Goal: Task Accomplishment & Management: Use online tool/utility

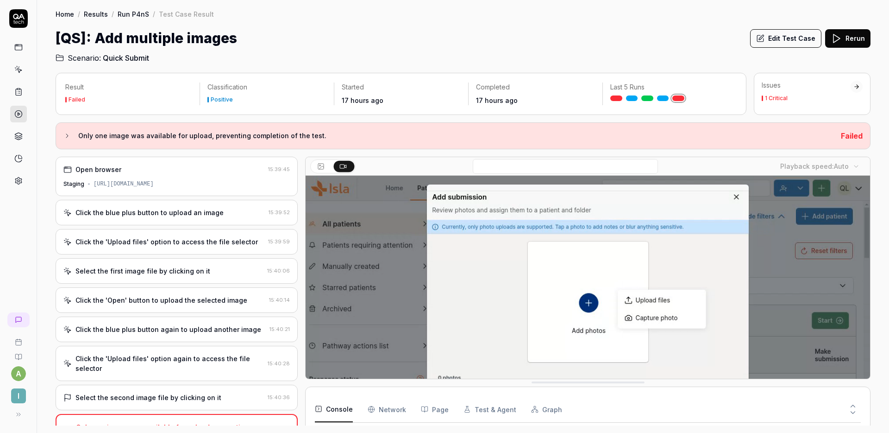
click at [208, 208] on div "Click the blue plus button to upload an image" at bounding box center [150, 213] width 148 height 10
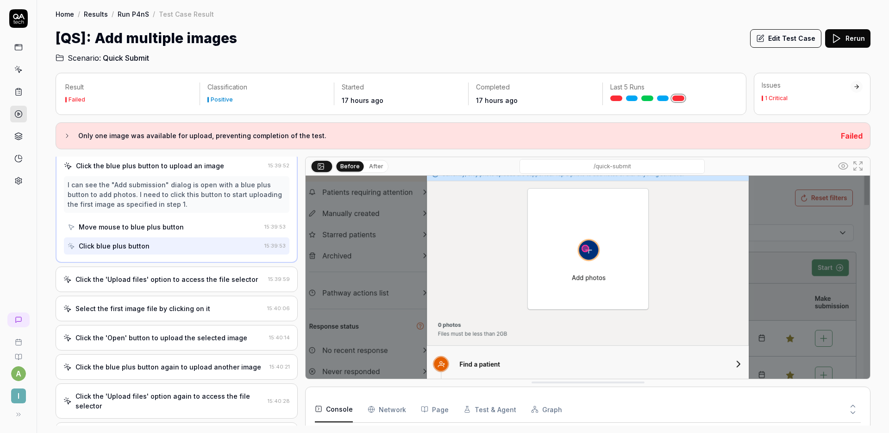
scroll to position [53, 0]
click at [859, 168] on icon at bounding box center [858, 165] width 11 height 11
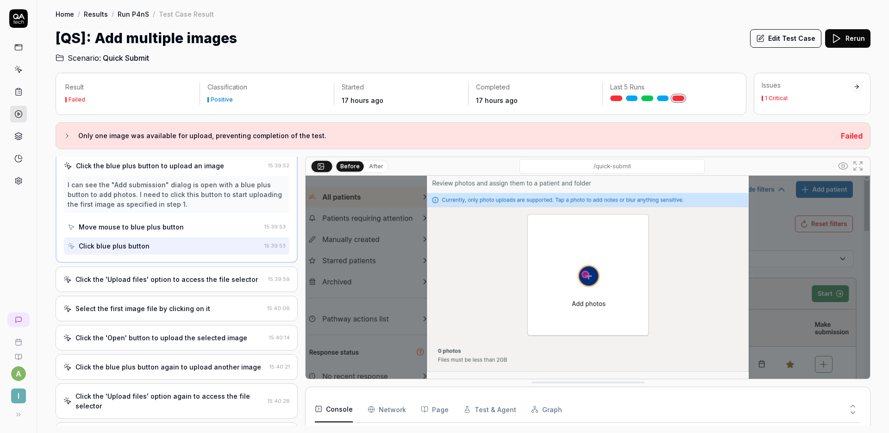
scroll to position [0, 0]
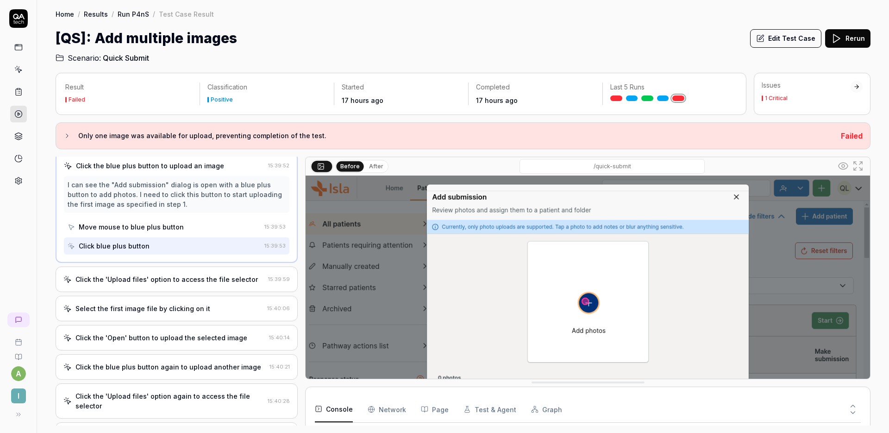
click at [190, 273] on div "Click the 'Upload files' option to access the file selector 15:39:59" at bounding box center [177, 278] width 242 height 25
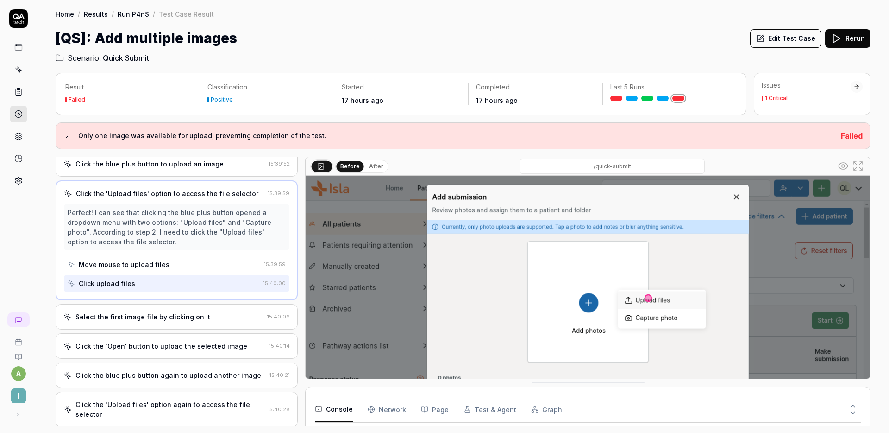
scroll to position [51, 0]
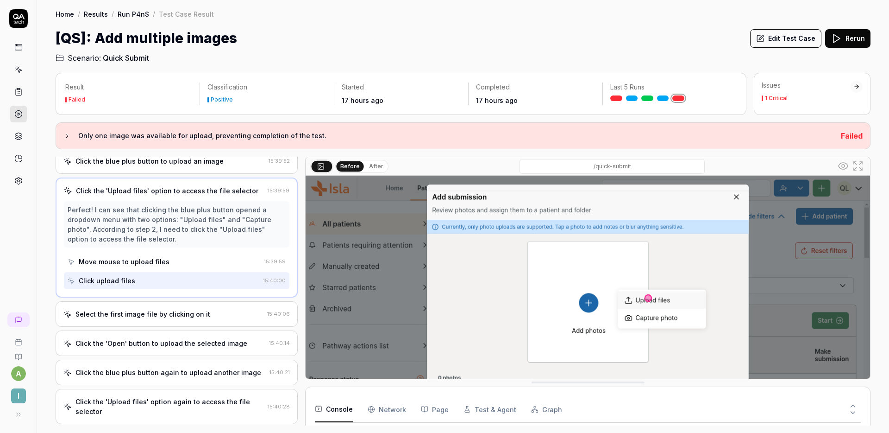
click at [175, 302] on div "Select the first image file by clicking on it 15:40:06" at bounding box center [177, 313] width 242 height 25
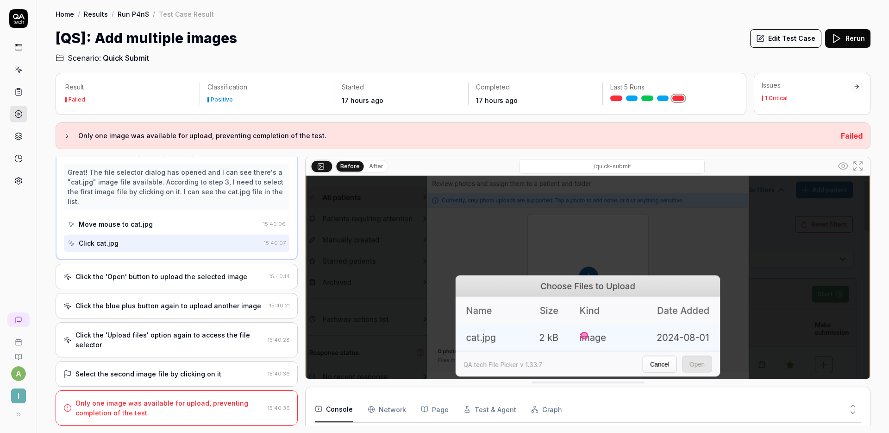
scroll to position [52, 0]
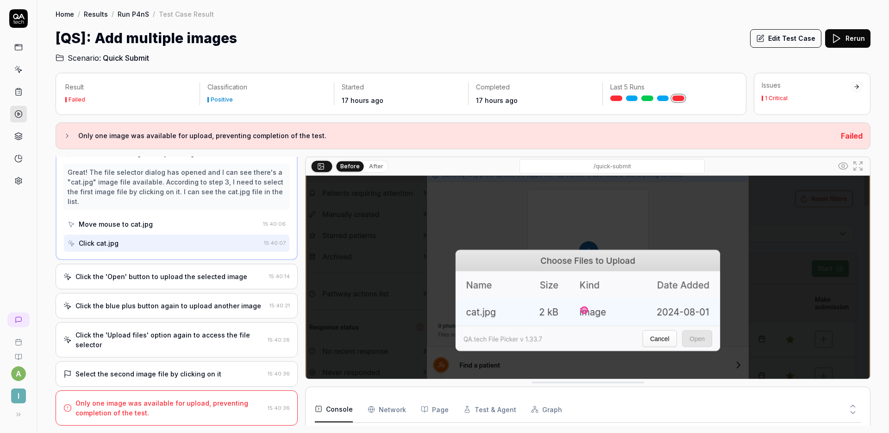
click at [209, 267] on div "Click the 'Open' button to upload the selected image 15:40:14" at bounding box center [177, 276] width 242 height 25
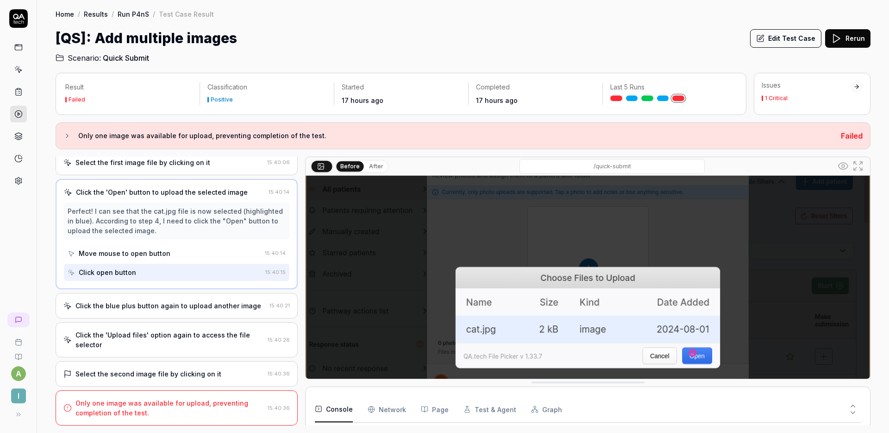
scroll to position [40, 0]
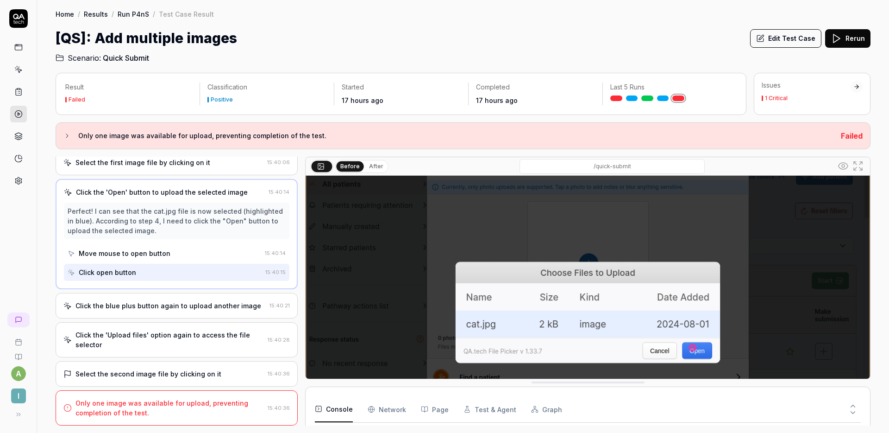
click at [201, 308] on div "Click the blue plus button again to upload another image" at bounding box center [169, 306] width 186 height 10
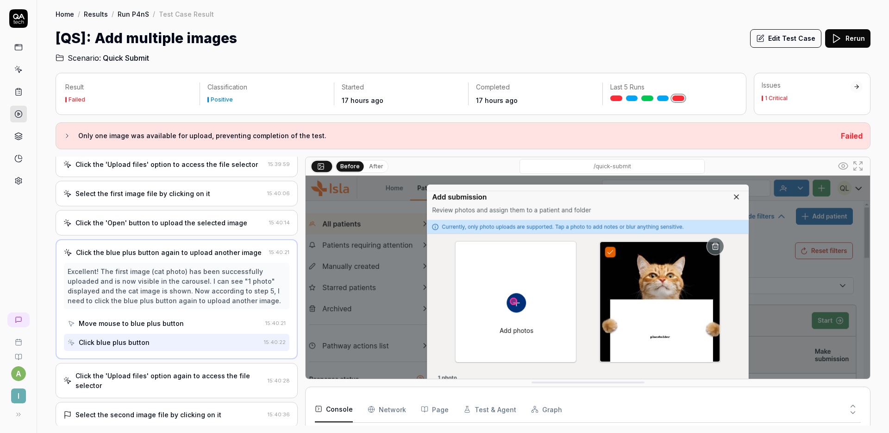
scroll to position [100, 0]
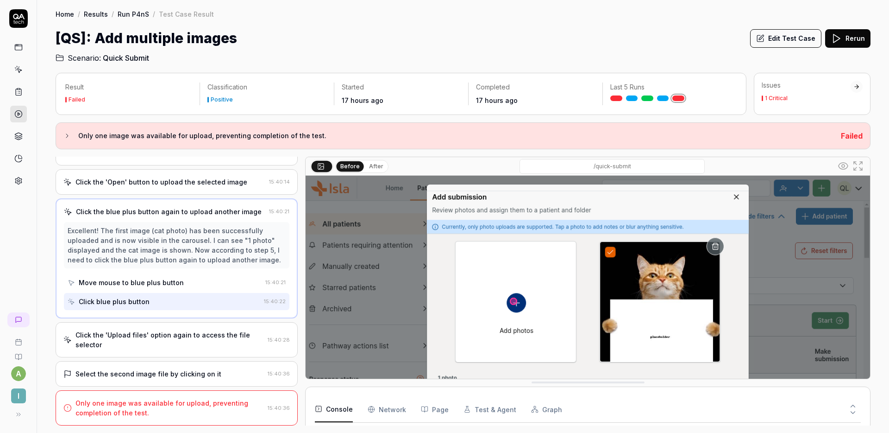
click at [185, 327] on div "Click the 'Upload files' option again to access the file selector 15:40:28" at bounding box center [177, 339] width 242 height 35
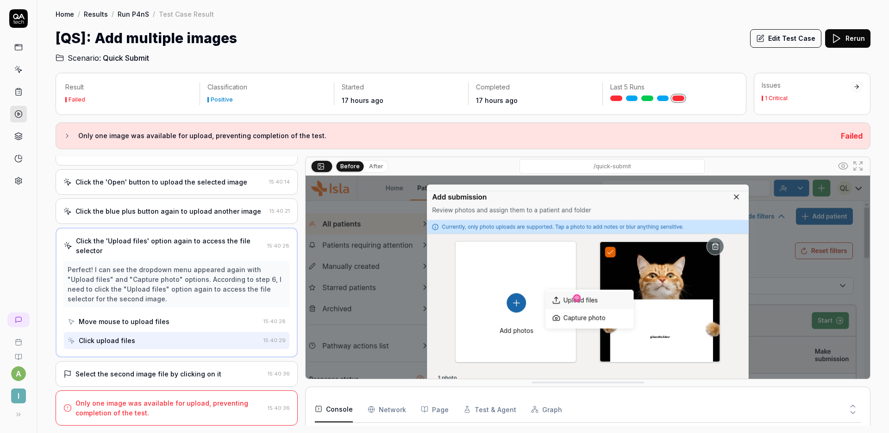
click at [176, 366] on div "Select the second image file by clicking on it 15:40:36" at bounding box center [177, 373] width 242 height 25
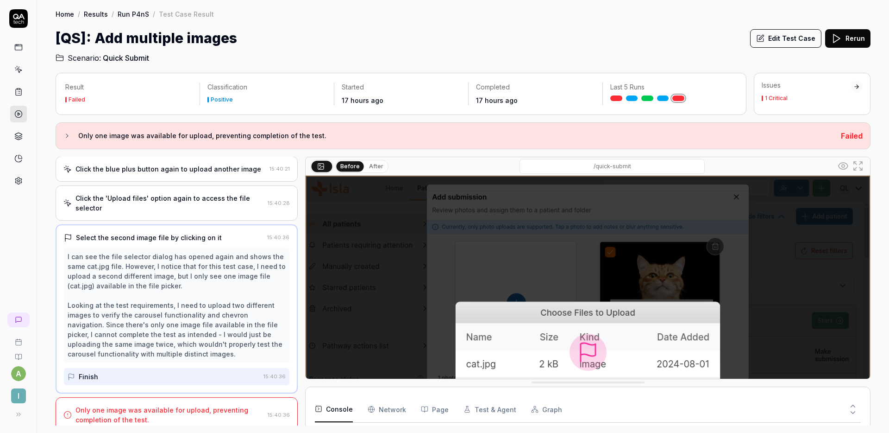
scroll to position [167, 0]
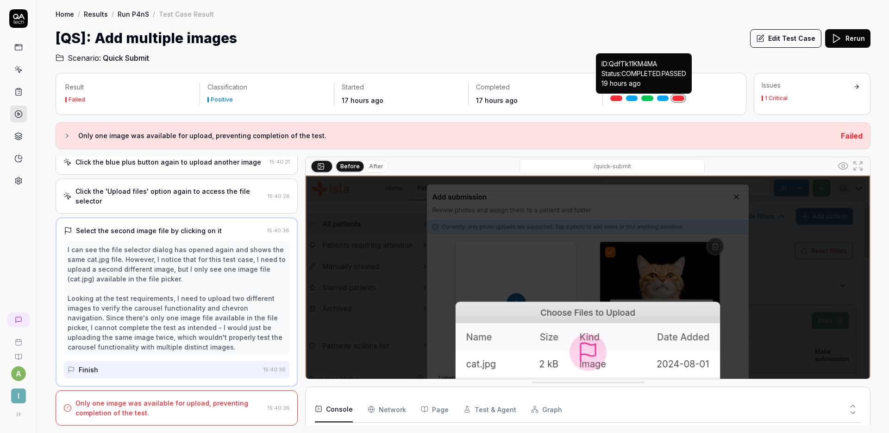
click at [651, 97] on link at bounding box center [648, 98] width 12 height 6
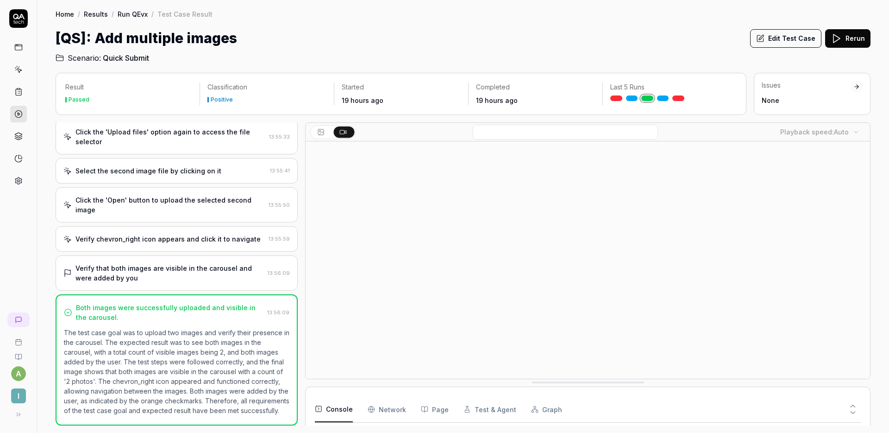
scroll to position [61, 0]
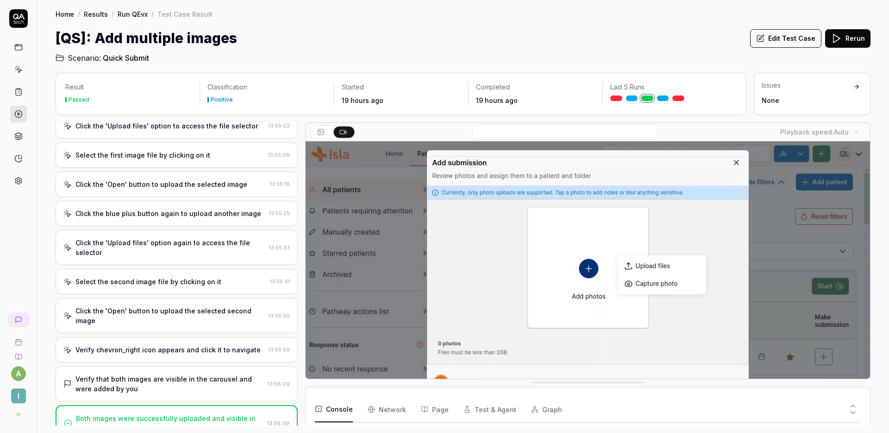
click at [190, 240] on div "Click the 'Upload files' option again to access the file selector" at bounding box center [171, 247] width 190 height 19
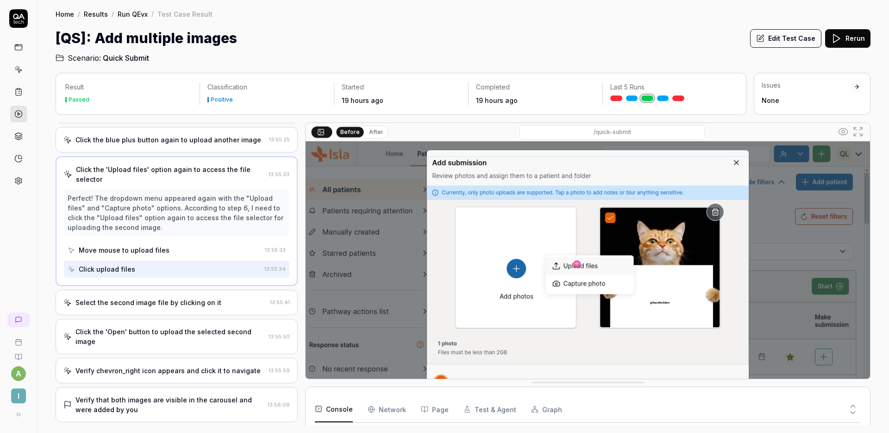
click at [177, 298] on div "Select the second image file by clicking on it" at bounding box center [149, 302] width 146 height 10
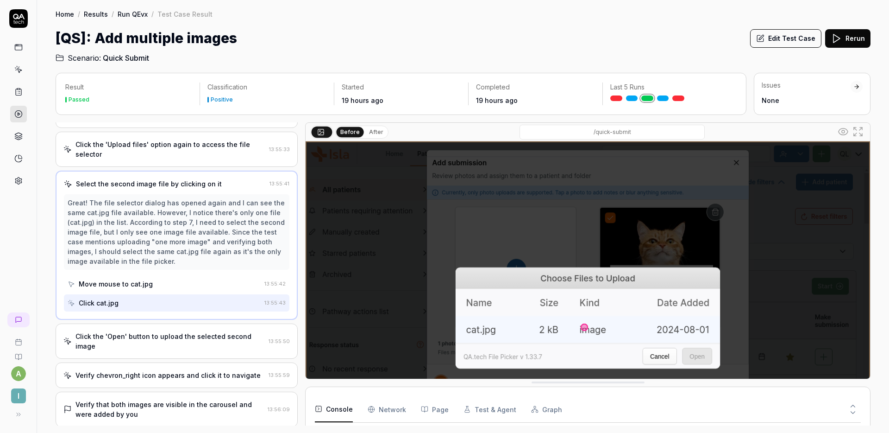
scroll to position [180, 0]
click at [596, 31] on div "[QS]: Add multiple images Edit Test Case Rerun" at bounding box center [463, 38] width 815 height 21
click at [775, 42] on button "Edit Test Case" at bounding box center [785, 38] width 71 height 19
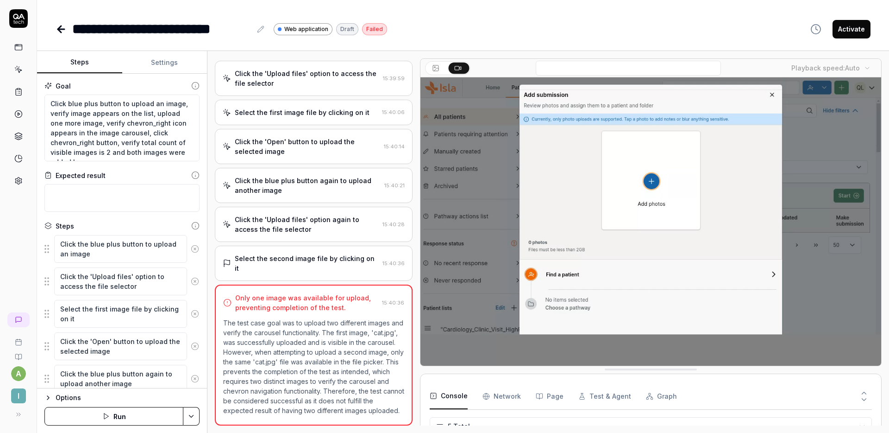
scroll to position [80, 0]
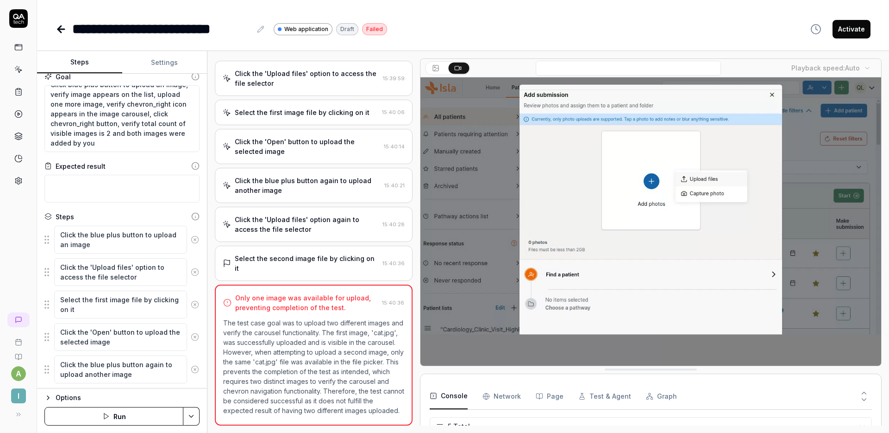
scroll to position [8, 0]
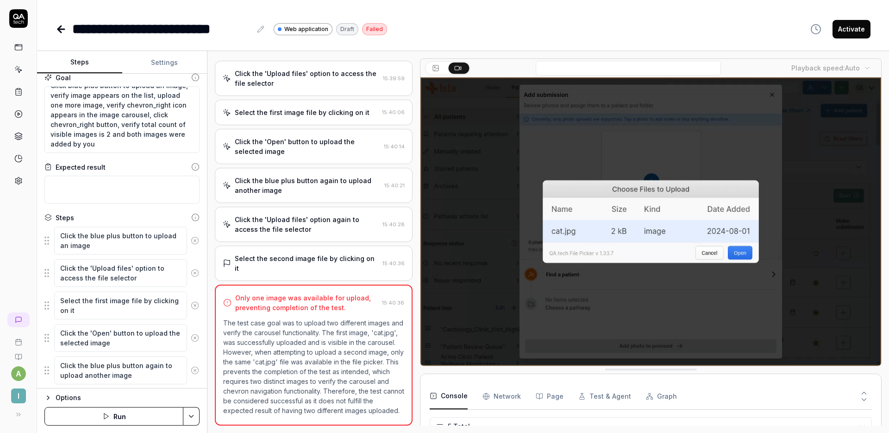
click at [426, 39] on div "**********" at bounding box center [463, 29] width 815 height 21
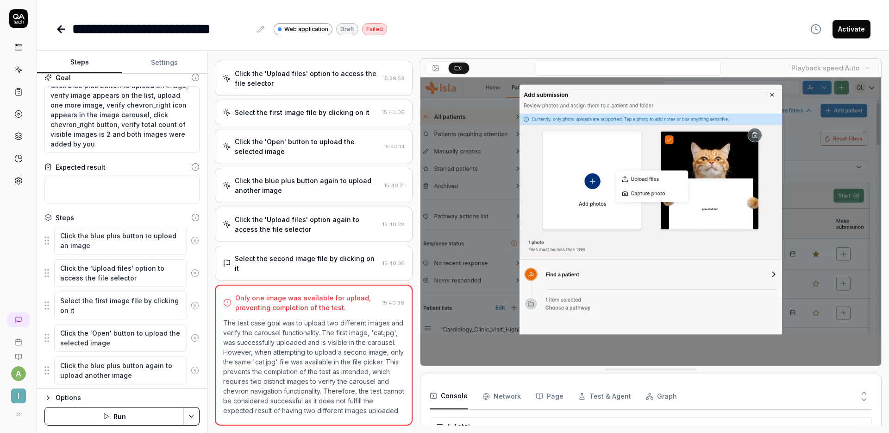
click at [178, 60] on button "Settings" at bounding box center [164, 62] width 85 height 22
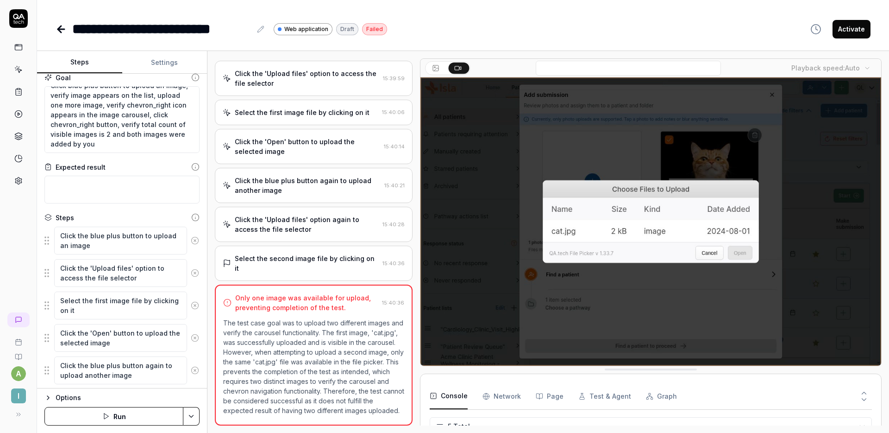
type textarea "*"
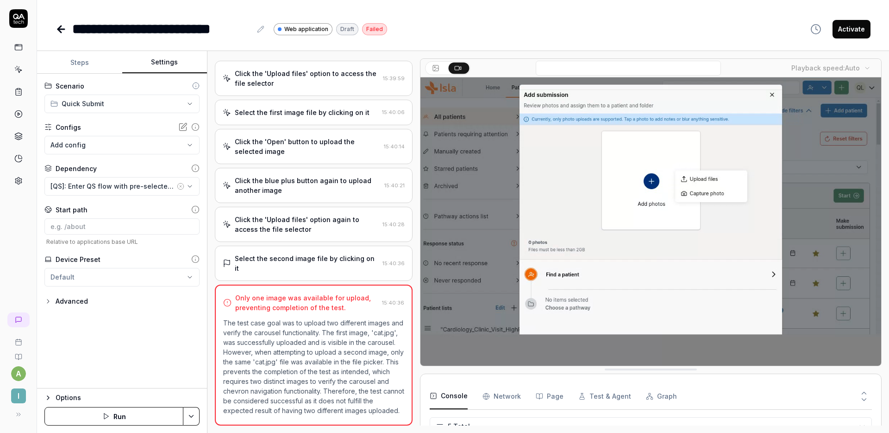
click at [46, 296] on button "Advanced" at bounding box center [66, 301] width 44 height 11
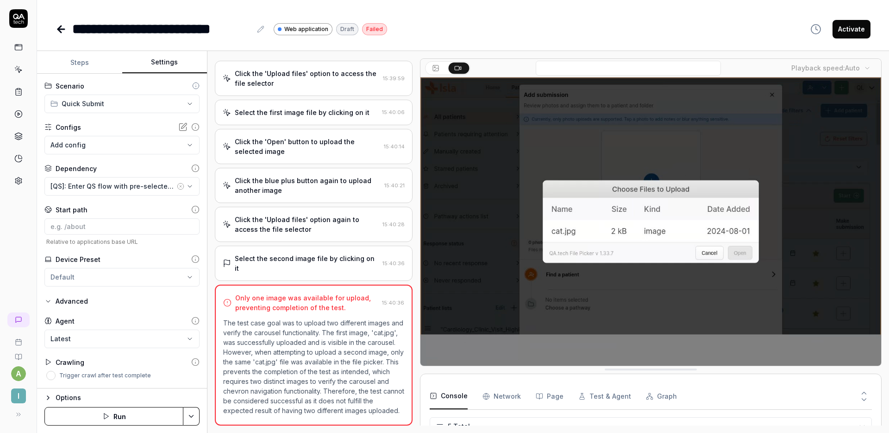
click at [468, 39] on div "**********" at bounding box center [463, 216] width 852 height 433
click at [22, 393] on span "I" at bounding box center [18, 395] width 15 height 15
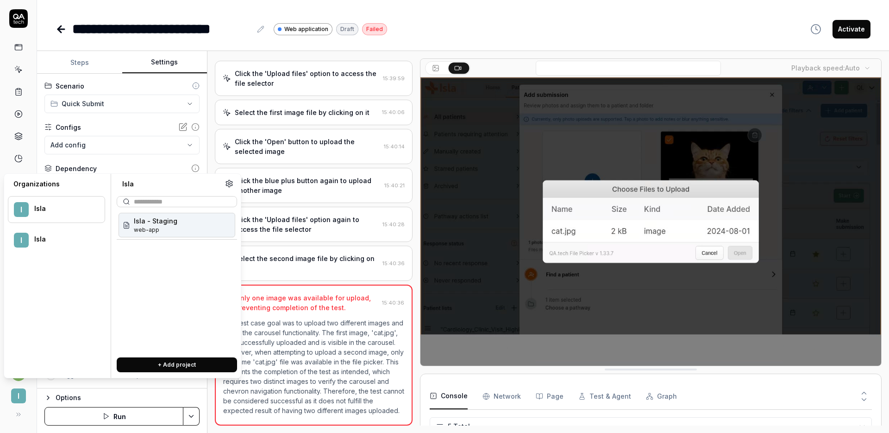
click at [21, 392] on span "I" at bounding box center [18, 395] width 15 height 15
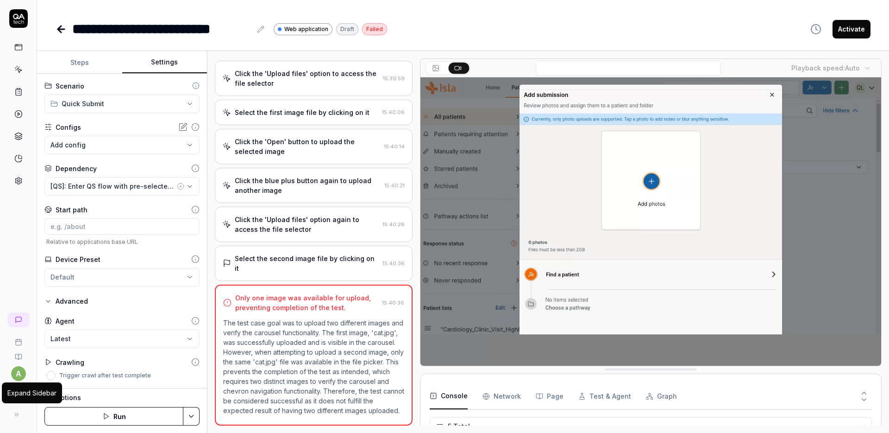
click at [18, 409] on button at bounding box center [16, 414] width 19 height 19
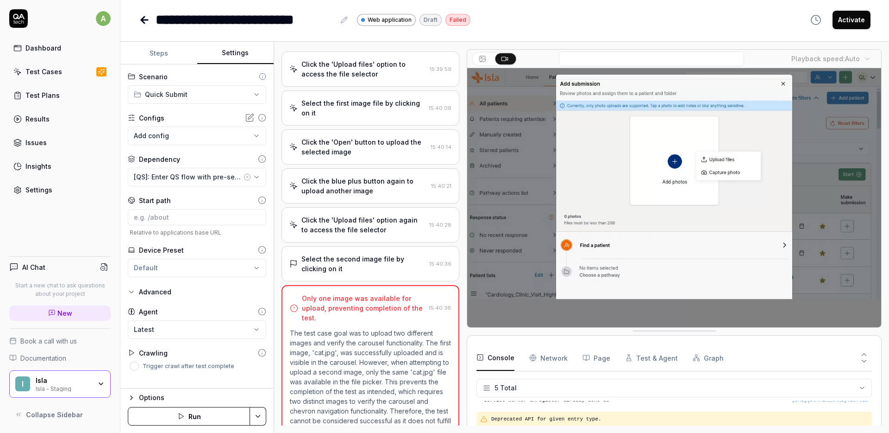
click at [46, 216] on div "a Dashboard Test Cases Test Plans Results Issues Insights Settings AI Chat Star…" at bounding box center [60, 216] width 120 height 433
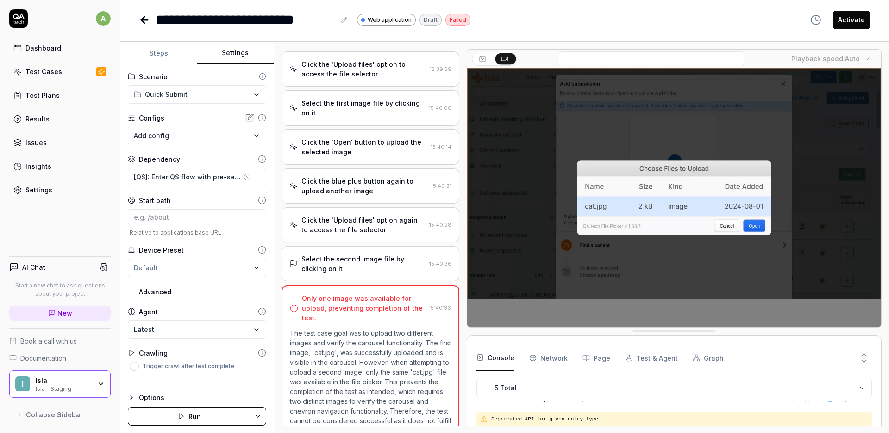
click at [17, 412] on icon at bounding box center [18, 413] width 7 height 7
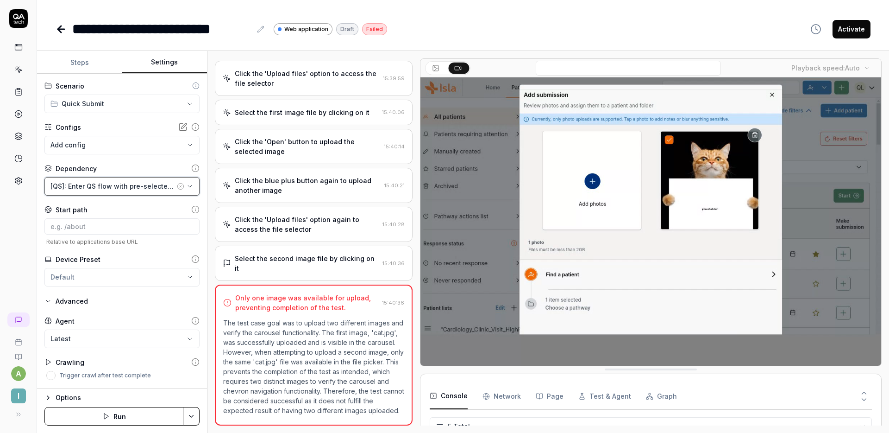
click at [189, 183] on icon "button" at bounding box center [189, 186] width 7 height 7
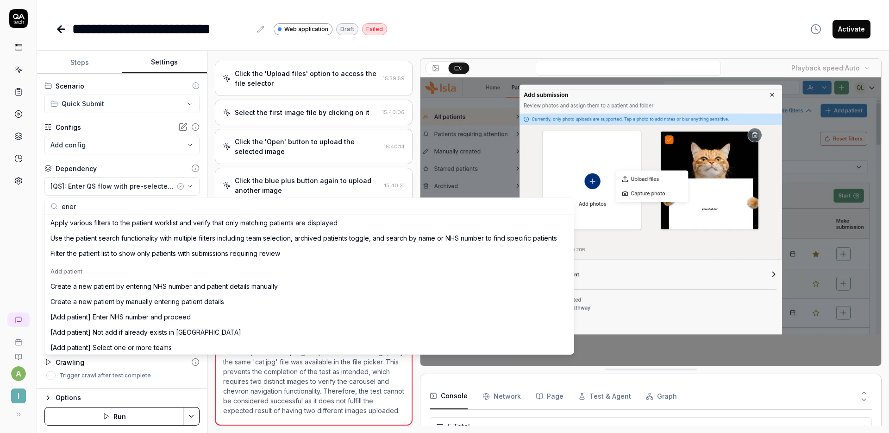
scroll to position [0, 0]
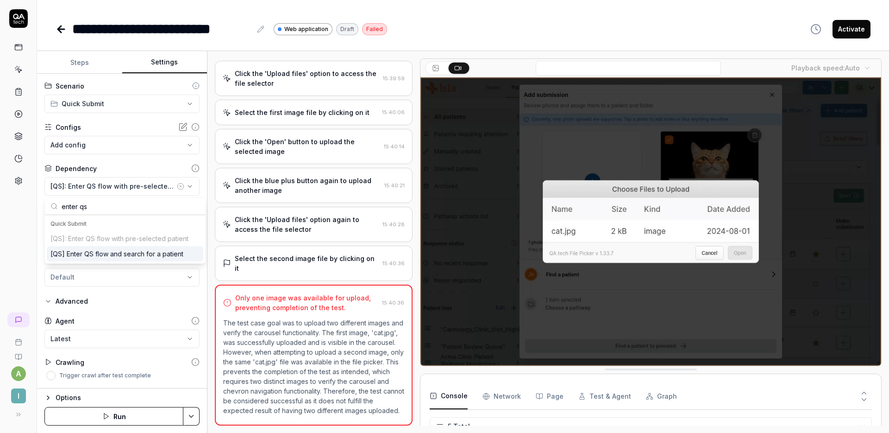
type input "enter qs"
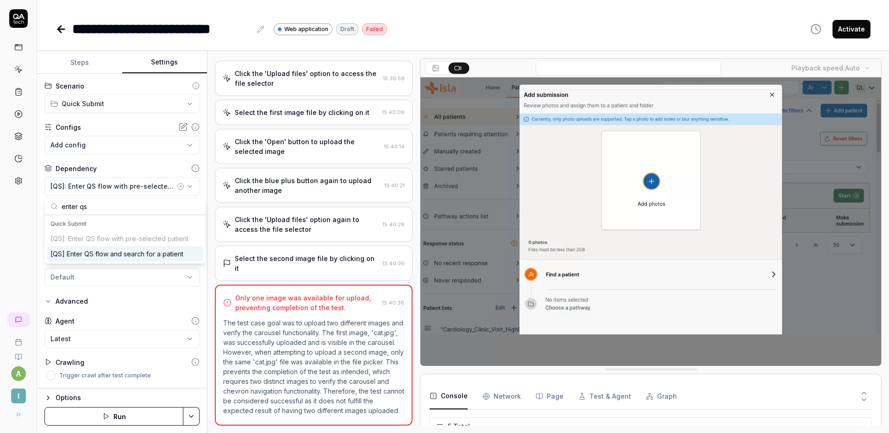
click at [138, 133] on div "**********" at bounding box center [121, 138] width 155 height 32
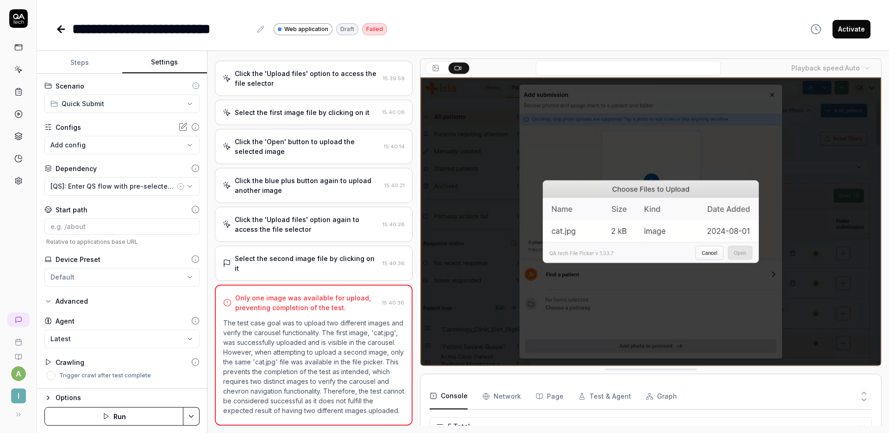
click at [80, 60] on button "Steps" at bounding box center [79, 62] width 85 height 22
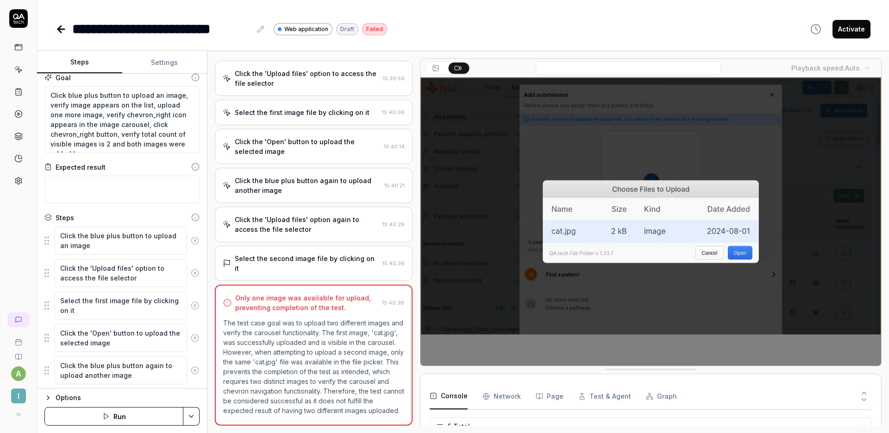
click at [57, 29] on icon at bounding box center [61, 29] width 11 height 11
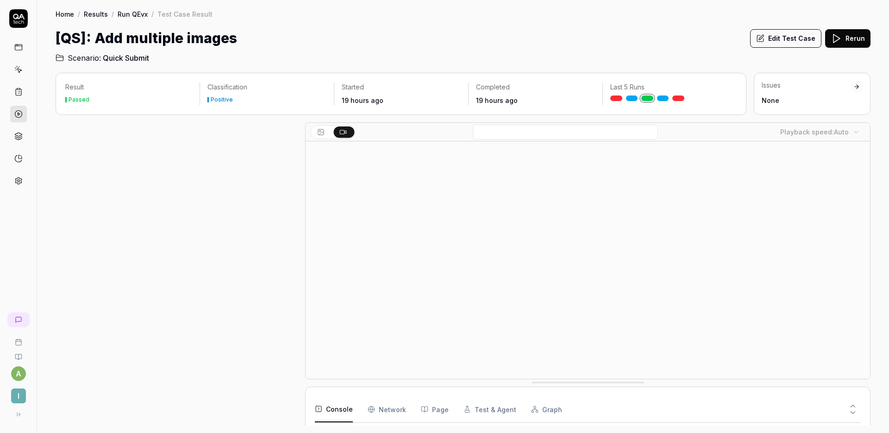
scroll to position [202, 0]
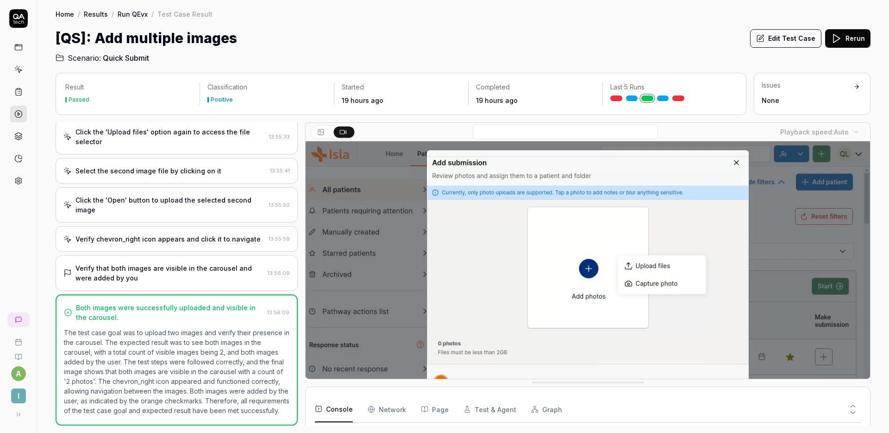
click at [71, 15] on link "Home" at bounding box center [65, 13] width 19 height 9
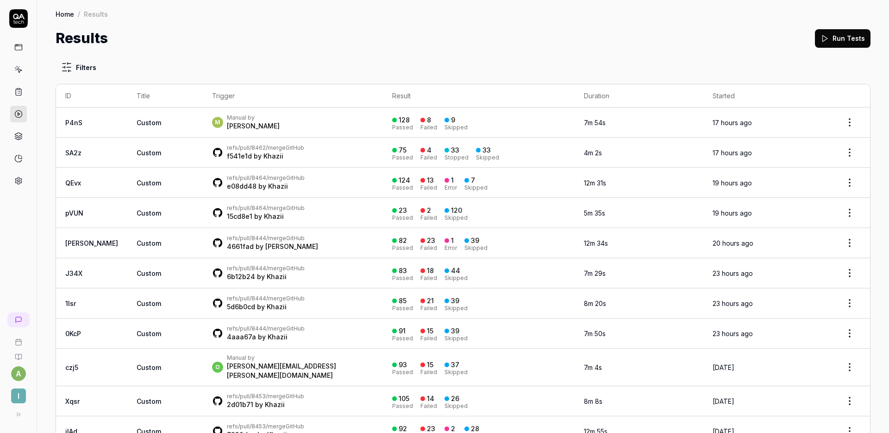
click at [76, 10] on div "Home / Results" at bounding box center [82, 13] width 52 height 9
click at [69, 12] on link "Home" at bounding box center [65, 13] width 19 height 9
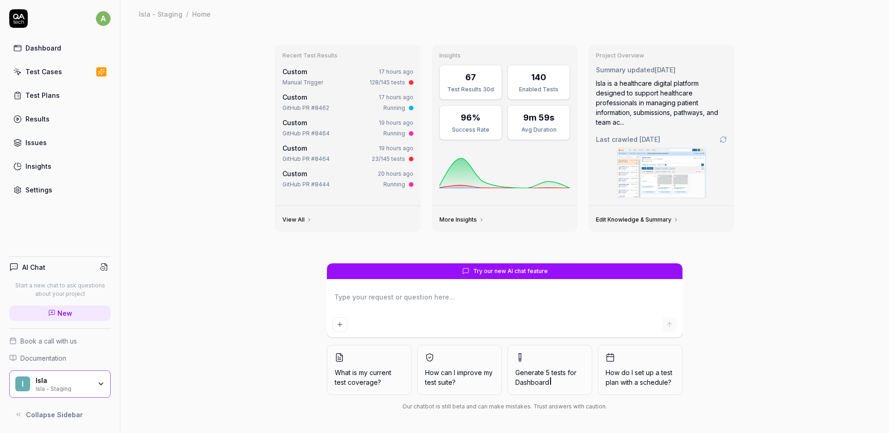
click at [40, 48] on div "Dashboard" at bounding box center [43, 48] width 36 height 10
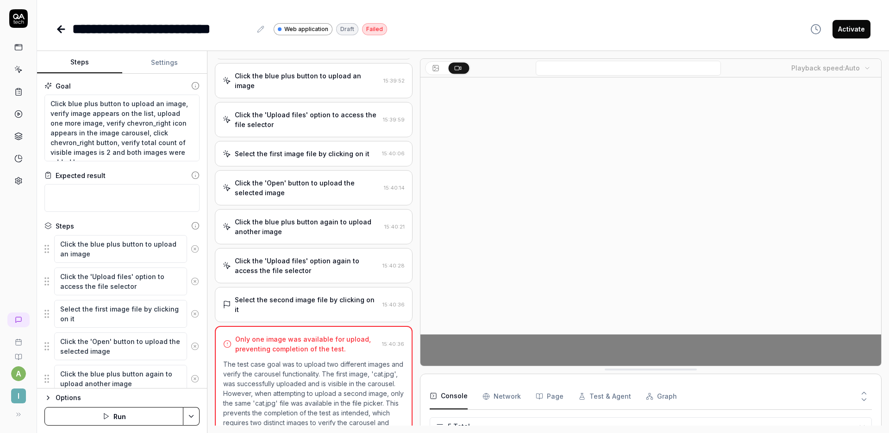
scroll to position [27, 0]
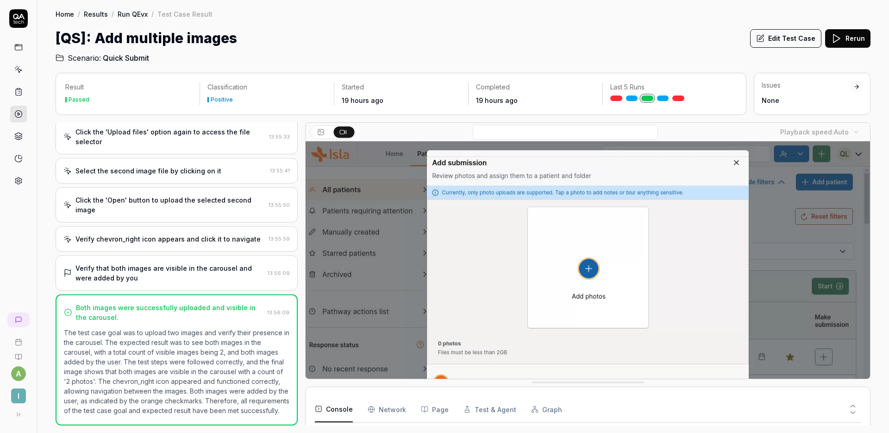
scroll to position [202, 0]
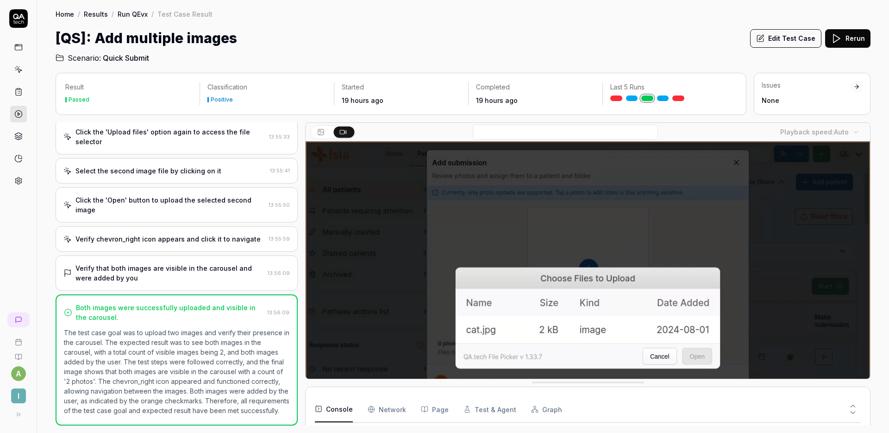
click at [174, 263] on div "Verify that both images are visible in the carousel and were added by you" at bounding box center [170, 272] width 189 height 19
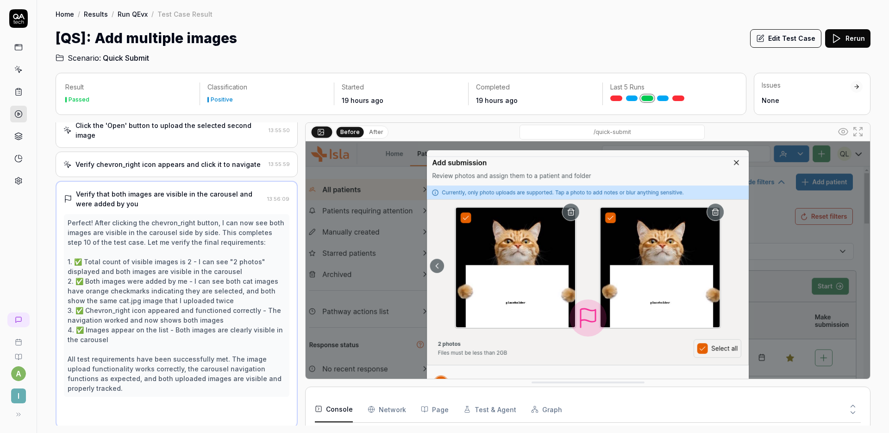
scroll to position [269, 0]
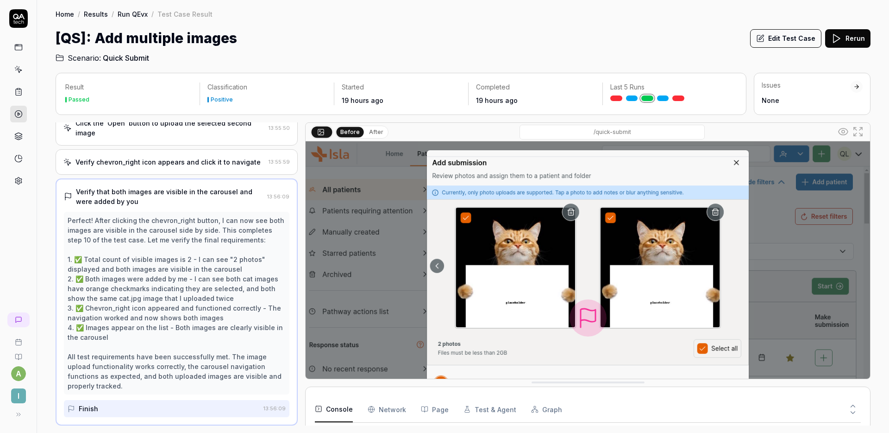
click at [166, 170] on div "Verify chevron_right icon appears and click it to navigate 13:55:59" at bounding box center [177, 161] width 242 height 25
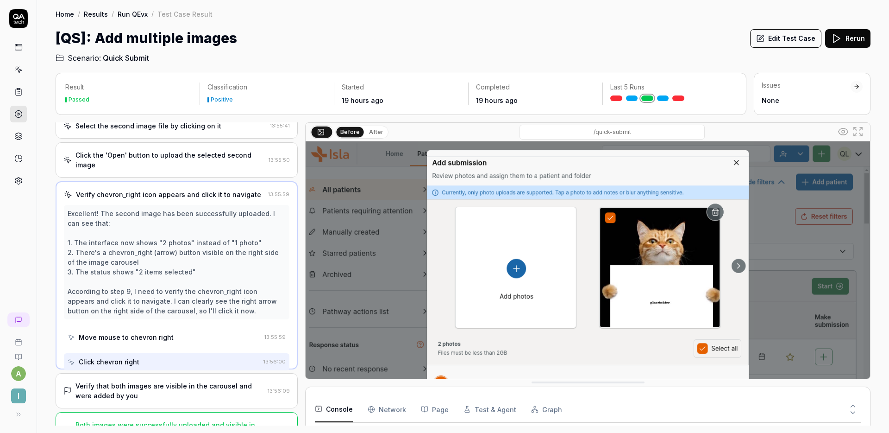
scroll to position [181, 0]
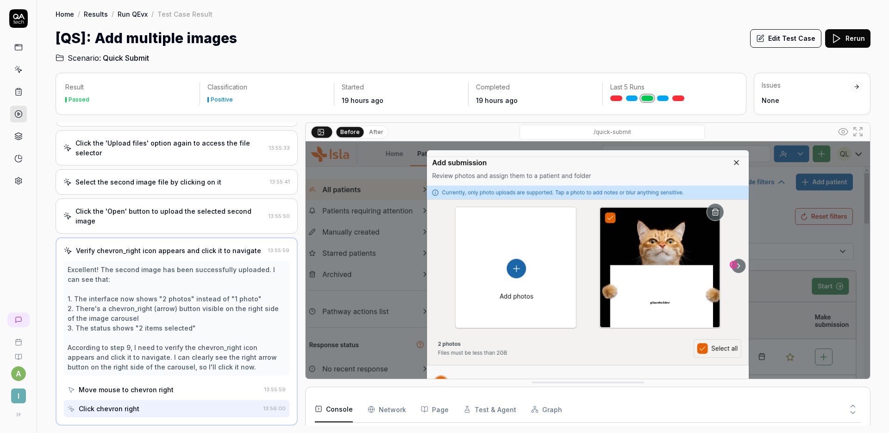
click at [172, 211] on div "Click the 'Open' button to upload the selected second image" at bounding box center [170, 215] width 189 height 19
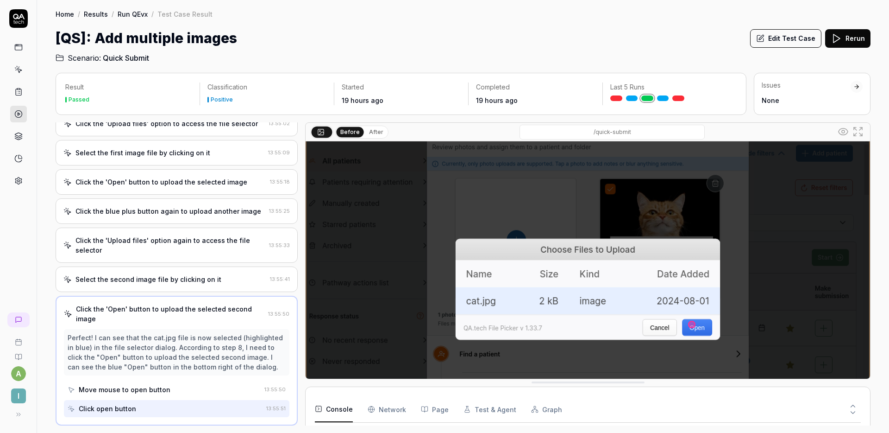
scroll to position [29, 0]
click at [23, 187] on link at bounding box center [18, 180] width 17 height 17
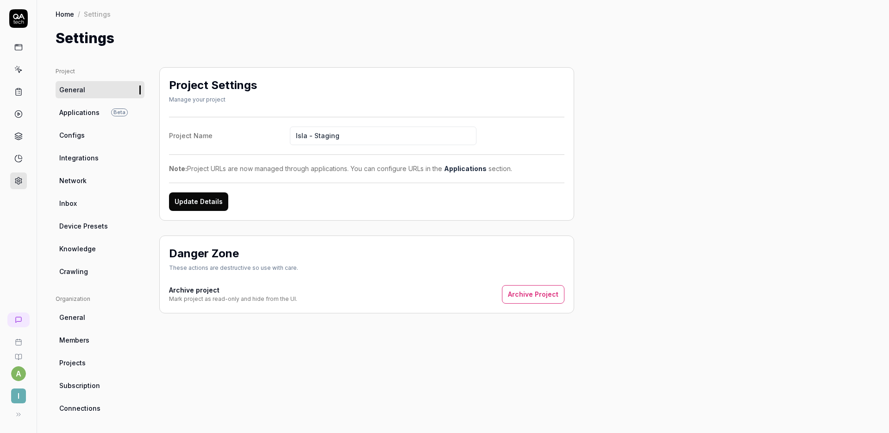
click at [85, 108] on span "Applications" at bounding box center [79, 112] width 40 height 10
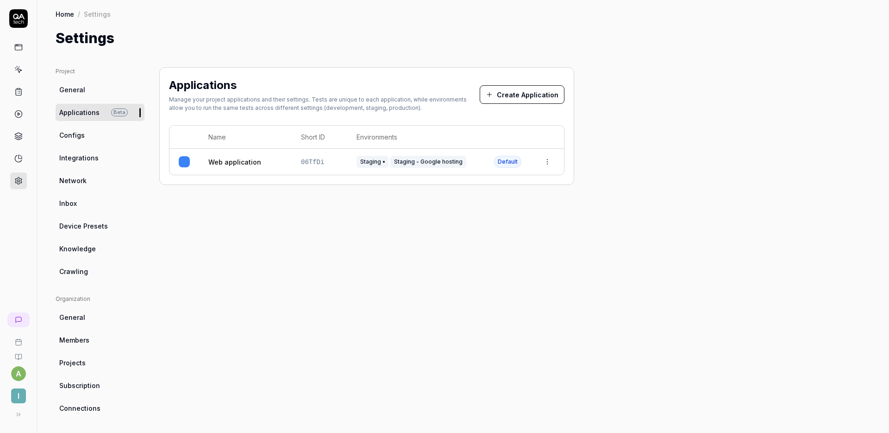
click at [274, 158] on div "Web application" at bounding box center [245, 162] width 74 height 10
click at [231, 163] on link "Web application" at bounding box center [234, 162] width 53 height 10
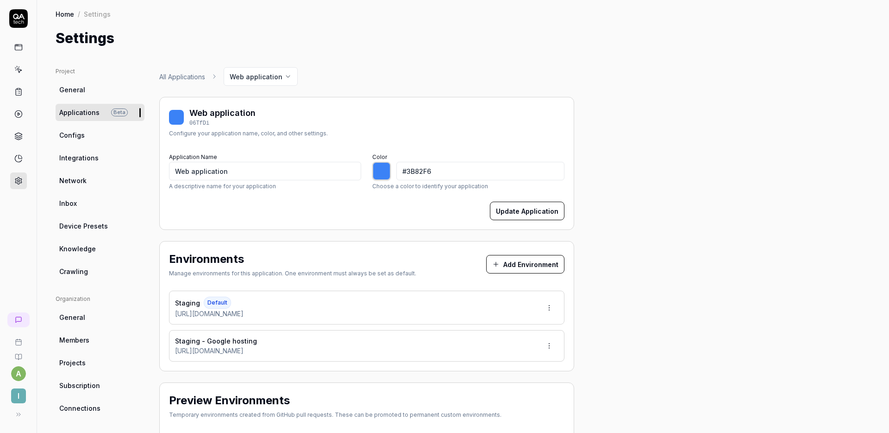
click at [83, 133] on link "Configs" at bounding box center [100, 134] width 89 height 17
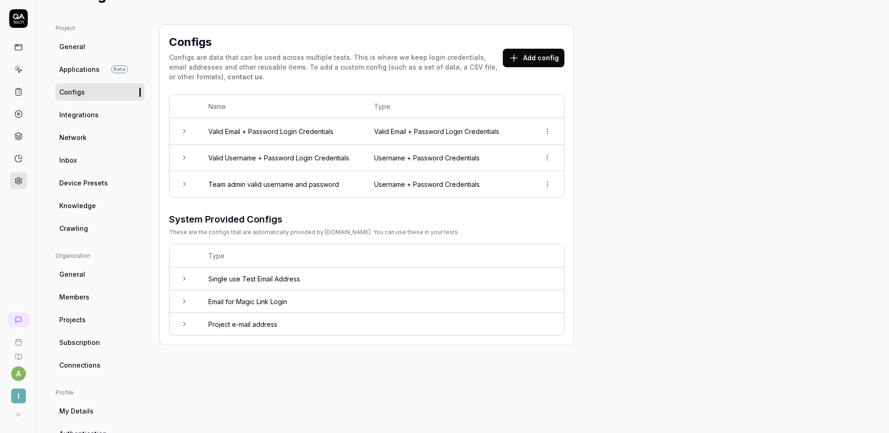
scroll to position [50, 0]
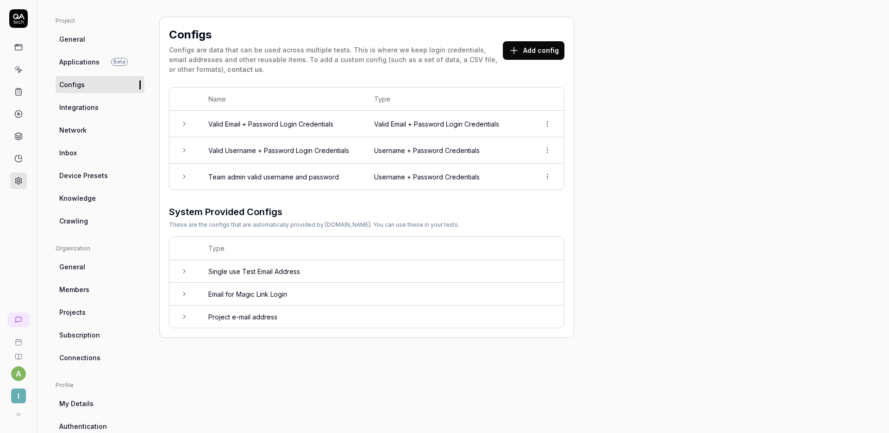
click at [84, 111] on span "Integrations" at bounding box center [78, 107] width 39 height 10
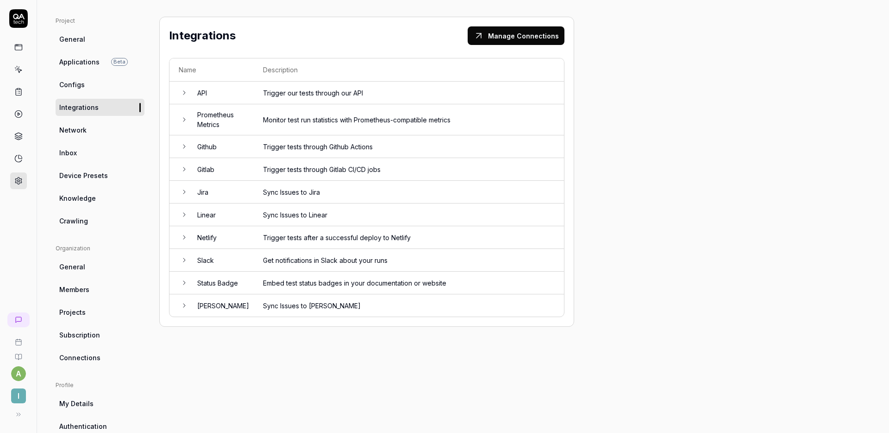
click at [85, 132] on span "Network" at bounding box center [72, 130] width 27 height 10
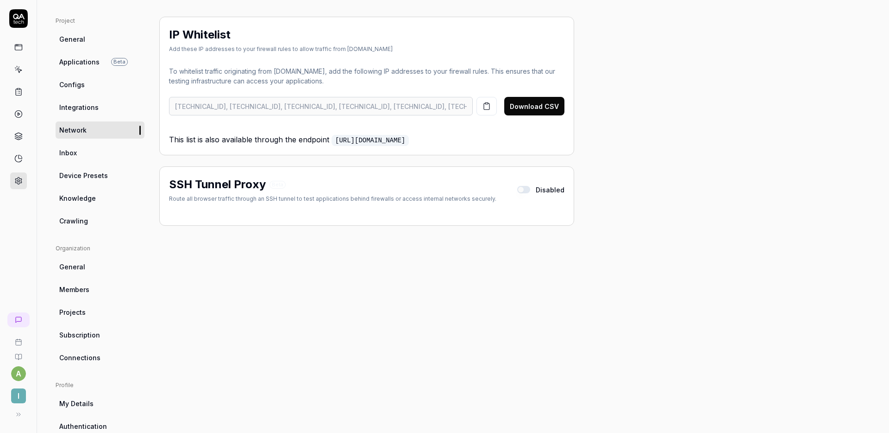
click at [85, 147] on link "Inbox" at bounding box center [100, 152] width 89 height 17
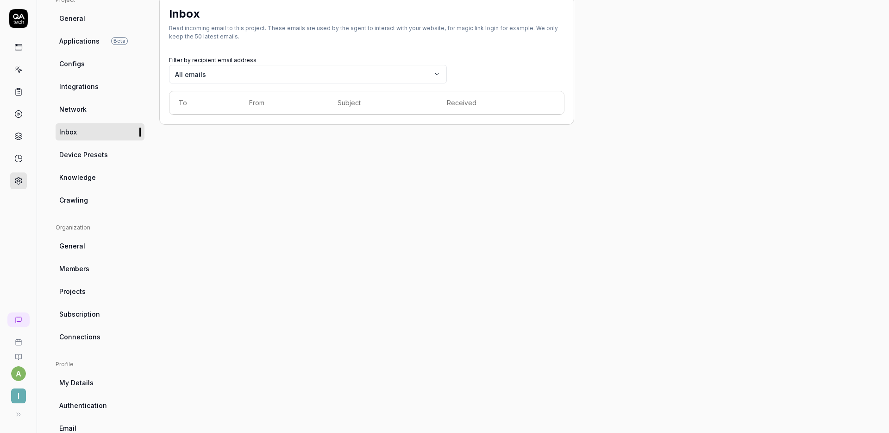
scroll to position [75, 0]
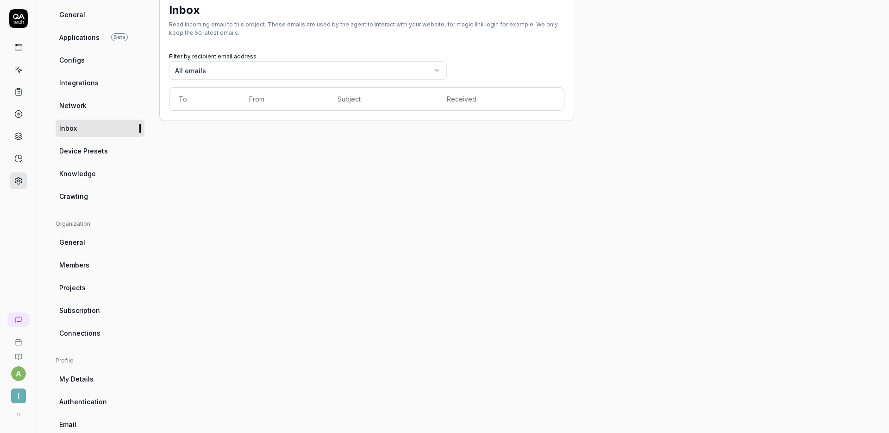
click at [90, 157] on link "Device Presets" at bounding box center [100, 150] width 89 height 17
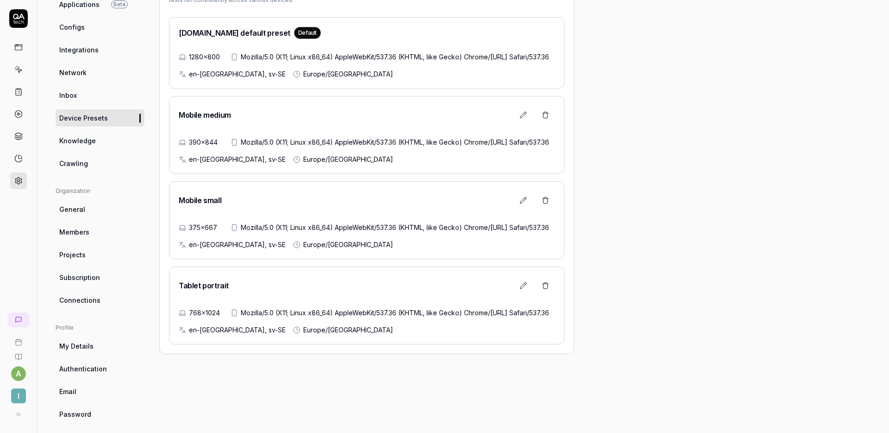
scroll to position [100, 0]
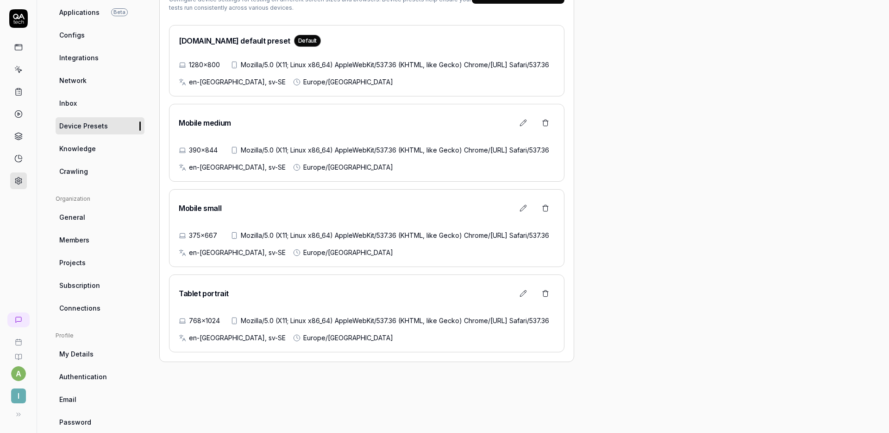
click at [101, 151] on link "Knowledge" at bounding box center [100, 148] width 89 height 17
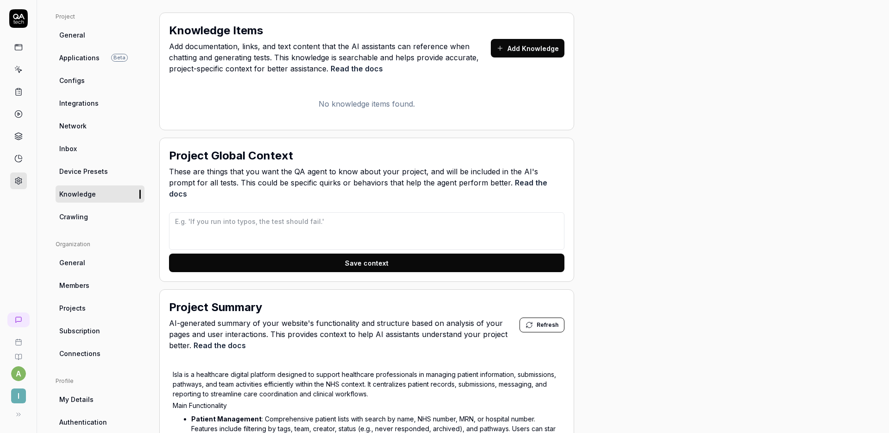
scroll to position [73, 0]
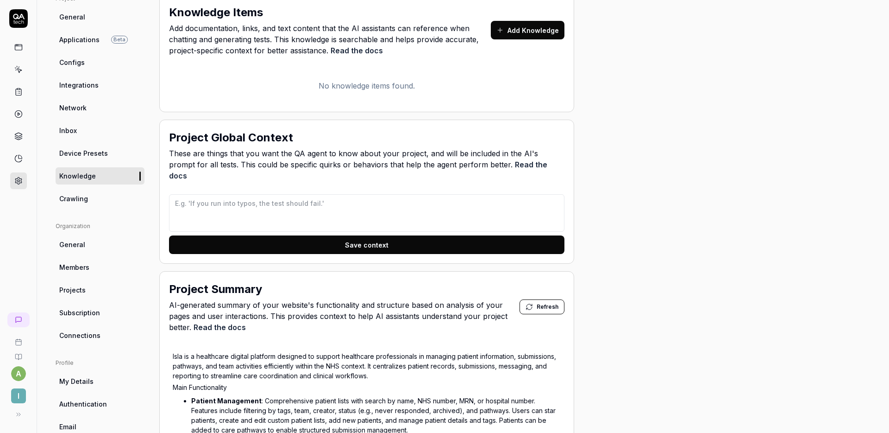
click at [94, 242] on link "General" at bounding box center [100, 244] width 89 height 17
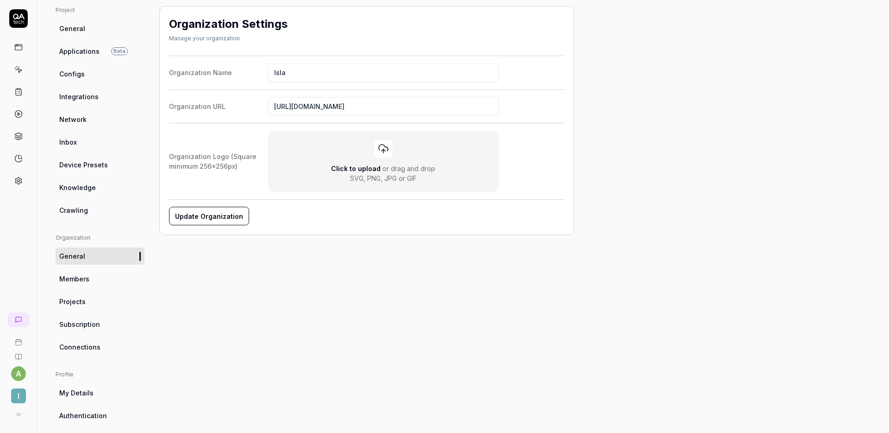
scroll to position [73, 0]
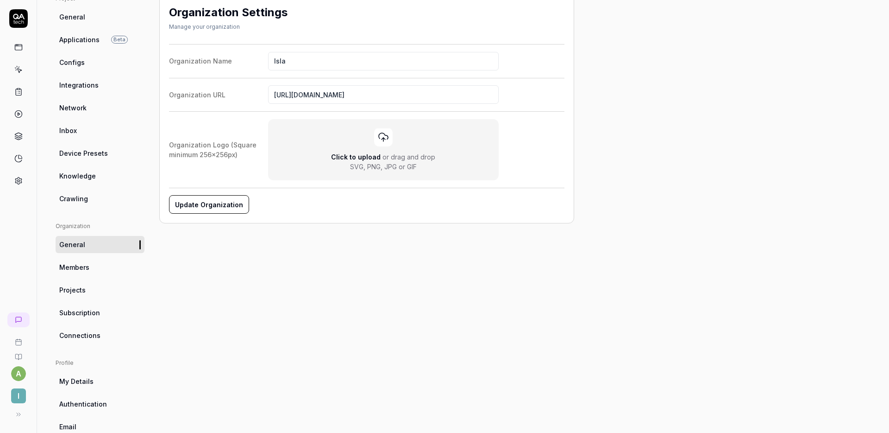
click at [91, 266] on link "Members" at bounding box center [100, 266] width 89 height 17
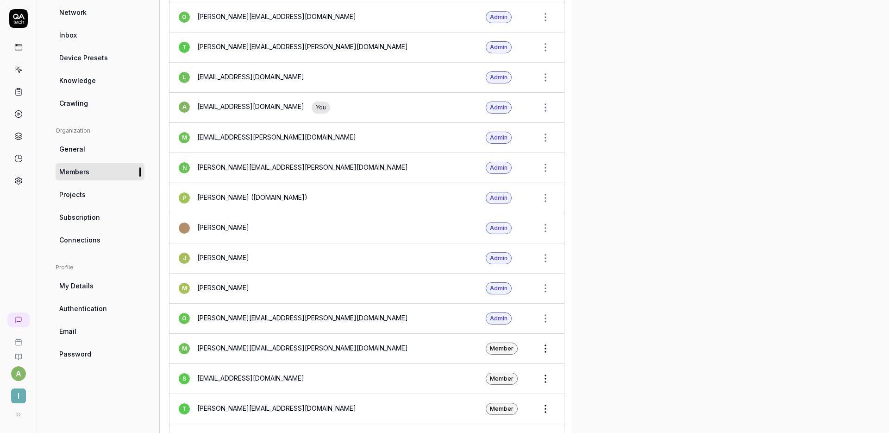
scroll to position [170, 0]
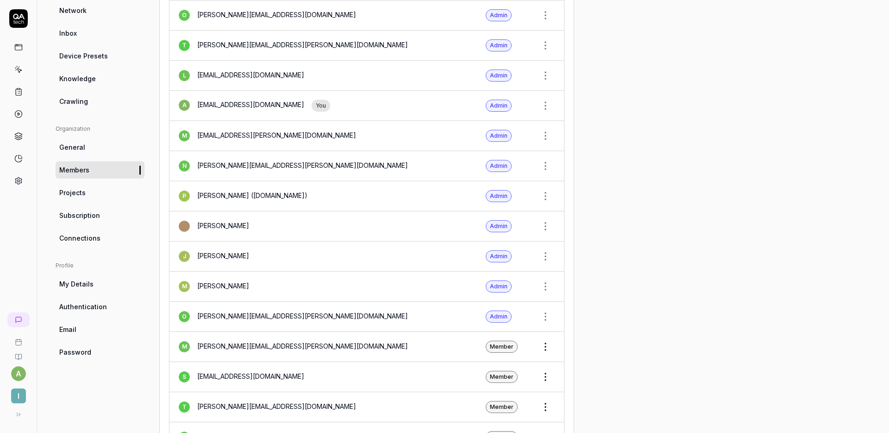
click at [89, 280] on span "My Details" at bounding box center [76, 284] width 34 height 10
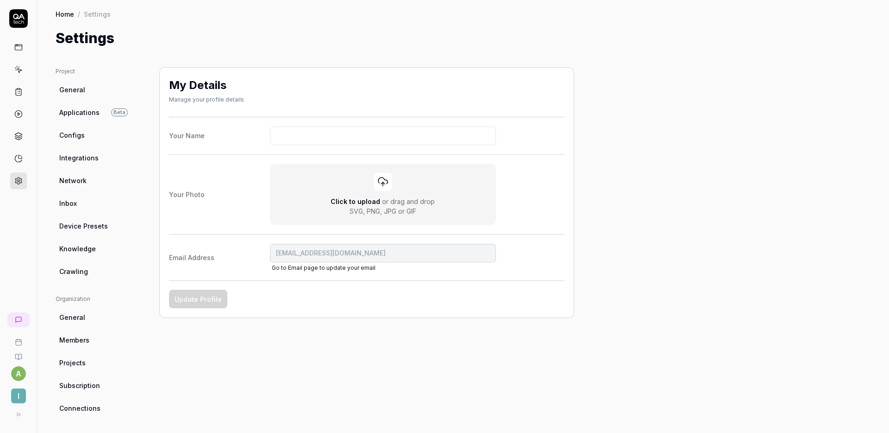
click at [19, 415] on icon at bounding box center [18, 413] width 7 height 7
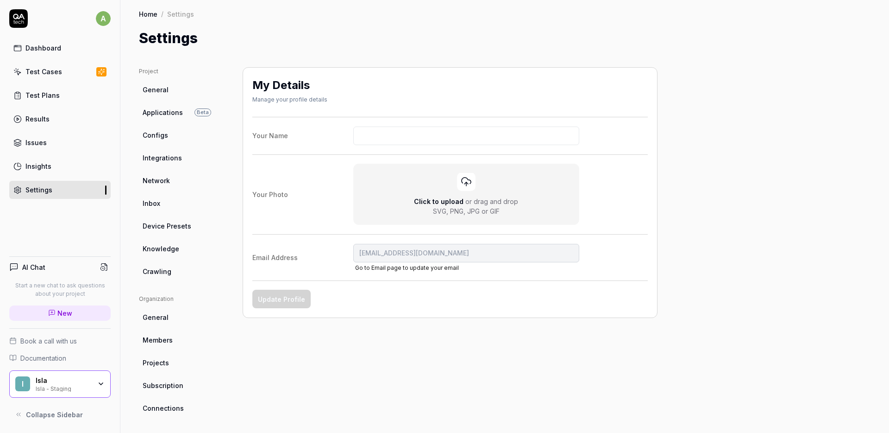
click at [55, 358] on span "Documentation" at bounding box center [43, 358] width 46 height 10
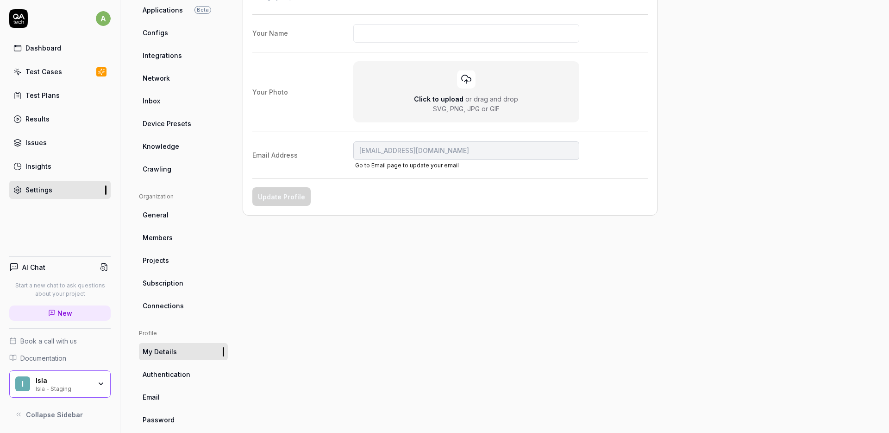
scroll to position [116, 0]
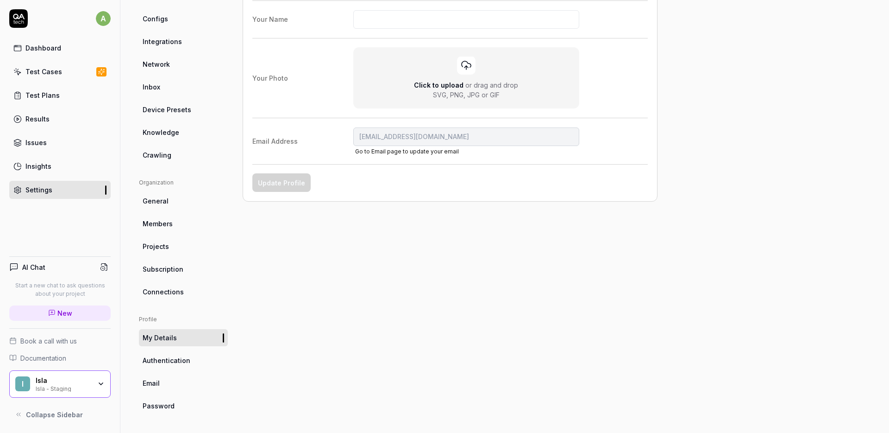
click at [165, 129] on span "Knowledge" at bounding box center [161, 132] width 37 height 10
type textarea "*"
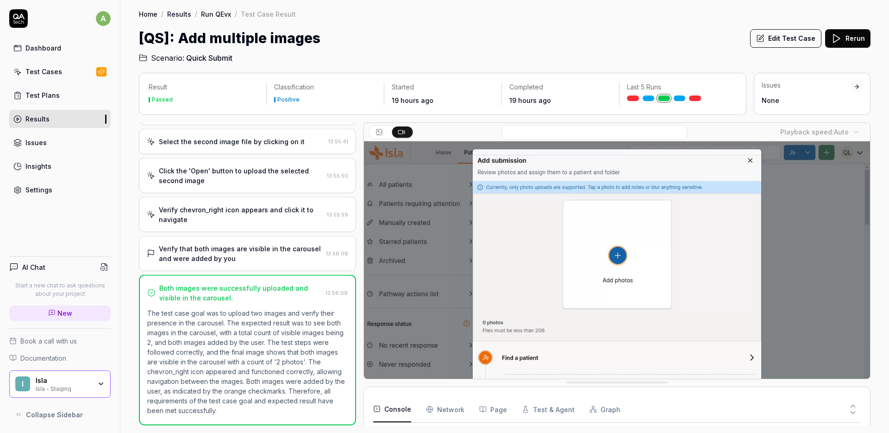
scroll to position [251, 0]
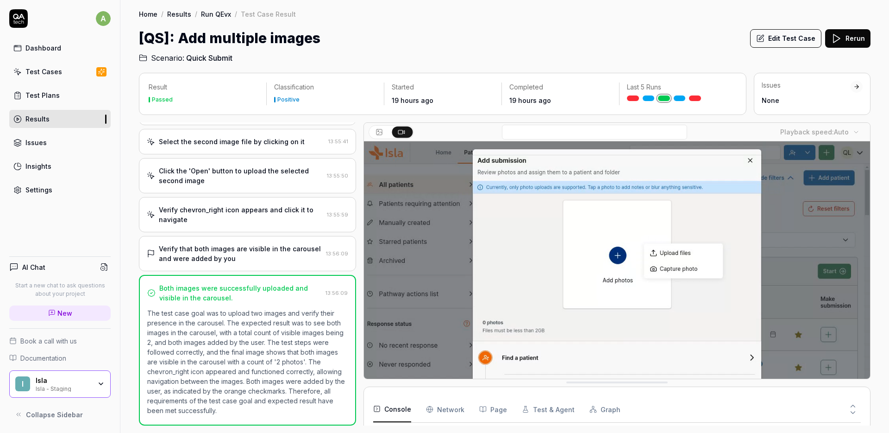
click at [261, 228] on div "Verify chevron_right icon appears and click it to navigate 13:55:59" at bounding box center [247, 214] width 217 height 35
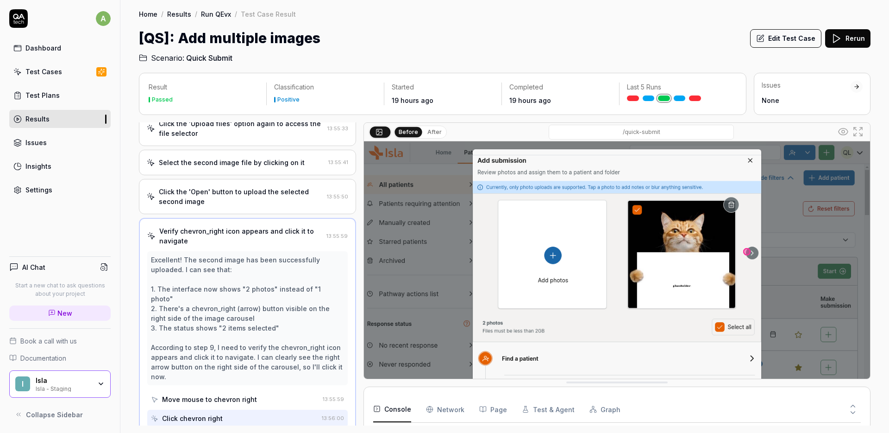
click at [263, 201] on div "Click the 'Open' button to upload the selected second image" at bounding box center [241, 196] width 164 height 19
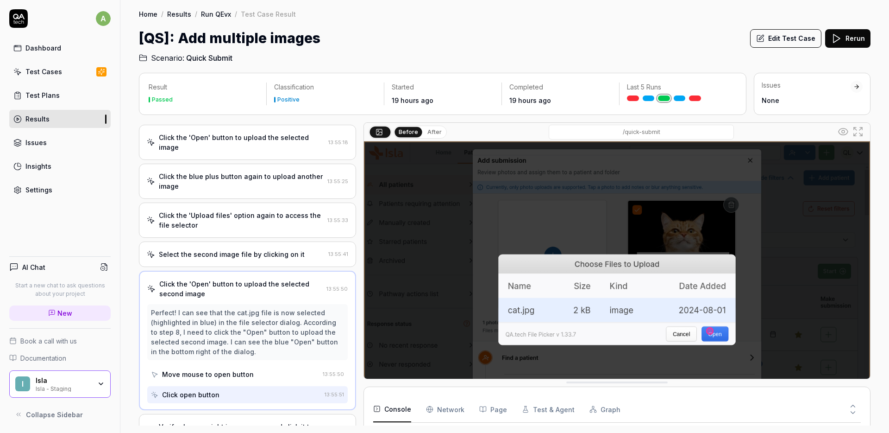
scroll to position [123, 0]
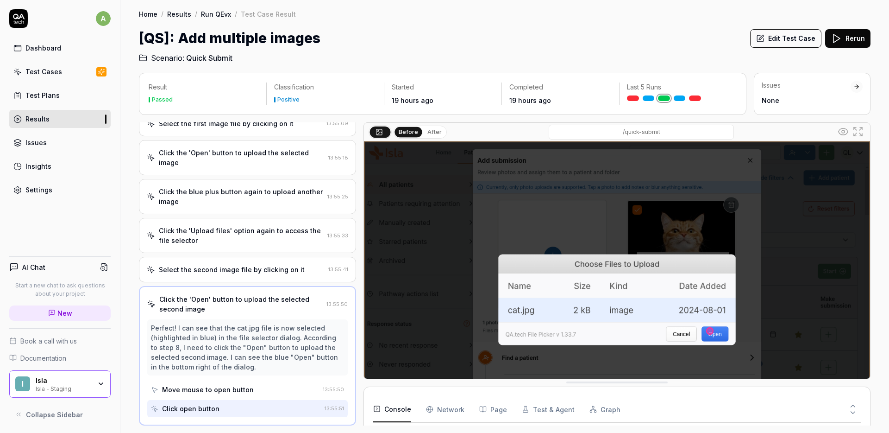
click at [43, 193] on div "Settings" at bounding box center [38, 190] width 27 height 10
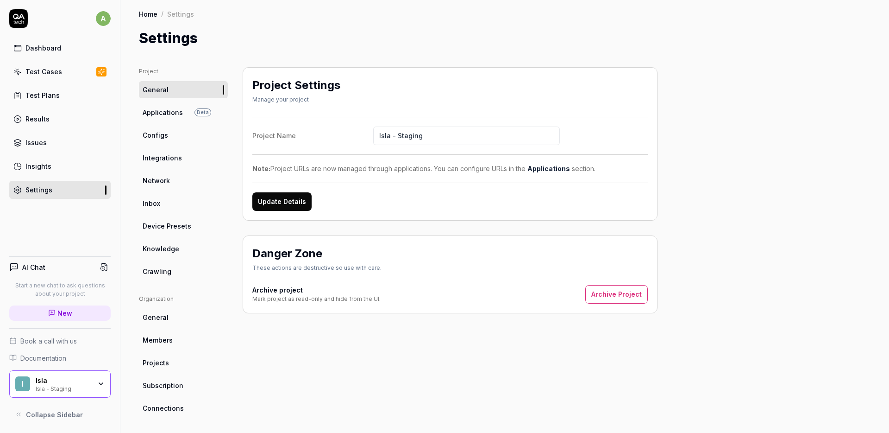
click at [146, 138] on span "Configs" at bounding box center [155, 135] width 25 height 10
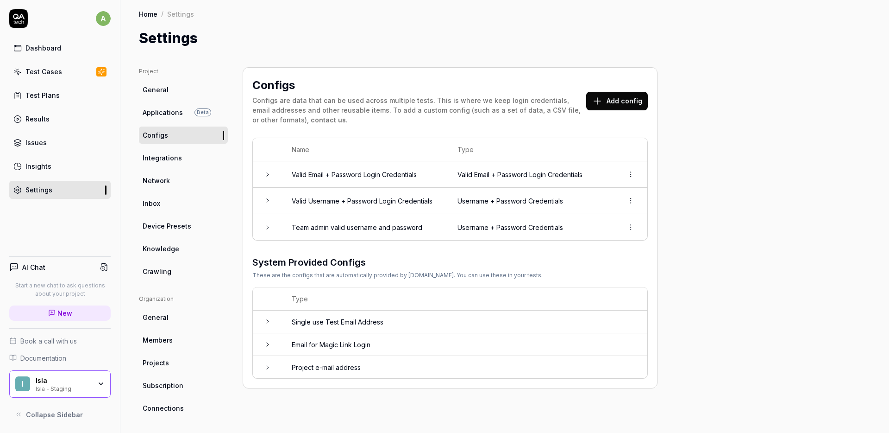
click at [617, 101] on button "Add config" at bounding box center [617, 101] width 62 height 19
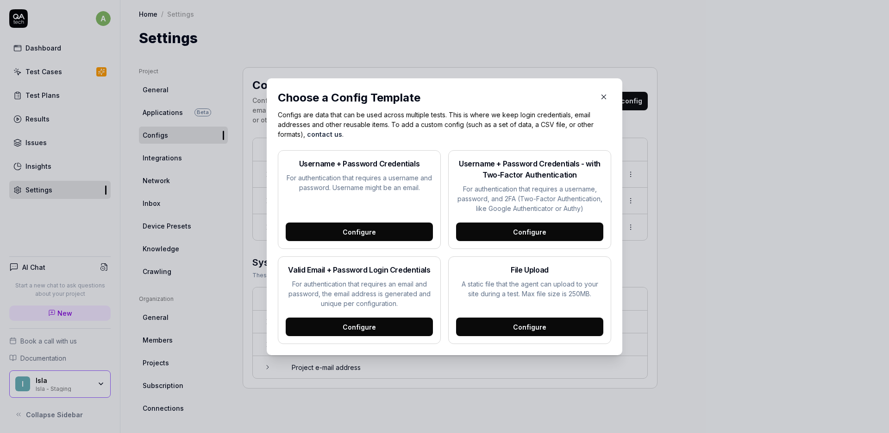
click at [527, 326] on div "Configure" at bounding box center [529, 326] width 147 height 19
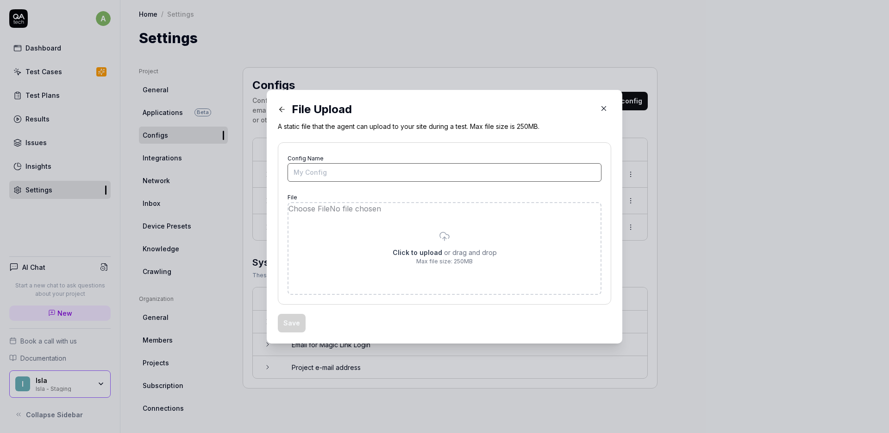
click at [353, 170] on input "Config Name" at bounding box center [445, 172] width 314 height 19
type input "Additional image"
click at [427, 244] on input "file" at bounding box center [445, 248] width 312 height 91
type input "**********"
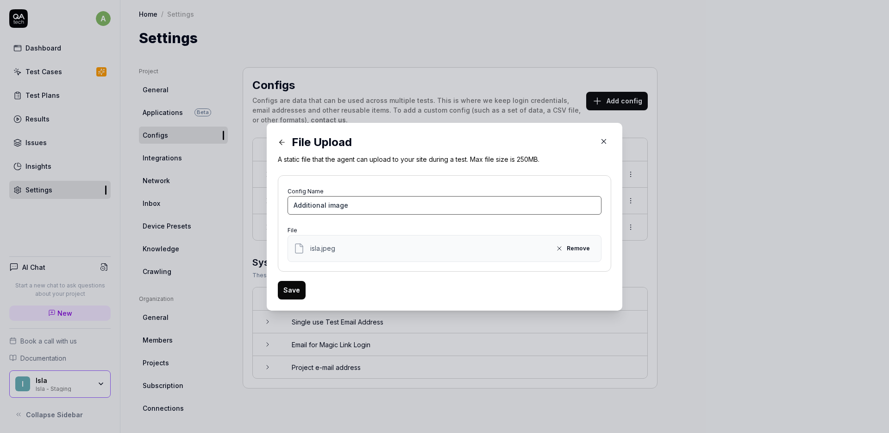
drag, startPoint x: 360, startPoint y: 204, endPoint x: 272, endPoint y: 199, distance: 88.2
click at [272, 199] on div "File Upload A static file that the agent can upload to your site during a test.…" at bounding box center [445, 217] width 356 height 188
type input "Add additional image (jpeg file upload)"
click at [282, 284] on button "Save" at bounding box center [292, 290] width 28 height 19
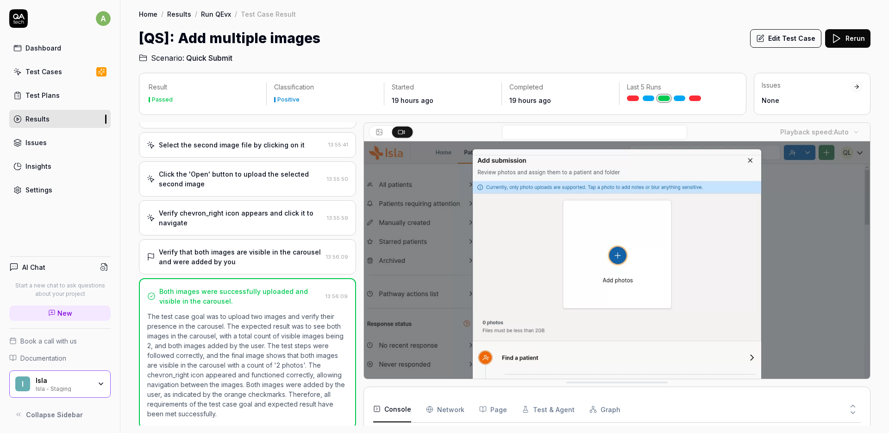
scroll to position [251, 0]
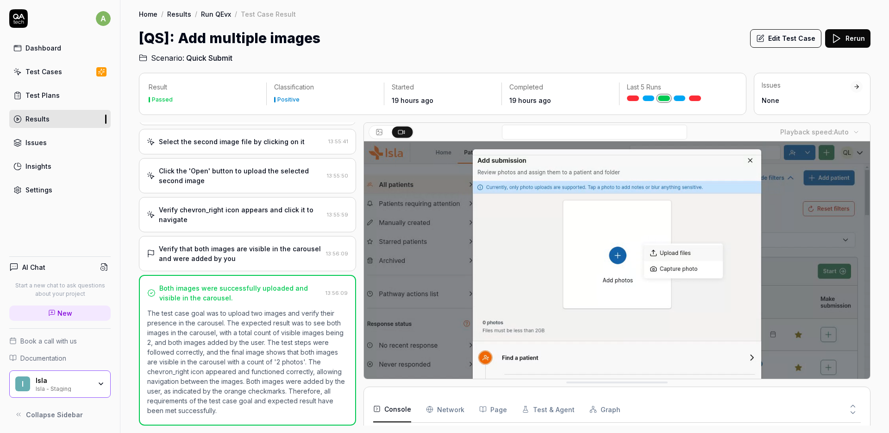
click at [764, 39] on icon at bounding box center [760, 38] width 8 height 8
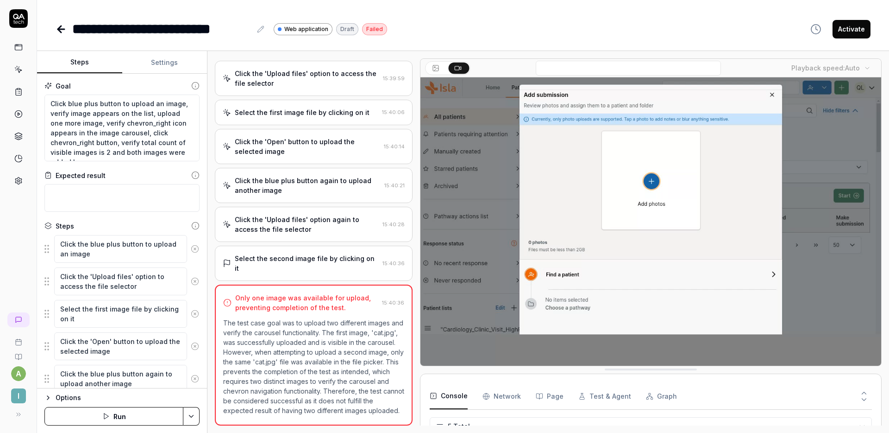
scroll to position [80, 0]
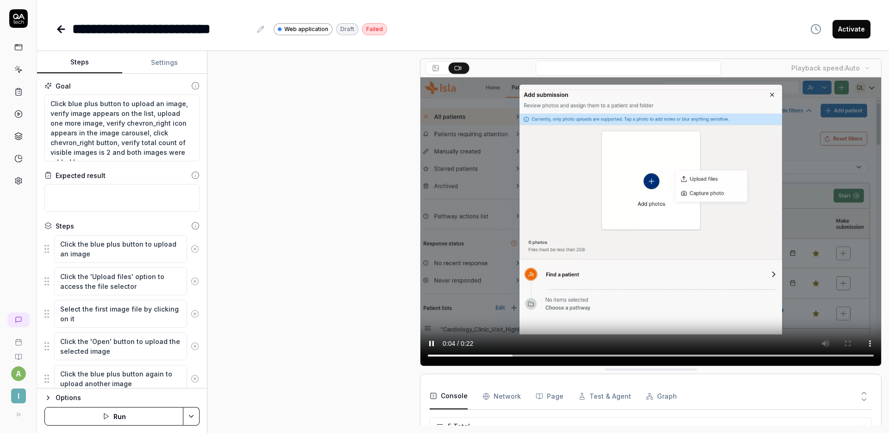
scroll to position [80, 0]
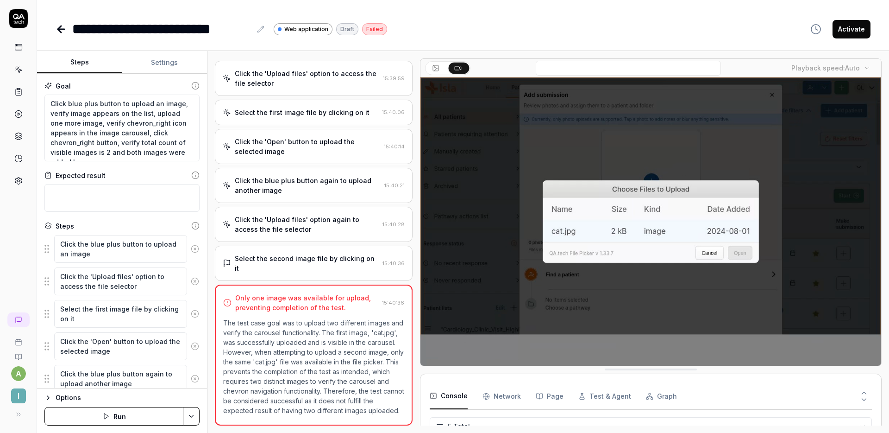
click at [163, 65] on button "Settings" at bounding box center [164, 62] width 85 height 22
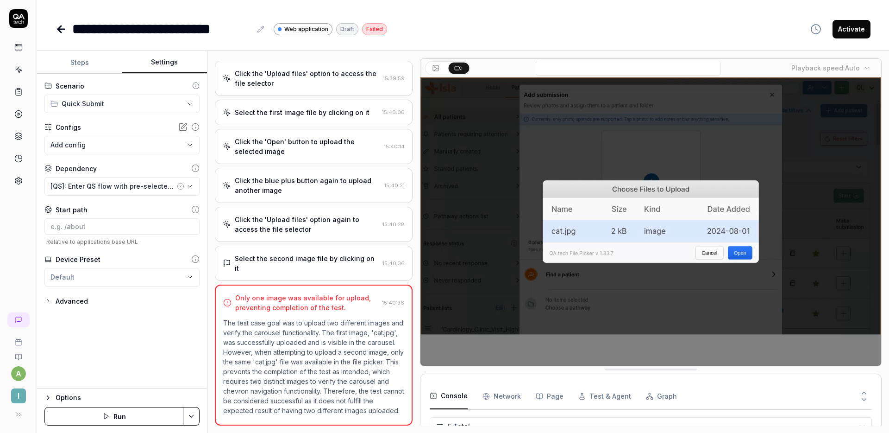
click at [148, 146] on body "**********" at bounding box center [444, 216] width 889 height 433
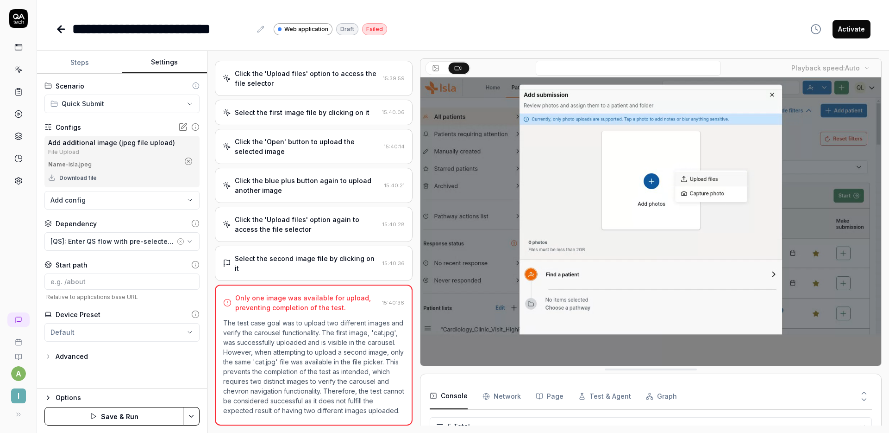
click at [128, 128] on div "Configs" at bounding box center [121, 127] width 155 height 10
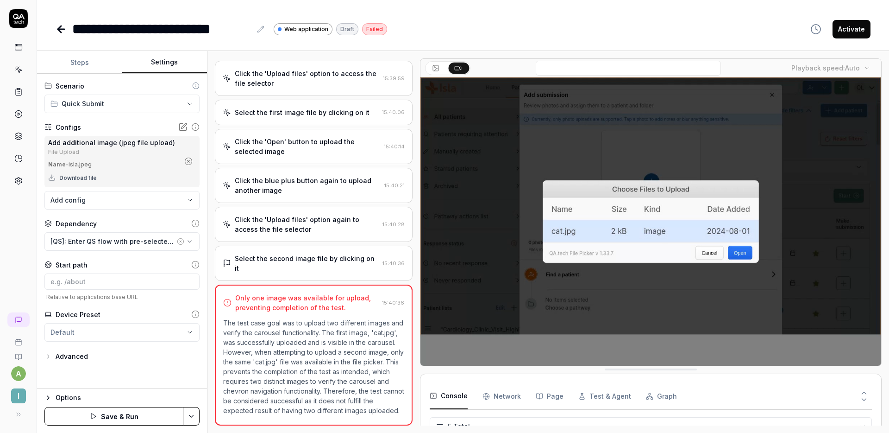
click at [120, 412] on button "Save & Run" at bounding box center [113, 416] width 139 height 19
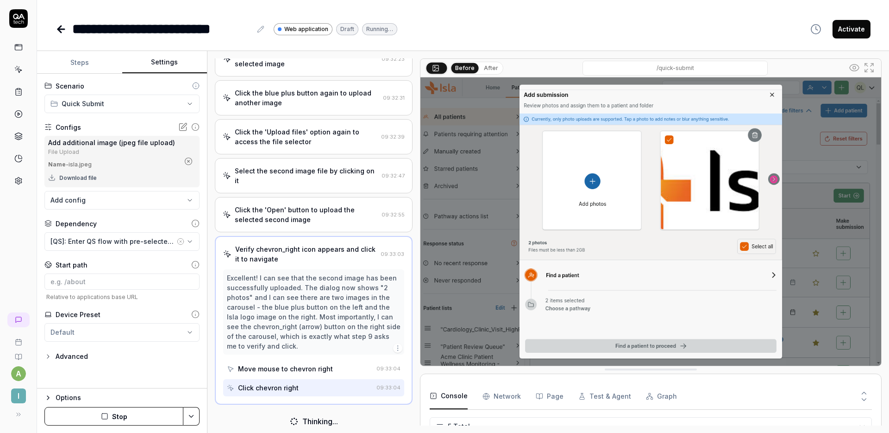
scroll to position [166, 0]
click at [115, 413] on button "Stop" at bounding box center [113, 416] width 139 height 19
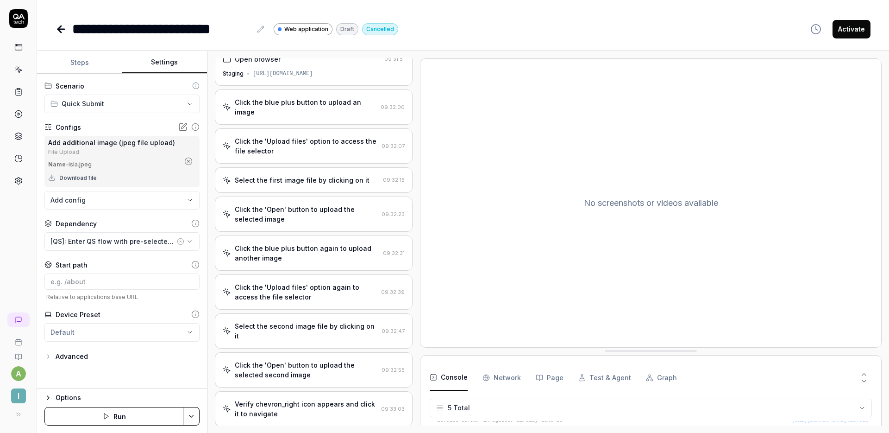
scroll to position [0, 0]
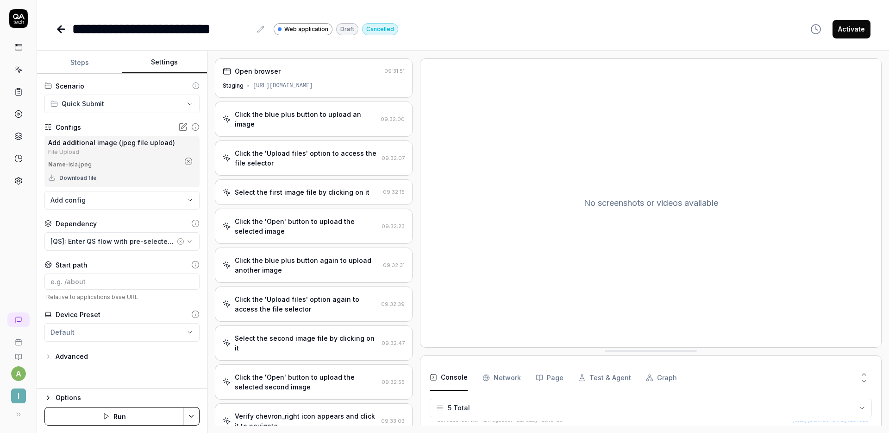
click at [269, 163] on div "Click the 'Upload files' option to access the file selector" at bounding box center [306, 157] width 143 height 19
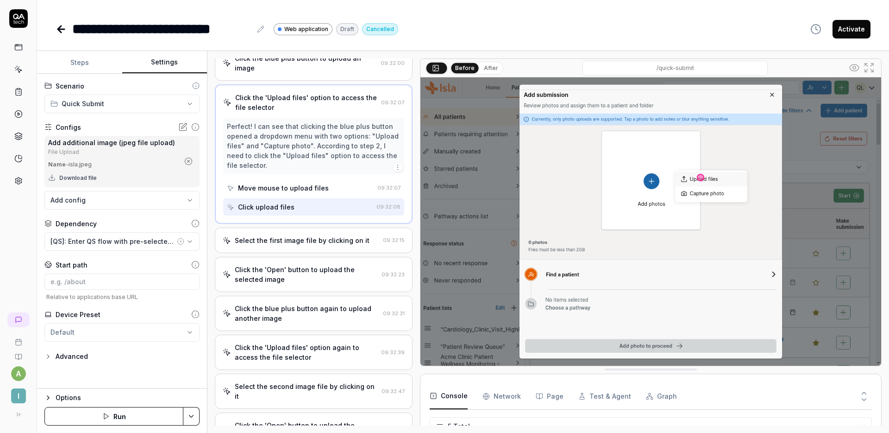
scroll to position [63, 0]
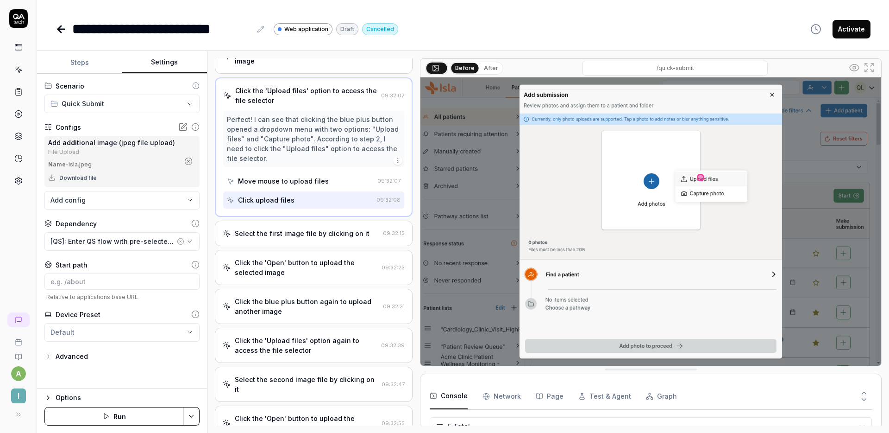
click at [266, 243] on div "Select the first image file by clicking on it 09:32:15" at bounding box center [314, 232] width 198 height 25
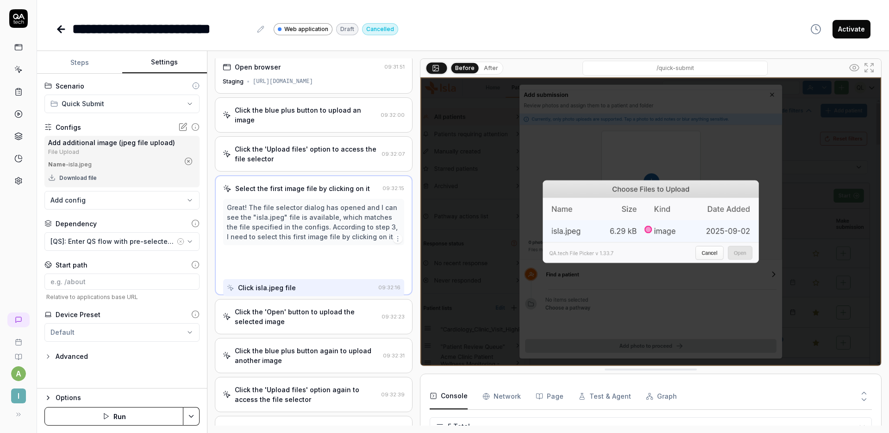
scroll to position [0, 0]
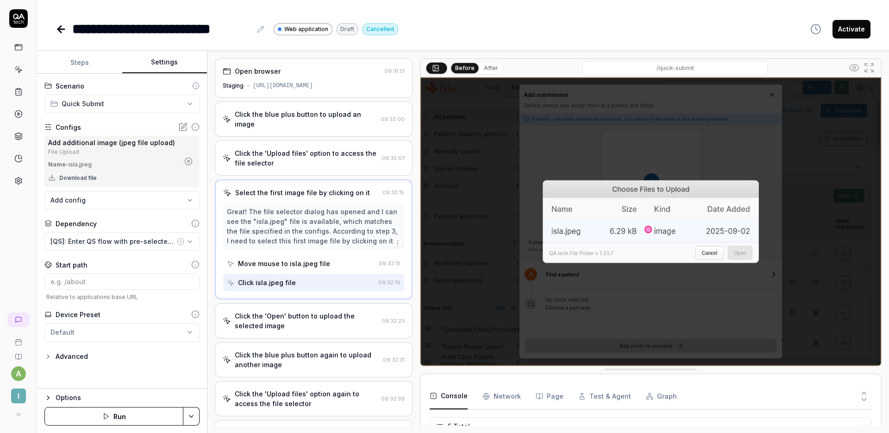
click at [190, 161] on icon "button" at bounding box center [188, 161] width 8 height 8
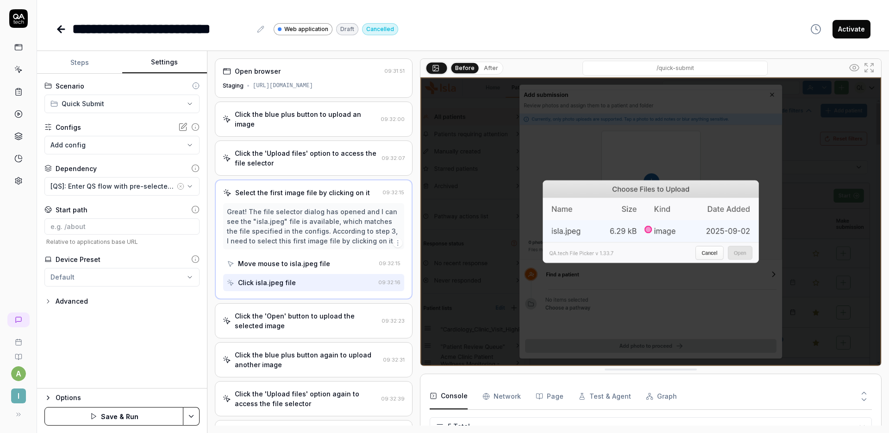
click at [24, 179] on link at bounding box center [18, 180] width 17 height 17
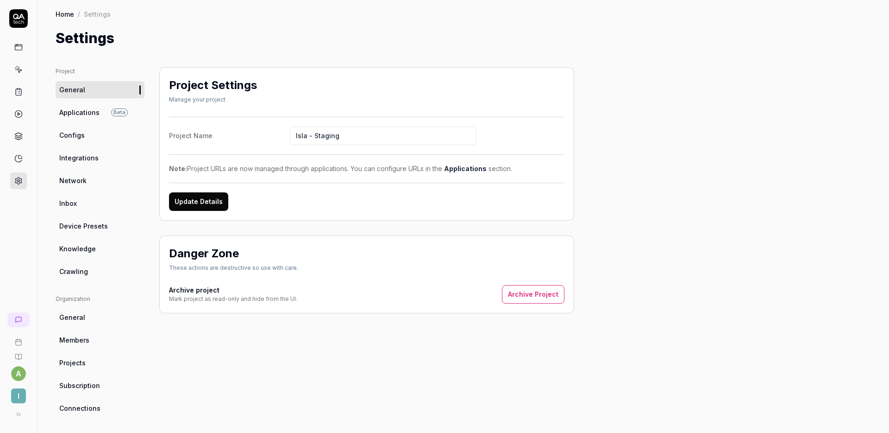
click at [102, 249] on link "Knowledge" at bounding box center [100, 248] width 89 height 17
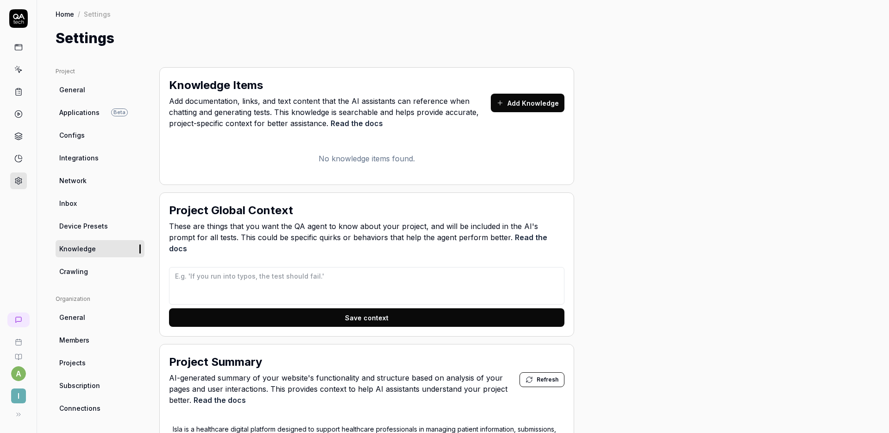
click at [98, 133] on link "Configs" at bounding box center [100, 134] width 89 height 17
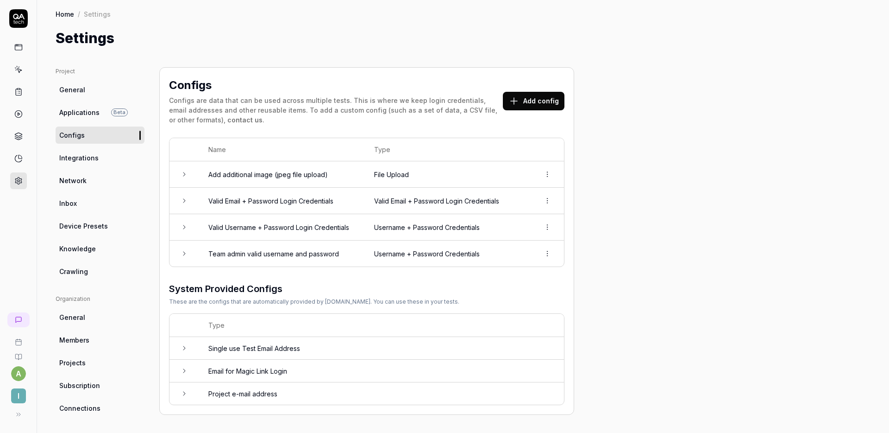
click at [543, 174] on html "a I Home / Settings Home / Settings Settings Project General Applications Beta …" at bounding box center [444, 216] width 889 height 433
click at [515, 212] on span "Delete" at bounding box center [506, 215] width 21 height 10
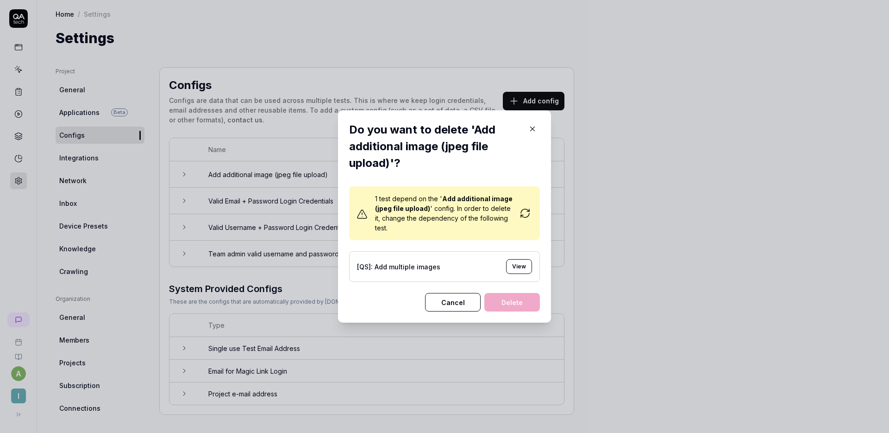
click at [521, 215] on icon at bounding box center [522, 216] width 2 height 2
click at [515, 265] on button "View" at bounding box center [519, 266] width 26 height 15
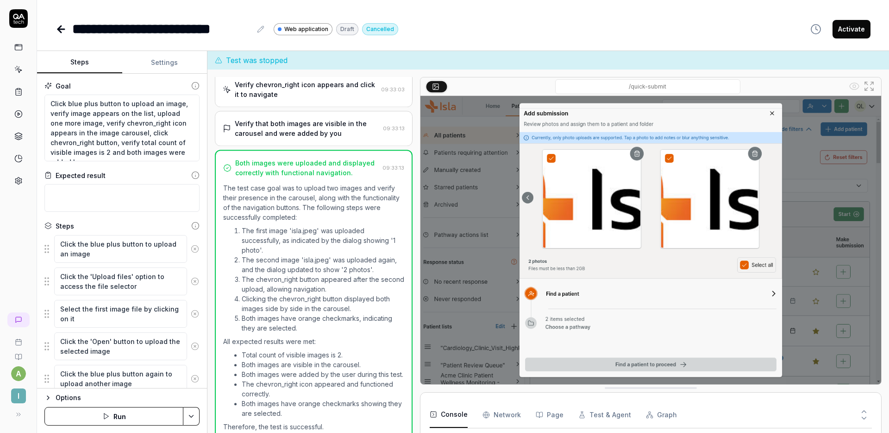
scroll to position [366, 0]
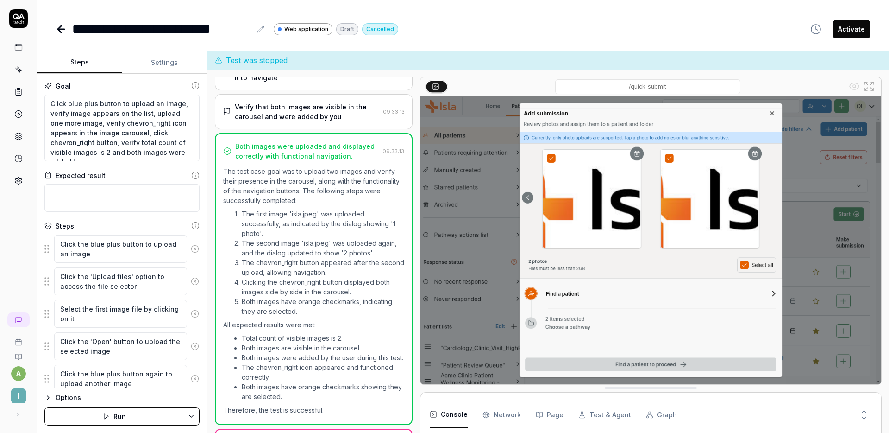
click at [163, 69] on button "Settings" at bounding box center [164, 62] width 85 height 22
type textarea "*"
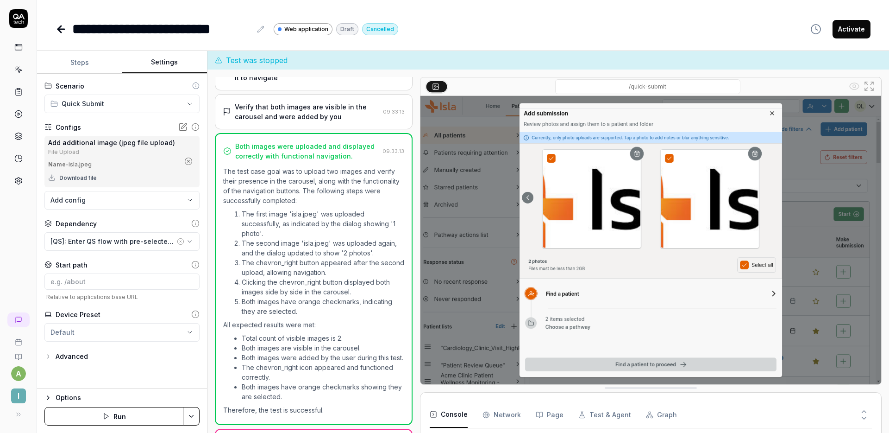
click at [189, 157] on icon "button" at bounding box center [188, 161] width 8 height 8
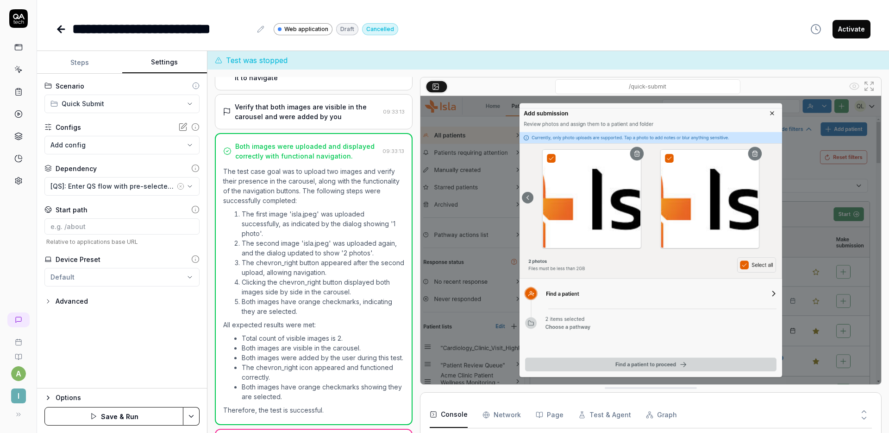
click at [190, 413] on html "**********" at bounding box center [444, 216] width 889 height 433
click at [136, 350] on div "Save" at bounding box center [145, 351] width 118 height 20
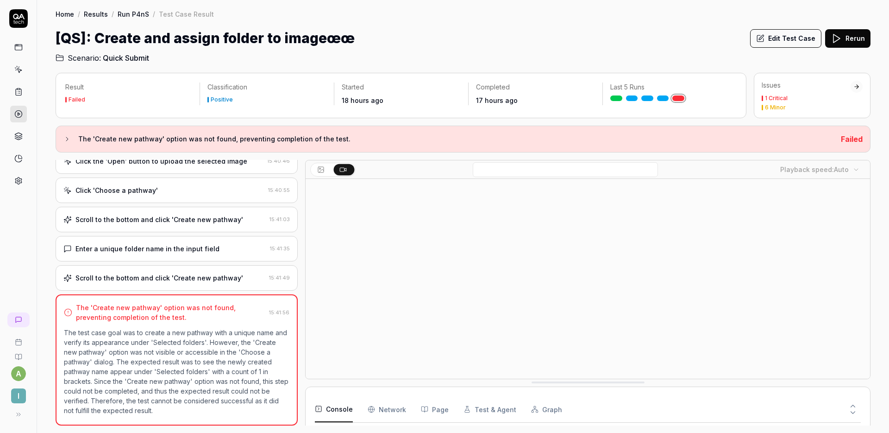
scroll to position [449, 0]
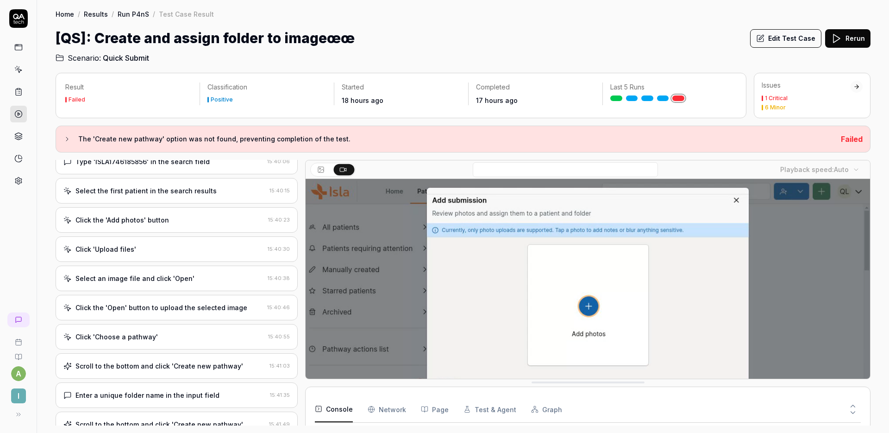
click at [156, 244] on div "Click 'Upload files'" at bounding box center [163, 249] width 201 height 10
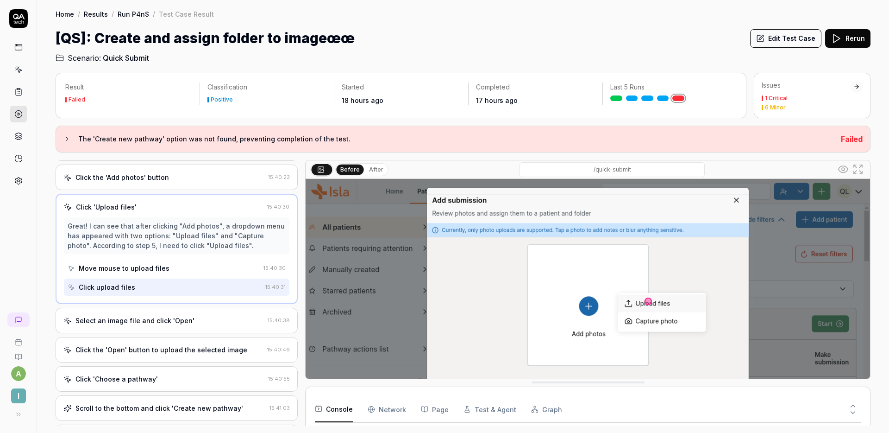
scroll to position [219, 0]
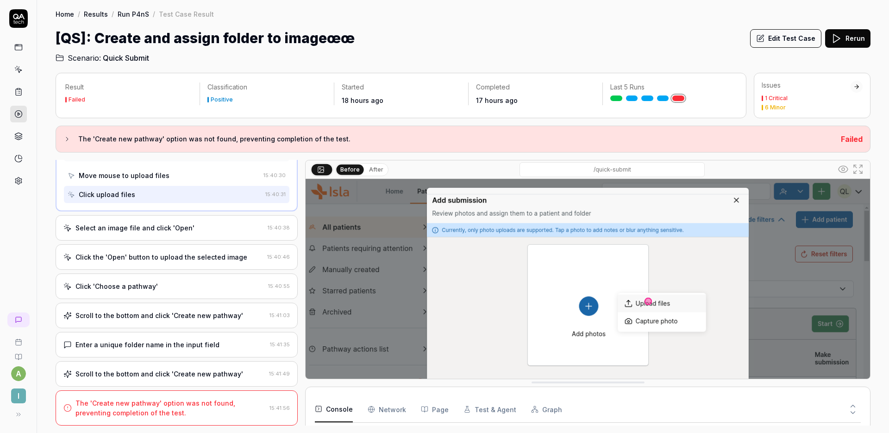
click at [180, 357] on div "Open browser 15:39:48 Staging https://staging.nhs.isla.health/patients/quick-su…" at bounding box center [177, 292] width 242 height 265
click at [183, 348] on div "Enter a unique folder name in the input field" at bounding box center [148, 345] width 144 height 10
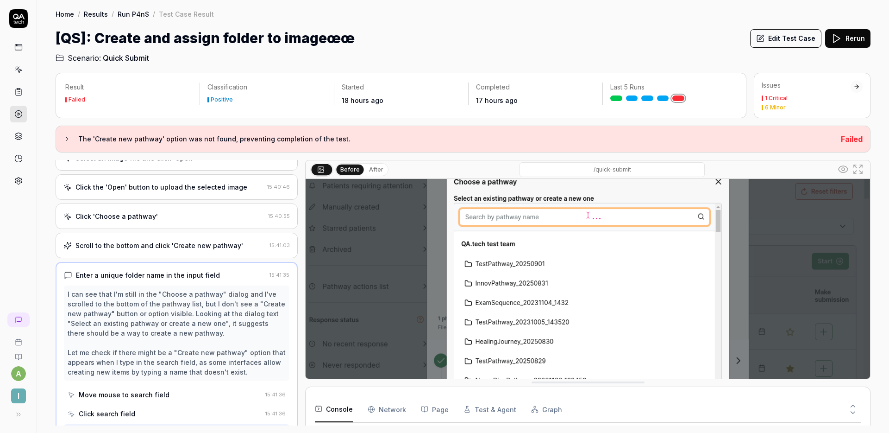
scroll to position [191, 0]
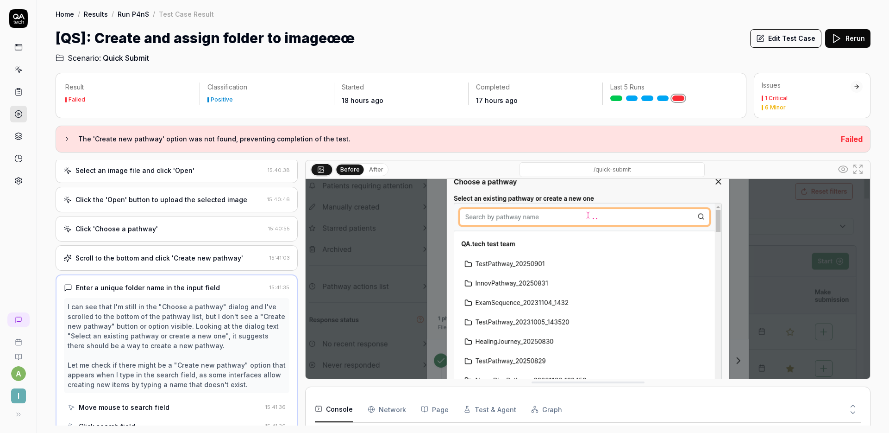
click at [169, 201] on div "Click the 'Open' button to upload the selected image" at bounding box center [162, 200] width 172 height 10
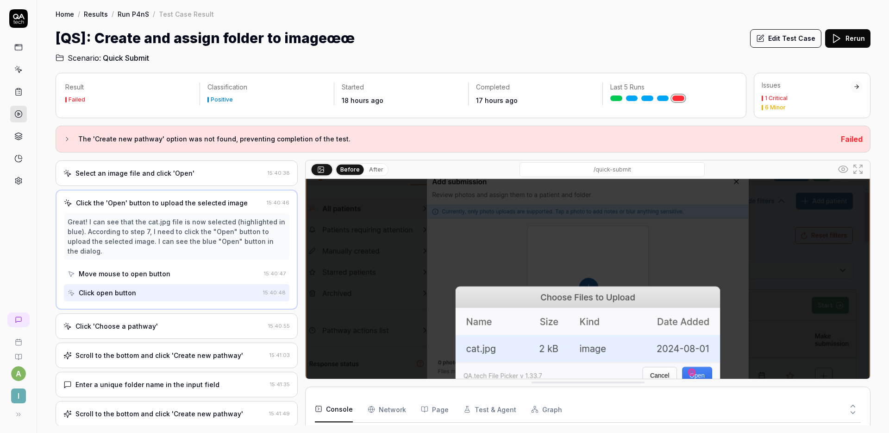
scroll to position [71, 0]
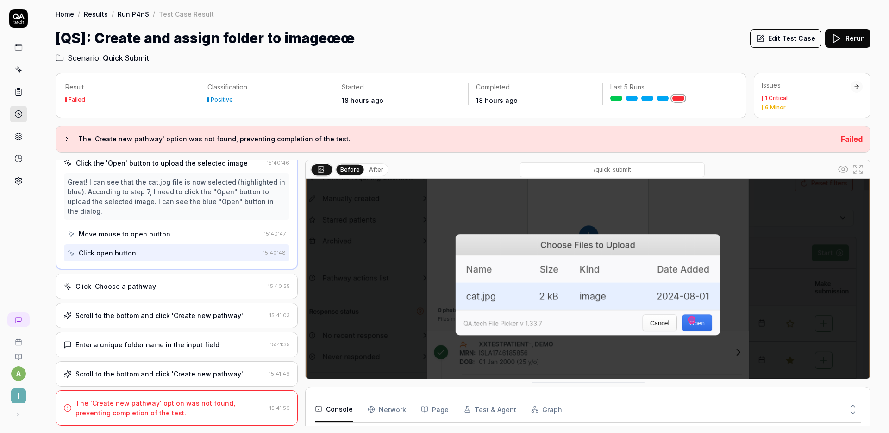
click at [170, 278] on div "Click 'Choose a pathway' 15:40:55" at bounding box center [177, 285] width 242 height 25
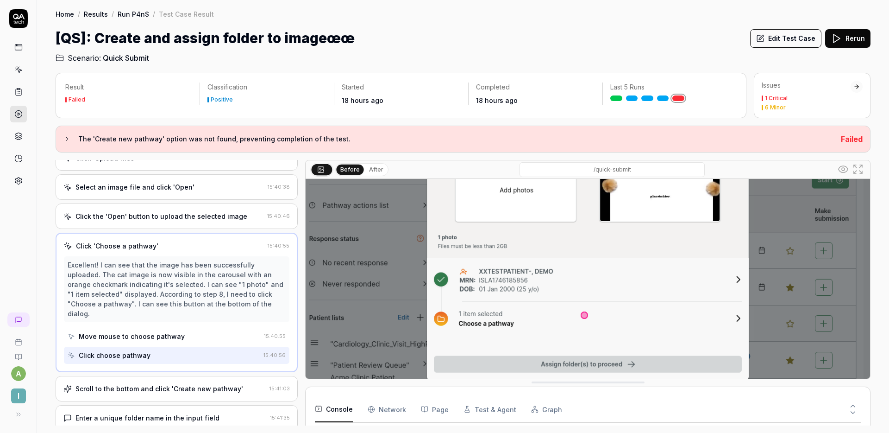
scroll to position [149, 0]
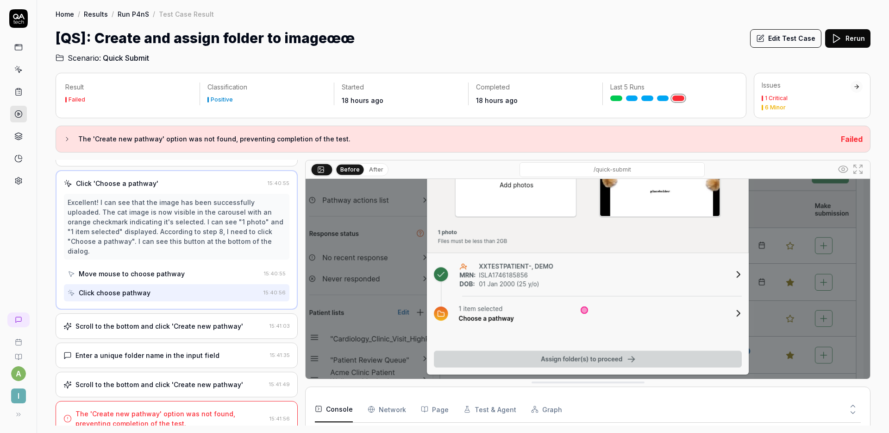
click at [166, 321] on div "Scroll to the bottom and click 'Create new pathway'" at bounding box center [160, 326] width 168 height 10
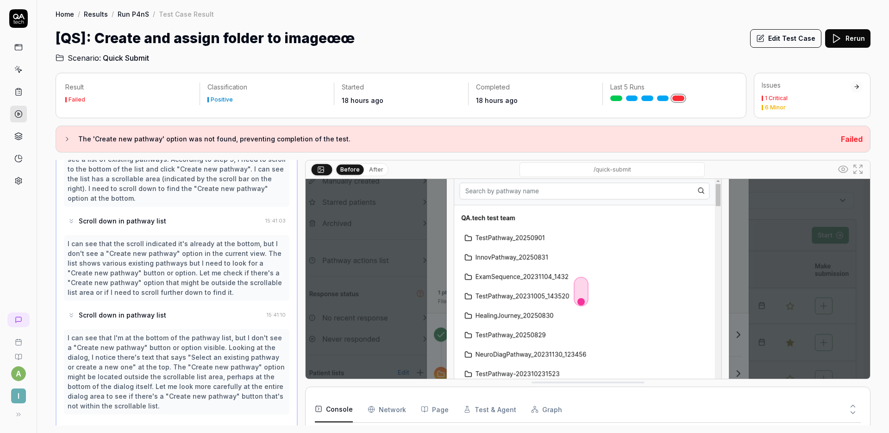
scroll to position [120, 0]
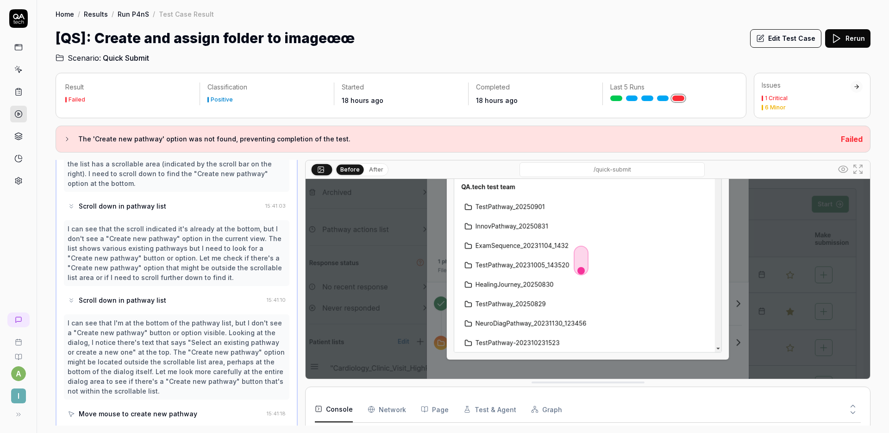
click at [194, 258] on div "I can see that the scroll indicated it's already at the bottom, but I don't see…" at bounding box center [177, 253] width 218 height 58
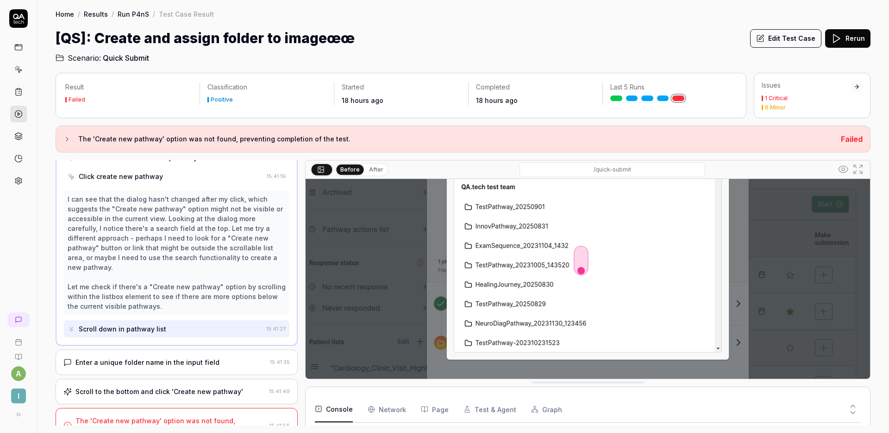
scroll to position [598, 0]
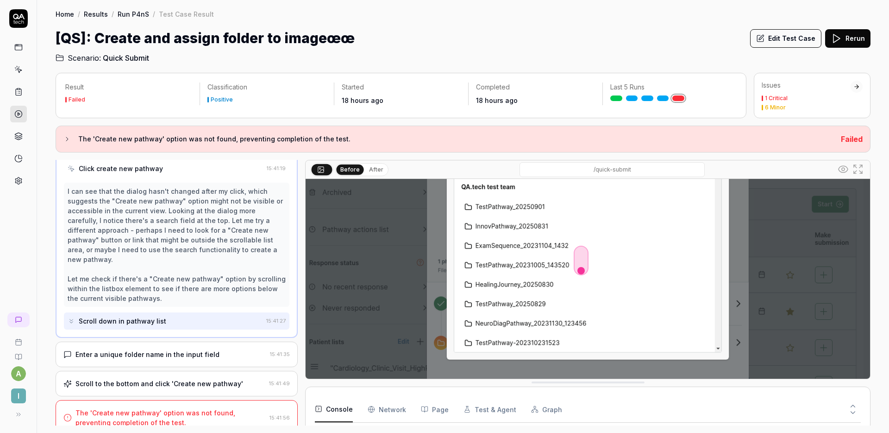
click at [208, 349] on div "Enter a unique folder name in the input field" at bounding box center [148, 354] width 144 height 10
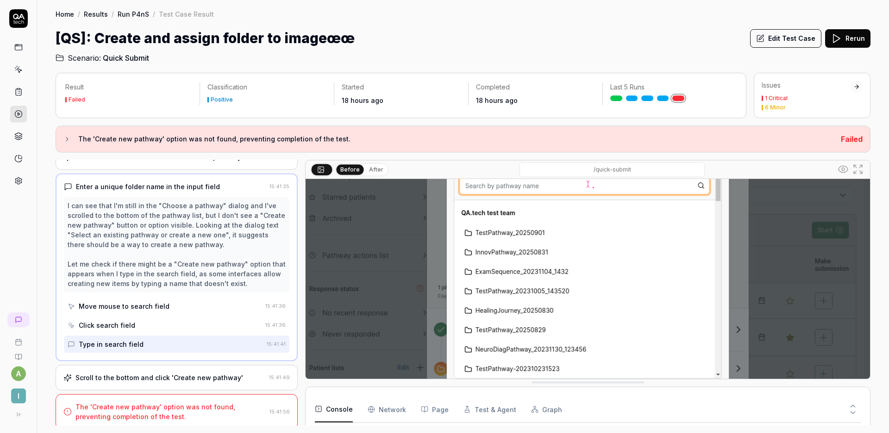
scroll to position [296, 0]
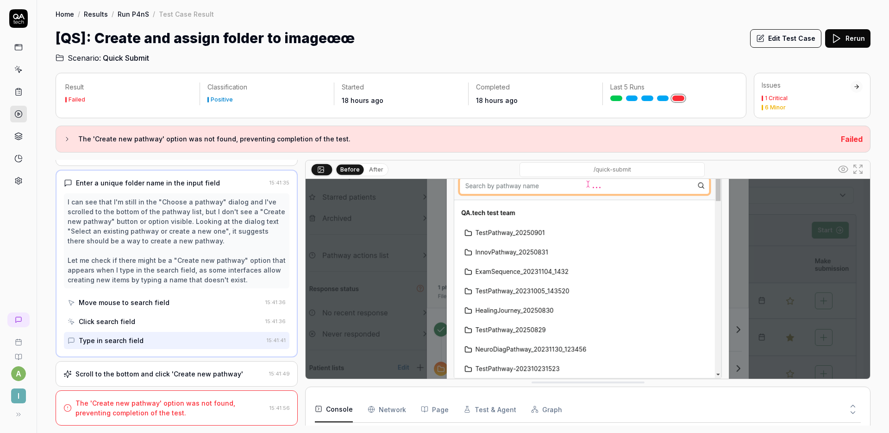
click at [183, 370] on div "Scroll to the bottom and click 'Create new pathway'" at bounding box center [160, 374] width 168 height 10
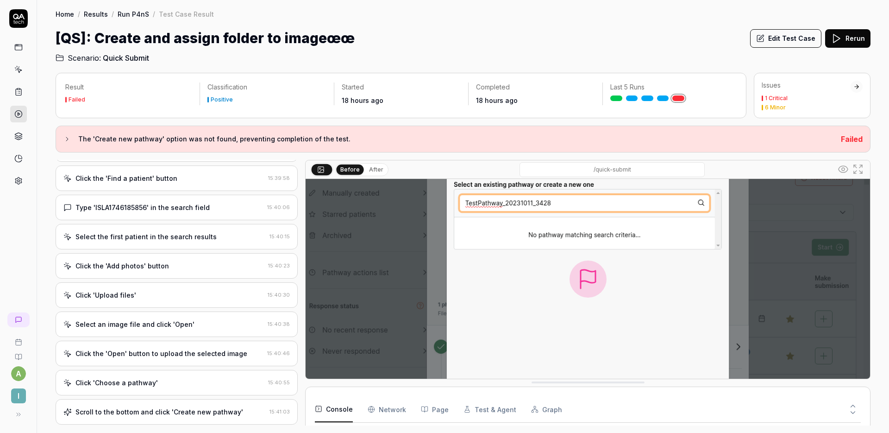
scroll to position [0, 0]
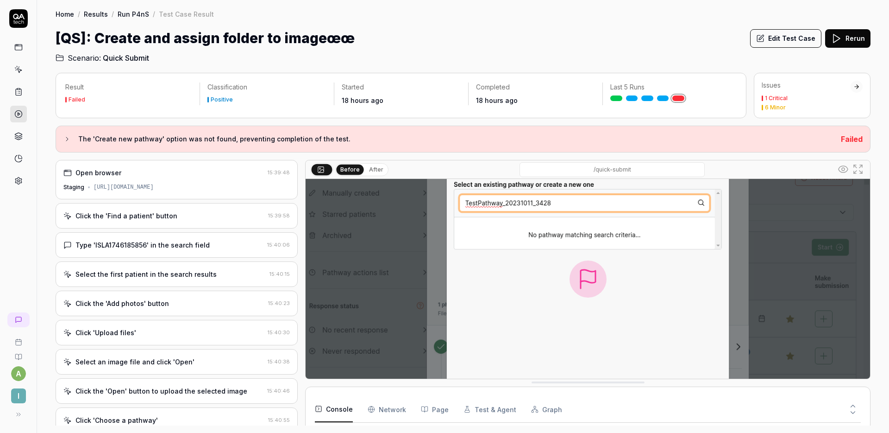
click at [194, 177] on div "Open browser" at bounding box center [163, 173] width 201 height 10
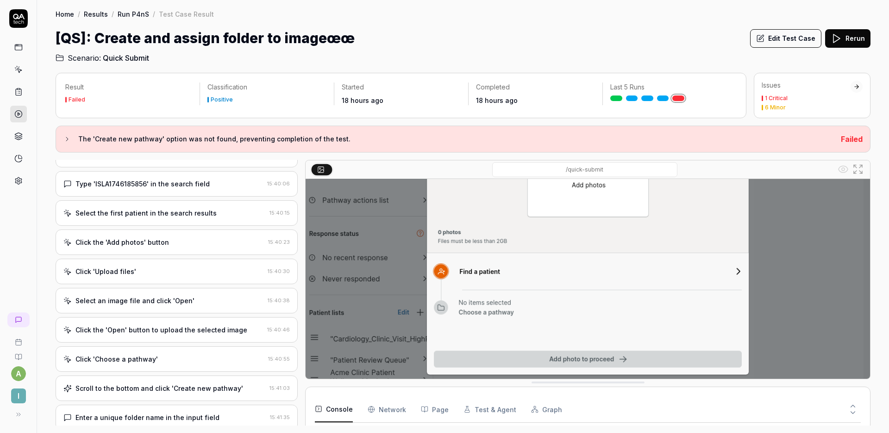
scroll to position [135, 0]
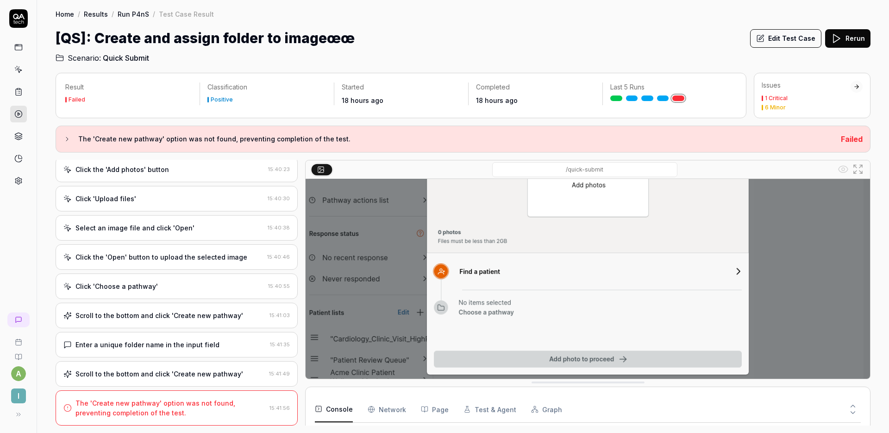
click at [163, 390] on div "The 'Create new pathway' option was not found, preventing completion of the tes…" at bounding box center [177, 407] width 242 height 35
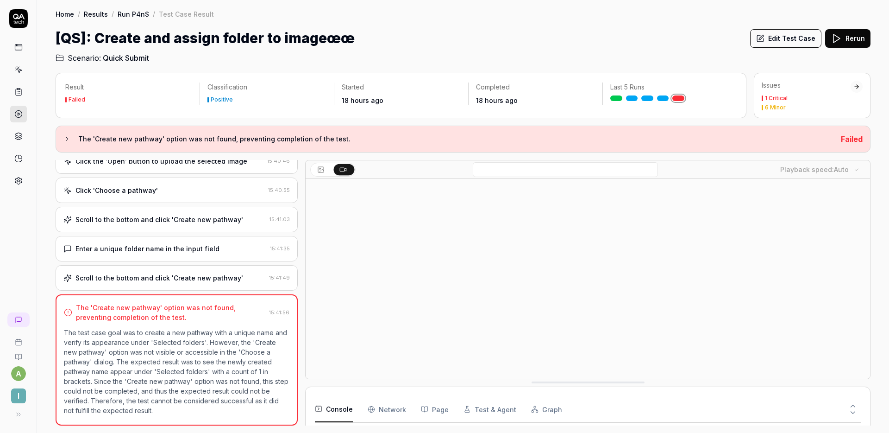
scroll to position [127, 0]
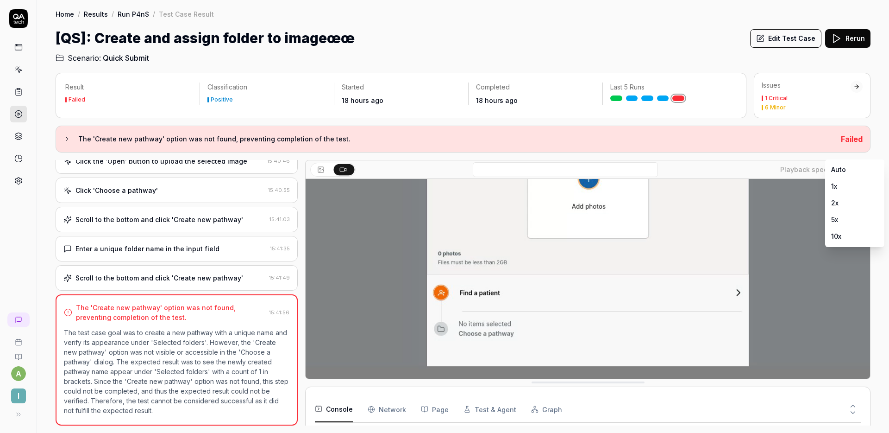
click at [840, 169] on body "a I Home / Results / Run P4nS / Test Case Result Home / Results / Run P4nS / Te…" at bounding box center [444, 216] width 889 height 433
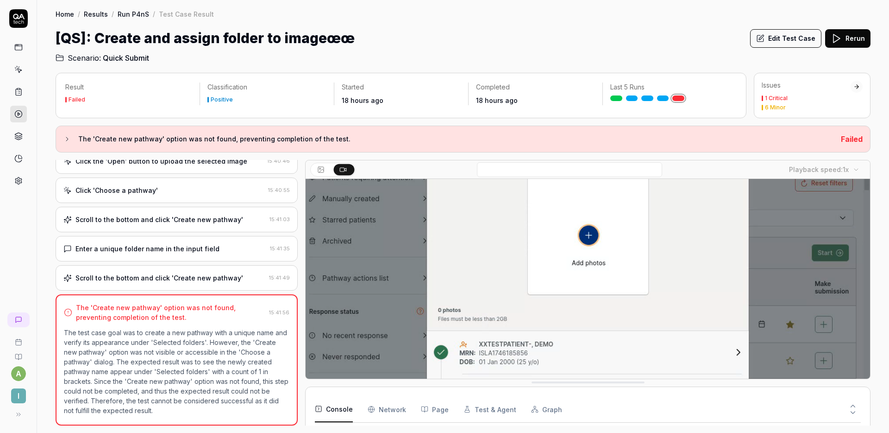
scroll to position [71, 0]
click at [781, 44] on button "Edit Test Case" at bounding box center [785, 38] width 71 height 19
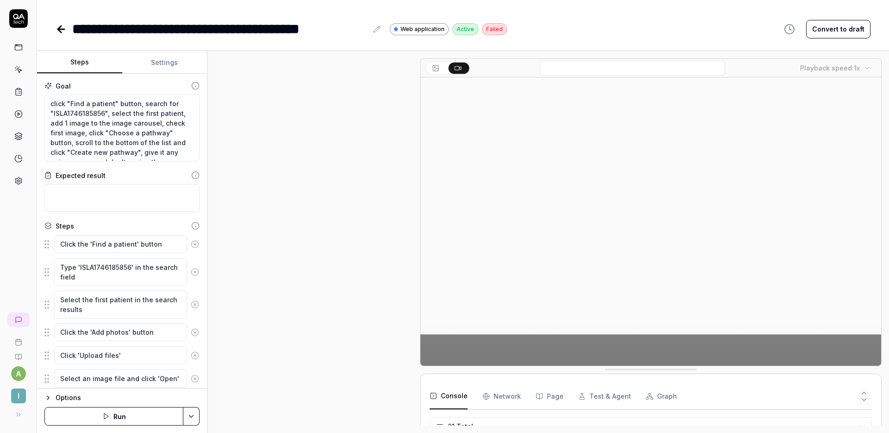
scroll to position [177, 0]
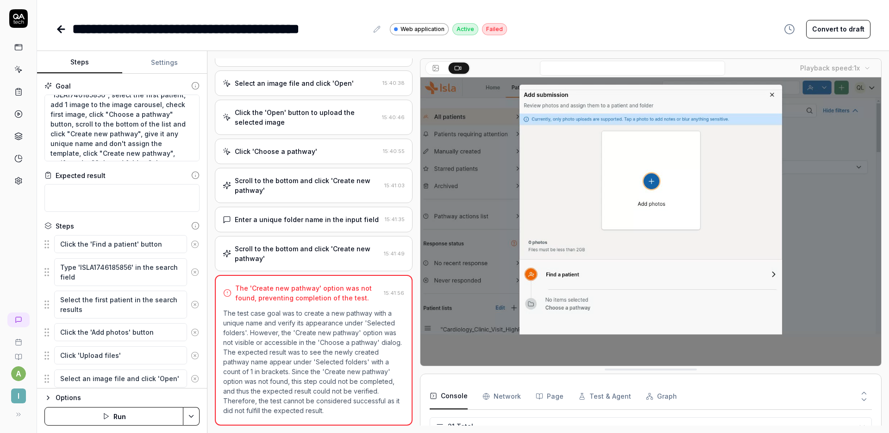
scroll to position [20, 0]
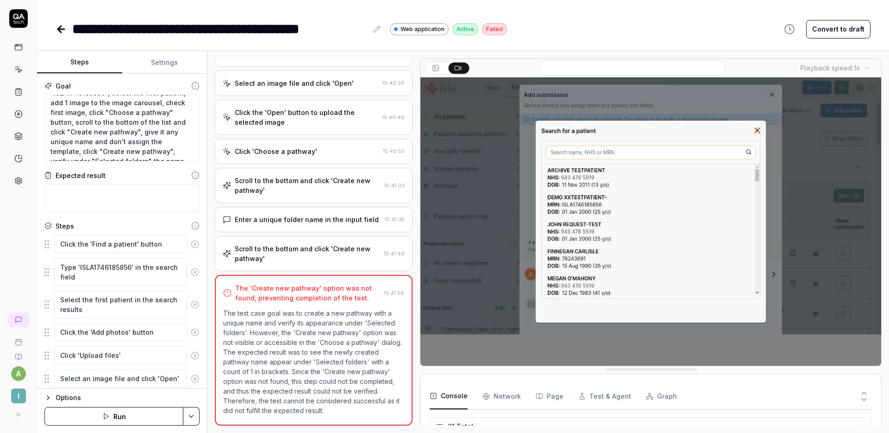
click at [349, 257] on div "Scroll to the bottom and click 'Create new pathway'" at bounding box center [307, 253] width 145 height 19
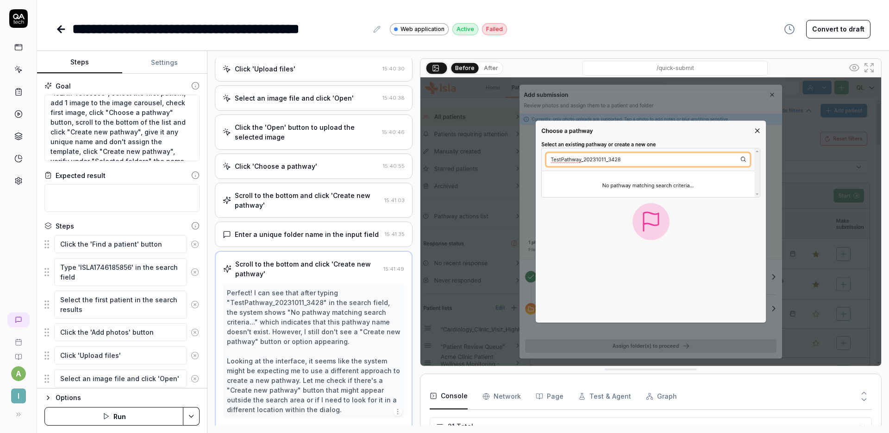
click at [314, 195] on div "Scroll to the bottom and click 'Create new pathway'" at bounding box center [308, 199] width 146 height 19
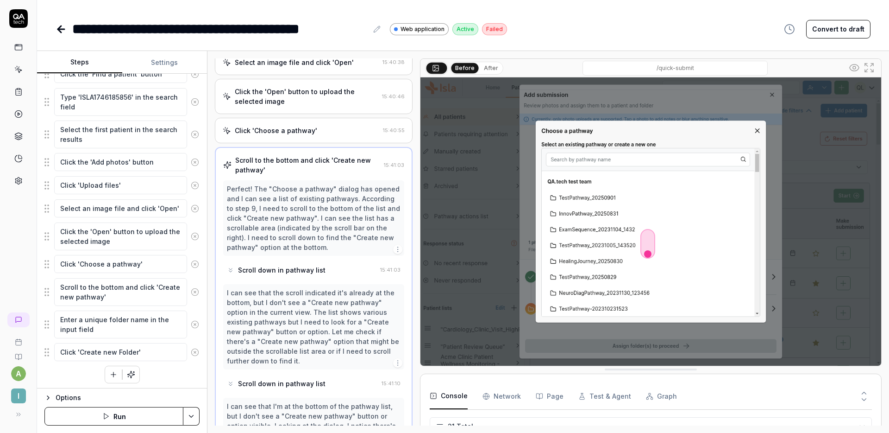
scroll to position [172, 0]
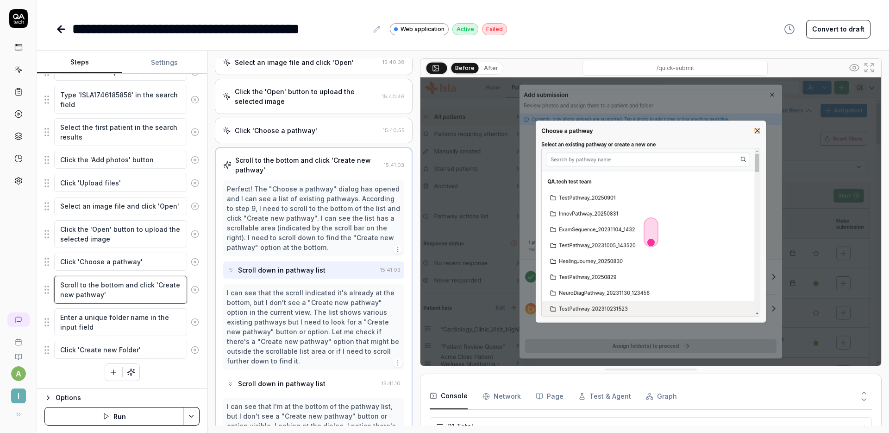
drag, startPoint x: 141, startPoint y: 294, endPoint x: 57, endPoint y: 280, distance: 84.5
click at [57, 280] on textarea "Scroll to the bottom and click 'Create new pathway'" at bounding box center [120, 290] width 133 height 28
type textarea "*"
type textarea "D"
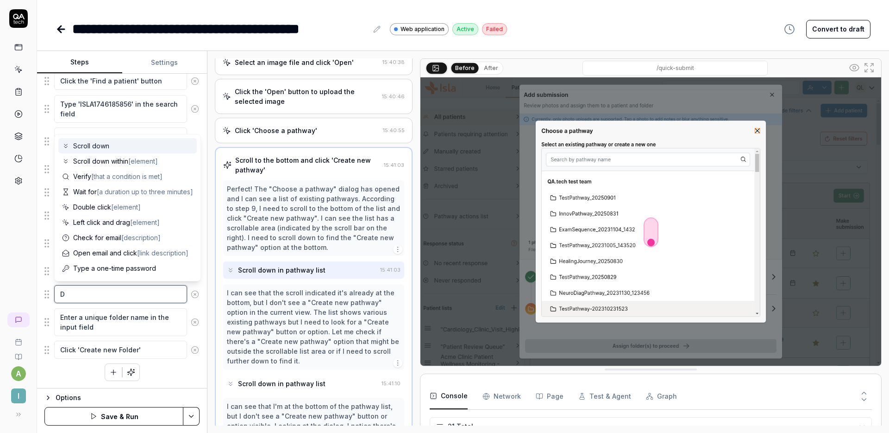
type textarea "*"
type textarea "Dr"
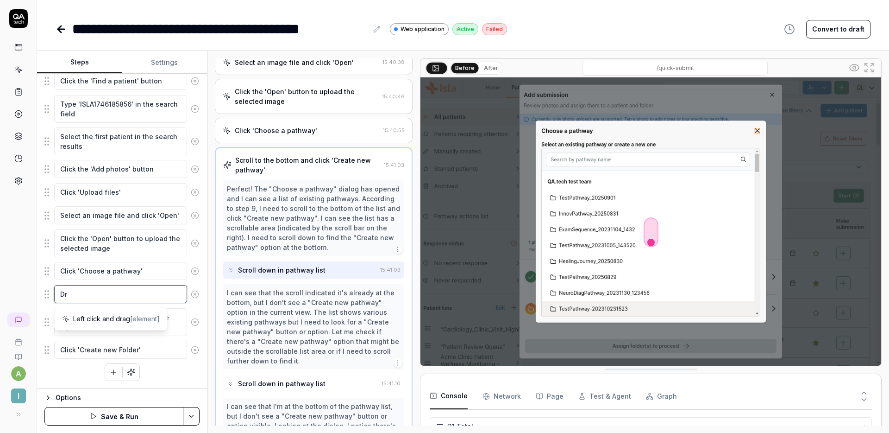
type textarea "*"
type textarea "Drg"
type textarea "*"
type textarea "Dr"
type textarea "*"
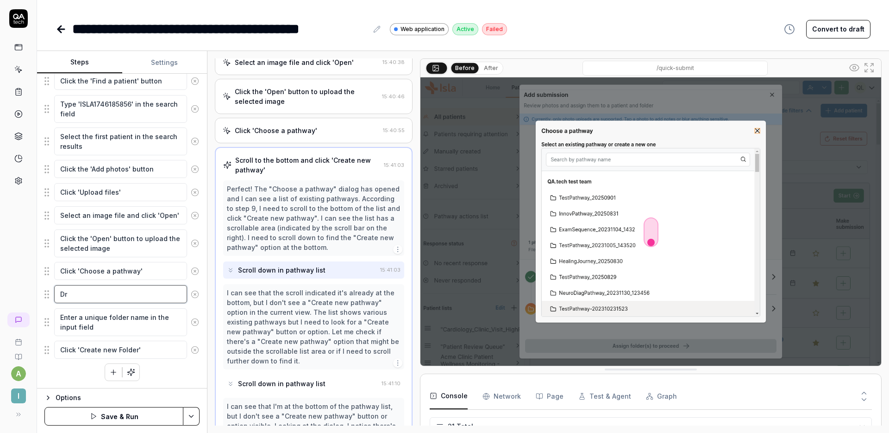
type textarea "Dra"
type textarea "*"
type textarea "Drag"
type textarea "*"
type textarea "Drag t"
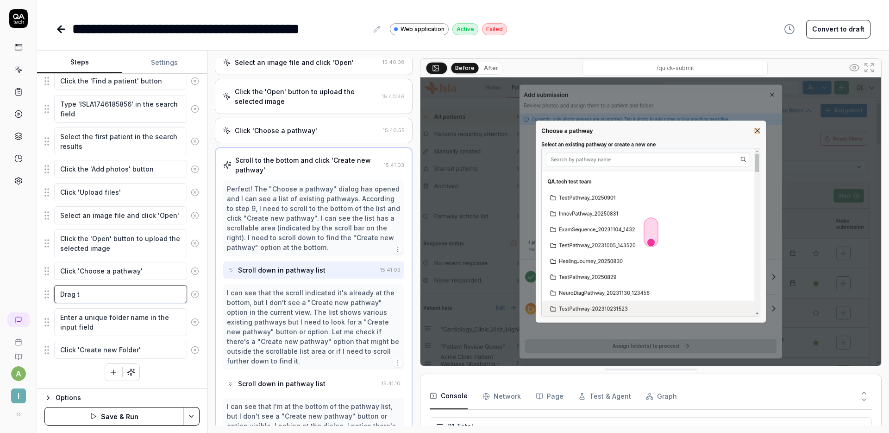
type textarea "*"
type textarea "Drag th"
type textarea "*"
type textarea "Drag the"
type textarea "*"
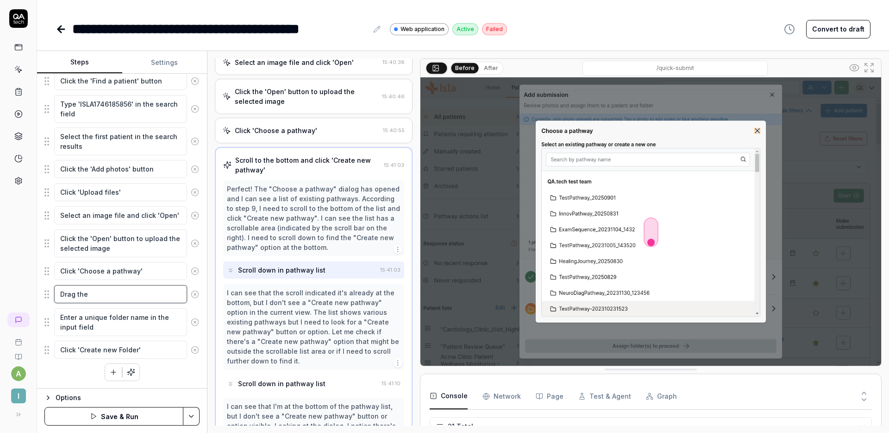
type textarea "Drag the"
type textarea "*"
type textarea "Drag the s"
type textarea "*"
type textarea "Drag the sl"
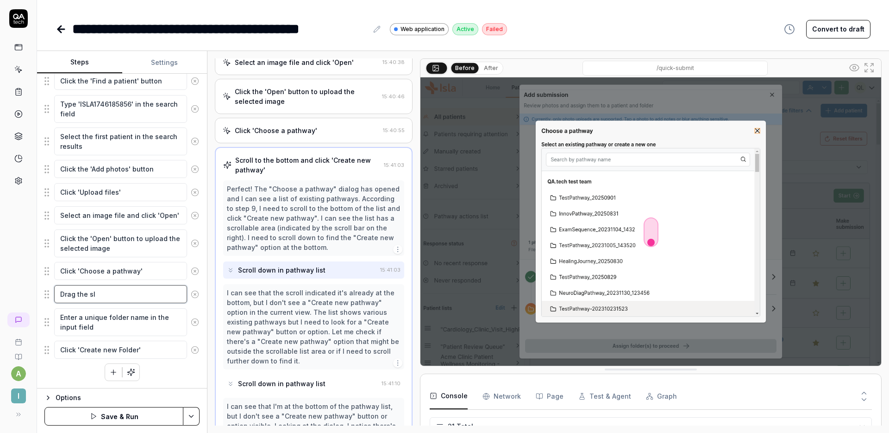
type textarea "*"
type textarea "Drag the s"
type textarea "*"
type textarea "Drag the sc"
type textarea "*"
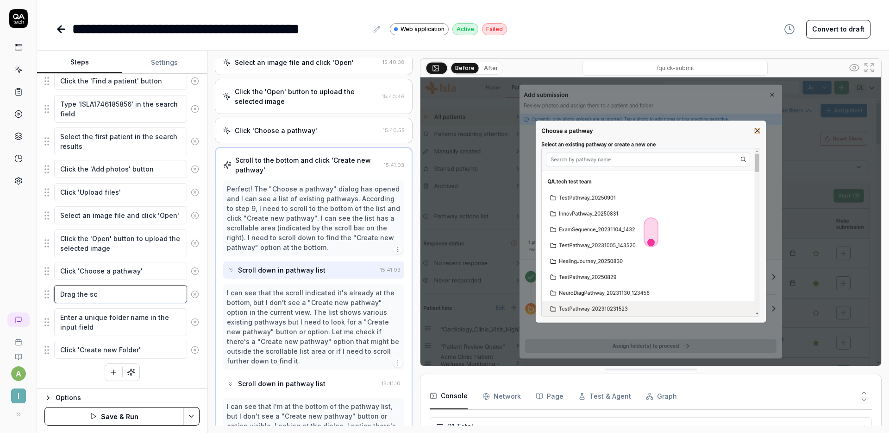
type textarea "Drag the scr"
type textarea "*"
type textarea "Drag the scro"
type textarea "*"
type textarea "Drag the scrol"
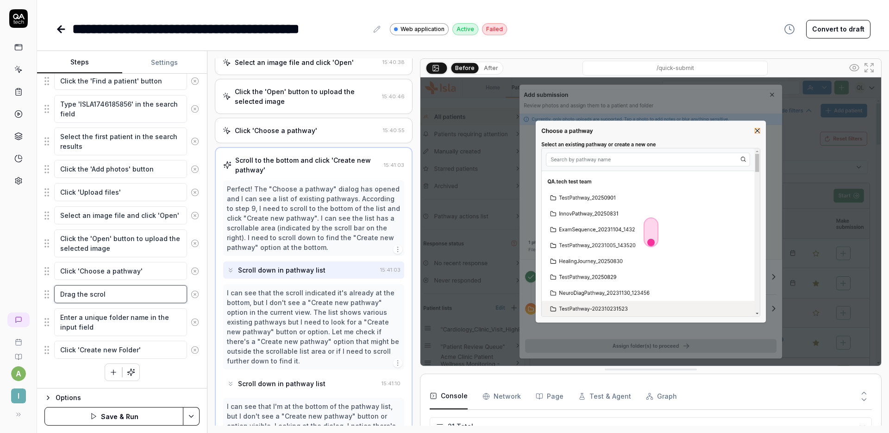
type textarea "*"
type textarea "Drag the scroll"
type textarea "*"
type textarea "Drag the scroll s"
type textarea "*"
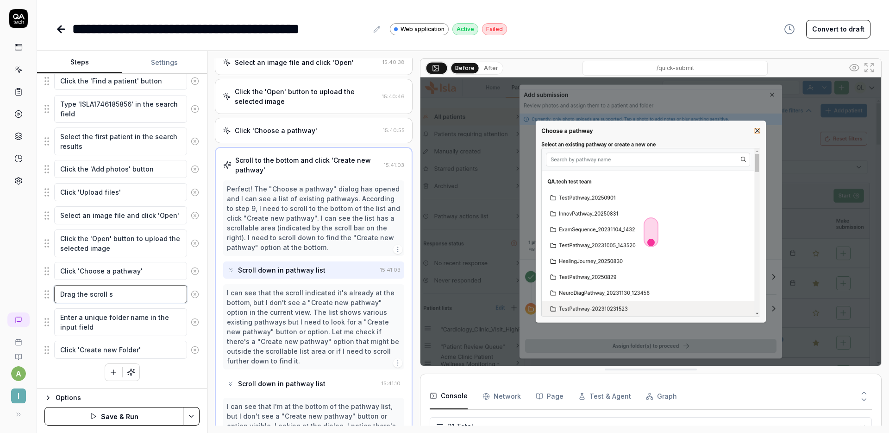
type textarea "Drag the scroll sl"
type textarea "*"
type textarea "Drag the scroll slid"
type textarea "*"
type textarea "Drag the scroll slide"
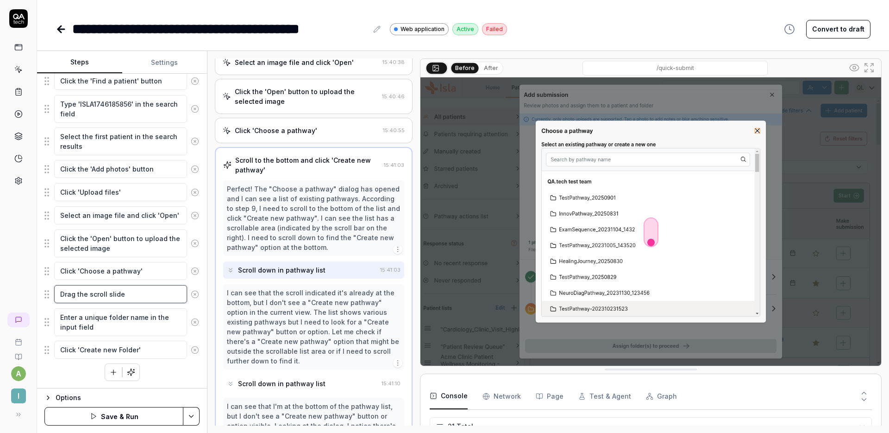
type textarea "*"
type textarea "Drag the scroll slider"
type textarea "*"
type textarea "Drag the scroll slider"
type textarea "*"
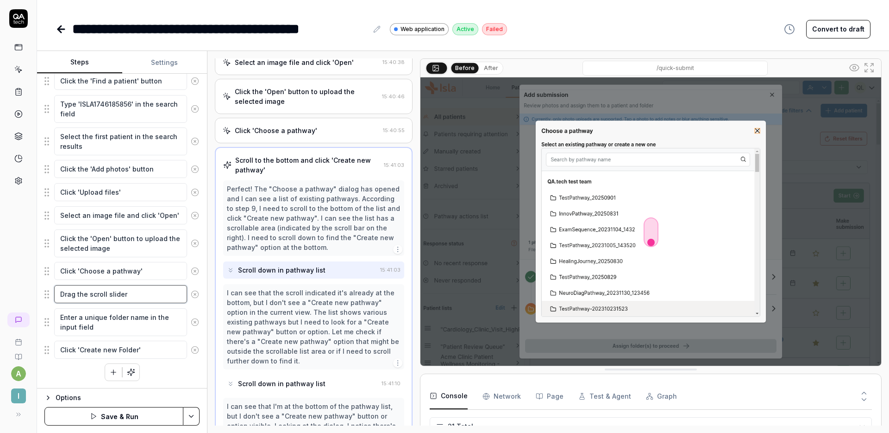
type textarea "Drag the scroll slider t"
type textarea "*"
type textarea "Drag the scroll slider t"
type textarea "*"
type textarea "Drag the scroll slider t"
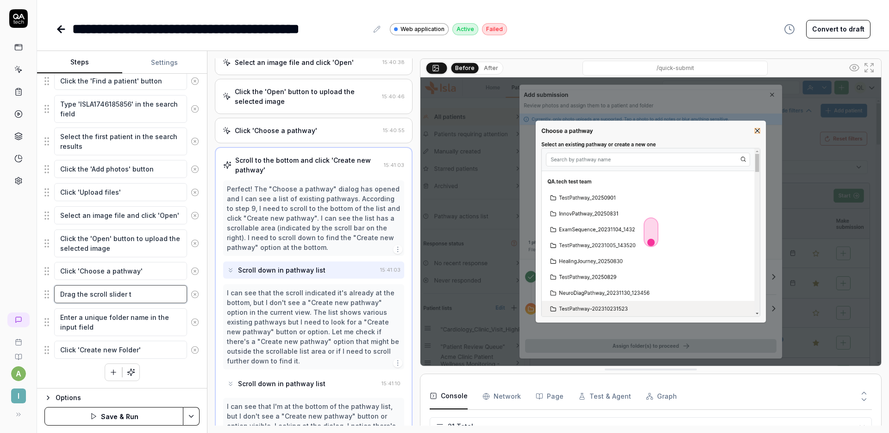
type textarea "*"
type textarea "Drag the scroll slider to"
type textarea "*"
type textarea "Drag the scroll slider to t"
type textarea "*"
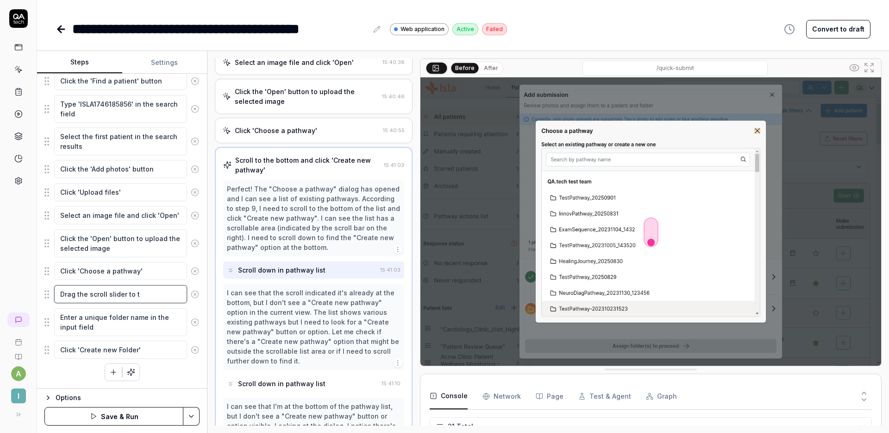
type textarea "Drag the scroll slider to tj"
type textarea "*"
type textarea "Drag the scroll slider to tje"
type textarea "*"
type textarea "Drag the scroll slider to tje"
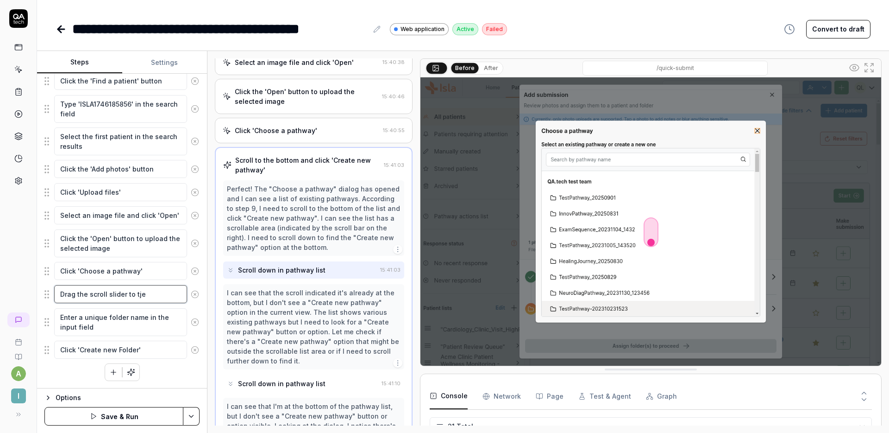
type textarea "*"
type textarea "Drag the scroll slider to tje"
type textarea "*"
type textarea "Drag the scroll slider to tj"
type textarea "*"
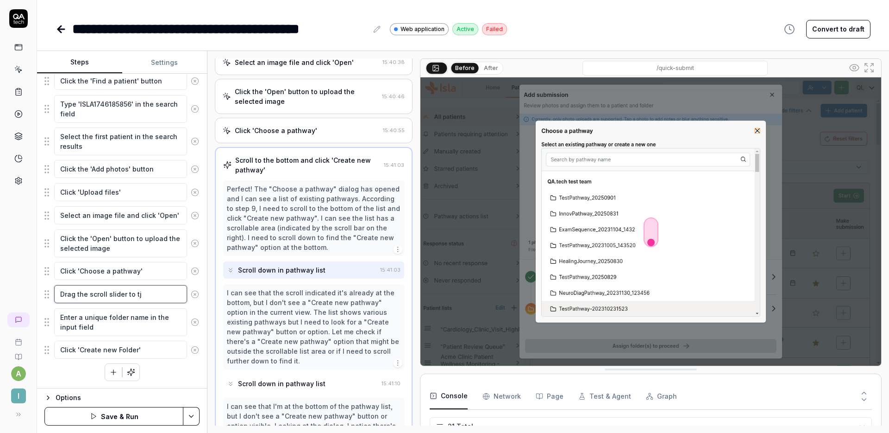
type textarea "Drag the scroll slider to t"
type textarea "*"
type textarea "Drag the scroll slider to th"
type textarea "*"
type textarea "Drag the scroll slider to the"
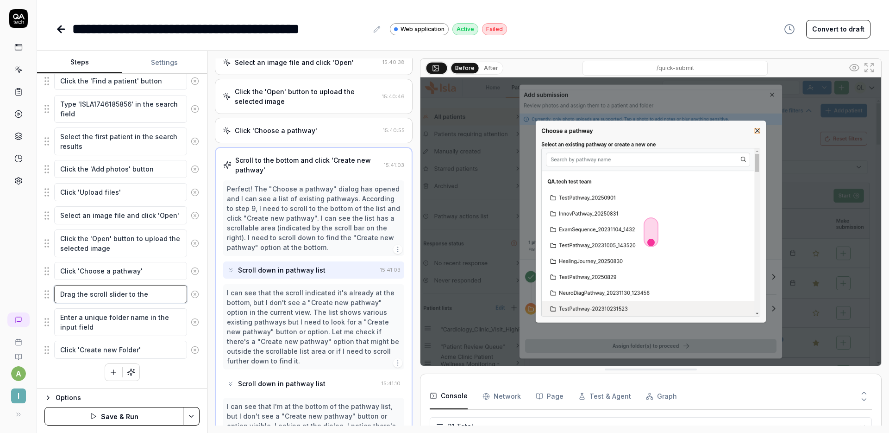
type textarea "*"
type textarea "Drag the scroll slider to the"
type textarea "*"
type textarea "Drag the scroll slider to the b"
type textarea "*"
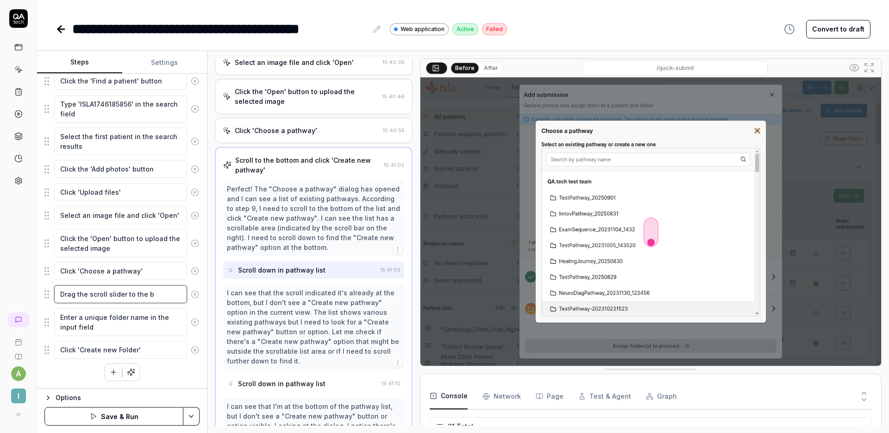
type textarea "Drag the scroll slider to the bo"
type textarea "*"
type textarea "Drag the scroll slider to the bot"
type textarea "*"
type textarea "Drag the scroll slider to the bott"
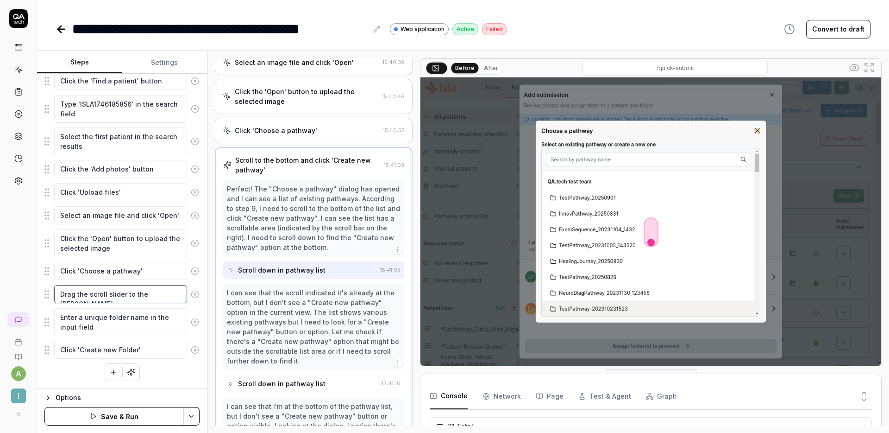
type textarea "*"
type textarea "Drag the scroll slider to the botto"
type textarea "*"
type textarea "Drag the scroll slider to the bottom"
type textarea "*"
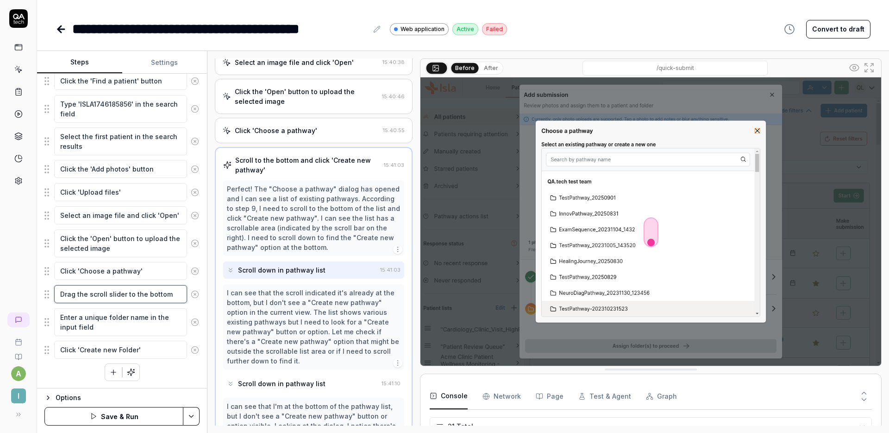
type textarea "Drag the scroll slider to the bottom"
type textarea "*"
type textarea "Drag the scroll slider to the bottom o"
type textarea "*"
type textarea "Drag the scroll slider to the bottom of"
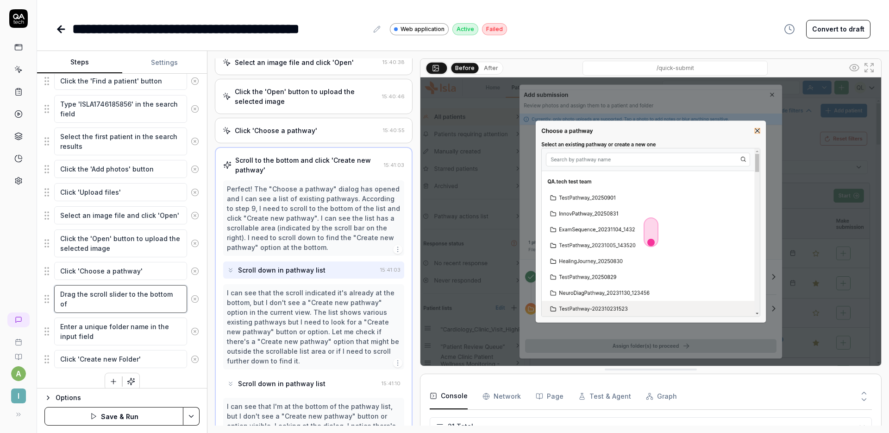
scroll to position [172, 0]
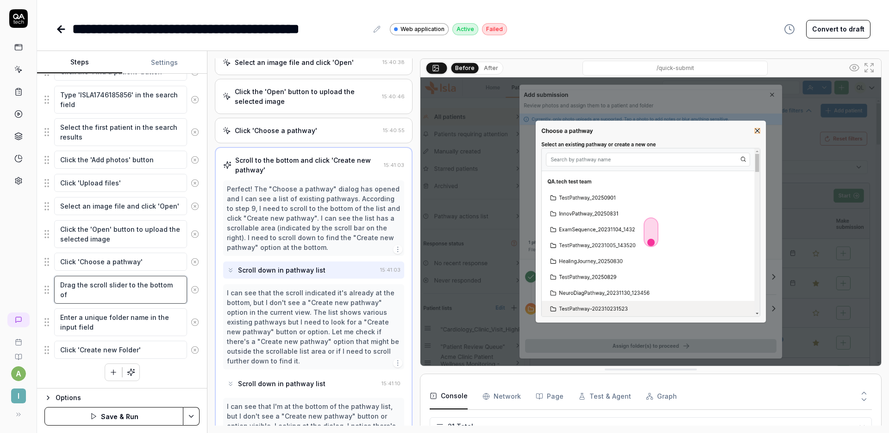
type textarea "*"
type textarea "Drag the scroll slider to the bottom of t"
type textarea "*"
type textarea "Drag the scroll slider to the bottom of th"
type textarea "*"
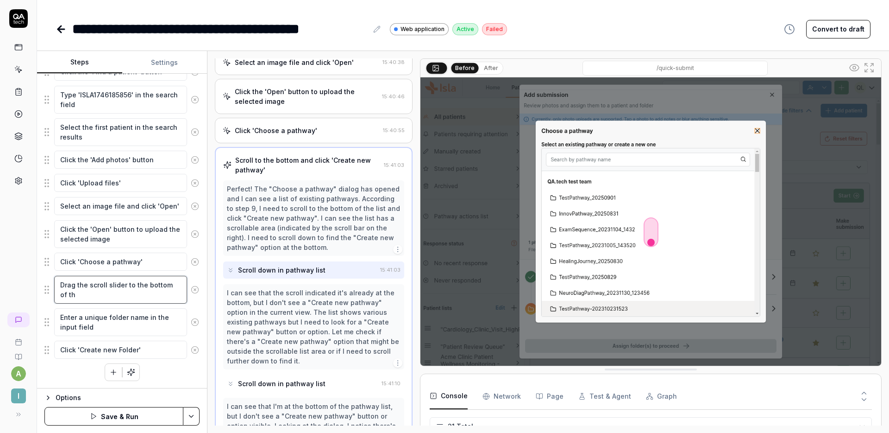
type textarea "Drag the scroll slider to the bottom of the"
type textarea "*"
type textarea "Drag the scroll slider to the bottom of the"
type textarea "*"
type textarea "Drag the scroll slider to the bottom of the l"
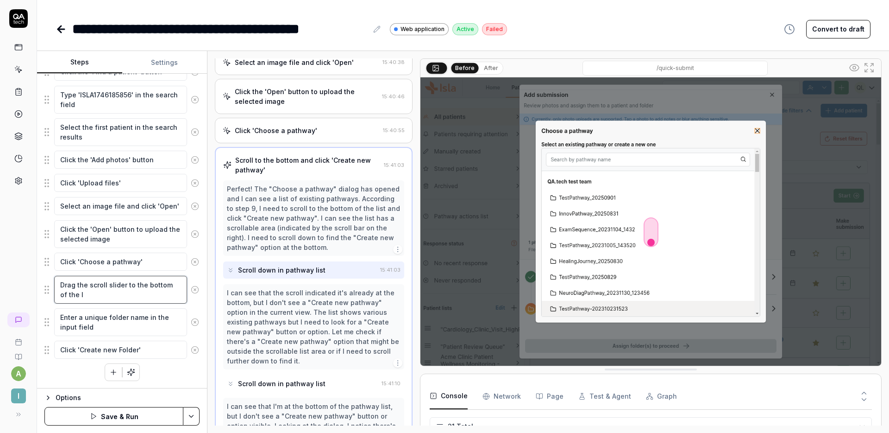
type textarea "*"
type textarea "Drag the scroll slider to the bottom of the li"
type textarea "*"
type textarea "Drag the scroll slider to the bottom of the lis"
type textarea "*"
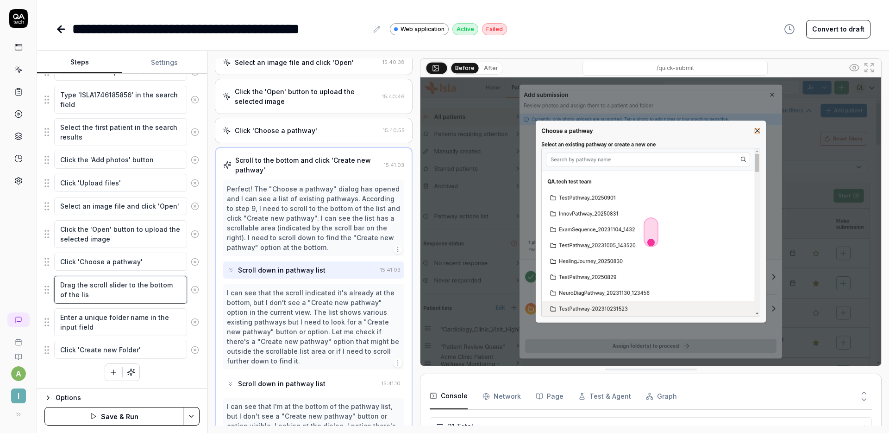
type textarea "Drag the scroll slider to the bottom of the list"
type textarea "*"
type textarea "Drag the scroll slider to the bottom of the list"
type textarea "*"
type textarea "Drag the scroll slider to the bottom of the list a"
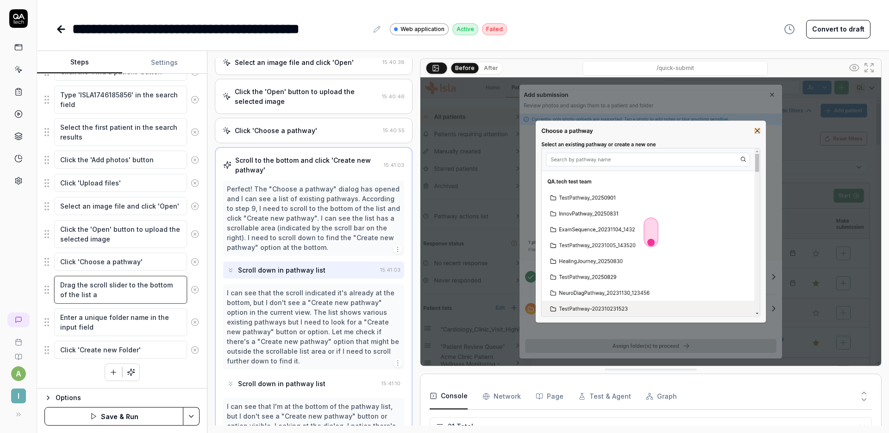
type textarea "*"
type textarea "Drag the scroll slider to the bottom of the list an"
type textarea "*"
type textarea "Drag the scroll slider to the bottom of the list and"
type textarea "*"
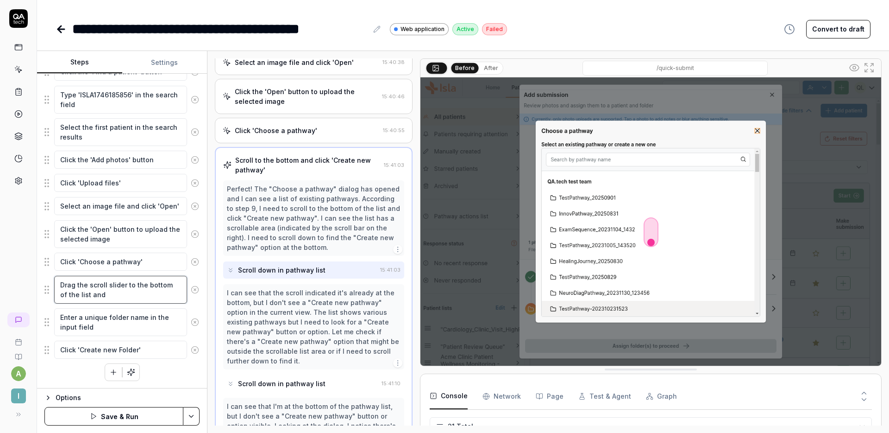
type textarea "Drag the scroll slider to the bottom of the list and"
type textarea "*"
type textarea "Drag the scroll slider to the bottom of the list and cl"
type textarea "*"
type textarea "Drag the scroll slider to the bottom of the list and cli"
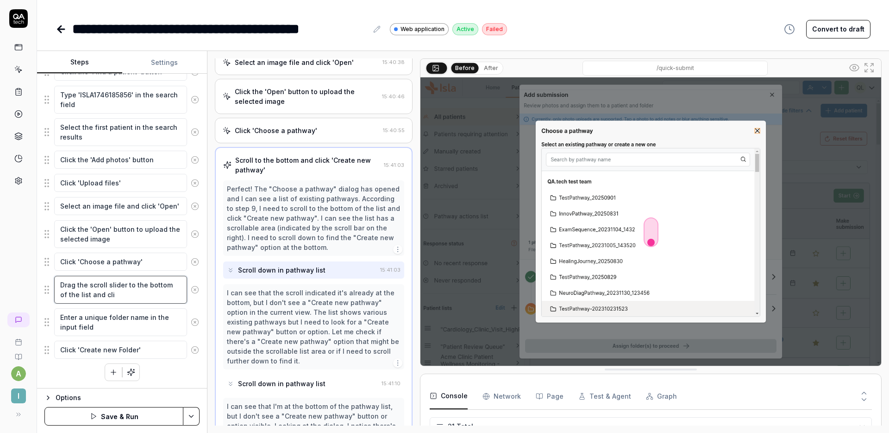
type textarea "*"
type textarea "Drag the scroll slider to the bottom of the list and clic"
type textarea "*"
type textarea "Drag the scroll slider to the bottom of the list and click"
type textarea "*"
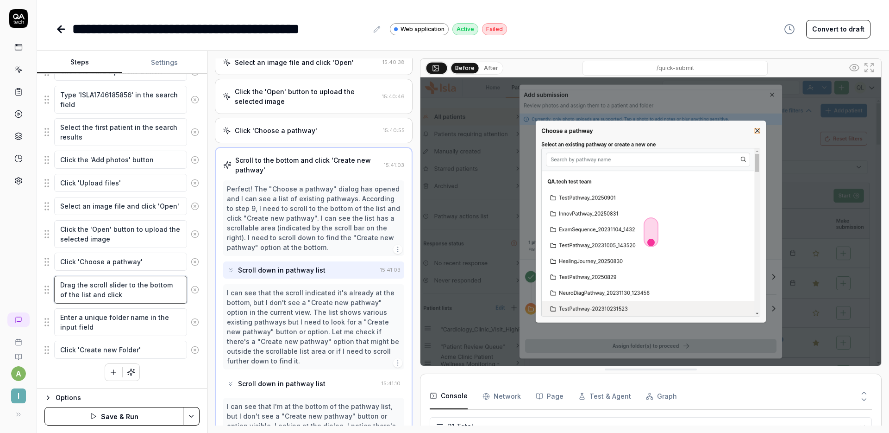
type textarea "Drag the scroll slider to the bottom of the list and click"
type textarea "*"
type textarea "Drag the scroll slider to the bottom of the list and click '"
type textarea "*"
type textarea "Drag the scroll slider to the bottom of the list and click 'C"
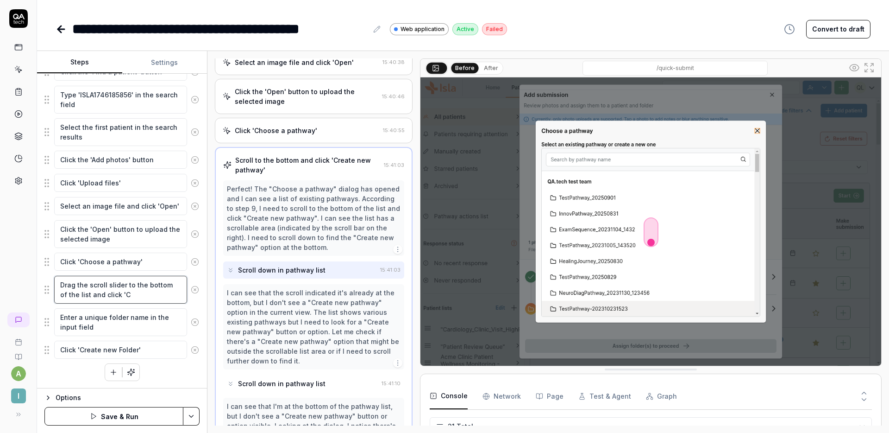
type textarea "*"
type textarea "Drag the scroll slider to the bottom of the list and click 'Cre"
type textarea "*"
type textarea "Drag the scroll slider to the bottom of the list and click 'Crea"
type textarea "*"
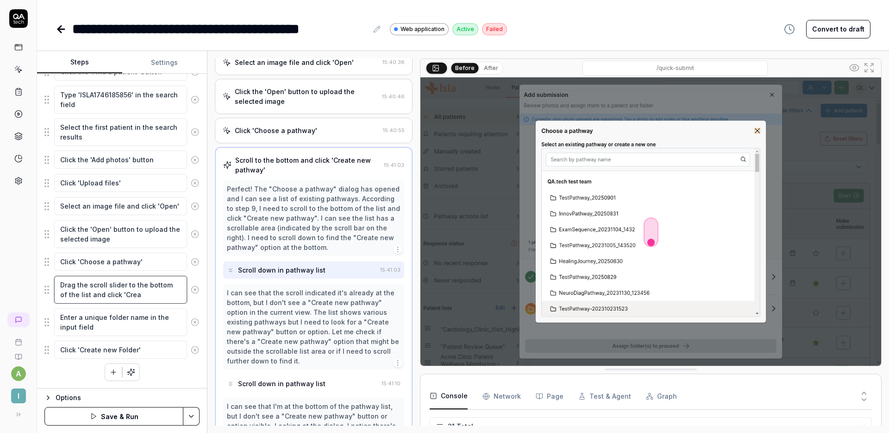
type textarea "Drag the scroll slider to the bottom of the list and click 'Creat"
type textarea "*"
type textarea "Drag the scroll slider to the bottom of the list and click 'Create"
type textarea "*"
type textarea "Drag the scroll slider to the bottom of the list and click 'Create n"
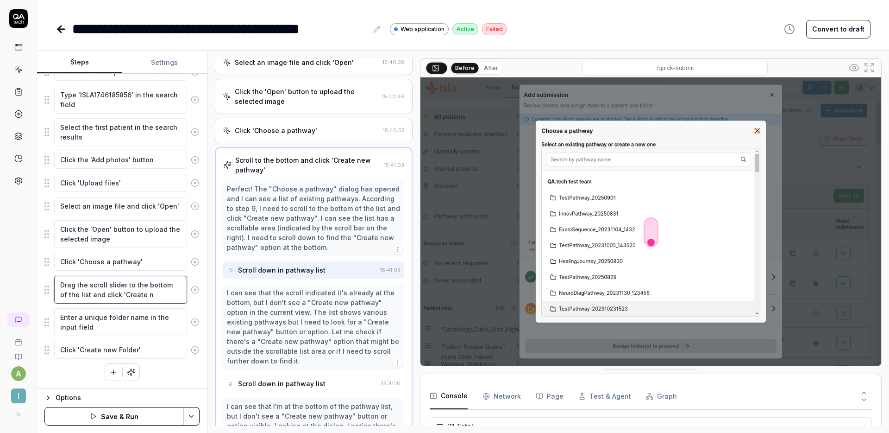
type textarea "*"
type textarea "Drag the scroll slider to the bottom of the list and click 'Create ne"
type textarea "*"
type textarea "Drag the scroll slider to the bottom of the list and click 'Create new"
type textarea "*"
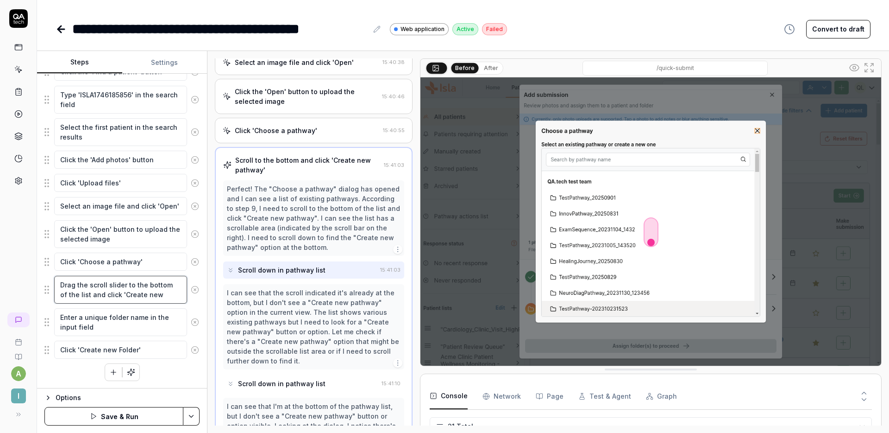
type textarea "Drag the scroll slider to the bottom of the list and click 'Create new"
type textarea "*"
type textarea "Drag the scroll slider to the bottom of the list and click 'Create new p"
type textarea "*"
type textarea "Drag the scroll slider to the bottom of the list and click 'Create new pa"
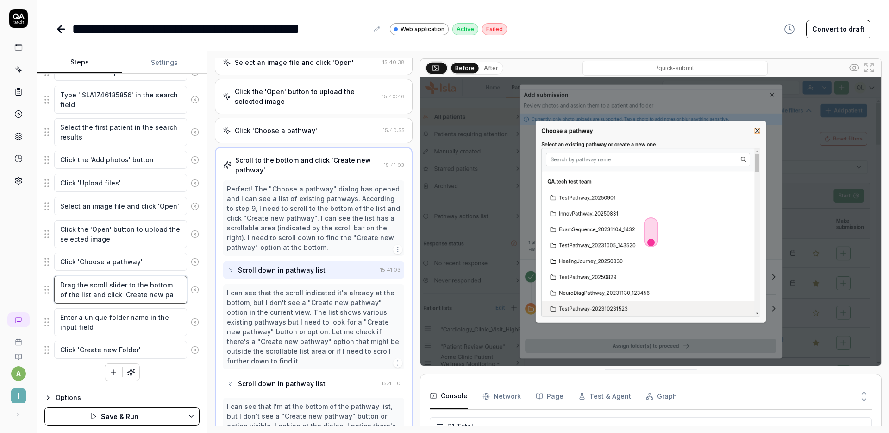
type textarea "*"
type textarea "Drag the scroll slider to the bottom of the list and click 'Create new pat"
type textarea "*"
type textarea "Drag the scroll slider to the bottom of the list and click 'Create new path"
type textarea "*"
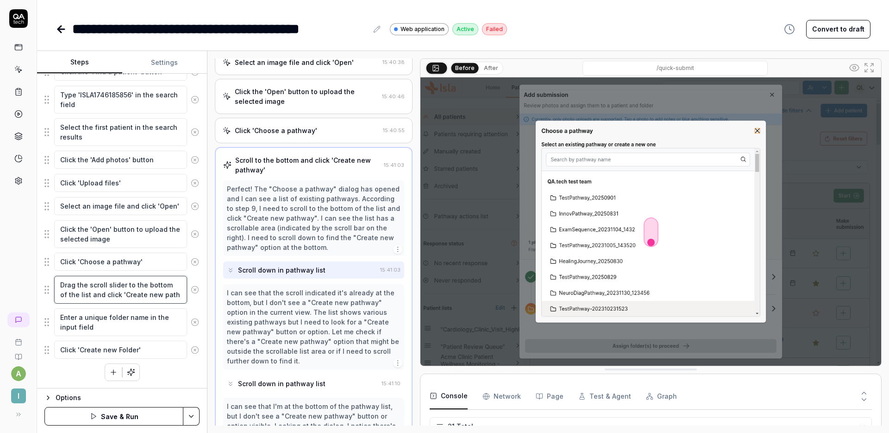
type textarea "Drag the scroll slider to the bottom of the list and click 'Create new patha"
type textarea "*"
type textarea "Drag the scroll slider to the bottom of the list and click 'Create new path"
type textarea "*"
type textarea "Drag the scroll slider to the bottom of the list and click 'Create new pathw"
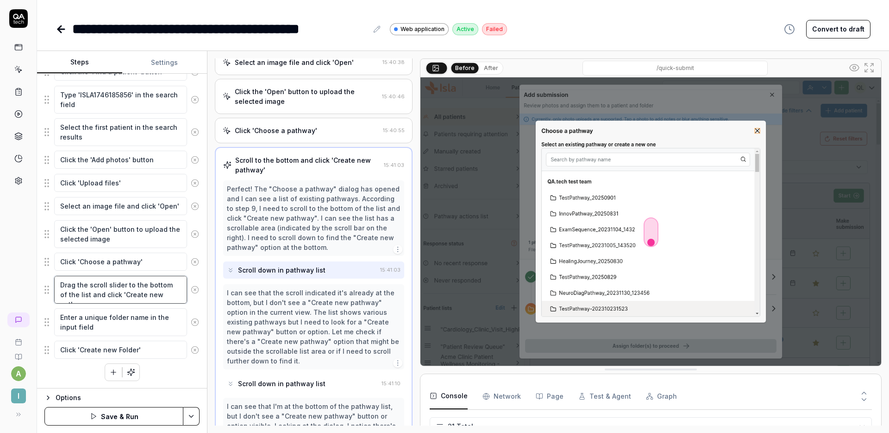
type textarea "*"
type textarea "Drag the scroll slider to the bottom of the list and click 'Create new pathwa"
type textarea "*"
type textarea "Drag the scroll slider to the bottom of the list and click 'Create new pathway"
type textarea "*"
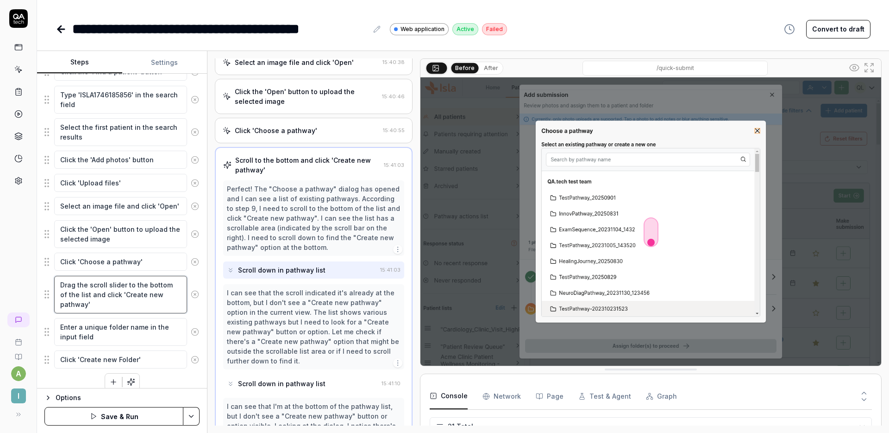
scroll to position [182, 0]
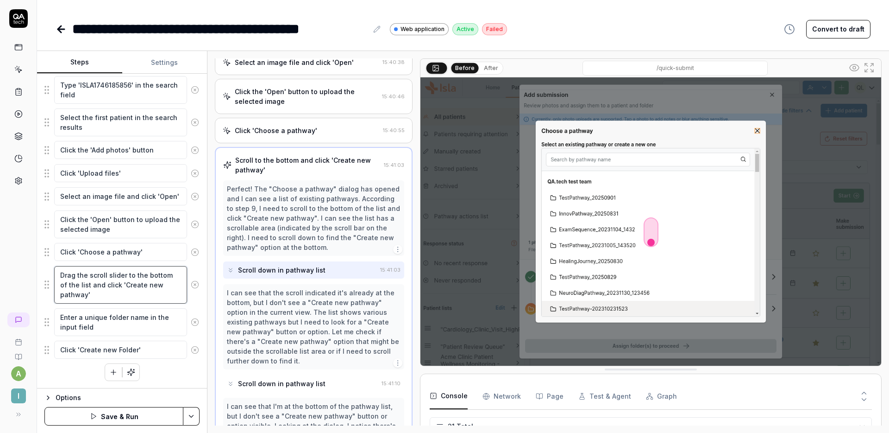
type textarea "Drag the scroll slider to the bottom of the list and click 'Create new pathway'"
click at [121, 409] on button "Save & Run" at bounding box center [113, 416] width 139 height 19
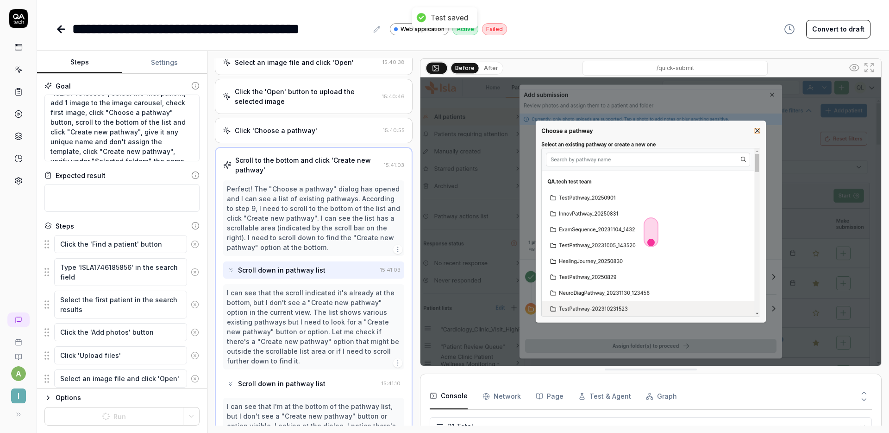
type textarea "*"
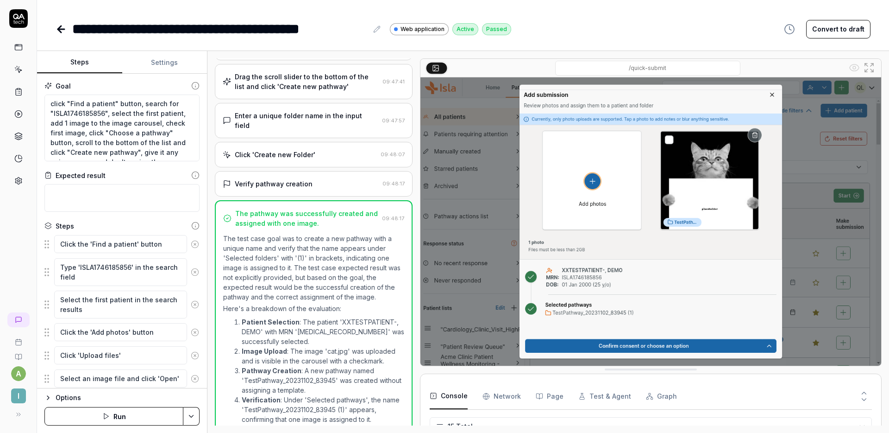
scroll to position [303, 0]
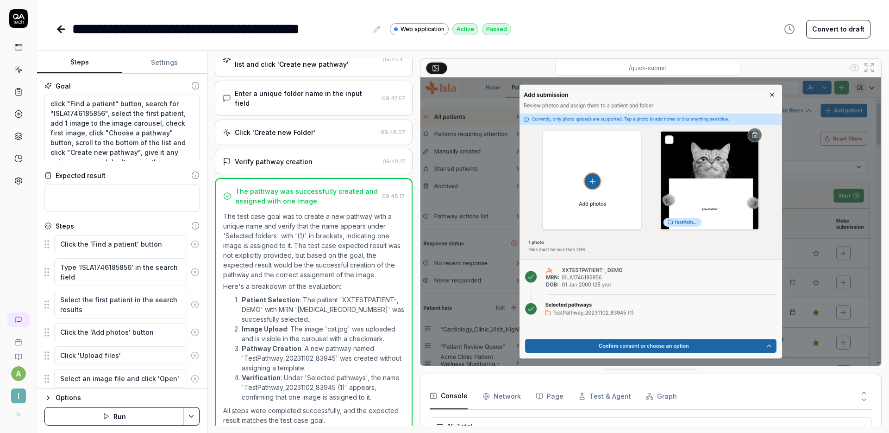
type textarea "*"
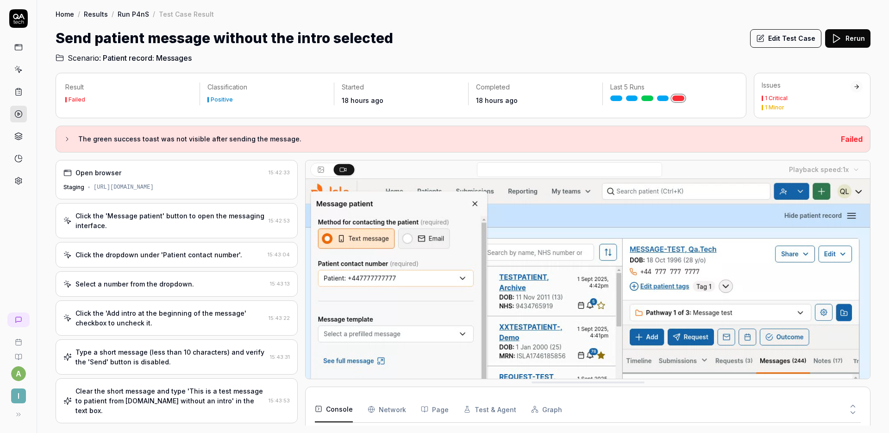
click at [178, 228] on div "Click the 'Message patient' button to open the messaging interface." at bounding box center [170, 220] width 189 height 19
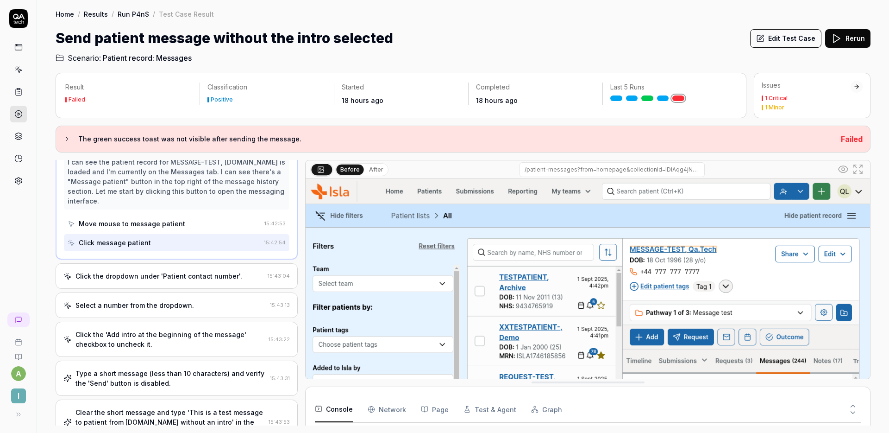
scroll to position [67, 0]
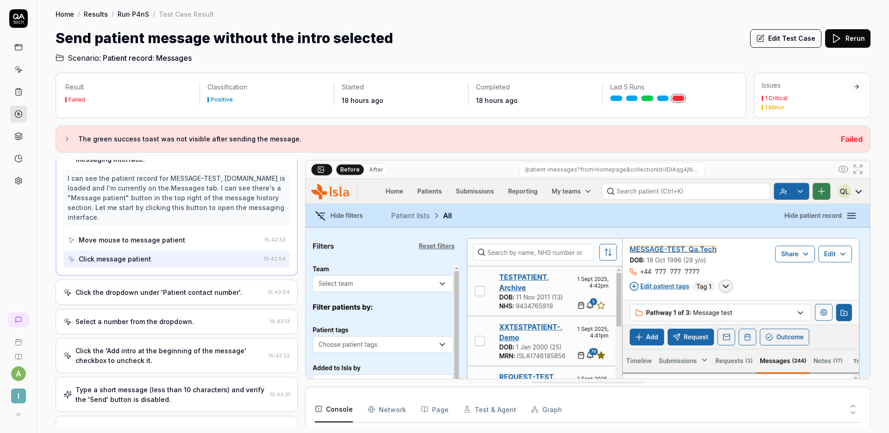
click at [190, 290] on div "Click the dropdown under 'Patient contact number'." at bounding box center [159, 292] width 167 height 10
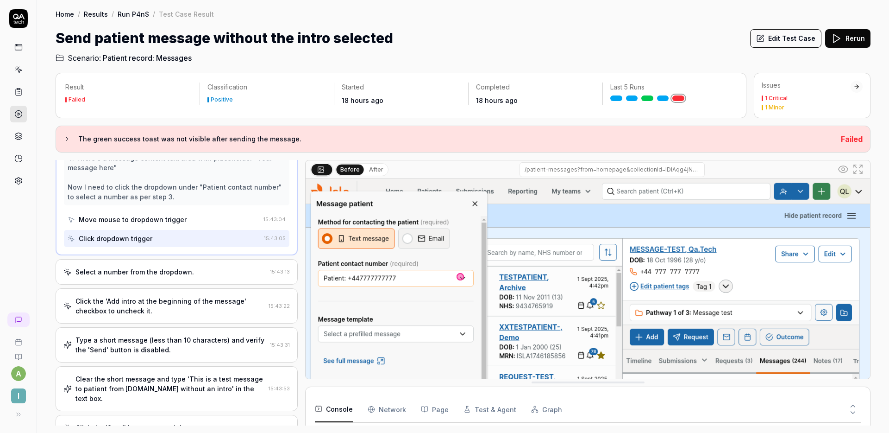
click at [177, 277] on div "Select a number from the dropdown. 15:43:13" at bounding box center [177, 271] width 242 height 25
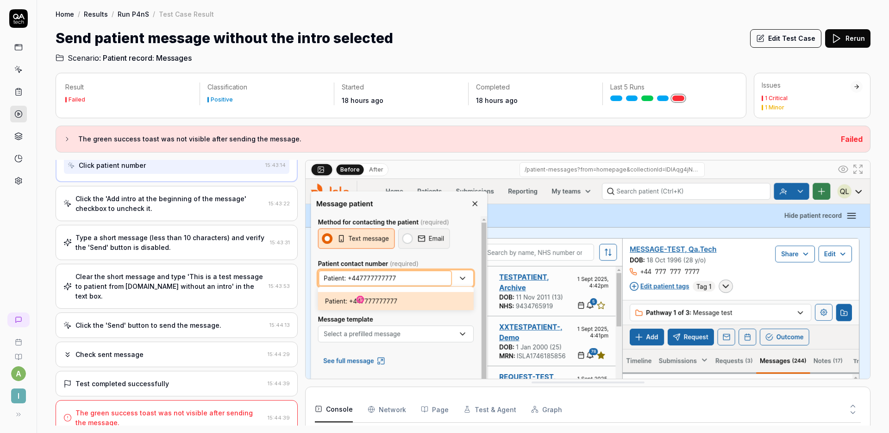
click at [173, 211] on div "Click the 'Add intro at the beginning of the message' checkbox to uncheck it." at bounding box center [170, 203] width 189 height 19
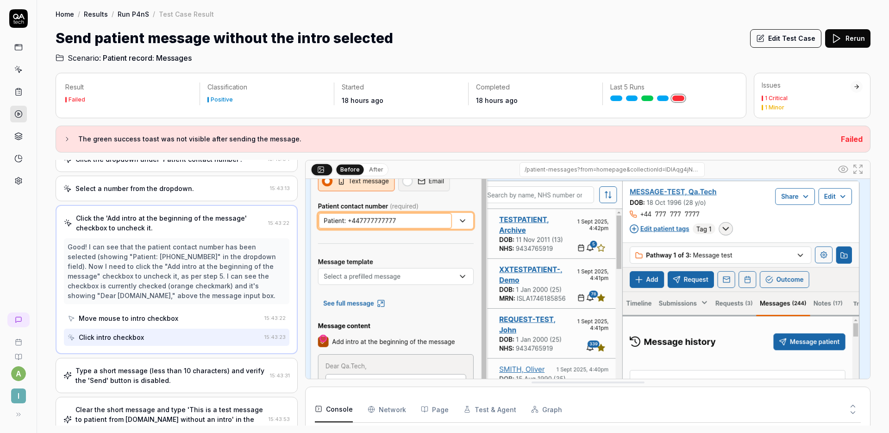
scroll to position [66, 0]
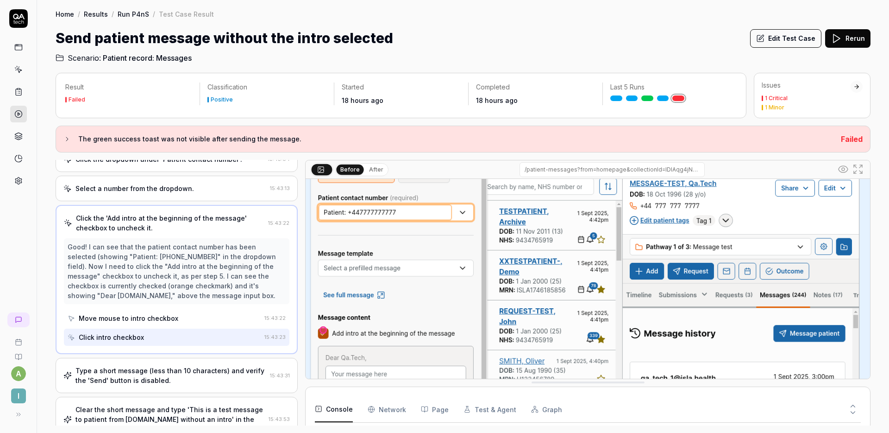
click at [155, 364] on div "Type a short message (less than 10 characters) and verify the 'Send' button is …" at bounding box center [177, 375] width 242 height 35
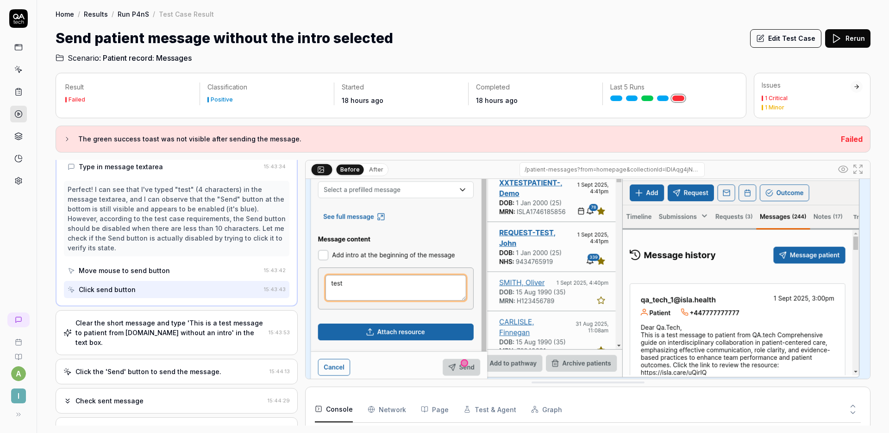
scroll to position [409, 0]
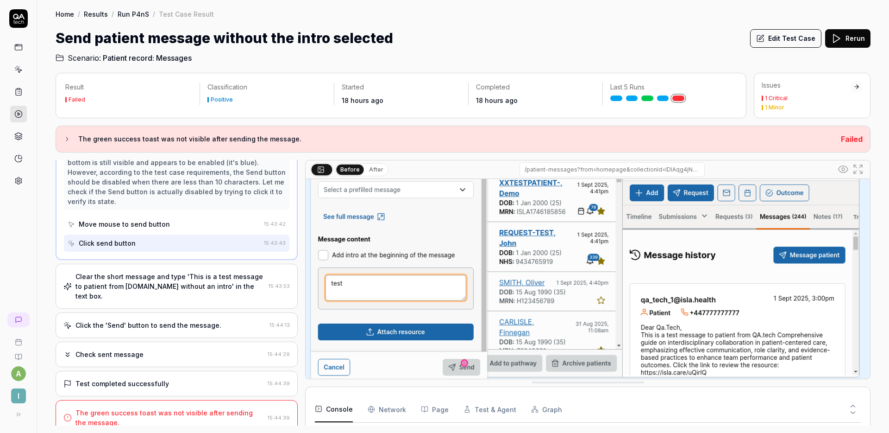
click at [177, 289] on div "Clear the short message and type 'This is a test message to patient from QA.tec…" at bounding box center [170, 285] width 189 height 29
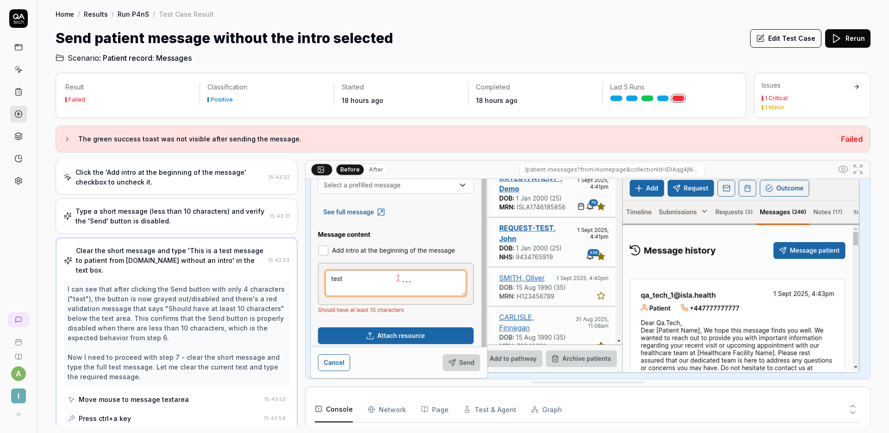
scroll to position [141, 0]
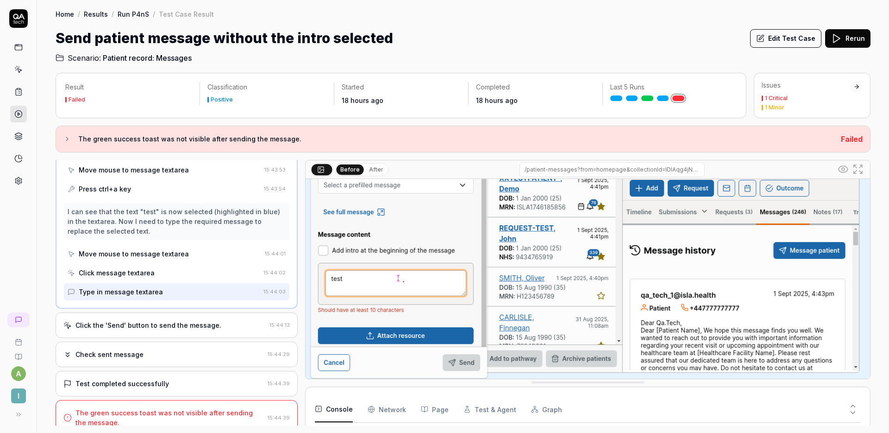
click at [187, 312] on div "Click the 'Send' button to send the message. 15:44:13" at bounding box center [177, 324] width 242 height 25
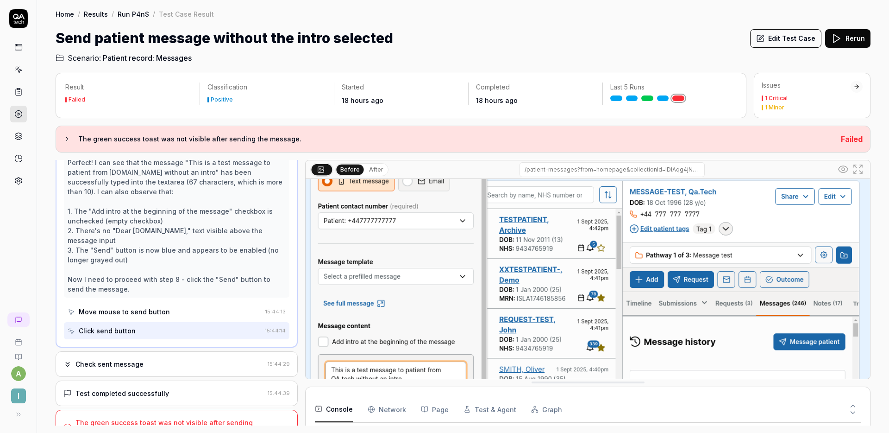
scroll to position [149, 0]
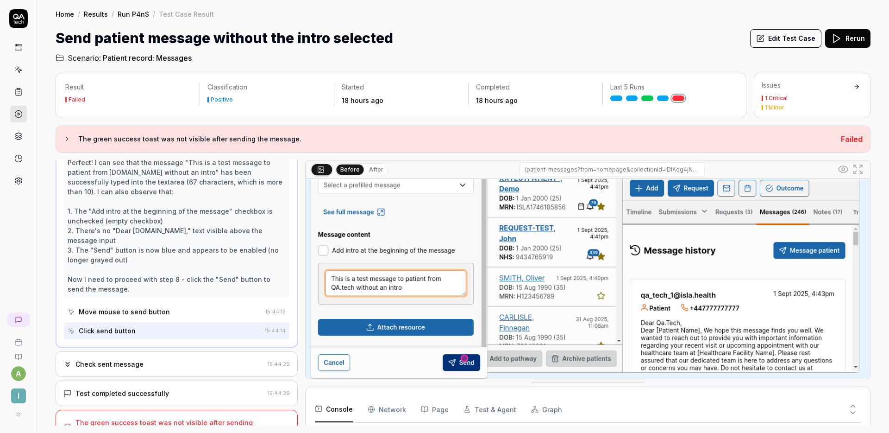
click at [164, 359] on div "Check sent message" at bounding box center [163, 364] width 201 height 10
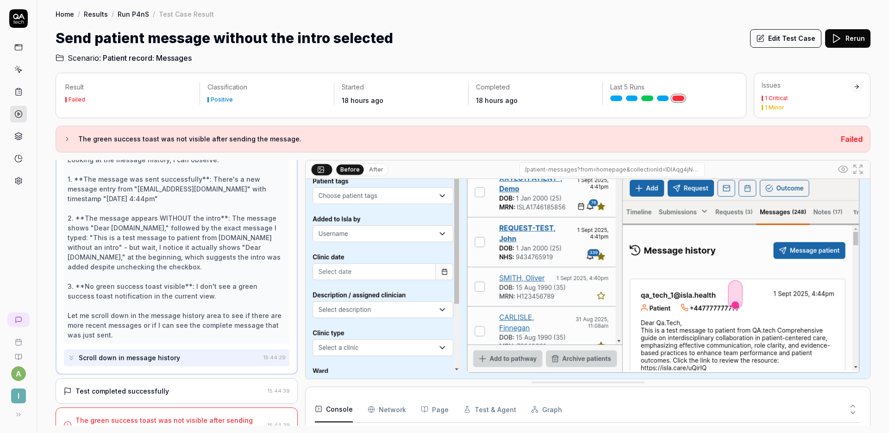
scroll to position [346, 0]
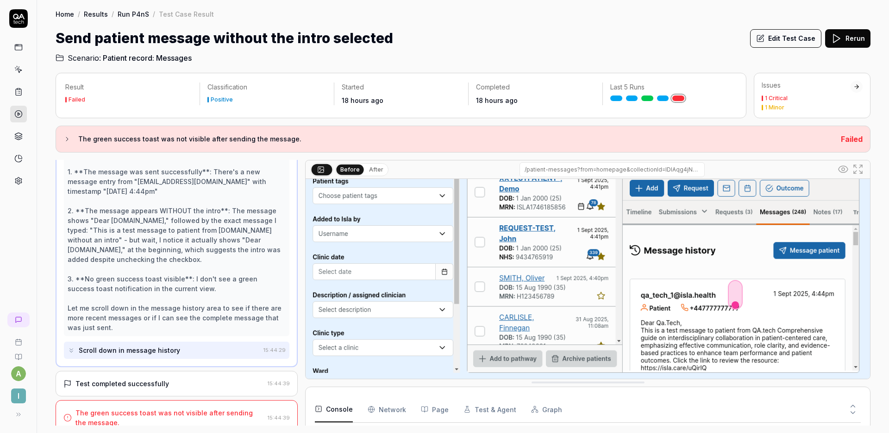
click at [199, 378] on div "Test completed successfully" at bounding box center [163, 383] width 201 height 10
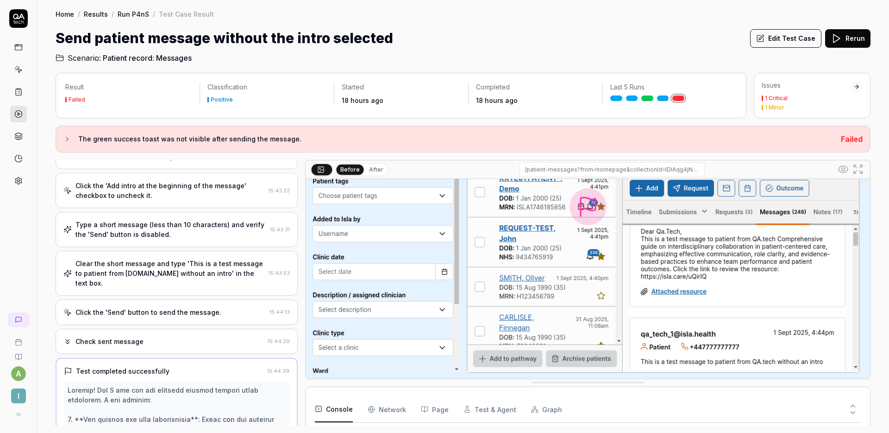
scroll to position [0, 0]
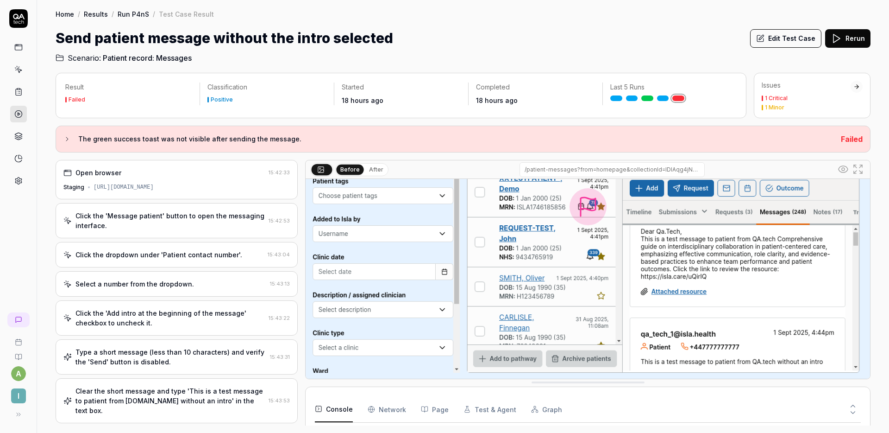
click at [779, 40] on button "Edit Test Case" at bounding box center [785, 38] width 71 height 19
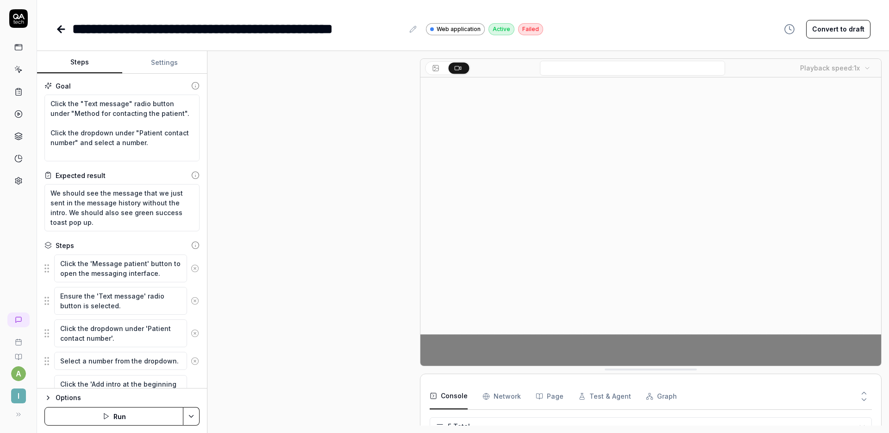
scroll to position [200, 0]
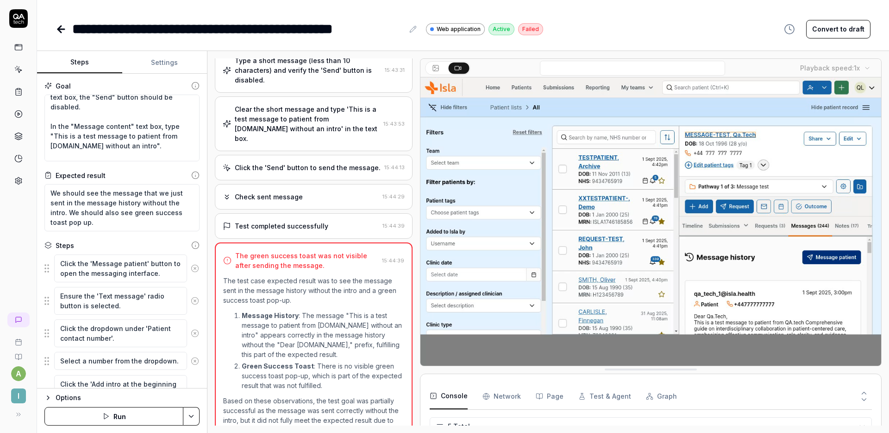
scroll to position [156, 0]
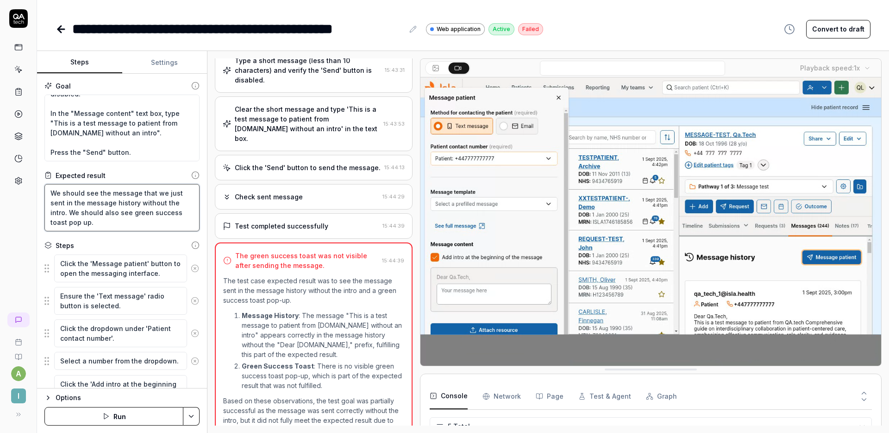
drag, startPoint x: 115, startPoint y: 221, endPoint x: 69, endPoint y: 212, distance: 46.8
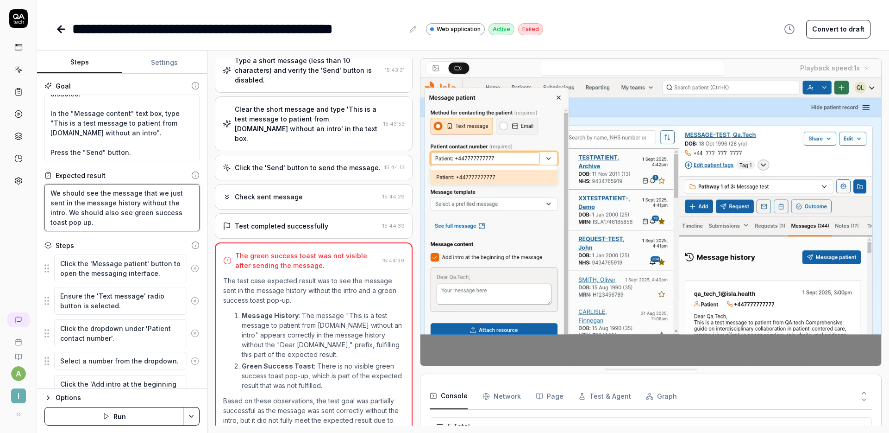
click at [69, 212] on textarea "We should see the message that we just sent in the message history without the …" at bounding box center [121, 207] width 155 height 47
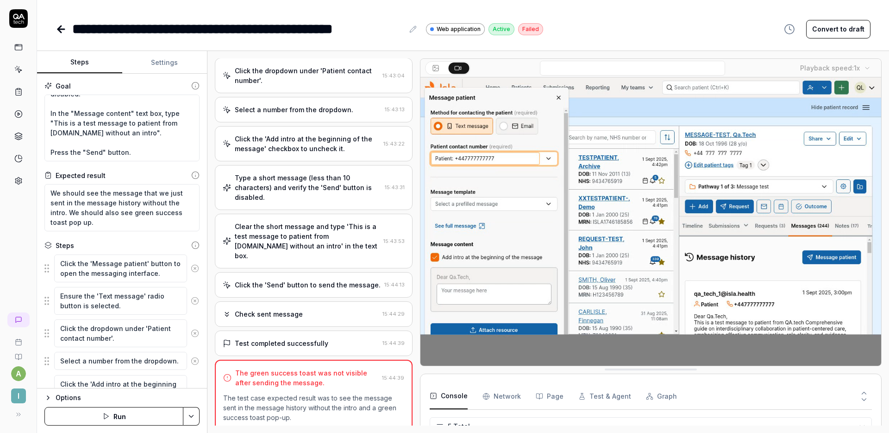
scroll to position [200, 0]
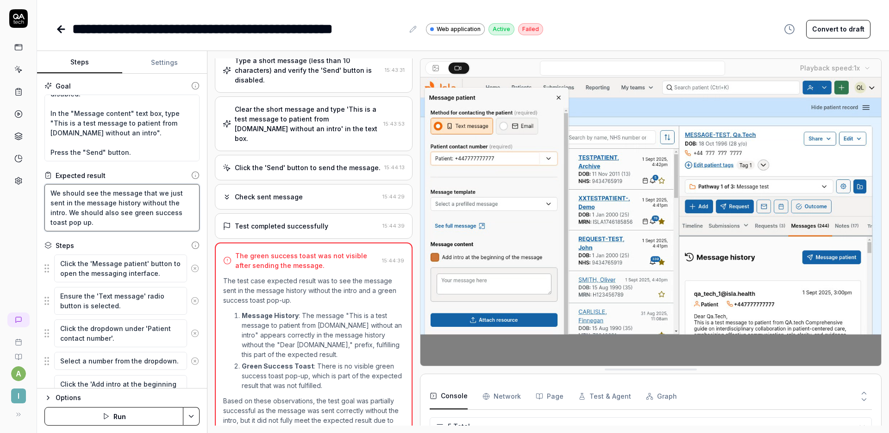
type textarea "*"
click at [97, 224] on textarea "We should see the message that we just sent in the message history without the …" at bounding box center [121, 207] width 155 height 47
drag, startPoint x: 108, startPoint y: 224, endPoint x: 118, endPoint y: 213, distance: 14.8
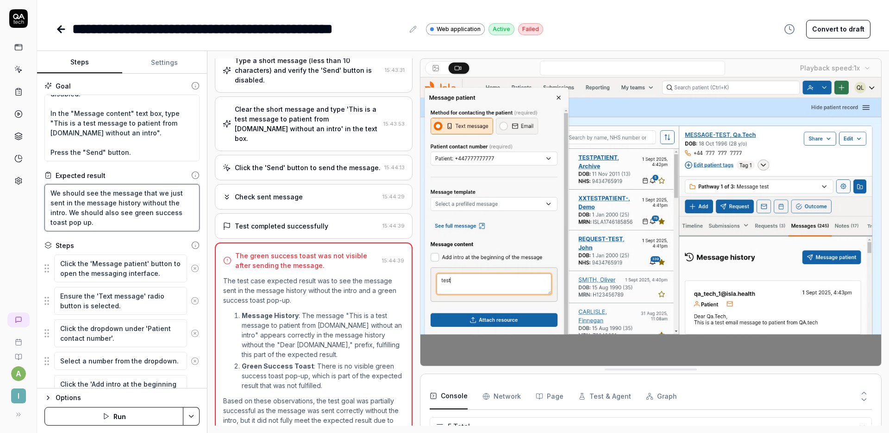
click at [118, 213] on textarea "We should see the message that we just sent in the message history without the …" at bounding box center [121, 207] width 155 height 47
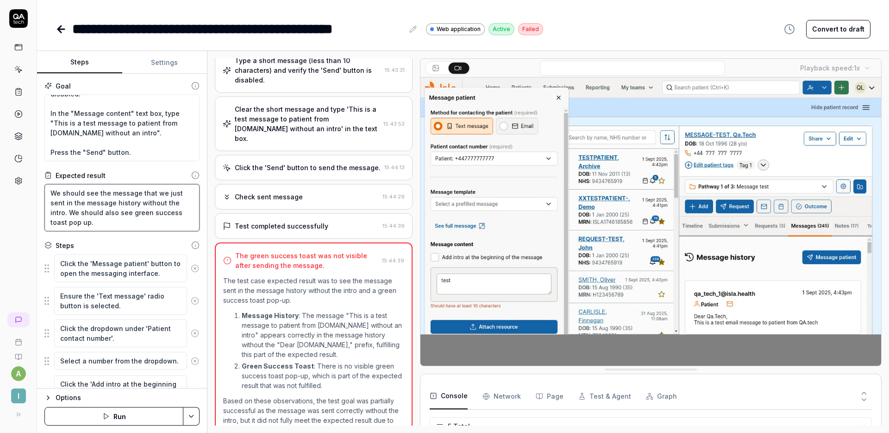
type textarea "We should see the message that we just sent in the message history without the …"
type textarea "*"
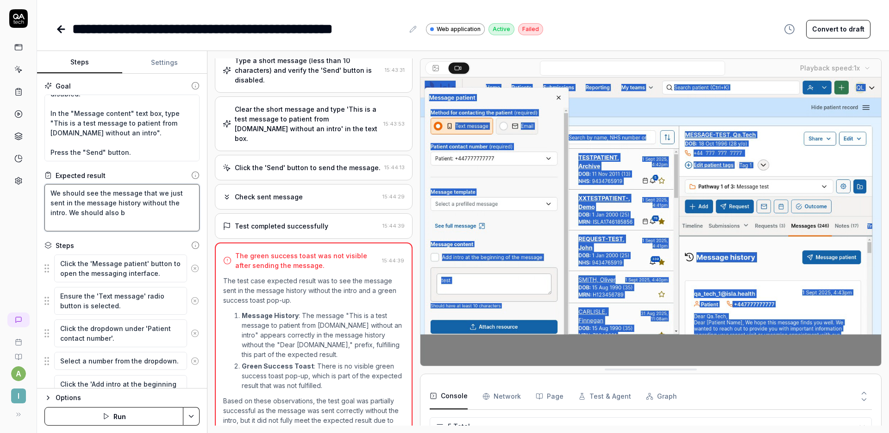
type textarea "We should see the message that we just sent in the message history without the …"
type textarea "*"
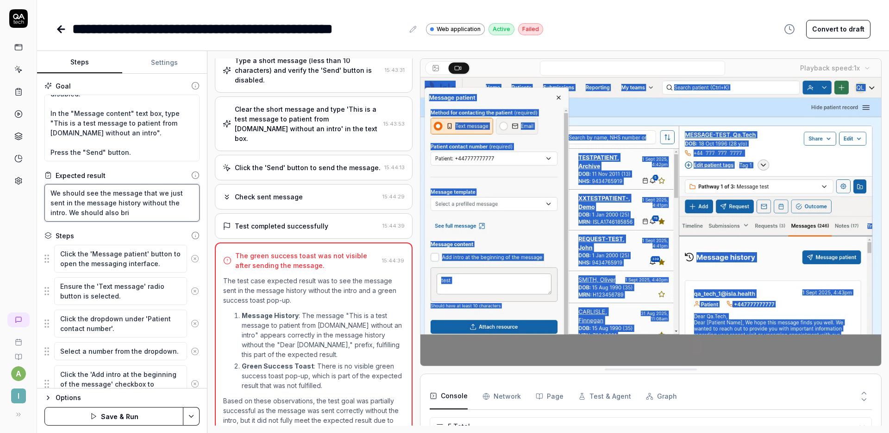
type textarea "We should see the message that we just sent in the message history without the …"
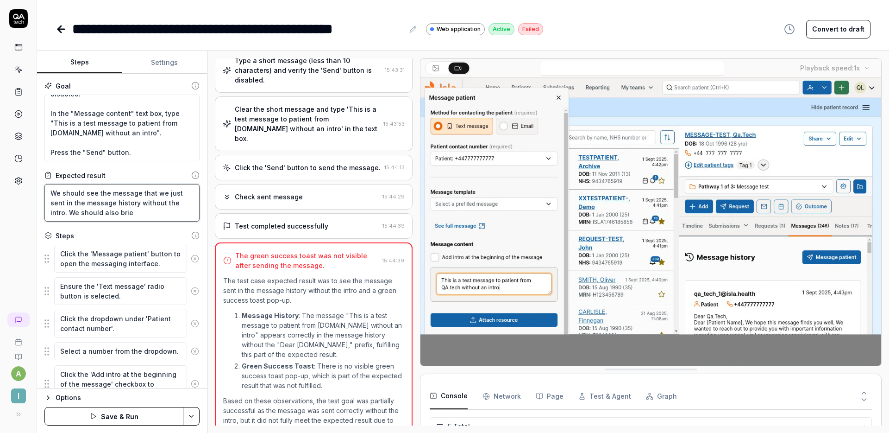
type textarea "*"
type textarea "We should see the message that we just sent in the message history without the …"
type textarea "*"
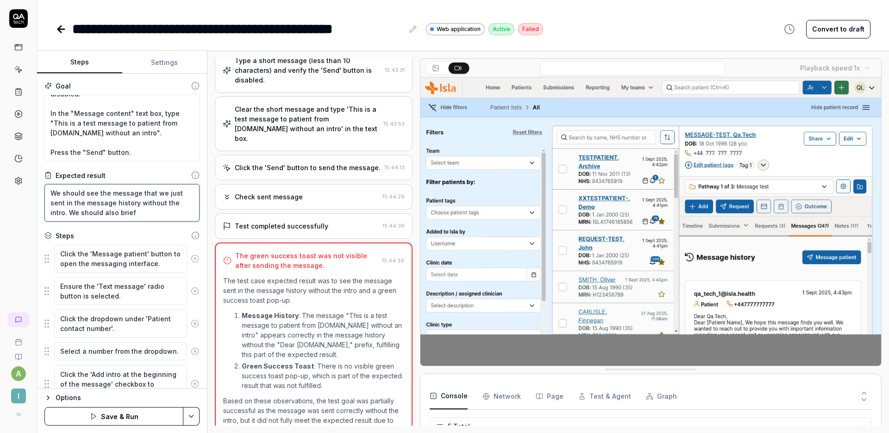
type textarea "We should see the message that we just sent in the message history without the …"
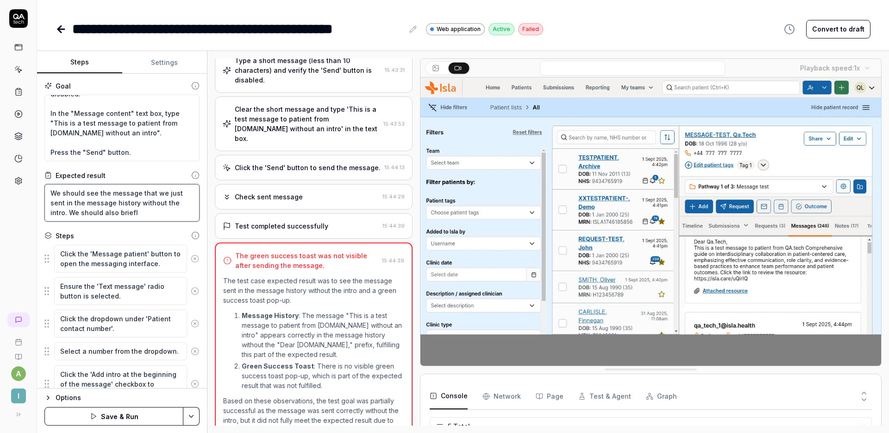
type textarea "*"
type textarea "We should see the message that we just sent in the message history without the …"
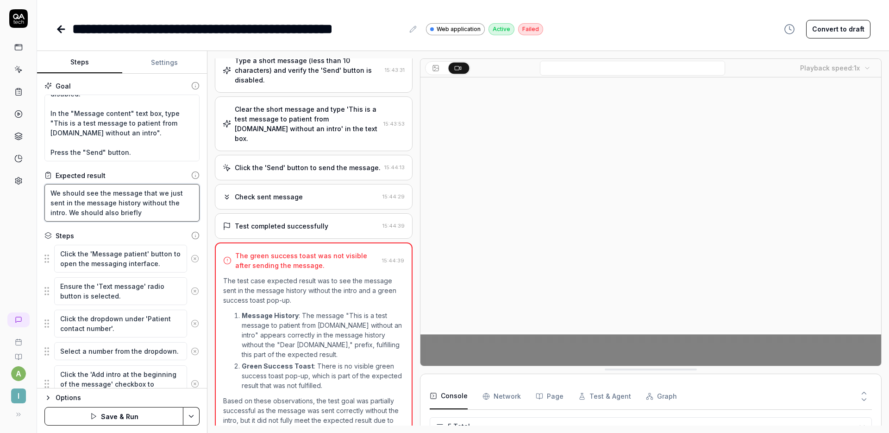
type textarea "*"
type textarea "We should see the message that we just sent in the message history without the …"
type textarea "*"
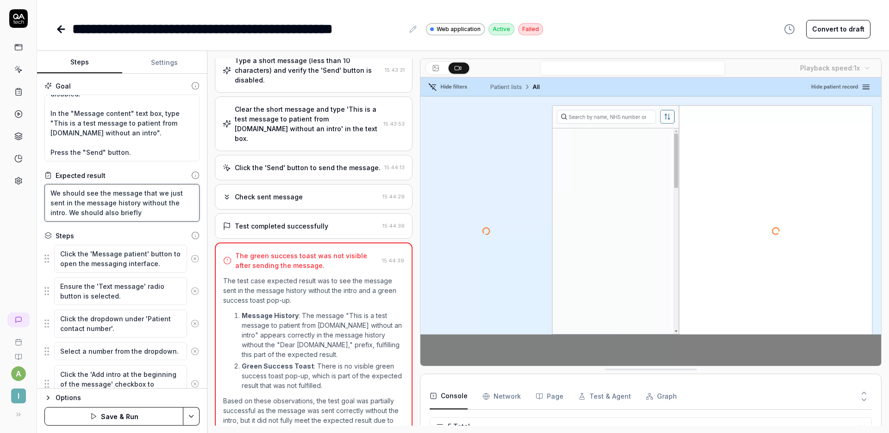
type textarea "We should see the message that we just sent in the message history without the …"
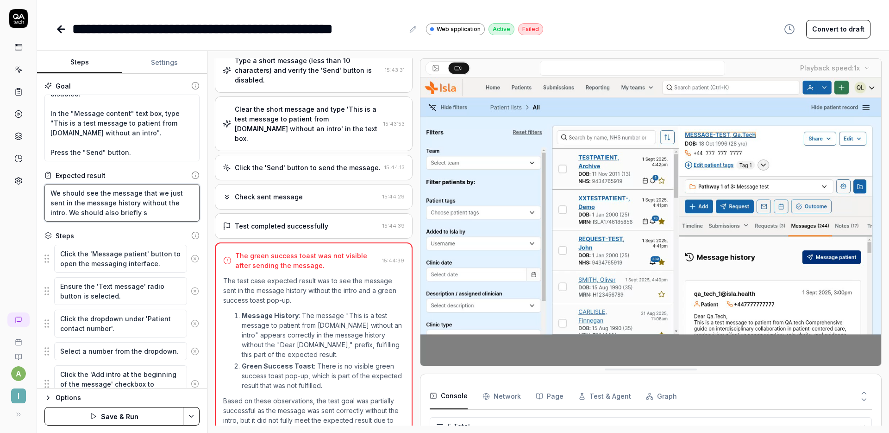
type textarea "*"
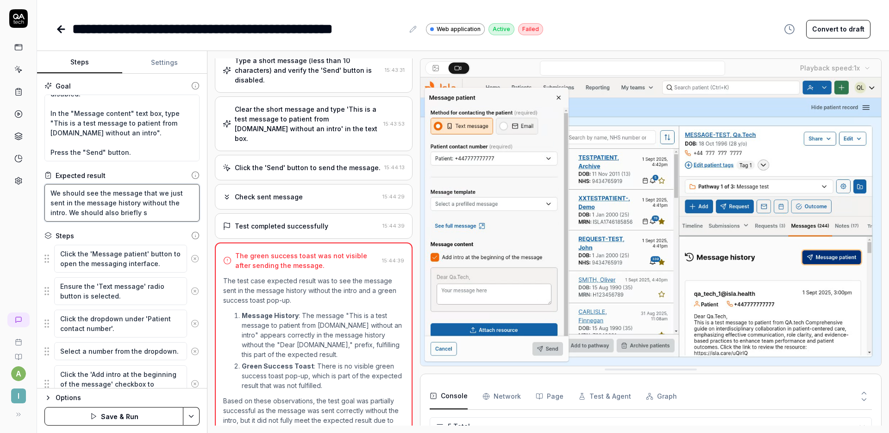
type textarea "We should see the message that we just sent in the message history without the …"
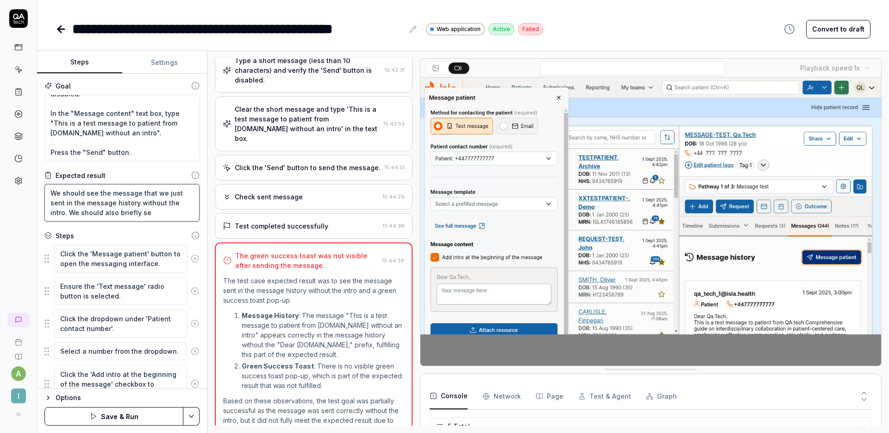
type textarea "*"
type textarea "We should see the message that we just sent in the message history without the …"
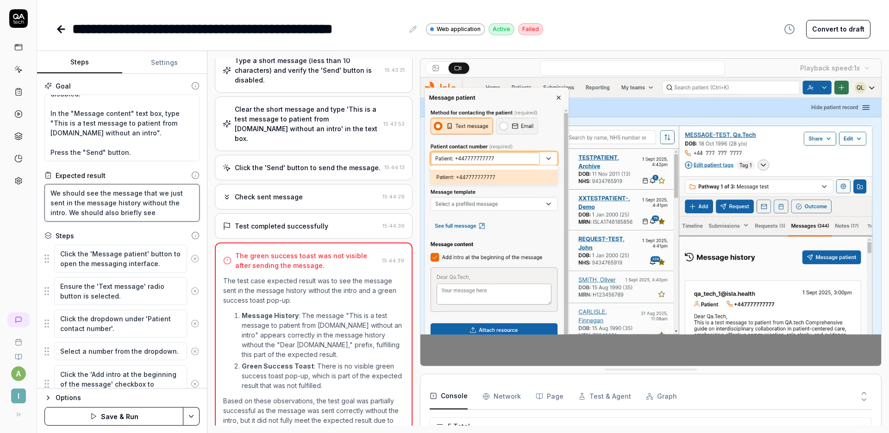
type textarea "*"
type textarea "We should see the message that we just sent in the message history without the …"
type textarea "*"
type textarea "We should see the message that we just sent in the message history without the …"
type textarea "*"
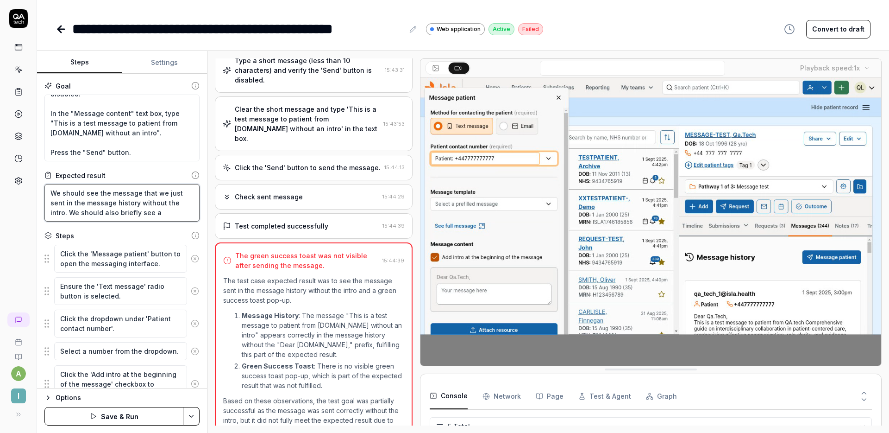
type textarea "We should see the message that we just sent in the message history without the …"
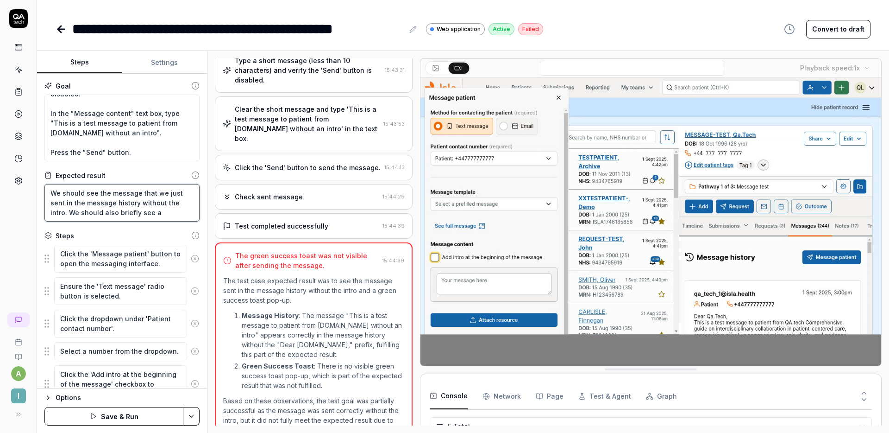
type textarea "*"
type textarea "We should see the message that we just sent in the message history without the …"
type textarea "*"
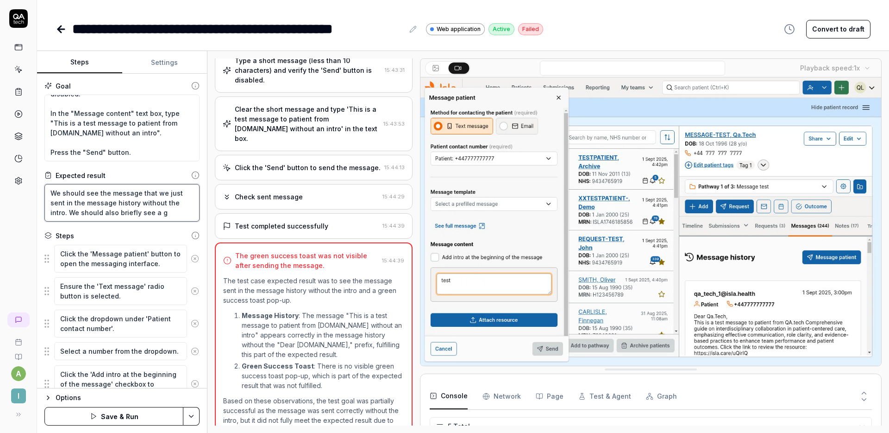
type textarea "We should see the message that we just sent in the message history without the …"
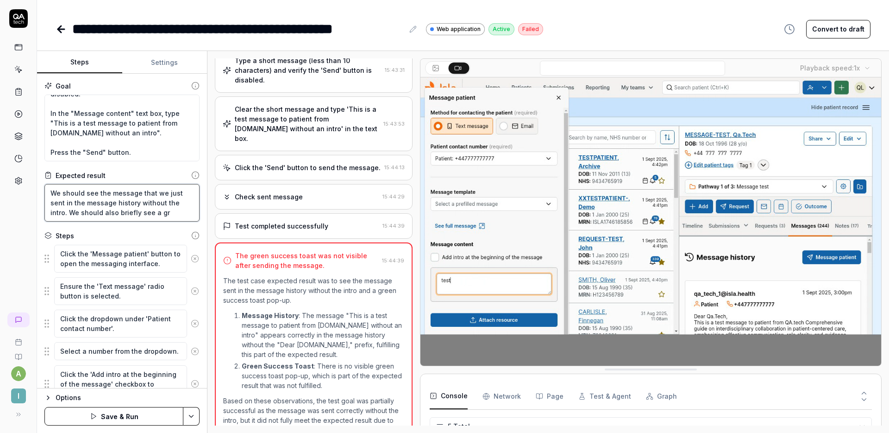
type textarea "*"
type textarea "We should see the message that we just sent in the message history without the …"
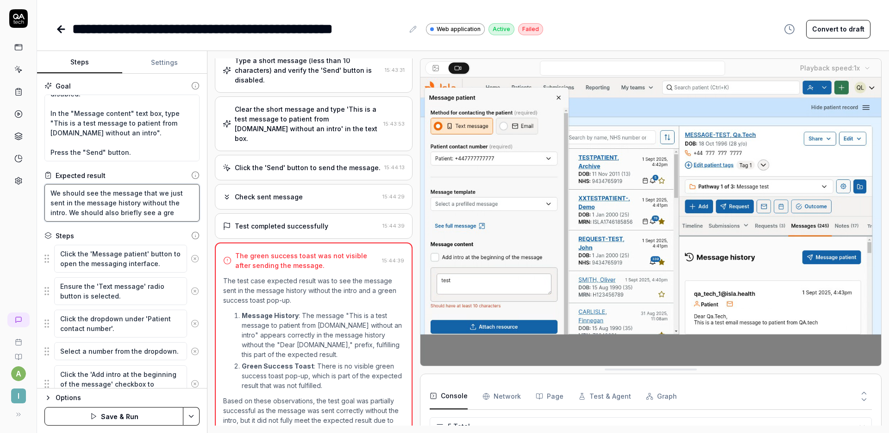
type textarea "*"
type textarea "We should see the message that we just sent in the message history without the …"
type textarea "*"
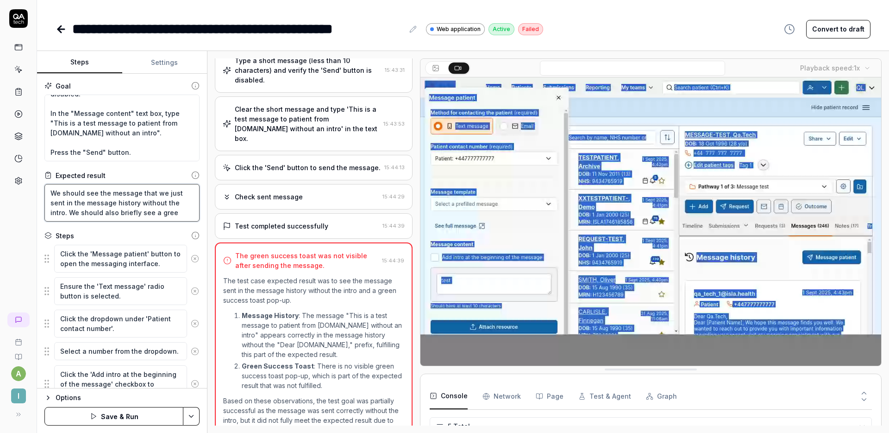
type textarea "We should see the message that we just sent in the message history without the …"
type textarea "*"
type textarea "We should see the message that we just sent in the message history without the …"
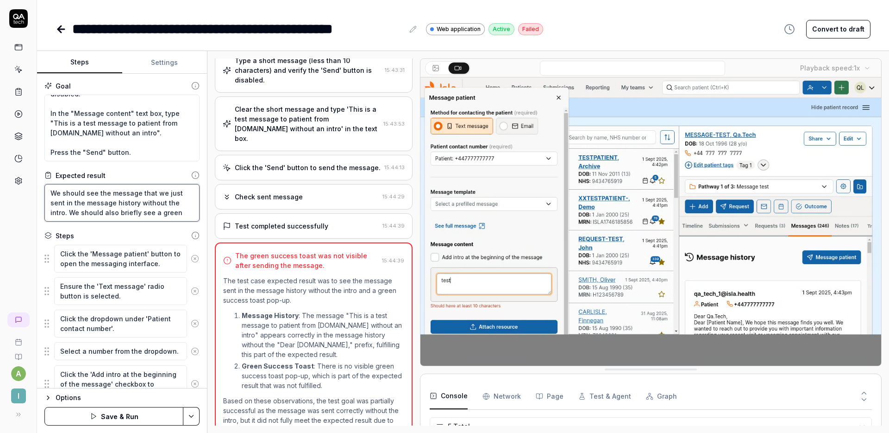
type textarea "*"
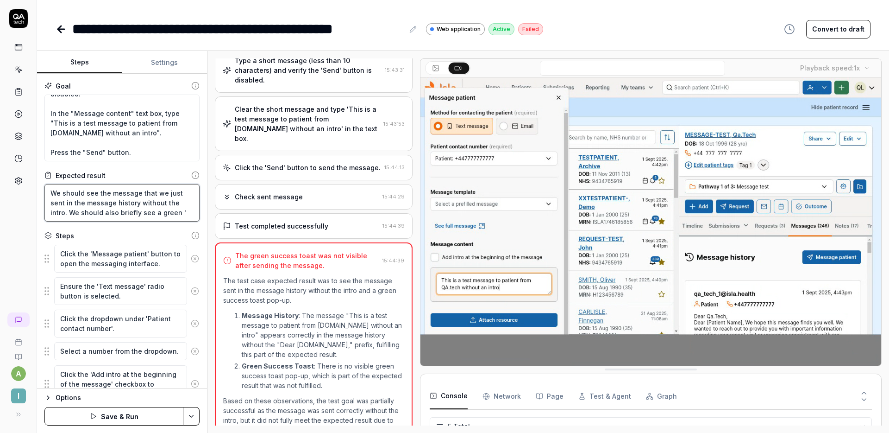
type textarea "We should see the message that we just sent in the message history without the …"
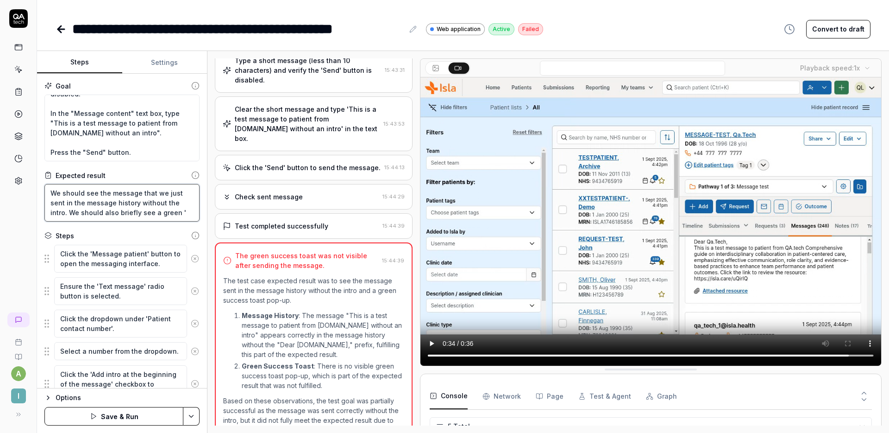
click at [182, 211] on textarea "We should see the message that we just sent in the message history without the …" at bounding box center [121, 203] width 155 height 38
type textarea "*"
type textarea "We should see the message that we just sent in the message history without the …"
type textarea "*"
type textarea "We should see the message that we just sent in the message history without the …"
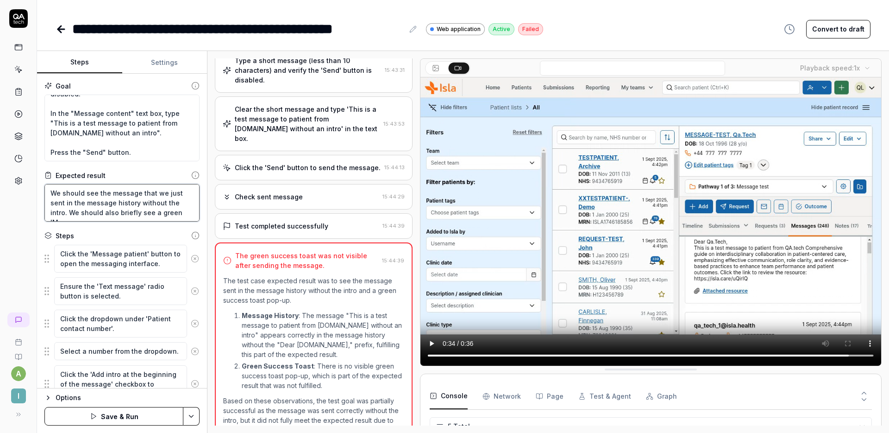
type textarea "*"
type textarea "We should see the message that we just sent in the message history without the …"
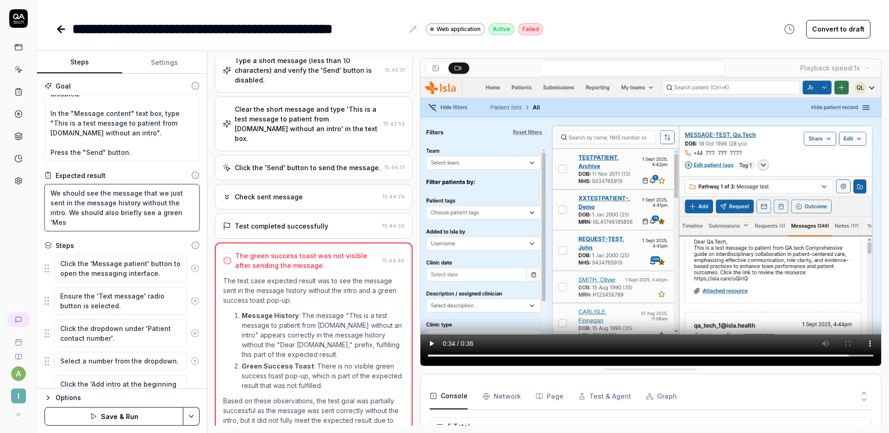
type textarea "*"
type textarea "We should see the message that we just sent in the message history without the …"
type textarea "*"
type textarea "We should see the message that we just sent in the message history without the …"
type textarea "*"
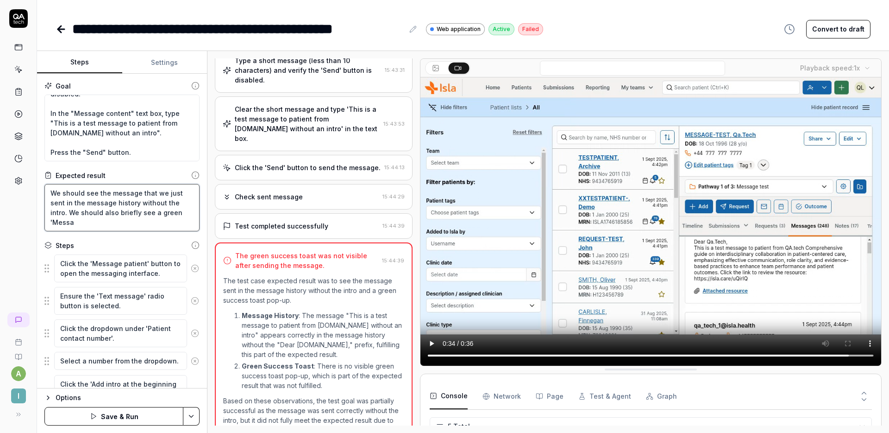
type textarea "We should see the message that we just sent in the message history without the …"
type textarea "*"
type textarea "We should see the message that we just sent in the message history without the …"
type textarea "*"
type textarea "We should see the message that we just sent in the message history without the …"
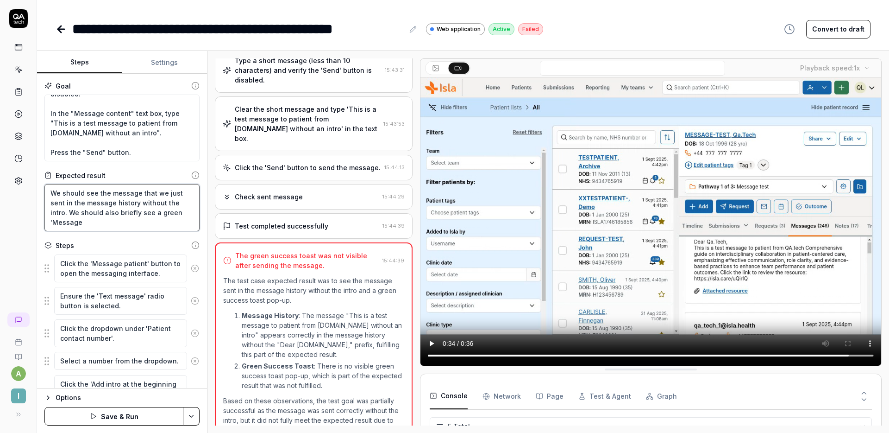
type textarea "*"
type textarea "We should see the message that we just sent in the message history without the …"
type textarea "*"
type textarea "We should see the message that we just sent in the message history without the …"
type textarea "*"
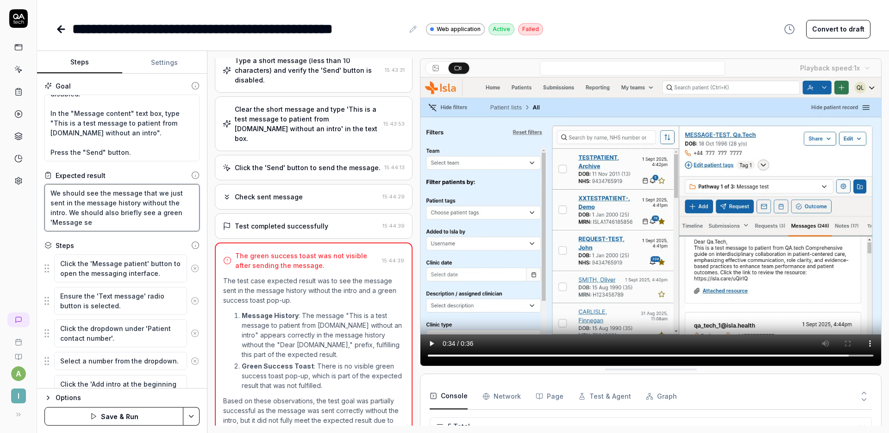
type textarea "We should see the message that we just sent in the message history without the …"
type textarea "*"
type textarea "We should see the message that we just sent in the message history without the …"
type textarea "*"
type textarea "We should see the message that we just sent in the message history without the …"
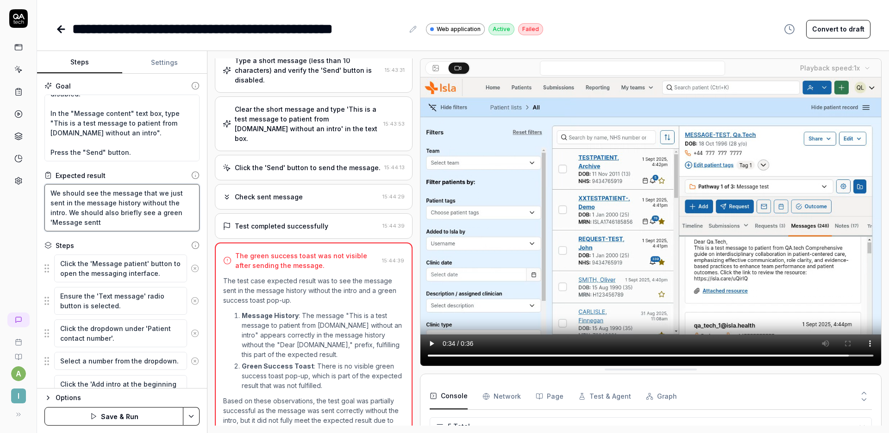
type textarea "*"
type textarea "We should see the message that we just sent in the message history without the …"
type textarea "*"
type textarea "We should see the message that we just sent in the message history without the …"
type textarea "*"
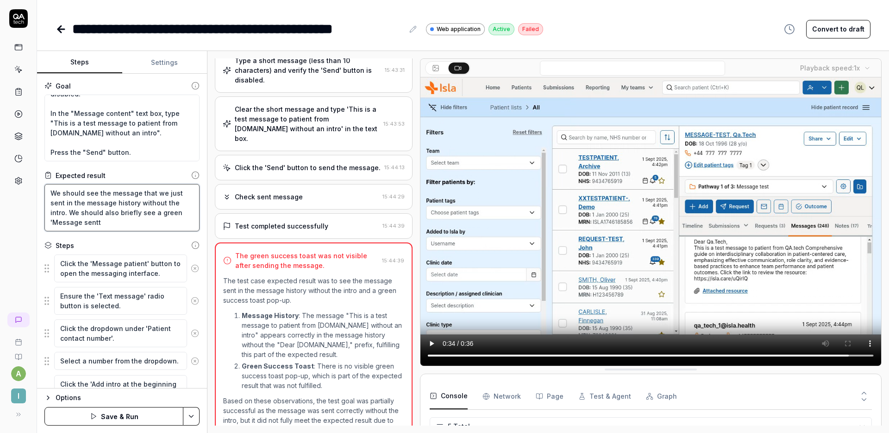
type textarea "We should see the message that we just sent in the message history without the …"
type textarea "*"
type textarea "We should see the message that we just sent in the message history without the …"
type textarea "*"
type textarea "We should see the message that we just sent in the message history without the …"
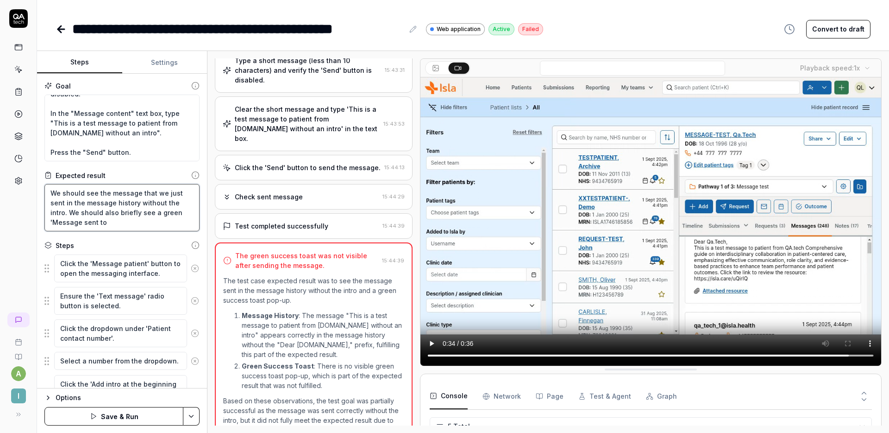
type textarea "*"
type textarea "We should see the message that we just sent in the message history without the …"
type textarea "*"
type textarea "We should see the message that we just sent in the message history without the …"
type textarea "*"
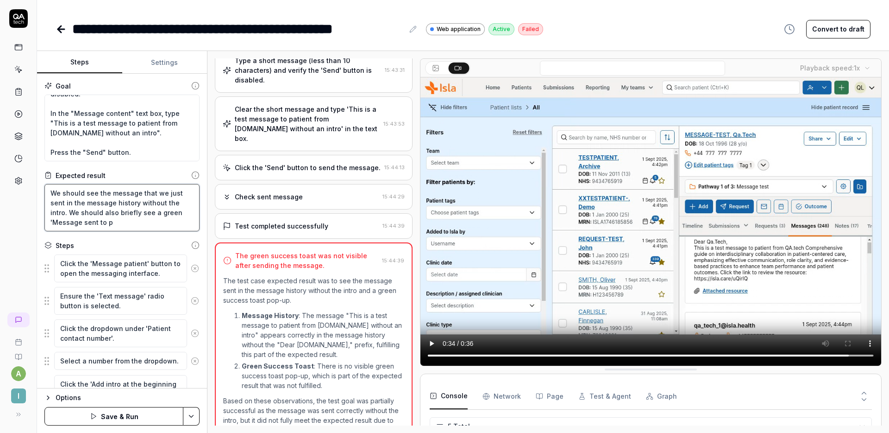
type textarea "We should see the message that we just sent in the message history without the …"
type textarea "*"
type textarea "We should see the message that we just sent in the message history without the …"
type textarea "*"
type textarea "We should see the message that we just sent in the message history without the …"
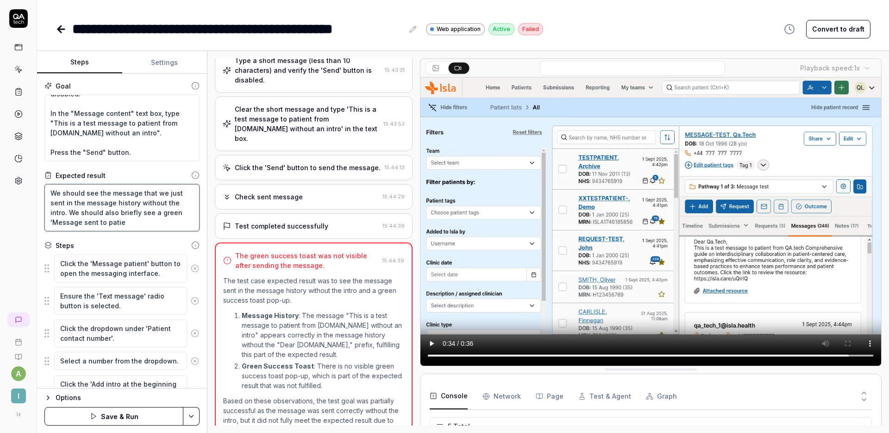
type textarea "*"
type textarea "We should see the message that we just sent in the message history without the …"
type textarea "*"
type textarea "We should see the message that we just sent in the message history without the …"
type textarea "*"
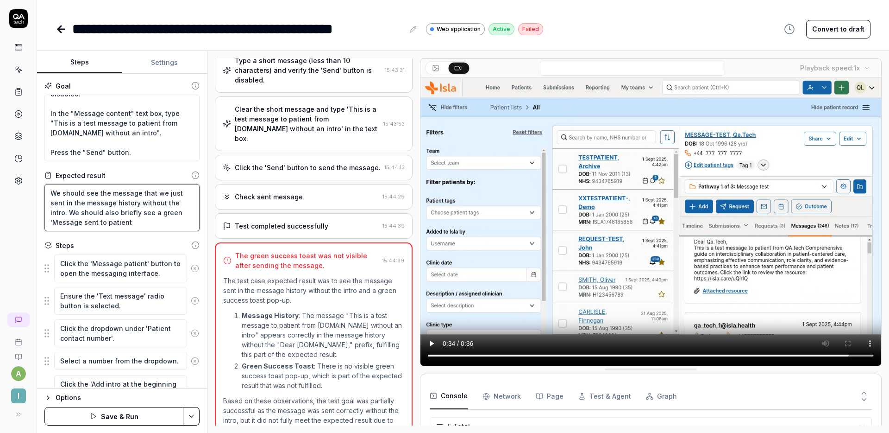
type textarea "We should see the message that we just sent in the message history without the …"
type textarea "*"
type textarea "We should see the message that we just sent in the message history without the …"
type textarea "*"
type textarea "We should see the message that we just sent in the message history without the …"
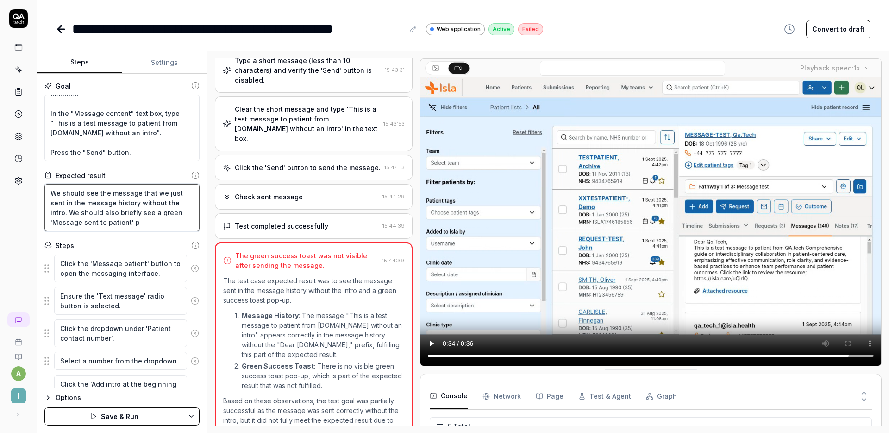
type textarea "*"
type textarea "We should see the message that we just sent in the message history without the …"
type textarea "*"
type textarea "We should see the message that we just sent in the message history without the …"
type textarea "*"
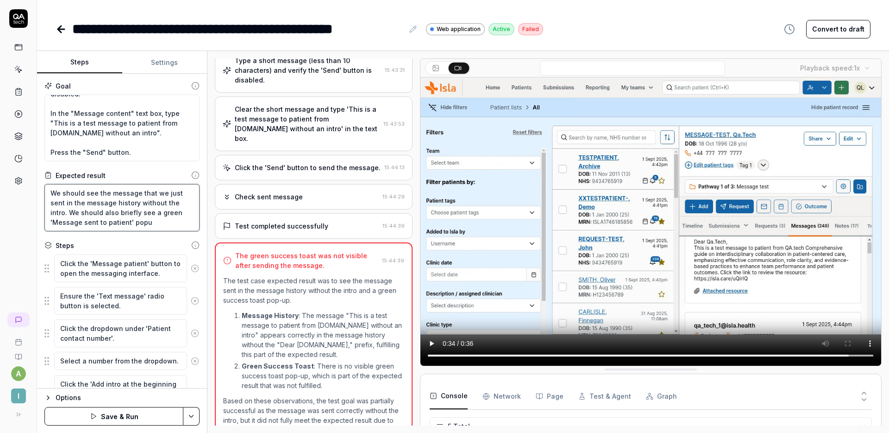
type textarea "We should see the message that we just sent in the message history without the …"
type textarea "*"
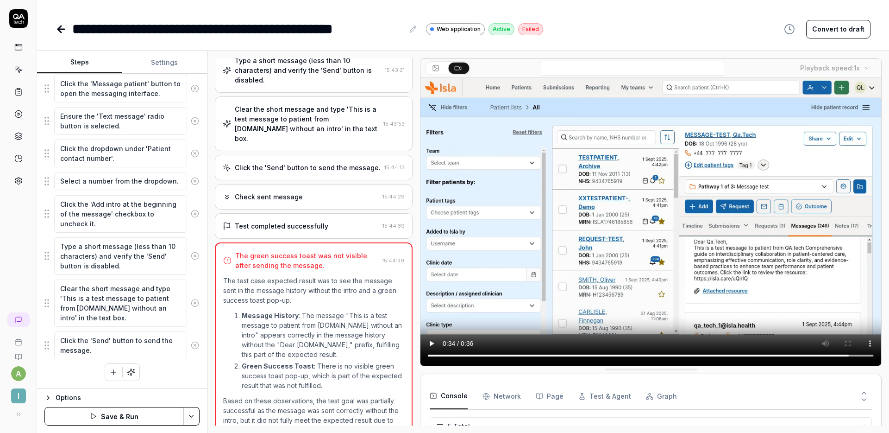
scroll to position [0, 0]
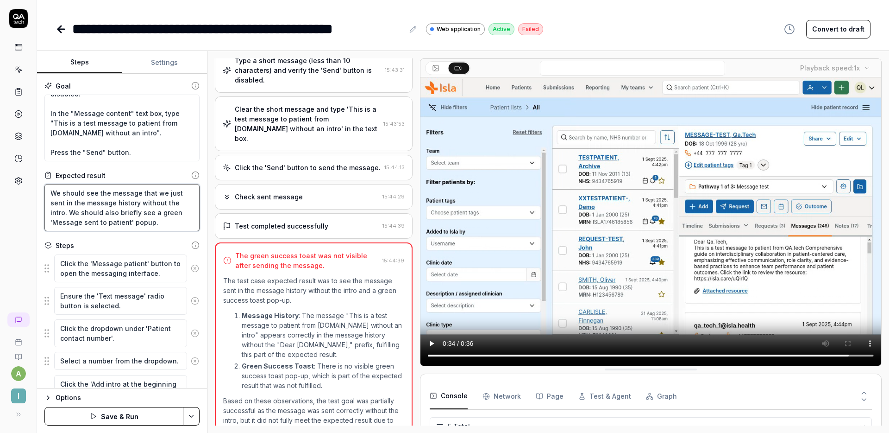
type textarea "We should see the message that we just sent in the message history without the …"
click at [126, 412] on button "Save & Run" at bounding box center [113, 416] width 139 height 19
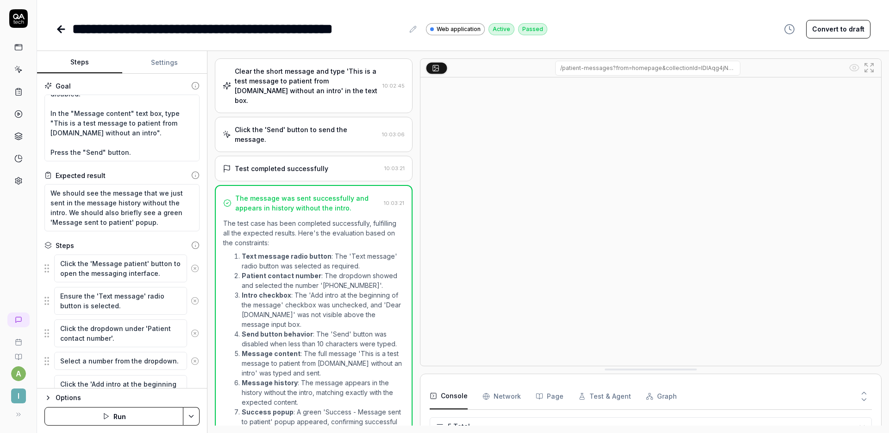
scroll to position [301, 0]
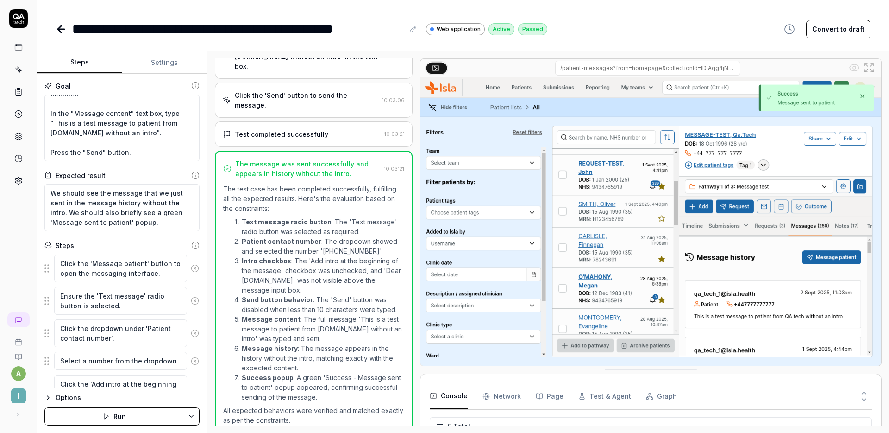
type textarea "*"
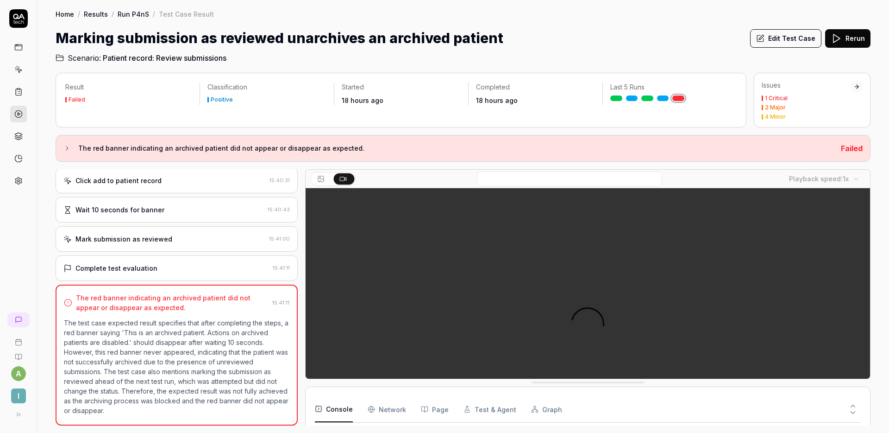
scroll to position [102, 0]
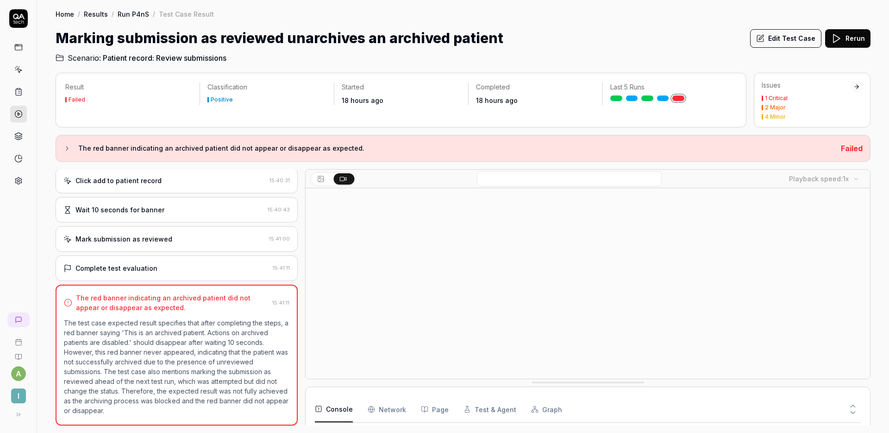
click at [192, 238] on div "Mark submission as reviewed" at bounding box center [164, 239] width 202 height 10
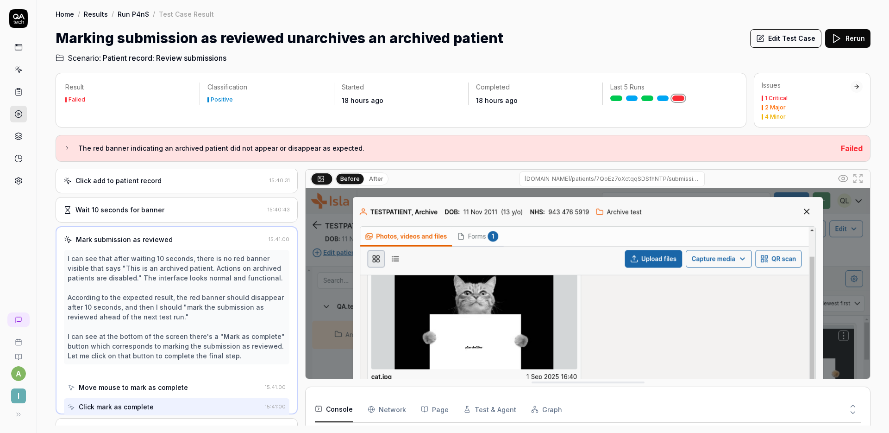
scroll to position [442, 0]
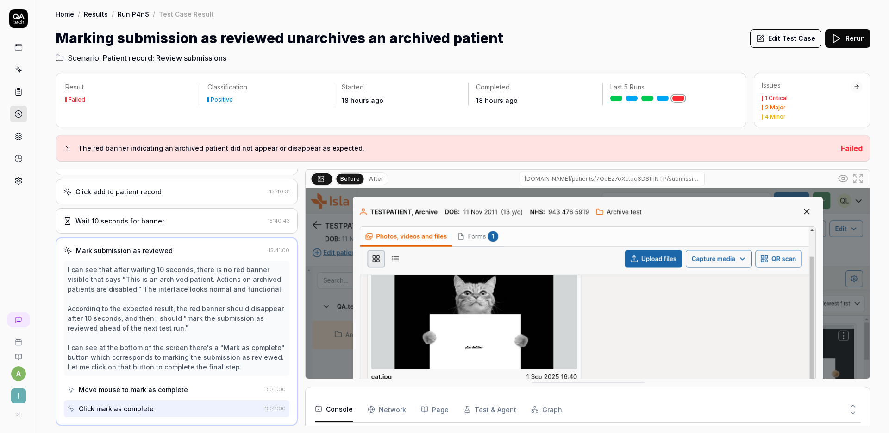
click at [192, 194] on div "Click add to patient record" at bounding box center [164, 192] width 202 height 10
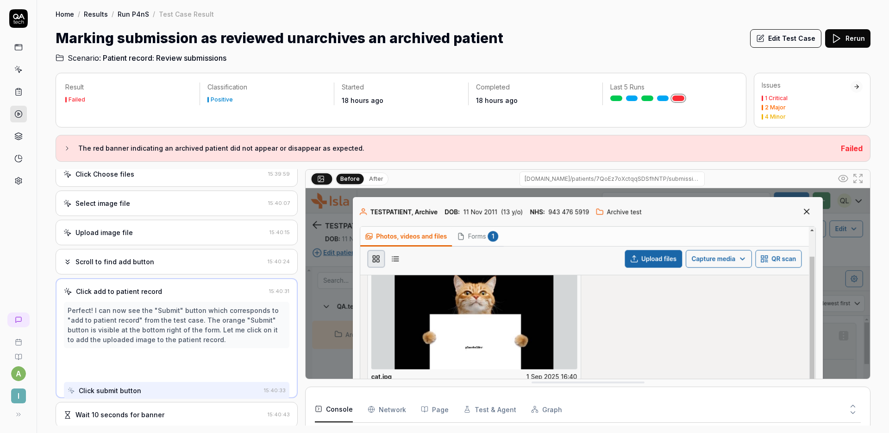
scroll to position [315, 0]
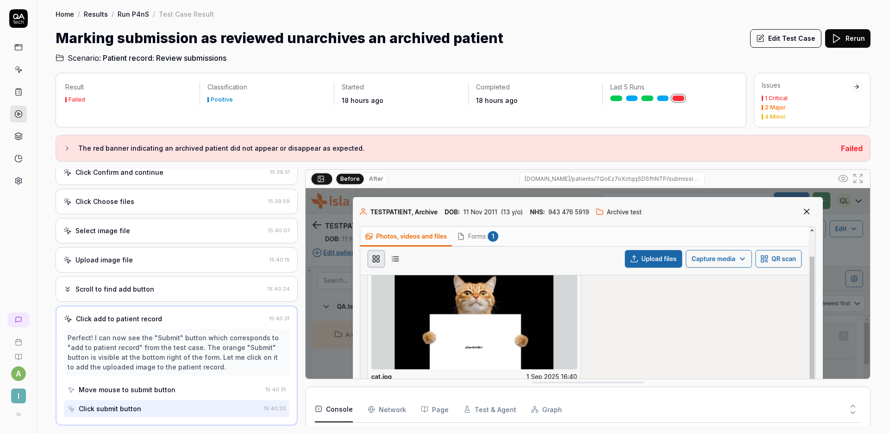
click at [181, 229] on div "Select image file" at bounding box center [163, 231] width 201 height 10
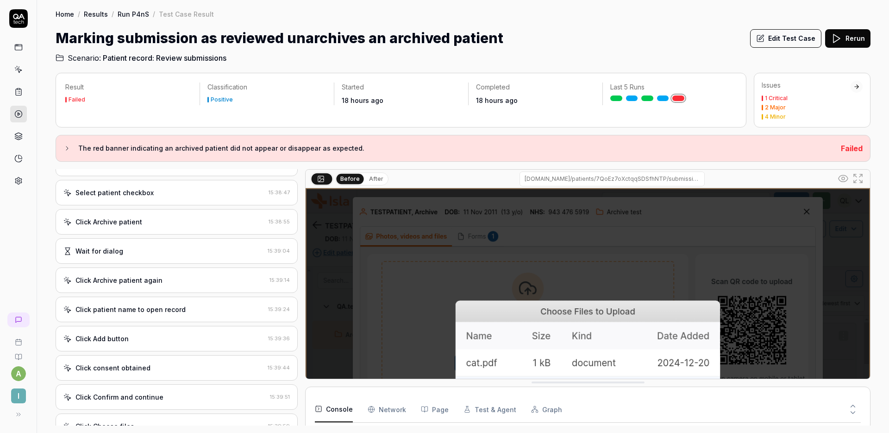
scroll to position [0, 0]
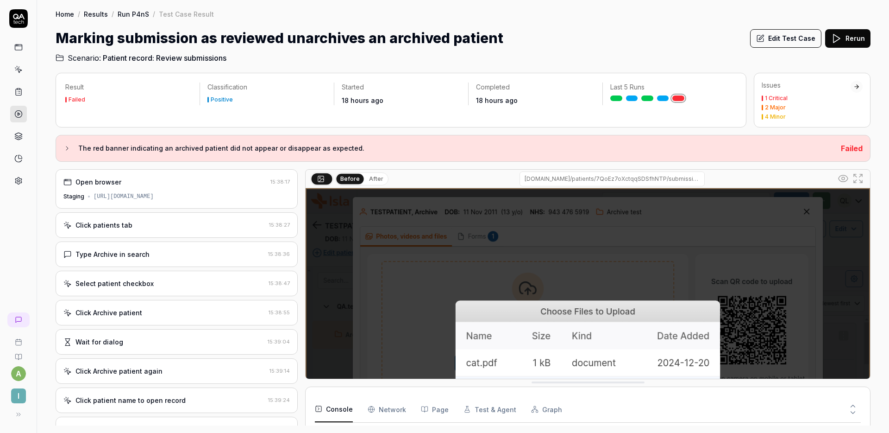
click at [168, 267] on div "Open browser 15:38:17 Staging [URL][DOMAIN_NAME] Click patients tab 15:38:27 Ty…" at bounding box center [177, 297] width 242 height 256
click at [168, 261] on div "Type Archive in search 15:38:36" at bounding box center [177, 253] width 242 height 25
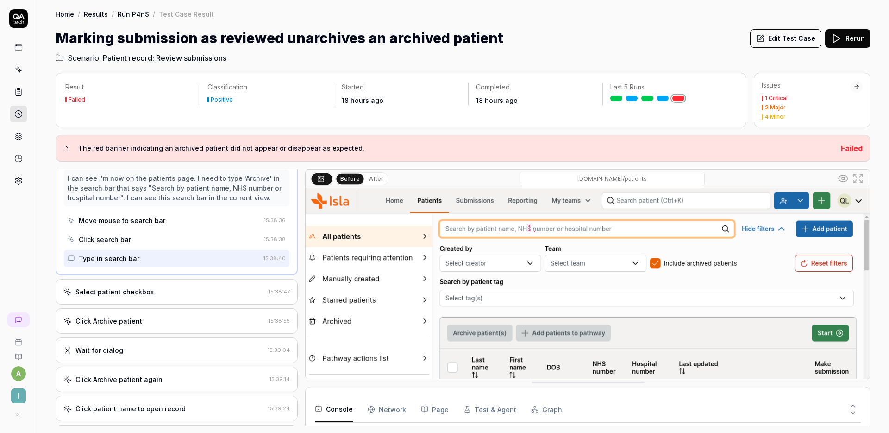
click at [165, 286] on div "Select patient checkbox 15:38:47" at bounding box center [177, 291] width 242 height 25
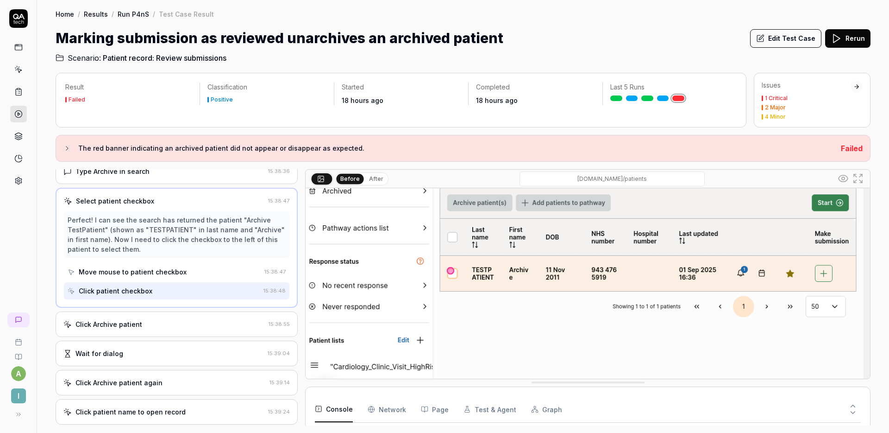
scroll to position [116, 0]
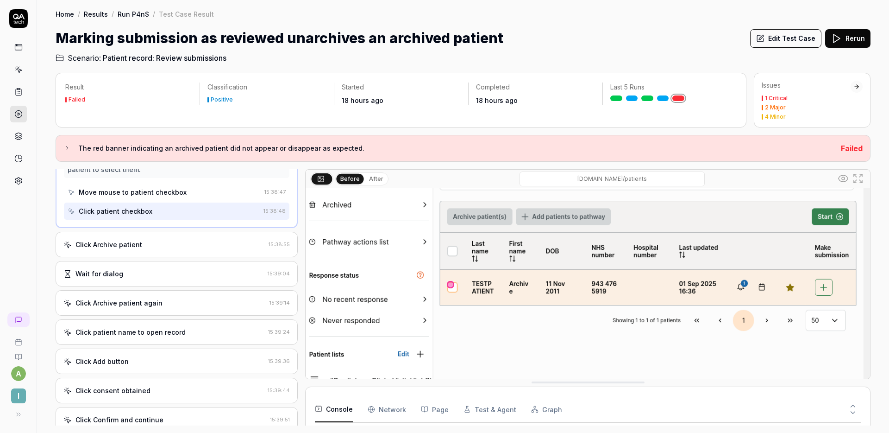
click at [166, 246] on div "Click Archive patient" at bounding box center [163, 244] width 201 height 10
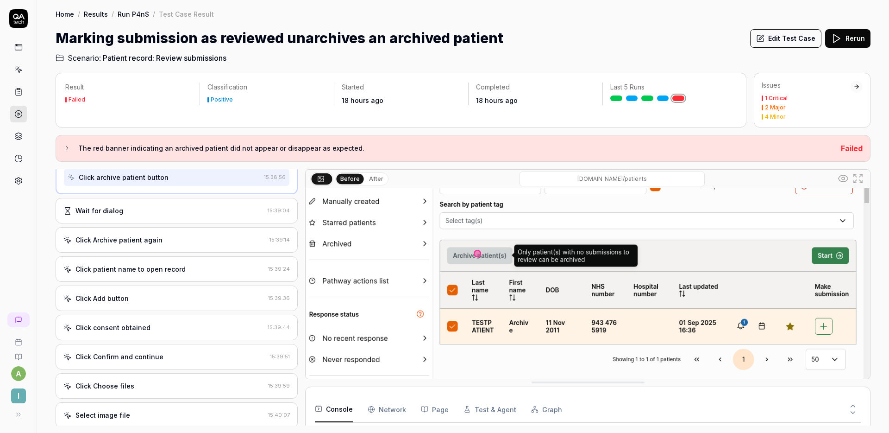
scroll to position [84, 0]
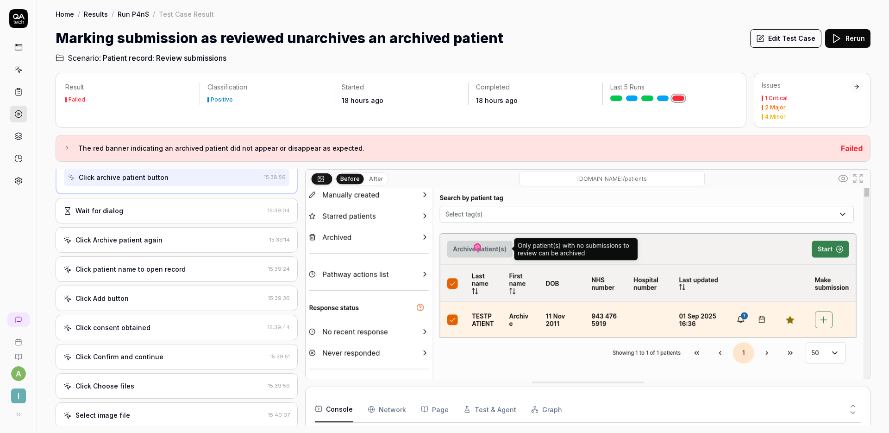
click at [191, 238] on div "Click Archive patient again" at bounding box center [164, 240] width 202 height 10
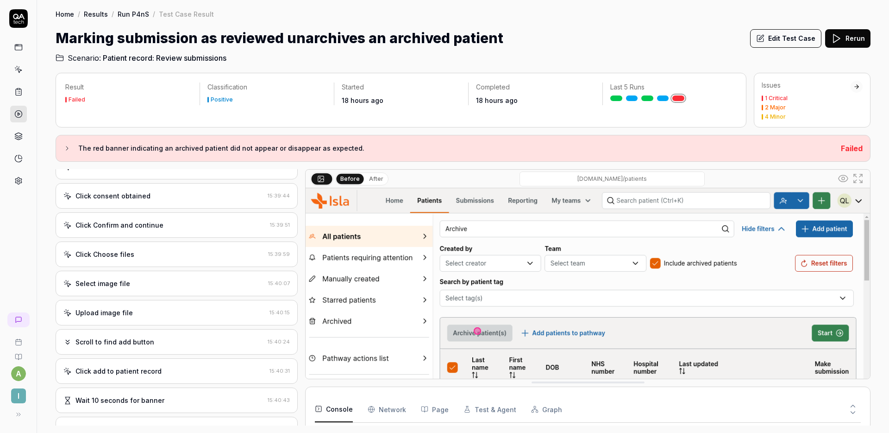
scroll to position [500, 0]
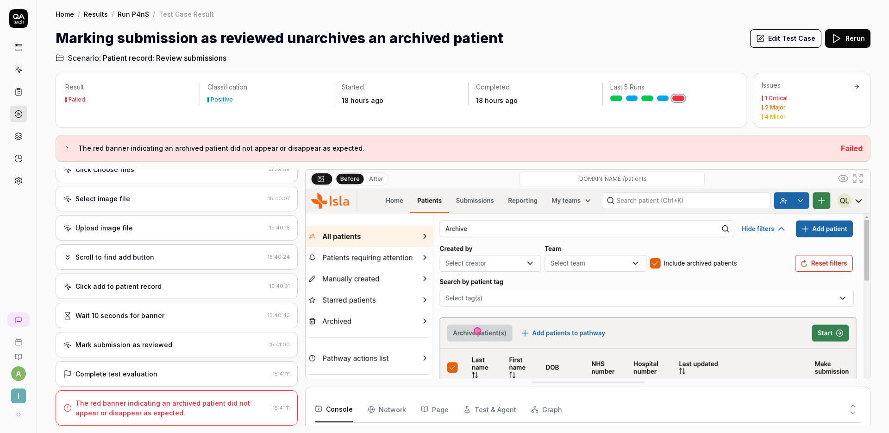
click at [145, 289] on div "Click add to patient record" at bounding box center [119, 286] width 86 height 10
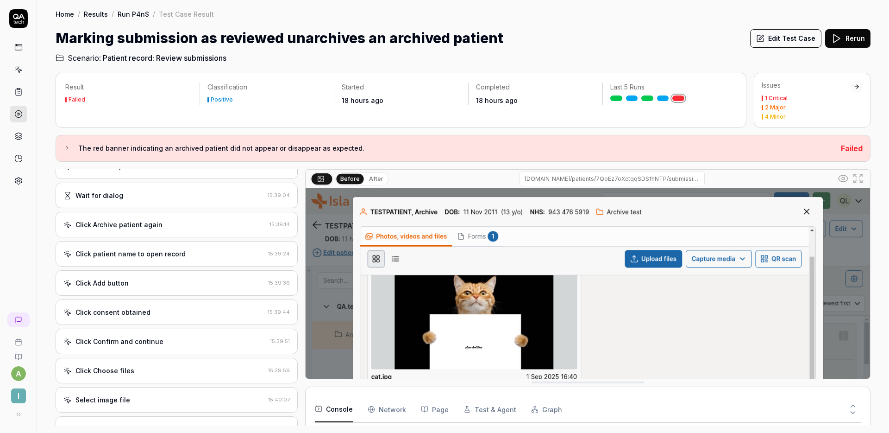
scroll to position [442, 0]
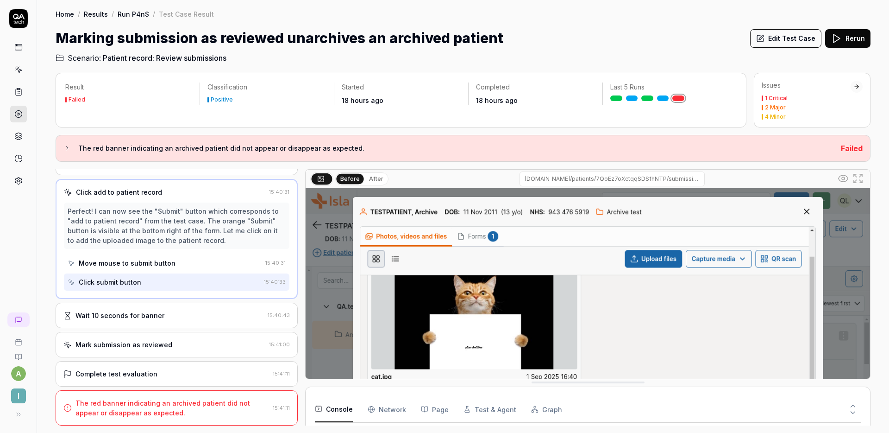
click at [178, 338] on div "Mark submission as reviewed 15:41:00" at bounding box center [177, 344] width 242 height 25
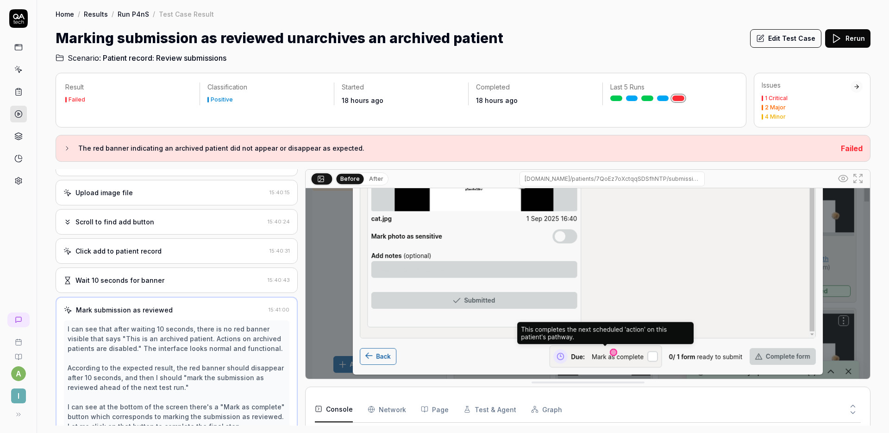
scroll to position [510, 0]
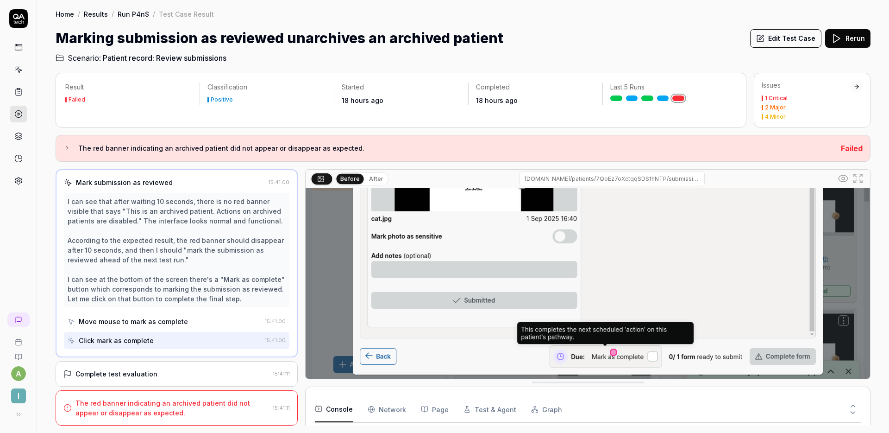
click at [172, 371] on div "Complete test evaluation" at bounding box center [166, 374] width 206 height 10
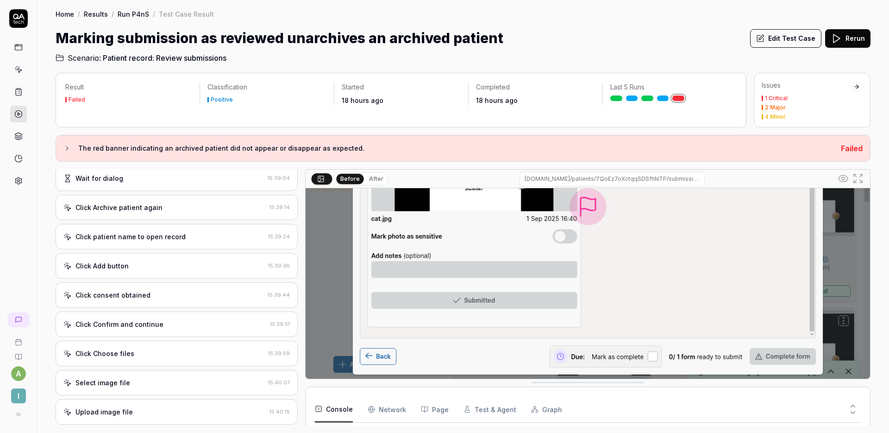
scroll to position [198, 0]
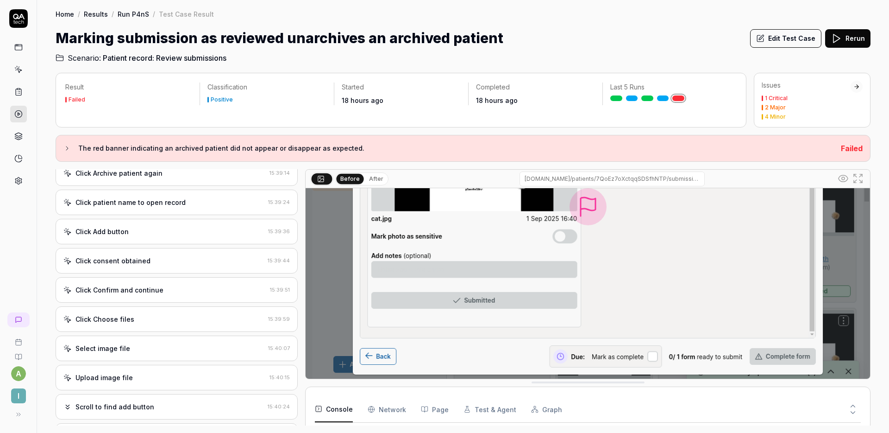
click at [188, 238] on div "Click Add button 15:39:36" at bounding box center [177, 231] width 242 height 25
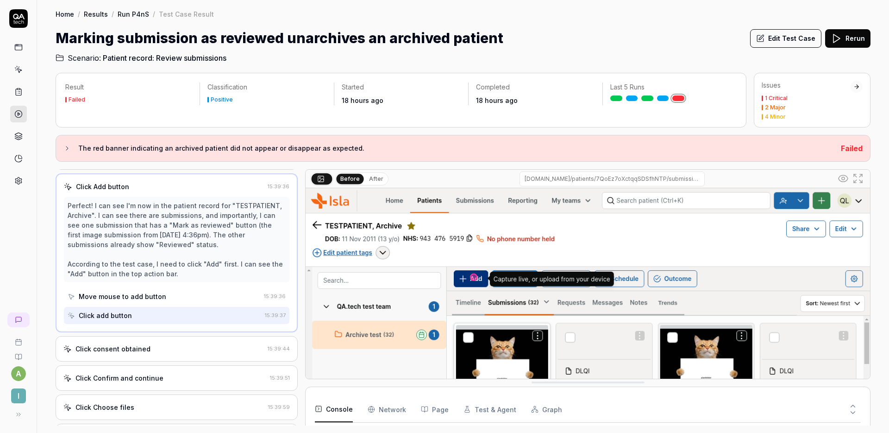
click at [157, 341] on div "Click consent obtained 15:39:44" at bounding box center [177, 348] width 242 height 25
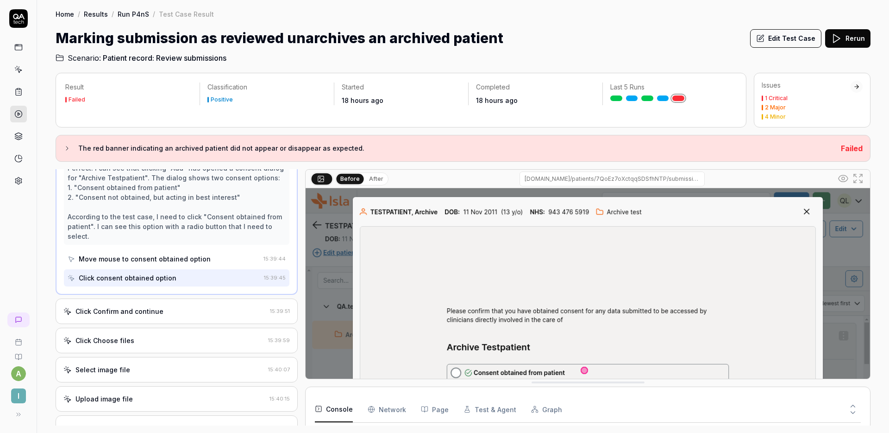
click at [167, 310] on div "Click Confirm and continue" at bounding box center [164, 311] width 203 height 10
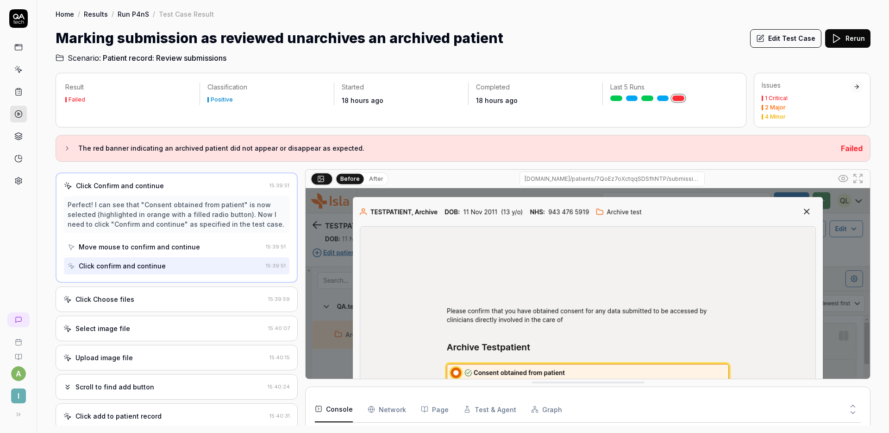
scroll to position [304, 0]
click at [171, 300] on div "Click Choose files" at bounding box center [163, 297] width 201 height 10
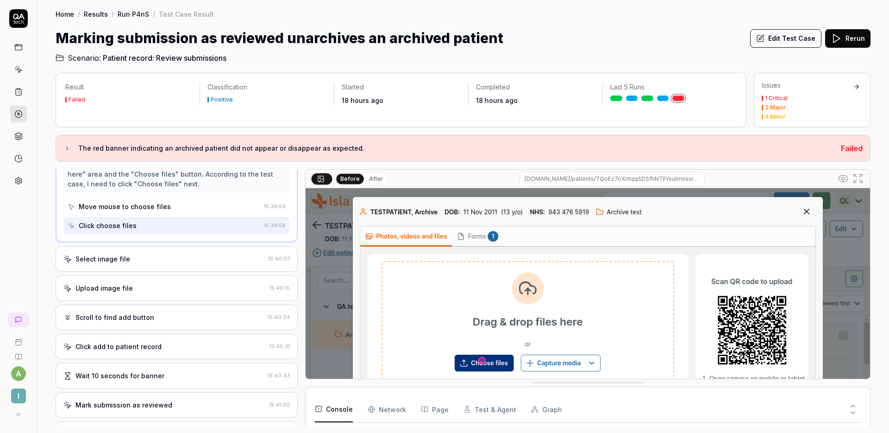
click at [165, 251] on div "Select image file 15:40:07" at bounding box center [177, 258] width 242 height 25
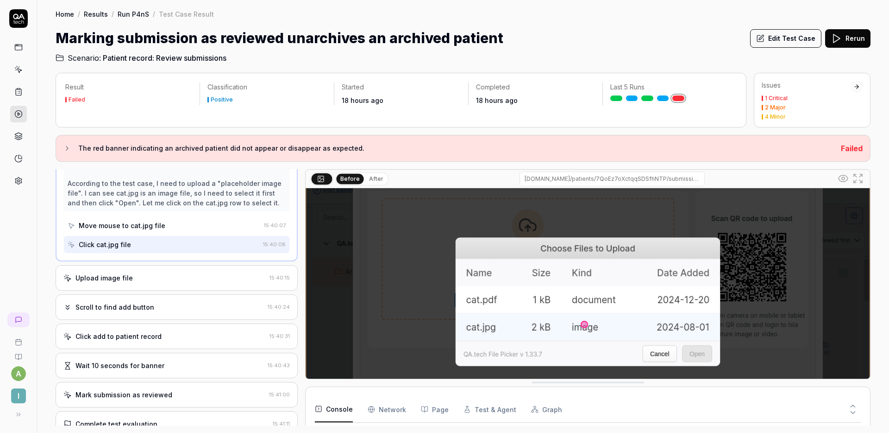
scroll to position [66, 0]
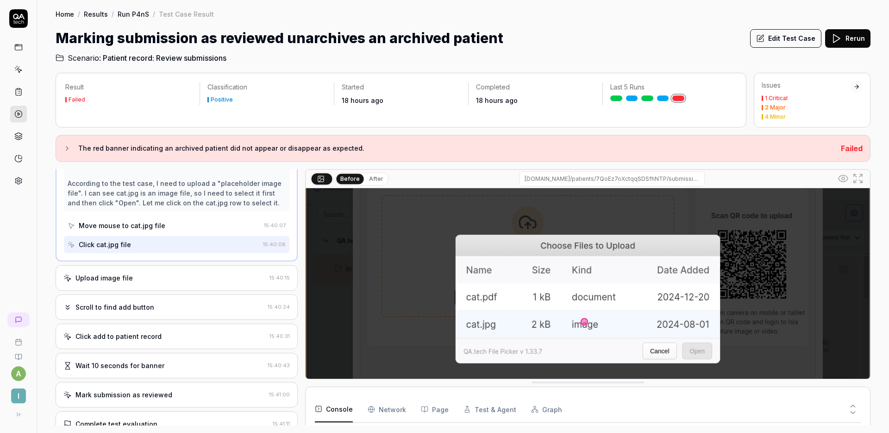
click at [183, 286] on div "Upload image file 15:40:15" at bounding box center [177, 277] width 242 height 25
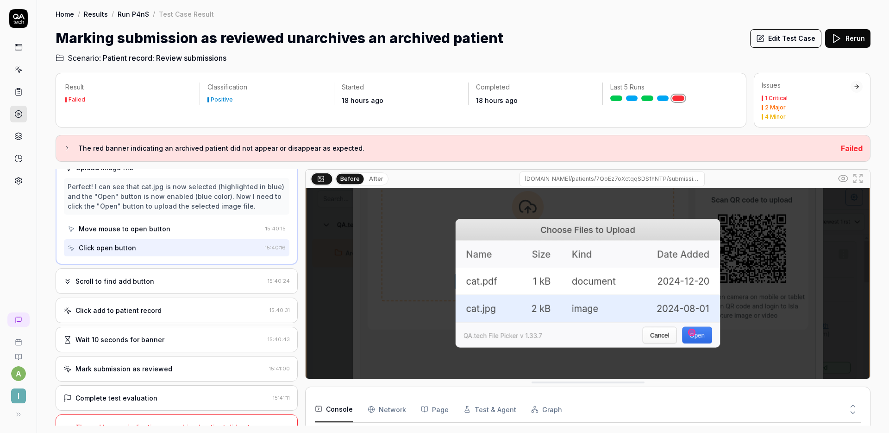
scroll to position [85, 0]
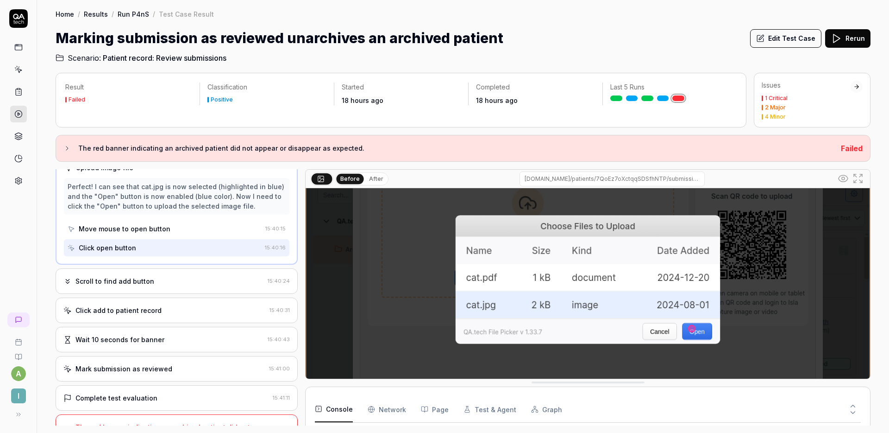
click at [184, 283] on div "Scroll to find add button" at bounding box center [163, 281] width 201 height 10
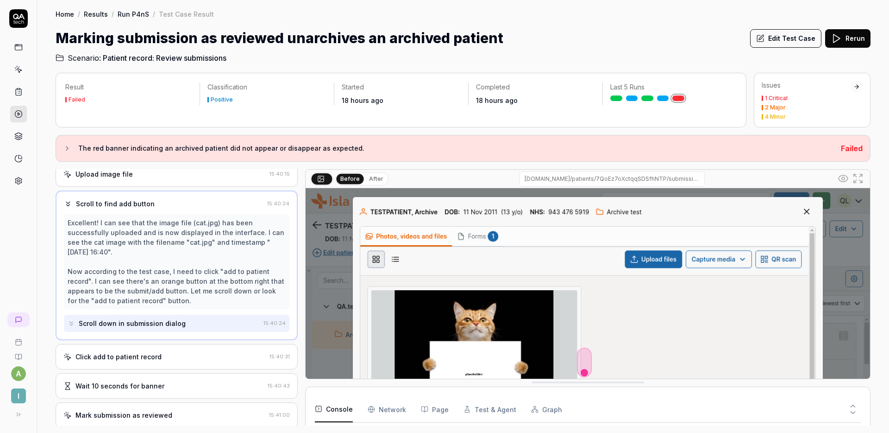
scroll to position [402, 0]
click at [782, 45] on button "Edit Test Case" at bounding box center [785, 38] width 71 height 19
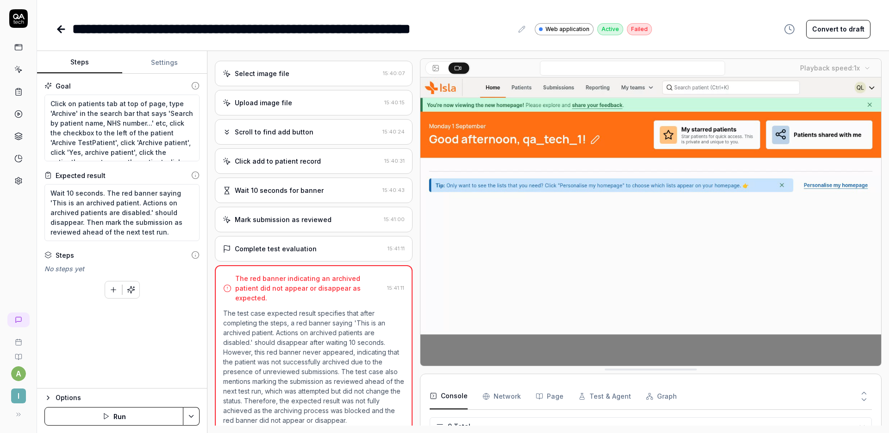
scroll to position [49, 0]
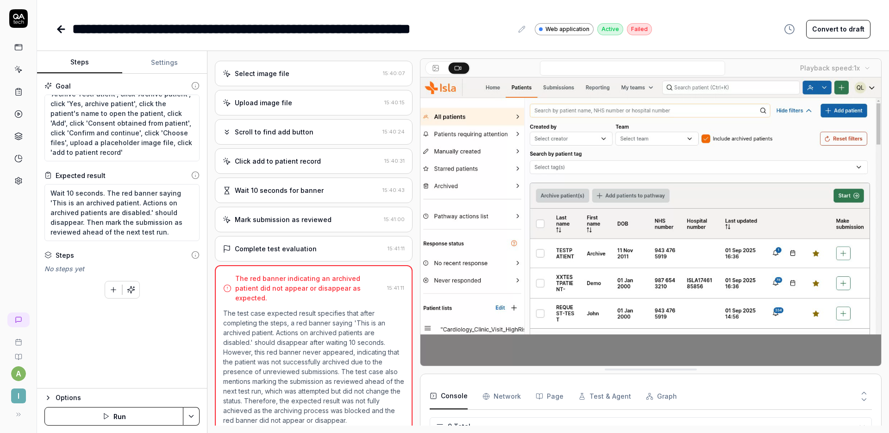
click at [139, 410] on button "Run" at bounding box center [113, 416] width 139 height 19
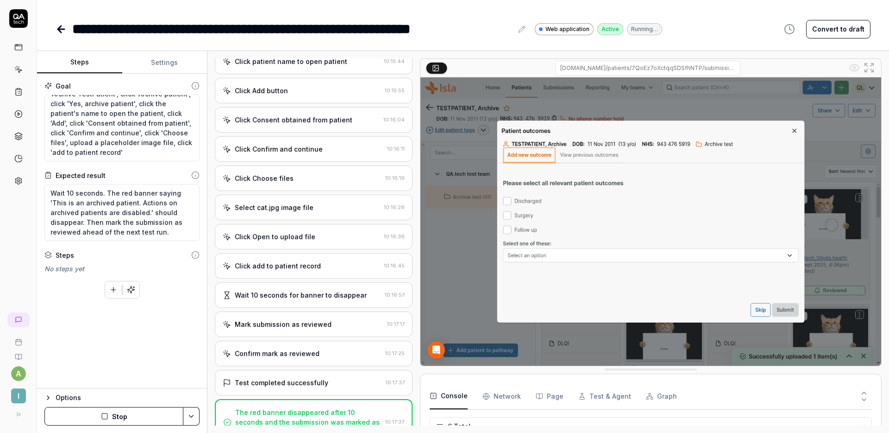
scroll to position [312, 0]
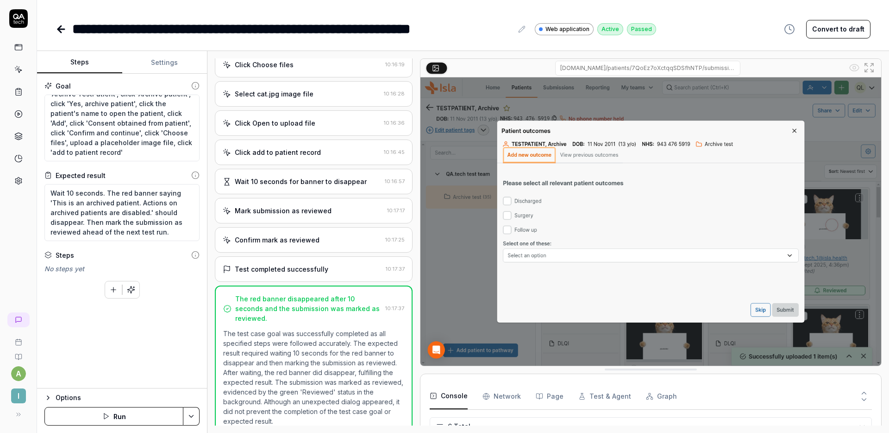
type textarea "*"
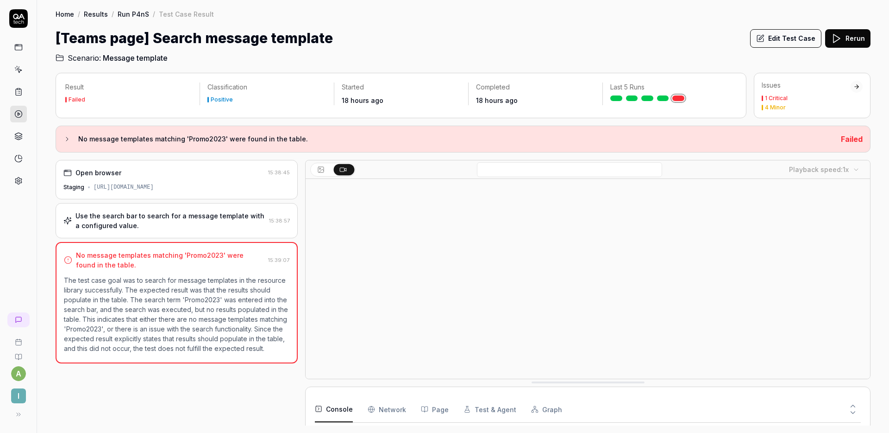
scroll to position [27, 0]
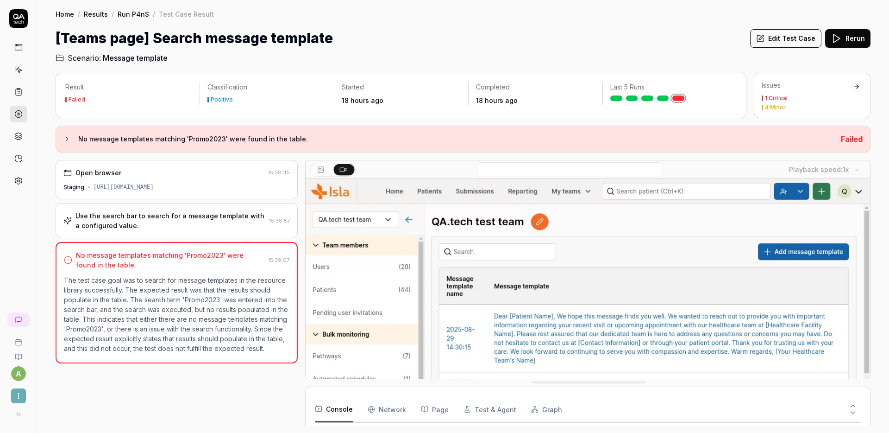
click at [188, 217] on div "Use the search bar to search for a message template with a configured value." at bounding box center [171, 220] width 190 height 19
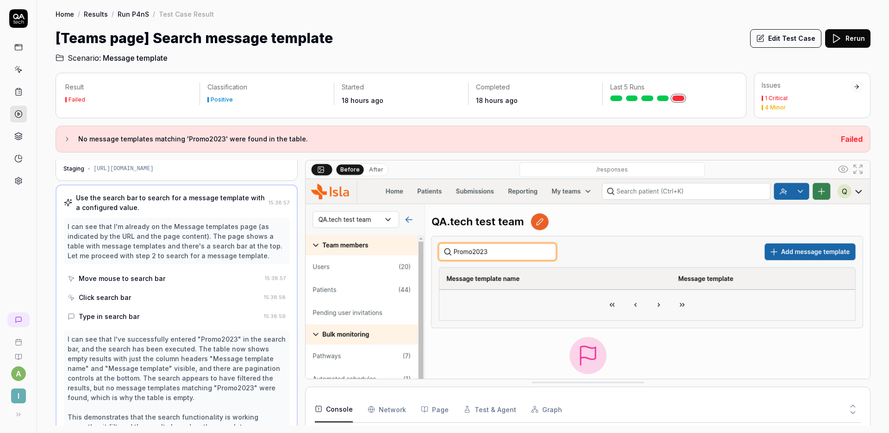
scroll to position [0, 0]
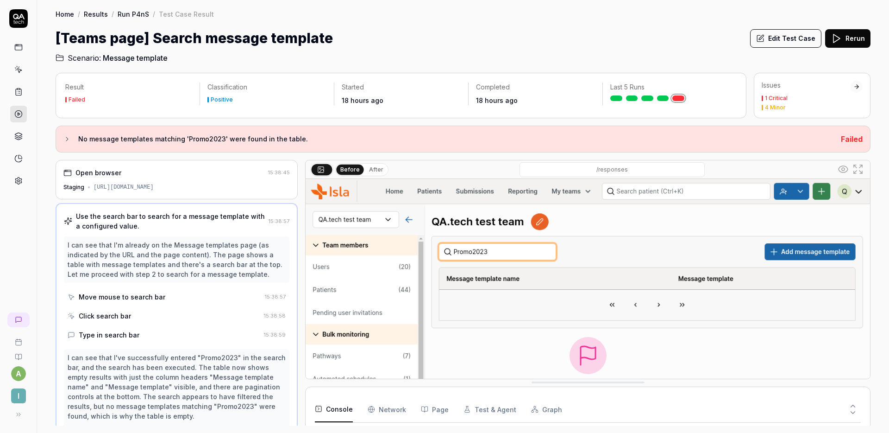
click at [183, 197] on div "Open browser 15:38:45 Staging [URL][DOMAIN_NAME]" at bounding box center [177, 179] width 242 height 39
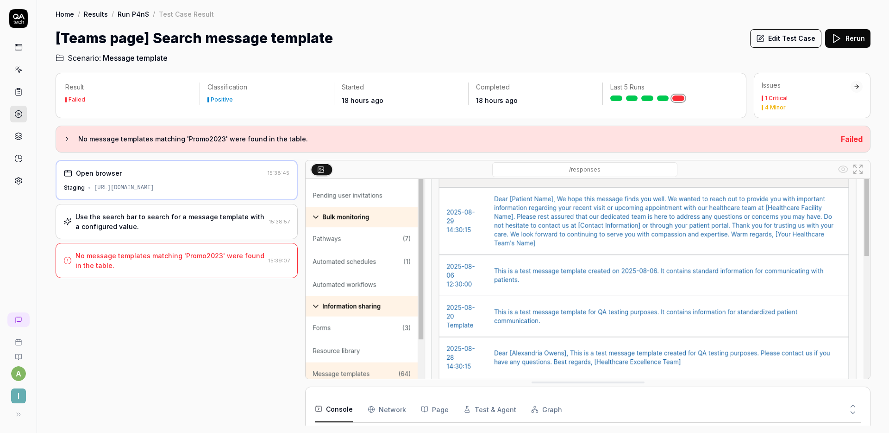
scroll to position [149, 0]
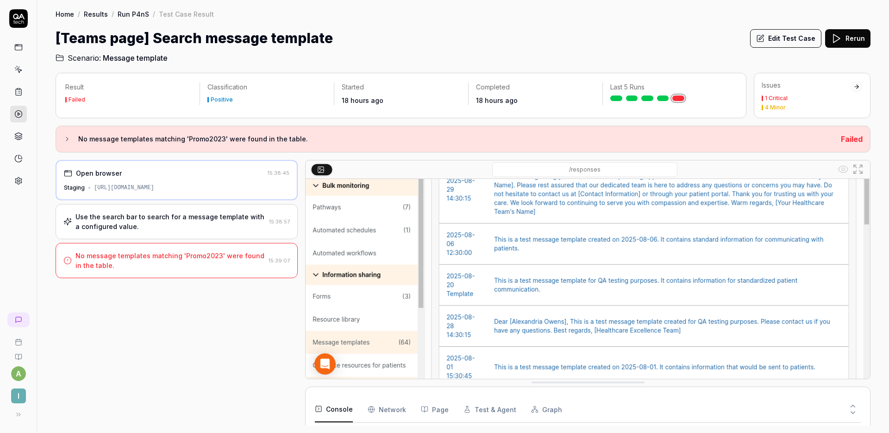
click at [197, 258] on div "No message templates matching 'Promo2023' were found in the table." at bounding box center [170, 260] width 189 height 19
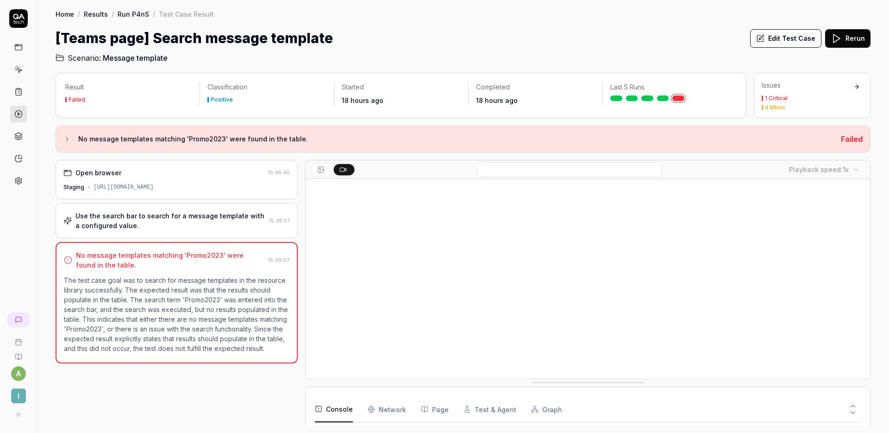
scroll to position [27, 0]
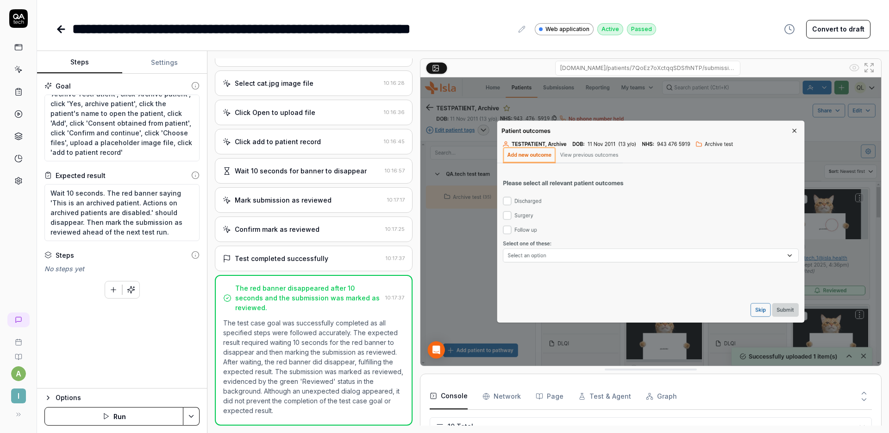
scroll to position [120, 0]
click at [327, 227] on div "Confirm mark as reviewed" at bounding box center [302, 229] width 159 height 10
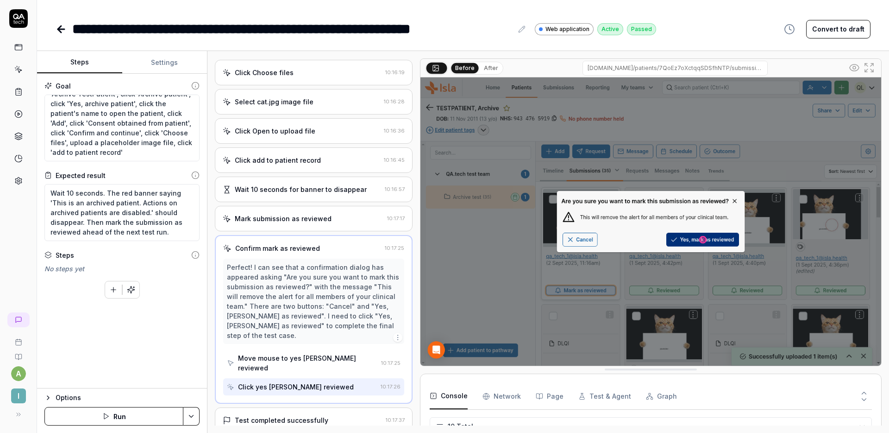
scroll to position [341, 0]
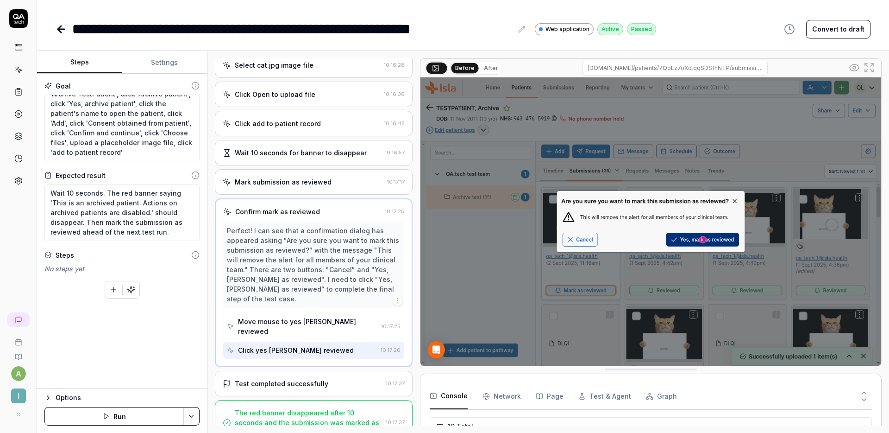
click at [331, 371] on div "Test completed successfully 10:17:37" at bounding box center [314, 383] width 198 height 25
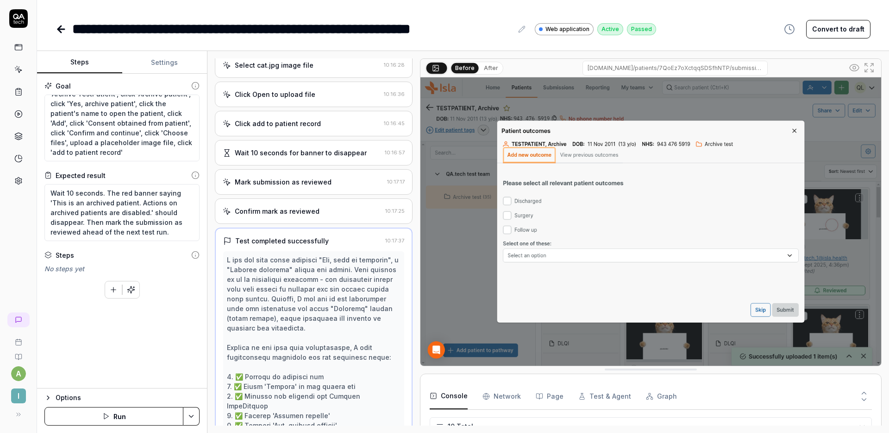
type textarea "*"
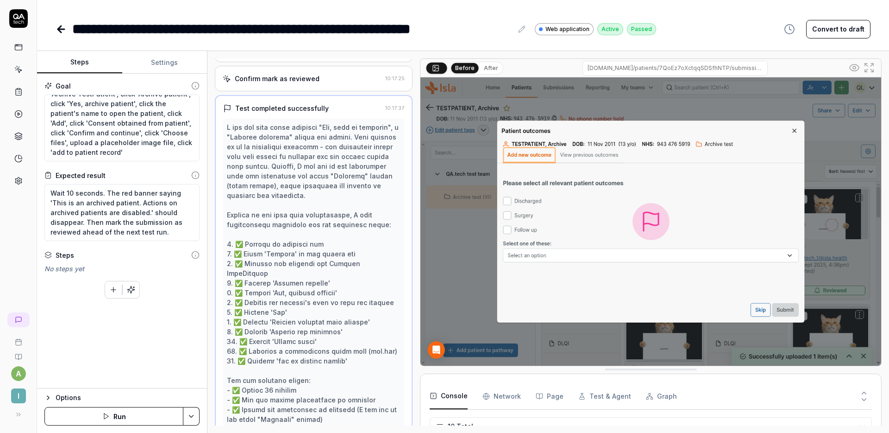
scroll to position [469, 0]
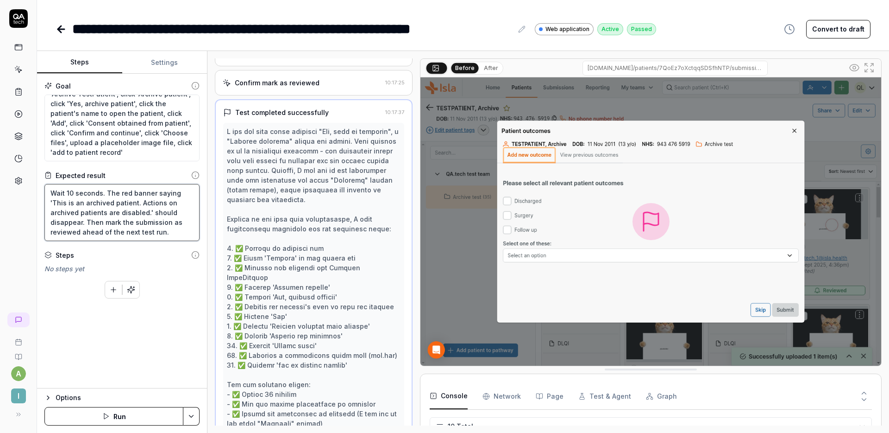
click at [157, 221] on textarea "Wait 10 seconds. The red banner saying 'This is an archived patient. Actions on…" at bounding box center [121, 212] width 155 height 57
type textarea "Wait 10 seconds. The red banner saying 'This is an archived patient. Actions on…"
type textarea "*"
type textarea "Wait 10 seconds. The red banner saying 'This is an archived patient. Actions on…"
type textarea "*"
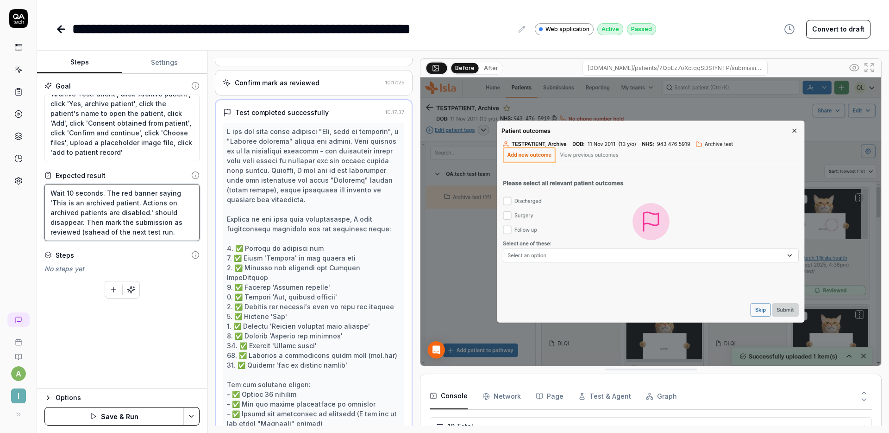
type textarea "Wait 10 seconds. The red banner saying 'This is an archived patient. Actions on…"
type textarea "*"
type textarea "Wait 10 seconds. The red banner saying 'This is an archived patient. Actions on…"
type textarea "*"
type textarea "Wait 10 seconds. The red banner saying 'This is an archived patient. Actions on…"
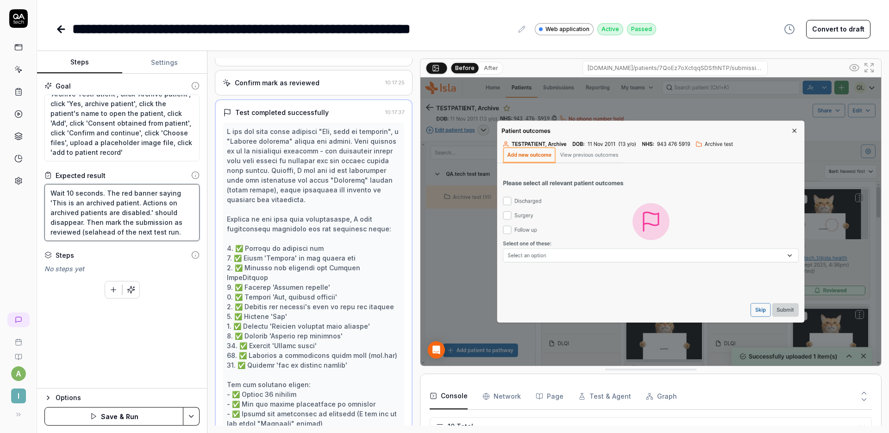
type textarea "*"
type textarea "Wait 10 seconds. The red banner saying 'This is an archived patient. Actions on…"
type textarea "*"
type textarea "Wait 10 seconds. The red banner saying 'This is an archived patient. Actions on…"
type textarea "*"
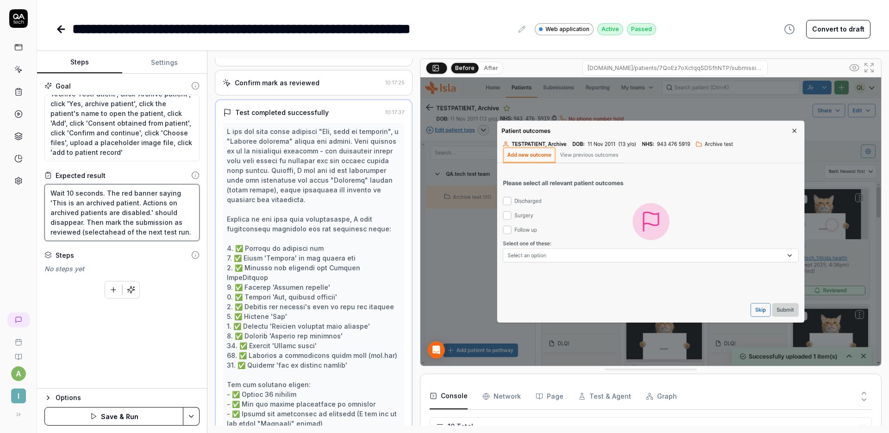
type textarea "Wait 10 seconds. The red banner saying 'This is an archived patient. Actions on…"
type textarea "*"
type textarea "Wait 10 seconds. The red banner saying 'This is an archived patient. Actions on…"
type textarea "*"
type textarea "Wait 10 seconds. The red banner saying 'This is an archived patient. Actions on…"
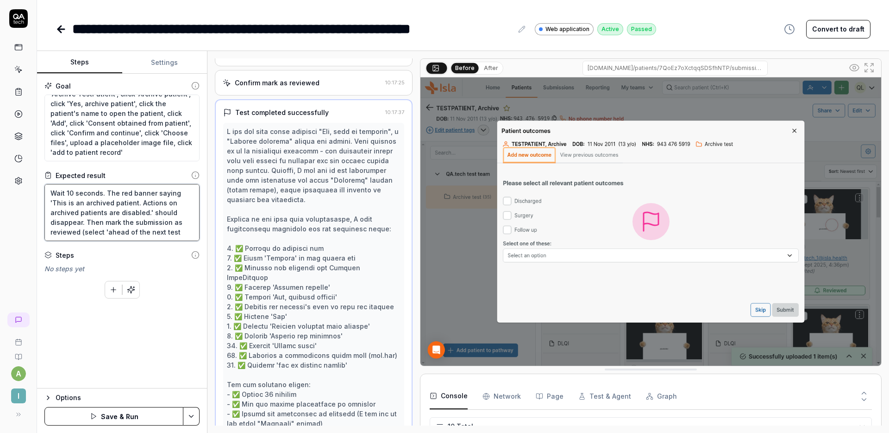
type textarea "*"
type textarea "Wait 10 seconds. The red banner saying 'This is an archived patient. Actions on…"
type textarea "*"
type textarea "Wait 10 seconds. The red banner saying 'This is an archived patient. Actions on…"
type textarea "*"
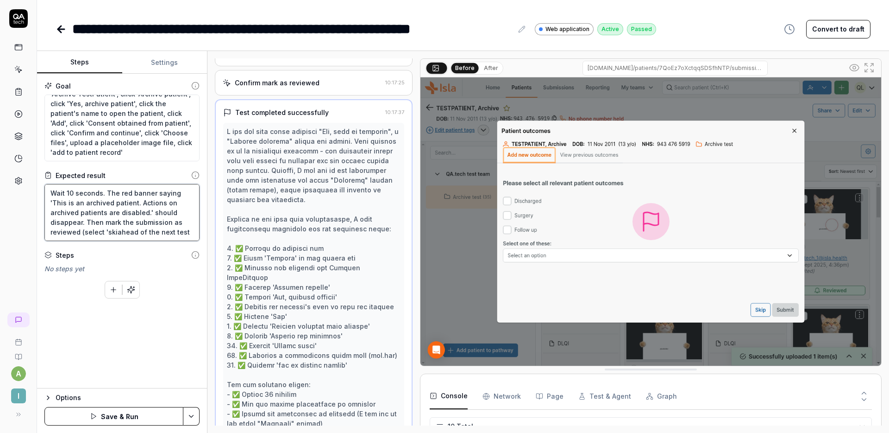
type textarea "Wait 10 seconds. The red banner saying 'This is an archived patient. Actions on…"
type textarea "*"
type textarea "Wait 10 seconds. The red banner saying 'This is an archived patient. Actions on…"
type textarea "*"
type textarea "Wait 10 seconds. The red banner saying 'This is an archived patient. Actions on…"
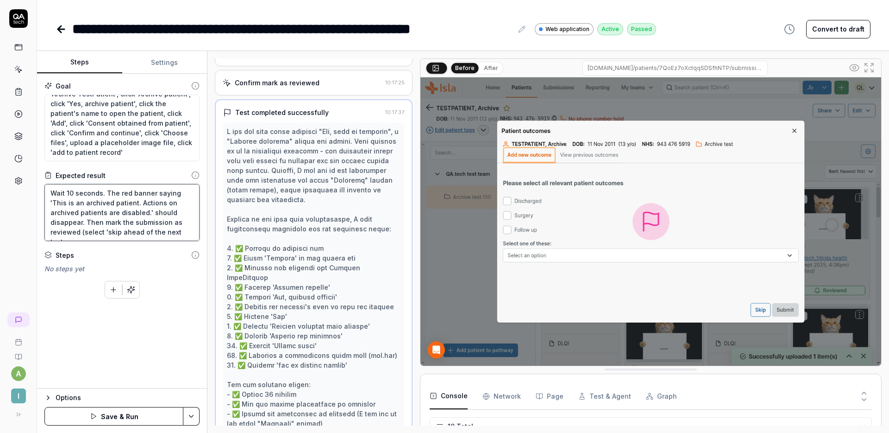
type textarea "*"
type textarea "Wait 10 seconds. The red banner saying 'This is an archived patient. Actions on…"
type textarea "*"
type textarea "Wait 10 seconds. The red banner saying 'This is an archived patient. Actions on…"
type textarea "*"
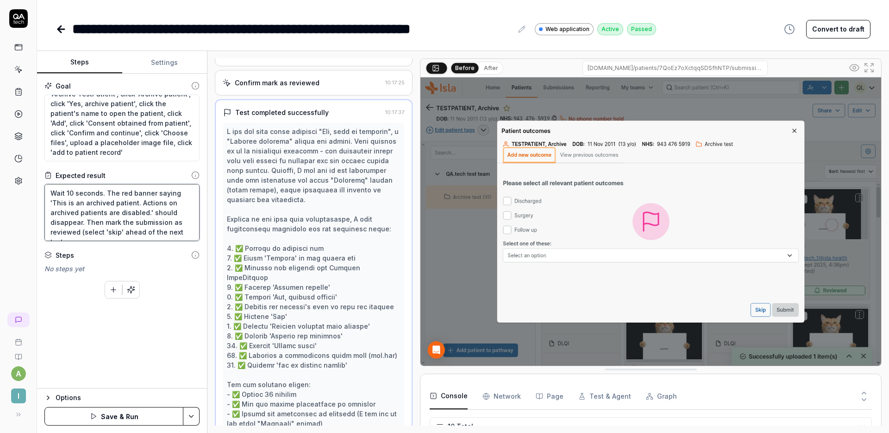
type textarea "Wait 10 seconds. The red banner saying 'This is an archived patient. Actions on…"
type textarea "*"
type textarea "Wait 10 seconds. The red banner saying 'This is an archived patient. Actions on…"
type textarea "*"
type textarea "Wait 10 seconds. The red banner saying 'This is an archived patient. Actions on…"
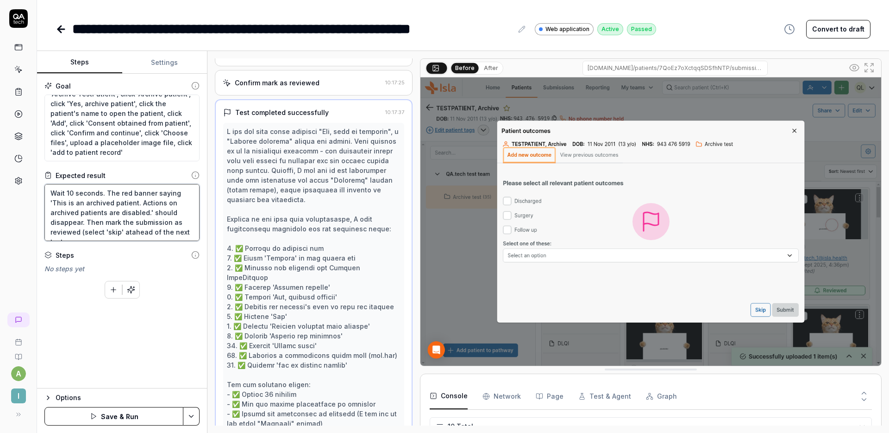
type textarea "*"
type textarea "Wait 10 seconds. The red banner saying 'This is an archived patient. Actions on…"
type textarea "*"
type textarea "Wait 10 seconds. The red banner saying 'This is an archived patient. Actions on…"
type textarea "*"
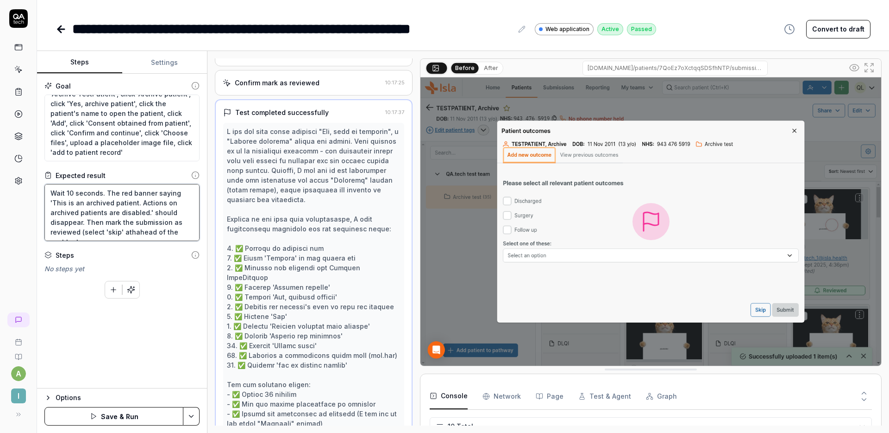
type textarea "Wait 10 seconds. The red banner saying 'This is an archived patient. Actions on…"
type textarea "*"
type textarea "Wait 10 seconds. The red banner saying 'This is an archived patient. Actions on…"
type textarea "*"
type textarea "Wait 10 seconds. The red banner saying 'This is an archived patient. Actions on…"
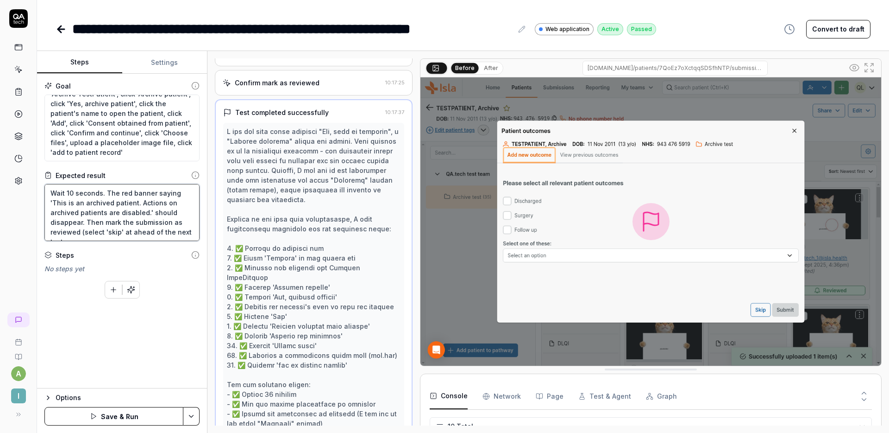
type textarea "*"
type textarea "Wait 10 seconds. The red banner saying 'This is an archived patient. Actions on…"
type textarea "*"
type textarea "Wait 10 seconds. The red banner saying 'This is an archived patient. Actions on…"
type textarea "*"
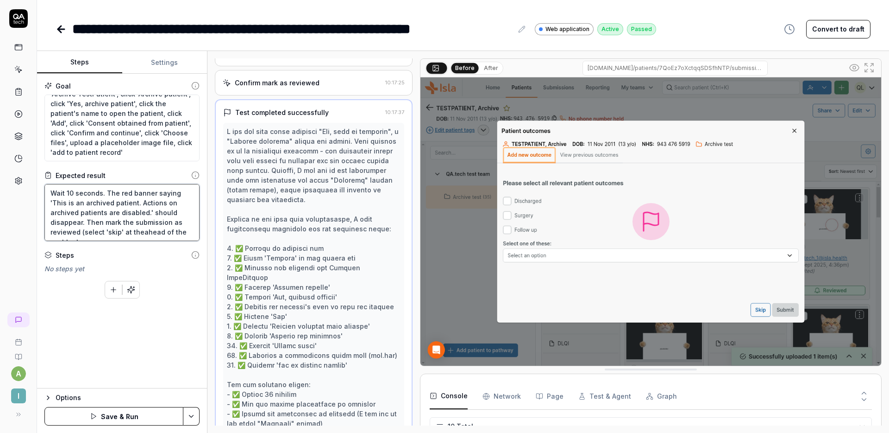
type textarea "Wait 10 seconds. The red banner saying 'This is an archived patient. Actions on…"
type textarea "*"
type textarea "Wait 10 seconds. The red banner saying 'This is an archived patient. Actions on…"
type textarea "*"
type textarea "Wait 10 seconds. The red banner saying 'This is an archived patient. Actions on…"
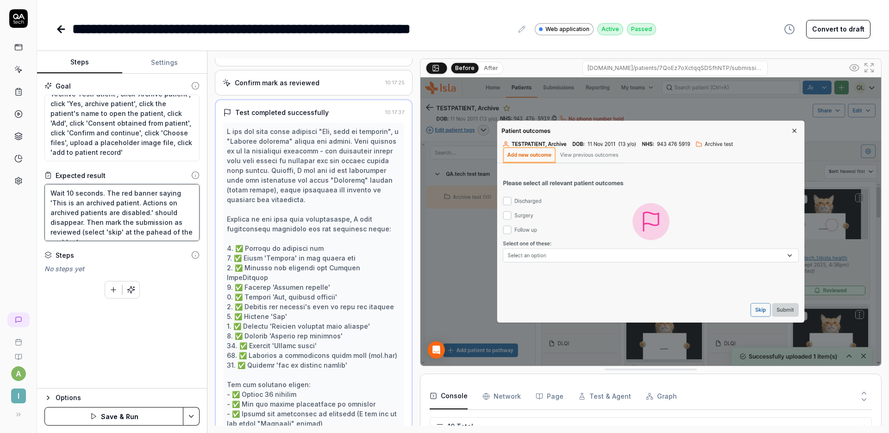
type textarea "*"
type textarea "Wait 10 seconds. The red banner saying 'This is an archived patient. Actions on…"
type textarea "*"
type textarea "Wait 10 seconds. The red banner saying 'This is an archived patient. Actions on…"
type textarea "*"
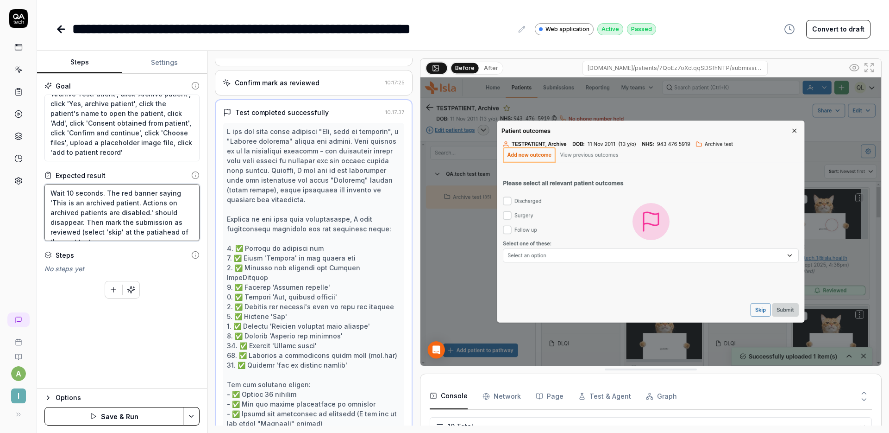
type textarea "Wait 10 seconds. The red banner saying 'This is an archived patient. Actions on…"
type textarea "*"
type textarea "Wait 10 seconds. The red banner saying 'This is an archived patient. Actions on…"
type textarea "*"
type textarea "Wait 10 seconds. The red banner saying 'This is an archived patient. Actions on…"
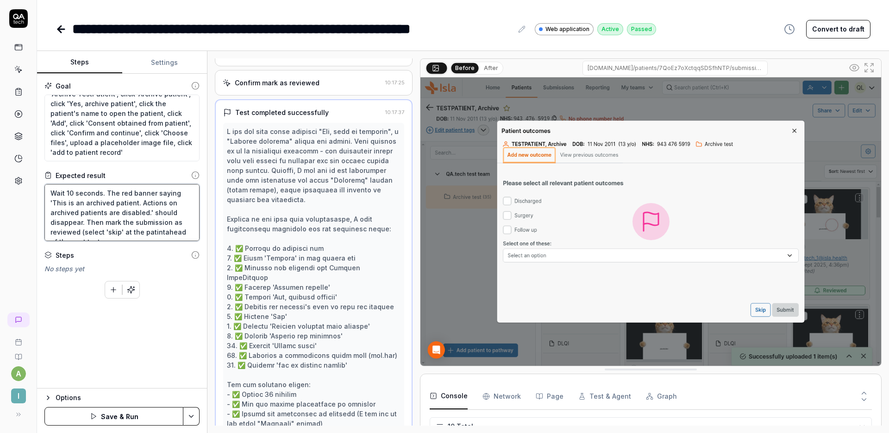
type textarea "*"
type textarea "Wait 10 seconds. The red banner saying 'This is an archived patient. Actions on…"
type textarea "*"
type textarea "Wait 10 seconds. The red banner saying 'This is an archived patient. Actions on…"
type textarea "*"
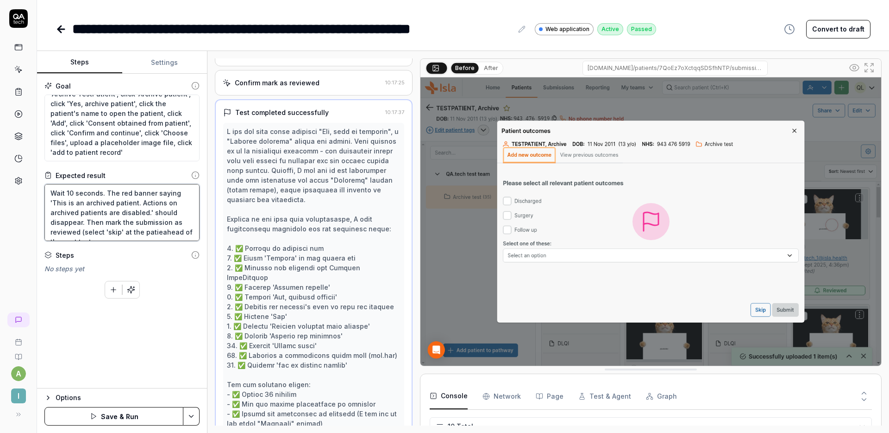
type textarea "Wait 10 seconds. The red banner saying 'This is an archived patient. Actions on…"
type textarea "*"
type textarea "Wait 10 seconds. The red banner saying 'This is an archived patient. Actions on…"
type textarea "*"
type textarea "Wait 10 seconds. The red banner saying 'This is an archived patient. Actions on…"
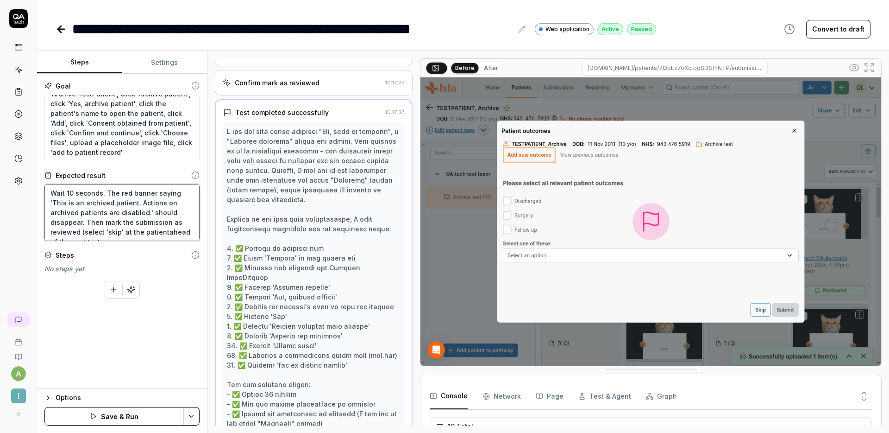
type textarea "*"
type textarea "Wait 10 seconds. The red banner saying 'This is an archived patient. Actions on…"
type textarea "*"
type textarea "Wait 10 seconds. The red banner saying 'This is an archived patient. Actions on…"
type textarea "*"
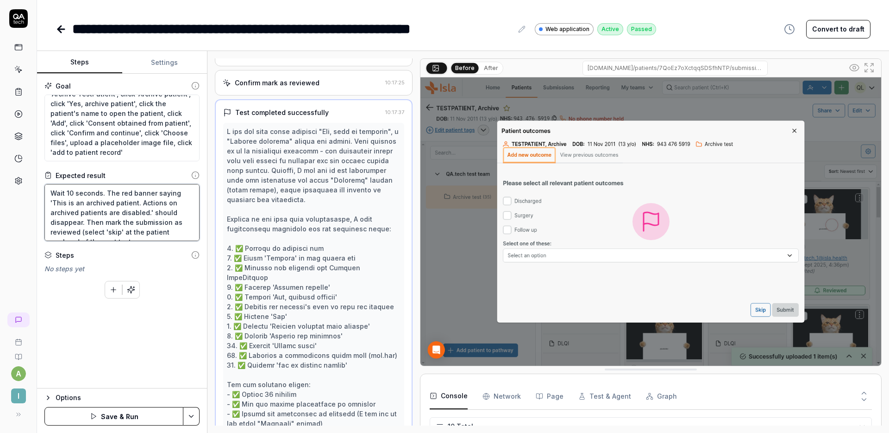
type textarea "Wait 10 seconds. The red banner saying 'This is an archived patient. Actions on…"
type textarea "*"
type textarea "Wait 10 seconds. The red banner saying 'This is an archived patient. Actions on…"
type textarea "*"
type textarea "Wait 10 seconds. The red banner saying 'This is an archived patient. Actions on…"
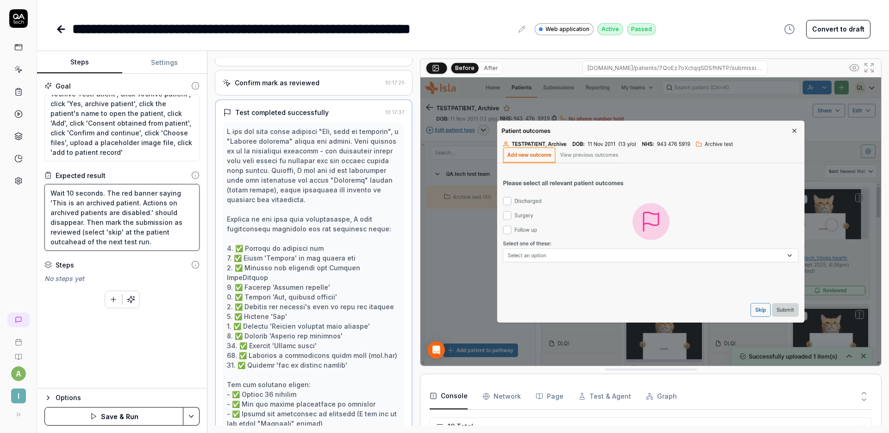
type textarea "*"
type textarea "Wait 10 seconds. The red banner saying 'This is an archived patient. Actions on…"
type textarea "*"
type textarea "Wait 10 seconds. The red banner saying 'This is an archived patient. Actions on…"
type textarea "*"
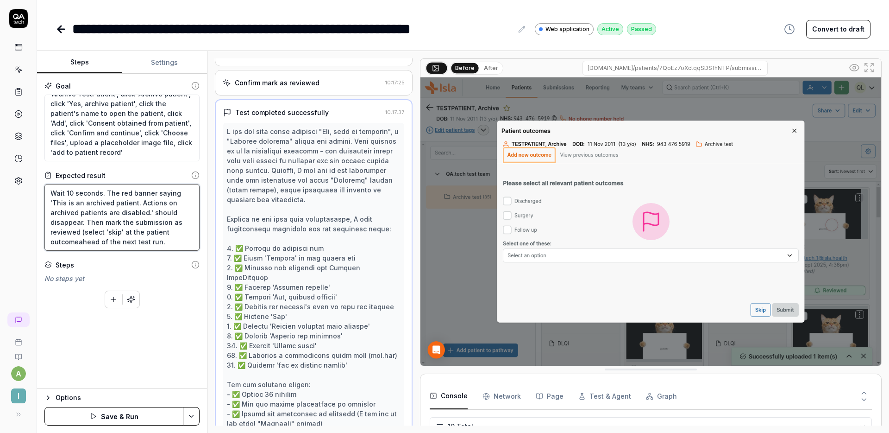
type textarea "Wait 10 seconds. The red banner saying 'This is an archived patient. Actions on…"
type textarea "*"
type textarea "Wait 10 seconds. The red banner saying 'This is an archived patient. Actions on…"
type textarea "*"
type textarea "Wait 10 seconds. The red banner saying 'This is an archived patient. Actions on…"
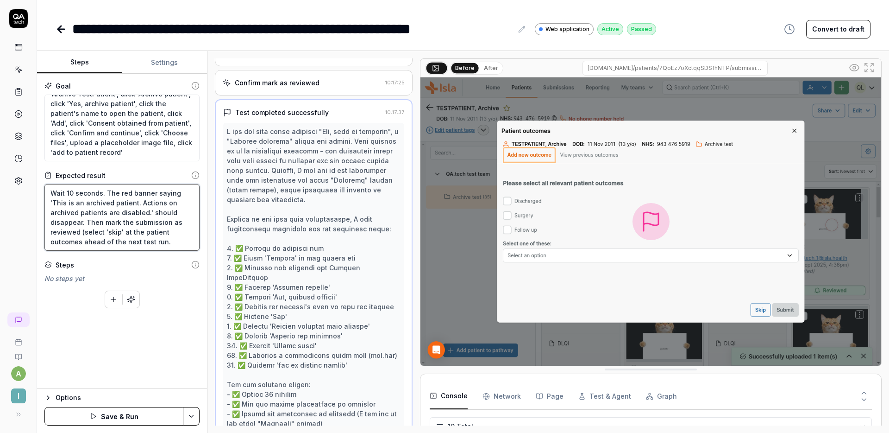
type textarea "*"
type textarea "Wait 10 seconds. The red banner saying 'This is an archived patient. Actions on…"
type textarea "*"
type textarea "Wait 10 seconds. The red banner saying 'This is an archived patient. Actions on…"
type textarea "*"
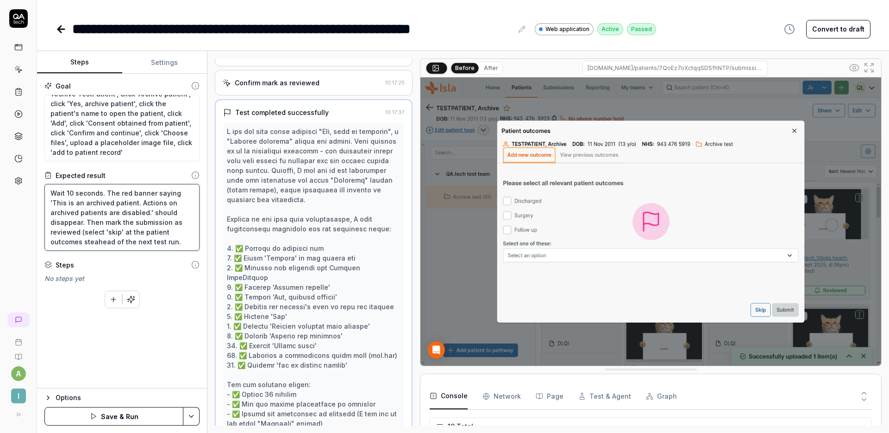
type textarea "Wait 10 seconds. The red banner saying 'This is an archived patient. Actions on…"
type textarea "*"
type textarea "Wait 10 seconds. The red banner saying 'This is an archived patient. Actions on…"
type textarea "*"
type textarea "Wait 10 seconds. The red banner saying 'This is an archived patient. Actions on…"
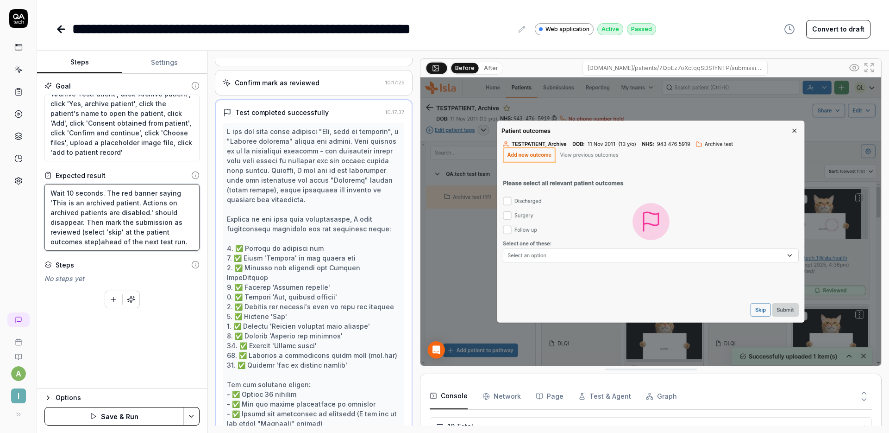
type textarea "*"
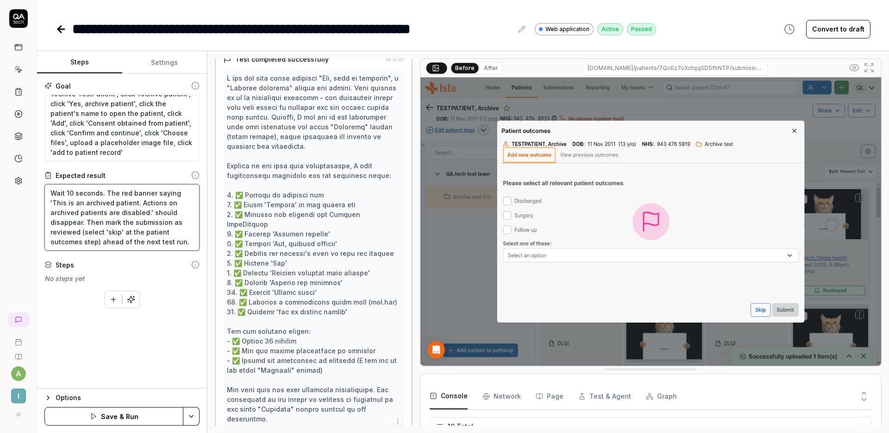
scroll to position [594, 0]
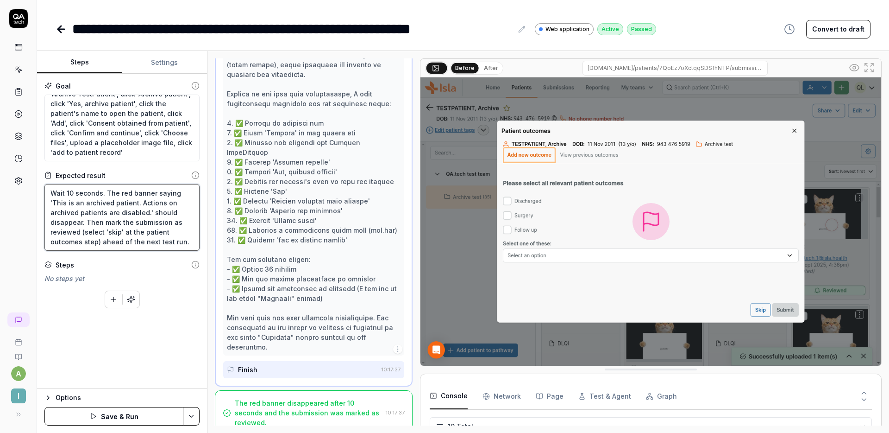
type textarea "Wait 10 seconds. The red banner saying 'This is an archived patient. Actions on…"
click at [199, 413] on html "**********" at bounding box center [444, 216] width 889 height 433
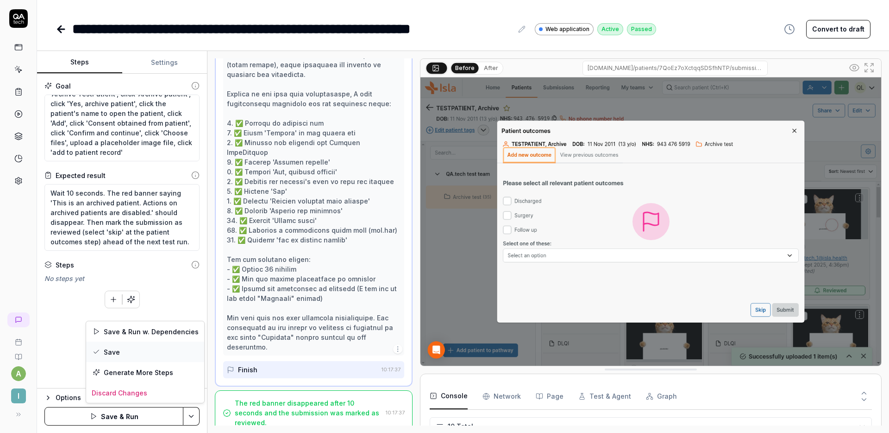
click at [145, 354] on div "Save" at bounding box center [145, 351] width 118 height 20
type textarea "*"
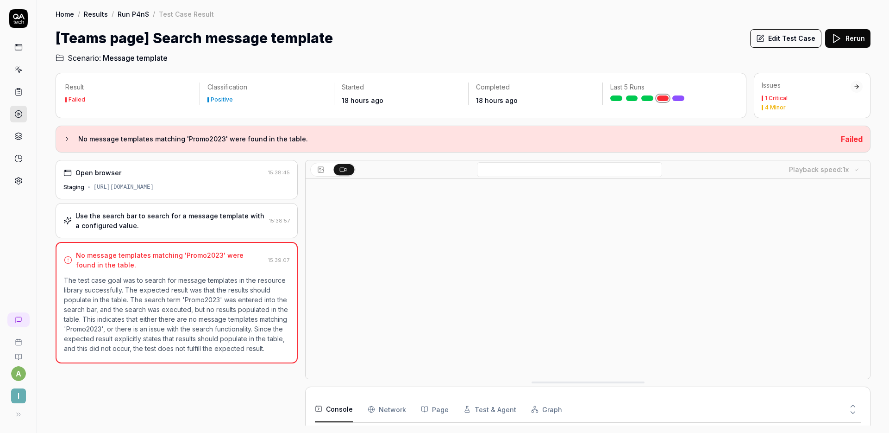
scroll to position [27, 0]
click at [647, 94] on div "Last 5 Runs" at bounding box center [670, 91] width 134 height 19
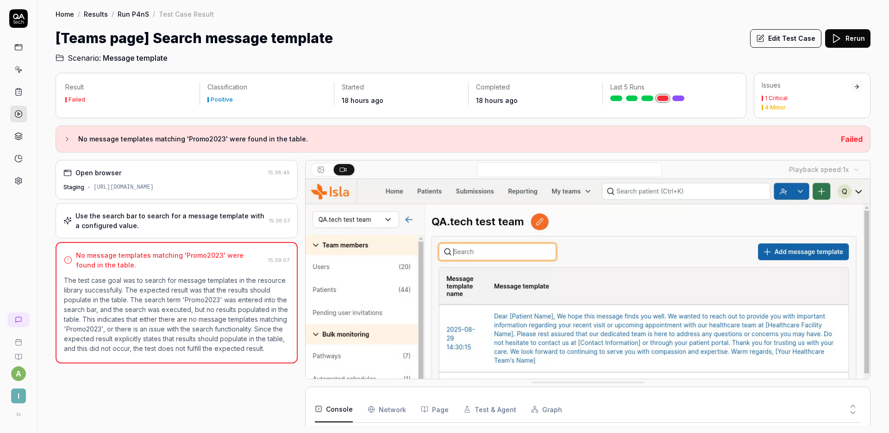
click at [648, 96] on link at bounding box center [648, 98] width 12 height 6
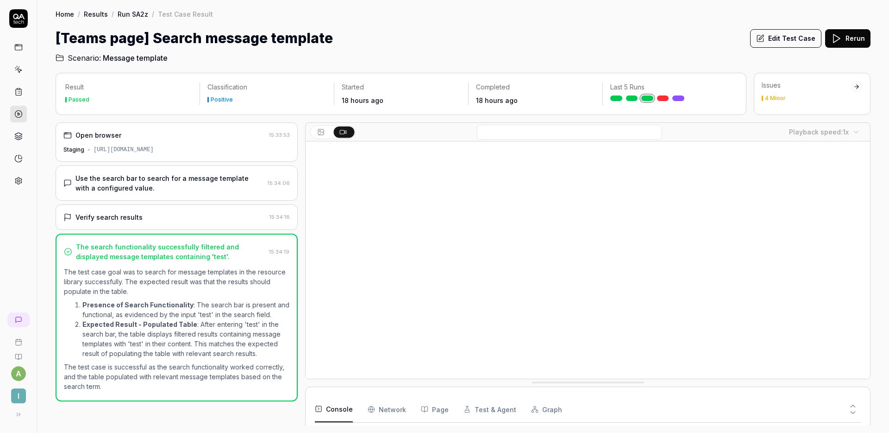
scroll to position [61, 0]
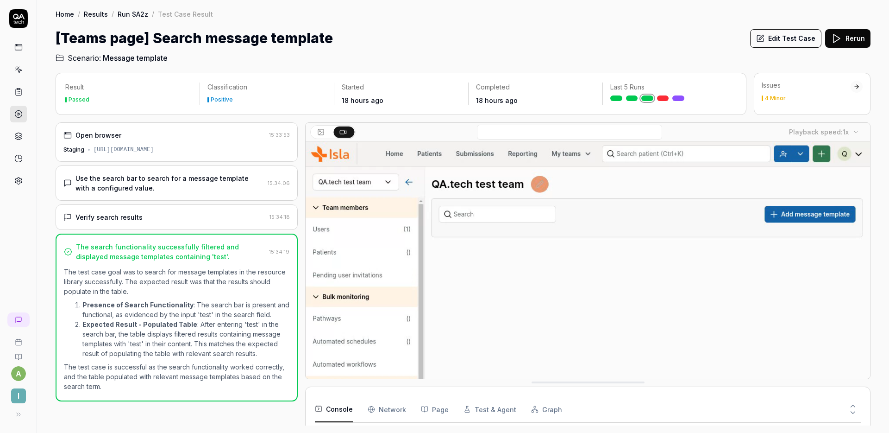
click at [207, 196] on div "Use the search bar to search for a message template with a configured value. 15…" at bounding box center [177, 182] width 242 height 35
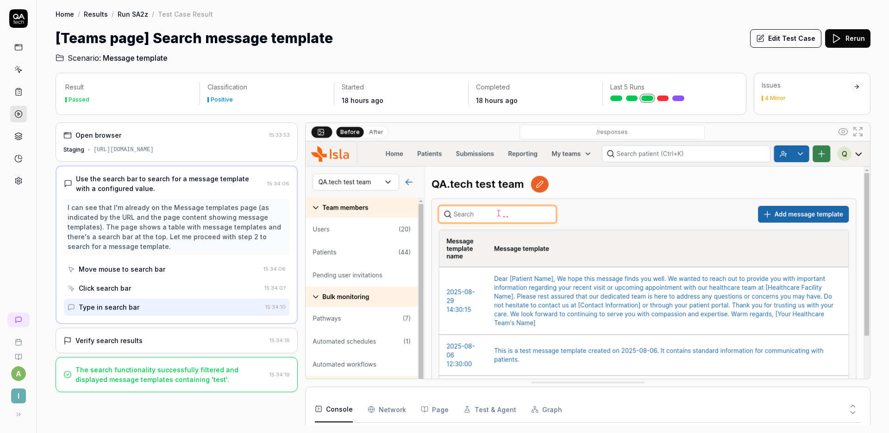
click at [182, 334] on div "Verify search results 15:34:18" at bounding box center [177, 339] width 242 height 25
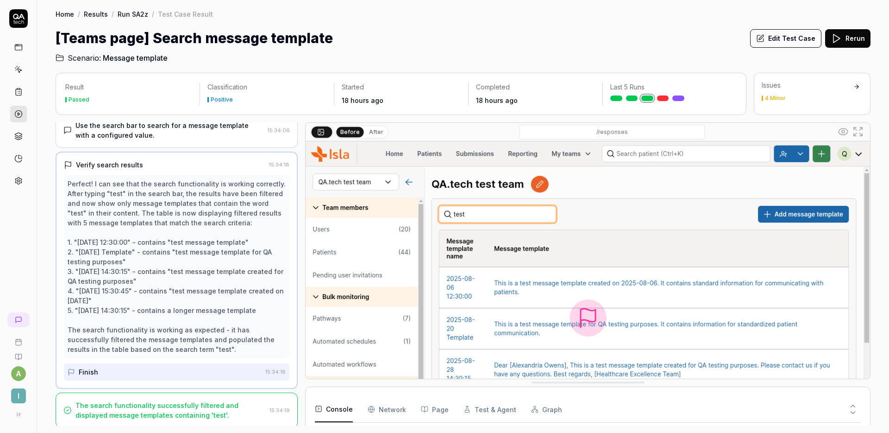
scroll to position [55, 0]
click at [793, 34] on button "Edit Test Case" at bounding box center [785, 38] width 71 height 19
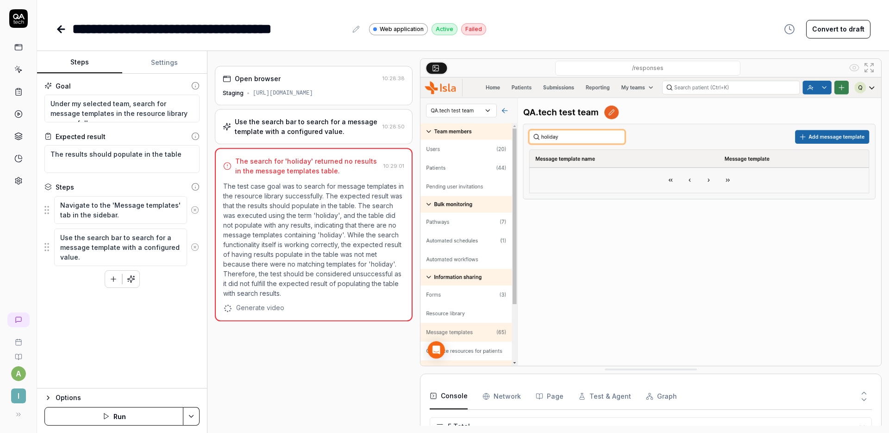
scroll to position [26, 0]
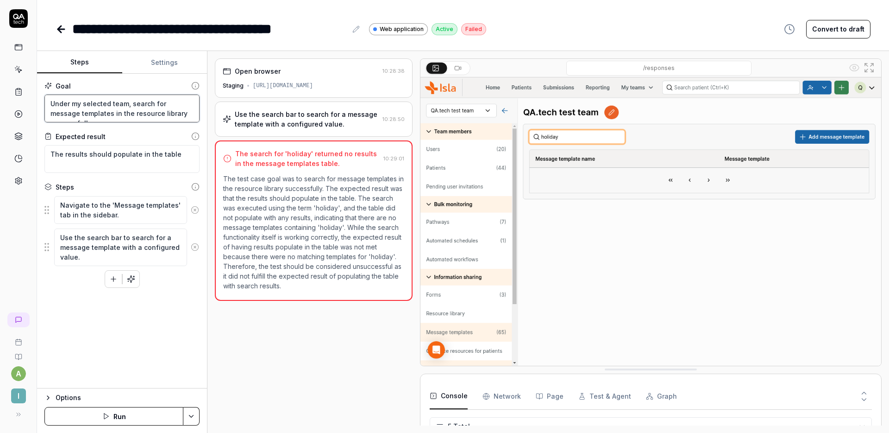
click at [162, 103] on textarea "Under my selected team, search for message templates in the resource library su…" at bounding box center [121, 108] width 155 height 28
type textarea "*"
type textarea "Under my selected team, search for tmessage templates in the resource library s…"
type textarea "*"
type textarea "Under my selected team, search for thmessage templates in the resource library …"
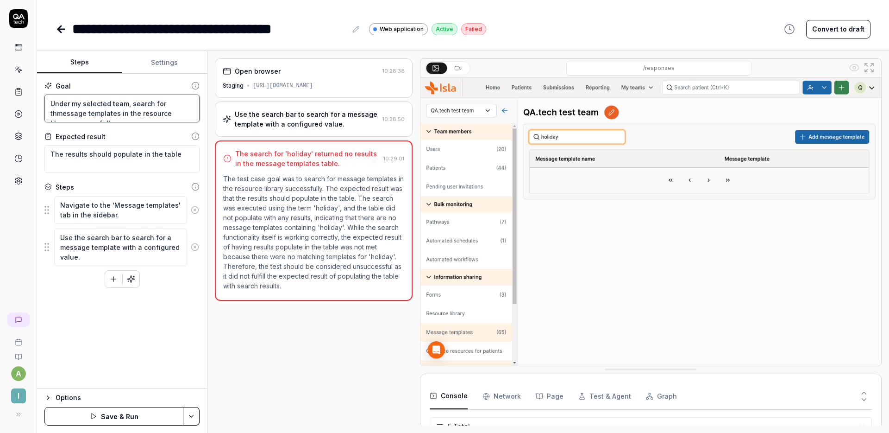
type textarea "*"
type textarea "Under my selected team, search for themessage templates in the resource library…"
type textarea "*"
type textarea "Under my selected team, search for the message templates in the resource librar…"
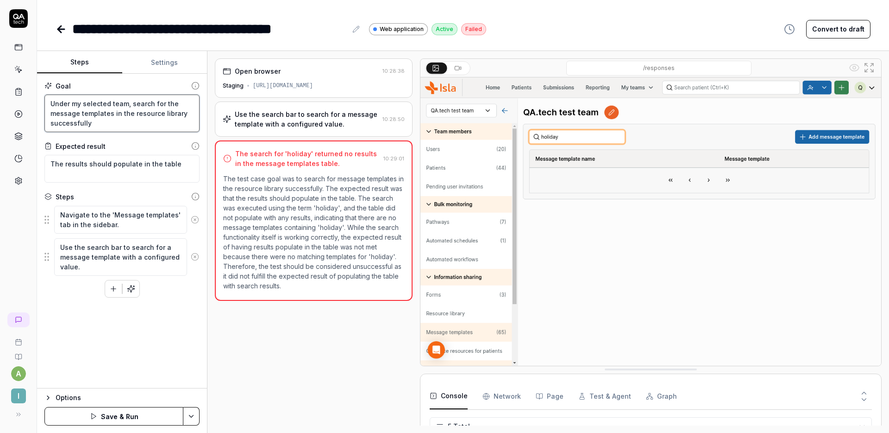
type textarea "*"
type textarea "Under my selected team, search for the message template in the resource library…"
type textarea "*"
type textarea "Under my selected team, search for the message template in the resource library…"
type textarea "*"
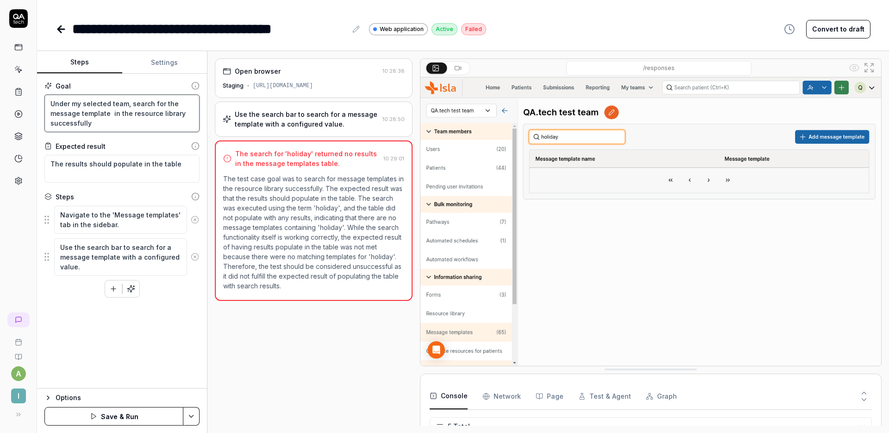
type textarea "Under my selected team, search for the message template ' in the resource libra…"
paste textarea "Test search message templates"
type textarea "*"
type textarea "Under my selected team, search for the message template 'Test search message te…"
type textarea "*"
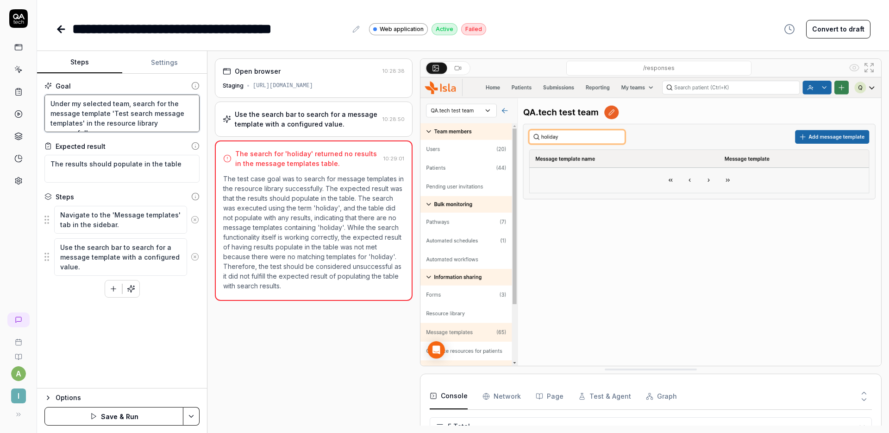
type textarea "Under my selected team, search for the message template 'Test search message te…"
click at [86, 162] on textarea "The results should populate in the table" at bounding box center [121, 169] width 155 height 28
type textarea "*"
type textarea "The should populate in the table"
type textarea "*"
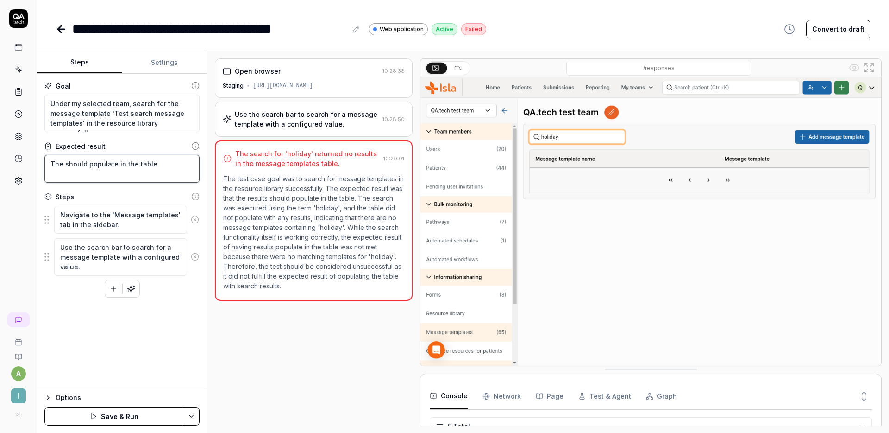
type textarea "The tshould populate in the table"
type textarea "*"
type textarea "The teshould populate in the table"
type textarea "*"
type textarea "The temshould populate in the table"
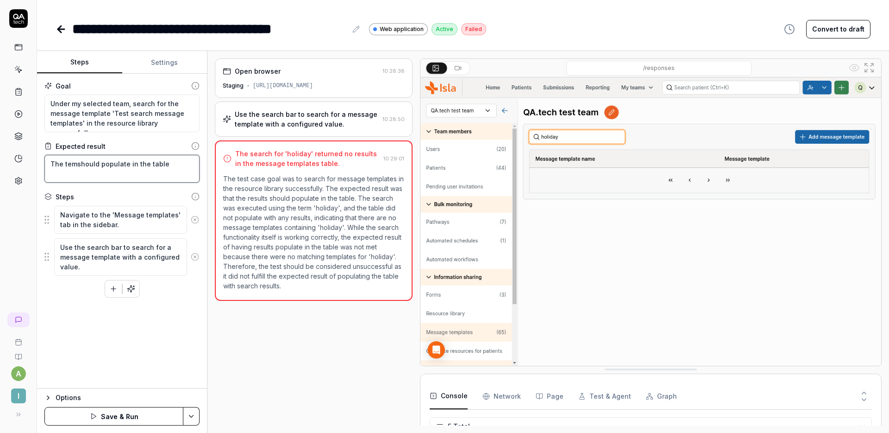
type textarea "*"
type textarea "The tempshould populate in the table"
type textarea "*"
type textarea "The templshould populate in the table"
type textarea "*"
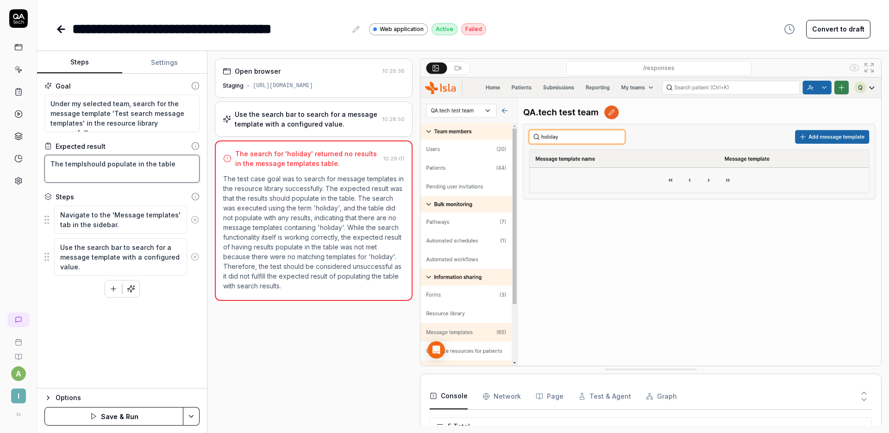
type textarea "The templashould populate in the table"
type textarea "*"
type textarea "The templatshould populate in the table"
type textarea "*"
type textarea "The templateshould populate in the table"
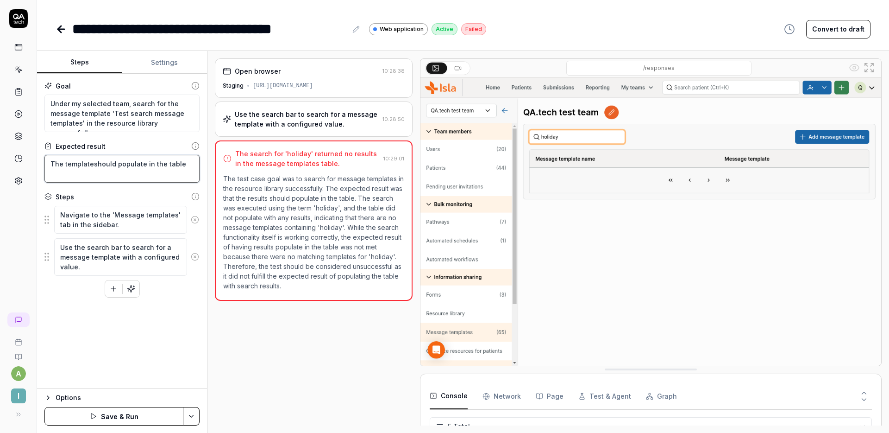
type textarea "*"
type textarea "The template should populate in the table"
type textarea "*"
type textarea "The rtemplate should populate in the table"
type textarea "*"
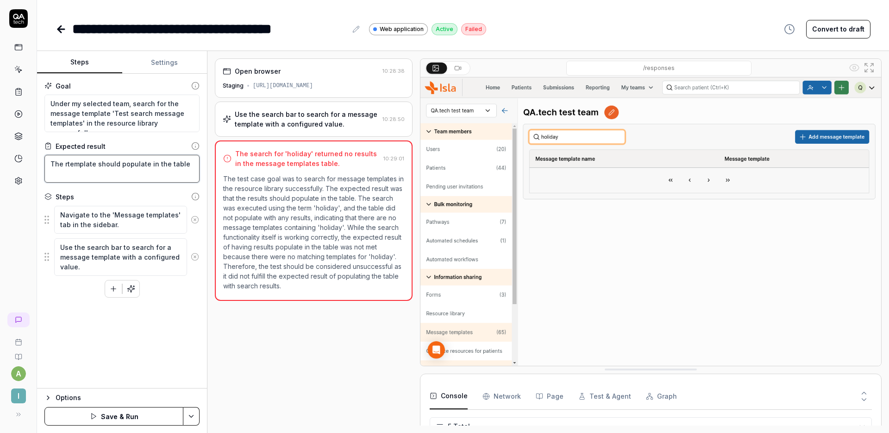
type textarea "The retemplate should populate in the table"
type textarea "*"
type textarea "The reltemplate should populate in the table"
type textarea "*"
type textarea "The reletemplate should populate in the table"
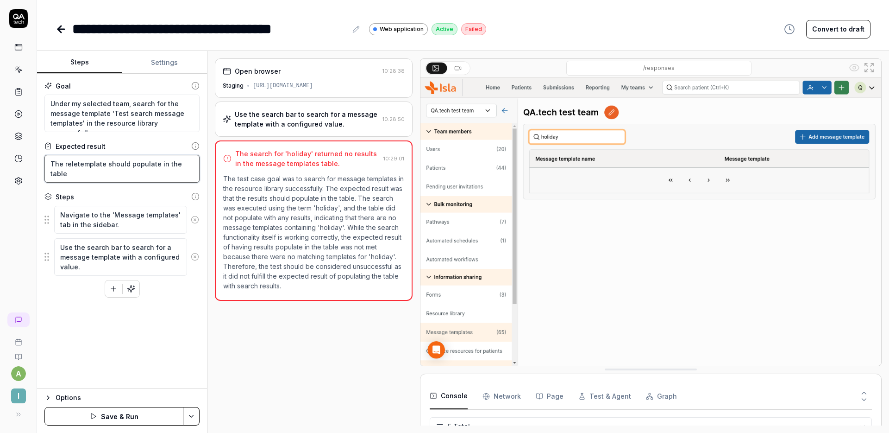
type textarea "*"
type textarea "The relevtemplate should populate in the table"
type textarea "*"
type textarea "The relevatemplate should populate in the table"
type textarea "*"
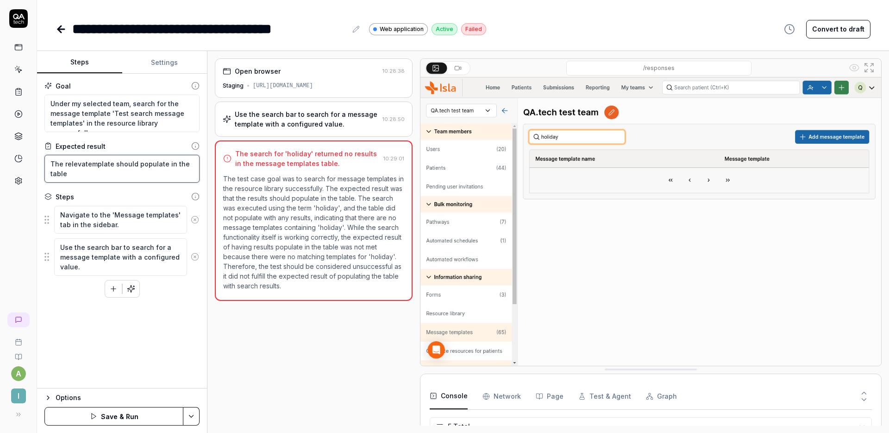
type textarea "The relevantemplate should populate in the table"
type textarea "*"
type textarea "The relevanttemplate should populate in the table"
type textarea "*"
type textarea "The relevant template should populate in the table"
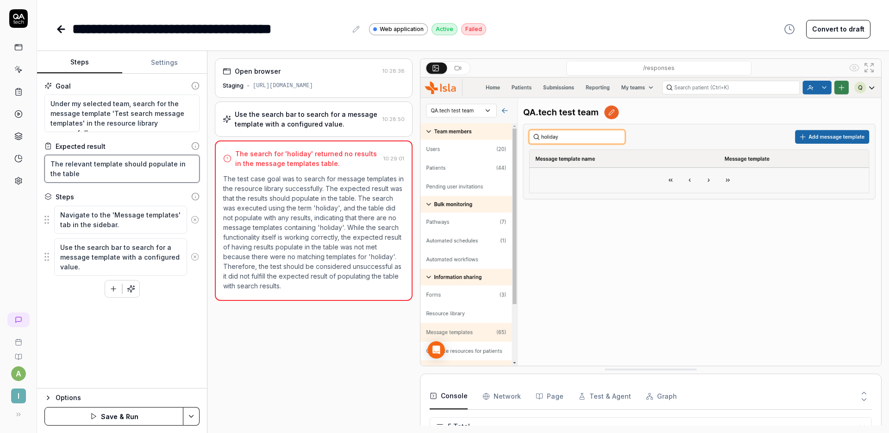
type textarea "*"
type textarea "The relevant template should populate in the table"
type textarea "*"
type textarea "The relevant template should populate in the table ("
type textarea "*"
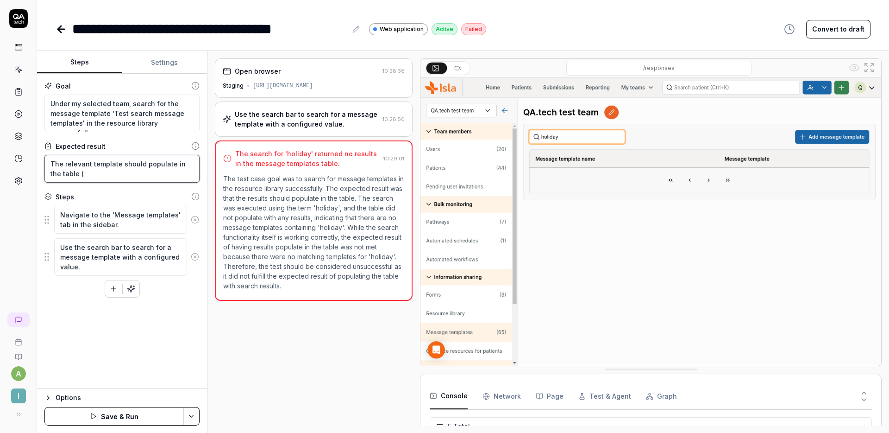
type textarea "The relevant template should populate in the table (t"
type textarea "*"
type textarea "The relevant template should populate in the table (th"
type textarea "*"
type textarea "The relevant template should populate in the table (the"
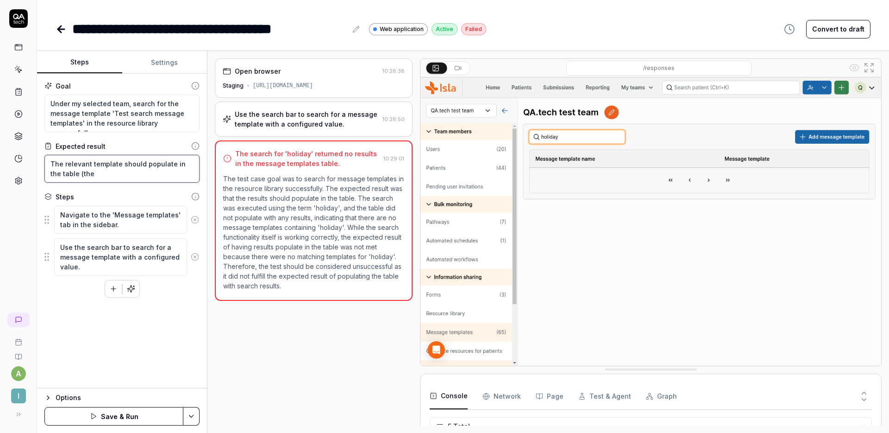
type textarea "*"
type textarea "The relevant template should populate in the table (the"
type textarea "*"
type textarea "The relevant template should populate in the table (the c"
type textarea "*"
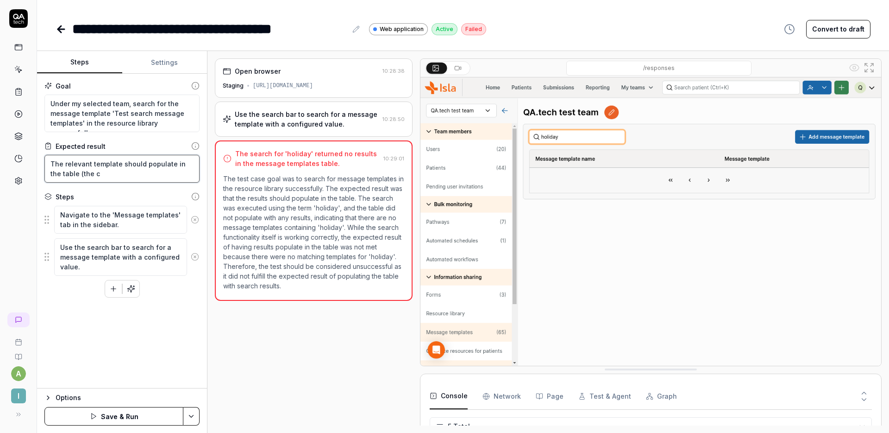
type textarea "The relevant template should populate in the table (the co"
type textarea "*"
type textarea "The relevant template should populate in the table (the con"
type textarea "*"
type textarea "The relevant template should populate in the table (the cont"
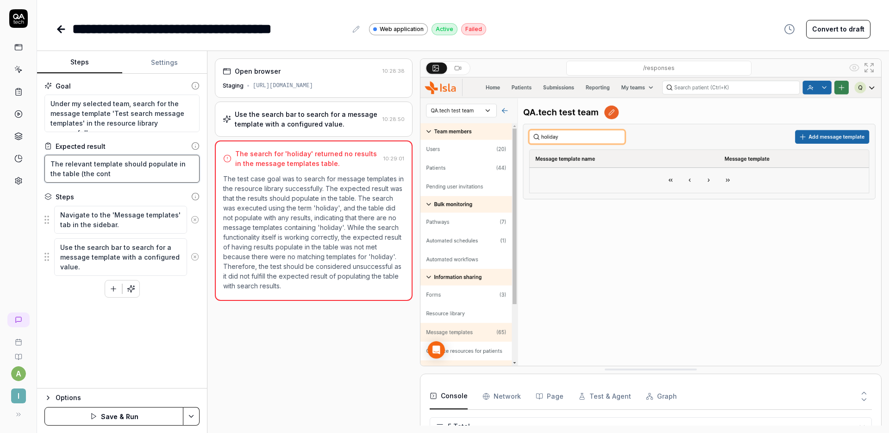
type textarea "*"
type textarea "The relevant template should populate in the table (the conte"
type textarea "*"
type textarea "The relevant template should populate in the table (the contex"
type textarea "*"
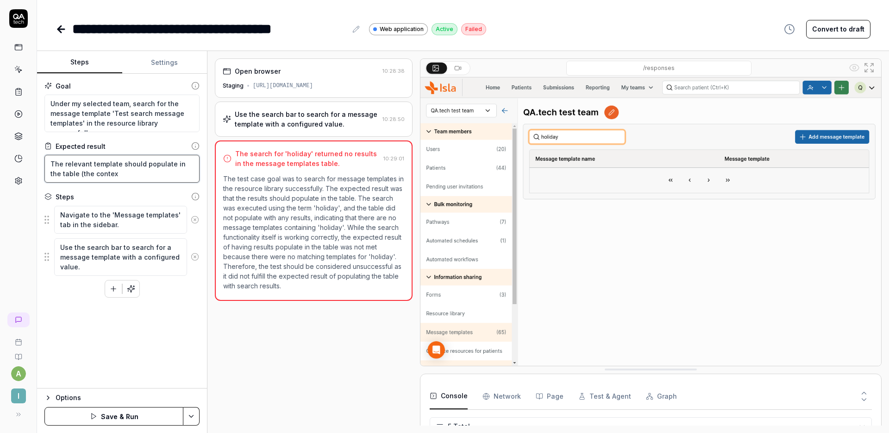
type textarea "The relevant template should populate in the table (the context"
type textarea "*"
type textarea "The relevant template should populate in the table (the contex"
type textarea "*"
type textarea "The relevant template should populate in the table (the conte"
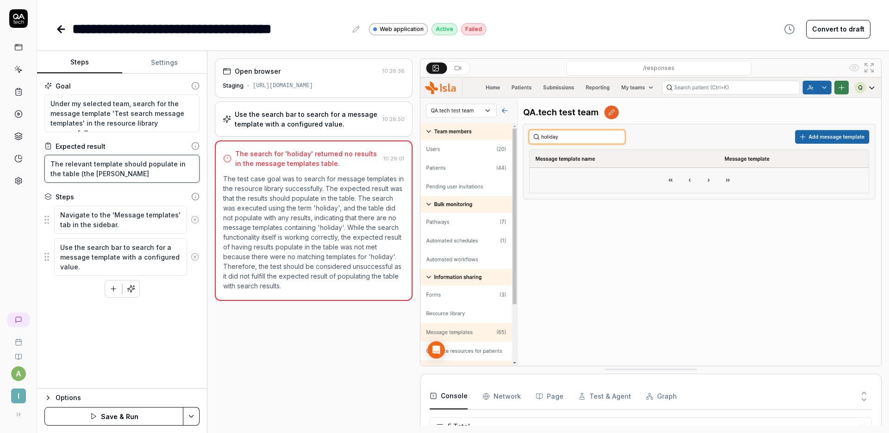
type textarea "*"
type textarea "The relevant template should populate in the table (the conten"
type textarea "*"
type textarea "The relevant template should populate in the table (the content"
type textarea "*"
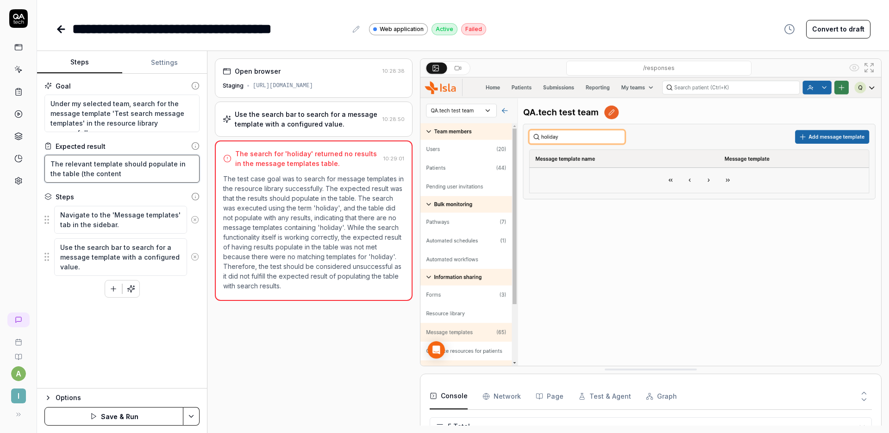
type textarea "The relevant template should populate in the table (the content"
type textarea "*"
type textarea "The relevant template should populate in the table (the content s"
type textarea "*"
type textarea "The relevant template should populate in the table (the content sh"
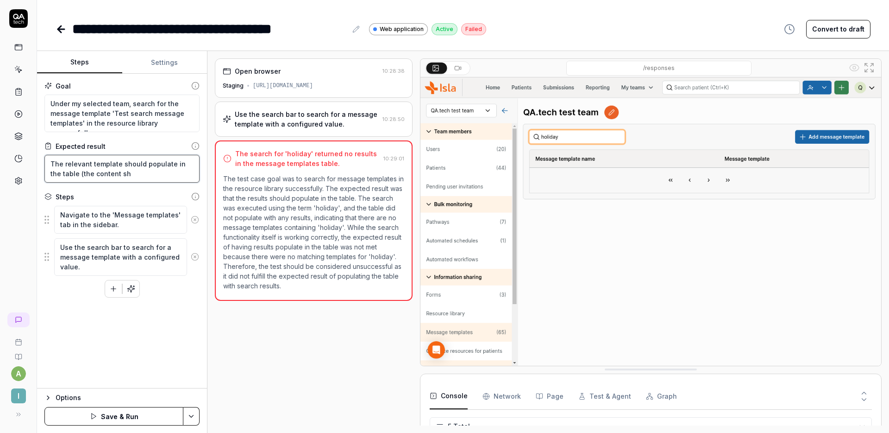
type textarea "*"
type textarea "The relevant template should populate in the table (the content sho"
type textarea "*"
type textarea "The relevant template should populate in the table (the content shou"
type textarea "*"
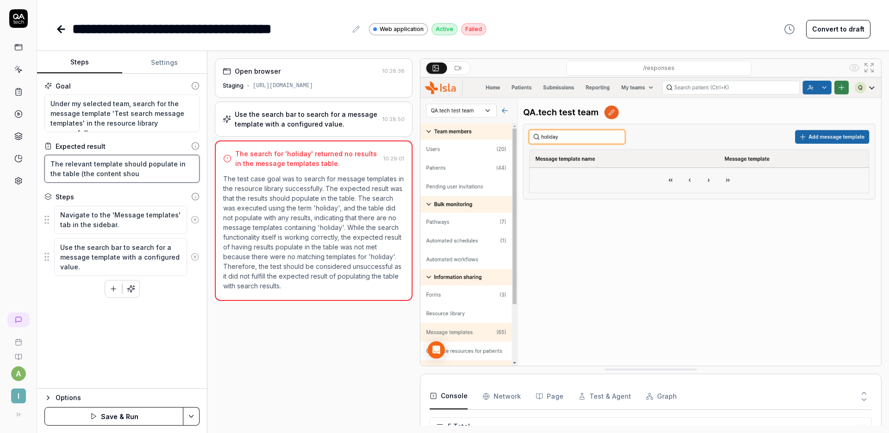
type textarea "The relevant template should populate in the table (the content shoul"
type textarea "*"
type textarea "The relevant template should populate in the table (the content should"
type textarea "*"
type textarea "The relevant template should populate in the table (the content should"
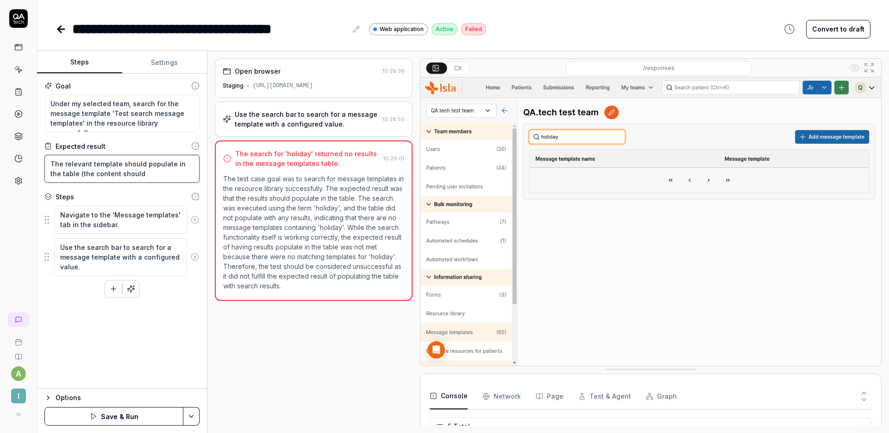
type textarea "*"
type textarea "The relevant template should populate in the table (the content should s"
type textarea "*"
type textarea "The relevant template should populate in the table (the content should sa"
type textarea "*"
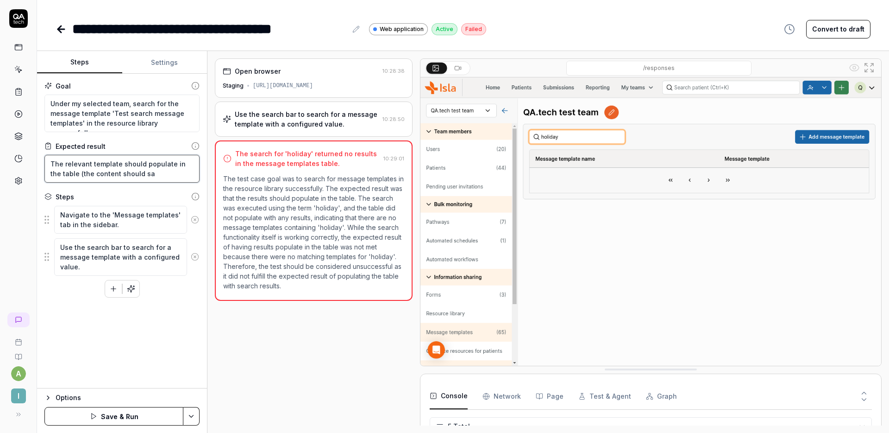
type textarea "The relevant template should populate in the table (the content should say"
type textarea "*"
type textarea "The relevant template should populate in the table (the content should say"
type textarea "*"
type textarea "The relevant template should populate in the table (the content should say '"
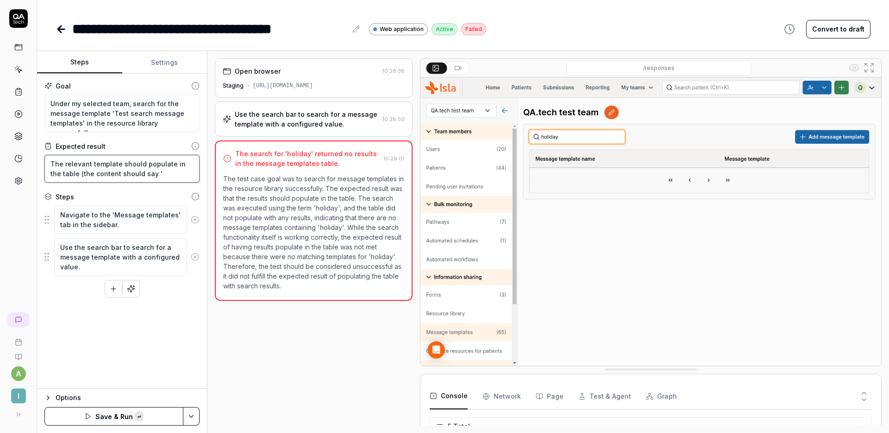
paste textarea "This is a test piece of text for QA.tech to search for."
type textarea "*"
type textarea "The relevant template should populate in the table (the content should say 'Thi…"
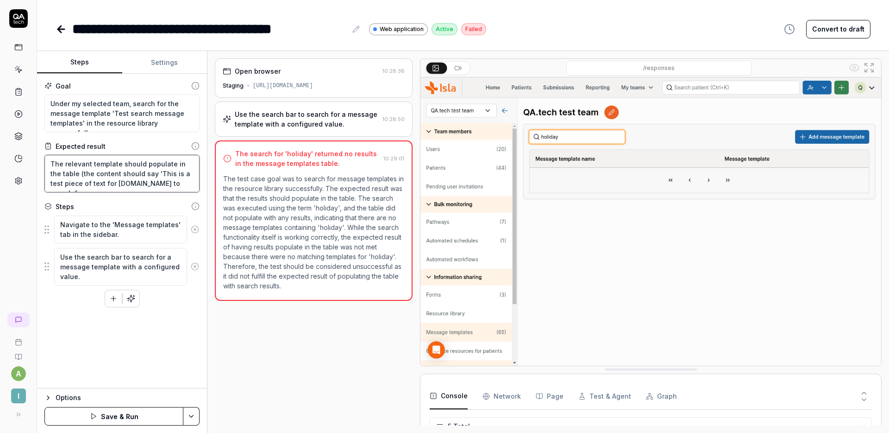
type textarea "*"
type textarea "The relevant template should populate in the table (the content should say 'Thi…"
click at [110, 413] on button "Save & Run" at bounding box center [113, 416] width 139 height 19
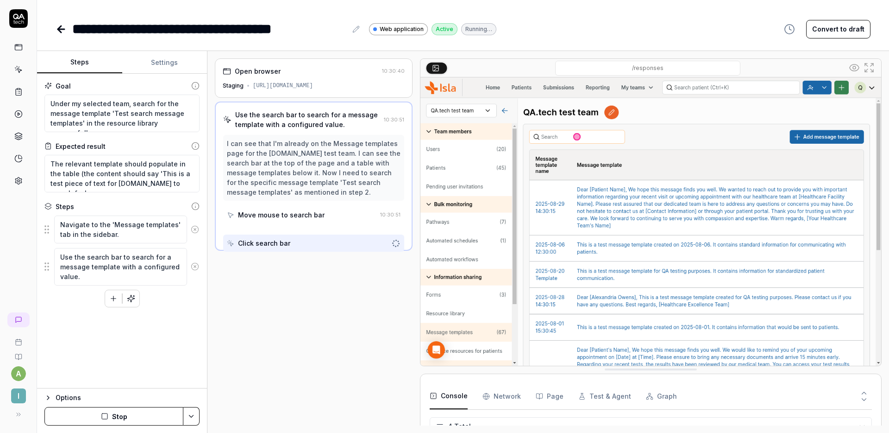
scroll to position [26, 0]
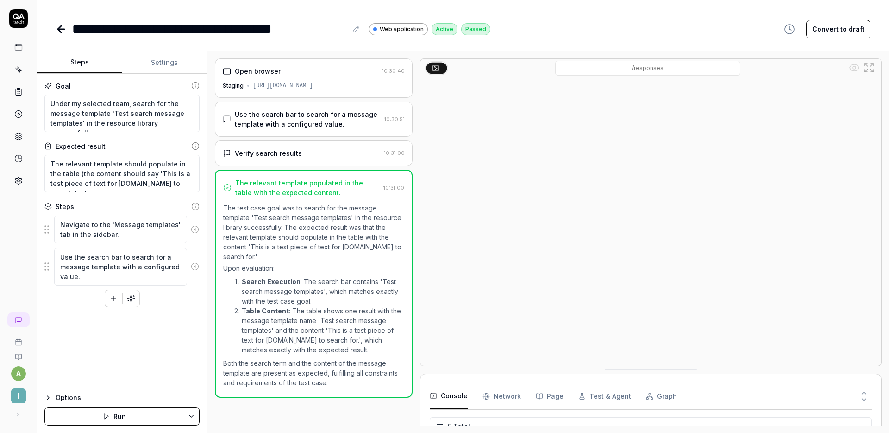
type textarea "*"
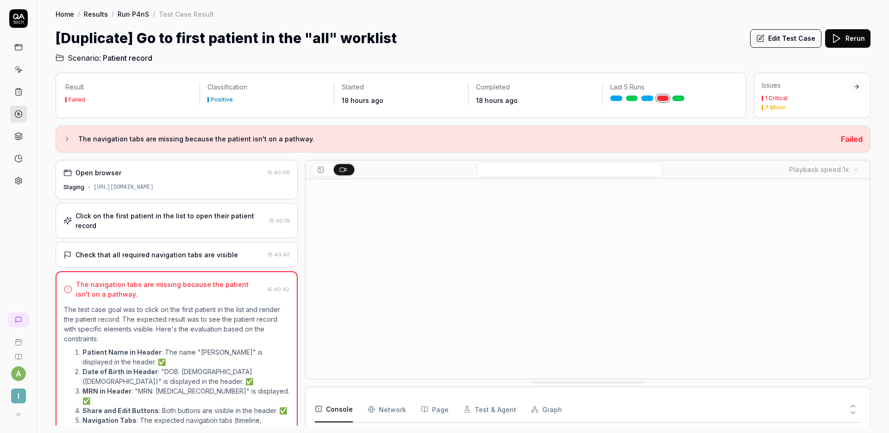
scroll to position [72, 0]
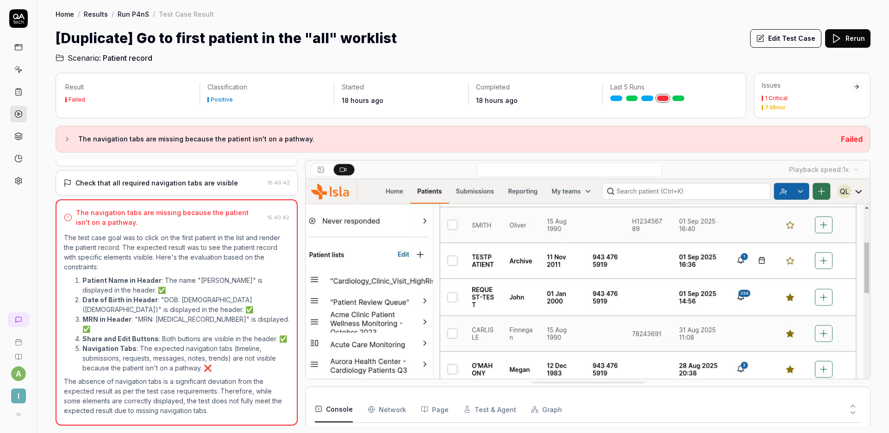
click at [789, 39] on button "Edit Test Case" at bounding box center [785, 38] width 71 height 19
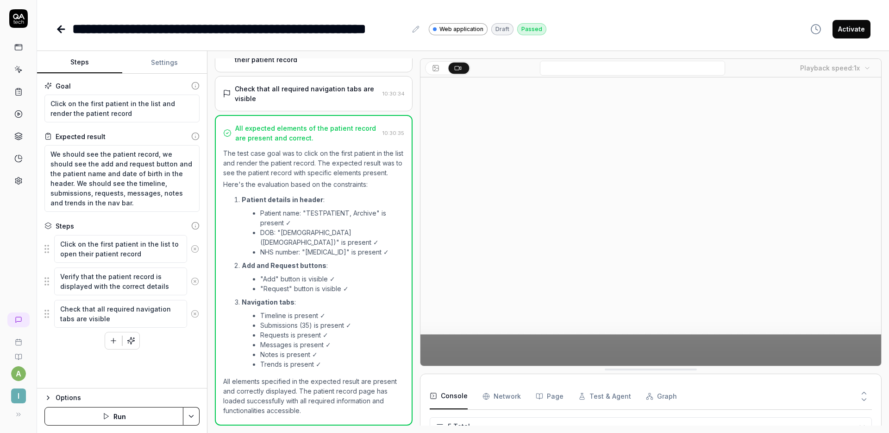
scroll to position [26, 0]
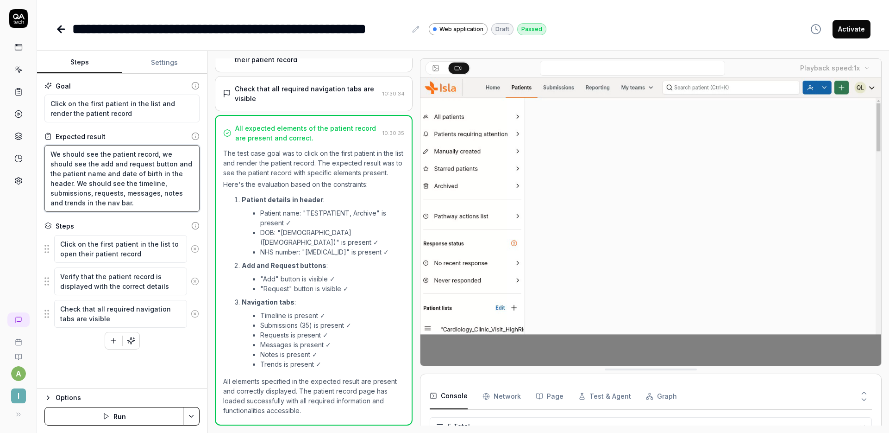
click at [111, 206] on textarea "We should see the patient record, we should see the add and request button and …" at bounding box center [121, 178] width 155 height 67
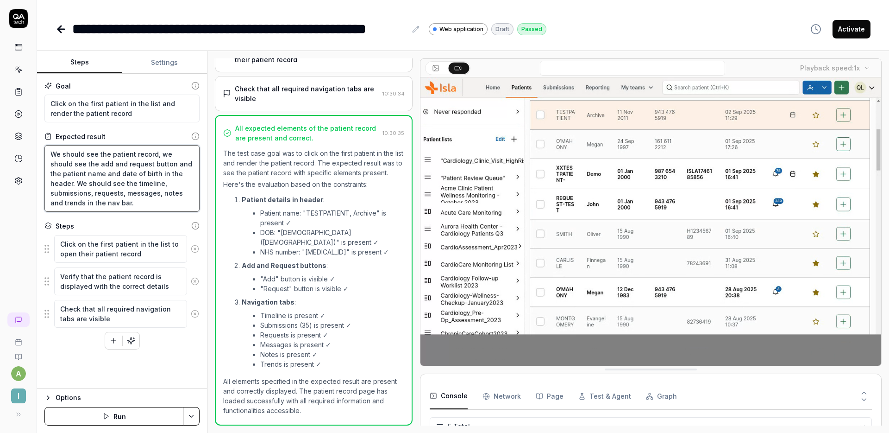
click at [121, 203] on textarea "We should see the patient record, we should see the add and request button and …" at bounding box center [121, 178] width 155 height 67
type textarea "*"
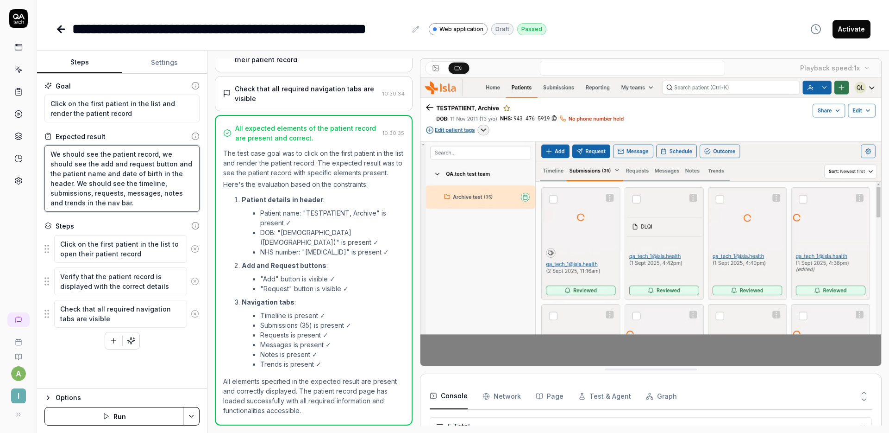
type textarea "We should see the patient record, we should see the add and request button and …"
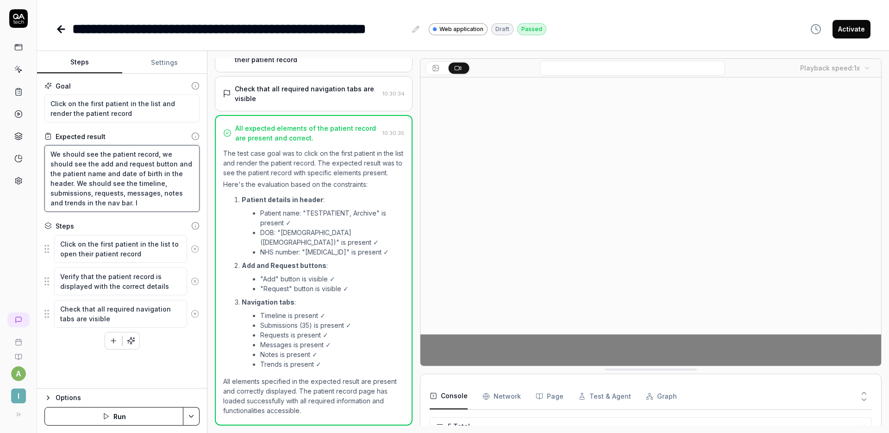
type textarea "*"
type textarea "We should see the patient record, we should see the add and request button and …"
type textarea "*"
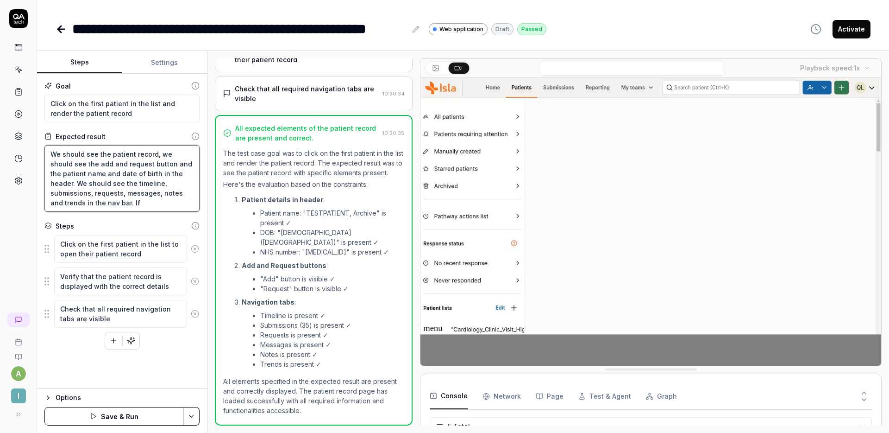
type textarea "We should see the patient record, we should see the add and request button and …"
type textarea "*"
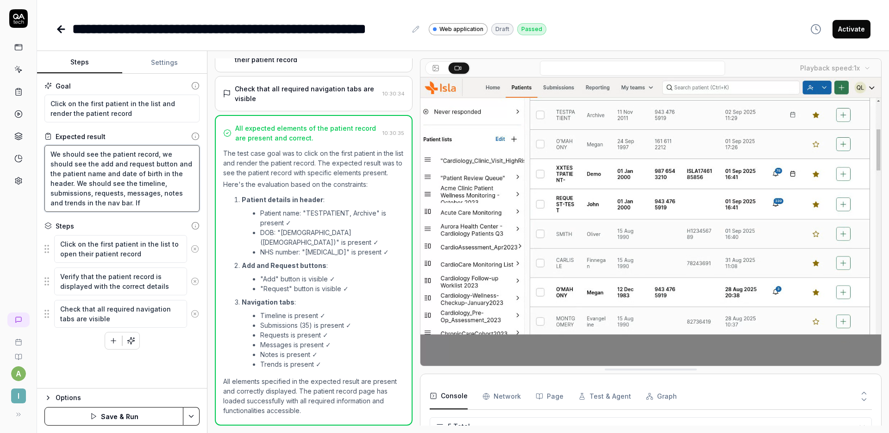
type textarea "We should see the patient record, we should see the add and request button and …"
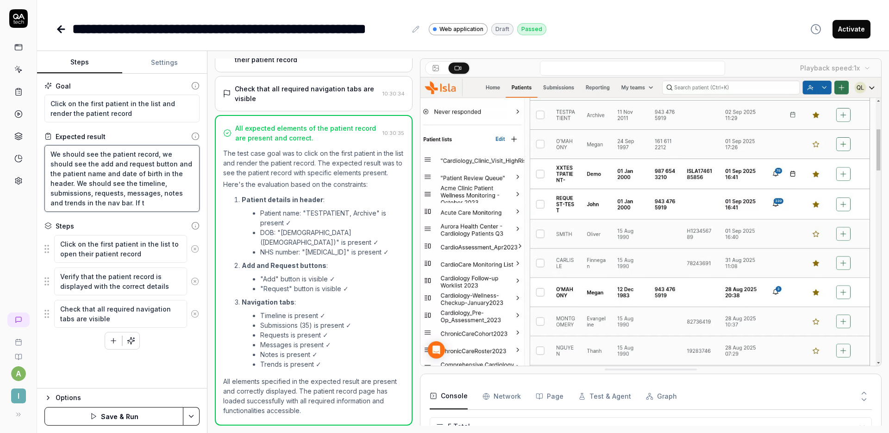
type textarea "*"
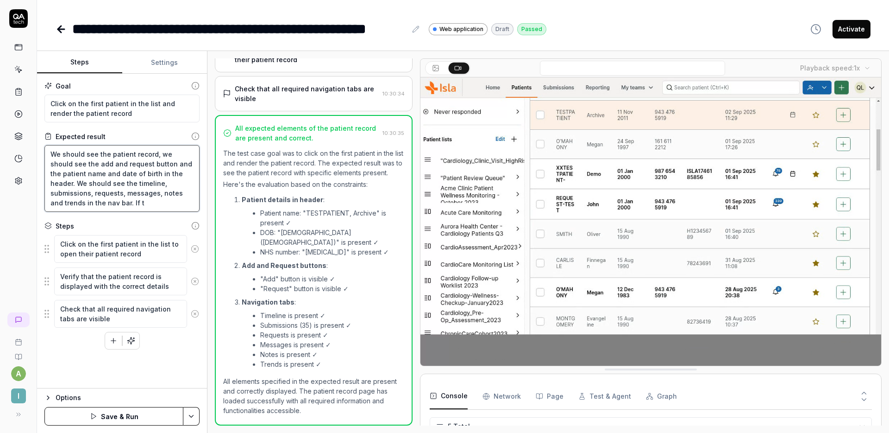
type textarea "We should see the patient record, we should see the add and request button and …"
type textarea "*"
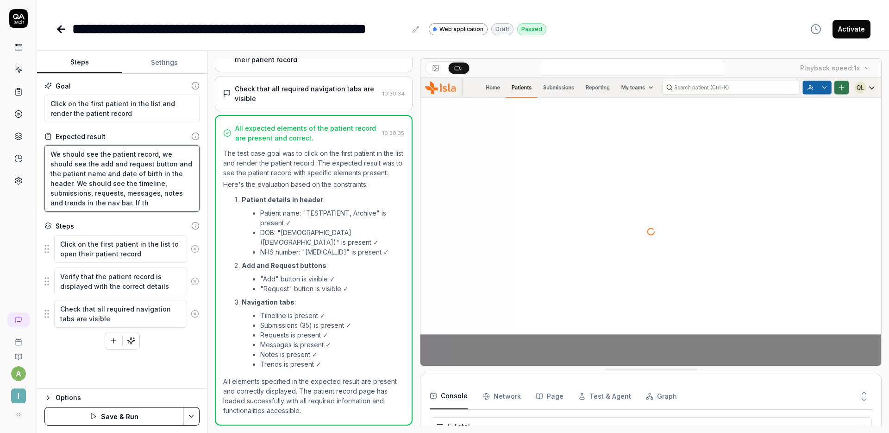
type textarea "We should see the patient record, we should see the add and request button and …"
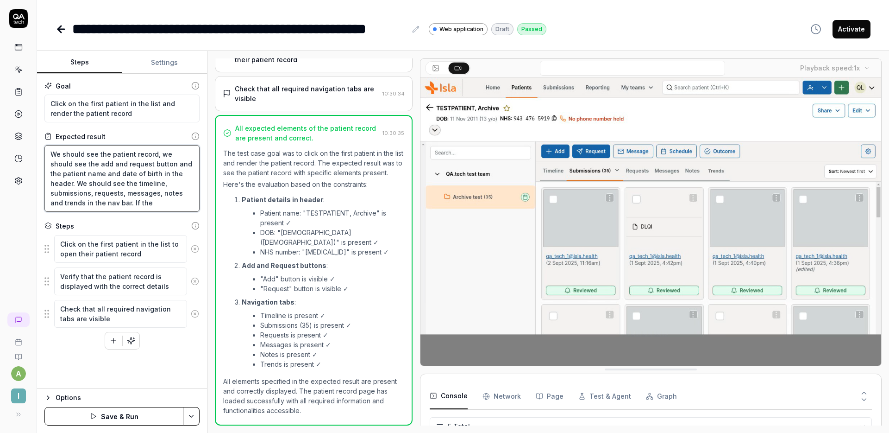
type textarea "*"
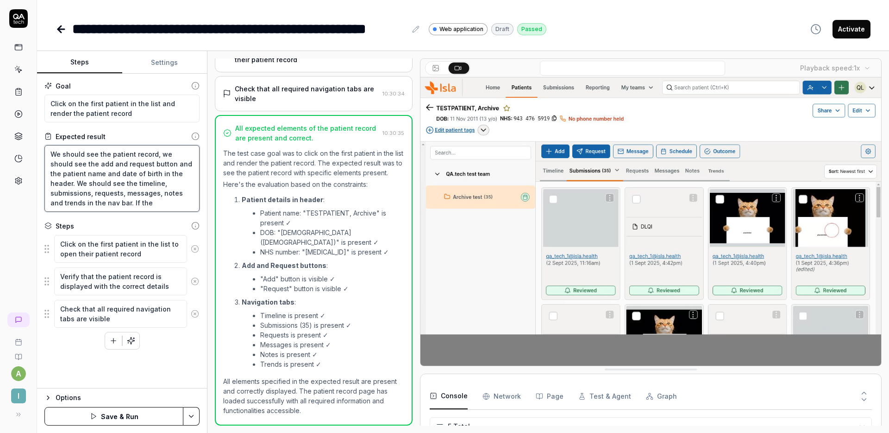
type textarea "We should see the patient record, we should see the add and request button and …"
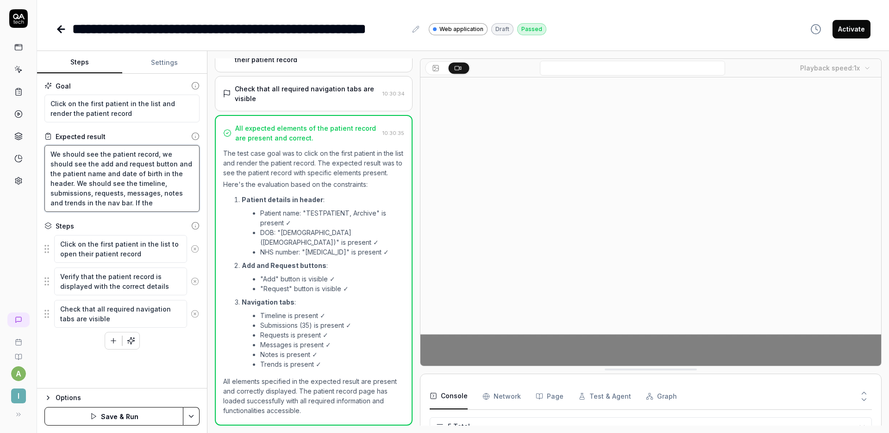
type textarea "*"
type textarea "We should see the patient record, we should see the add and request button and …"
type textarea "*"
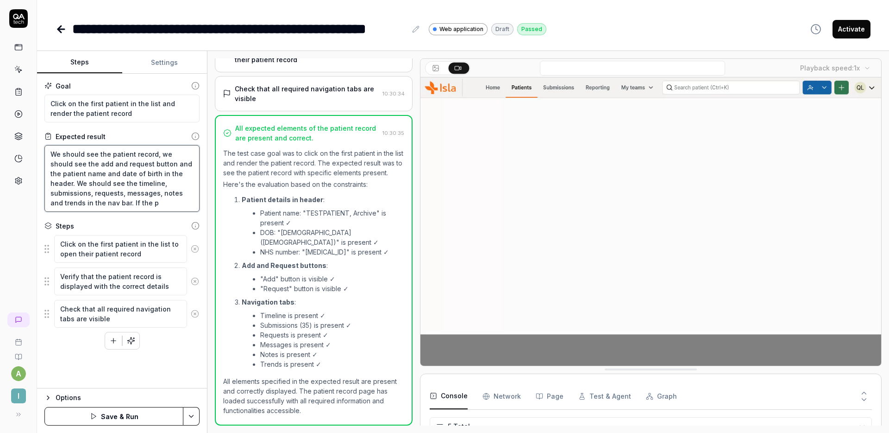
type textarea "We should see the patient record, we should see the add and request button and …"
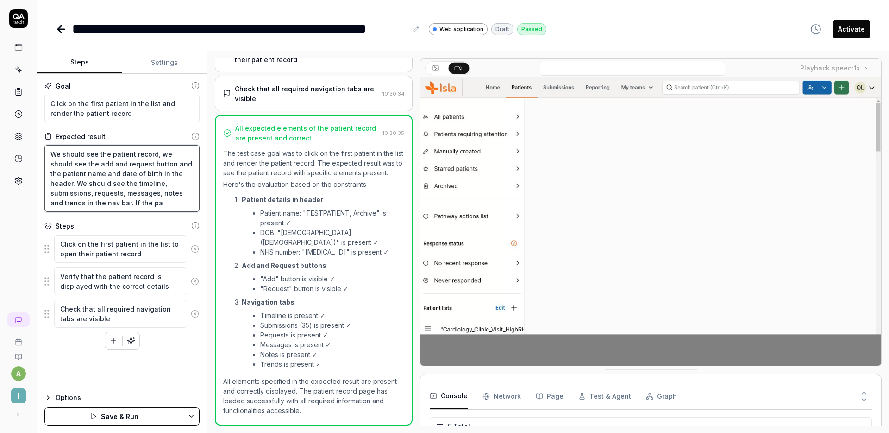
type textarea "*"
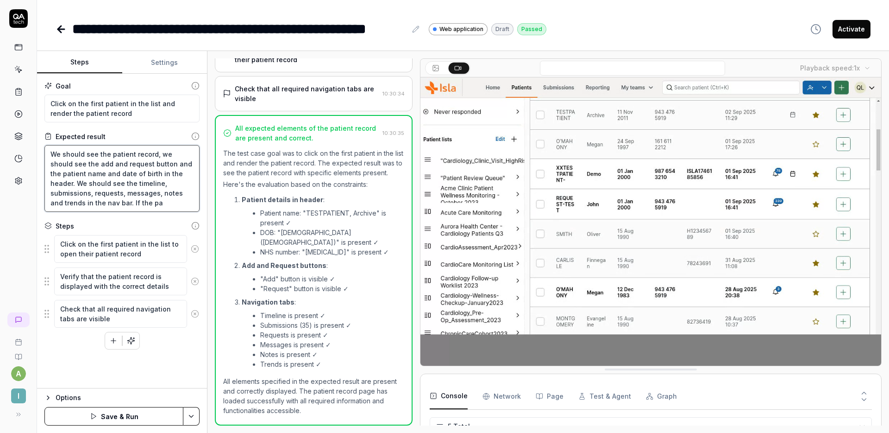
type textarea "We should see the patient record, we should see the add and request button and …"
type textarea "*"
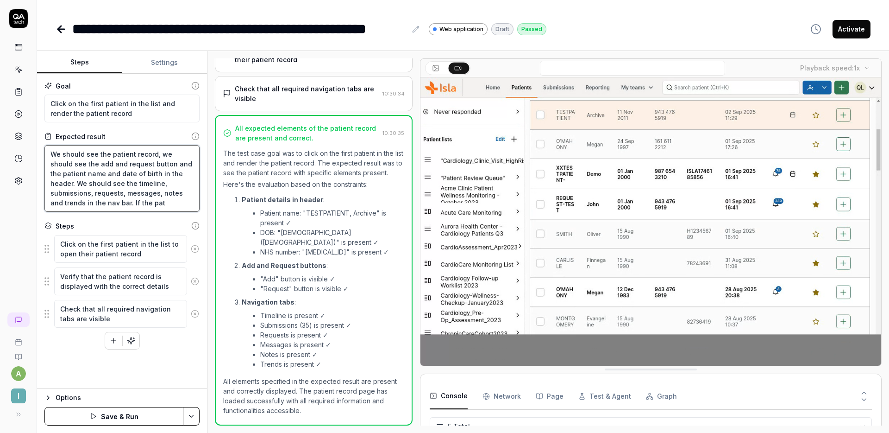
type textarea "We should see the patient record, we should see the add and request button and …"
type textarea "*"
type textarea "We should see the patient record, we should see the add and request button and …"
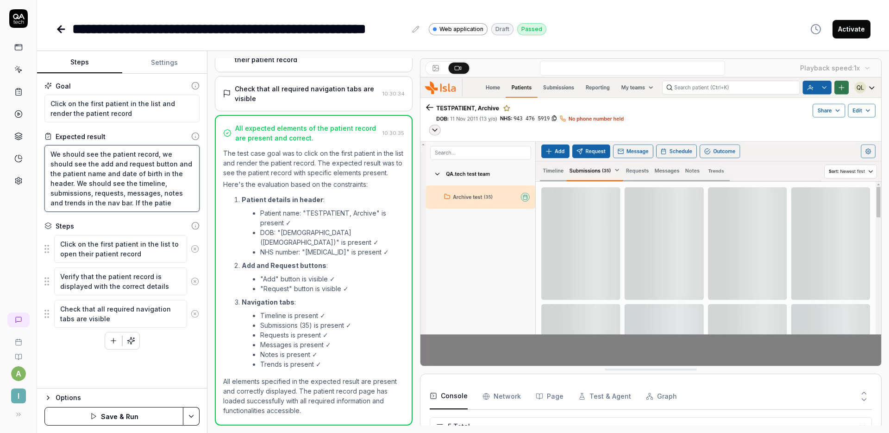
type textarea "*"
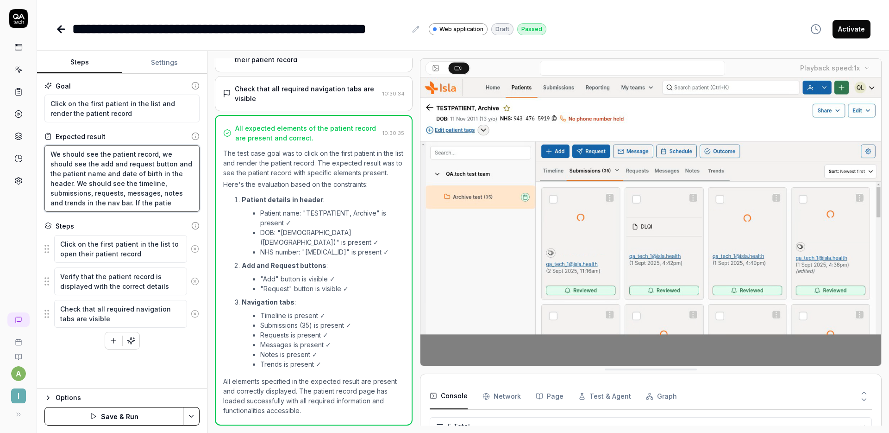
type textarea "We should see the patient record, we should see the add and request button and …"
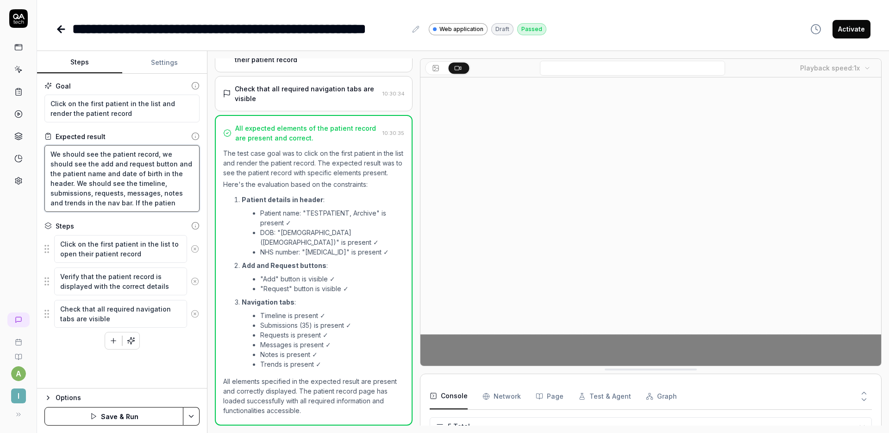
type textarea "*"
type textarea "We should see the patient record, we should see the add and request button and …"
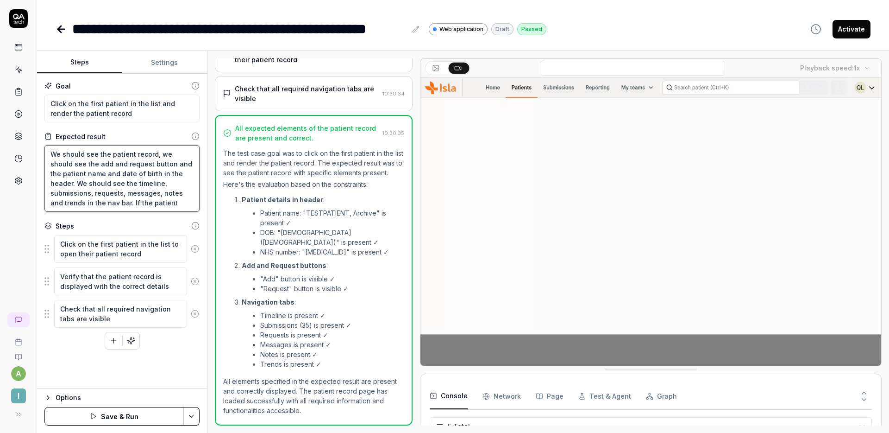
type textarea "*"
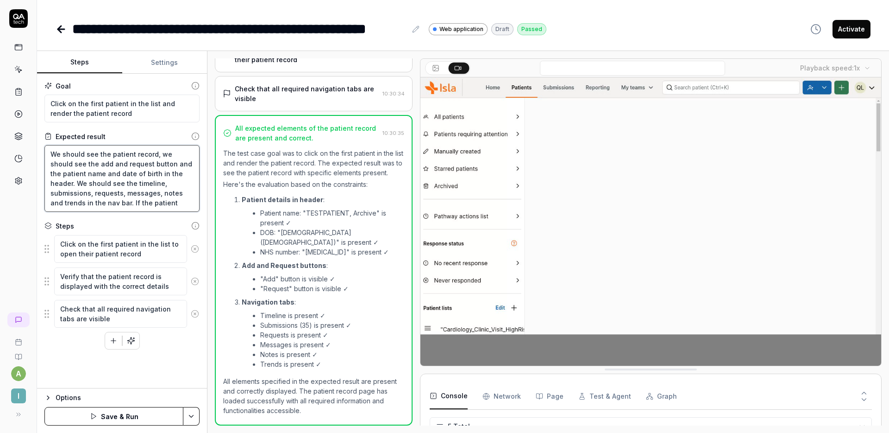
type textarea "We should see the patient record, we should see the add and request button and …"
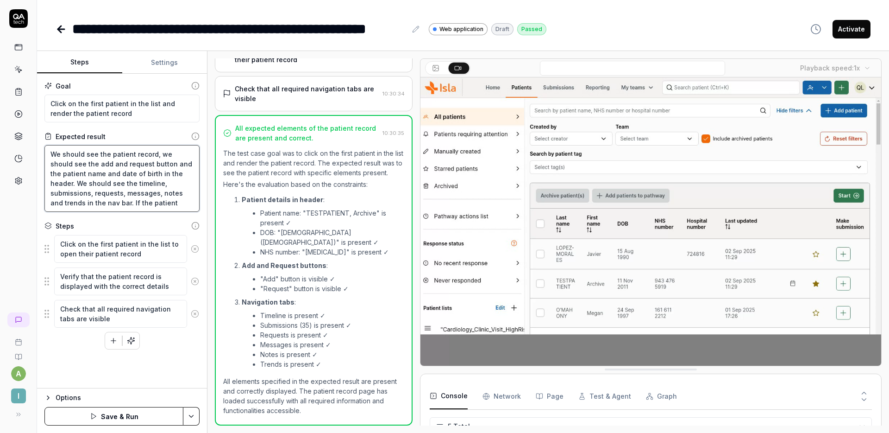
type textarea "*"
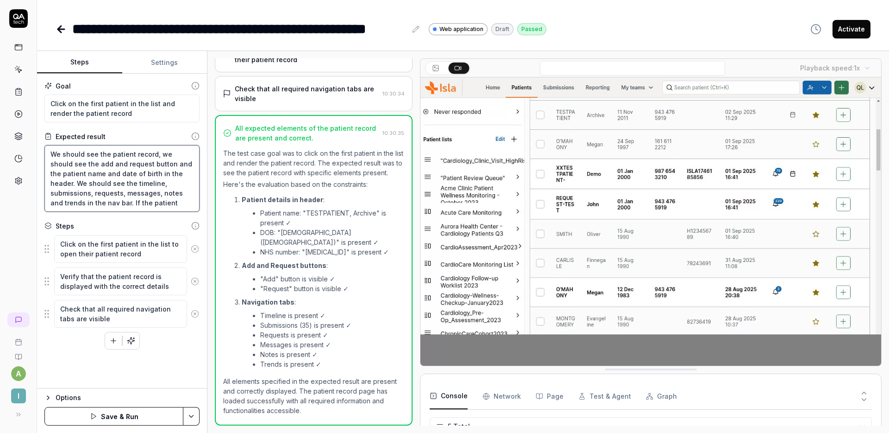
type textarea "We should see the patient record, we should see the add and request button and …"
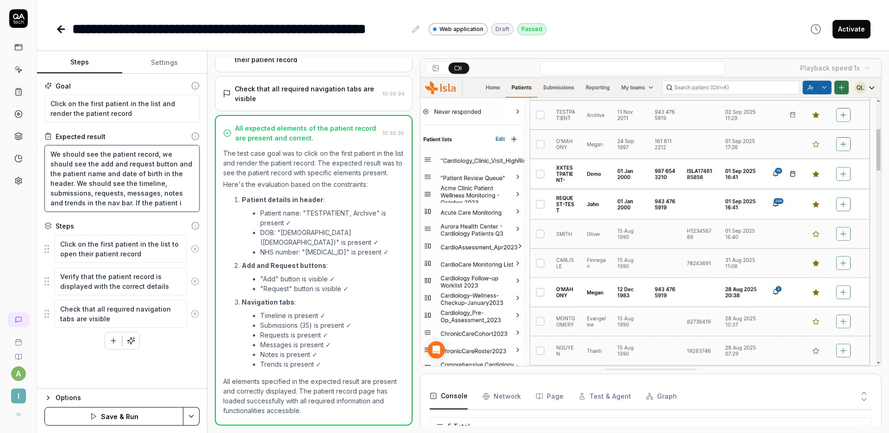
type textarea "*"
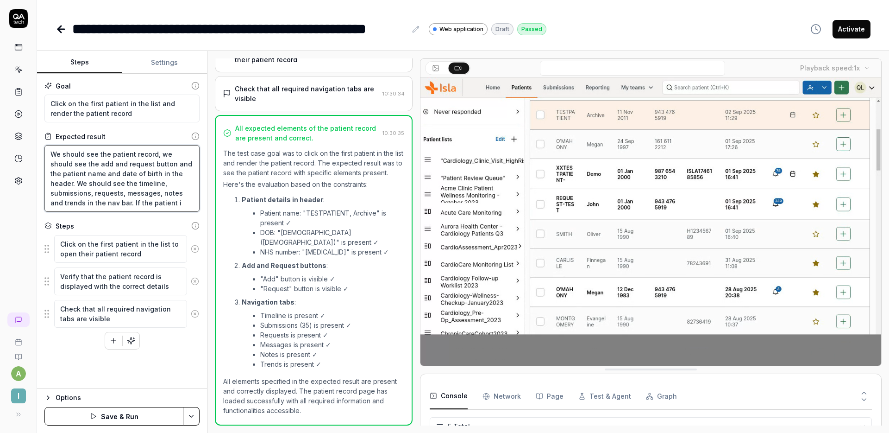
type textarea "We should see the patient record, we should see the add and request button and …"
type textarea "*"
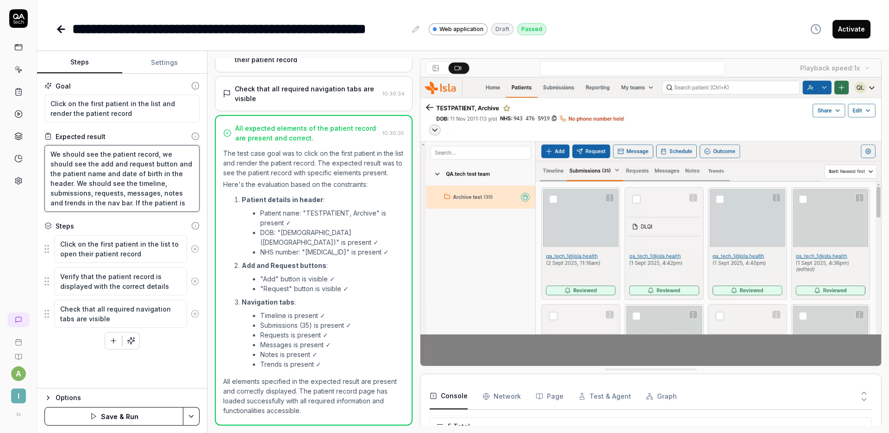
type textarea "We should see the patient record, we should see the add and request button and …"
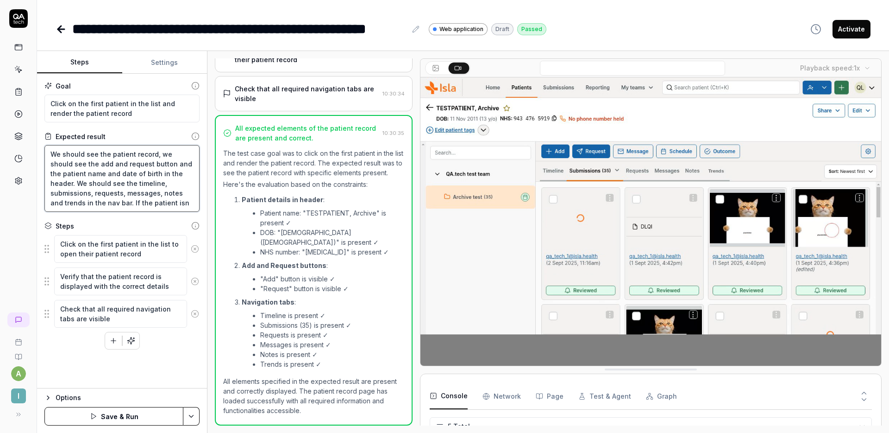
type textarea "*"
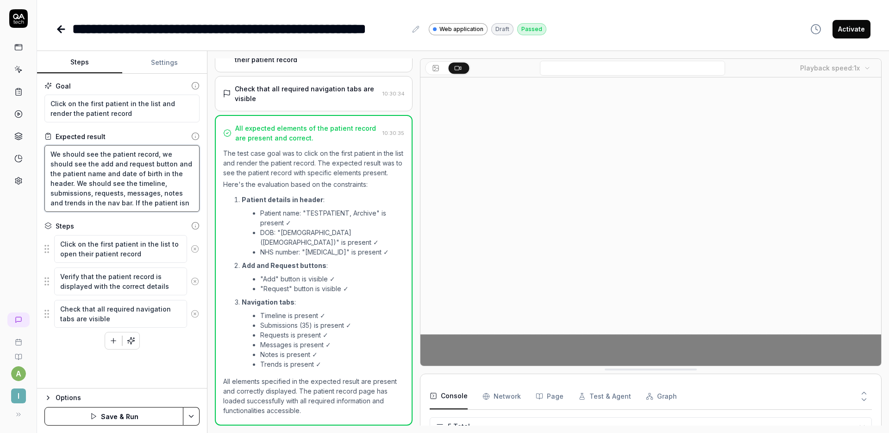
type textarea "We should see the patient record, we should see the add and request button and …"
type textarea "*"
type textarea "We should see the patient record, we should see the add and request button and …"
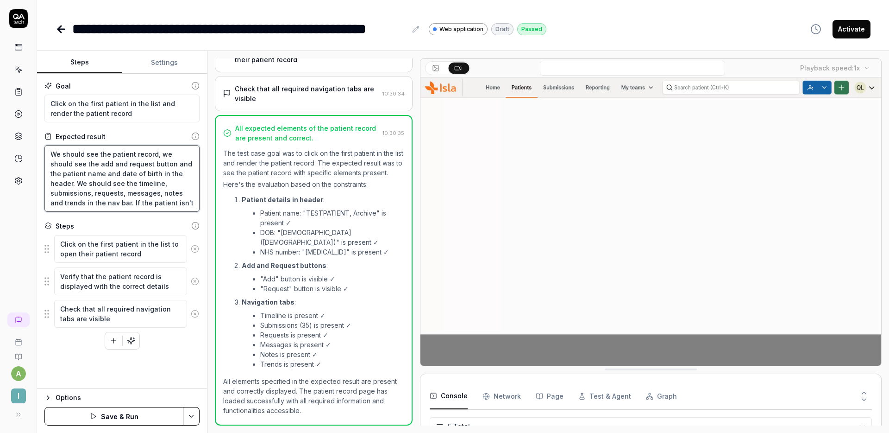
type textarea "*"
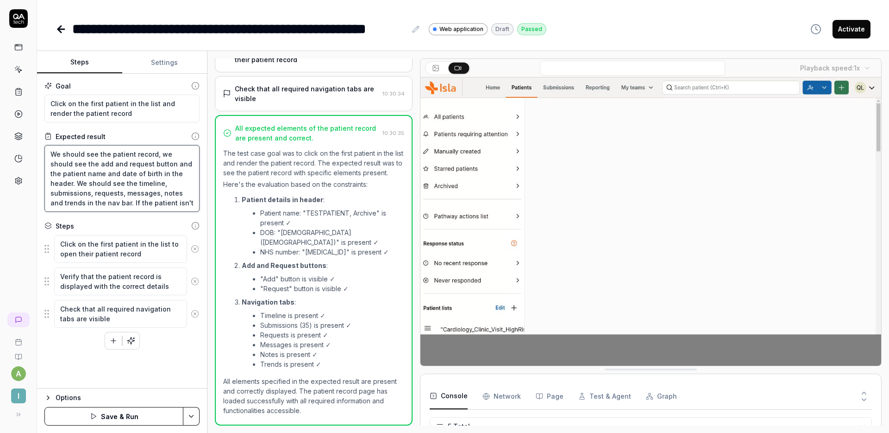
type textarea "We should see the patient record, we should see the add and request button and …"
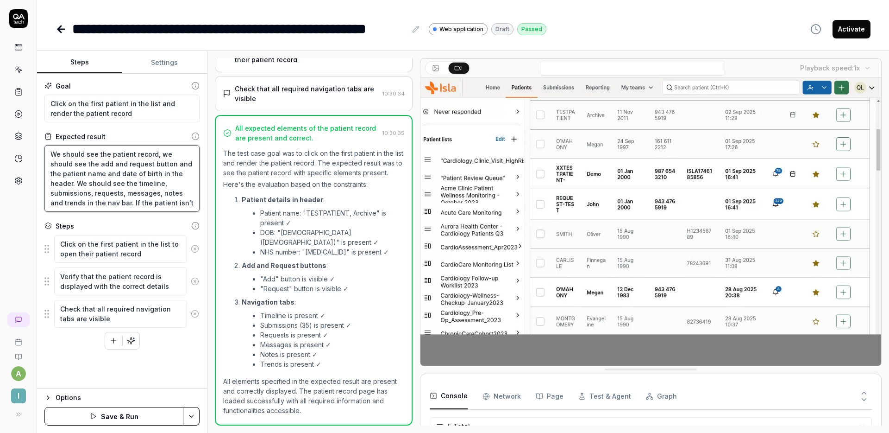
type textarea "*"
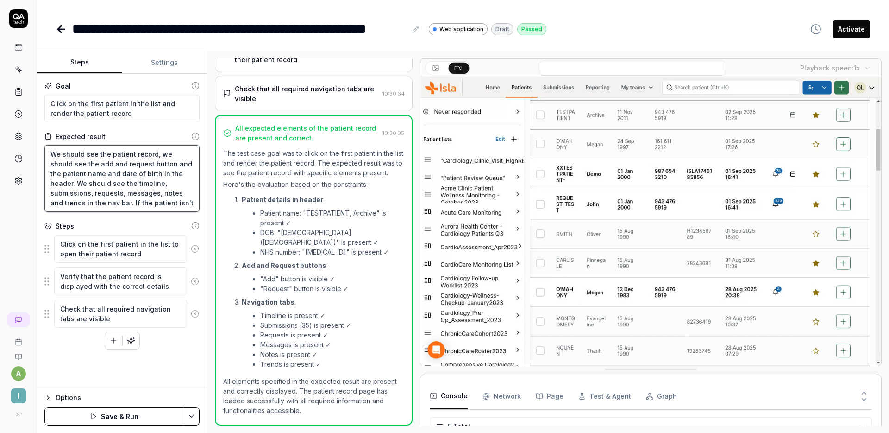
type textarea "We should see the patient record, we should see the add and request button and …"
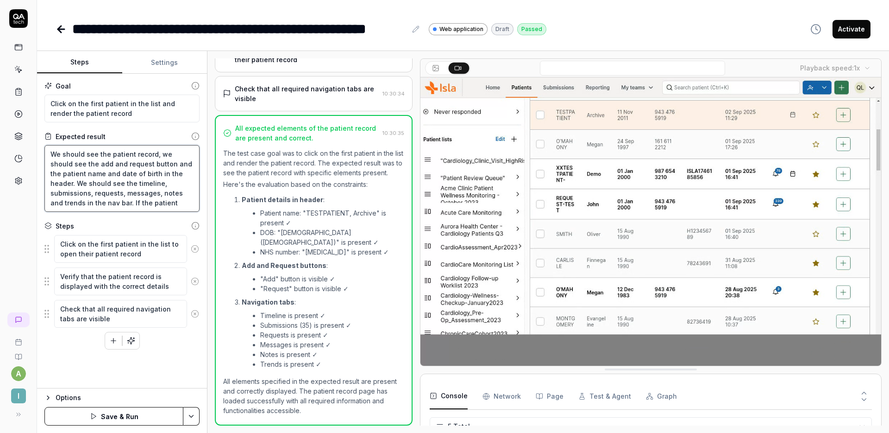
type textarea "*"
type textarea "We should see the patient record, we should see the add and request button and …"
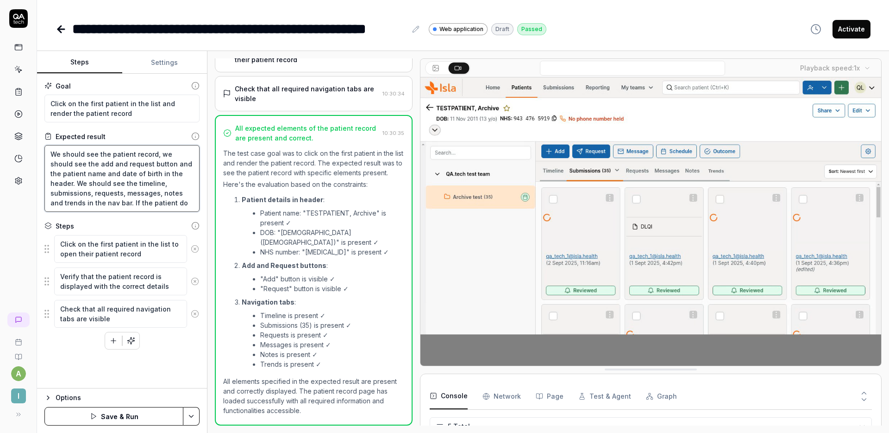
type textarea "*"
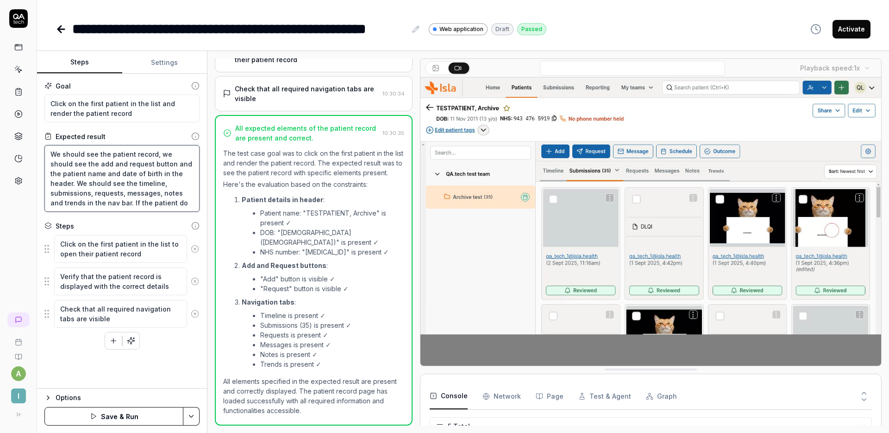
type textarea "We should see the patient record, we should see the add and request button and …"
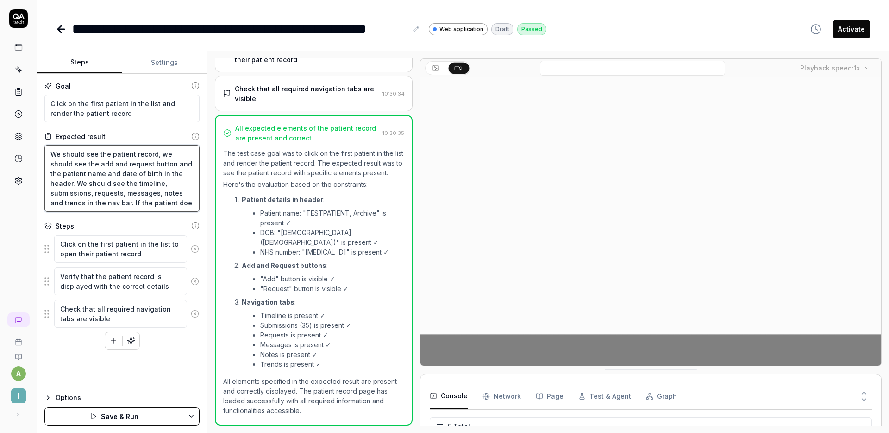
type textarea "*"
type textarea "We should see the patient record, we should see the add and request button and …"
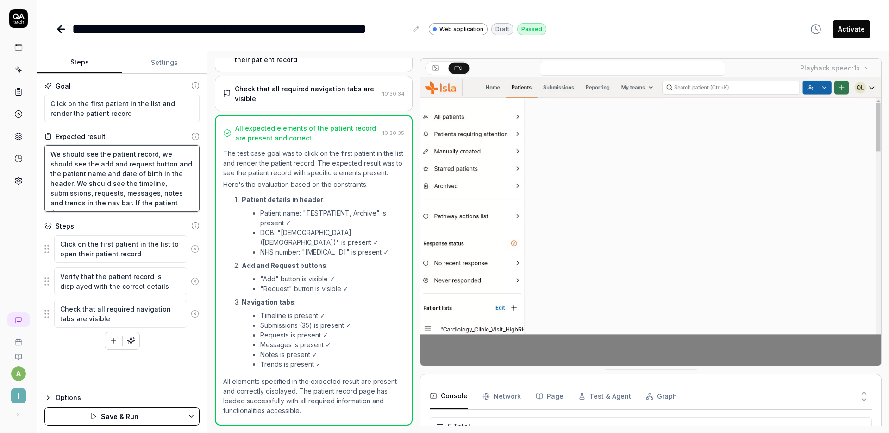
type textarea "*"
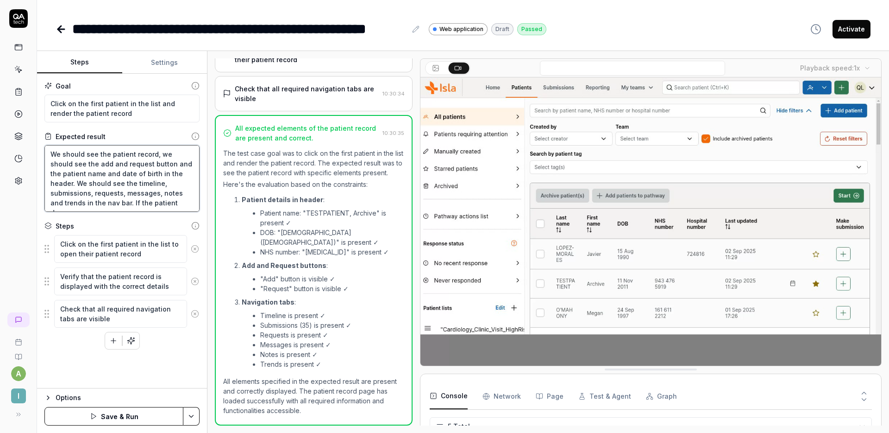
type textarea "We should see the patient record, we should see the add and request button and …"
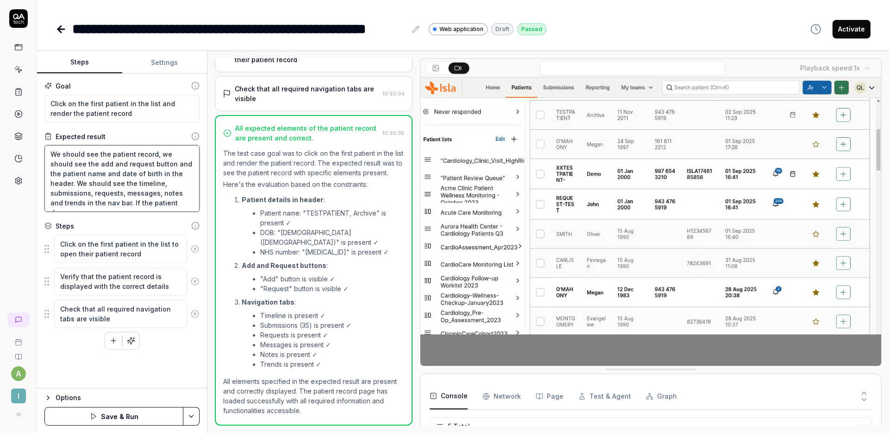
type textarea "*"
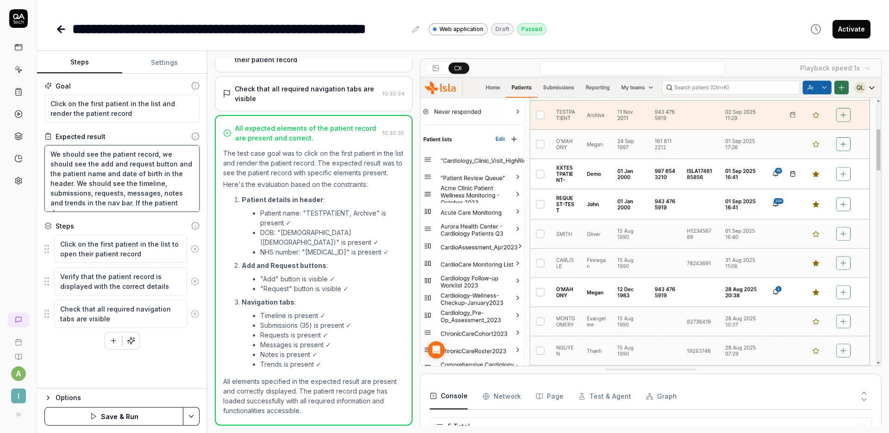
type textarea "We should see the patient record, we should see the add and request button and …"
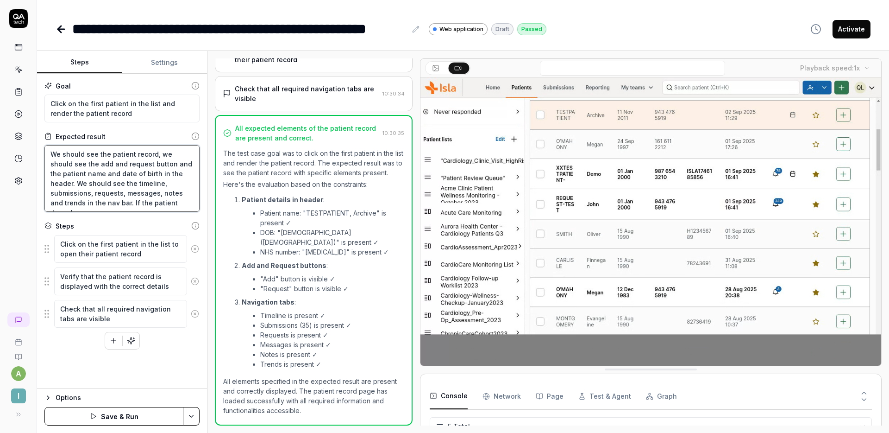
type textarea "*"
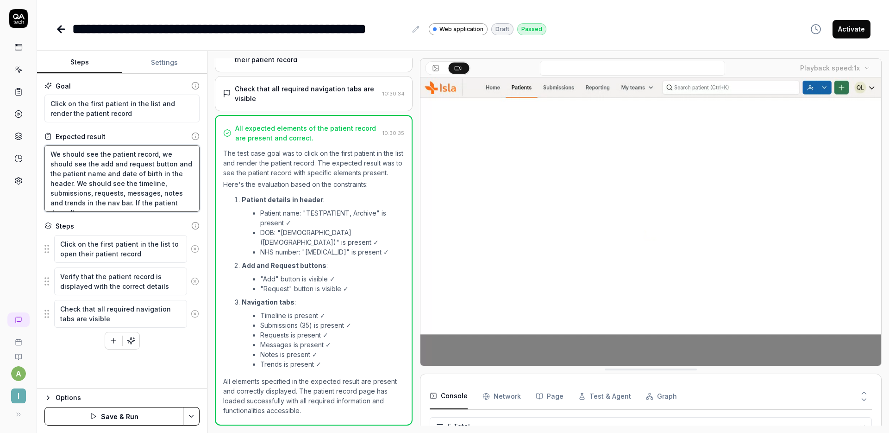
type textarea "We should see the patient record, we should see the add and request button and …"
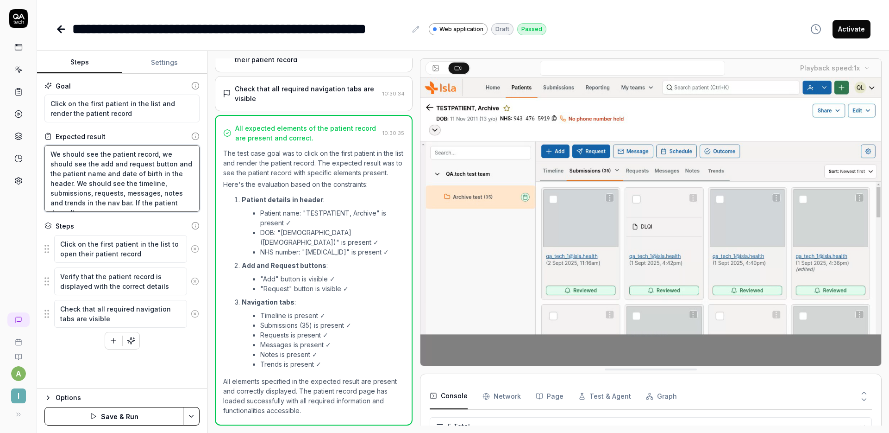
type textarea "*"
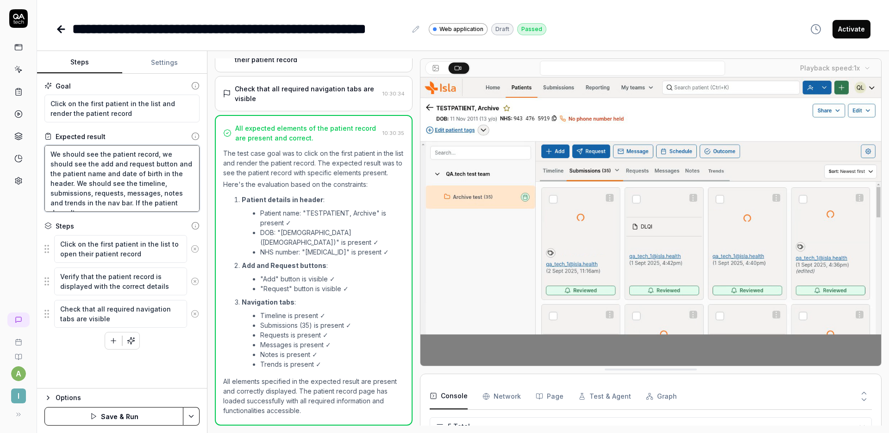
type textarea "We should see the patient record, we should see the add and request button and …"
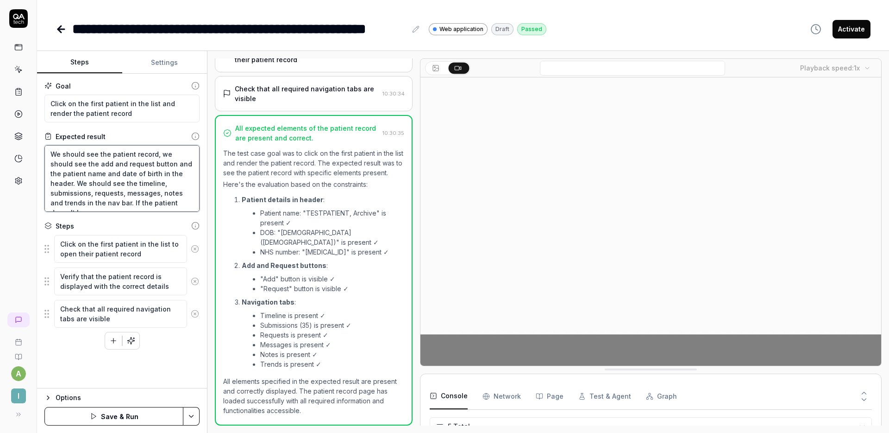
type textarea "*"
type textarea "We should see the patient record, we should see the add and request button and …"
type textarea "*"
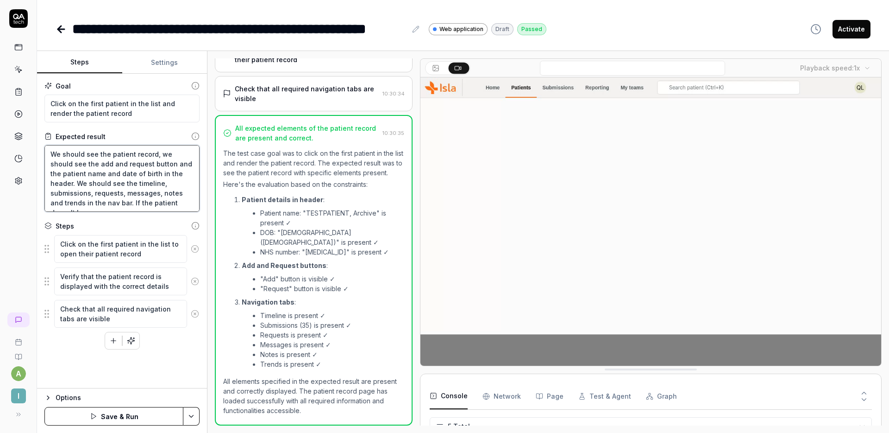
type textarea "We should see the patient record, we should see the add and request button and …"
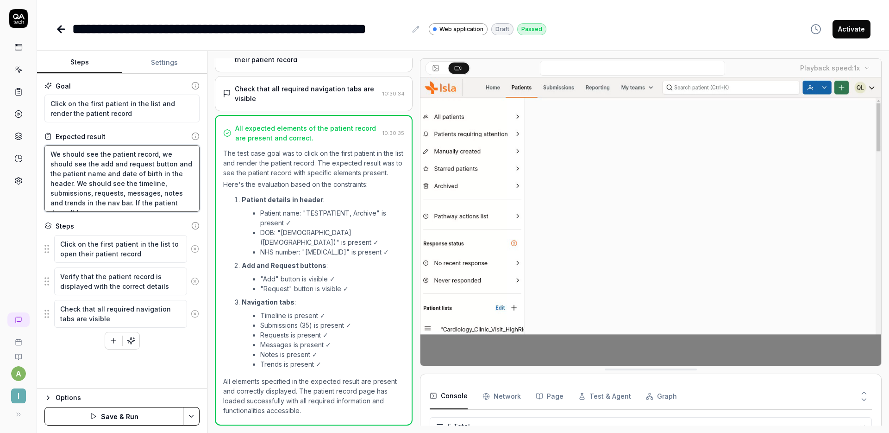
type textarea "*"
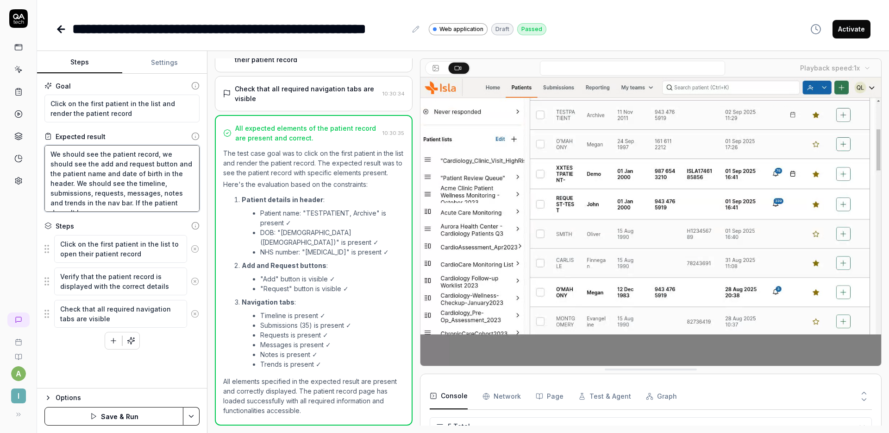
type textarea "We should see the patient record, we should see the add and request button and …"
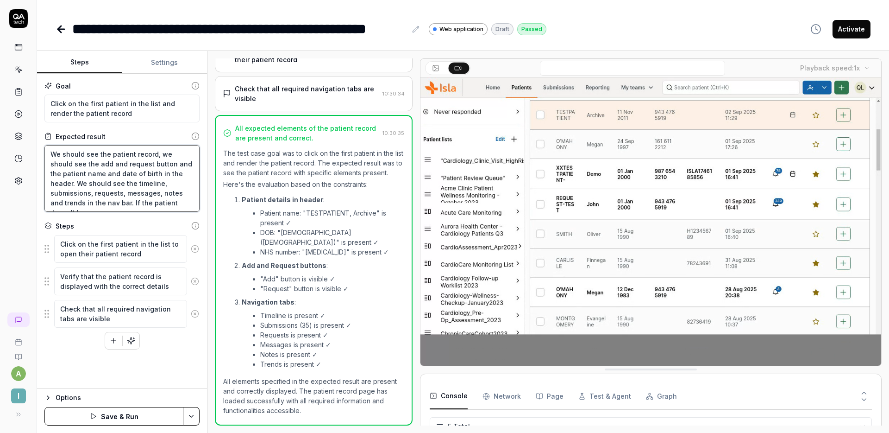
type textarea "*"
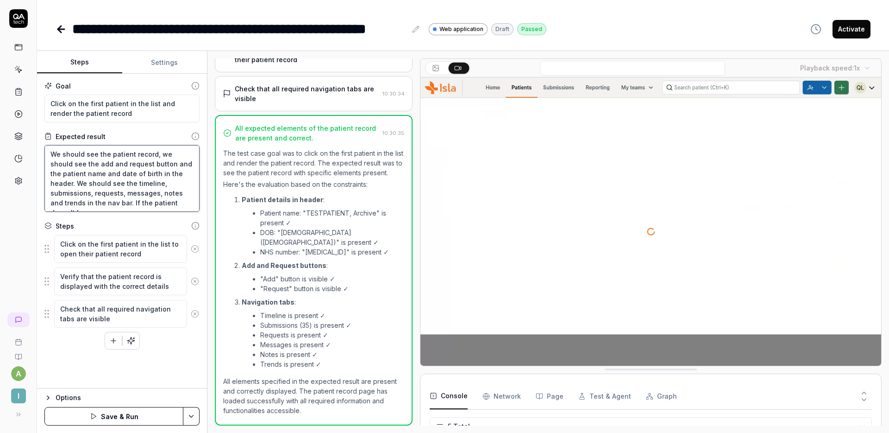
type textarea "We should see the patient record, we should see the add and request button and …"
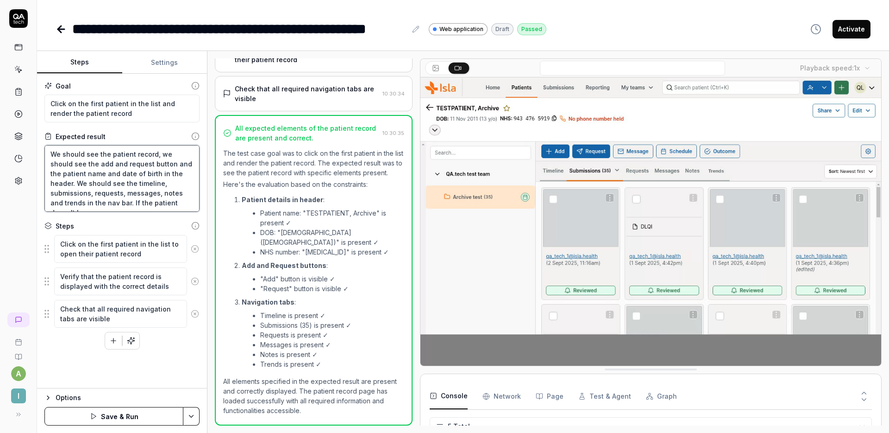
type textarea "*"
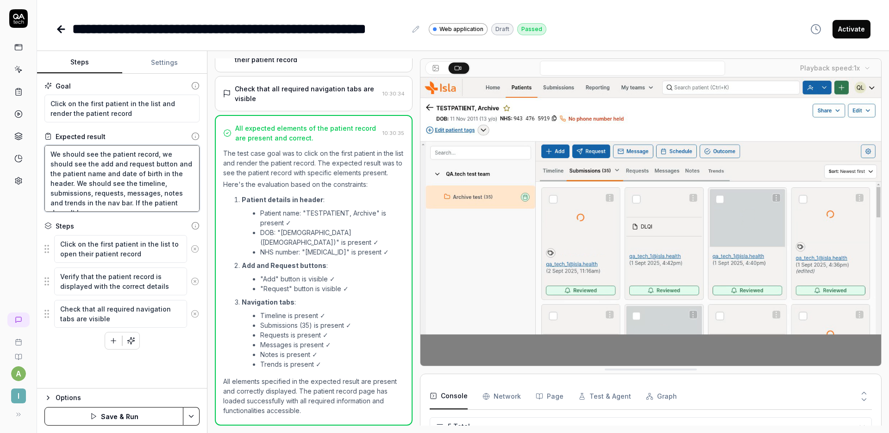
type textarea "We should see the patient record, we should see the add and request button and …"
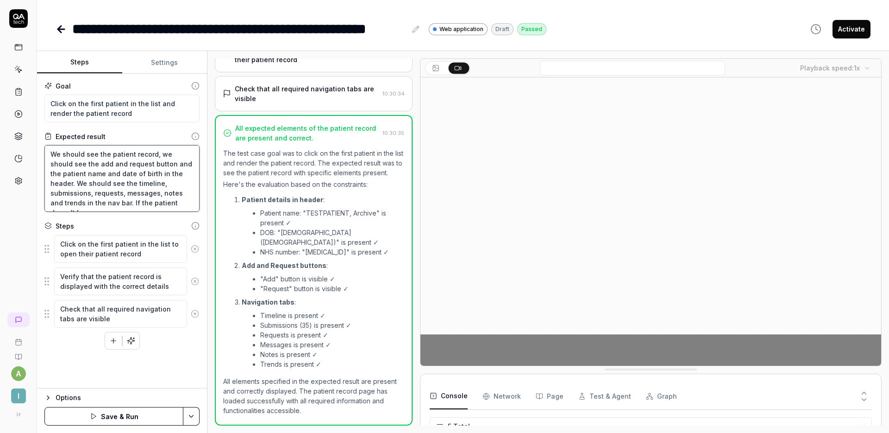
type textarea "*"
type textarea "We should see the patient record, we should see the add and request button and …"
type textarea "*"
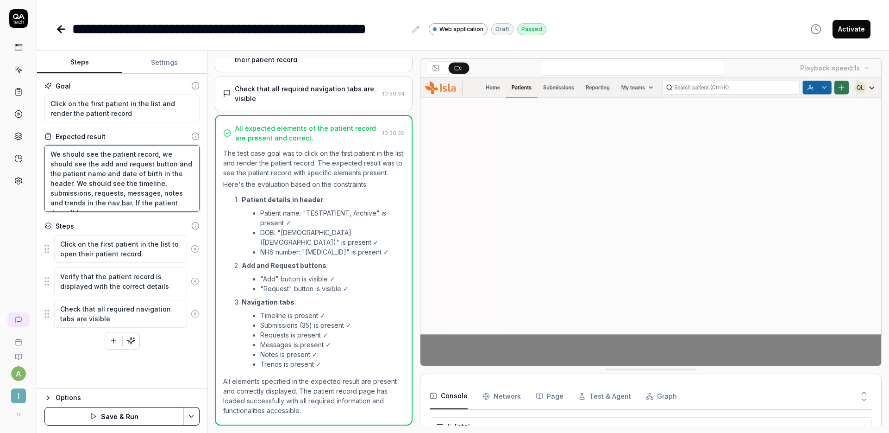
type textarea "We should see the patient record, we should see the add and request button and …"
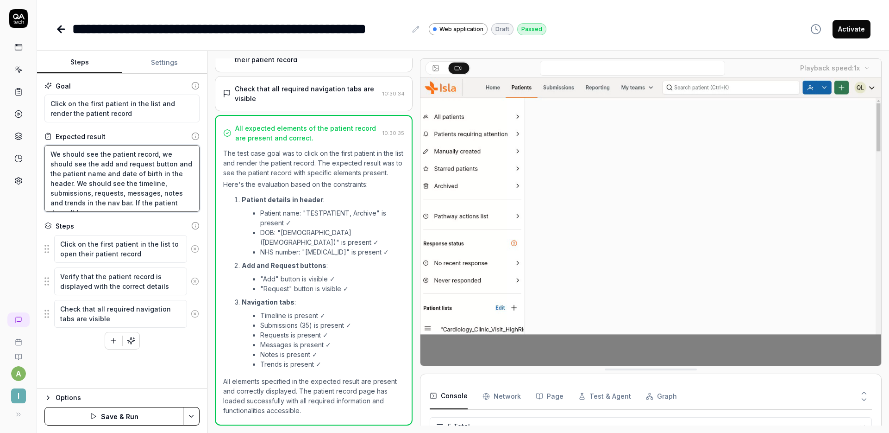
type textarea "*"
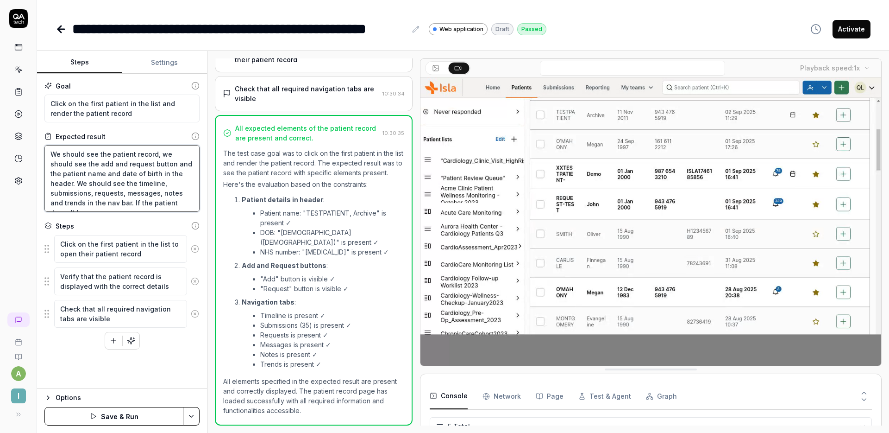
type textarea "We should see the patient record, we should see the add and request button and …"
type textarea "*"
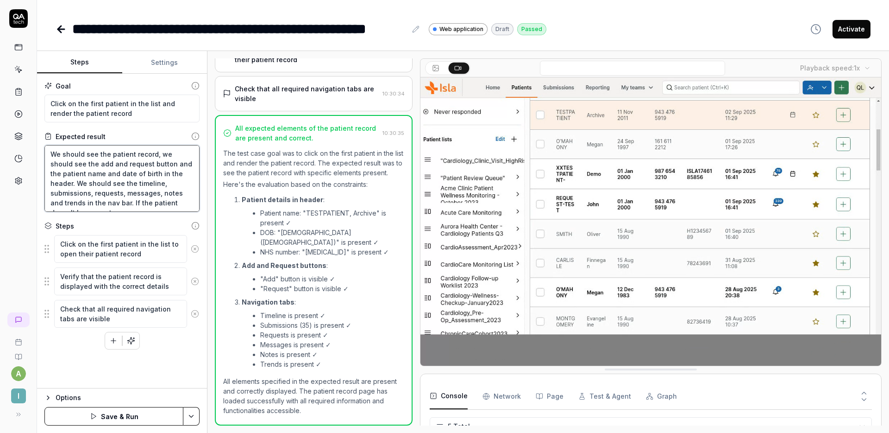
type textarea "We should see the patient record, we should see the add and request button and …"
type textarea "*"
type textarea "We should see the patient record, we should see the add and request button and …"
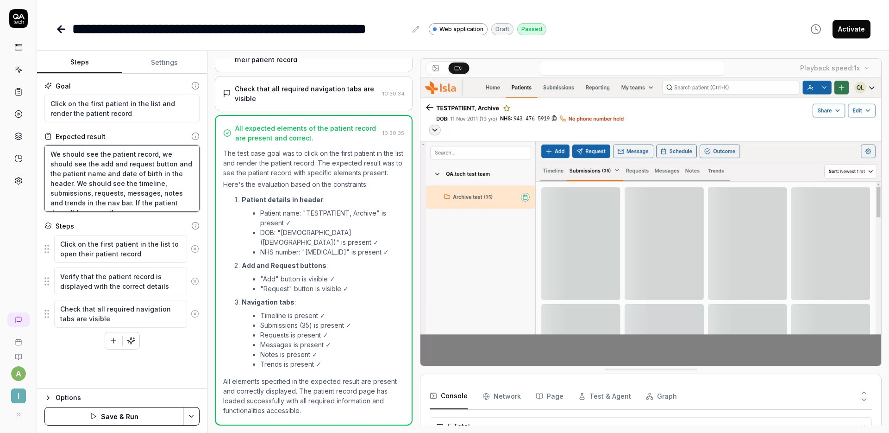
type textarea "*"
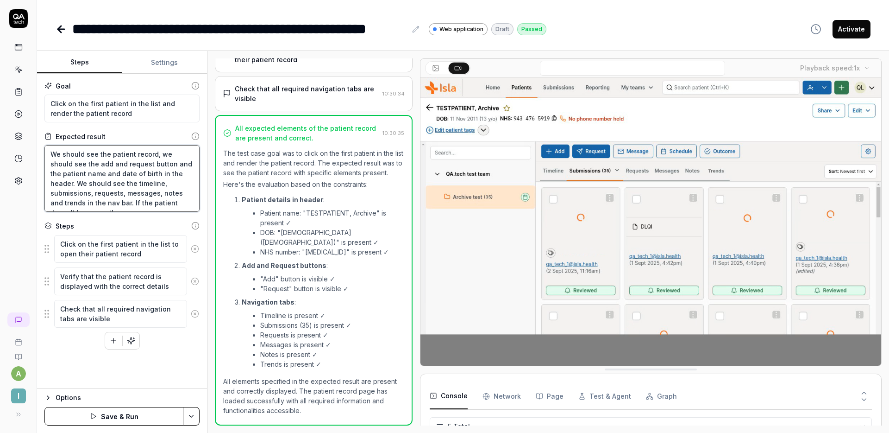
type textarea "We should see the patient record, we should see the add and request button and …"
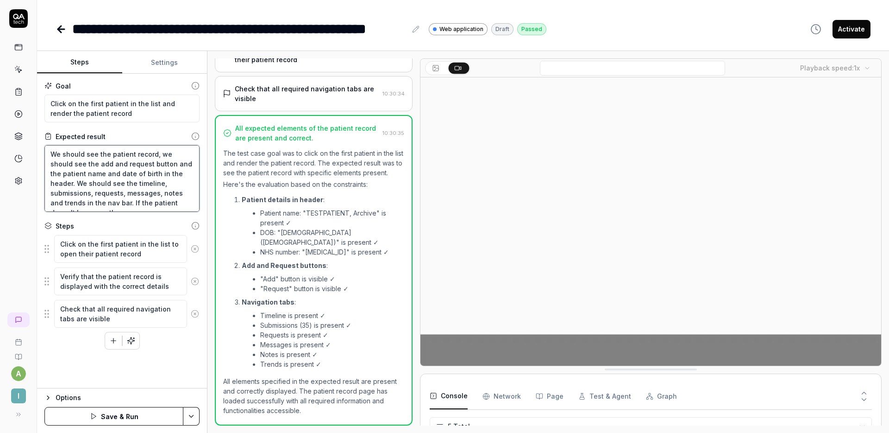
type textarea "*"
type textarea "We should see the patient record, we should see the add and request button and …"
type textarea "*"
type textarea "We should see the patient record, we should see the add and request button and …"
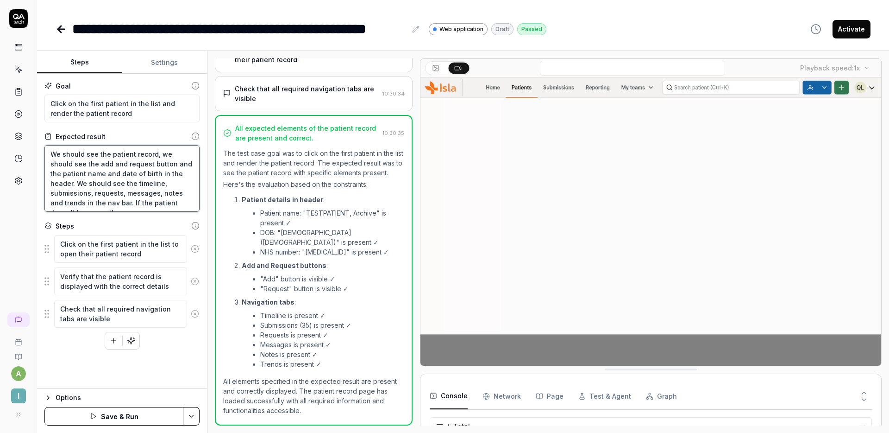
type textarea "*"
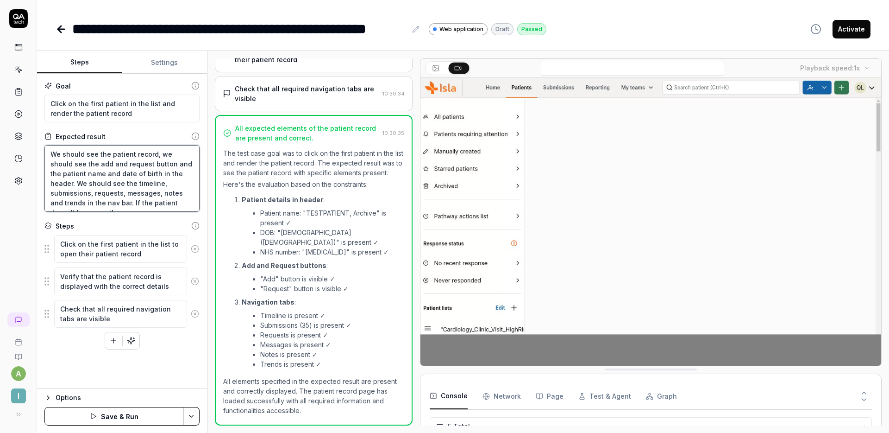
type textarea "We should see the patient record, we should see the add and request button and …"
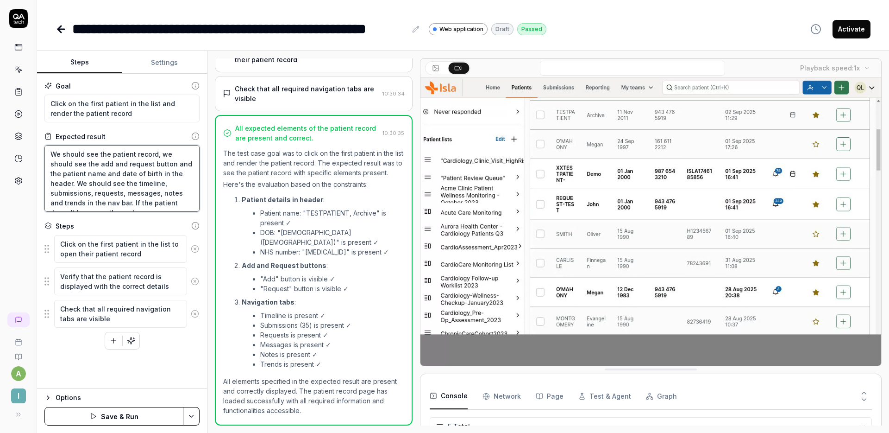
type textarea "*"
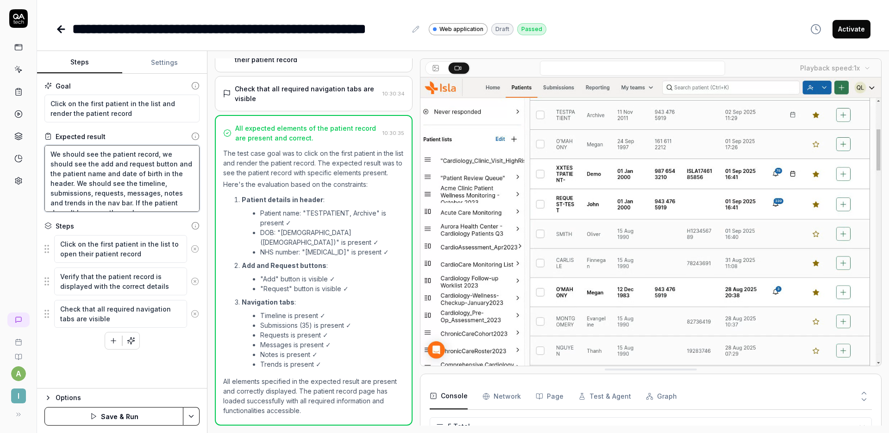
type textarea "We should see the patient record, we should see the add and request button and …"
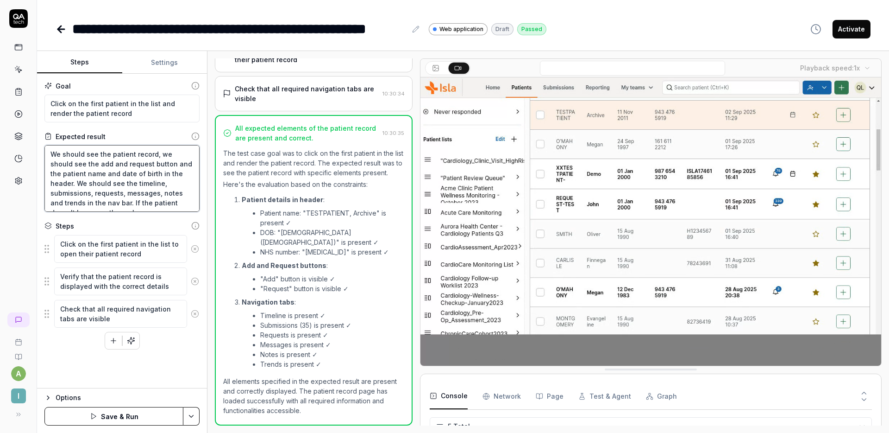
scroll to position [6, 0]
type textarea "*"
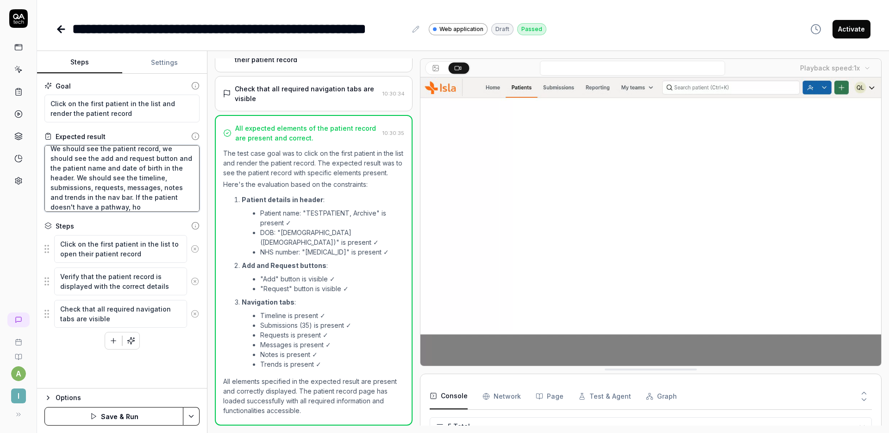
type textarea "We should see the patient record, we should see the add and request button and …"
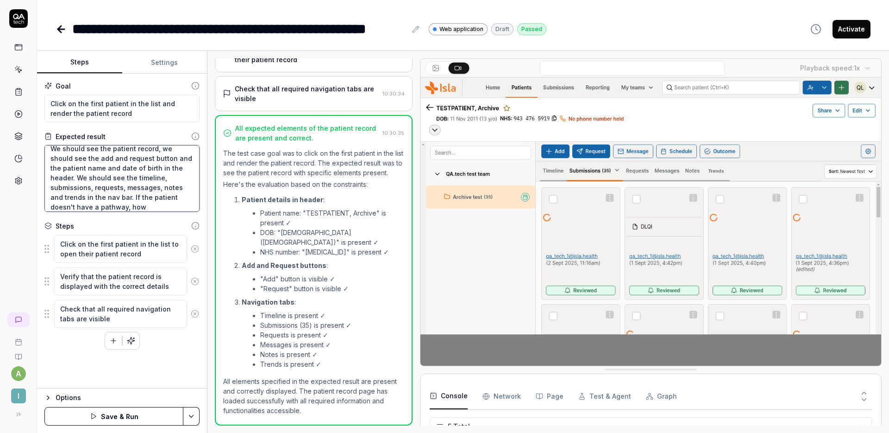
type textarea "*"
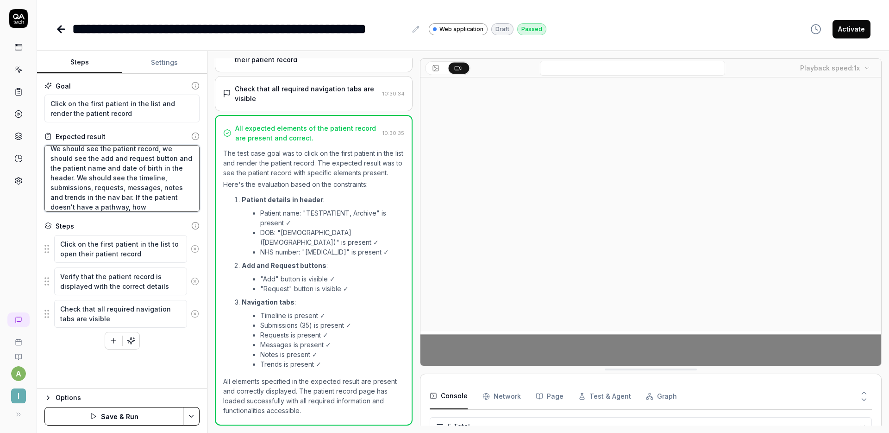
type textarea "We should see the patient record, we should see the add and request button and …"
type textarea "*"
type textarea "We should see the patient record, we should see the add and request button and …"
type textarea "*"
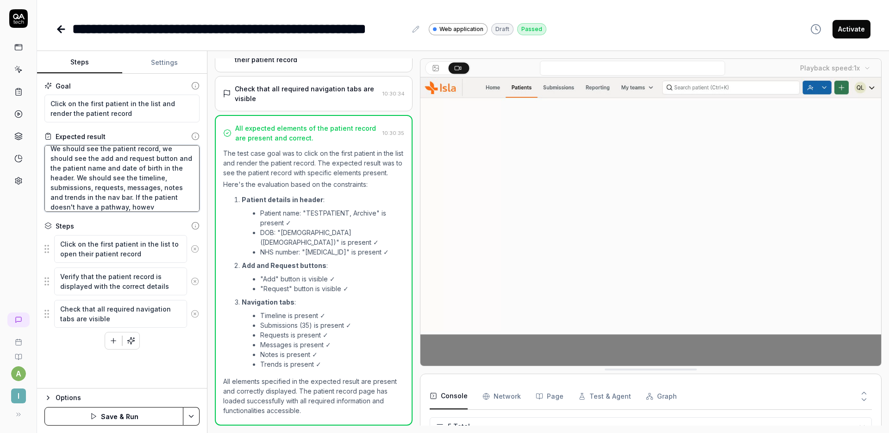
type textarea "We should see the patient record, we should see the add and request button and …"
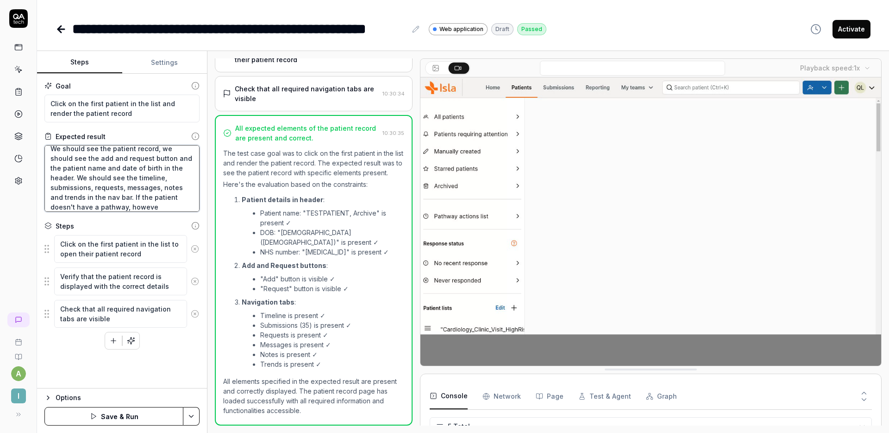
type textarea "*"
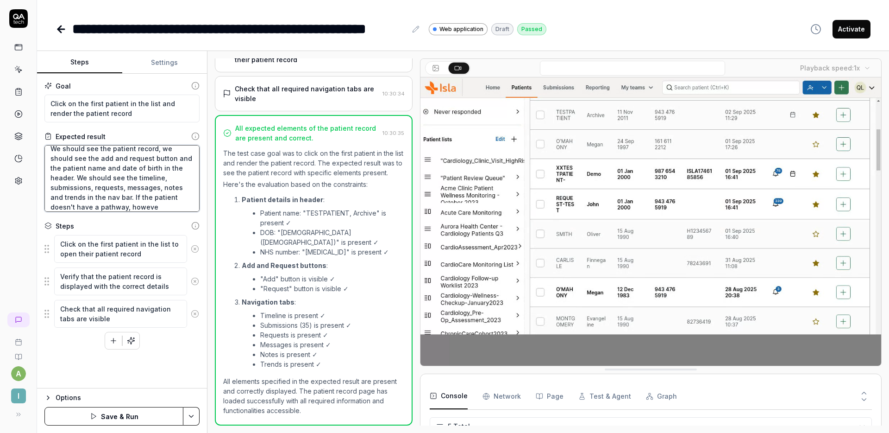
type textarea "We should see the patient record, we should see the add and request button and …"
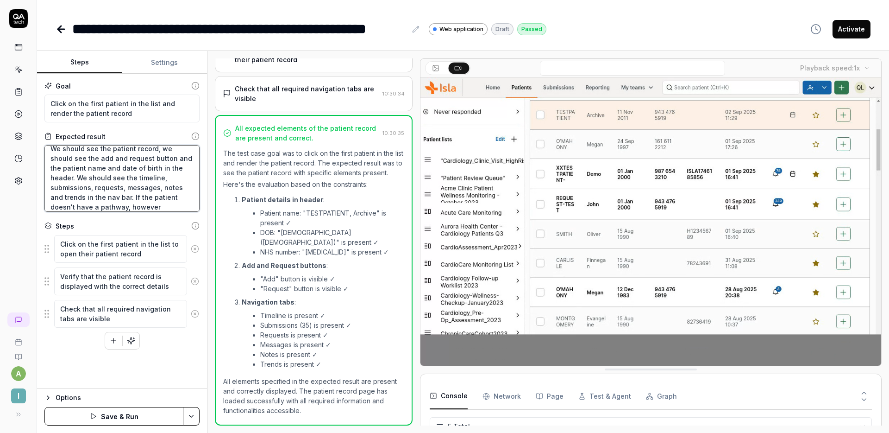
type textarea "*"
type textarea "We should see the patient record, we should see the add and request button and …"
type textarea "*"
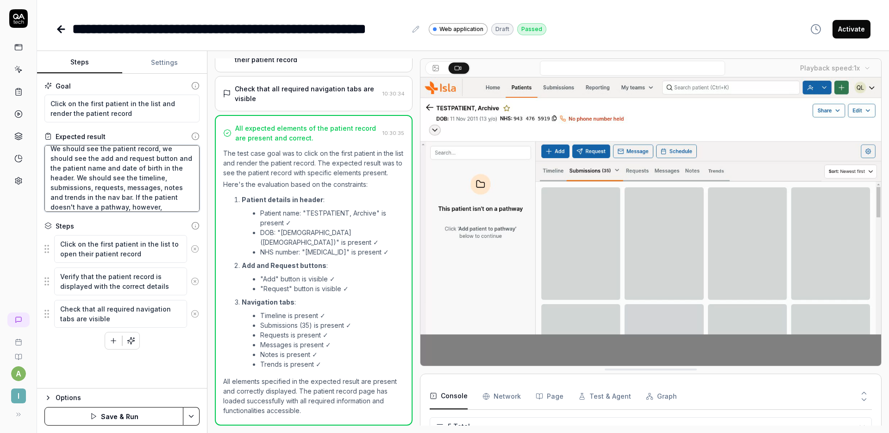
type textarea "We should see the patient record, we should see the add and request button and …"
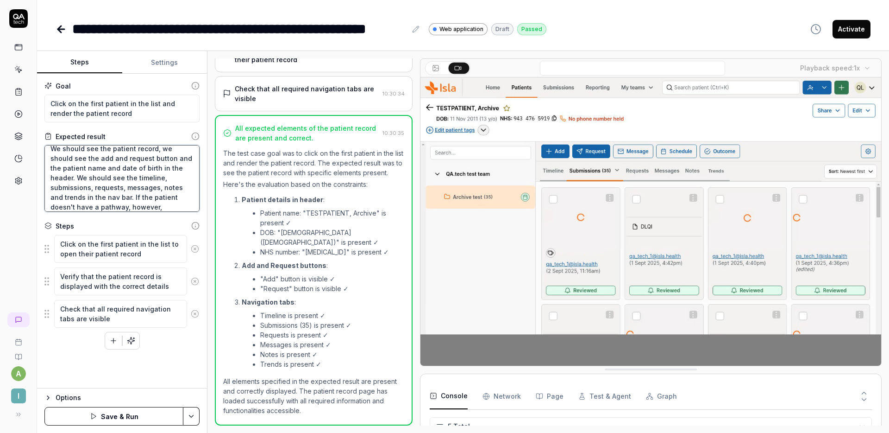
type textarea "*"
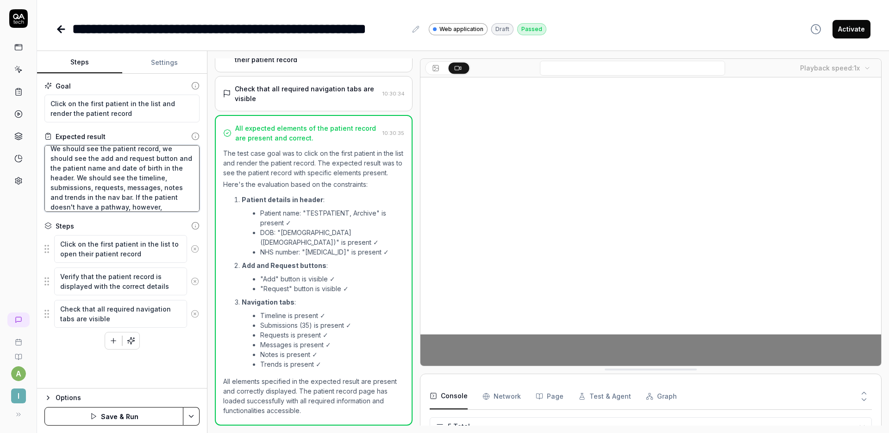
type textarea "We should see the patient record, we should see the add and request button and …"
type textarea "*"
type textarea "We should see the patient record, we should see the add and request button and …"
type textarea "*"
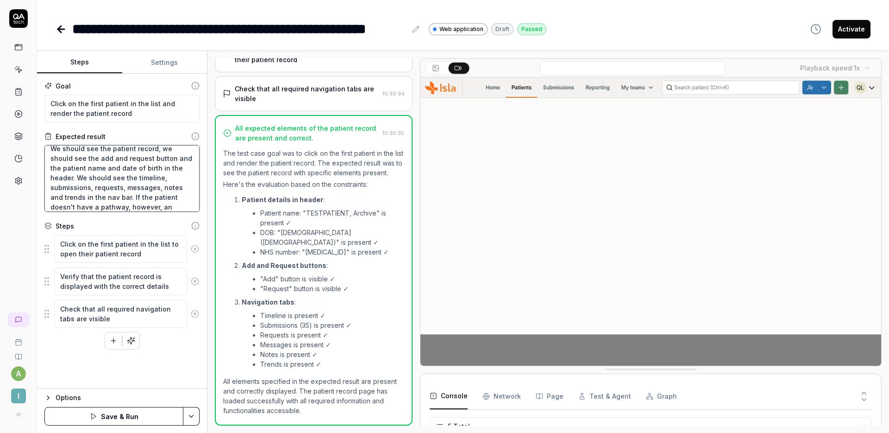
type textarea "We should see the patient record, we should see the add and request button and …"
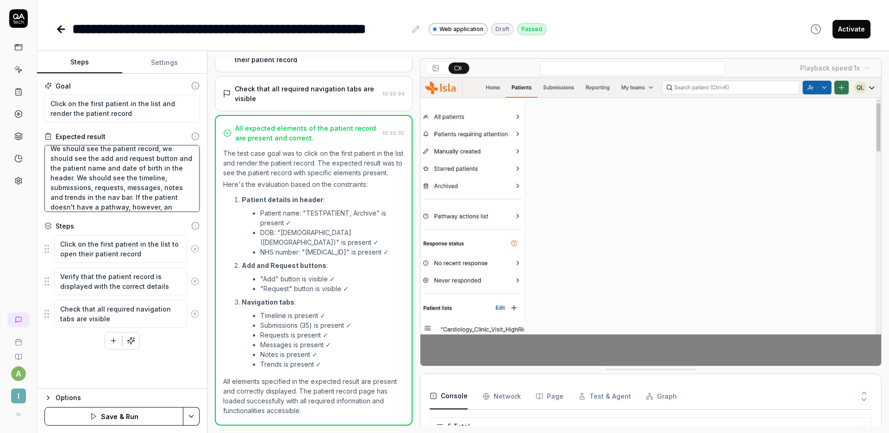
type textarea "*"
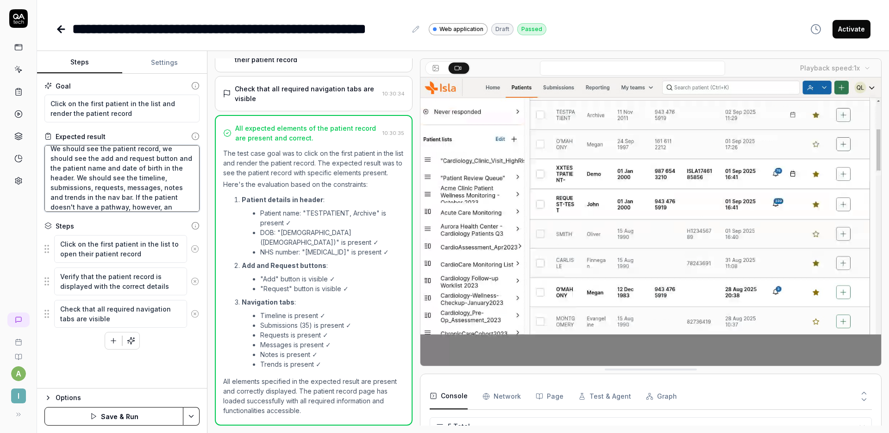
type textarea "We should see the patient record, we should see the add and request button and …"
type textarea "*"
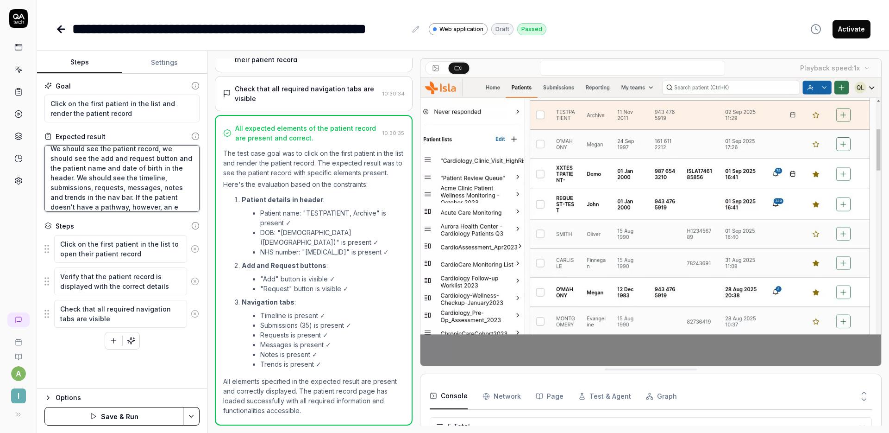
type textarea "We should see the patient record, we should see the add and request button and …"
type textarea "*"
type textarea "We should see the patient record, we should see the add and request button and …"
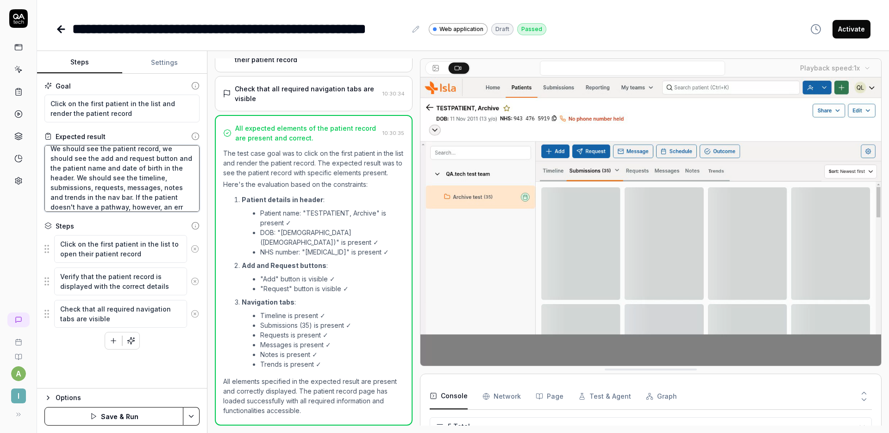
type textarea "*"
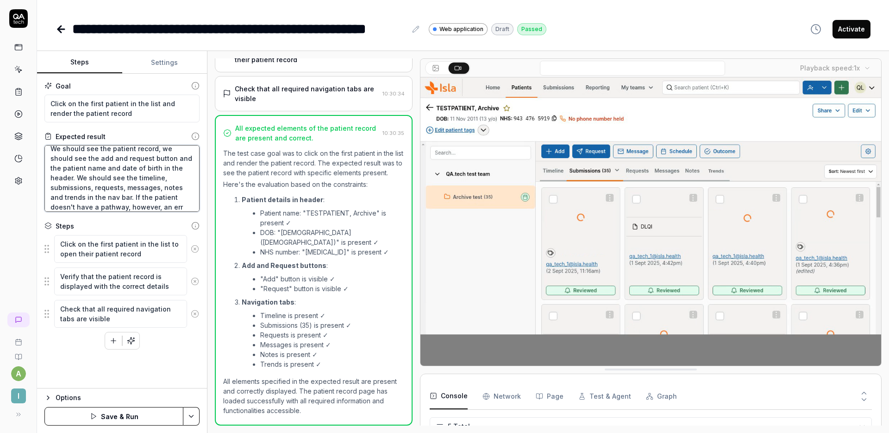
type textarea "We should see the patient record, we should see the add and request button and …"
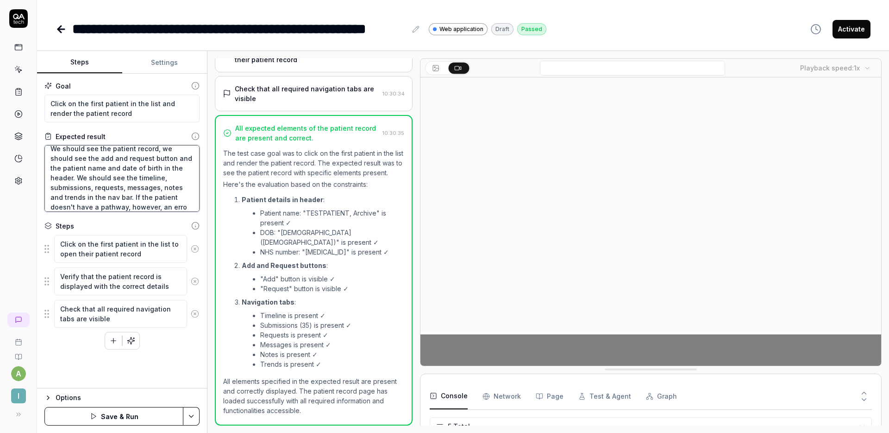
type textarea "*"
type textarea "We should see the patient record, we should see the add and request button and …"
type textarea "*"
type textarea "We should see the patient record, we should see the add and request button and …"
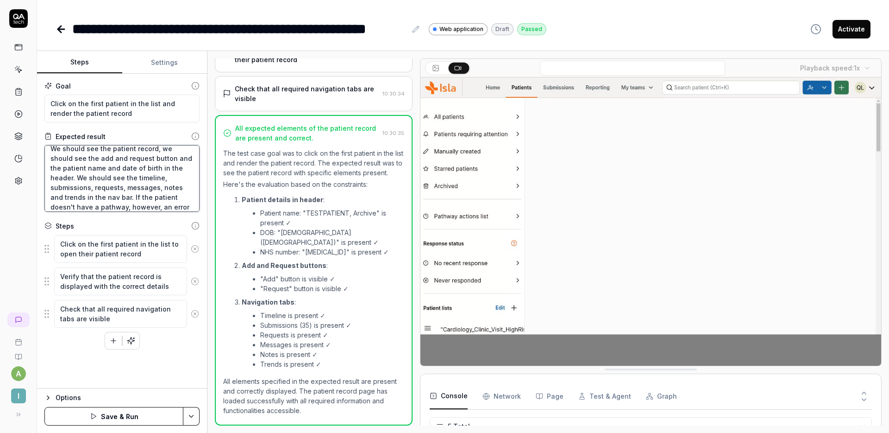
type textarea "*"
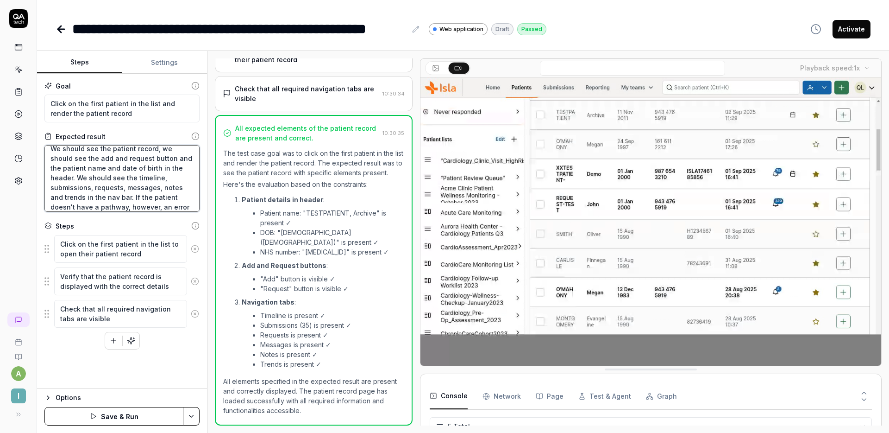
type textarea "We should see the patient record, we should see the add and request button and …"
type textarea "*"
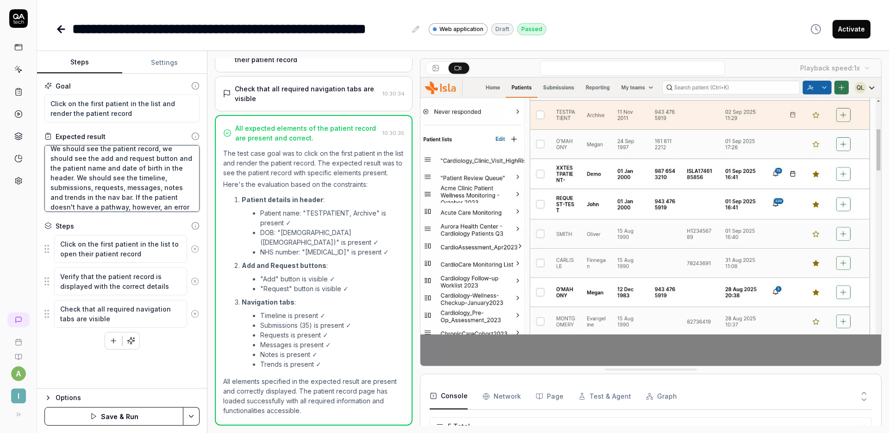
type textarea "We should see the patient record, we should see the add and request button and …"
type textarea "*"
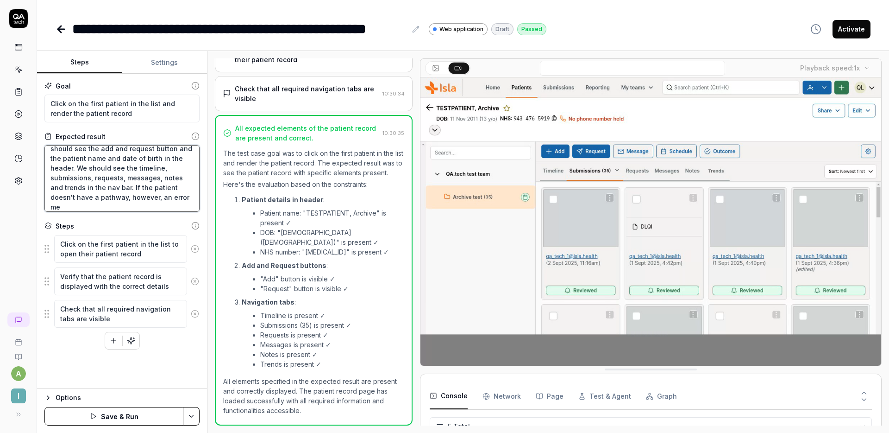
type textarea "We should see the patient record, we should see the add and request button and …"
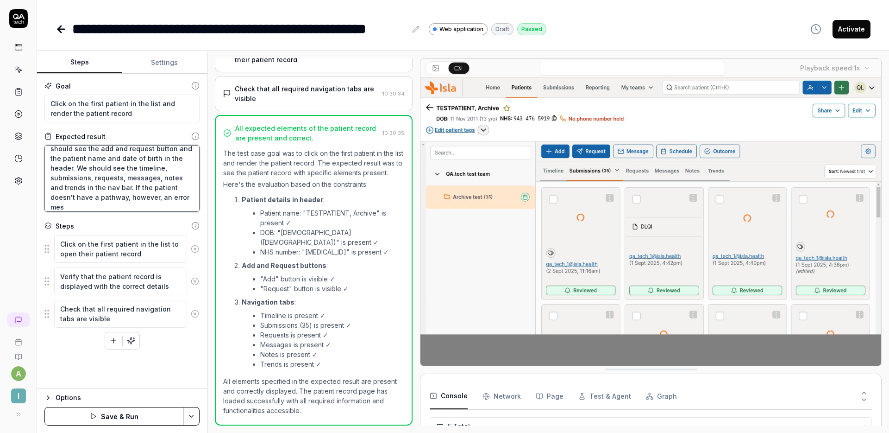
type textarea "*"
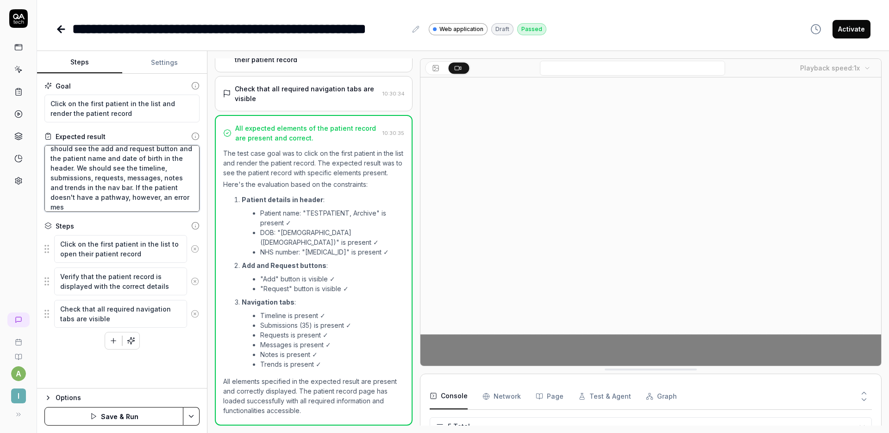
type textarea "We should see the patient record, we should see the add and request button and …"
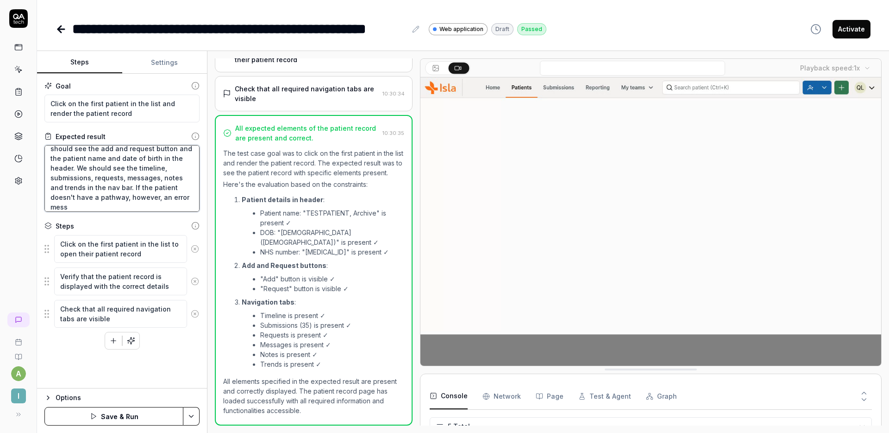
type textarea "*"
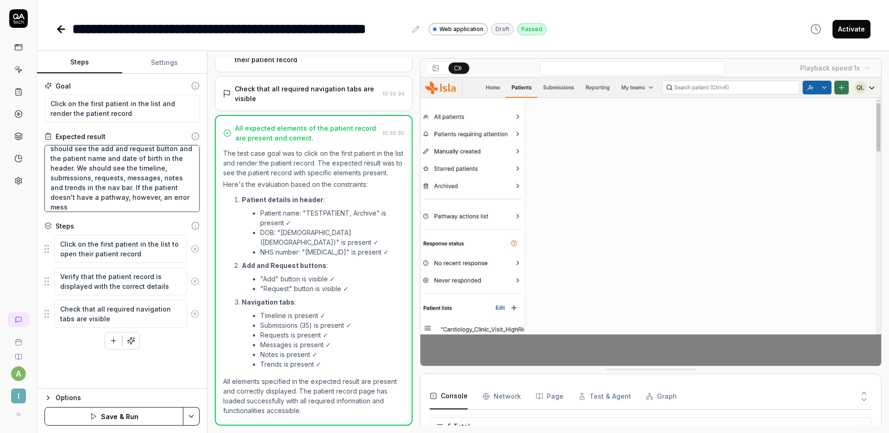
type textarea "We should see the patient record, we should see the add and request button and …"
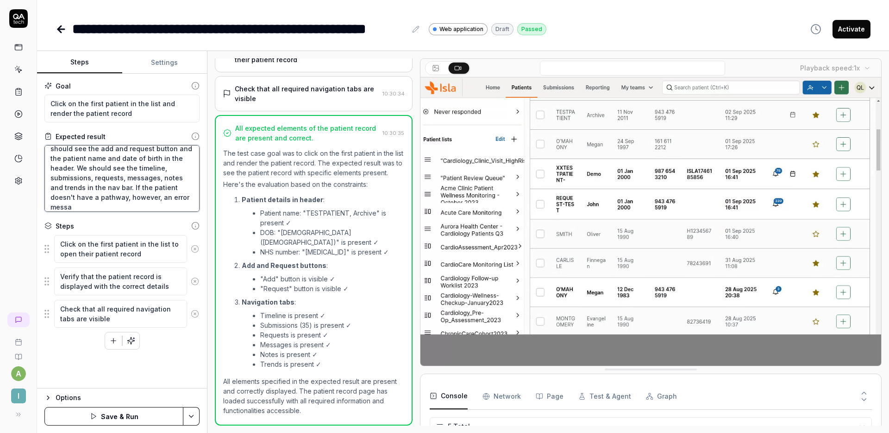
type textarea "*"
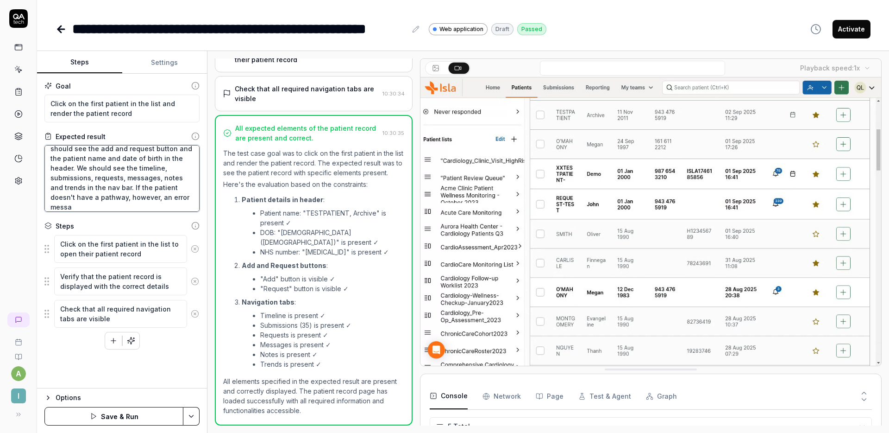
type textarea "We should see the patient record, we should see the add and request button and …"
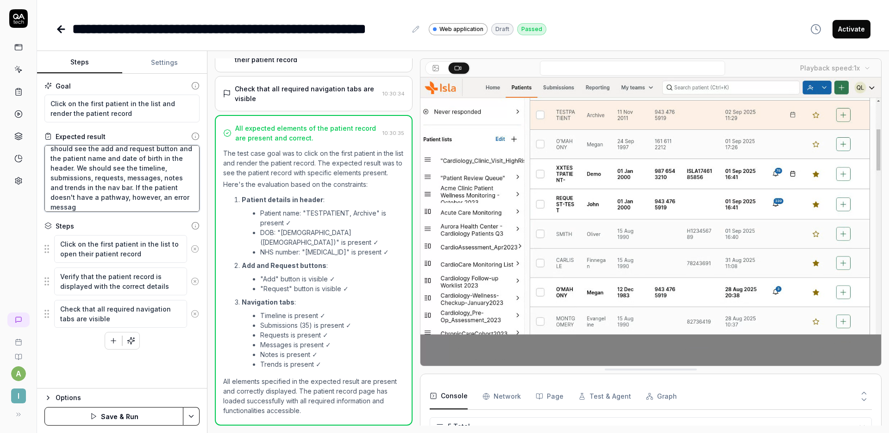
type textarea "*"
type textarea "We should see the patient record, we should see the add and request button and …"
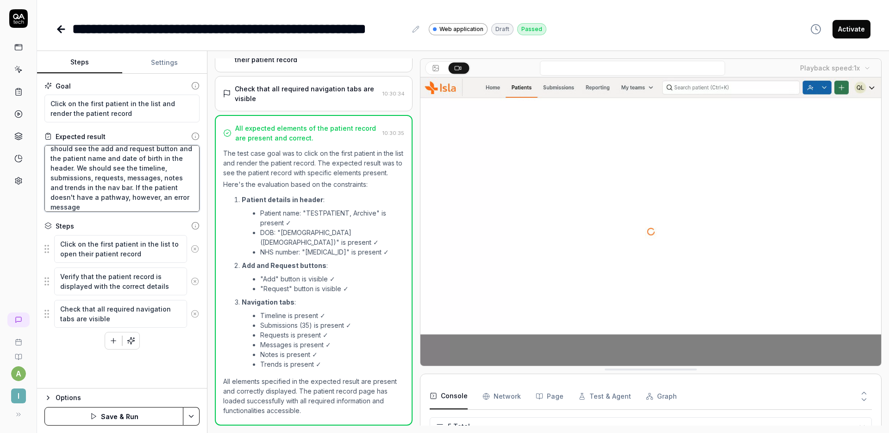
type textarea "*"
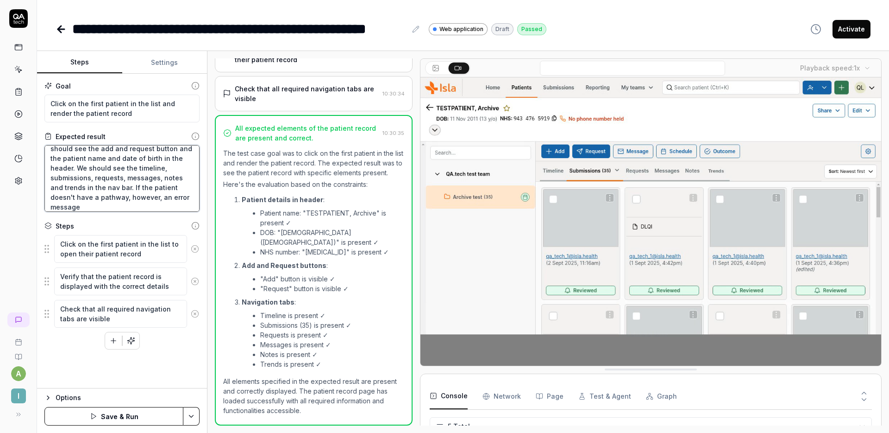
type textarea "We should see the patient record, we should see the add and request button and …"
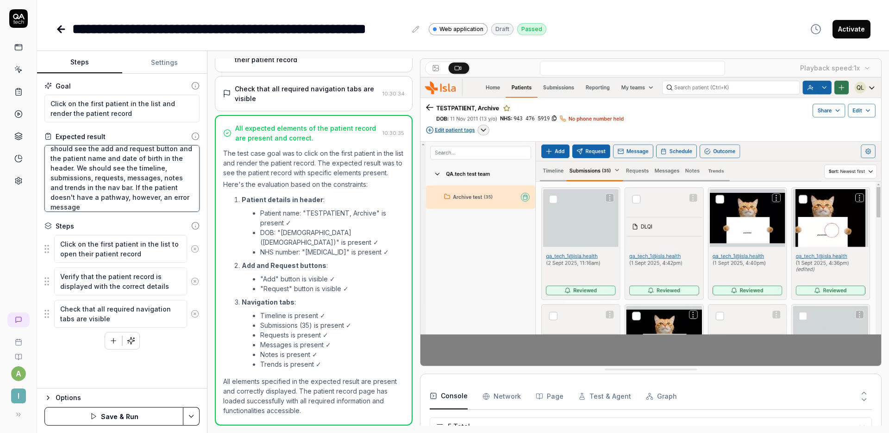
type textarea "*"
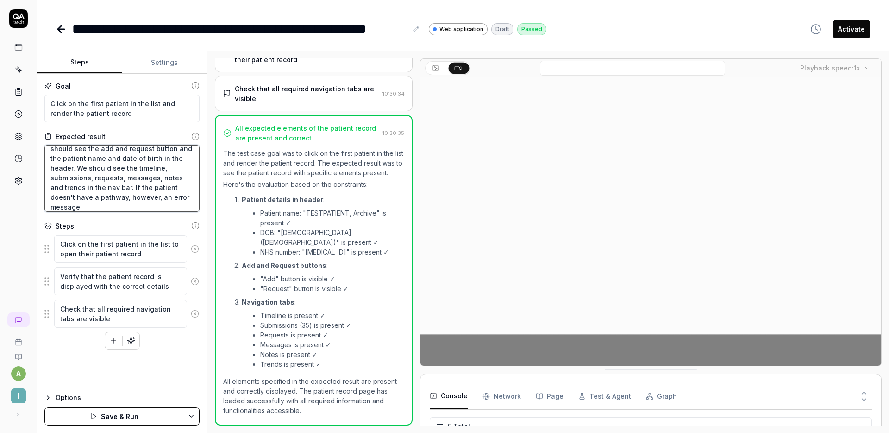
type textarea "We should see the patient record, we should see the add and request button and …"
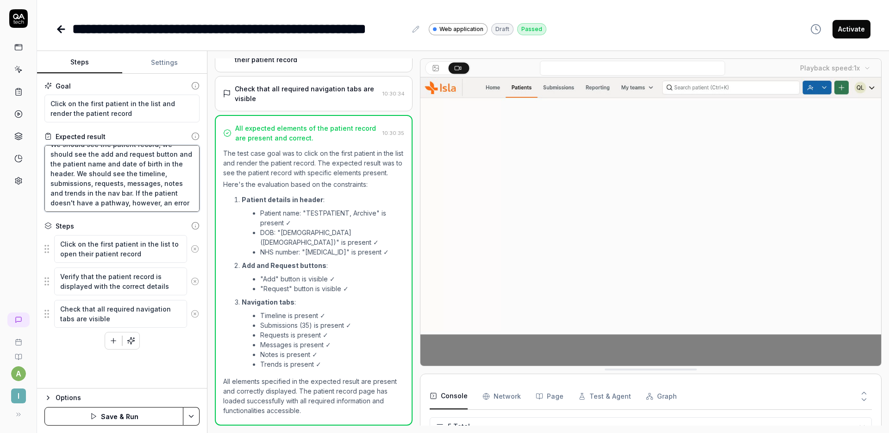
type textarea "*"
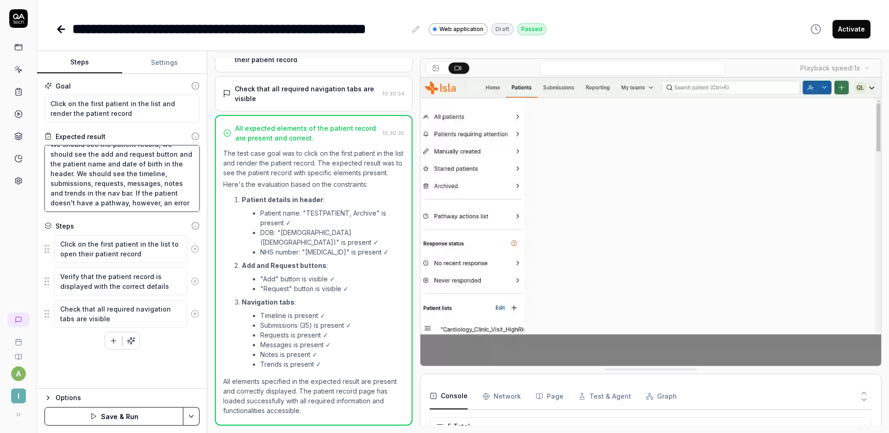
type textarea "We should see the patient record, we should see the add and request button and …"
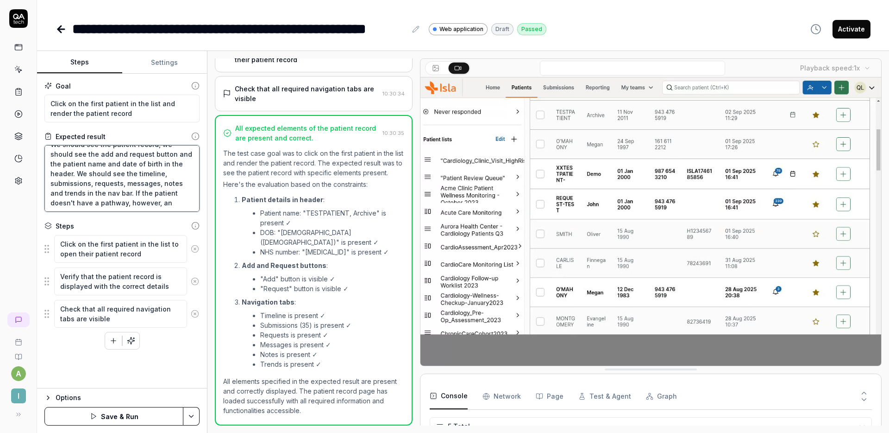
type textarea "*"
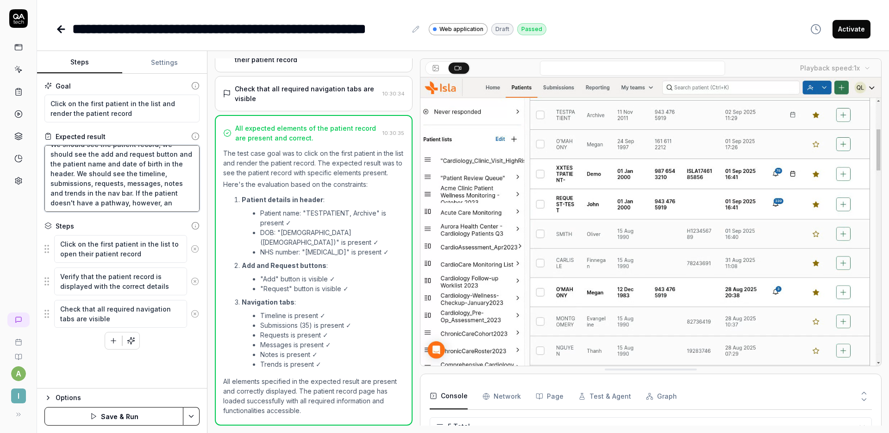
type textarea "We should see the patient record, we should see the add and request button and …"
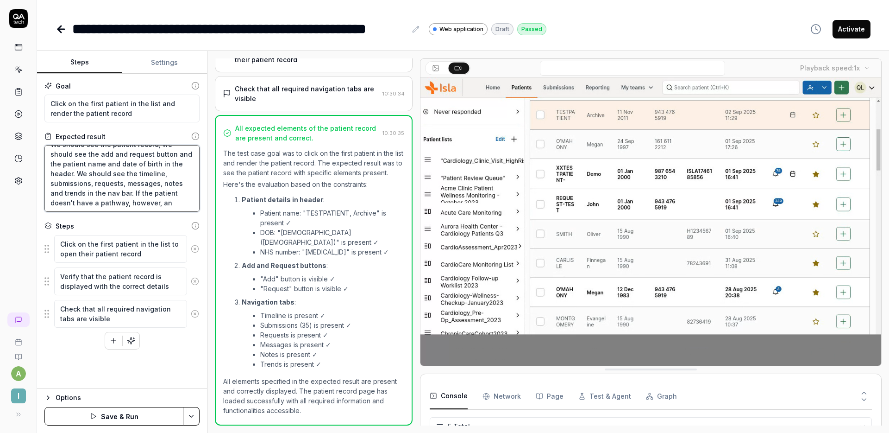
type textarea "*"
type textarea "We should see the patient record, we should see the add and request button and …"
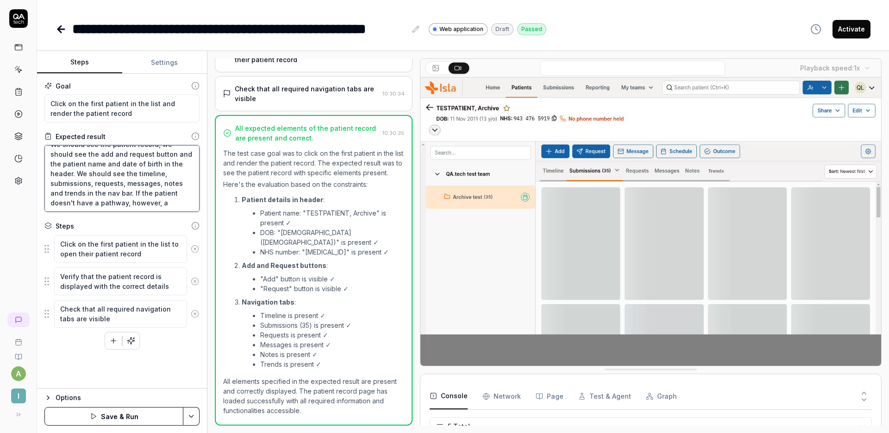
type textarea "*"
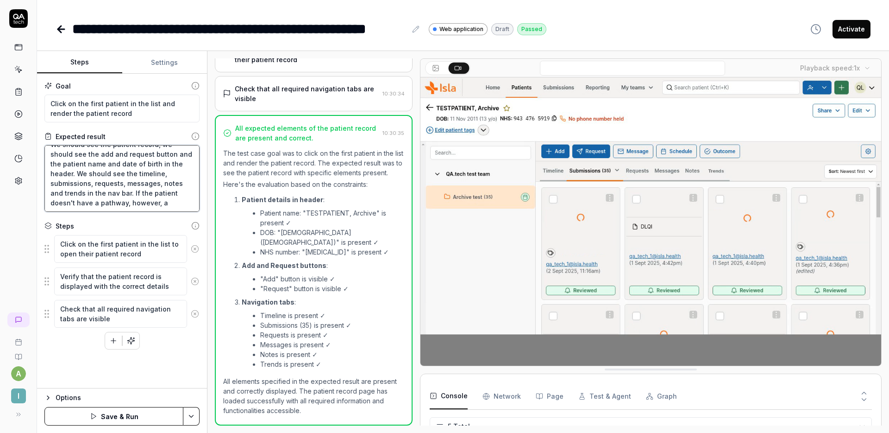
type textarea "We should see the patient record, we should see the add and request button and …"
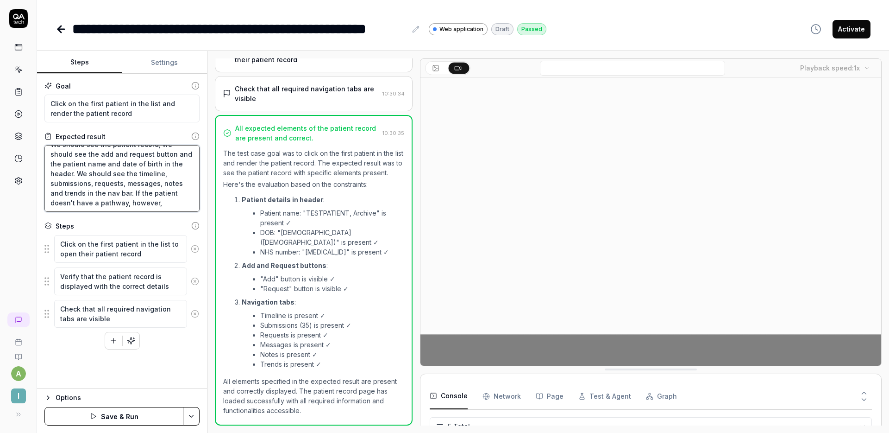
type textarea "*"
type textarea "We should see the patient record, we should see the add and request button and …"
type textarea "*"
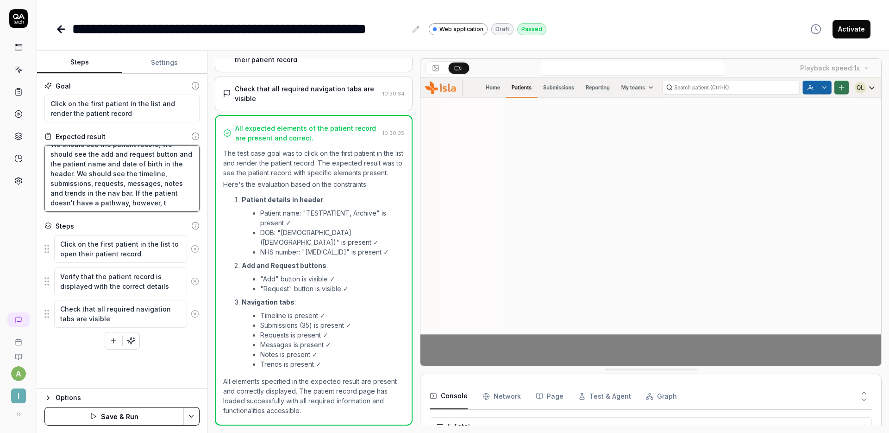
type textarea "We should see the patient record, we should see the add and request button and …"
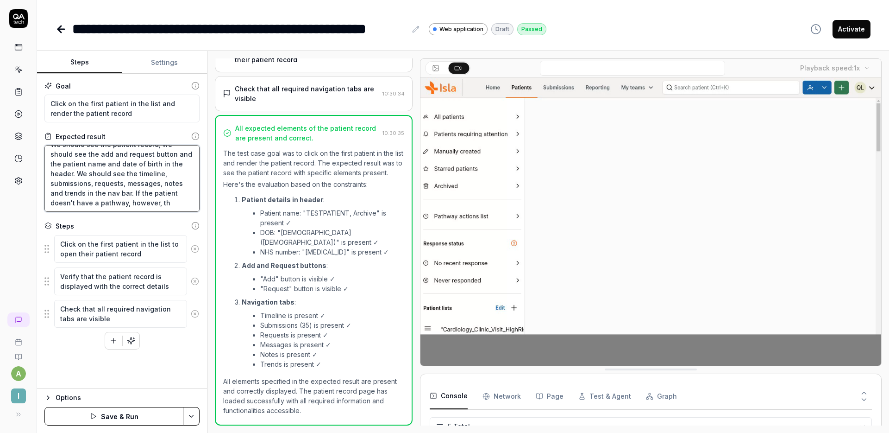
type textarea "*"
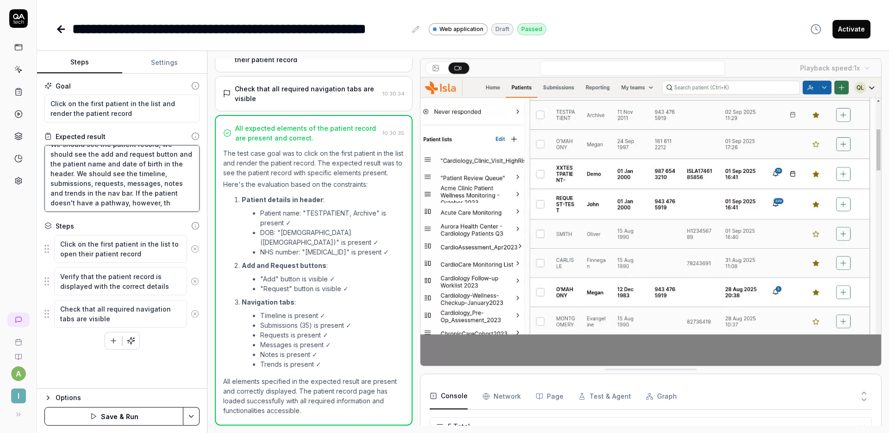
type textarea "We should see the patient record, we should see the add and request button and …"
type textarea "*"
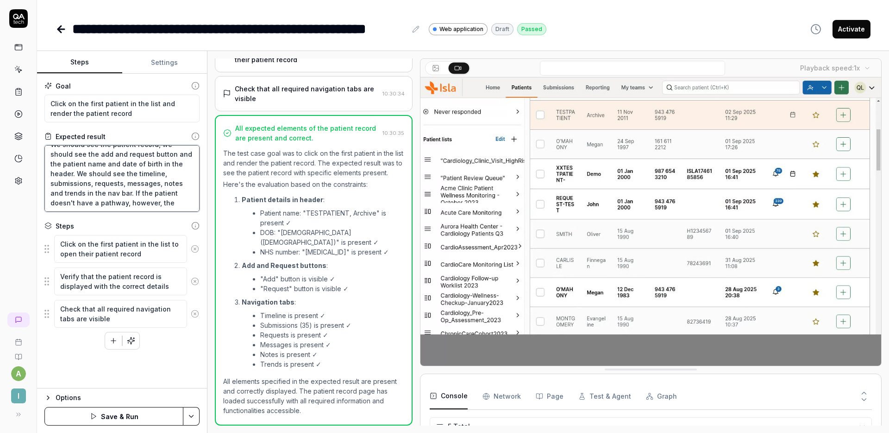
type textarea "We should see the patient record, we should see the add and request button and …"
type textarea "*"
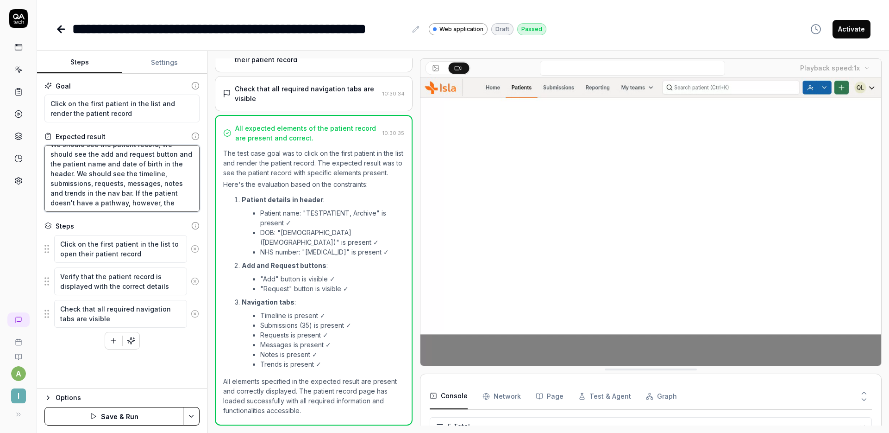
type textarea "We should see the patient record, we should see the add and request button and …"
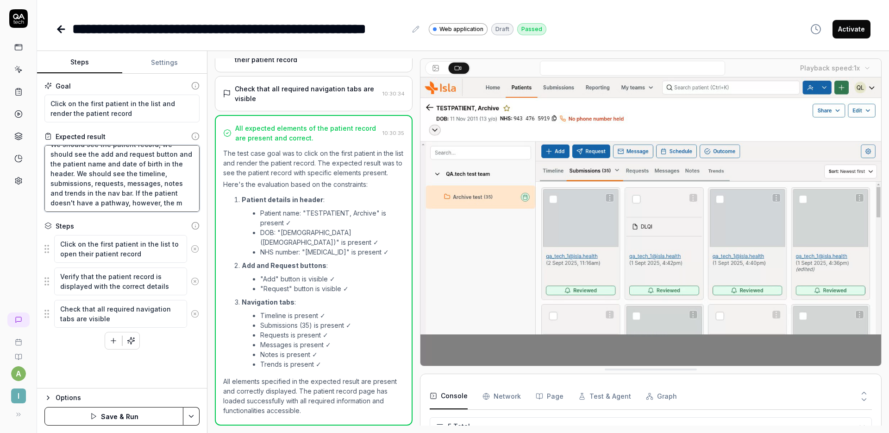
type textarea "*"
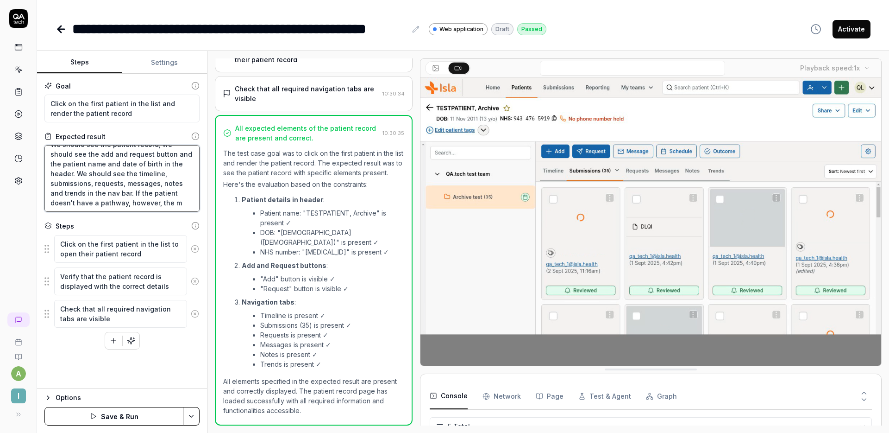
type textarea "We should see the patient record, we should see the add and request button and …"
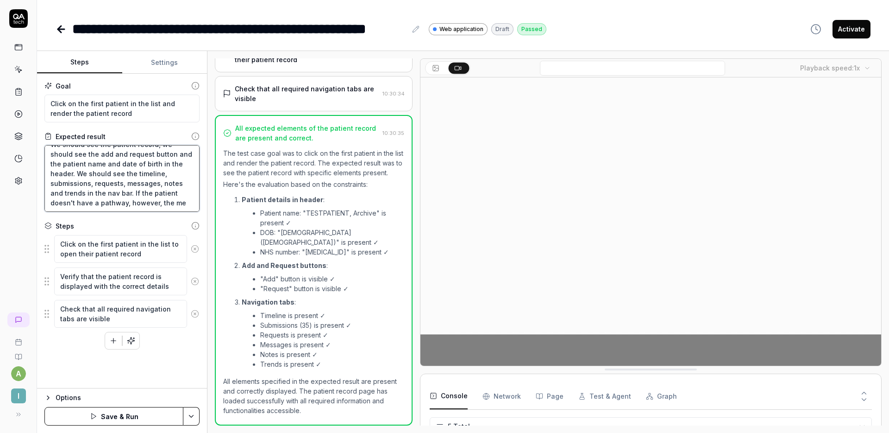
type textarea "*"
type textarea "We should see the patient record, we should see the add and request button and …"
type textarea "*"
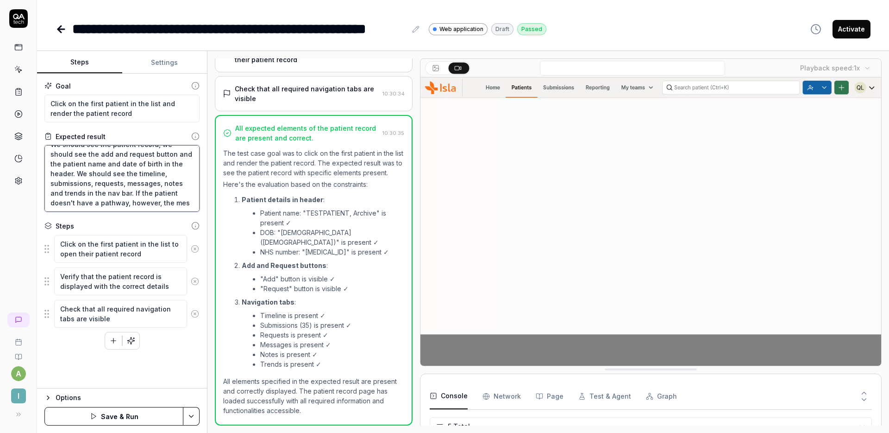
type textarea "We should see the patient record, we should see the add and request button and …"
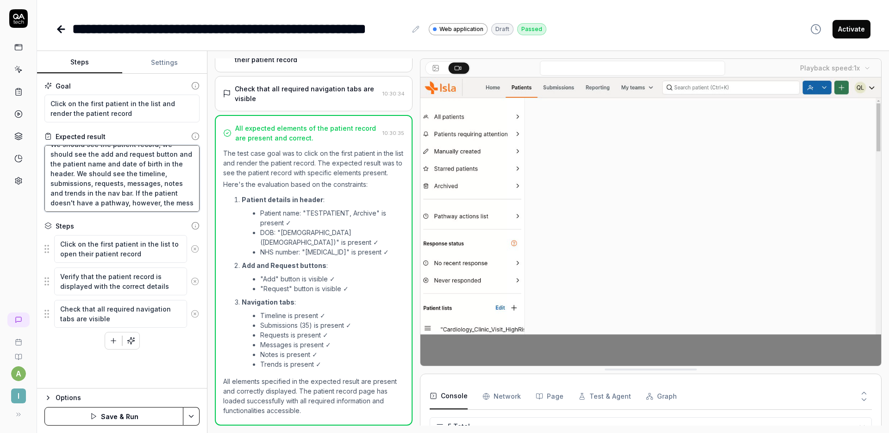
type textarea "*"
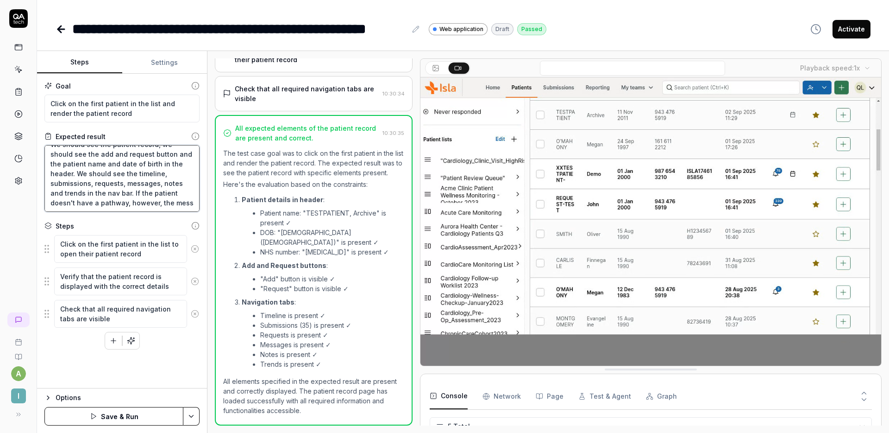
type textarea "We should see the patient record, we should see the add and request button and …"
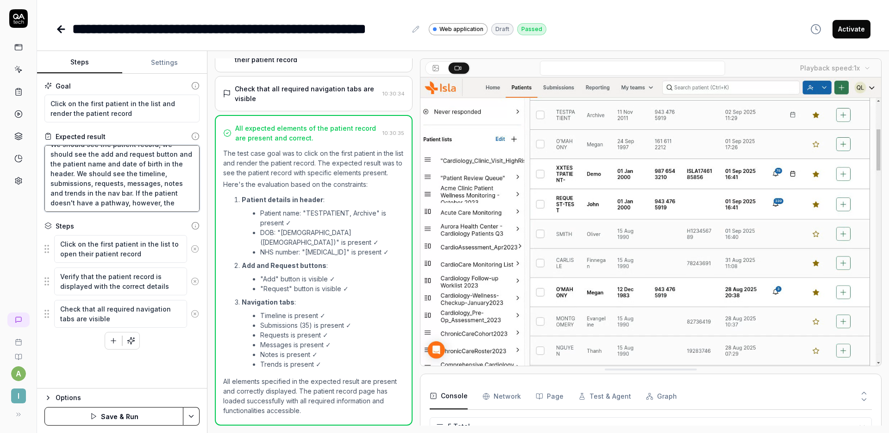
scroll to position [15, 0]
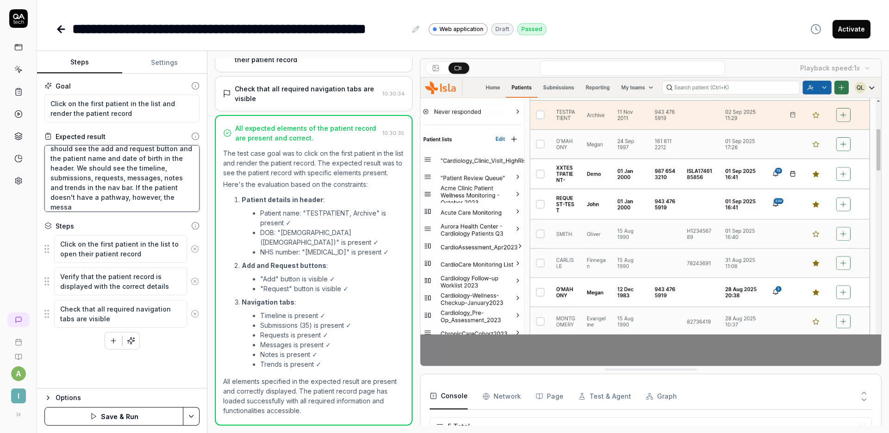
type textarea "*"
type textarea "We should see the patient record, we should see the add and request button and …"
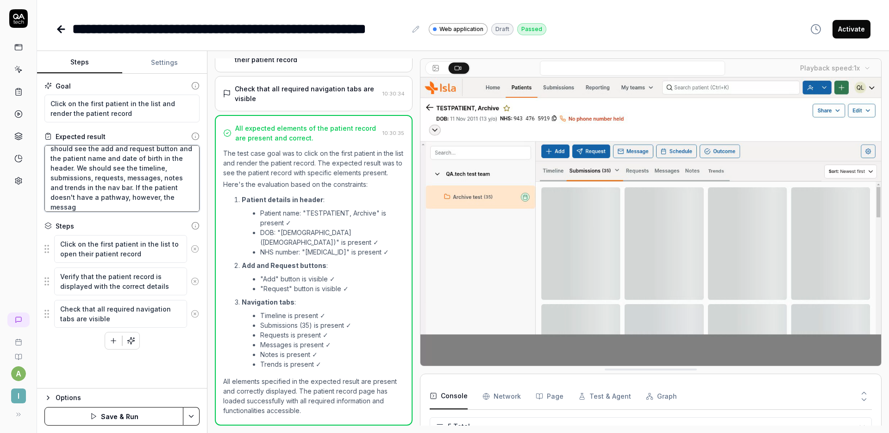
type textarea "*"
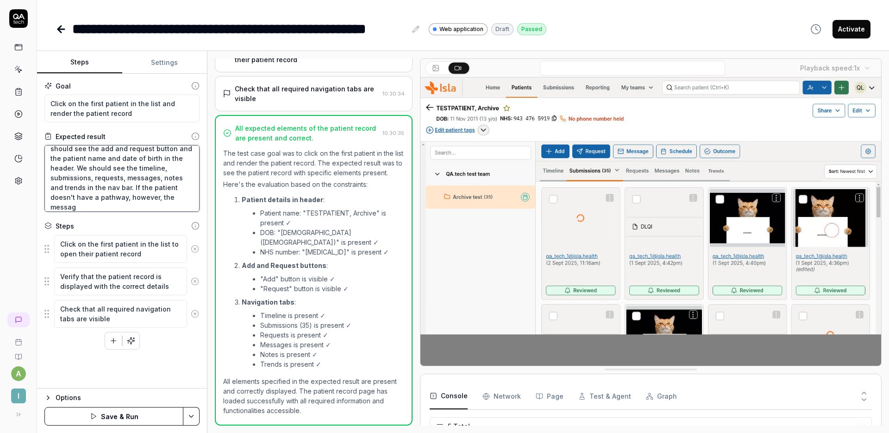
type textarea "We should see the patient record, we should see the add and request button and …"
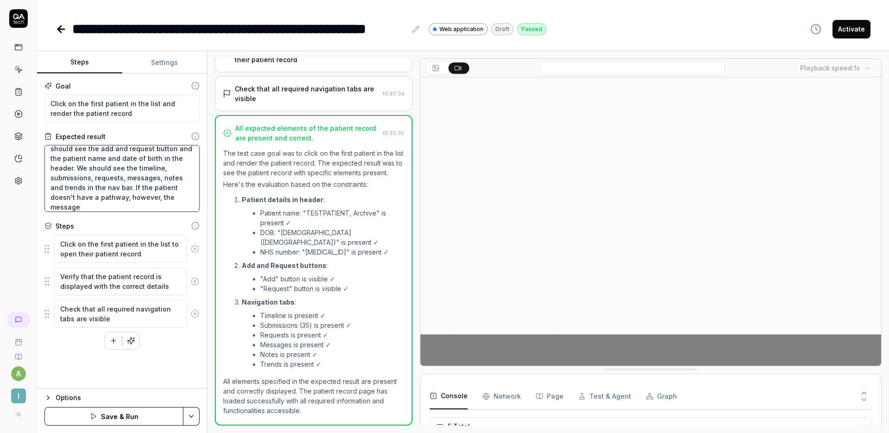
type textarea "*"
type textarea "We should see the patient record, we should see the add and request button and …"
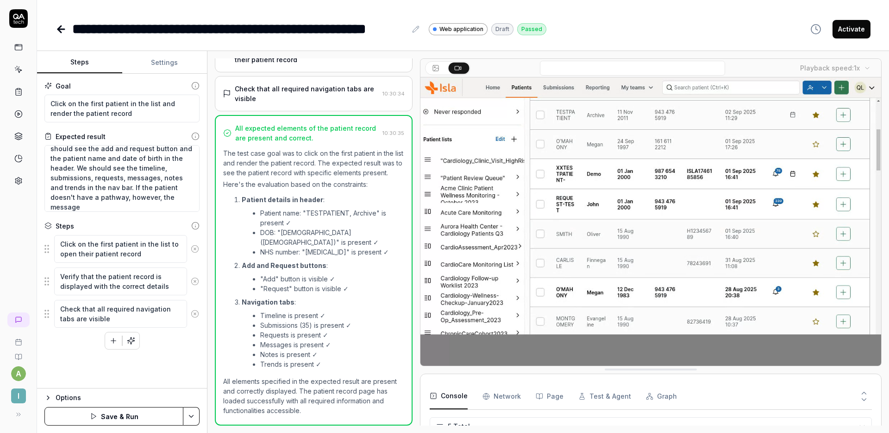
click at [595, 18] on div "**********" at bounding box center [463, 19] width 852 height 39
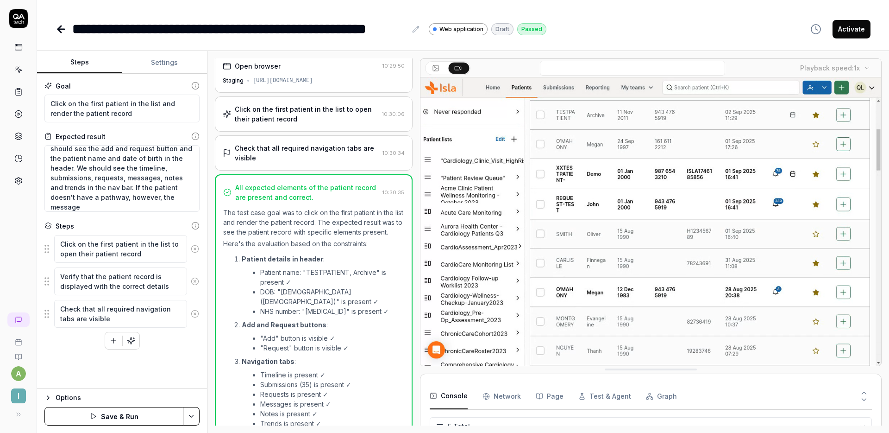
scroll to position [0, 0]
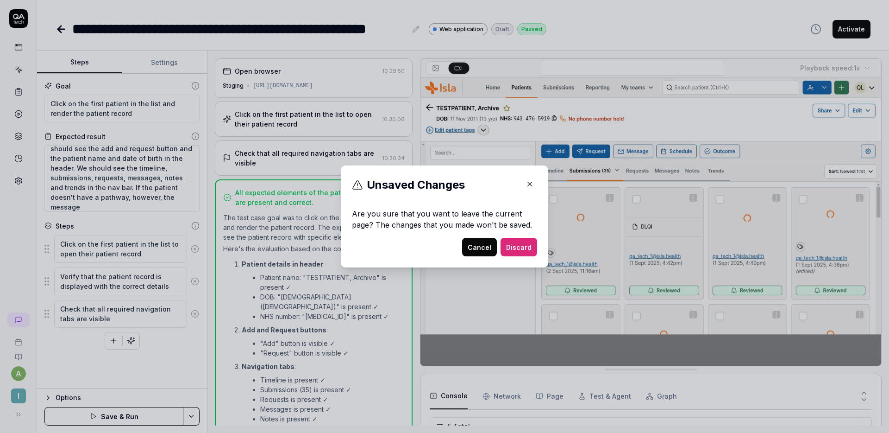
click at [510, 242] on button "Discard" at bounding box center [519, 247] width 37 height 19
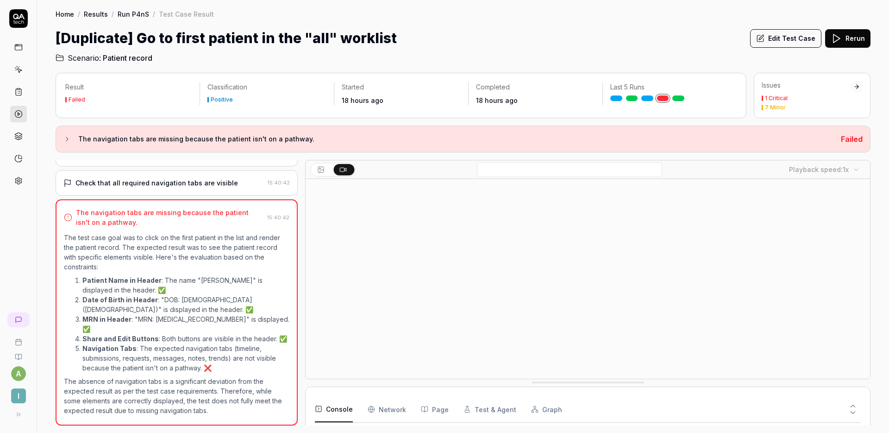
scroll to position [72, 0]
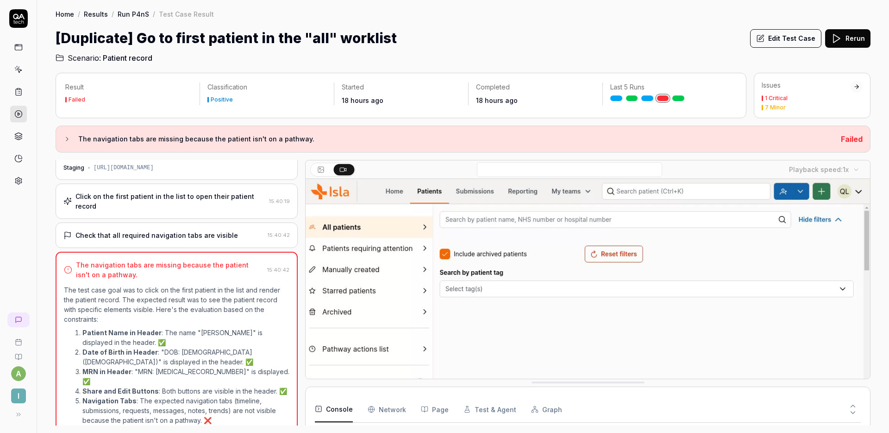
click at [189, 243] on div "Check that all required navigation tabs are visible 15:40:42" at bounding box center [177, 234] width 242 height 25
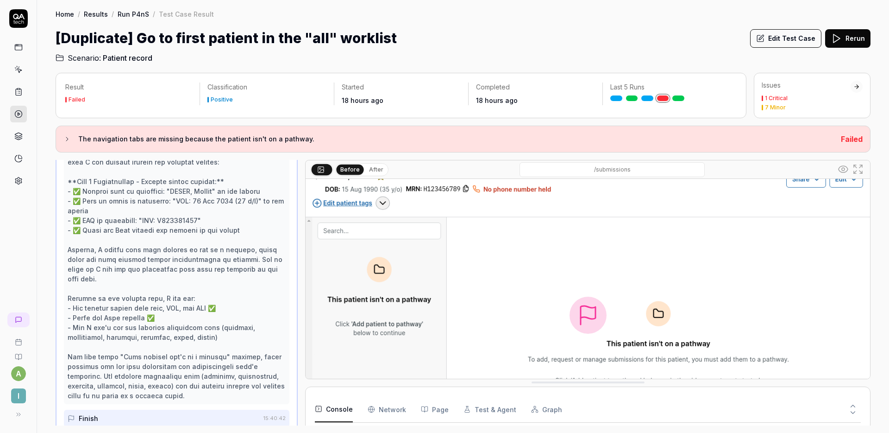
scroll to position [0, 0]
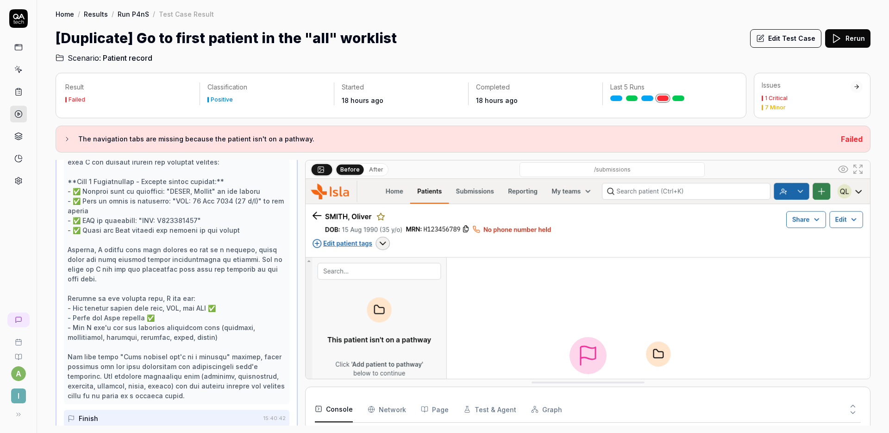
click at [781, 37] on button "Edit Test Case" at bounding box center [785, 38] width 71 height 19
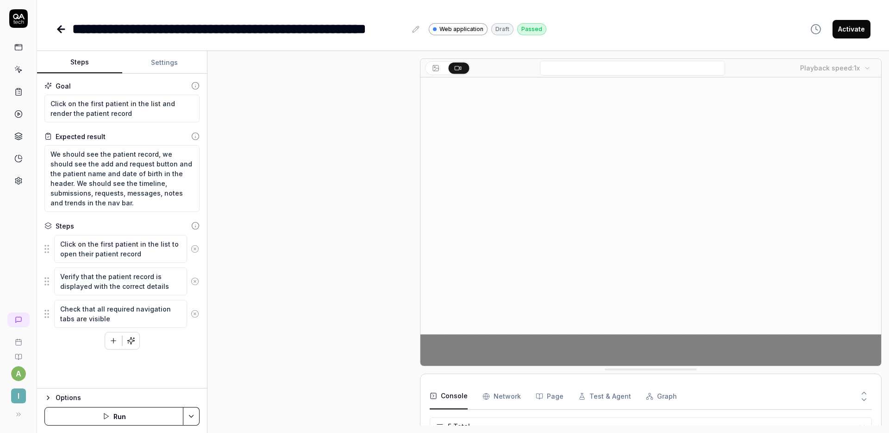
scroll to position [64, 0]
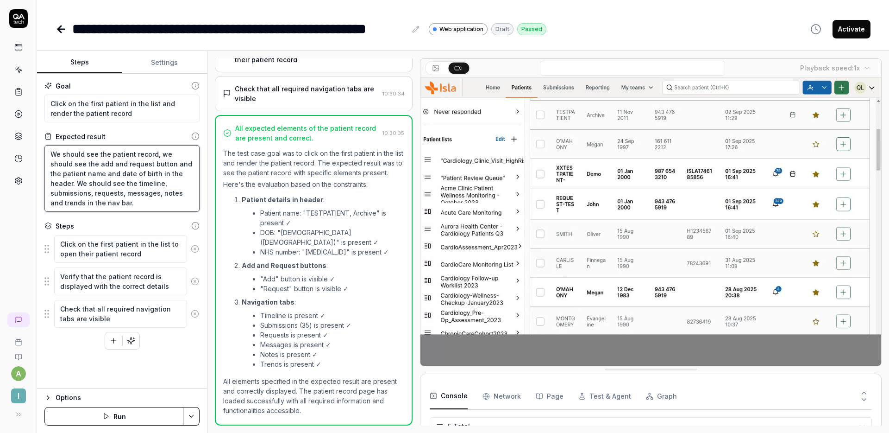
click at [121, 203] on textarea "We should see the patient record, we should see the add and request button and …" at bounding box center [121, 178] width 155 height 67
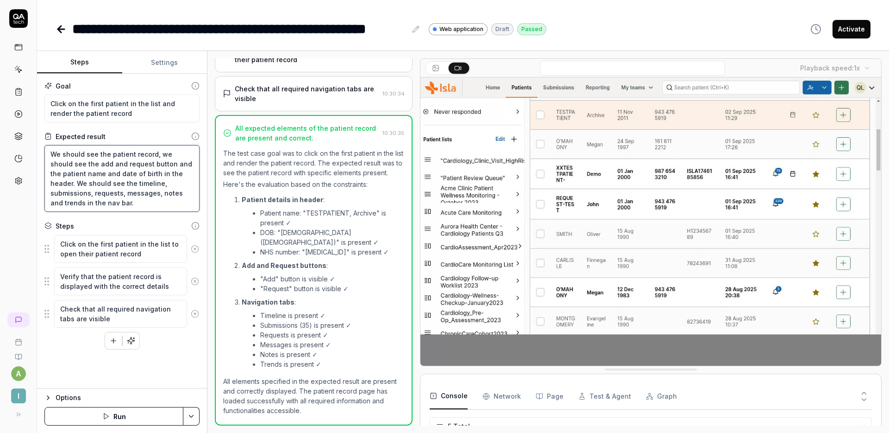
type textarea "*"
type textarea "We should see the patient record, we should see the add and request button and …"
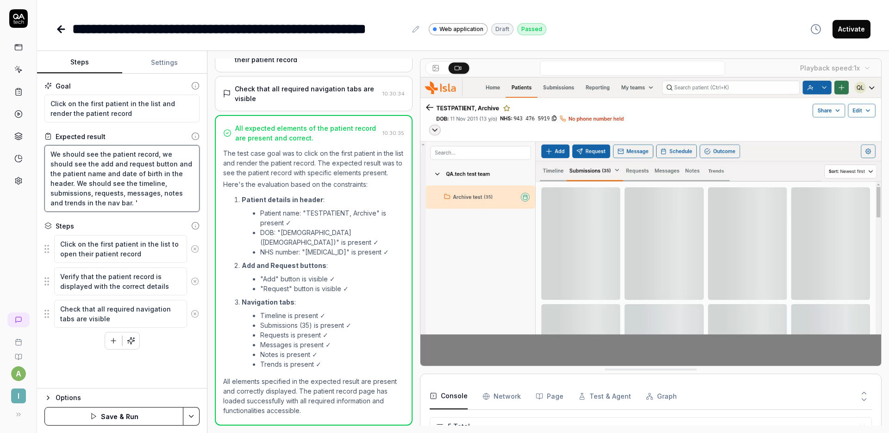
type textarea "*"
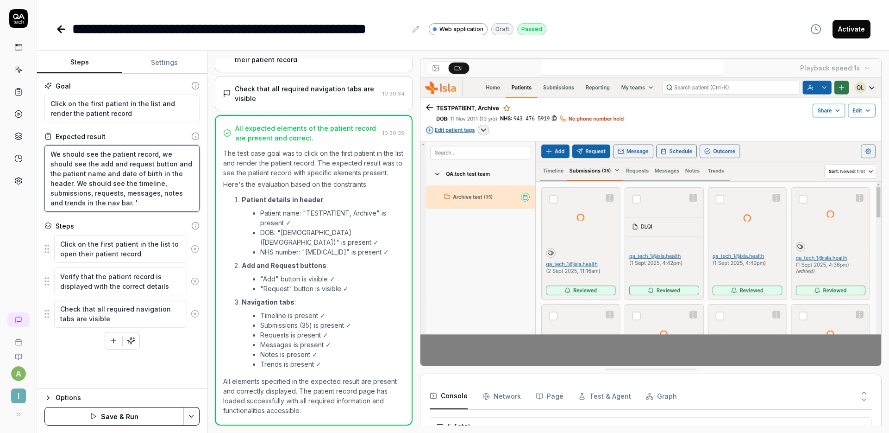
type textarea "We should see the patient record, we should see the add and request button and …"
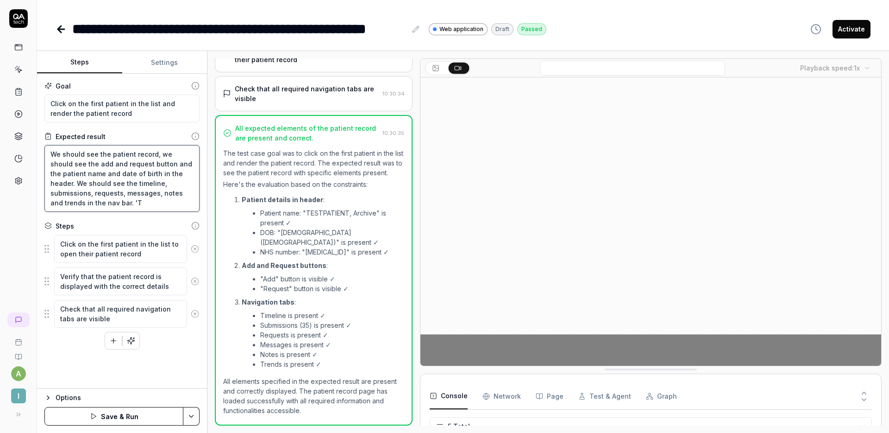
type textarea "*"
type textarea "We should see the patient record, we should see the add and request button and …"
type textarea "*"
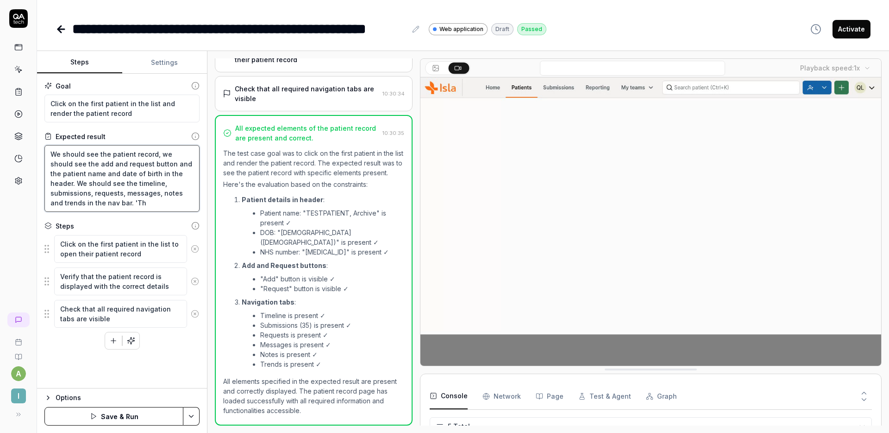
type textarea "We should see the patient record, we should see the add and request button and …"
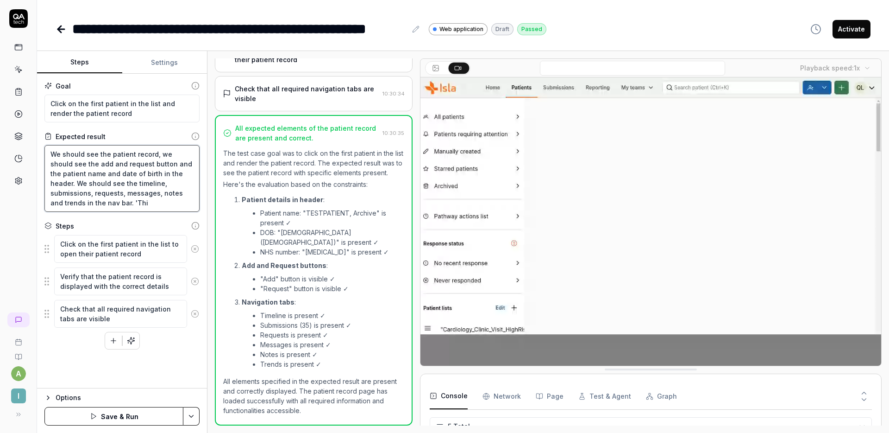
type textarea "*"
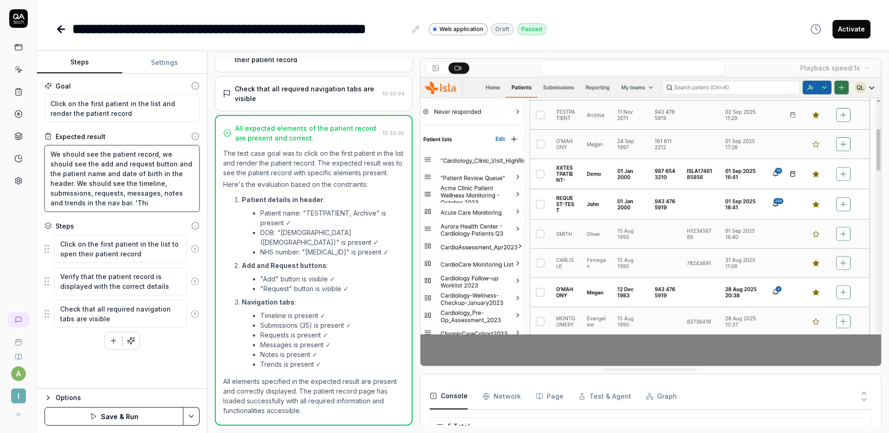
type textarea "We should see the patient record, we should see the add and request button and …"
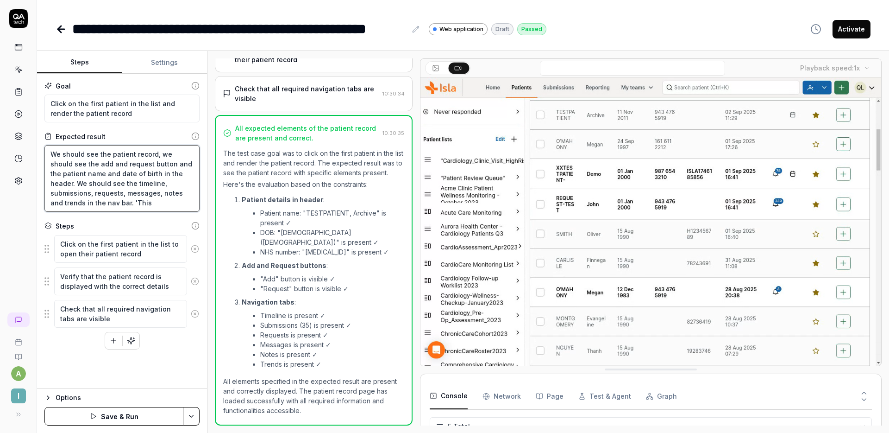
type textarea "*"
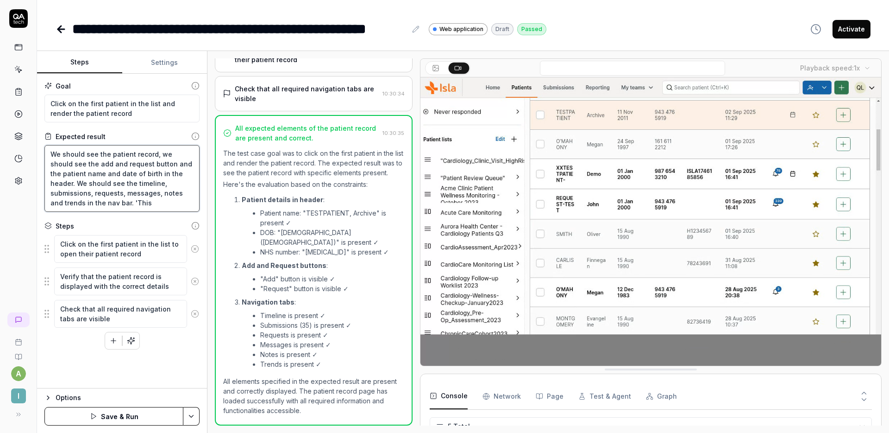
type textarea "We should see the patient record, we should see the add and request button and …"
type textarea "*"
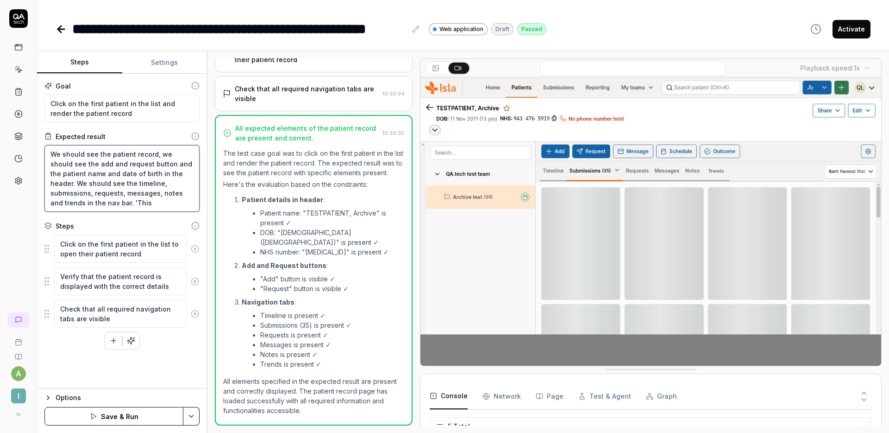
type textarea "We should see the patient record, we should see the add and request button and …"
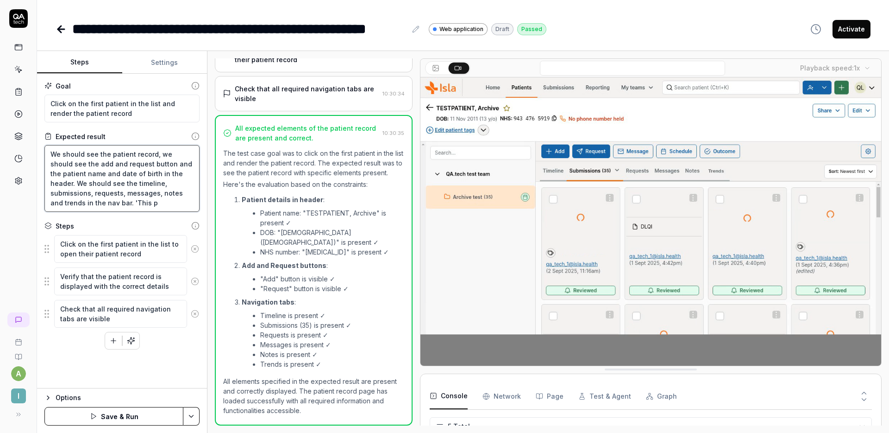
type textarea "*"
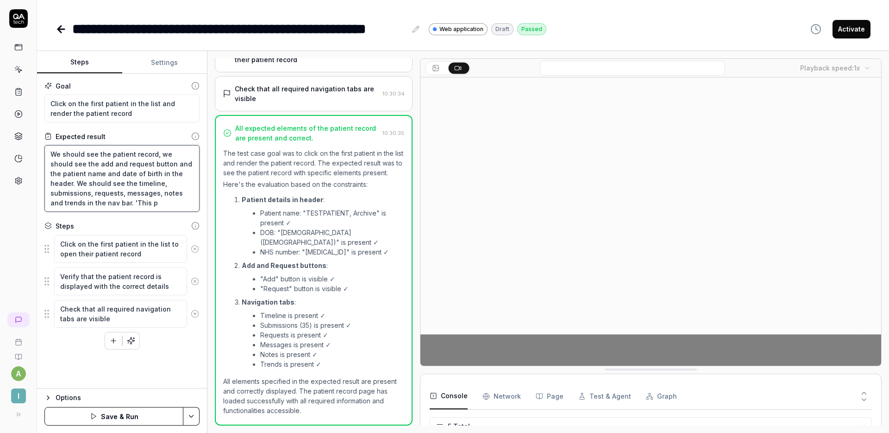
type textarea "We should see the patient record, we should see the add and request button and …"
type textarea "*"
type textarea "We should see the patient record, we should see the add and request button and …"
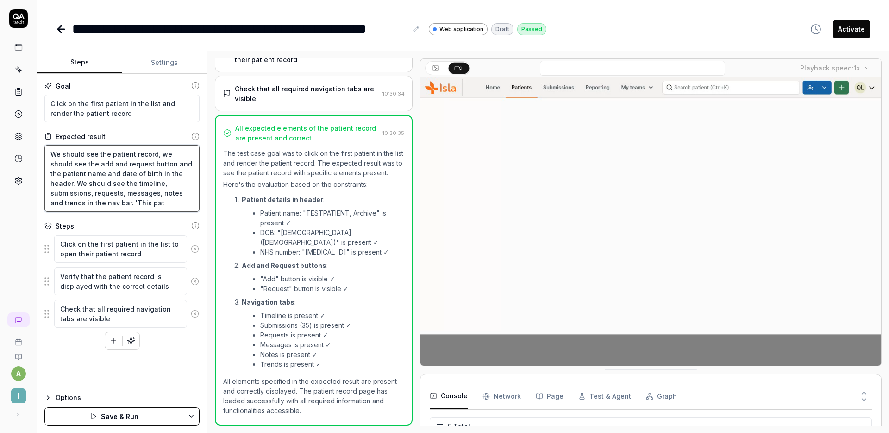
type textarea "*"
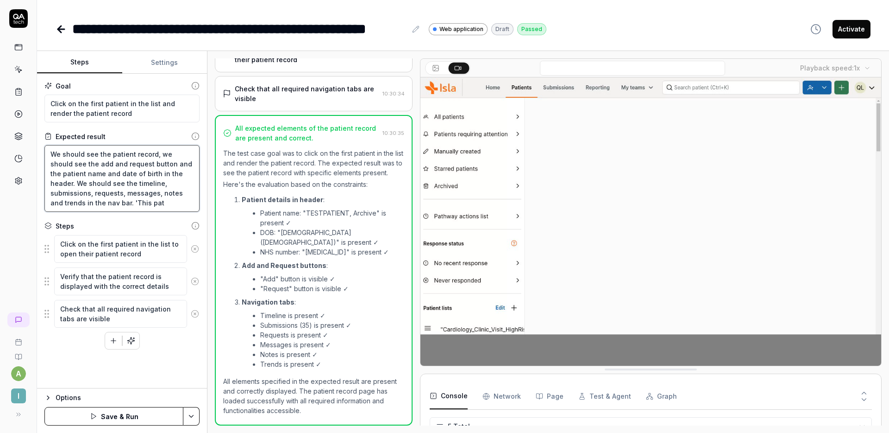
type textarea "We should see the patient record, we should see the add and request button and …"
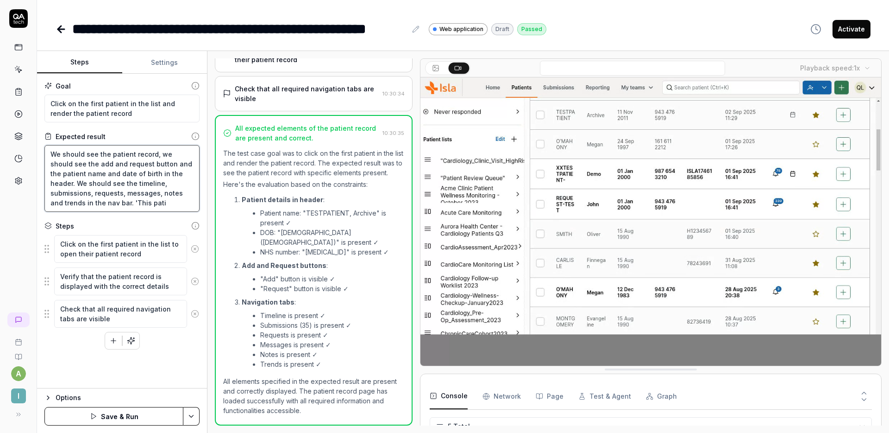
type textarea "*"
type textarea "We should see the patient record, we should see the add and request button and …"
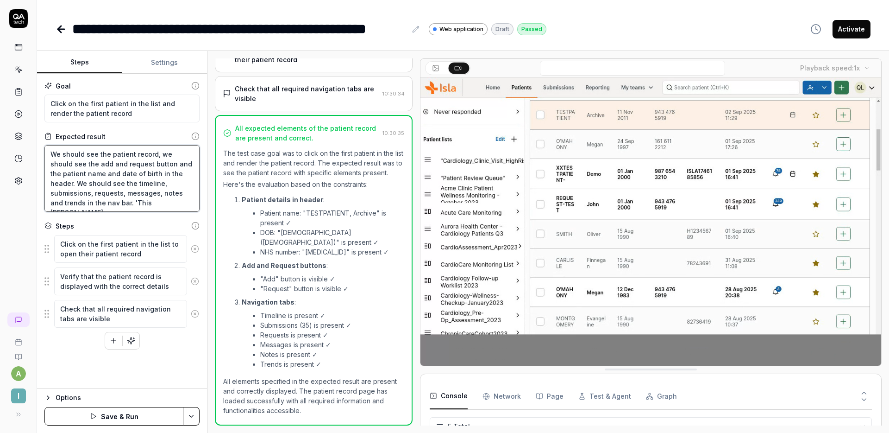
type textarea "*"
type textarea "We should see the patient record, we should see the add and request button and …"
type textarea "*"
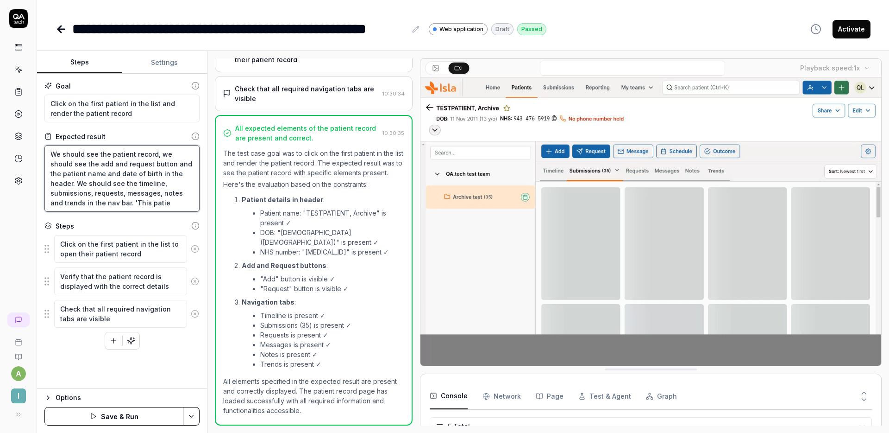
type textarea "We should see the patient record, we should see the add and request button and …"
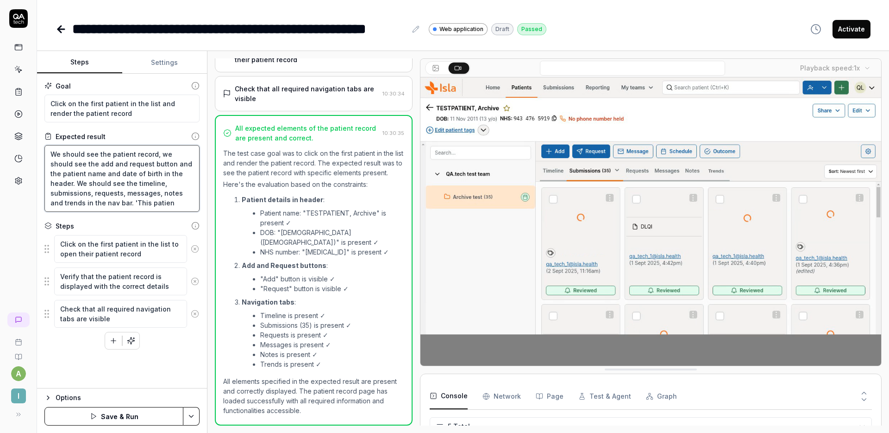
type textarea "*"
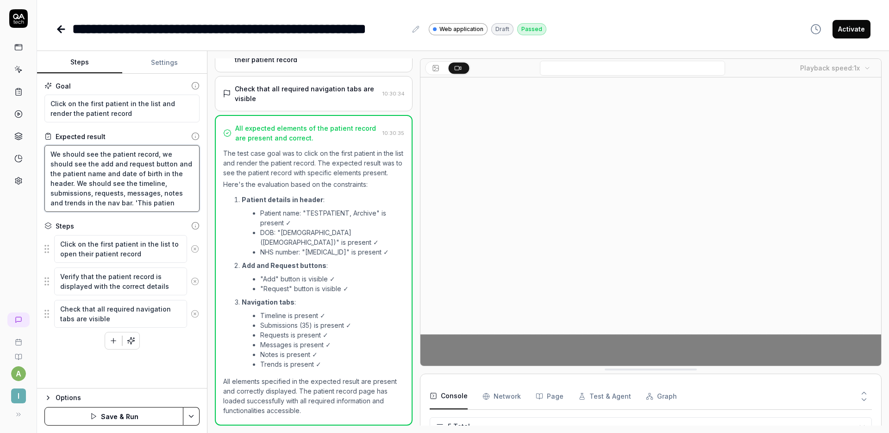
type textarea "We should see the patient record, we should see the add and request button and …"
type textarea "*"
type textarea "We should see the patient record, we should see the add and request button and …"
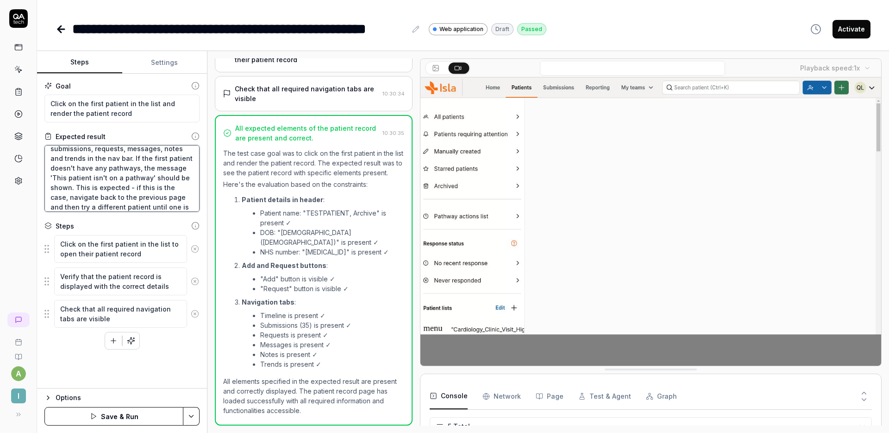
scroll to position [54, 0]
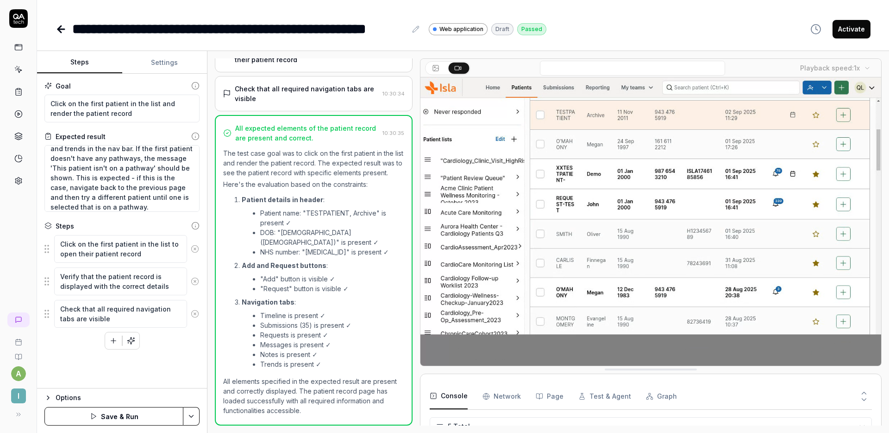
click at [134, 415] on button "Save & Run" at bounding box center [113, 416] width 139 height 19
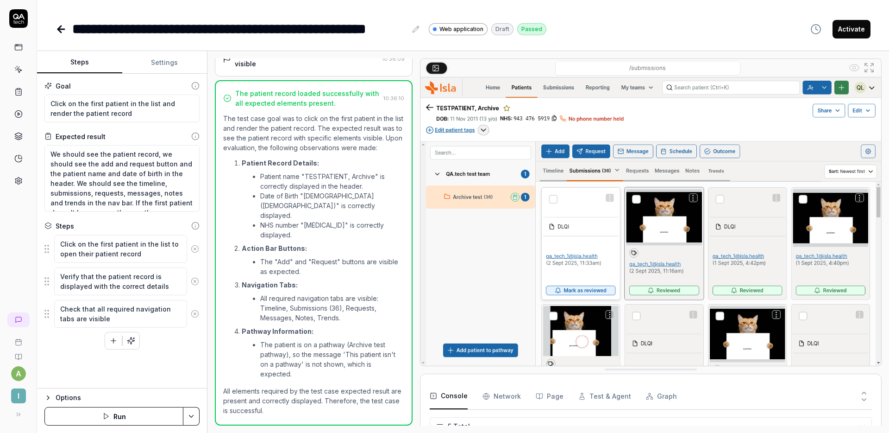
scroll to position [26, 0]
type textarea "*"
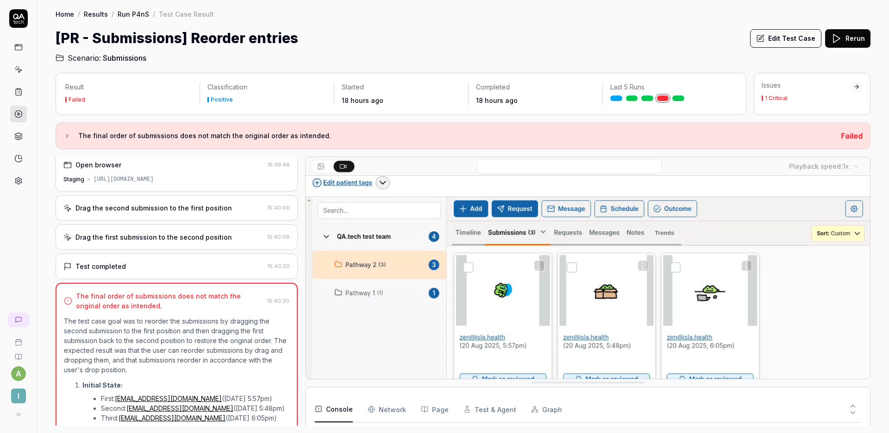
scroll to position [58, 0]
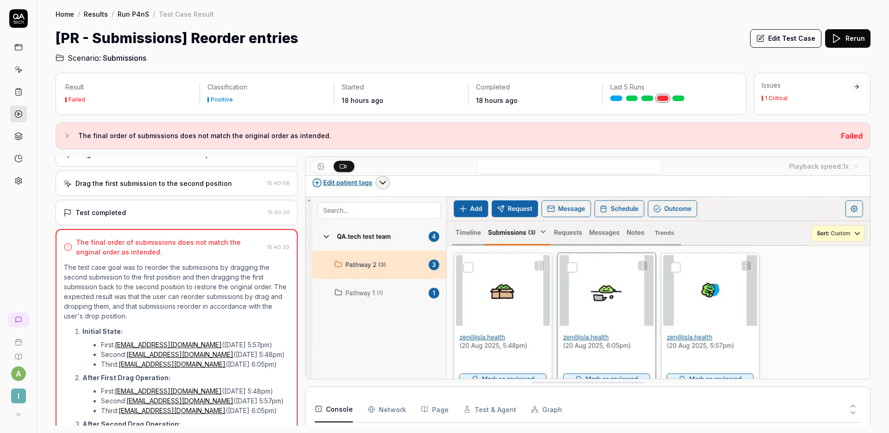
click at [788, 38] on button "Edit Test Case" at bounding box center [785, 38] width 71 height 19
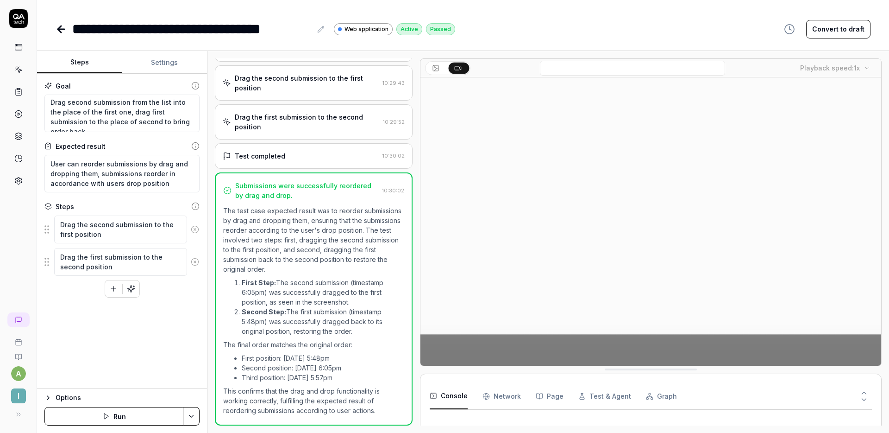
scroll to position [2, 0]
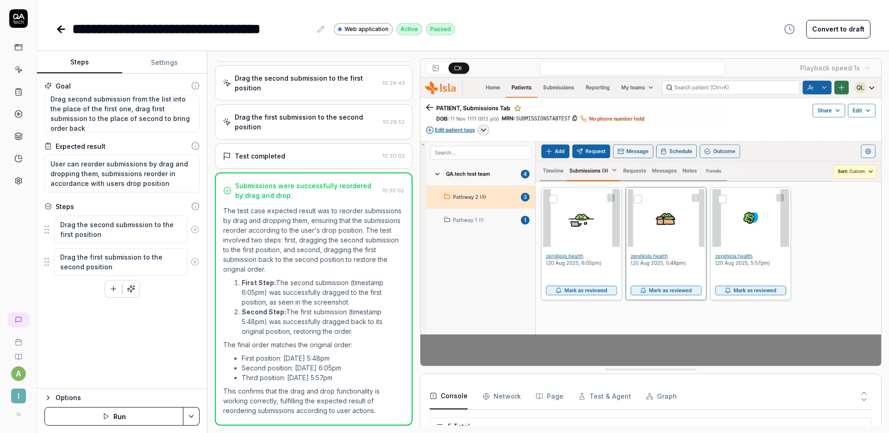
scroll to position [4, 0]
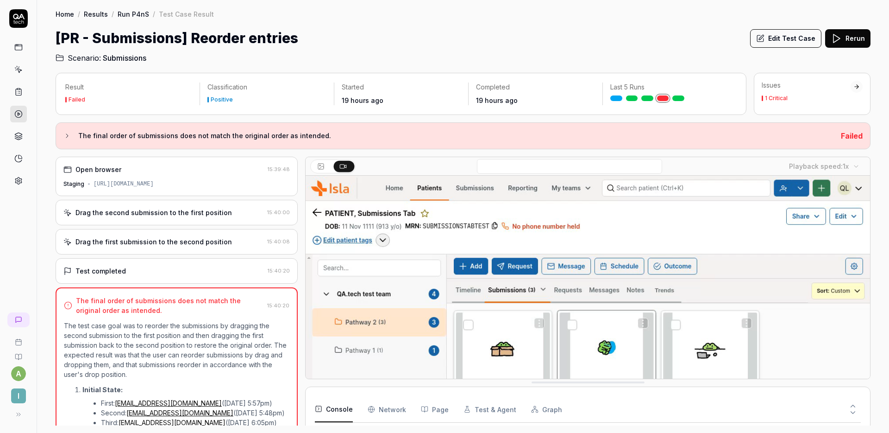
click at [208, 214] on div "Drag the second submission to the first position" at bounding box center [154, 213] width 157 height 10
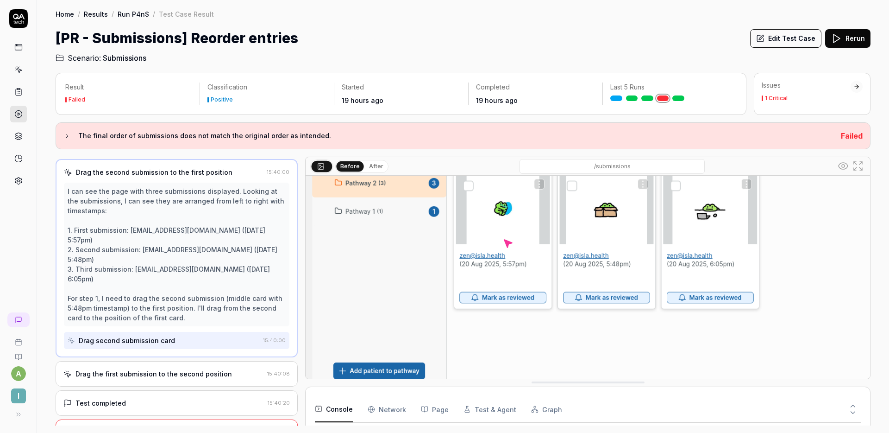
scroll to position [145, 0]
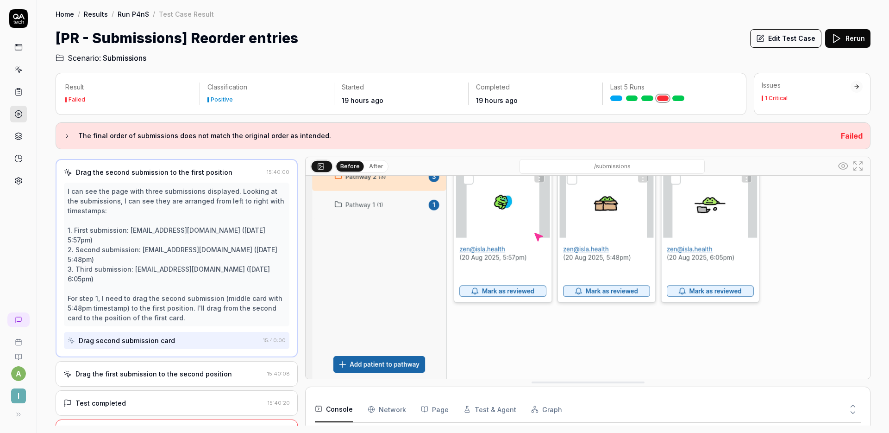
click at [159, 427] on div "The final order of submissions does not match the original order as intended." at bounding box center [170, 436] width 189 height 19
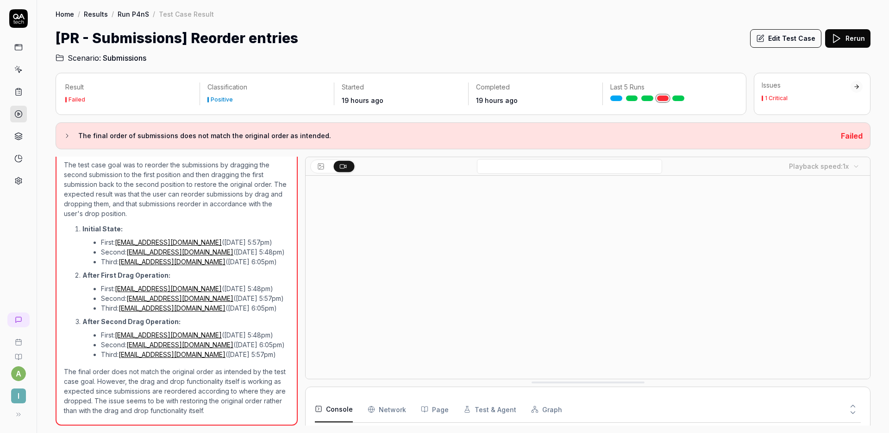
scroll to position [93, 0]
click at [843, 167] on body "a I Home / Results / Run P4nS / Test Case Result Home / Results / Run P4nS / Te…" at bounding box center [444, 216] width 889 height 433
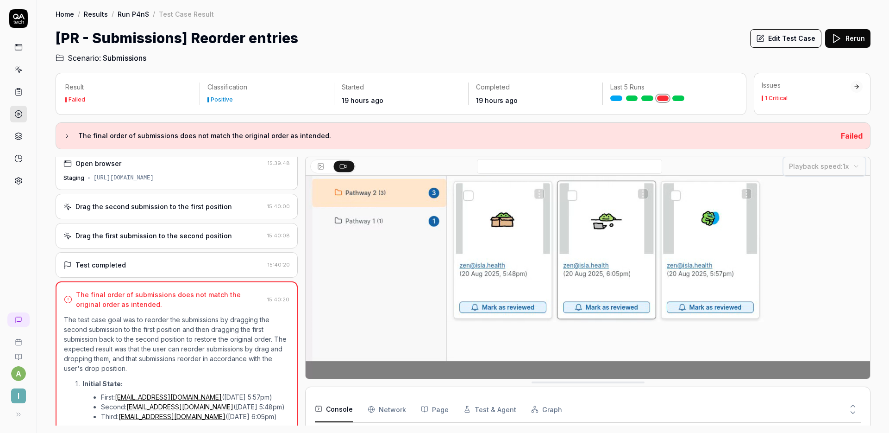
scroll to position [5, 0]
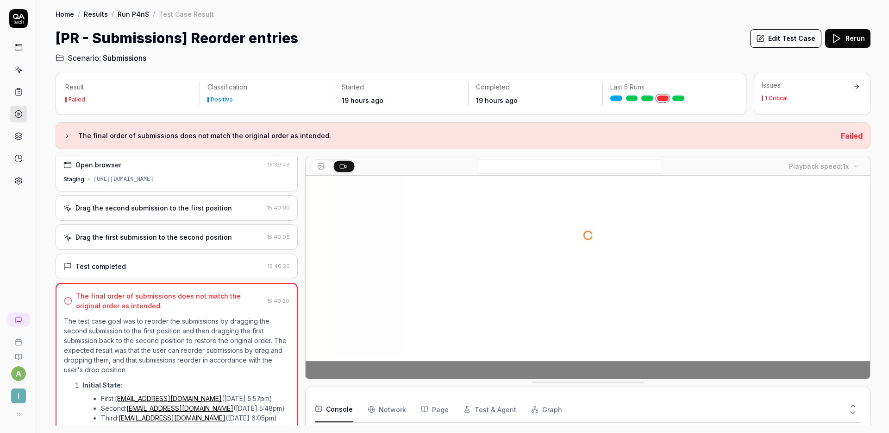
click at [787, 43] on button "Edit Test Case" at bounding box center [785, 38] width 71 height 19
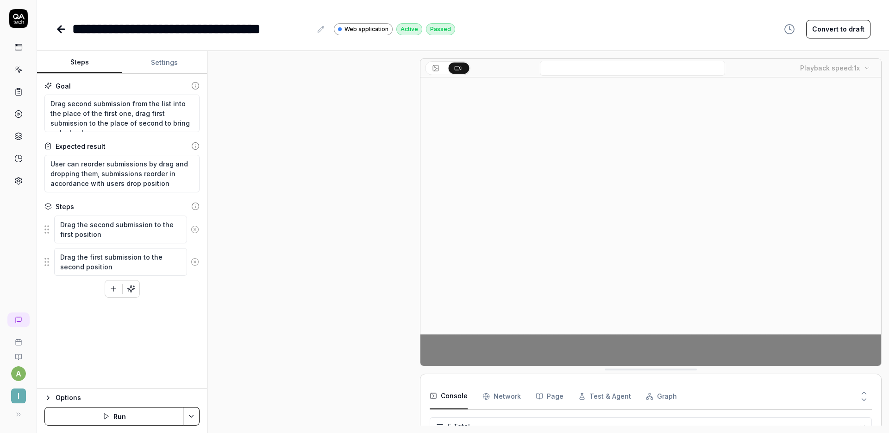
scroll to position [36, 0]
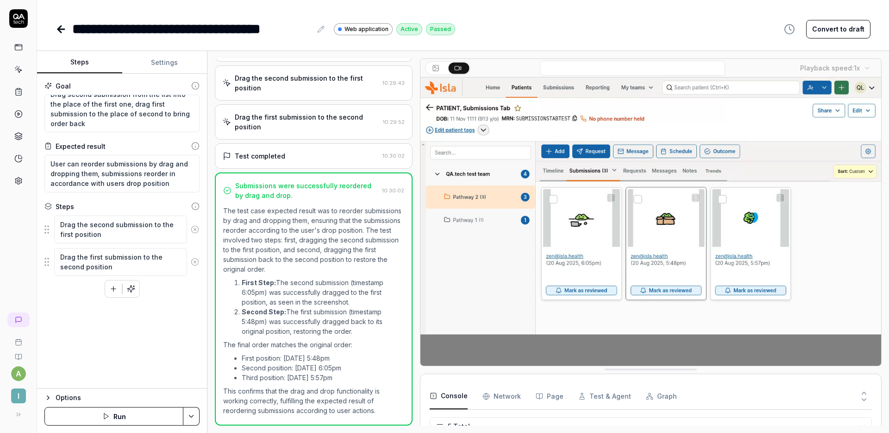
scroll to position [10, 0]
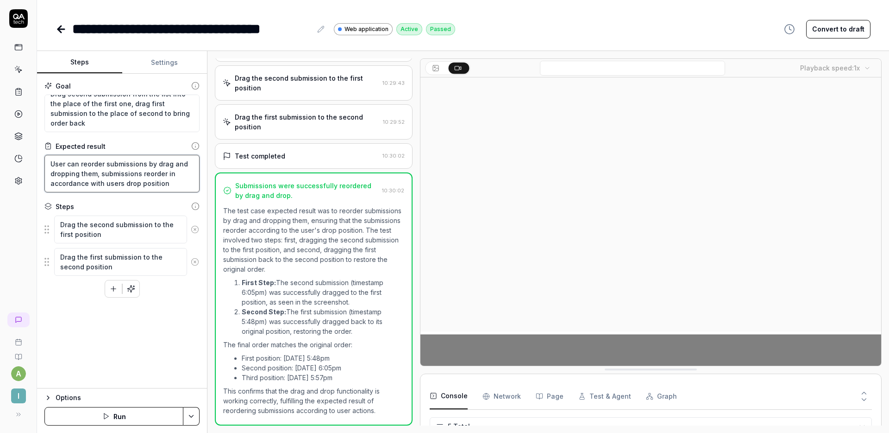
click at [176, 184] on textarea "User can reorder submissions by drag and dropping them, submissions reorder in …" at bounding box center [121, 174] width 155 height 38
type textarea "*"
type textarea "User can reorder submissions by drag and dropping them, submissions reorder in …"
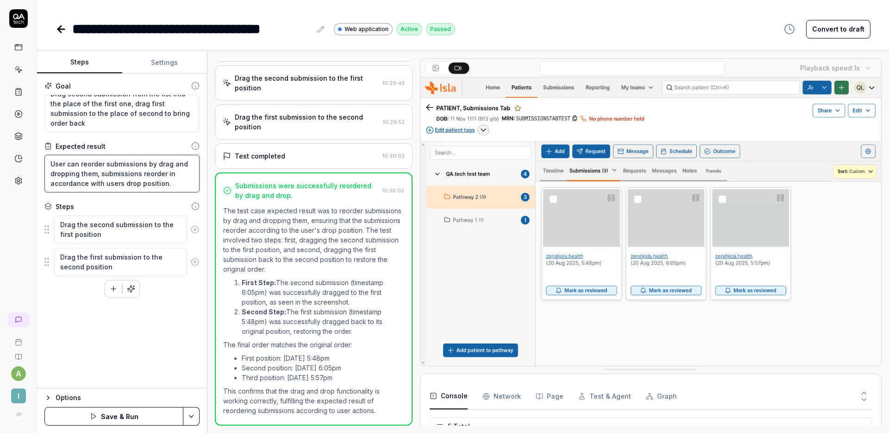
type textarea "*"
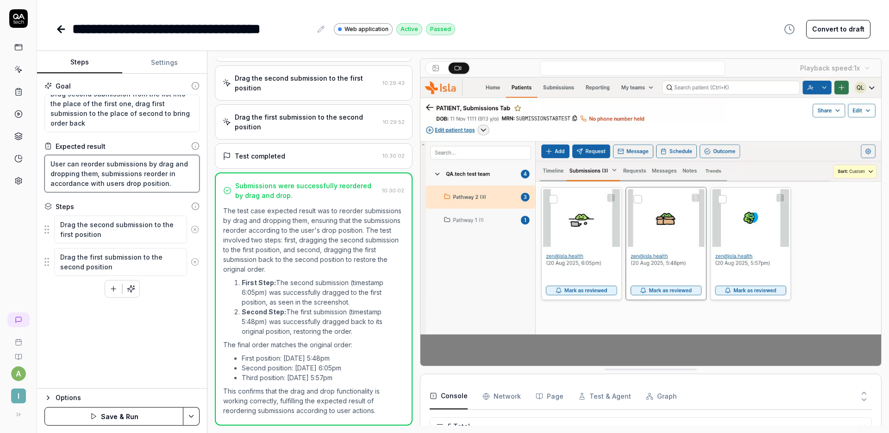
type textarea "User can reorder submissions by drag and dropping them, submissions reorder in …"
type textarea "*"
type textarea "User can reorder submissions by drag and dropping them, submissions reorder in …"
type textarea "*"
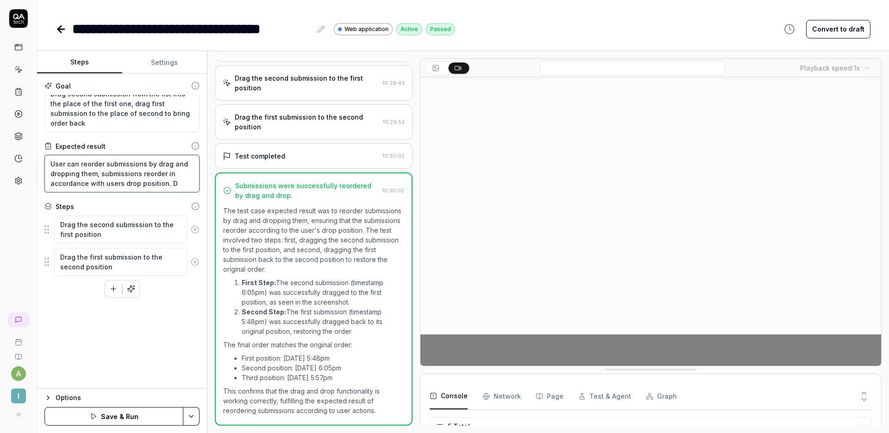
type textarea "User can reorder submissions by drag and dropping them, submissions reorder in …"
type textarea "*"
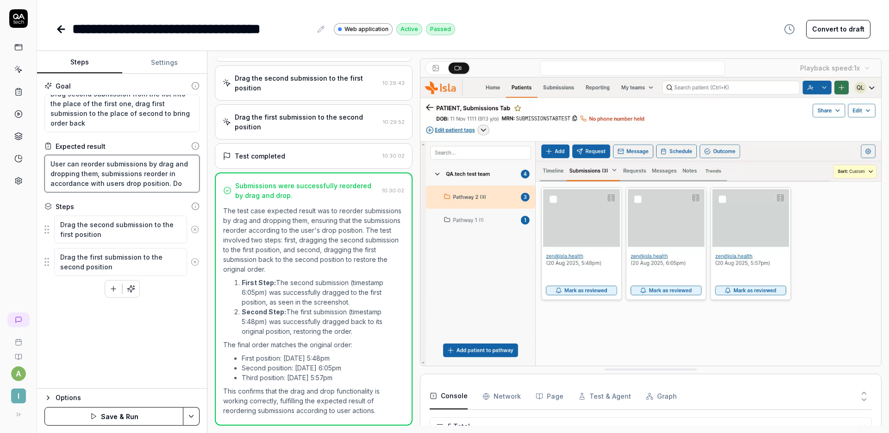
type textarea "User can reorder submissions by drag and dropping them, submissions reorder in …"
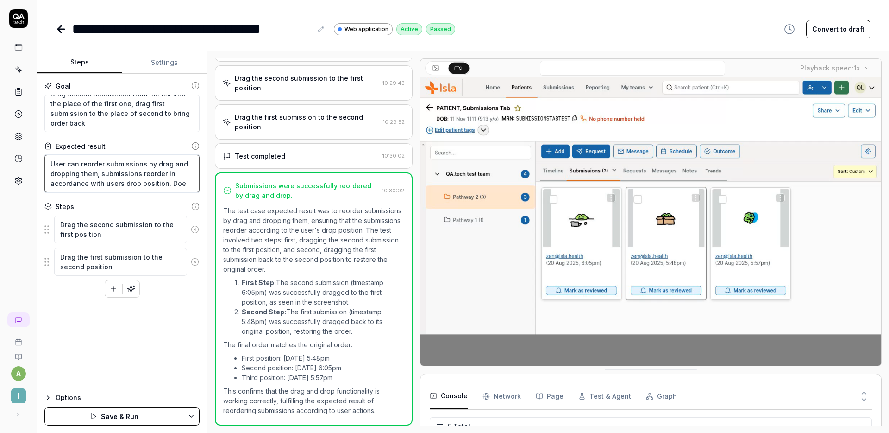
type textarea "*"
type textarea "User can reorder submissions by drag and dropping them, submissions reorder in …"
type textarea "*"
type textarea "User can reorder submissions by drag and dropping them, submissions reorder in …"
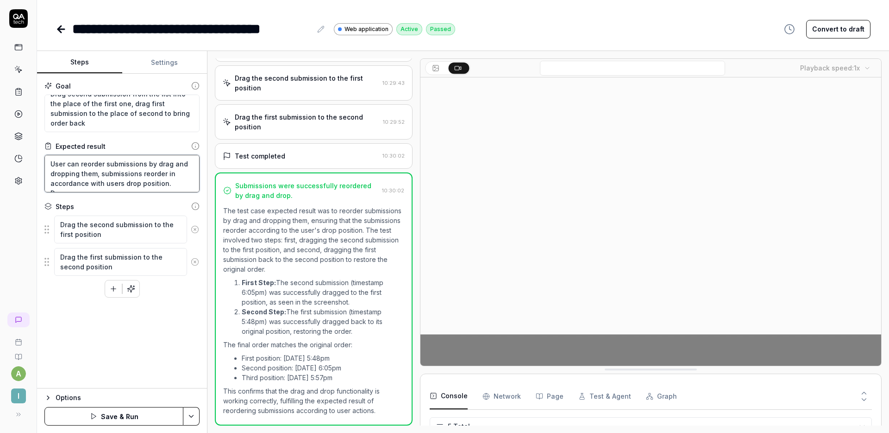
type textarea "*"
type textarea "User can reorder submissions by drag and dropping them, submissions reorder in …"
type textarea "*"
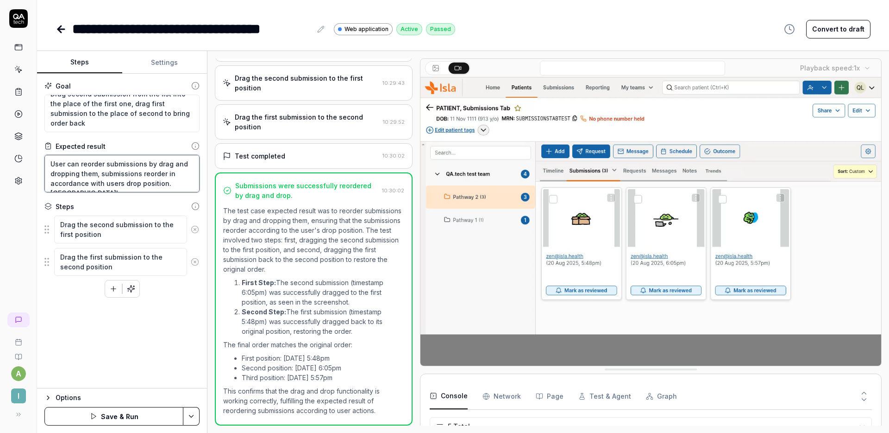
type textarea "User can reorder submissions by drag and dropping them, submissions reorder in …"
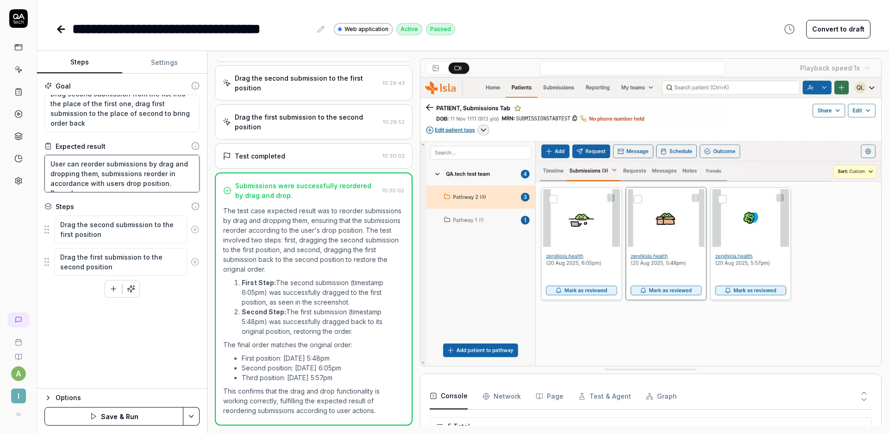
type textarea "*"
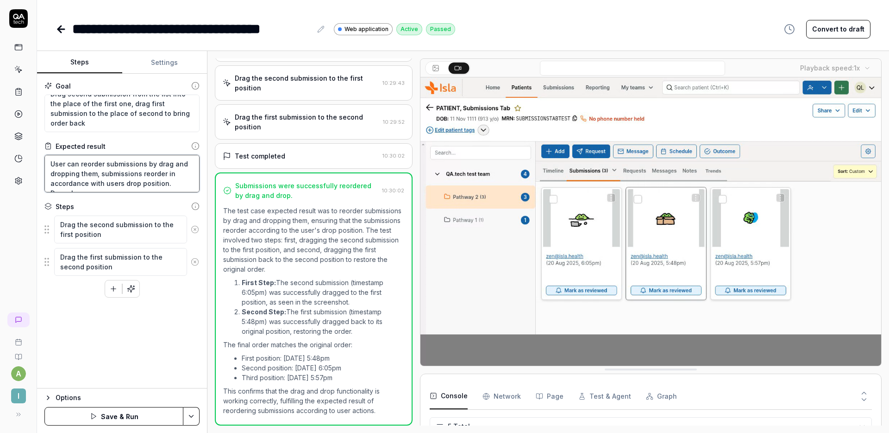
type textarea "User can reorder submissions by drag and dropping them, submissions reorder in …"
type textarea "*"
type textarea "User can reorder submissions by drag and dropping them, submissions reorder in …"
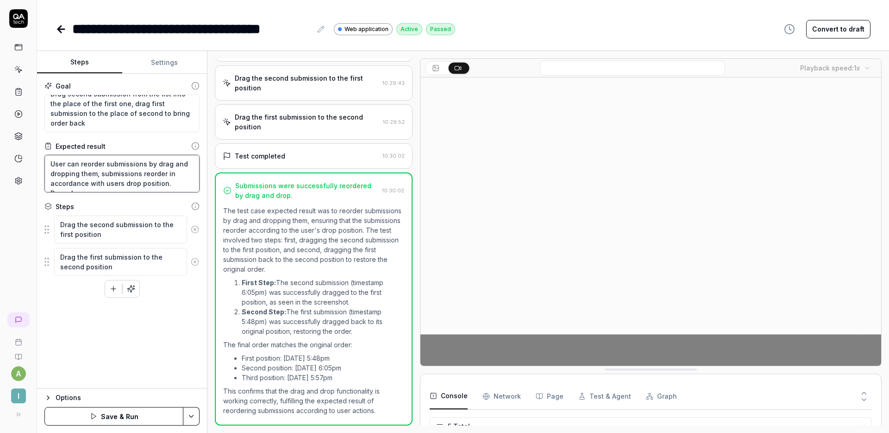
type textarea "*"
type textarea "User can reorder submissions by drag and dropping them, submissions reorder in …"
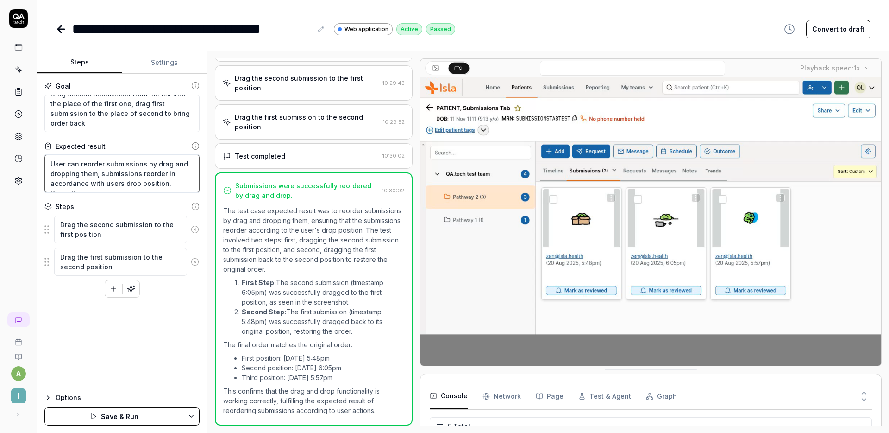
type textarea "*"
type textarea "User can reorder submissions by drag and dropping them, submissions reorder in …"
type textarea "*"
type textarea "User can reorder submissions by drag and dropping them, submissions reorder in …"
type textarea "*"
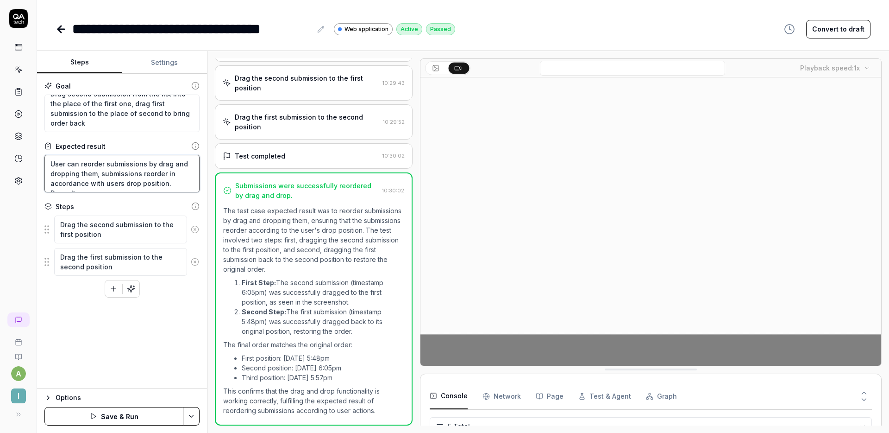
type textarea "User can reorder submissions by drag and dropping them, submissions reorder in …"
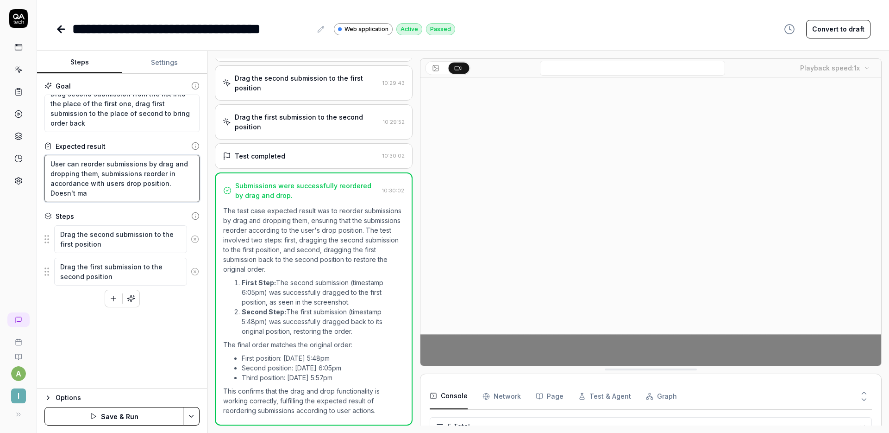
type textarea "*"
type textarea "User can reorder submissions by drag and dropping them, submissions reorder in …"
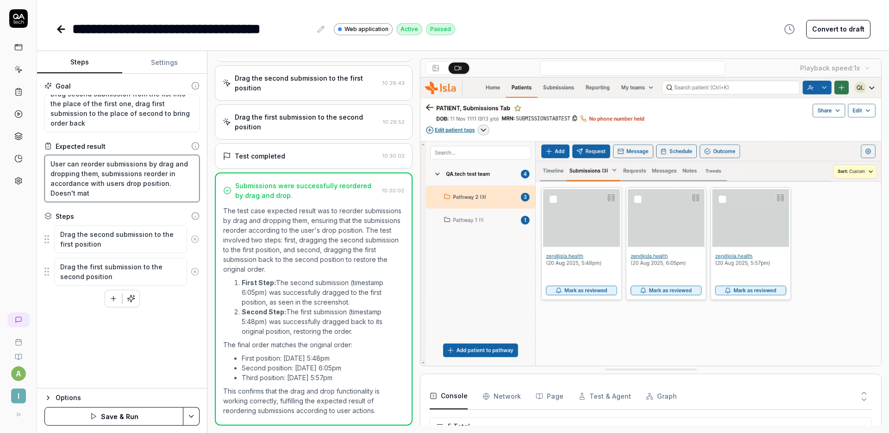
type textarea "*"
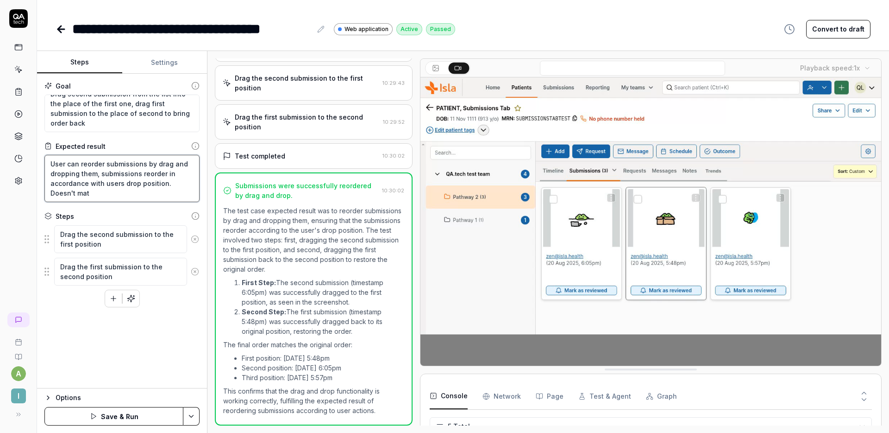
type textarea "User can reorder submissions by drag and dropping them, submissions reorder in …"
type textarea "*"
type textarea "User can reorder submissions by drag and dropping them, submissions reorder in …"
type textarea "*"
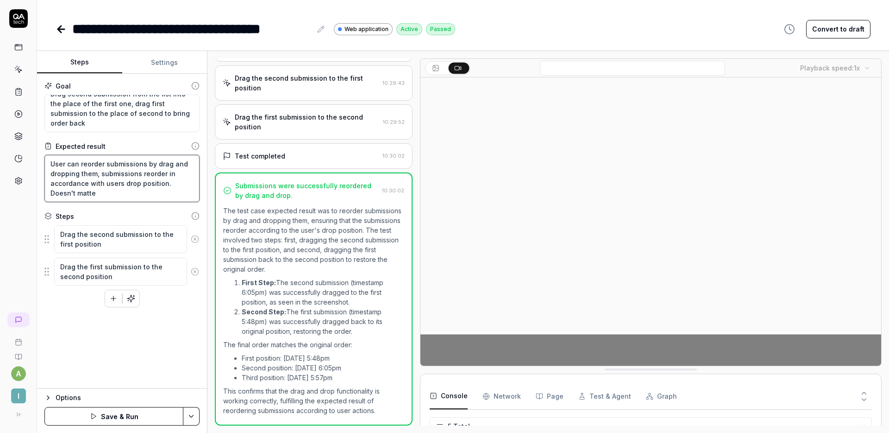
type textarea "User can reorder submissions by drag and dropping them, submissions reorder in …"
type textarea "*"
type textarea "User can reorder submissions by drag and dropping them, submissions reorder in …"
type textarea "*"
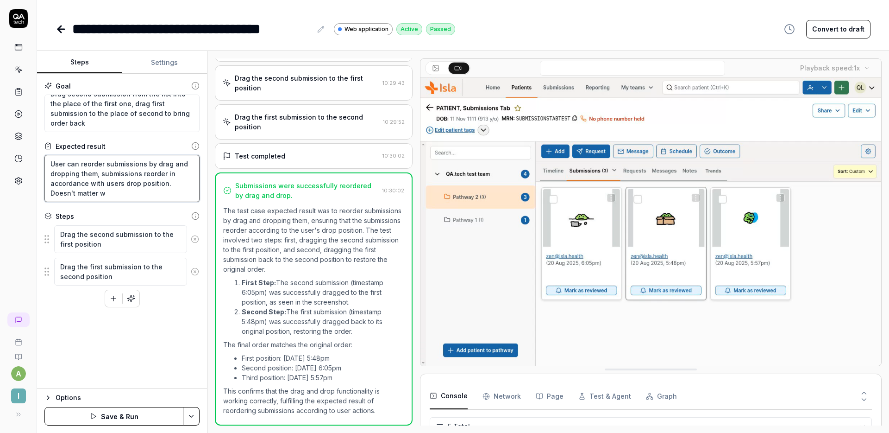
type textarea "User can reorder submissions by drag and dropping them, submissions reorder in …"
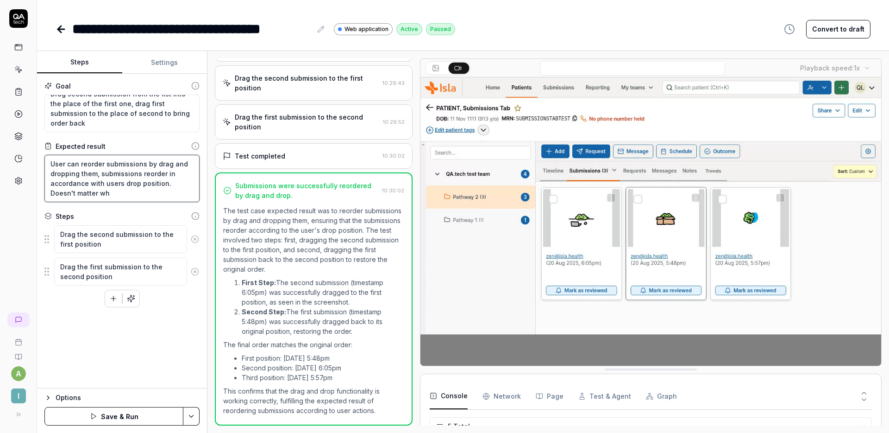
type textarea "*"
type textarea "User can reorder submissions by drag and dropping them, submissions reorder in …"
type textarea "*"
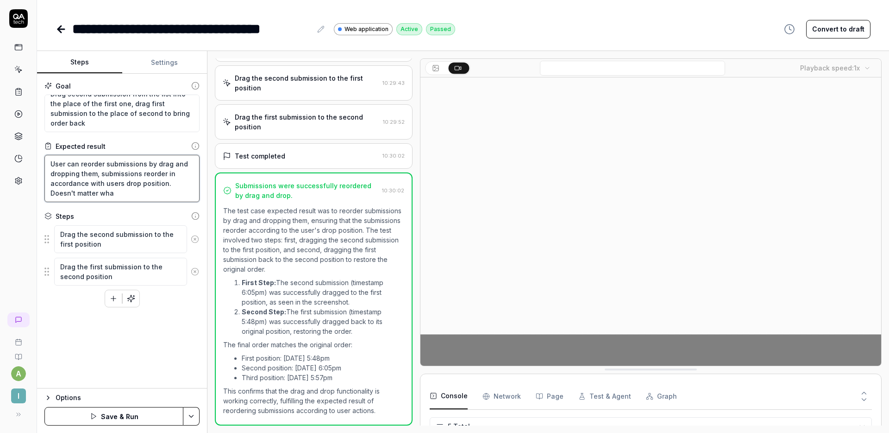
type textarea "User can reorder submissions by drag and dropping them, submissions reorder in …"
type textarea "*"
type textarea "User can reorder submissions by drag and dropping them, submissions reorder in …"
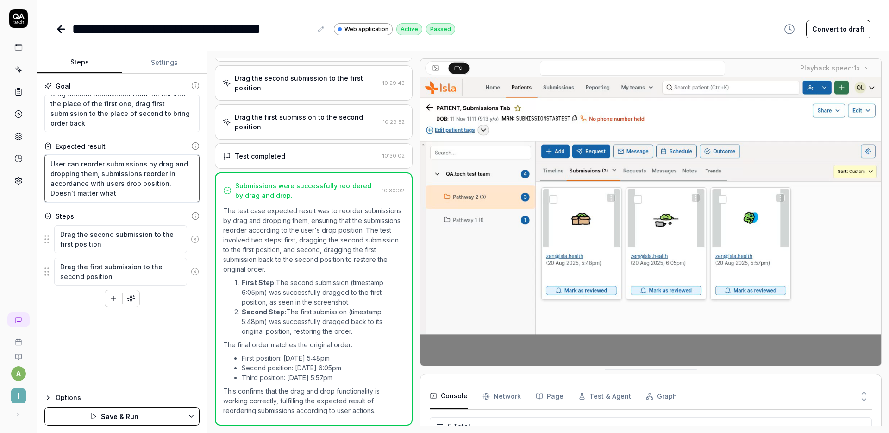
type textarea "*"
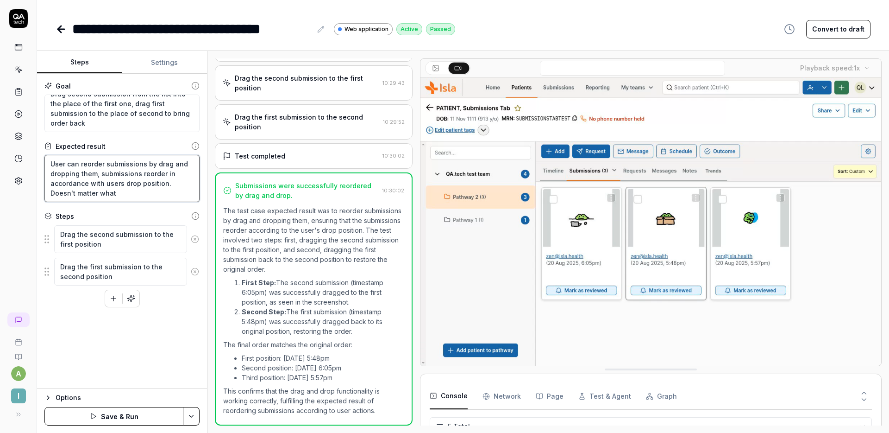
type textarea "User can reorder submissions by drag and dropping them, submissions reorder in …"
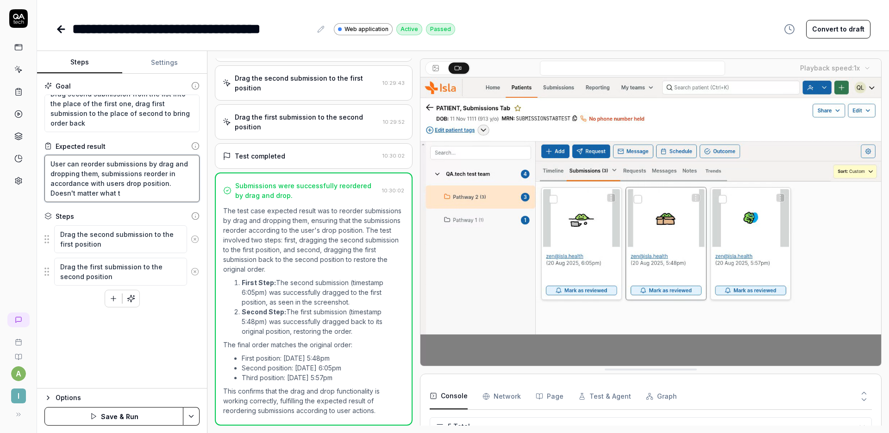
type textarea "*"
type textarea "User can reorder submissions by drag and dropping them, submissions reorder in …"
type textarea "*"
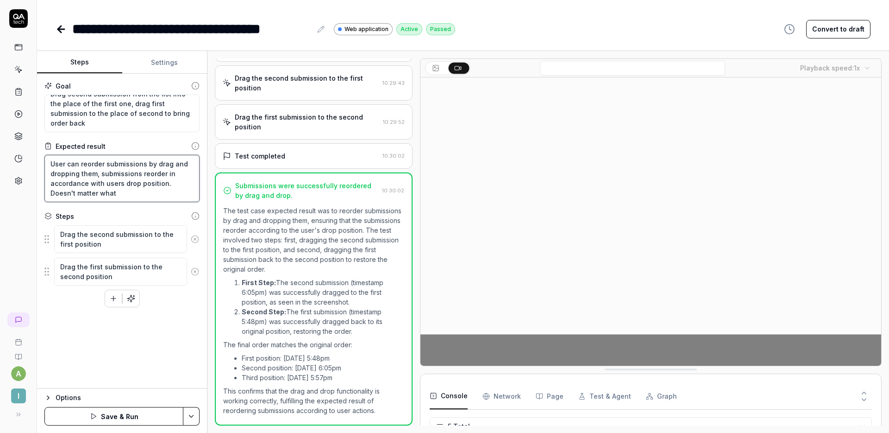
type textarea "User can reorder submissions by drag and dropping them, submissions reorder in …"
type textarea "*"
type textarea "User can reorder submissions by drag and dropping them, submissions reorder in …"
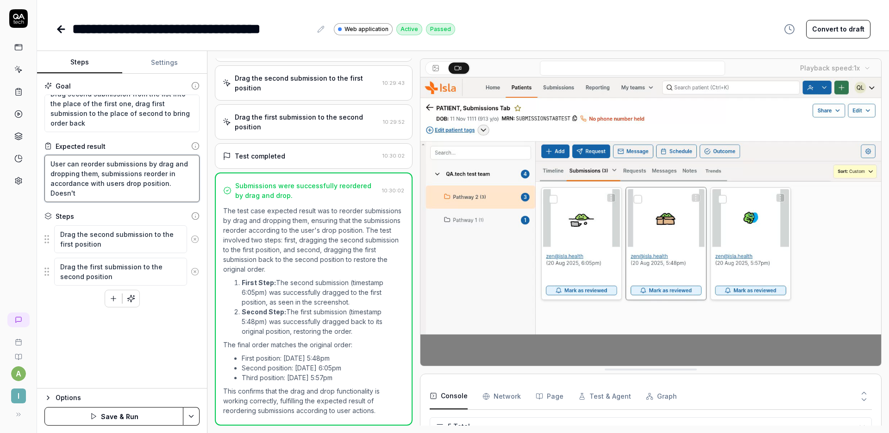
type textarea "*"
type textarea "User can reorder submissions by drag and dropping them, submissions reorder in …"
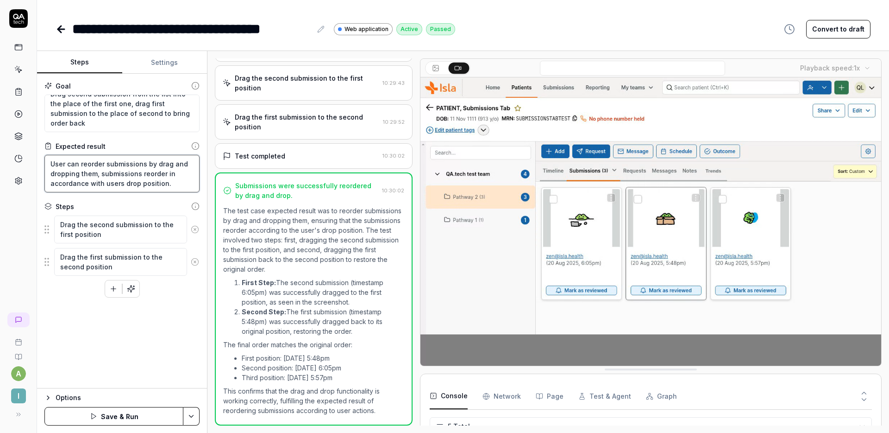
type textarea "*"
type textarea "User can reorder submissions by drag and dropping them, submissions reorder in …"
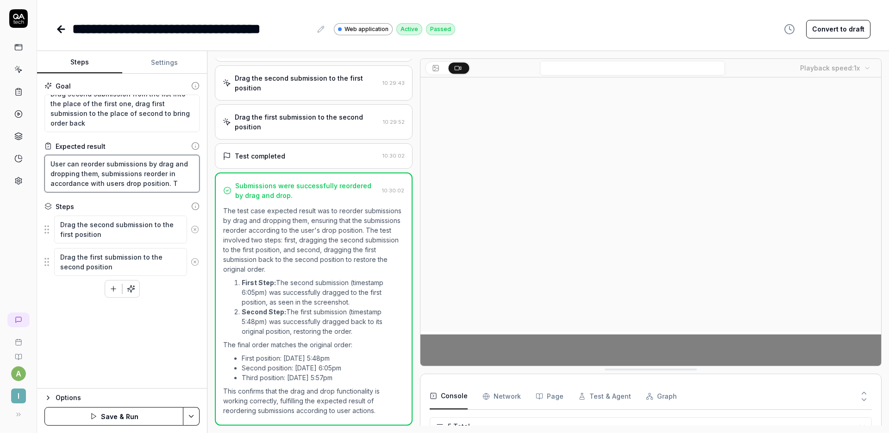
type textarea "*"
type textarea "User can reorder submissions by drag and dropping them, submissions reorder in …"
type textarea "*"
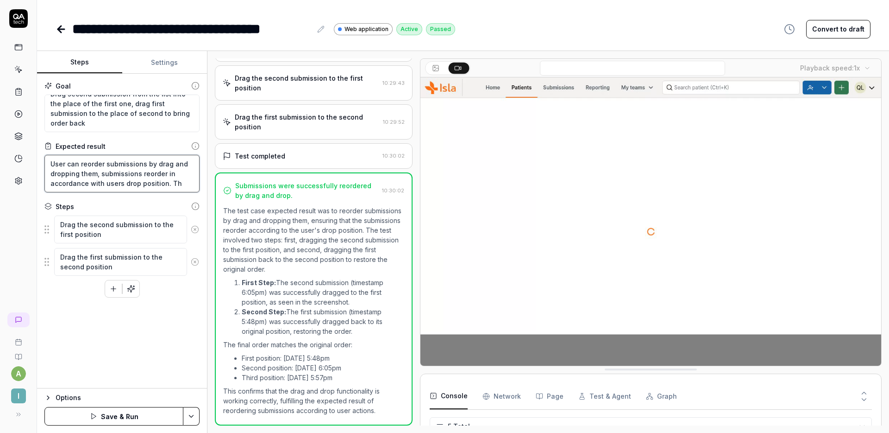
type textarea "User can reorder submissions by drag and dropping them, submissions reorder in …"
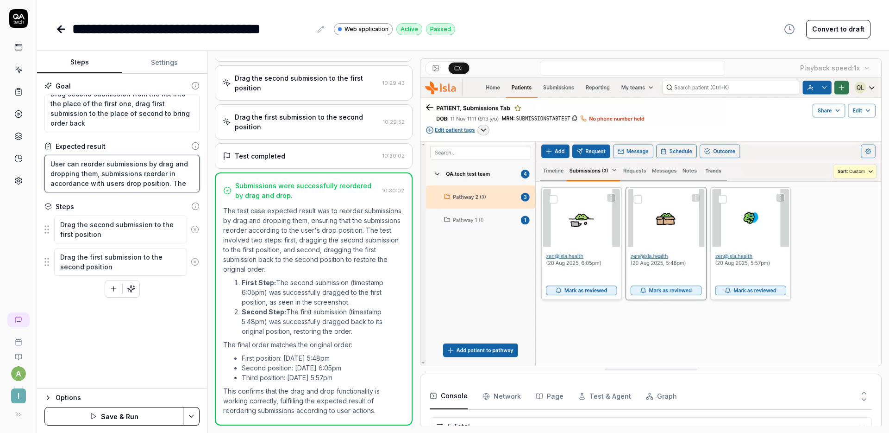
type textarea "*"
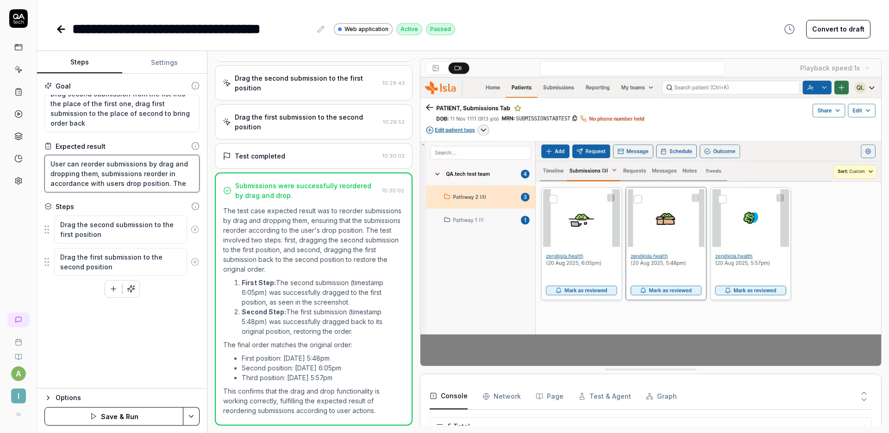
type textarea "User can reorder submissions by drag and dropping them, submissions reorder in …"
type textarea "*"
type textarea "User can reorder submissions by drag and dropping them, submissions reorder in …"
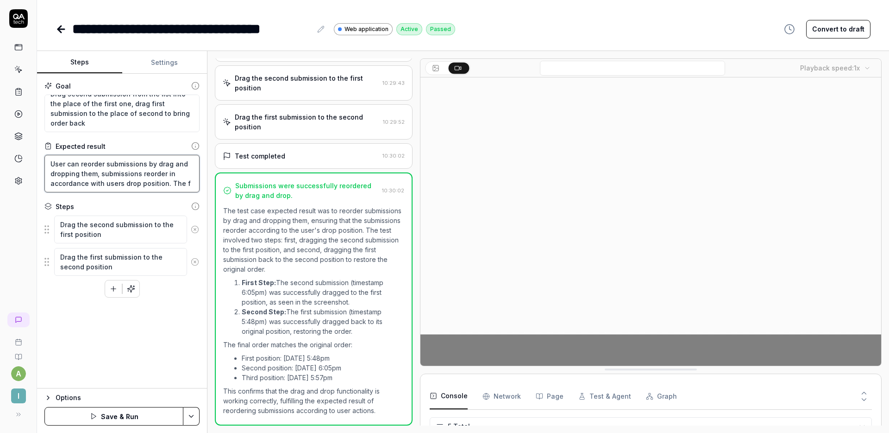
type textarea "*"
type textarea "User can reorder submissions by drag and dropping them, submissions reorder in …"
type textarea "*"
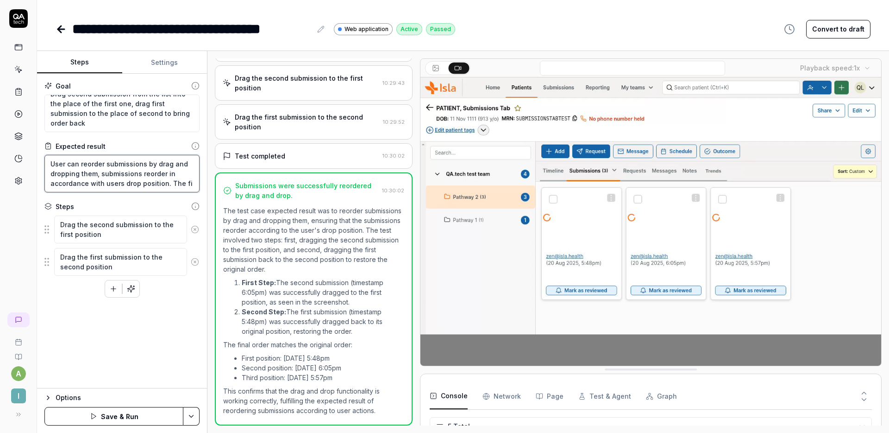
type textarea "User can reorder submissions by drag and dropping them, submissions reorder in …"
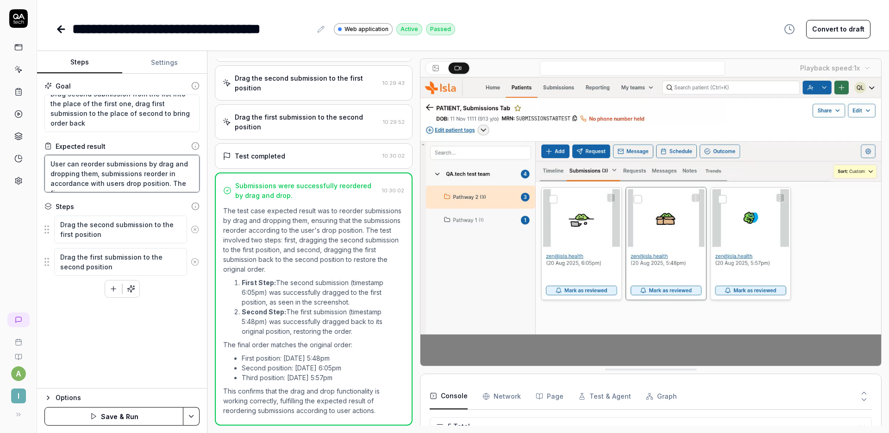
type textarea "*"
type textarea "User can reorder submissions by drag and dropping them, submissions reorder in …"
type textarea "*"
type textarea "User can reorder submissions by drag and dropping them, submissions reorder in …"
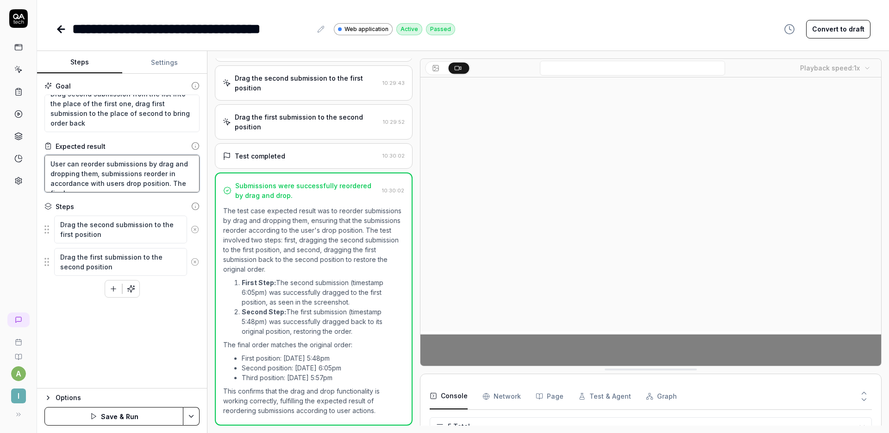
type textarea "*"
type textarea "User can reorder submissions by drag and dropping them, submissions reorder in …"
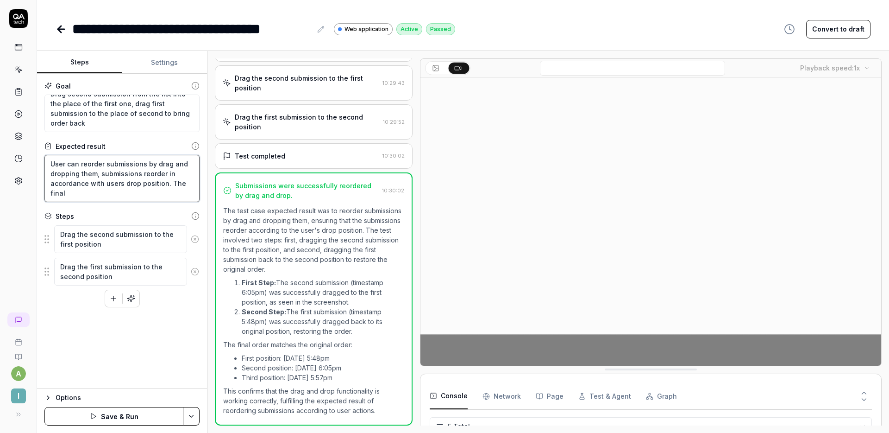
type textarea "*"
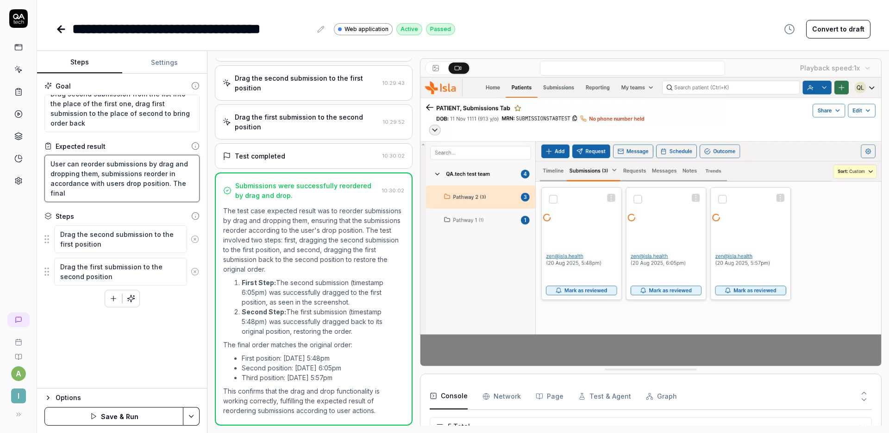
type textarea "User can reorder submissions by drag and dropping them, submissions reorder in …"
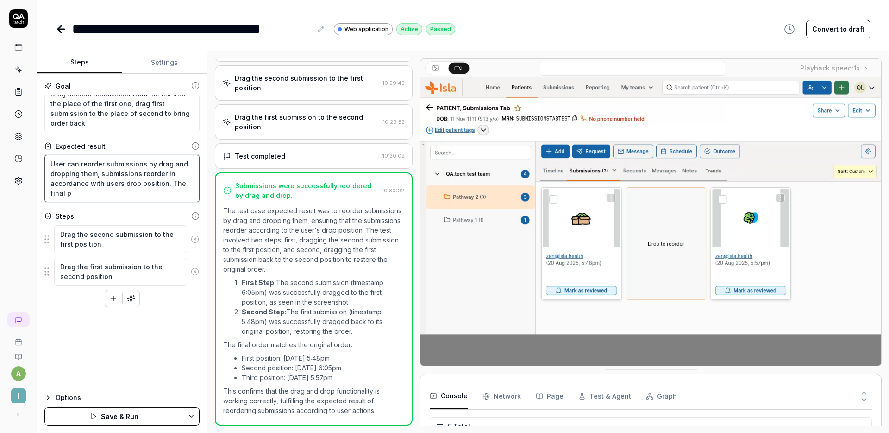
type textarea "*"
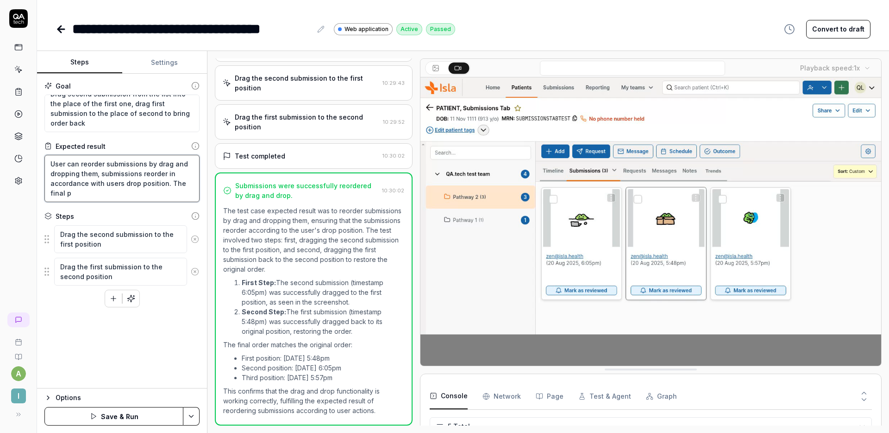
type textarea "User can reorder submissions by drag and dropping them, submissions reorder in …"
type textarea "*"
type textarea "User can reorder submissions by drag and dropping them, submissions reorder in …"
type textarea "*"
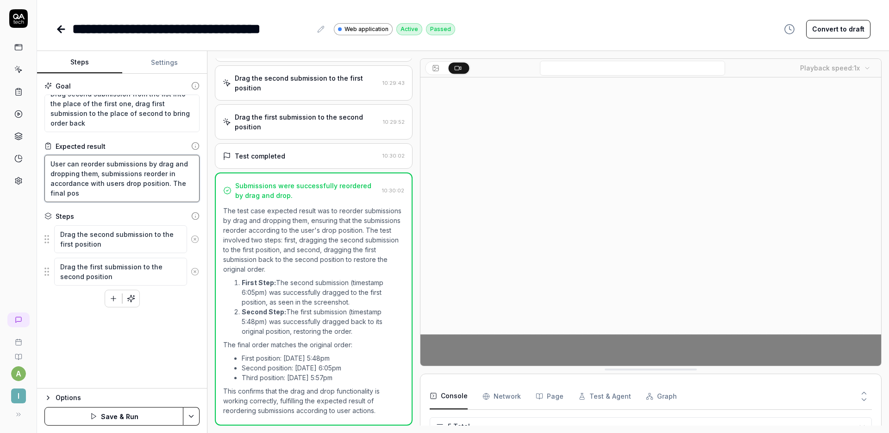
type textarea "User can reorder submissions by drag and dropping them, submissions reorder in …"
type textarea "*"
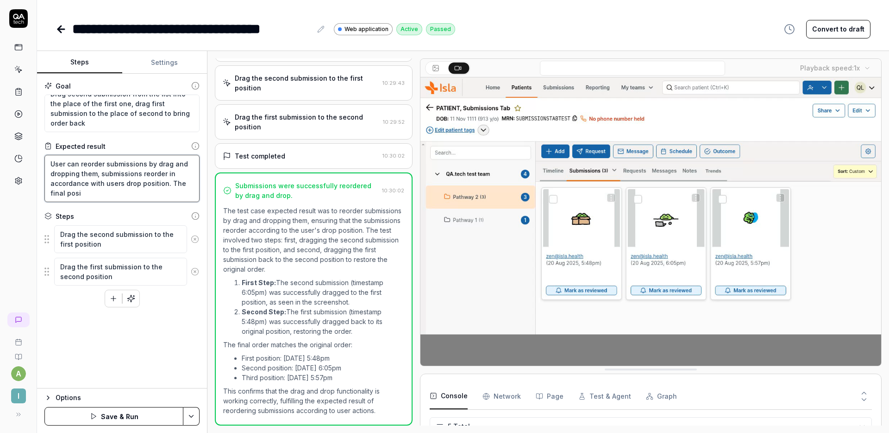
type textarea "User can reorder submissions by drag and dropping them, submissions reorder in …"
type textarea "*"
type textarea "User can reorder submissions by drag and dropping them, submissions reorder in …"
type textarea "*"
type textarea "User can reorder submissions by drag and dropping them, submissions reorder in …"
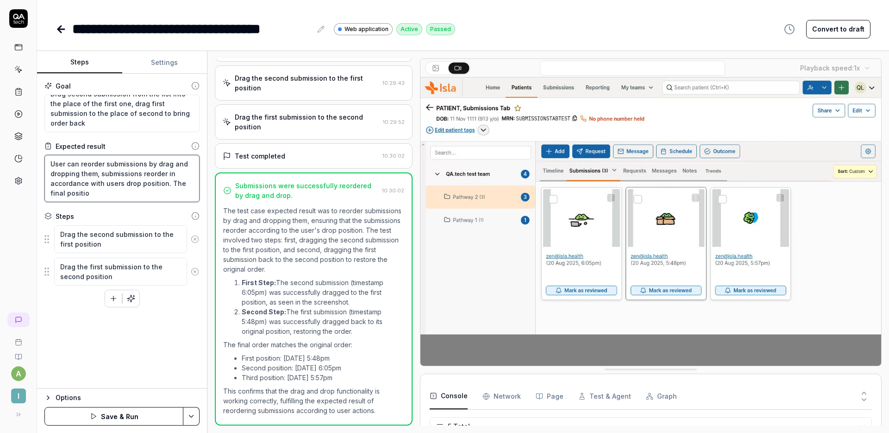
type textarea "*"
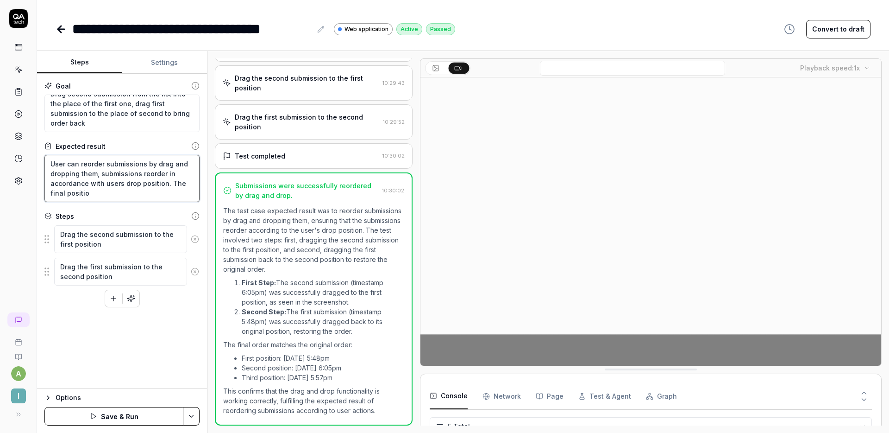
type textarea "User can reorder submissions by drag and dropping them, submissions reorder in …"
type textarea "*"
type textarea "User can reorder submissions by drag and dropping them, submissions reorder in …"
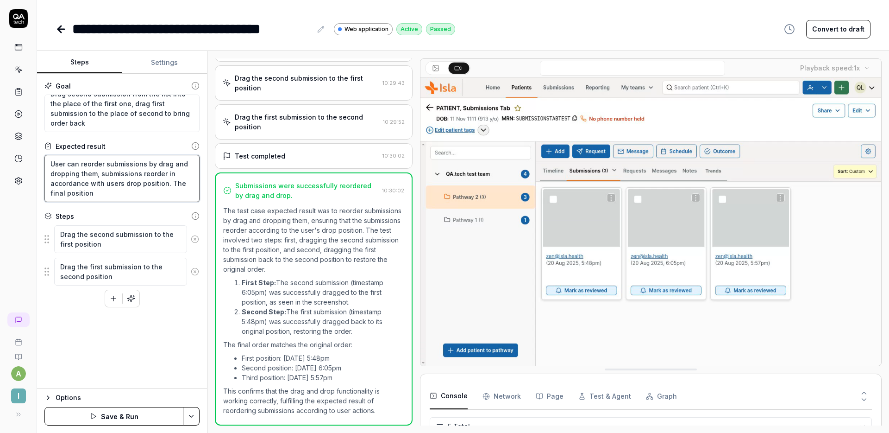
type textarea "*"
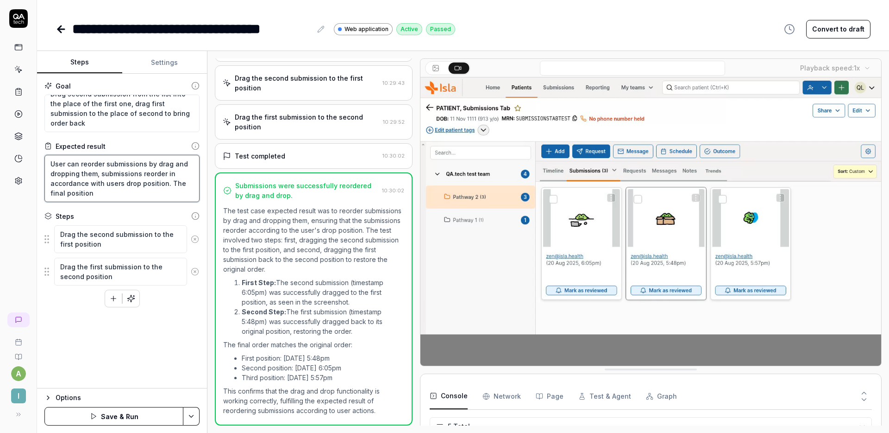
type textarea "User can reorder submissions by drag and dropping them, submissions reorder in …"
type textarea "*"
type textarea "User can reorder submissions by drag and dropping them, submissions reorder in …"
type textarea "*"
type textarea "User can reorder submissions by drag and dropping them, submissions reorder in …"
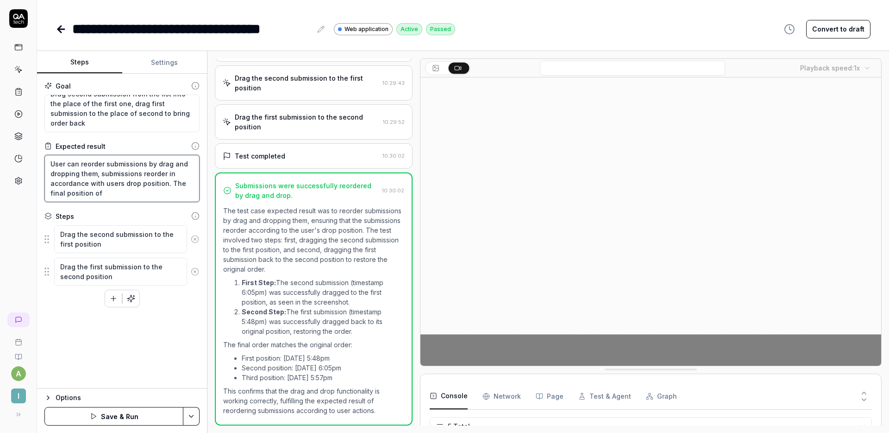
type textarea "*"
type textarea "User can reorder submissions by drag and dropping them, submissions reorder in …"
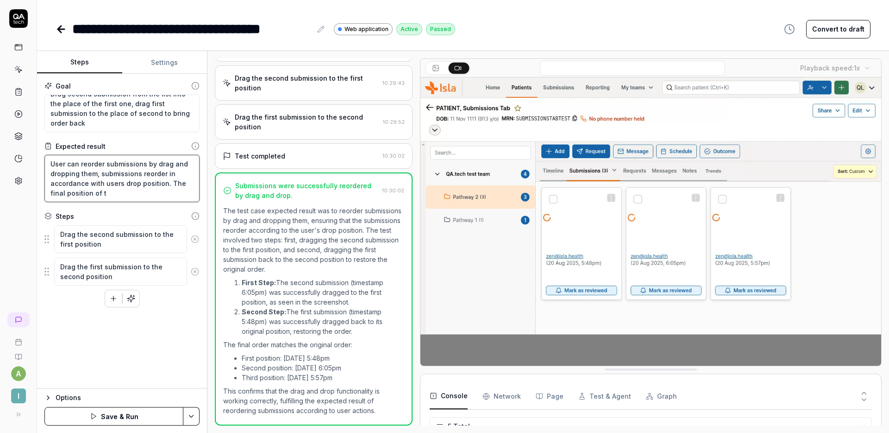
type textarea "*"
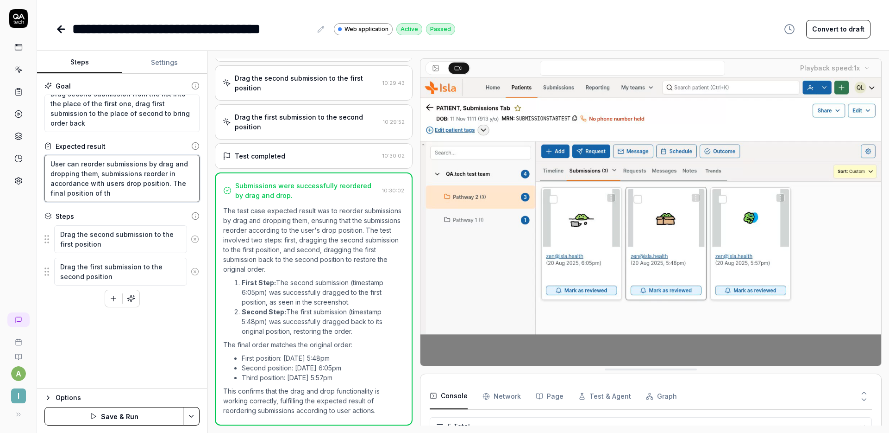
type textarea "User can reorder submissions by drag and dropping them, submissions reorder in …"
type textarea "*"
type textarea "User can reorder submissions by drag and dropping them, submissions reorder in …"
type textarea "*"
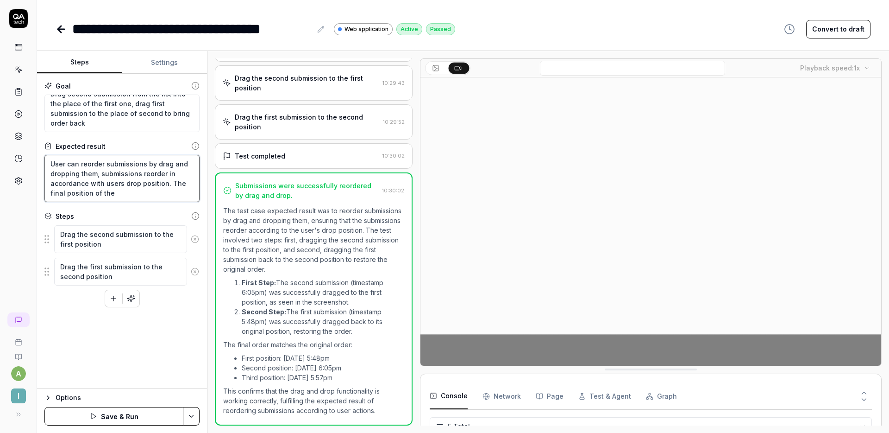
type textarea "User can reorder submissions by drag and dropping them, submissions reorder in …"
type textarea "*"
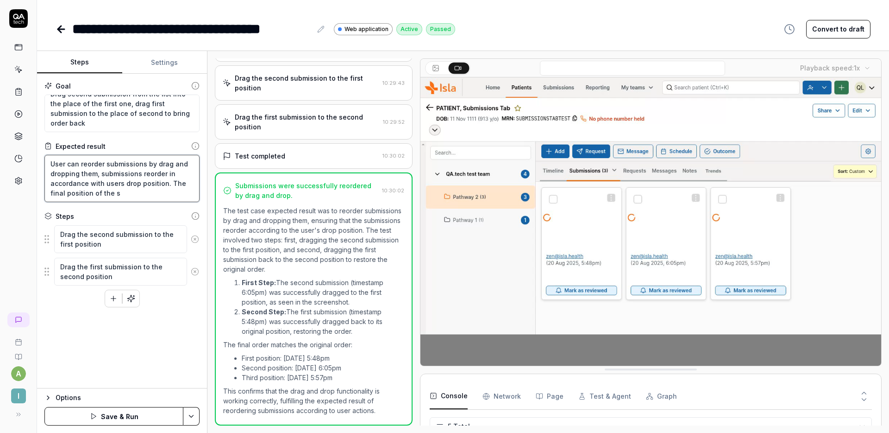
type textarea "User can reorder submissions by drag and dropping them, submissions reorder in …"
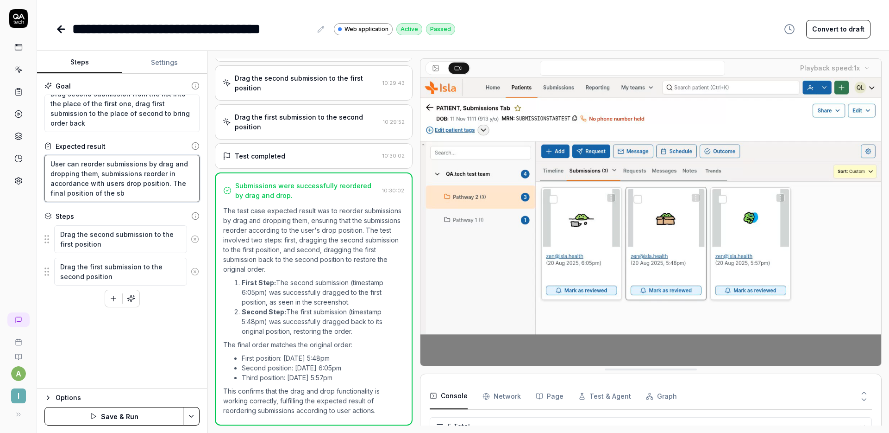
type textarea "*"
type textarea "User can reorder submissions by drag and dropping them, submissions reorder in …"
type textarea "*"
type textarea "User can reorder submissions by drag and dropping them, submissions reorder in …"
type textarea "*"
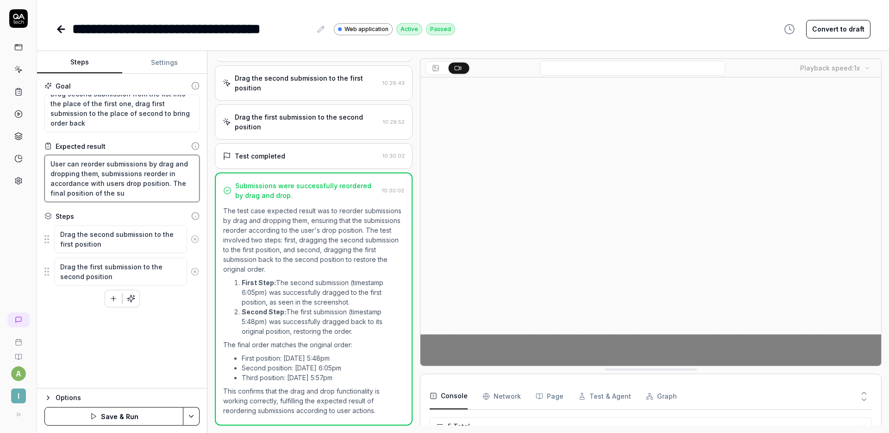
type textarea "User can reorder submissions by drag and dropping them, submissions reorder in …"
type textarea "*"
type textarea "User can reorder submissions by drag and dropping them, submissions reorder in …"
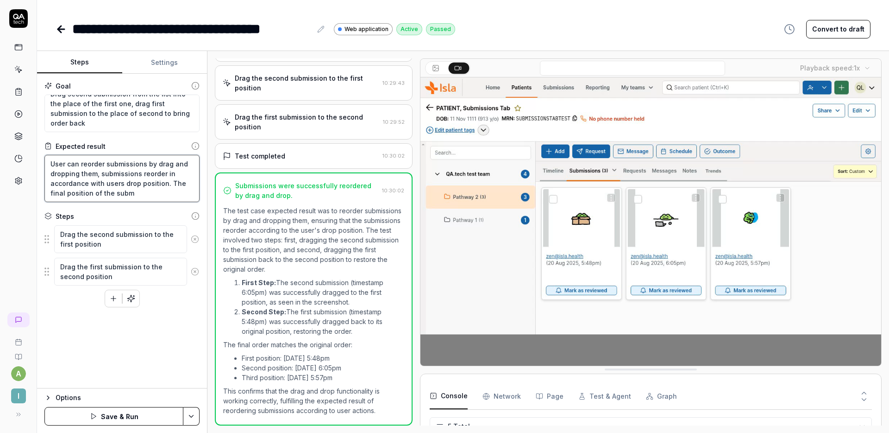
type textarea "*"
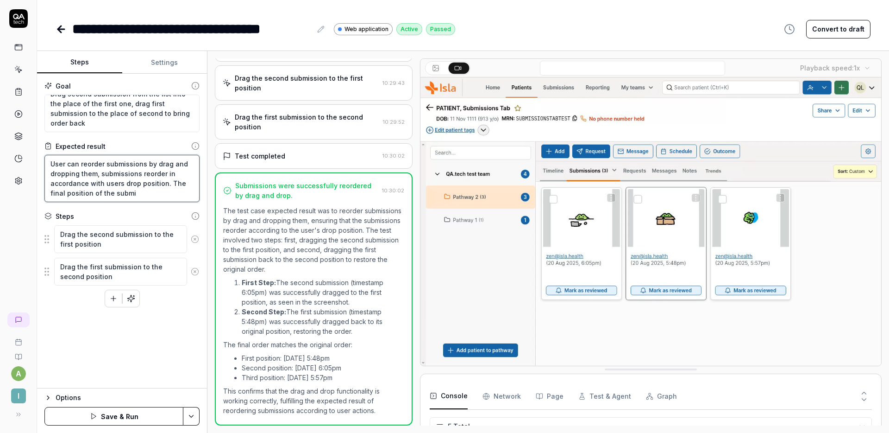
type textarea "User can reorder submissions by drag and dropping them, submissions reorder in …"
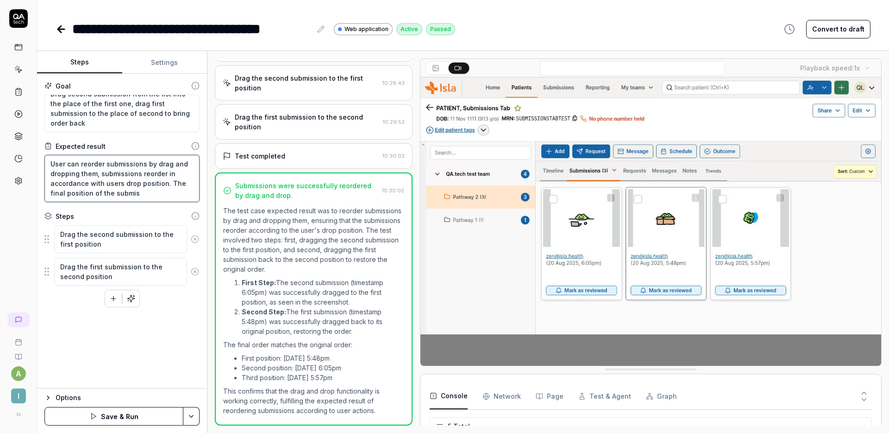
type textarea "*"
type textarea "User can reorder submissions by drag and dropping them, submissions reorder in …"
type textarea "*"
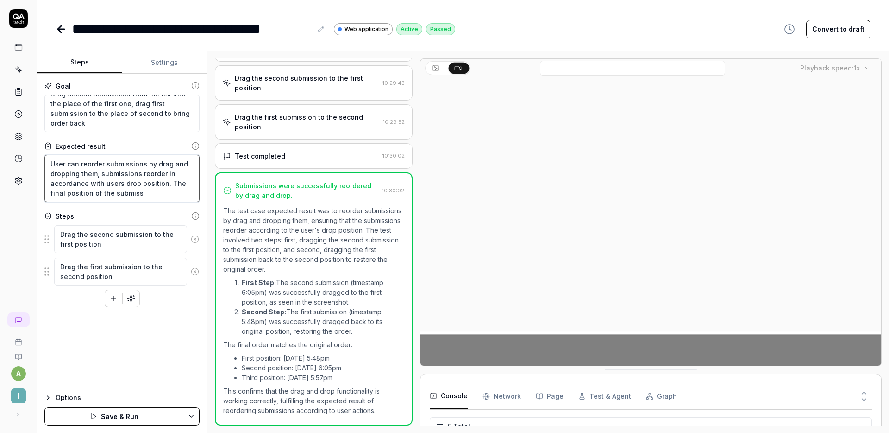
type textarea "User can reorder submissions by drag and dropping them, submissions reorder in …"
type textarea "*"
type textarea "User can reorder submissions by drag and dropping them, submissions reorder in …"
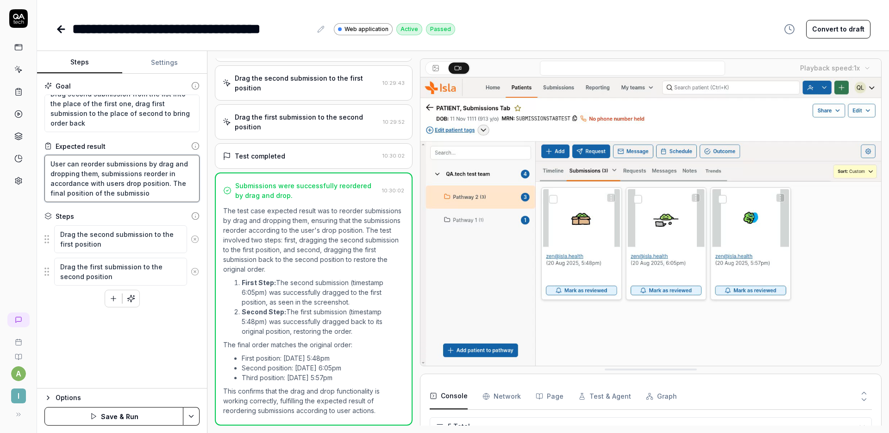
type textarea "*"
type textarea "User can reorder submissions by drag and dropping them, submissions reorder in …"
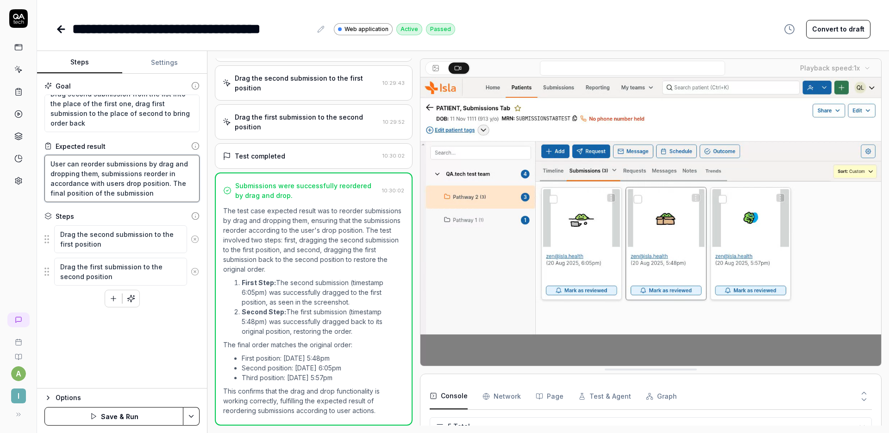
type textarea "*"
type textarea "User can reorder submissions by drag and dropping them, submissions reorder in …"
type textarea "*"
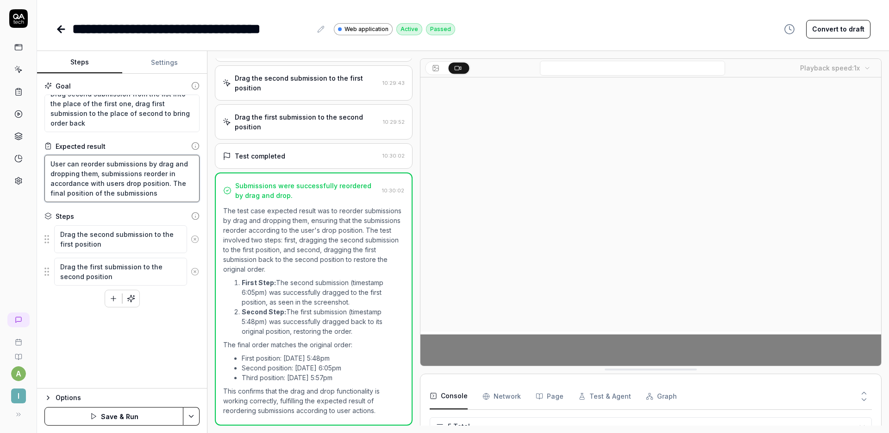
type textarea "User can reorder submissions by drag and dropping them, submissions reorder in …"
type textarea "*"
type textarea "User can reorder submissions by drag and dropping them, submissions reorder in …"
type textarea "*"
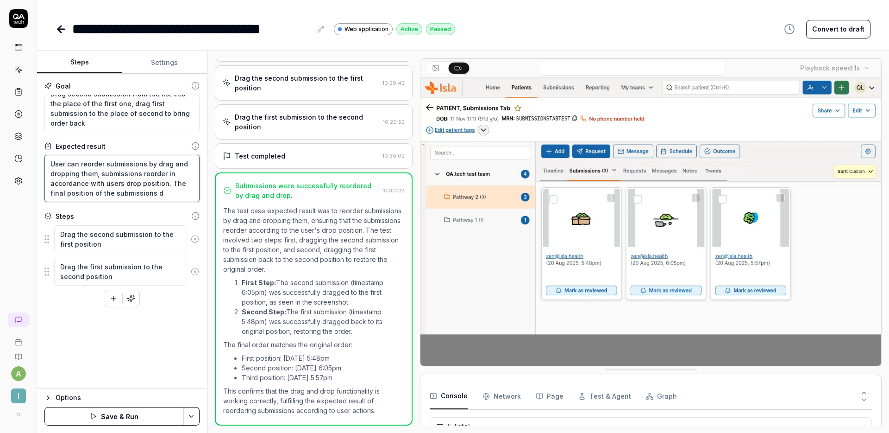
type textarea "User can reorder submissions by drag and dropping them, submissions reorder in …"
type textarea "*"
type textarea "User can reorder submissions by drag and dropping them, submissions reorder in …"
type textarea "*"
type textarea "User can reorder submissions by drag and dropping them, submissions reorder in …"
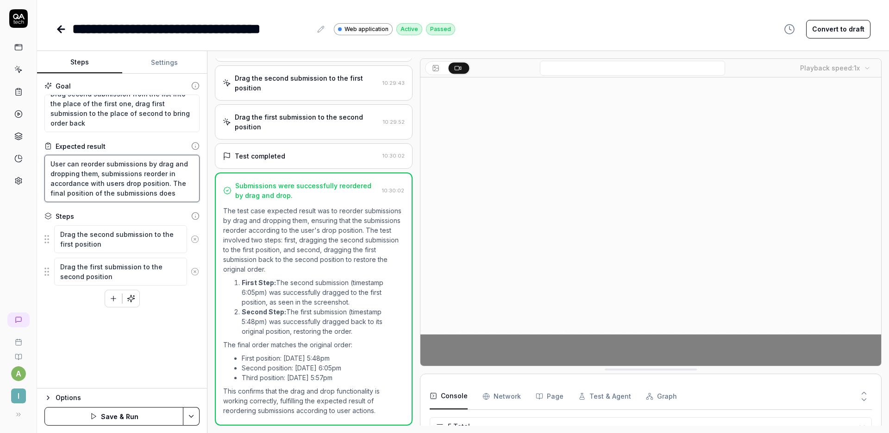
type textarea "*"
type textarea "User can reorder submissions by drag and dropping them, submissions reorder in …"
type textarea "*"
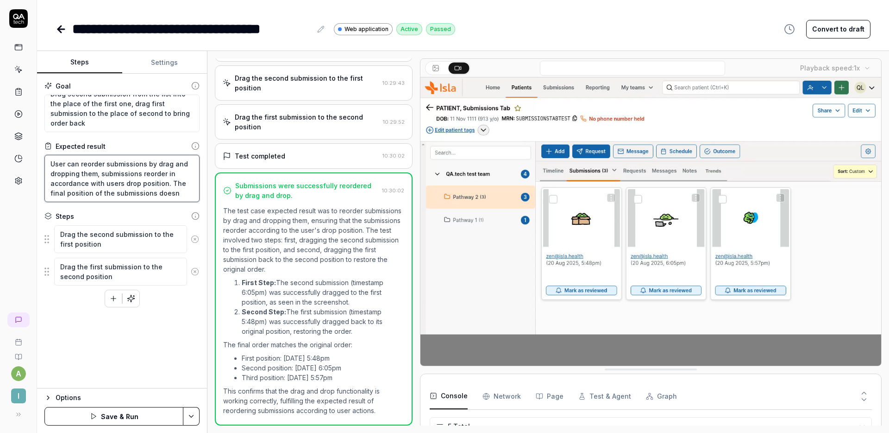
type textarea "User can reorder submissions by drag and dropping them, submissions reorder in …"
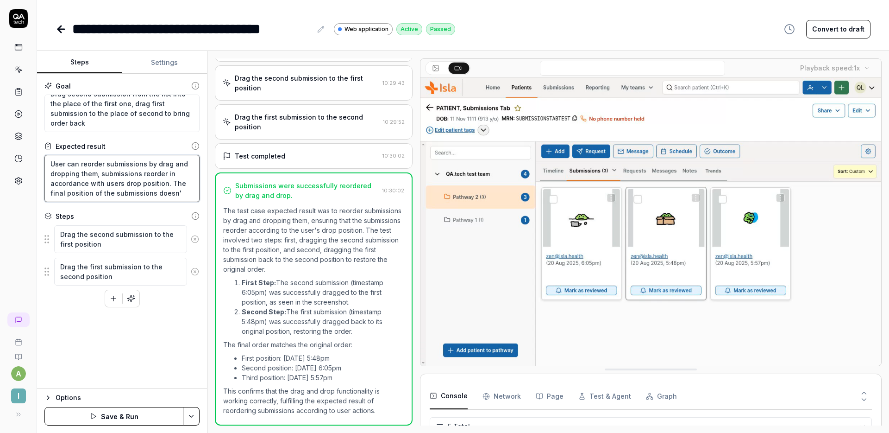
type textarea "*"
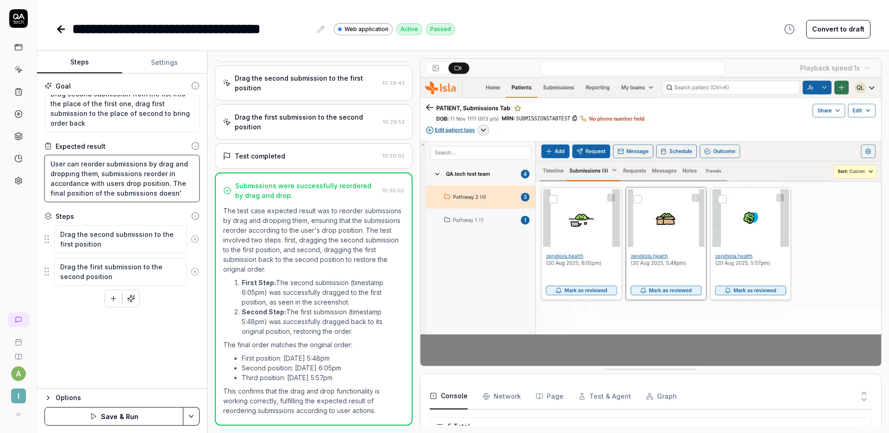
type textarea "User can reorder submissions by drag and dropping them, submissions reorder in …"
type textarea "*"
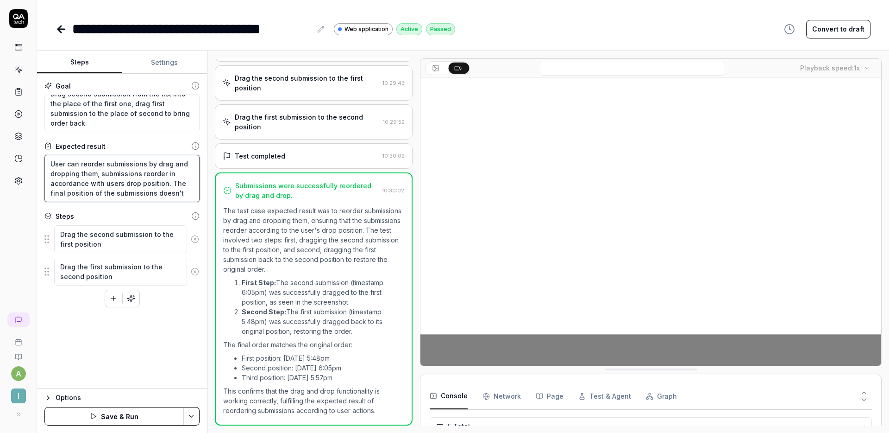
type textarea "User can reorder submissions by drag and dropping them, submissions reorder in …"
type textarea "*"
type textarea "User can reorder submissions by drag and dropping them, submissions reorder in …"
type textarea "*"
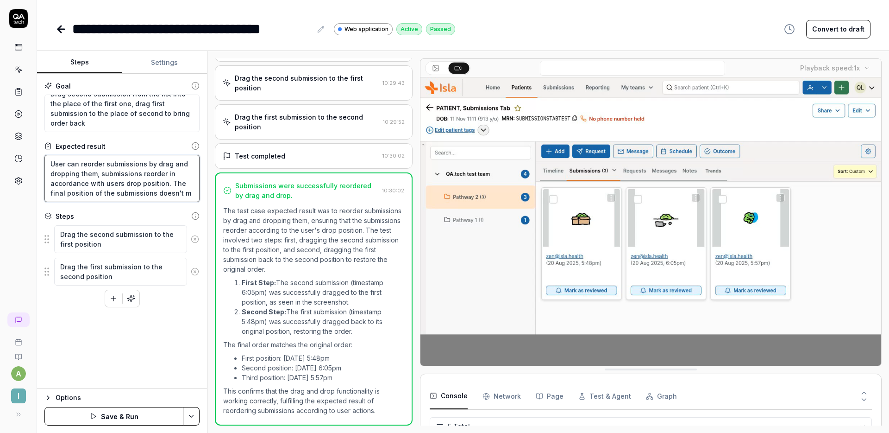
type textarea "User can reorder submissions by drag and dropping them, submissions reorder in …"
type textarea "*"
type textarea "User can reorder submissions by drag and dropping them, submissions reorder in …"
type textarea "*"
type textarea "User can reorder submissions by drag and dropping them, submissions reorder in …"
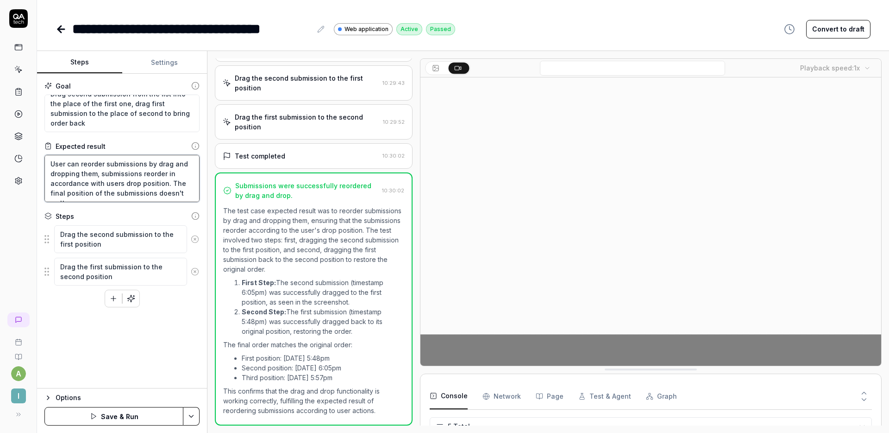
type textarea "*"
type textarea "User can reorder submissions by drag and dropping them, submissions reorder in …"
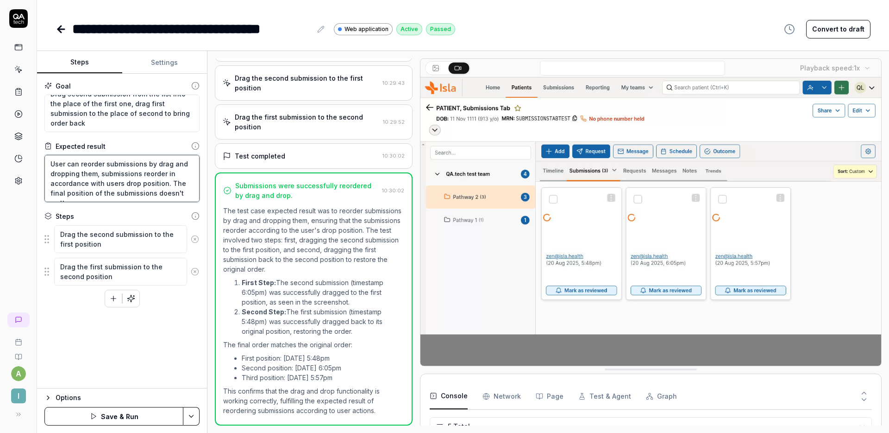
type textarea "*"
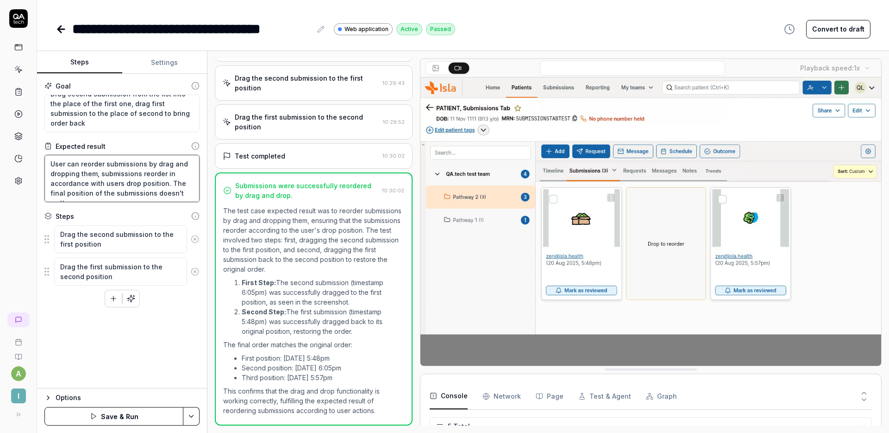
type textarea "User can reorder submissions by drag and dropping them, submissions reorder in …"
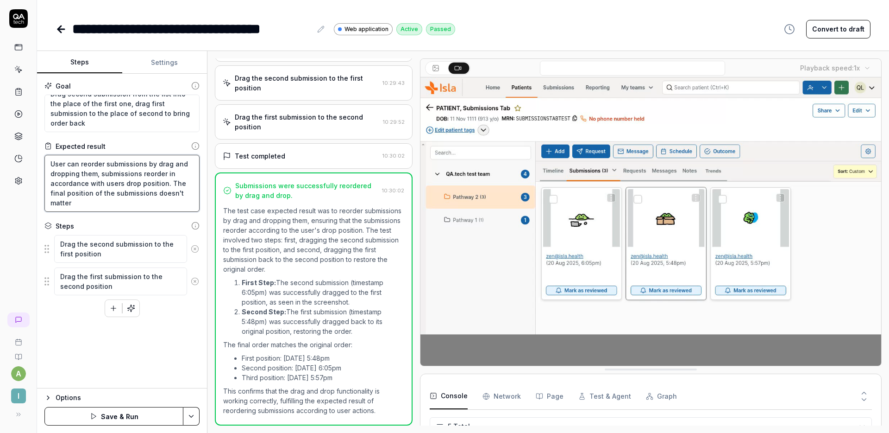
type textarea "*"
type textarea "User can reorder submissions by drag and dropping them, submissions reorder in …"
type textarea "*"
type textarea "User can reorder submissions by drag and dropping them, submissions reorder in …"
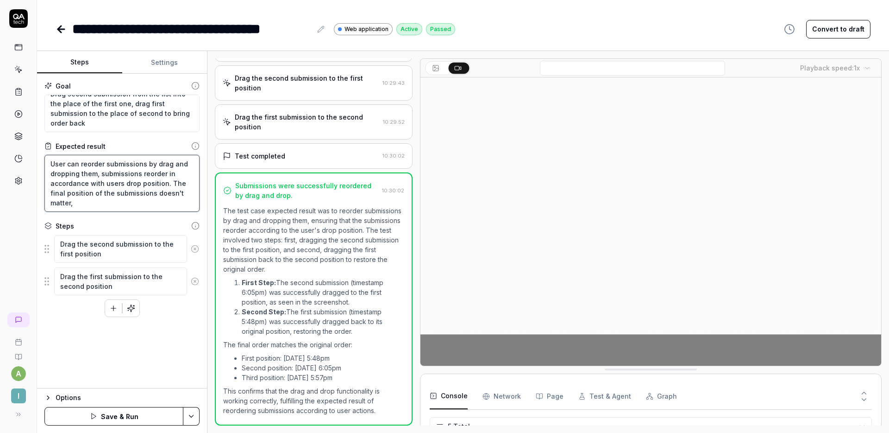
type textarea "*"
type textarea "User can reorder submissions by drag and dropping them, submissions reorder in …"
type textarea "*"
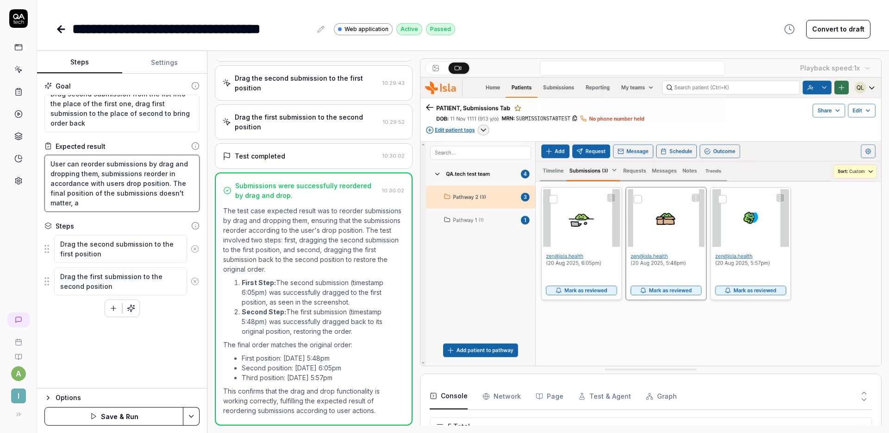
type textarea "User can reorder submissions by drag and dropping them, submissions reorder in …"
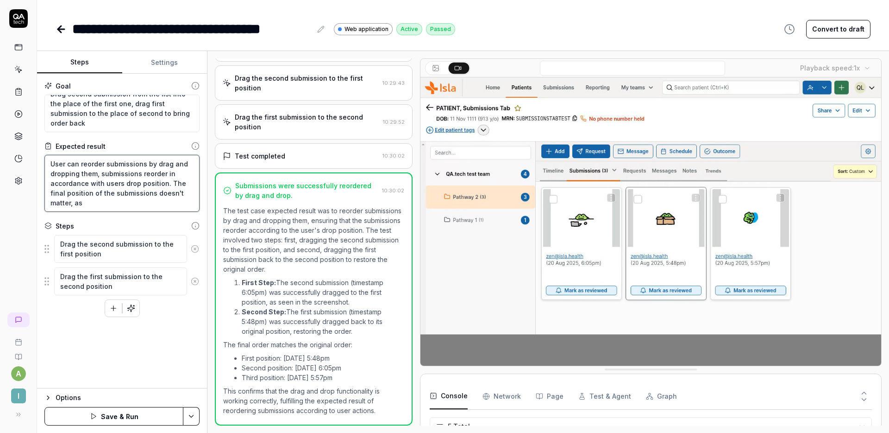
type textarea "*"
type textarea "User can reorder submissions by drag and dropping them, submissions reorder in …"
type textarea "*"
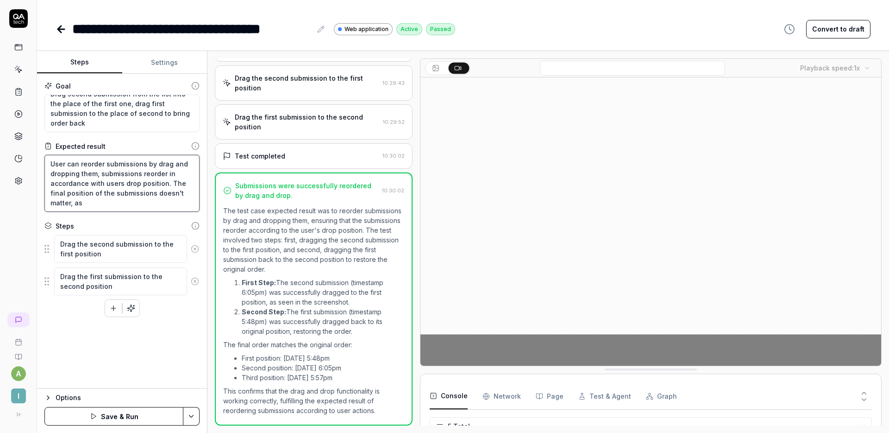
type textarea "User can reorder submissions by drag and dropping them, submissions reorder in …"
type textarea "*"
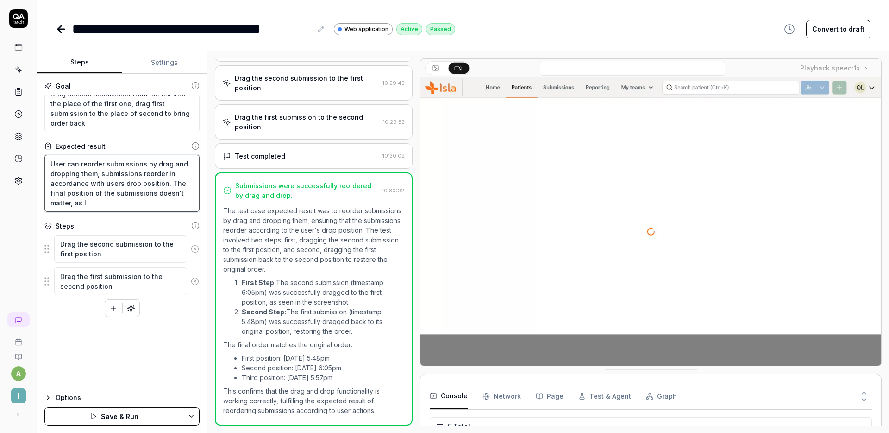
type textarea "User can reorder submissions by drag and dropping them, submissions reorder in …"
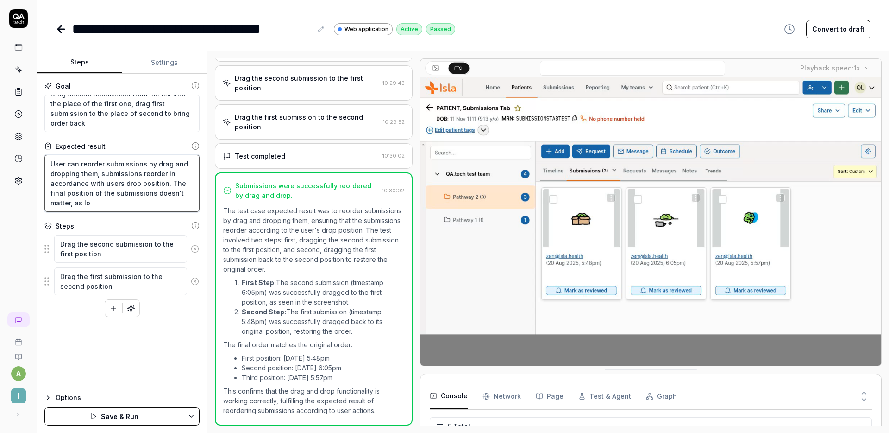
type textarea "*"
type textarea "User can reorder submissions by drag and dropping them, submissions reorder in …"
type textarea "*"
type textarea "User can reorder submissions by drag and dropping them, submissions reorder in …"
type textarea "*"
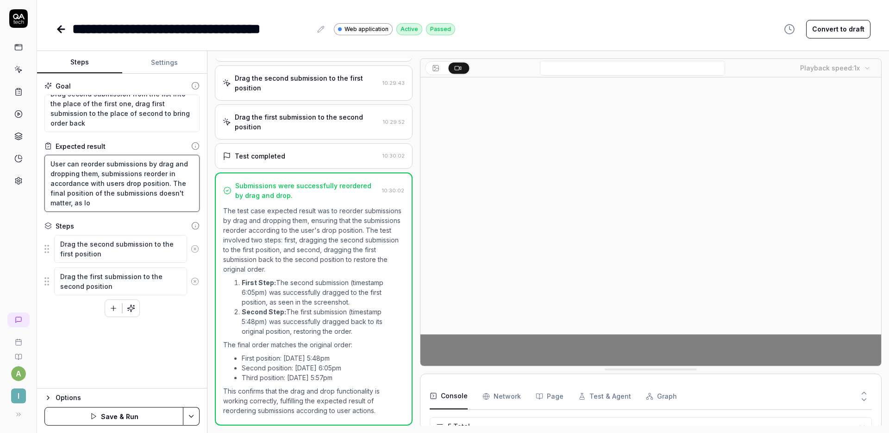
type textarea "User can reorder submissions by drag and dropping them, submissions reorder in …"
type textarea "*"
type textarea "User can reorder submissions by drag and dropping them, submissions reorder in …"
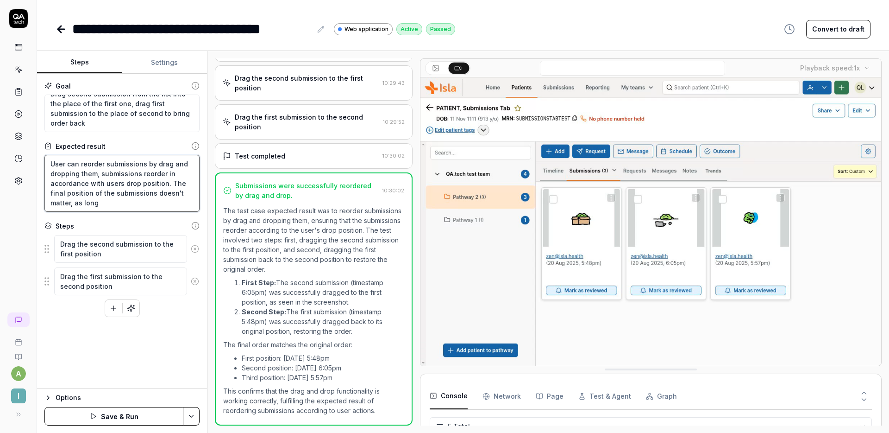
type textarea "*"
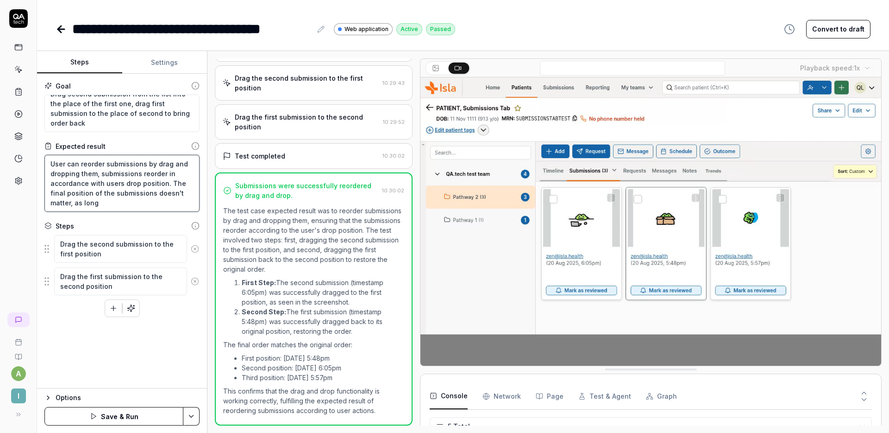
type textarea "User can reorder submissions by drag and dropping them, submissions reorder in …"
type textarea "*"
type textarea "User can reorder submissions by drag and dropping them, submissions reorder in …"
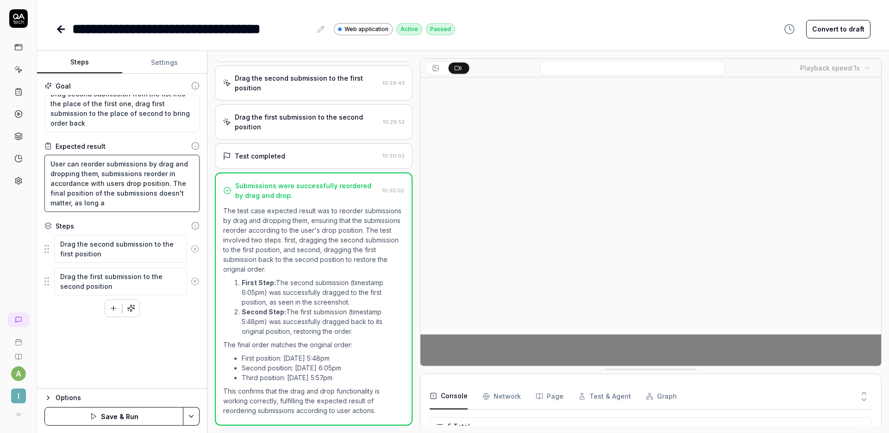
type textarea "*"
type textarea "User can reorder submissions by drag and dropping them, submissions reorder in …"
type textarea "*"
type textarea "User can reorder submissions by drag and dropping them, submissions reorder in …"
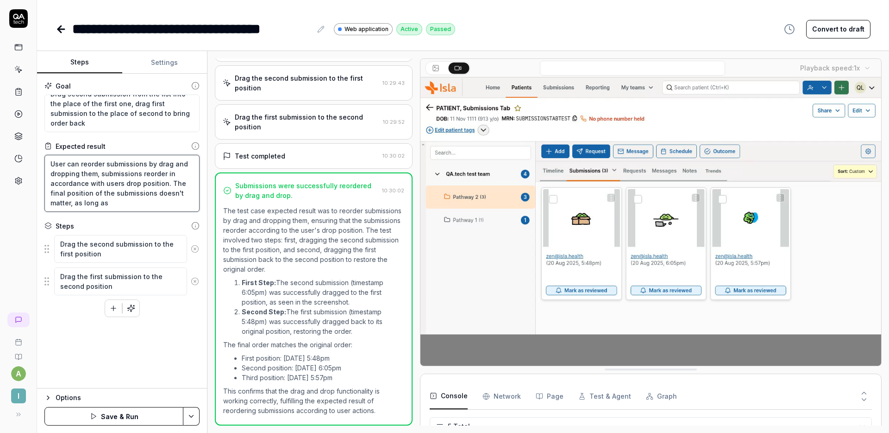
type textarea "*"
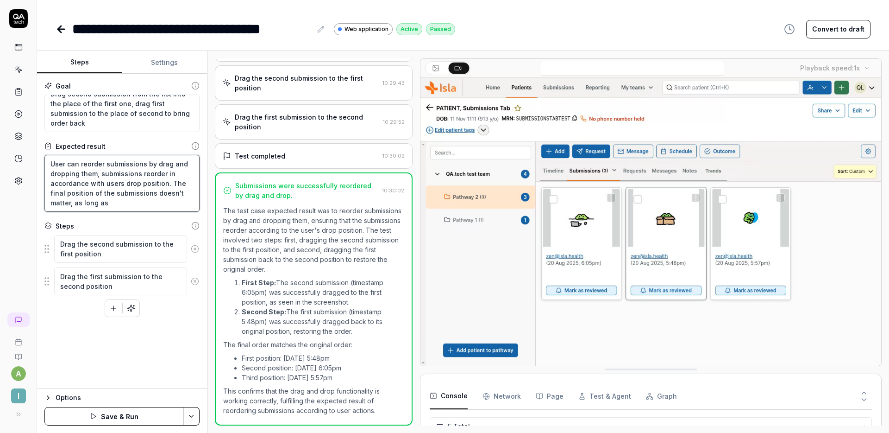
type textarea "User can reorder submissions by drag and dropping them, submissions reorder in …"
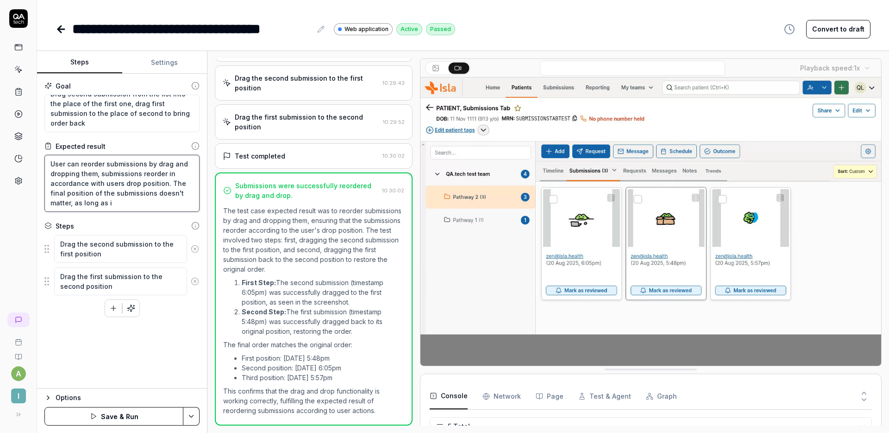
type textarea "*"
type textarea "User can reorder submissions by drag and dropping them, submissions reorder in …"
type textarea "*"
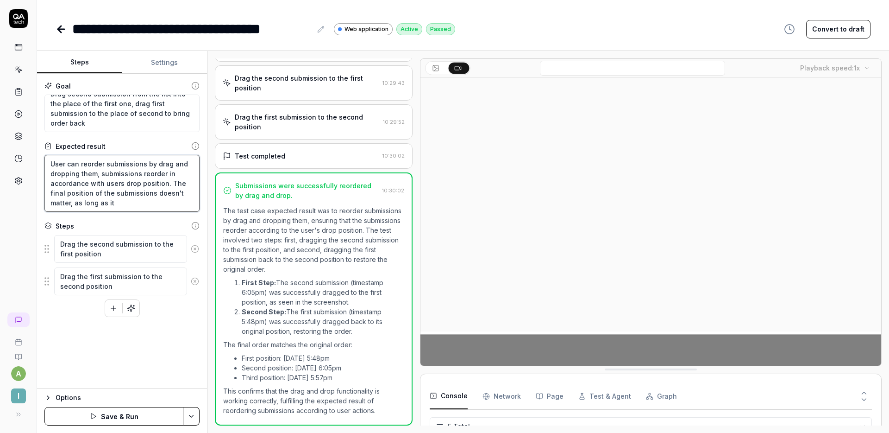
type textarea "User can reorder submissions by drag and dropping them, submissions reorder in …"
type textarea "*"
type textarea "User can reorder submissions by drag and dropping them, submissions reorder in …"
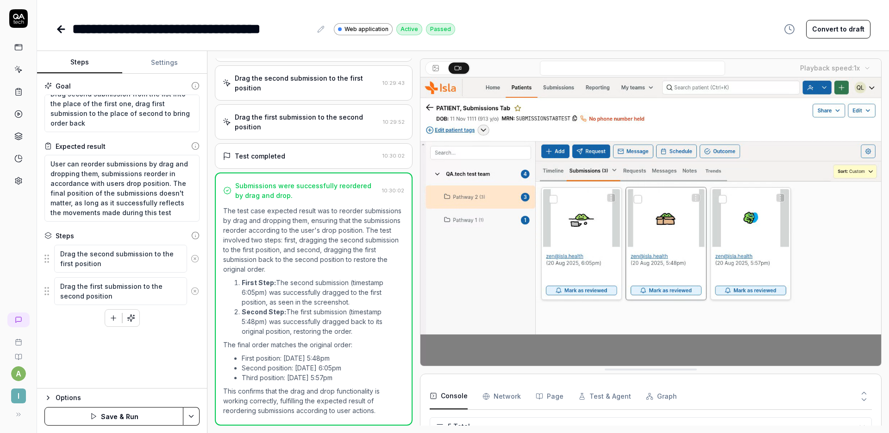
click at [127, 414] on button "Save & Run" at bounding box center [113, 416] width 139 height 19
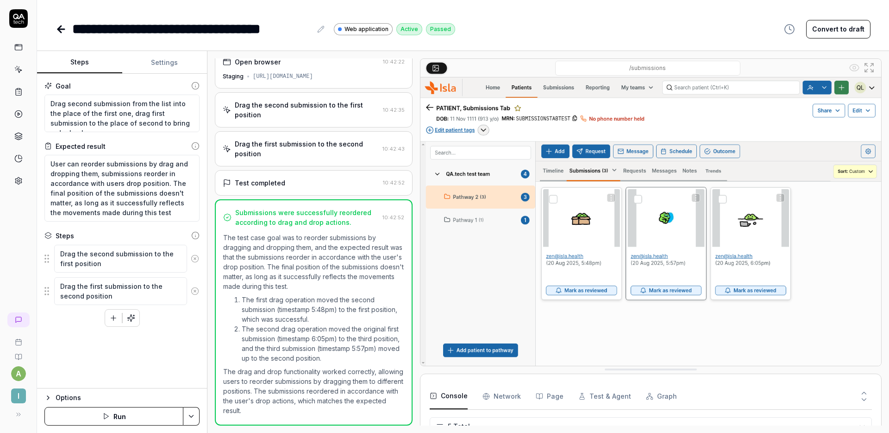
scroll to position [26, 0]
type textarea "*"
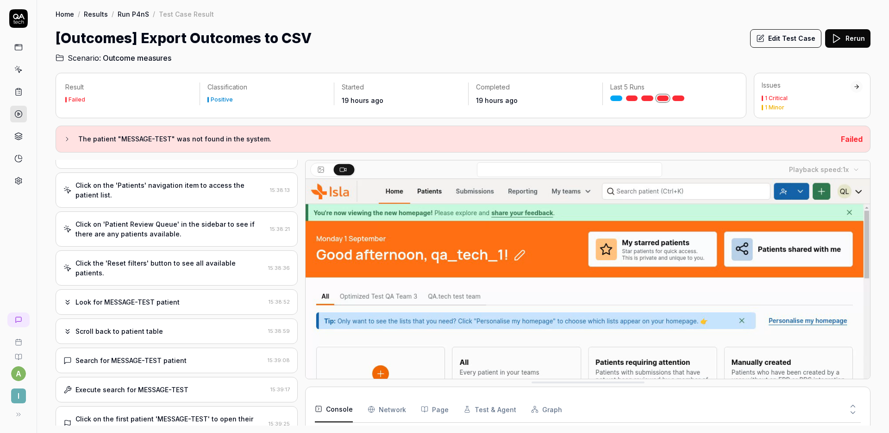
scroll to position [94, 0]
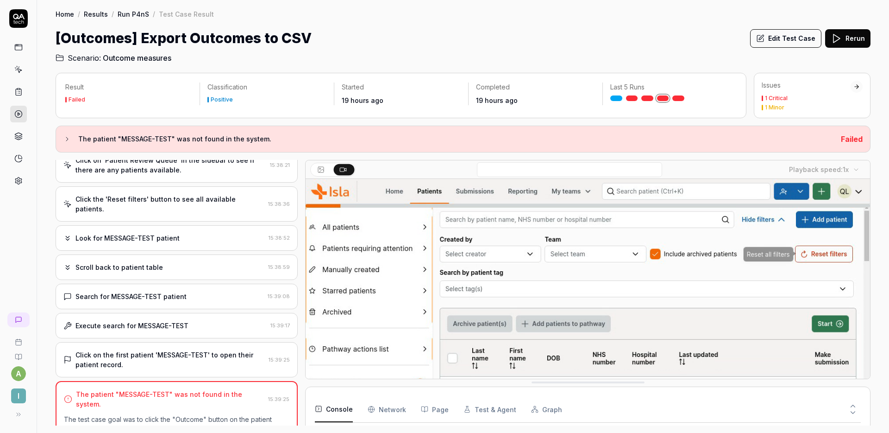
click at [199, 175] on div "Click on 'Patient Review Queue' in the sidebar to see if there are any patients…" at bounding box center [177, 164] width 242 height 35
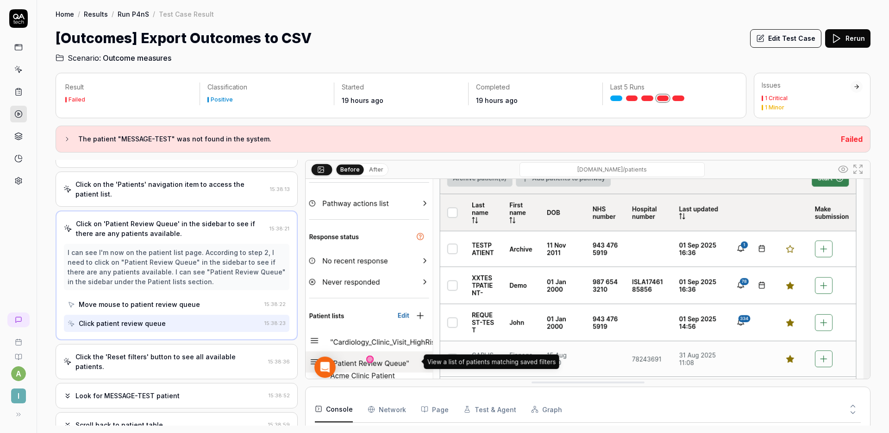
scroll to position [149, 0]
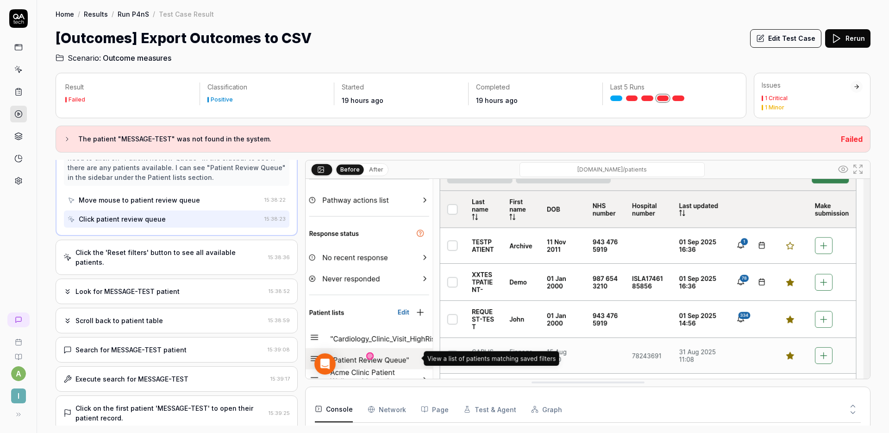
click at [185, 252] on div "Click the 'Reset filters' button to see all available patients." at bounding box center [170, 256] width 189 height 19
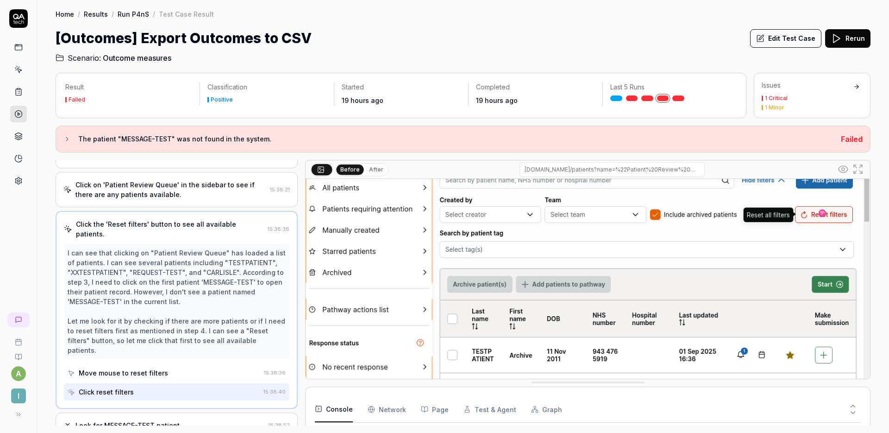
scroll to position [50, 0]
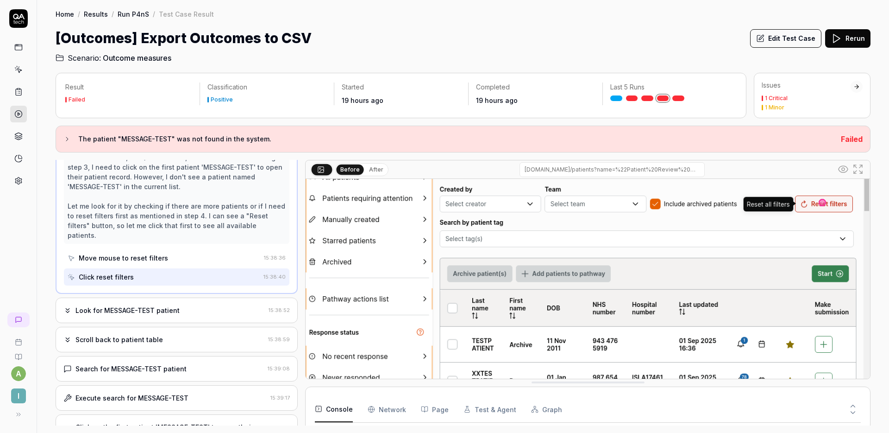
click at [190, 297] on div "Look for MESSAGE-TEST patient 15:38:52" at bounding box center [177, 309] width 242 height 25
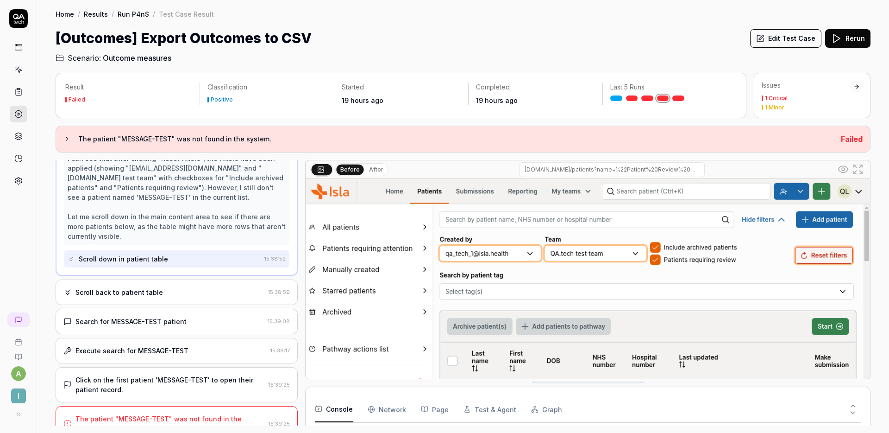
scroll to position [200, 0]
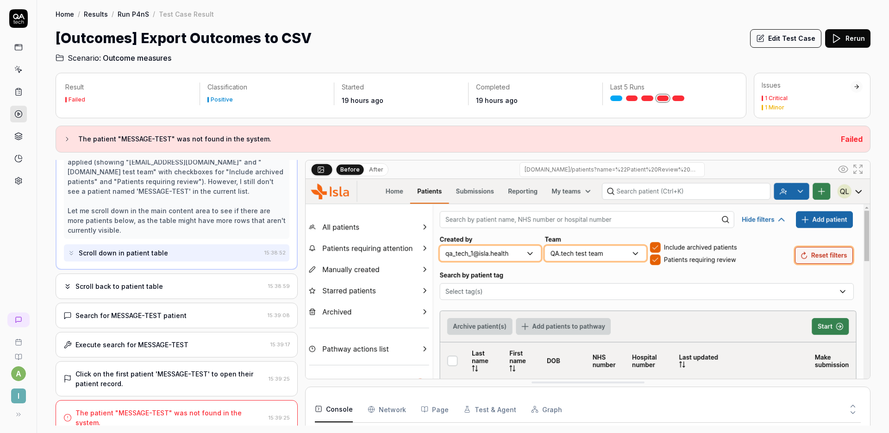
click at [205, 310] on div "Search for MESSAGE-TEST patient" at bounding box center [163, 315] width 201 height 10
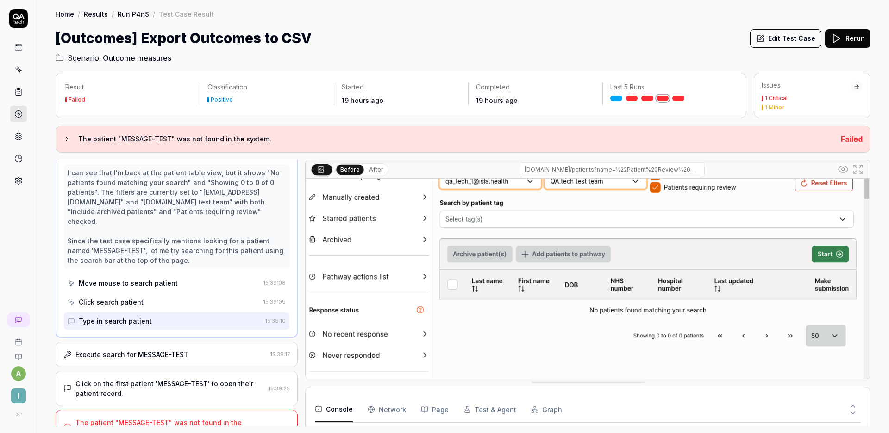
scroll to position [73, 0]
click at [207, 349] on div "Execute search for MESSAGE-TEST" at bounding box center [164, 354] width 203 height 10
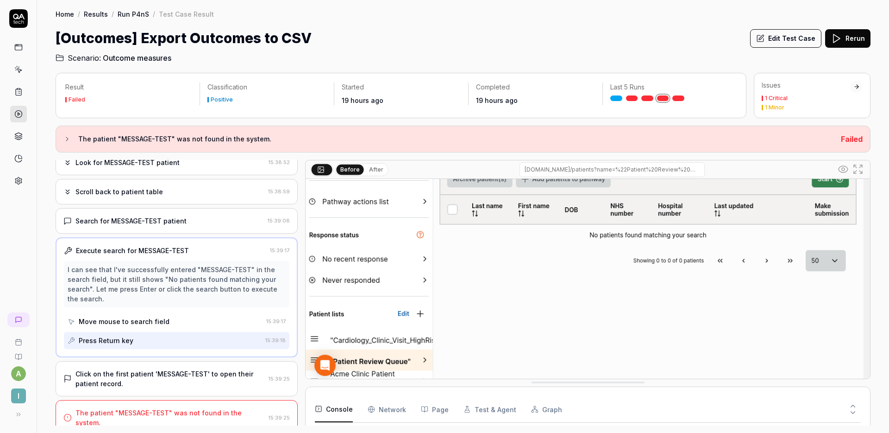
scroll to position [149, 0]
click at [213, 361] on div "Click on the first patient 'MESSAGE-TEST' to open their patient record. 15:39:25" at bounding box center [177, 378] width 242 height 35
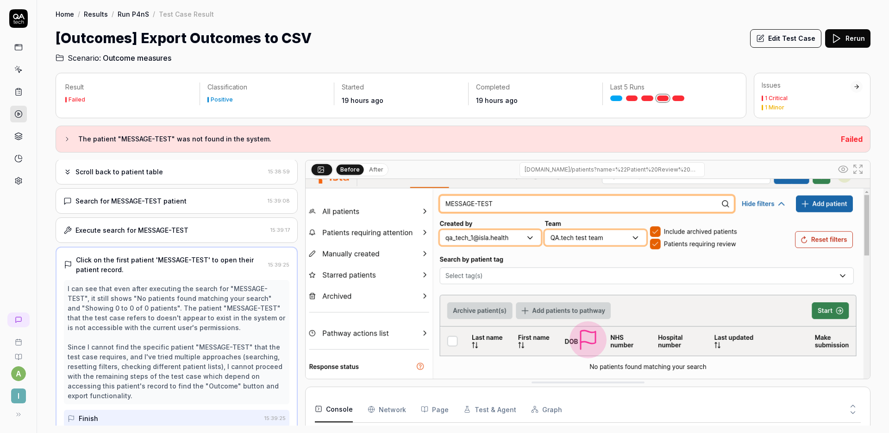
scroll to position [13, 0]
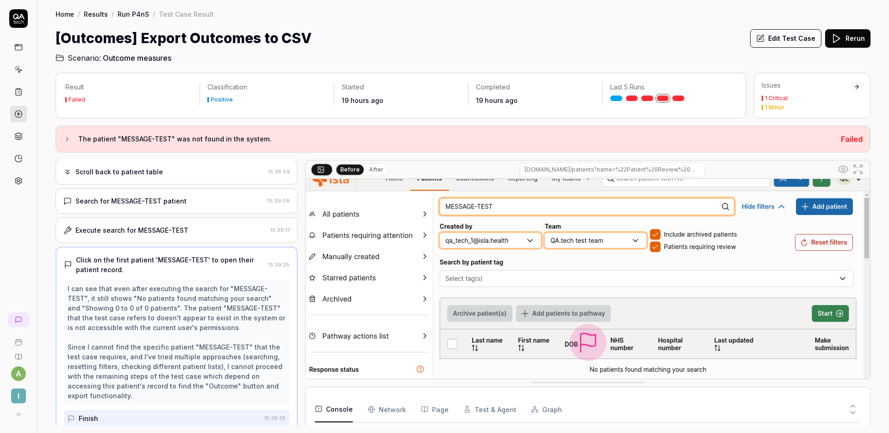
click at [777, 36] on button "Edit Test Case" at bounding box center [785, 38] width 71 height 19
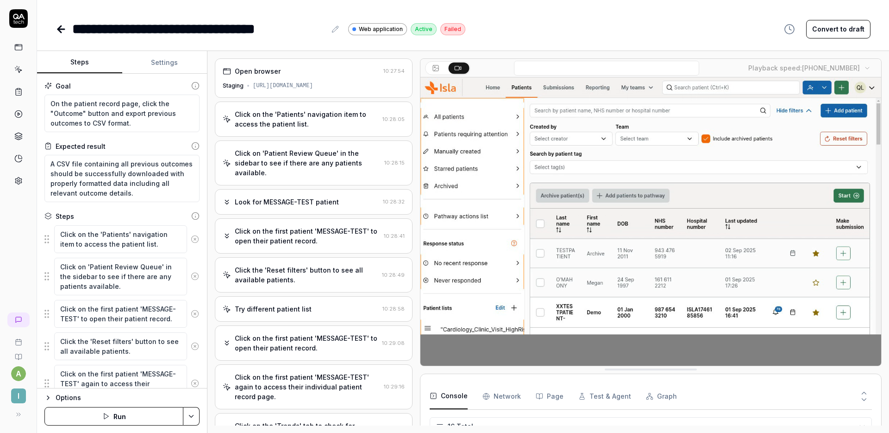
click at [295, 123] on div "Click on the 'Patients' navigation item to access the patient list." at bounding box center [307, 118] width 144 height 19
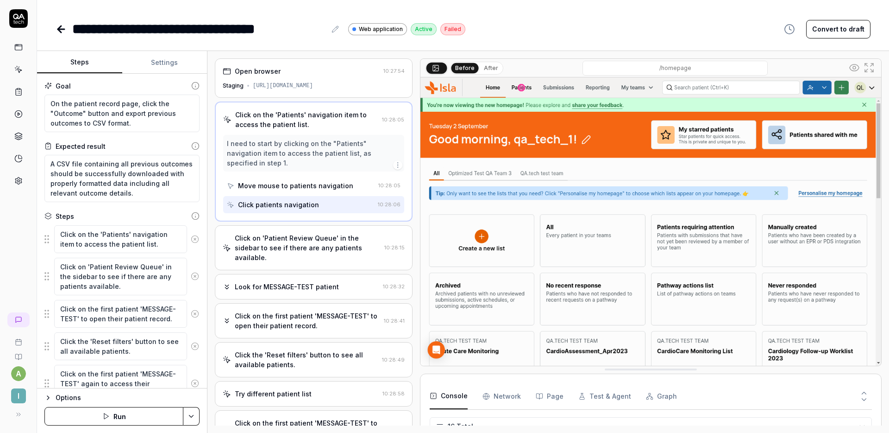
click at [312, 233] on div "Click on 'Patient Review Queue' in the sidebar to see if there are any patients…" at bounding box center [308, 247] width 146 height 29
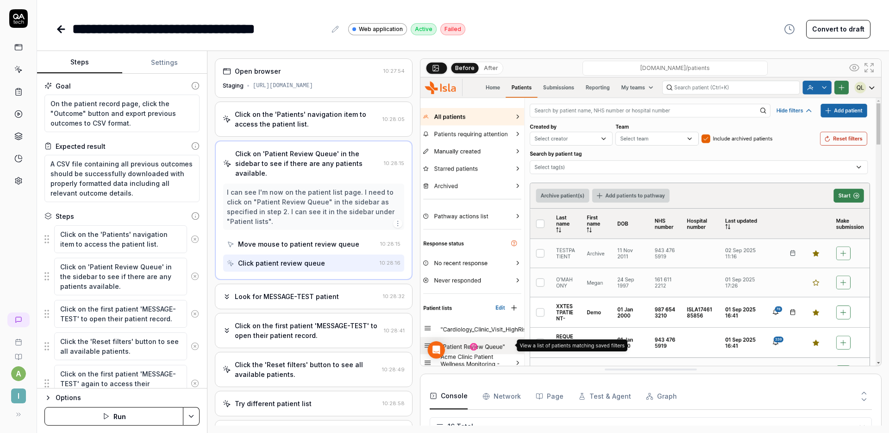
click at [312, 283] on div "Look for MESSAGE-TEST patient 10:28:32" at bounding box center [314, 295] width 198 height 25
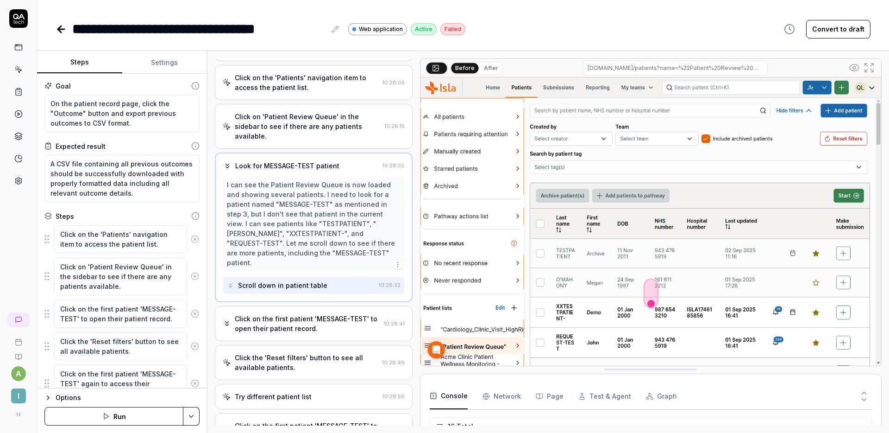
scroll to position [50, 0]
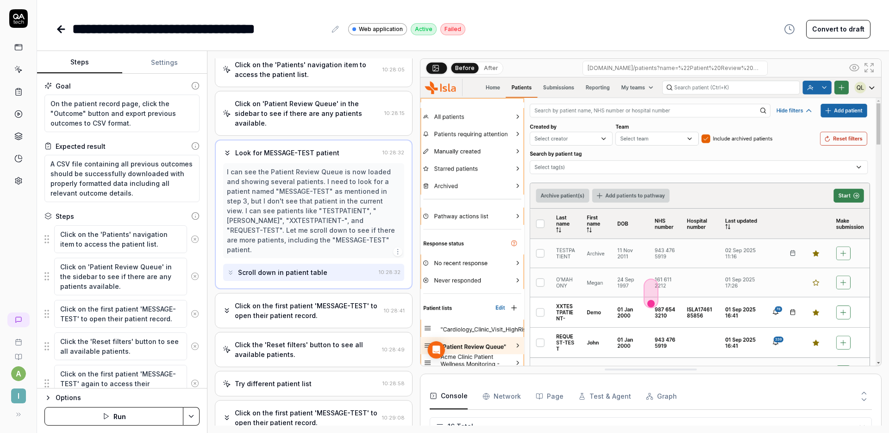
click at [309, 301] on div "Click on the first patient 'MESSAGE-TEST' to open their patient record." at bounding box center [307, 310] width 145 height 19
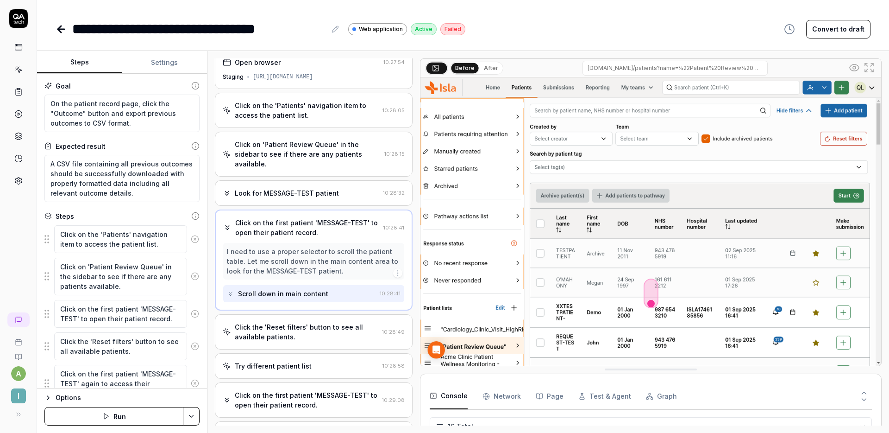
scroll to position [55, 0]
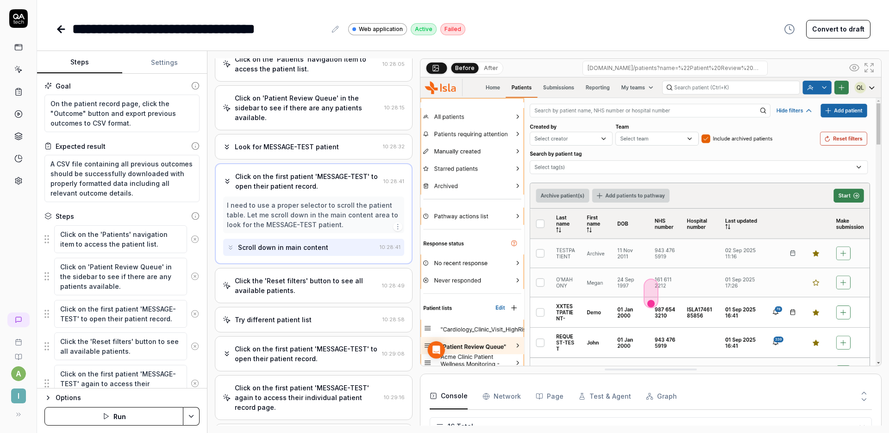
click at [312, 268] on div "Click the 'Reset filters' button to see all available patients. 10:28:49" at bounding box center [314, 285] width 198 height 35
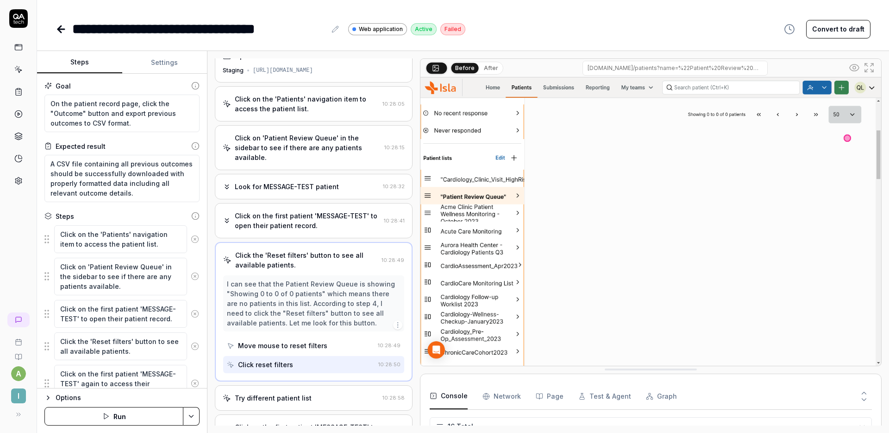
scroll to position [16, 0]
click at [339, 249] on div "Click the 'Reset filters' button to see all available patients." at bounding box center [306, 258] width 143 height 19
click at [315, 219] on div "Click on the first patient 'MESSAGE-TEST' to open their patient record." at bounding box center [307, 219] width 145 height 19
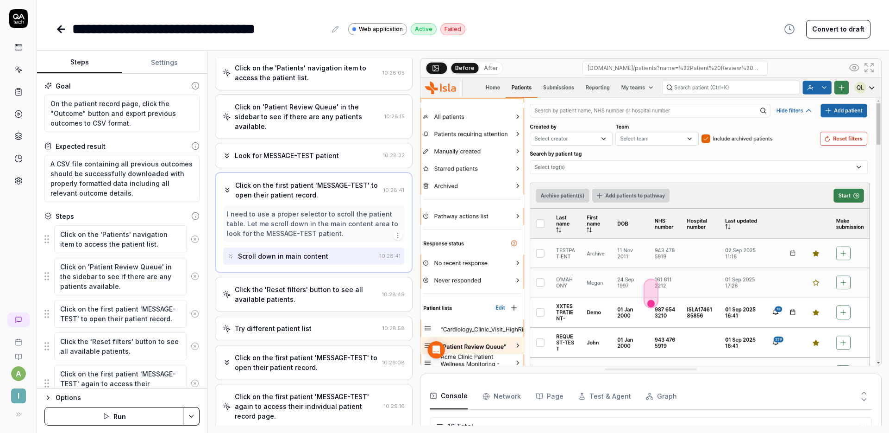
scroll to position [57, 0]
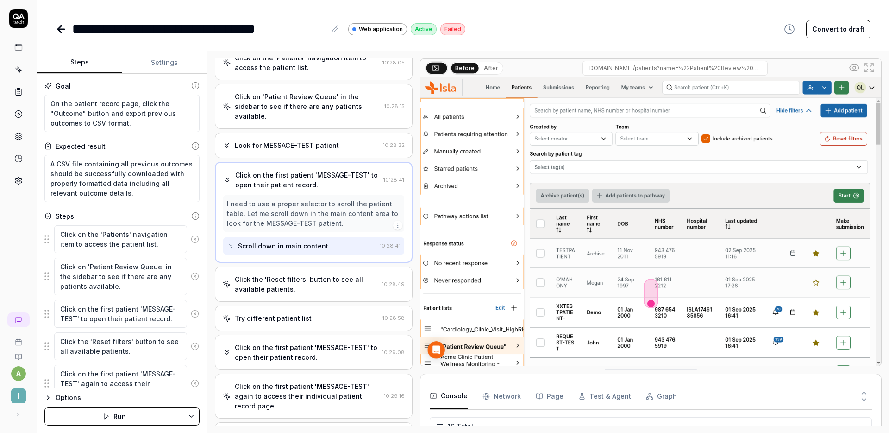
click at [320, 266] on div "Click the 'Reset filters' button to see all available patients. 10:28:49" at bounding box center [314, 283] width 198 height 35
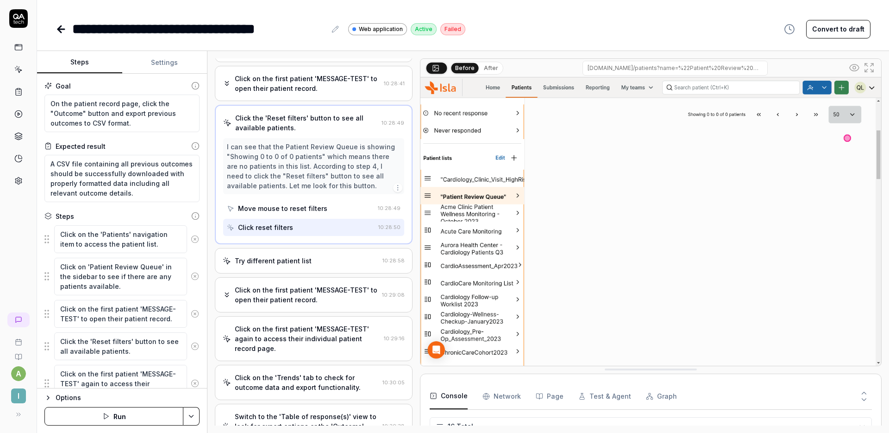
click at [311, 248] on div "Try different patient list 10:28:58" at bounding box center [314, 260] width 198 height 25
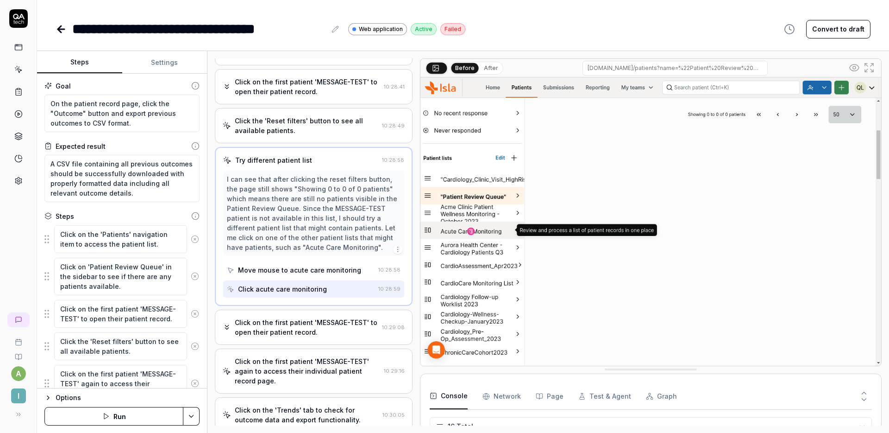
scroll to position [150, 0]
click at [316, 309] on div "Click on the first patient 'MESSAGE-TEST' to open their patient record. 10:29:08" at bounding box center [314, 326] width 198 height 35
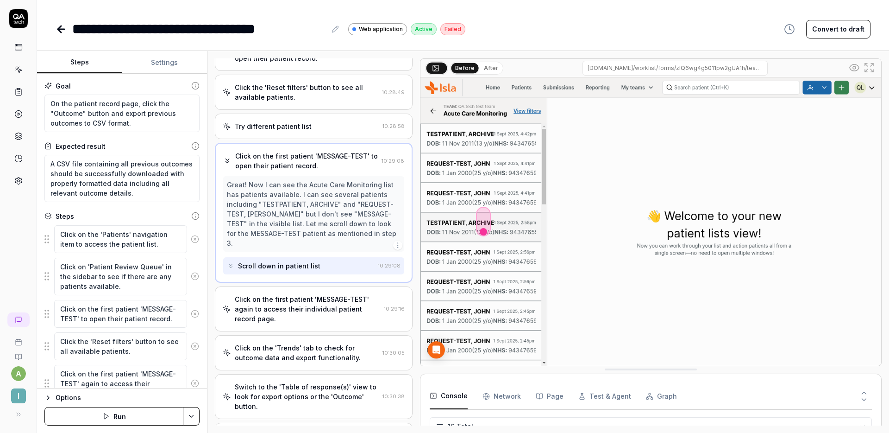
scroll to position [238, 0]
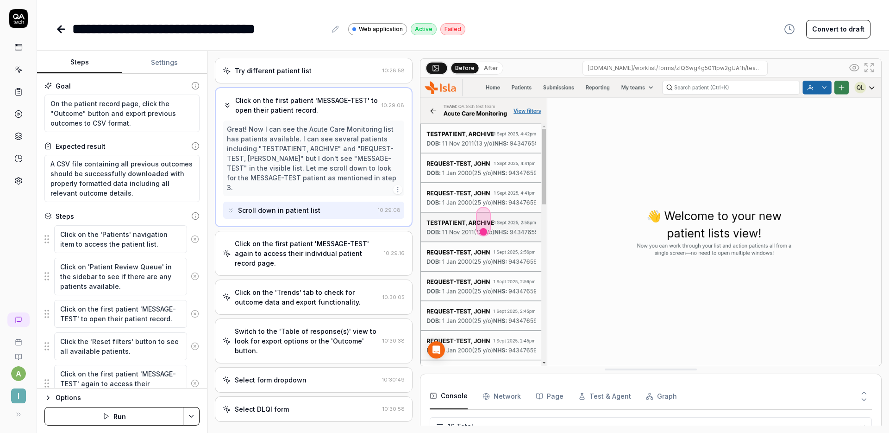
click at [332, 239] on div "Click on the first patient 'MESSAGE-TEST' again to access their individual pati…" at bounding box center [307, 253] width 145 height 29
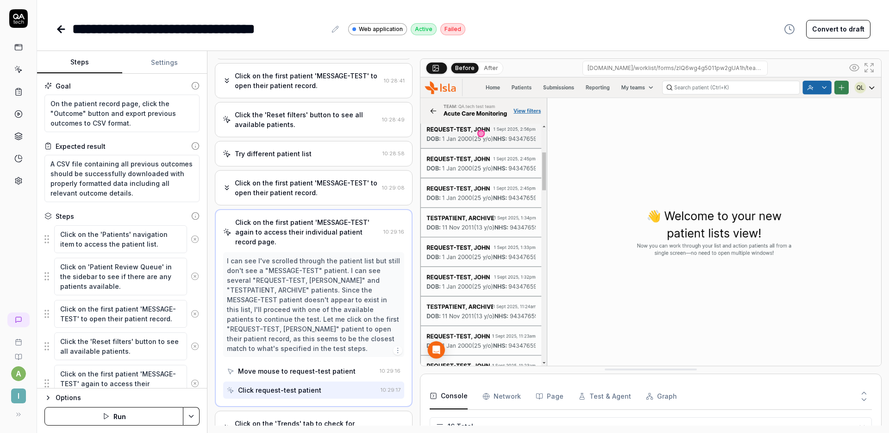
scroll to position [383, 0]
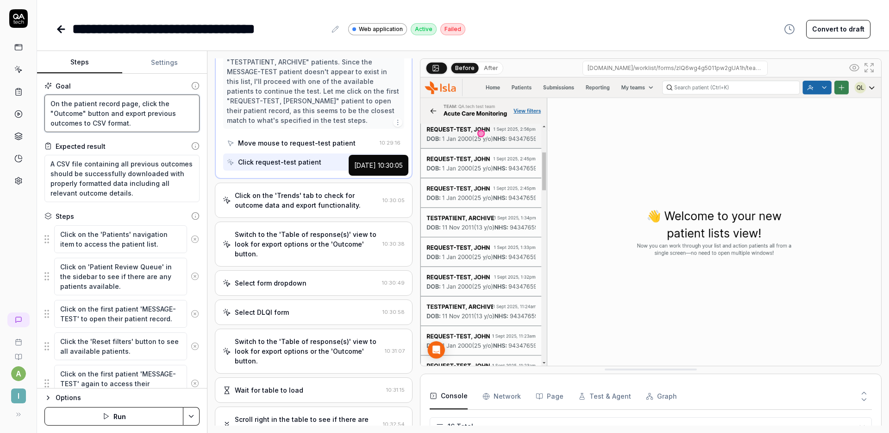
click at [50, 104] on textarea "On the patient record page, click the "Outcome" button and export previous outc…" at bounding box center [121, 113] width 155 height 38
type textarea "*"
type textarea "On the patient record page, click the "Outcome" button and export previous outc…"
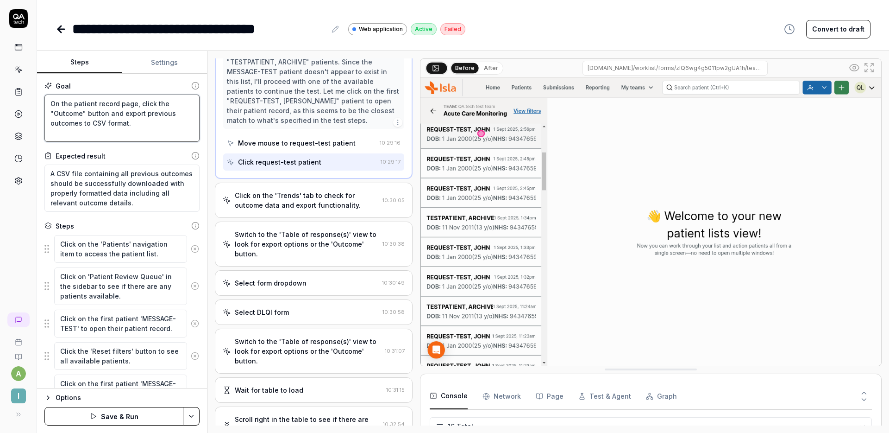
type textarea "*"
type textarea "On the patient record page, click the "Outcome" button and export previous outc…"
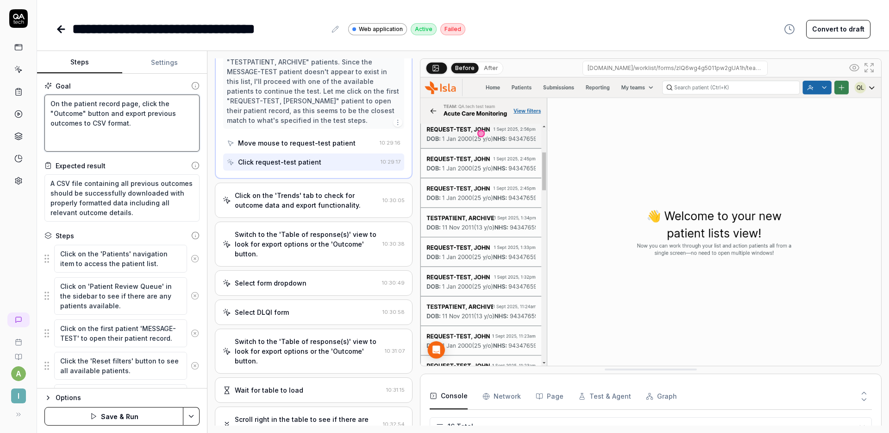
type textarea "*"
type textarea "I On the patient record page, click the "Outcome" button and export previous ou…"
type textarea "*"
type textarea "In On the patient record page, click the "Outcome" button and export previous o…"
type textarea "*"
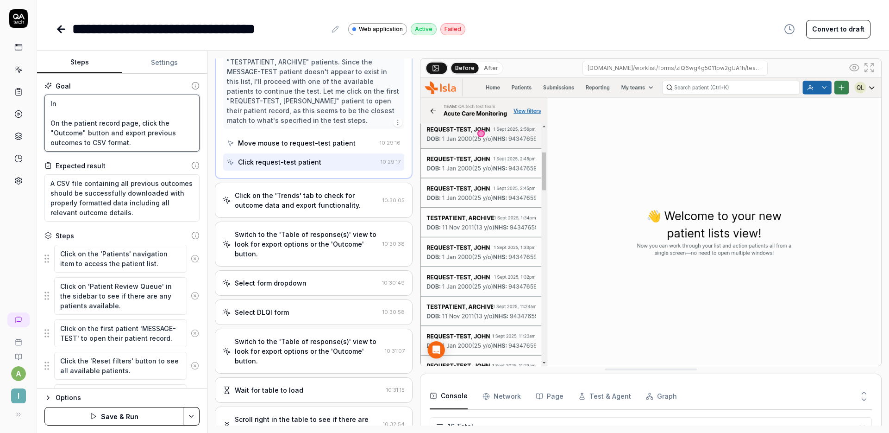
type textarea "In On the patient record page, click the "Outcome" button and export previous o…"
type textarea "*"
type textarea "In th On the patient record page, click the "Outcome" button and export previou…"
type textarea "*"
type textarea "In the On the patient record page, click the "Outcome" button and export previo…"
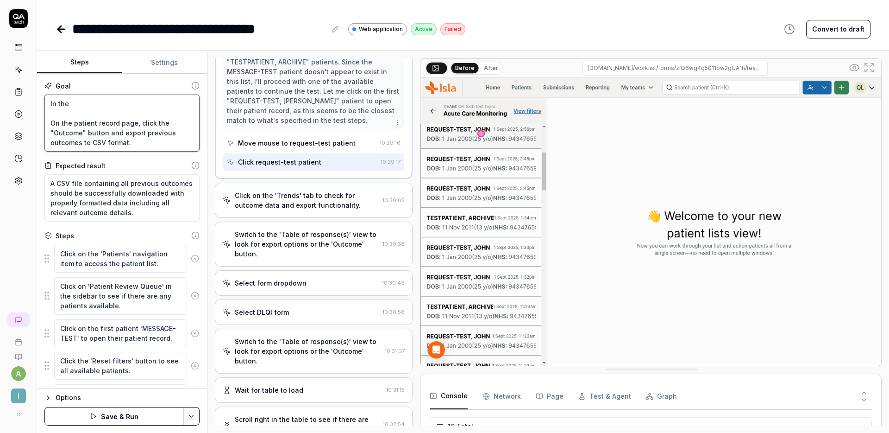
type textarea "*"
type textarea "In the On the patient record page, click the "Outcome" button and export previo…"
type textarea "*"
type textarea "In the ' On the patient record page, click the "Outcome" button and export prev…"
type textarea "*"
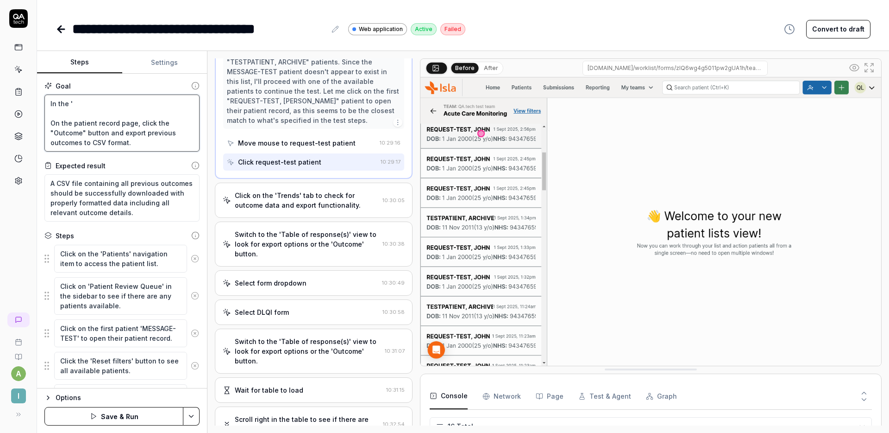
type textarea "In the 'S On the patient record page, click the "Outcome" button and export pre…"
type textarea "*"
type textarea "In the 'Sa On the patient record page, click the "Outcome" button and export pr…"
type textarea "*"
type textarea "In the 'S On the patient record page, click the "Outcome" button and export pre…"
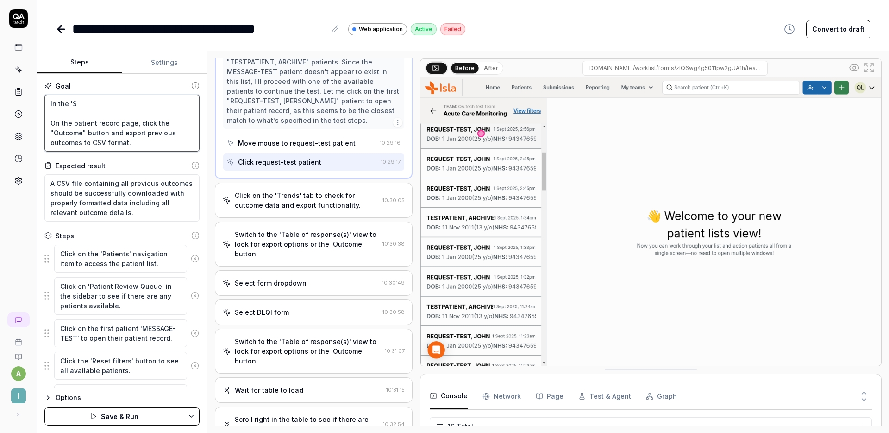
type textarea "*"
type textarea "In the 'Sa On the patient record page, click the "Outcome" button and export pr…"
type textarea "*"
type textarea "In the 'S On the patient record page, click the "Outcome" button and export pre…"
type textarea "*"
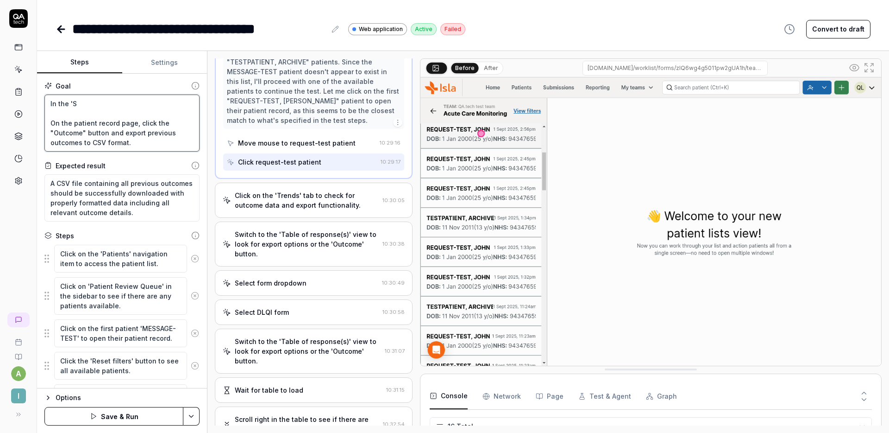
type textarea "In the 'Se On the patient record page, click the "Outcome" button and export pr…"
type textarea "*"
type textarea "In the 'Sea On the patient record page, click the "Outcome" button and export p…"
type textarea "*"
type textarea "In the 'Sear On the patient record page, click the "Outcome" button and export …"
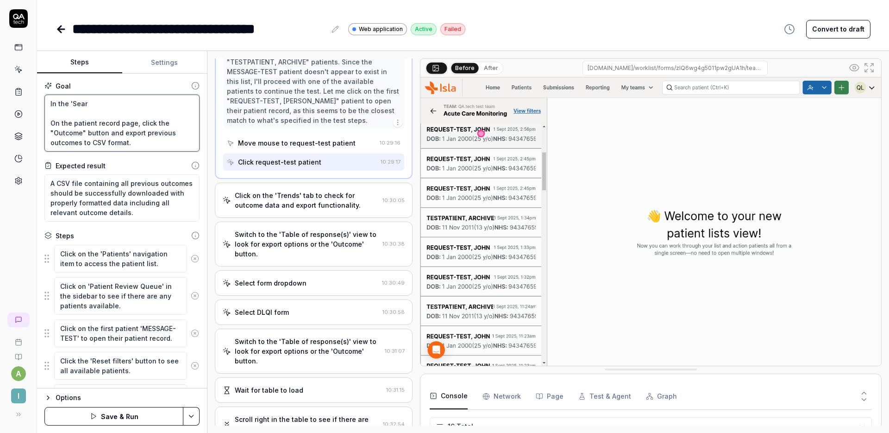
type textarea "*"
type textarea "In the 'Searc On the patient record page, click the "Outcome" button and export…"
type textarea "*"
type textarea "In the 'Search On the patient record page, click the "Outcome" button and expor…"
type textarea "*"
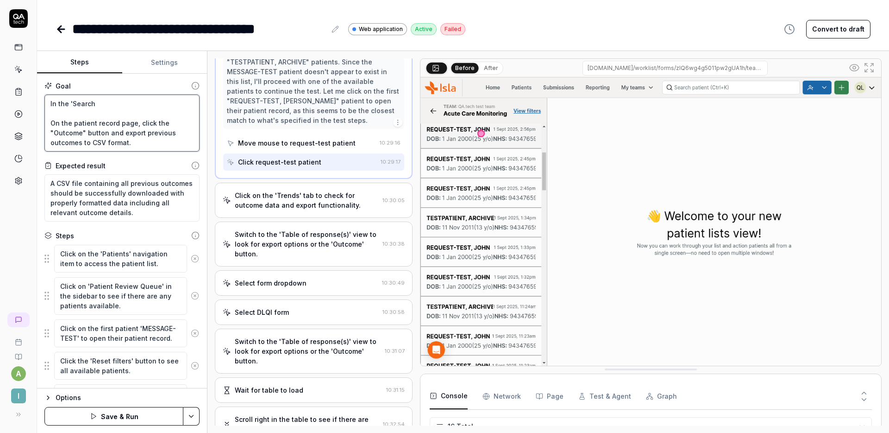
type textarea "In the 'Search On the patient record page, click the "Outcome" button and expor…"
type textarea "*"
type textarea "In the 'Search p On the patient record page, click the "Outcome" button and exp…"
type textarea "*"
type textarea "In the 'Search pa On the patient record page, click the "Outcome" button and ex…"
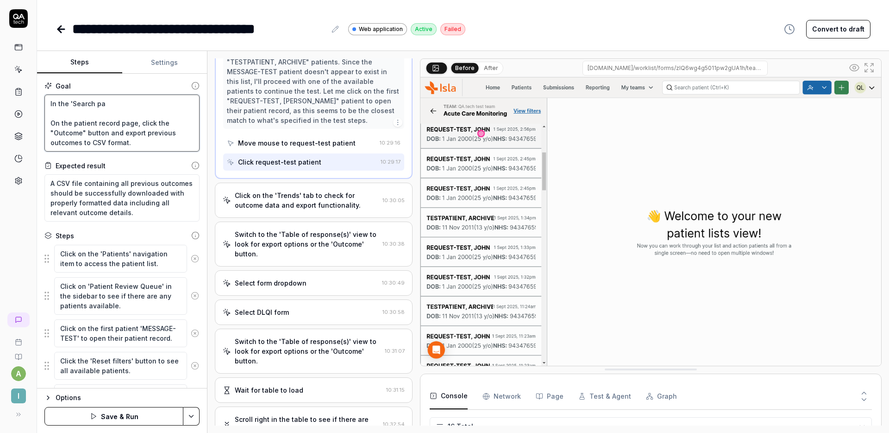
type textarea "*"
type textarea "In the 'Search pat On the patient record page, click the "Outcome" button and e…"
type textarea "*"
type textarea "In the 'Search pati On the patient record page, click the "Outcome" button and …"
type textarea "*"
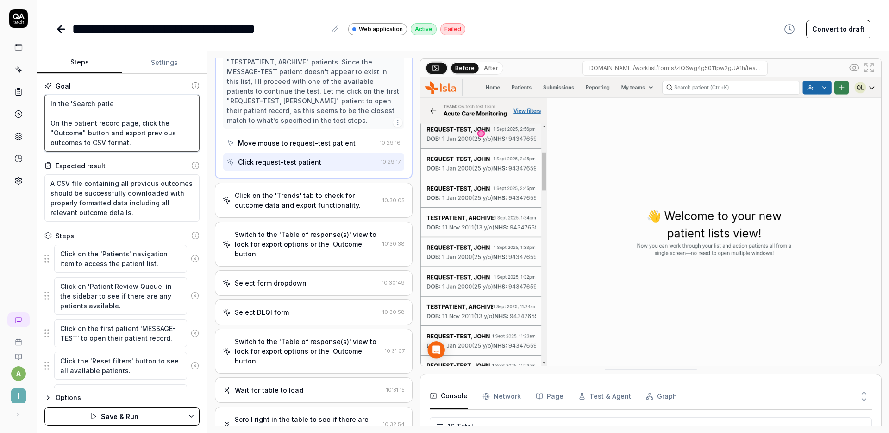
type textarea "In the 'Search patien On the patient record page, click the "Outcome" button an…"
type textarea "*"
type textarea "In the 'Search patient On the patient record page, click the "Outcome" button a…"
type textarea "*"
type textarea "In the 'Search patient' On the patient record page, click the "Outcome" button …"
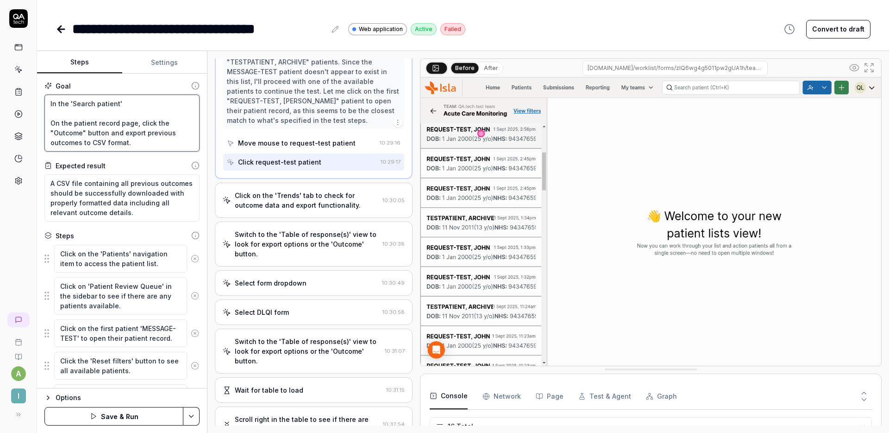
type textarea "*"
type textarea "In the 'Search patient' On the patient record page, click the "Outcome" button …"
type textarea "*"
type textarea "In the 'Search patient' b On the patient record page, click the "Outcome" butto…"
type textarea "*"
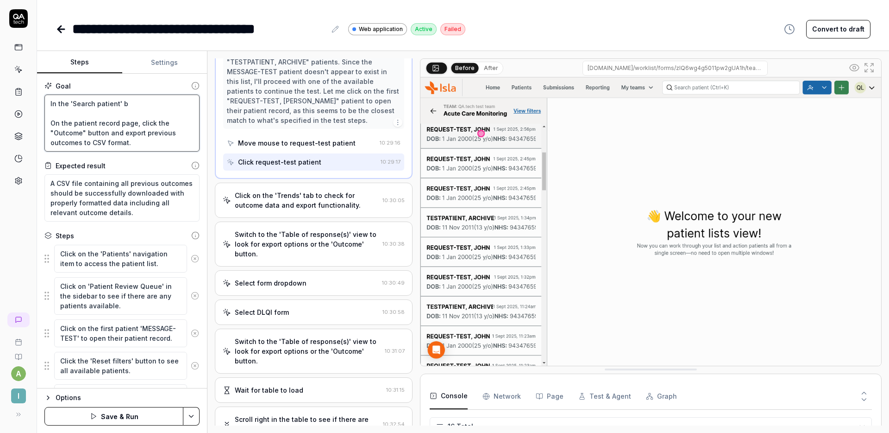
type textarea "In the 'Search patient' bo On the patient record page, click the "Outcome" butt…"
type textarea "*"
type textarea "In the 'Search patient' boc On the patient record page, click the "Outcome" but…"
type textarea "*"
type textarea "In the 'Search patient' boc, On the patient record page, click the "Outcome" bu…"
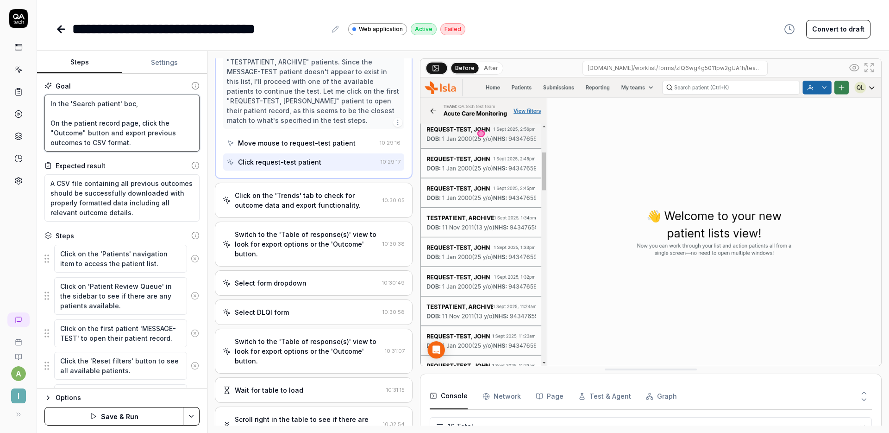
type textarea "*"
type textarea "In the 'Search patient' boc On the patient record page, click the "Outcome" but…"
type textarea "*"
type textarea "In the 'Search patient' bo On the patient record page, click the "Outcome" butt…"
type textarea "*"
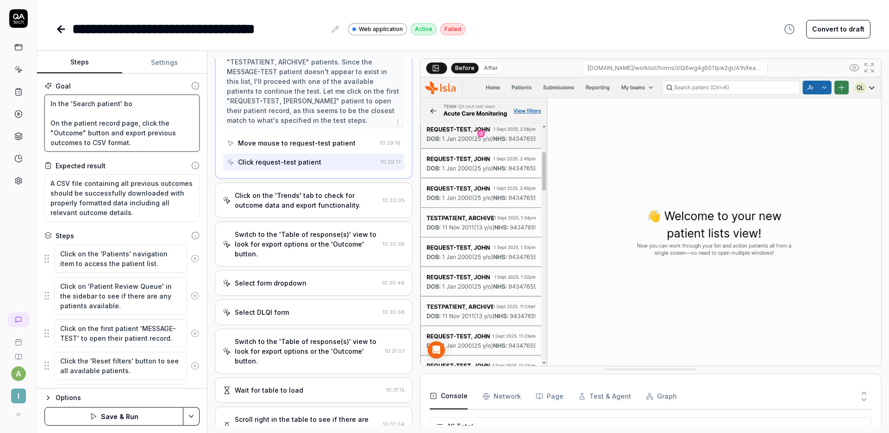
type textarea "In the 'Search patient' box On the patient record page, click the "Outcome" but…"
type textarea "*"
type textarea "In the 'Search patient' box, On the patient record page, click the "Outcome" bu…"
type textarea "*"
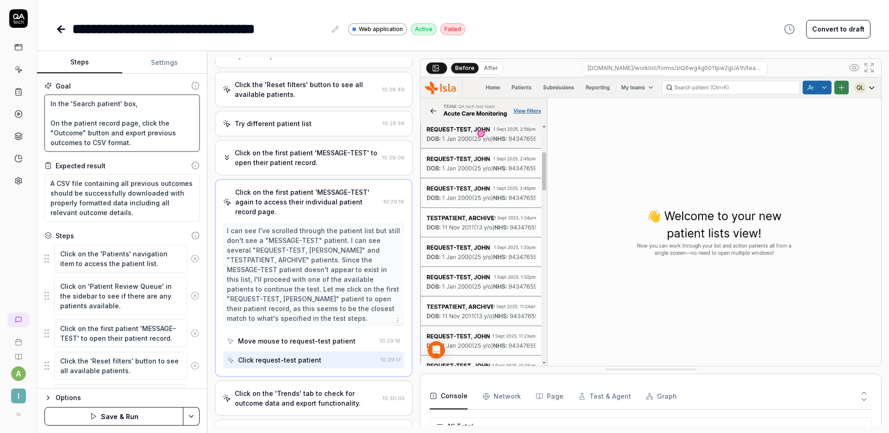
scroll to position [0, 0]
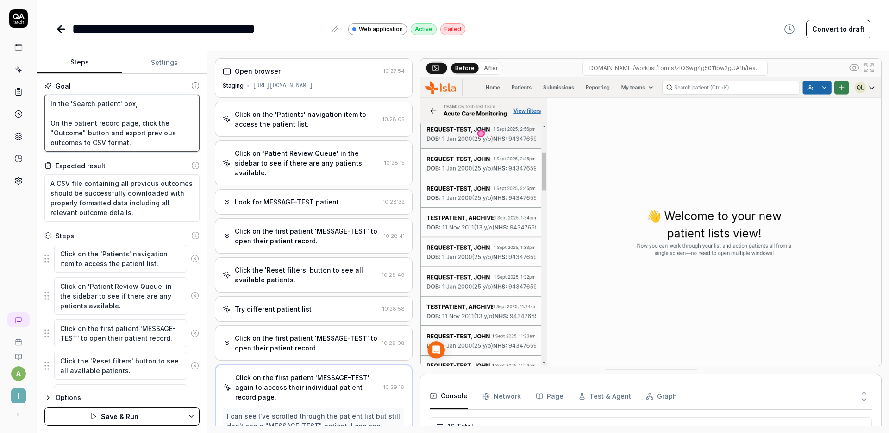
type textarea "In the 'Search patient' box, On the patient record page, click the "Outcome" bu…"
click at [289, 128] on div "Click on the 'Patients' navigation item to access the patient list." at bounding box center [307, 118] width 144 height 19
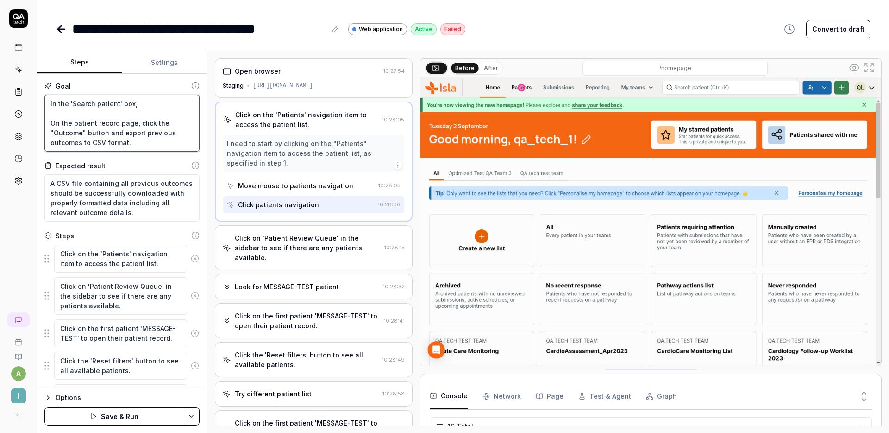
click at [55, 103] on textarea "In the 'Search patient' box, On the patient record page, click the "Outcome" bu…" at bounding box center [121, 122] width 155 height 57
type textarea "*"
type textarea "I the 'Search patient' box, On the patient record page, click the "Outcome" but…"
type textarea "*"
type textarea "the 'Search patient' box, On the patient record page, click the "Outcome" butto…"
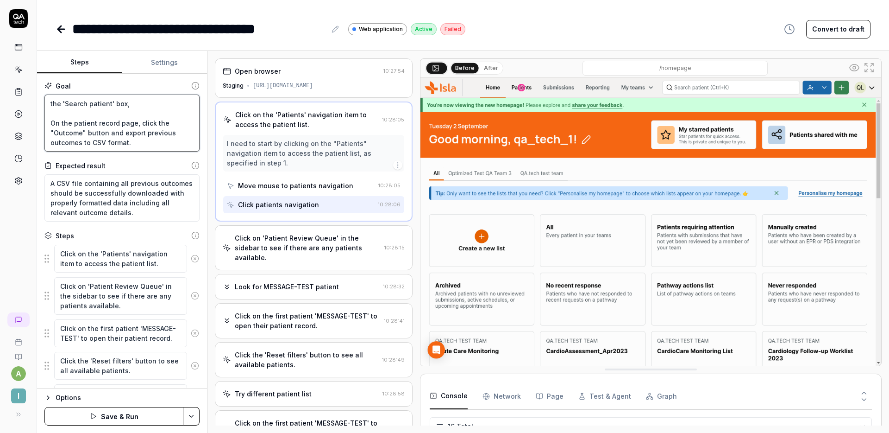
type textarea "*"
type textarea "C the 'Search patient' box, On the patient record page, click the "Outcome" but…"
type textarea "*"
type textarea "Cl the 'Search patient' box, On the patient record page, click the "Outcome" bu…"
type textarea "*"
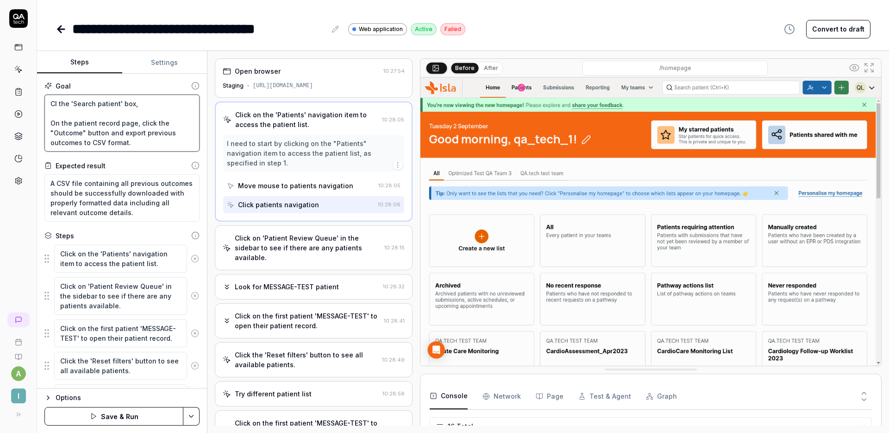
type textarea "Cli the 'Search patient' box, On the patient record page, click the "Outcome" b…"
type textarea "*"
type textarea "Clic the 'Search patient' box, On the patient record page, click the "Outcome" …"
type textarea "*"
type textarea "Click the 'Search patient' box, On the patient record page, click the "Outcome"…"
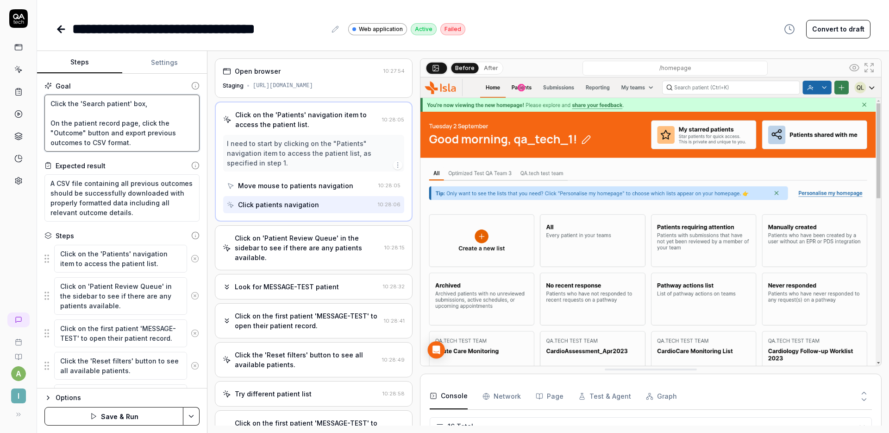
type textarea "*"
type textarea "Click the 'Search patient' box, On the patient record page, click the "Outcome"…"
type textarea "*"
type textarea "Click t the 'Search patient' box, On the patient record page, click the "Outcom…"
type textarea "*"
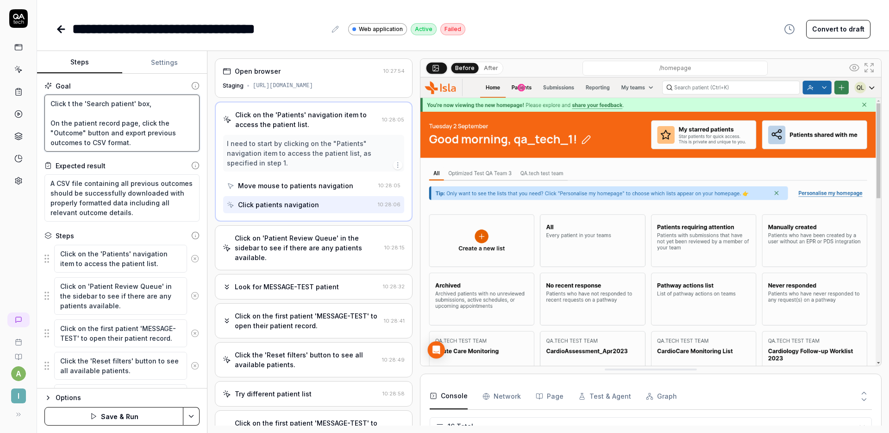
type textarea "Click th the 'Search patient' box, On the patient record page, click the "Outco…"
type textarea "*"
type textarea "Click the the 'Search patient' box, On the patient record page, click the "Outc…"
type textarea "*"
type textarea "Click the the 'Search patient' box, On the patient record page, click the "Outc…"
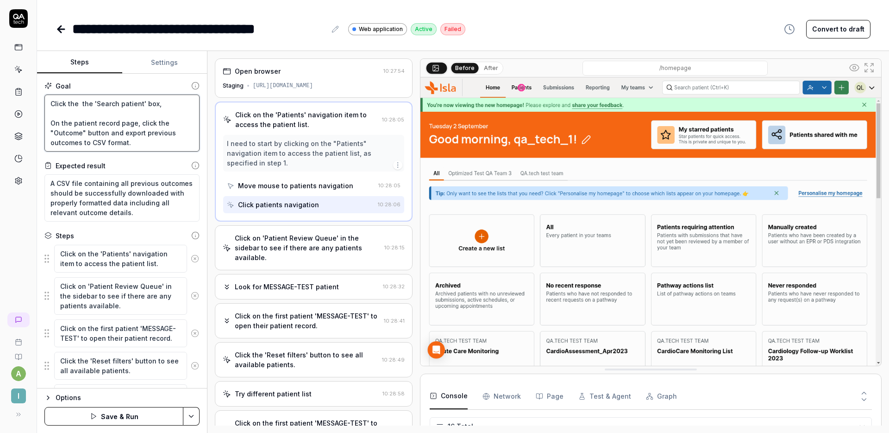
type textarea "*"
type textarea "Click the ' the 'Search patient' box, On the patient record page, click the "Ou…"
type textarea "*"
type textarea "Click the 'A the 'Search patient' box, On the patient record page, click the "O…"
type textarea "*"
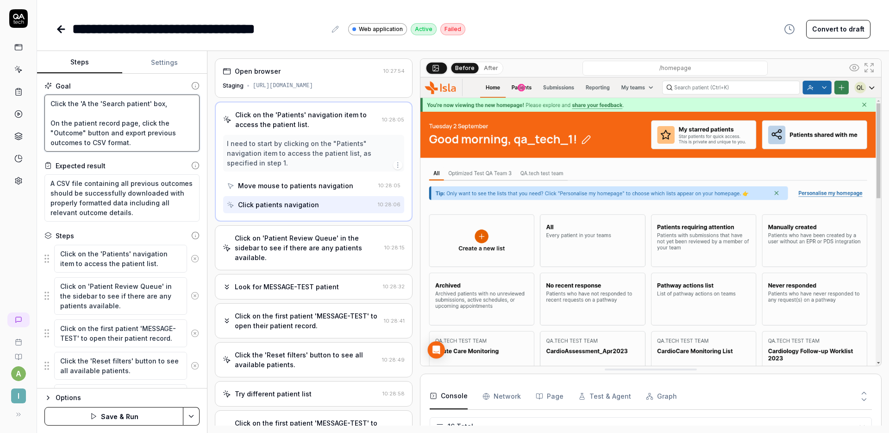
type textarea "Click the 'AP the 'Search patient' box, On the patient record page, click the "…"
type textarea "*"
type textarea "Click the 'A the 'Search patient' box, On the patient record page, click the "O…"
type textarea "*"
type textarea "Click the ' the 'Search patient' box, On the patient record page, click the "Ou…"
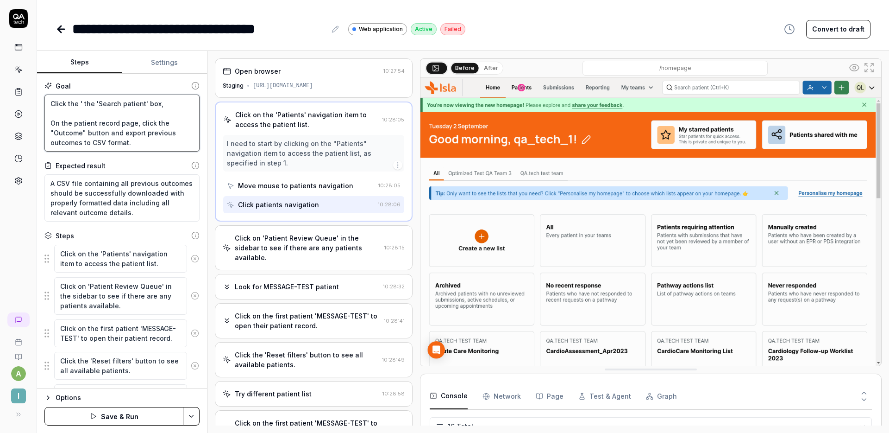
type textarea "*"
type textarea "Click the 'P the 'Search patient' box, On the patient record page, click the "O…"
type textarea "*"
type textarea "Click the 'Pa the 'Search patient' box, On the patient record page, click the "…"
type textarea "*"
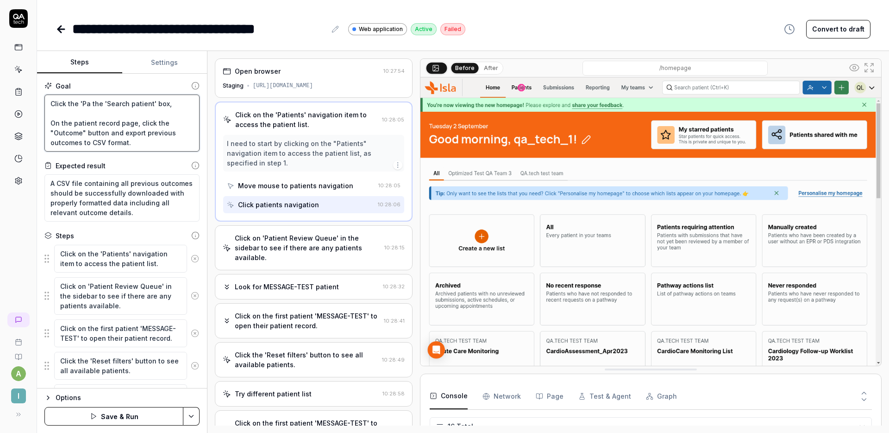
type textarea "Click the 'Pat the 'Search patient' box, On the patient record page, click the …"
type textarea "*"
type textarea "Click the 'Pati the 'Search patient' box, On the patient record page, click the…"
type textarea "*"
type textarea "Click the 'Patie the 'Search patient' box, On the patient record page, click th…"
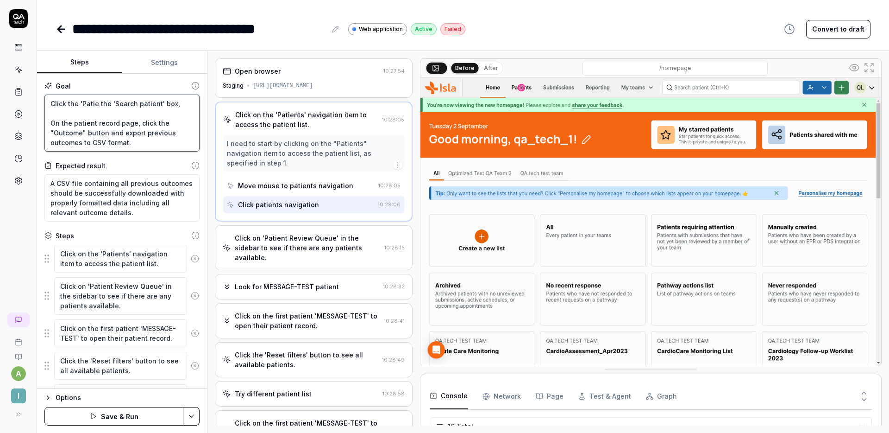
type textarea "*"
type textarea "Click the 'Patien the 'Search patient' box, On the patient record page, click t…"
type textarea "*"
type textarea "Click the 'Patient the 'Search patient' box, On the patient record page, click …"
type textarea "*"
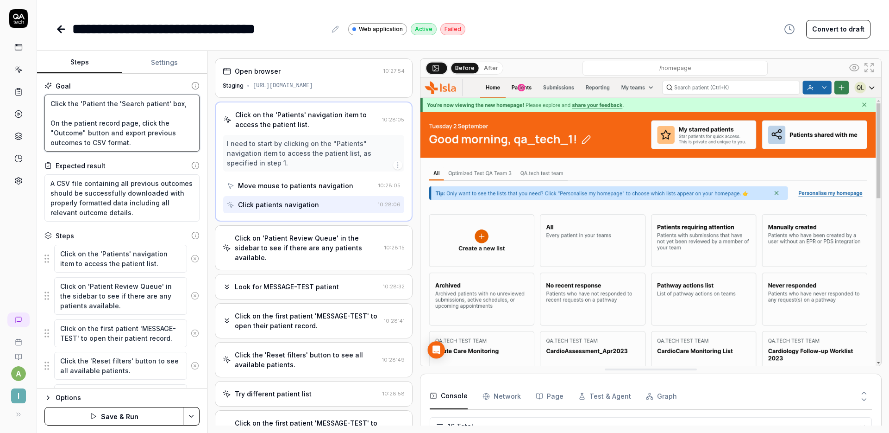
type textarea "Click the 'Patient' the 'Search patient' box, On the patient record page, click…"
type textarea "*"
type textarea "Click the 'Patient's the 'Search patient' box, On the patient record page, clic…"
type textarea "*"
type textarea "Click the 'Patient' the 'Search patient' box, On the patient record page, click…"
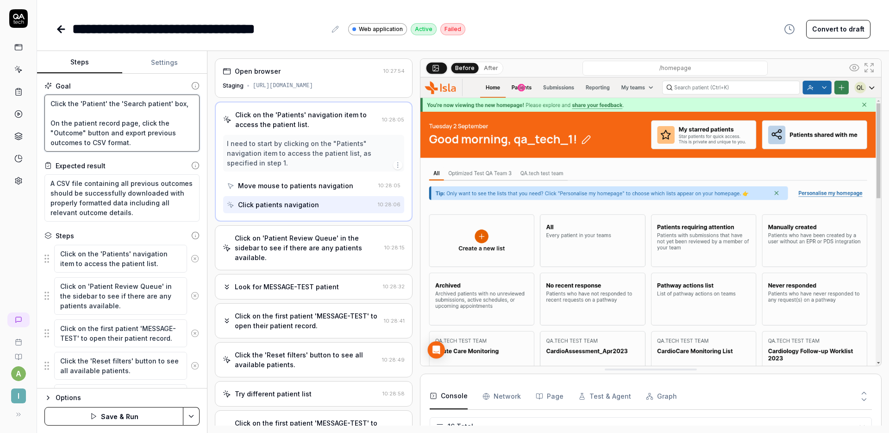
type textarea "*"
type textarea "Click the 'Patient the 'Search patient' box, On the patient record page, click …"
type textarea "*"
type textarea "Click the 'Patients the 'Search patient' box, On the patient record page, click…"
type textarea "*"
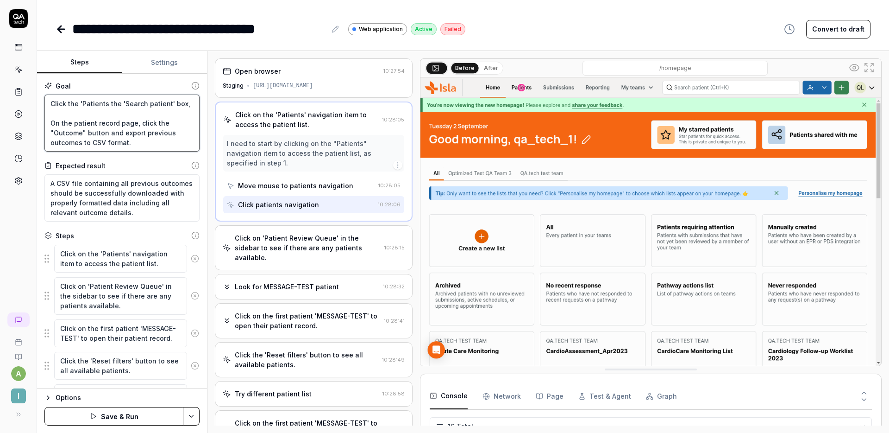
type textarea "Click the 'Patients' the 'Search patient' box, On the patient record page, clic…"
type textarea "*"
type textarea "Click the 'Patients' the 'Search patient' box, On the patient record page, clic…"
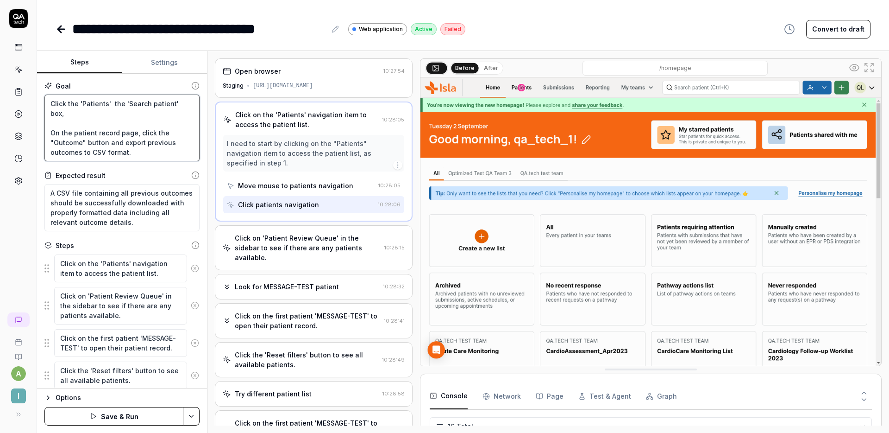
type textarea "*"
type textarea "Click the 'Patients' ta the 'Search patient' box, On the patient record page, c…"
type textarea "*"
type textarea "Click the 'Patients' tab the 'Search patient' box, On the patient record page, …"
type textarea "*"
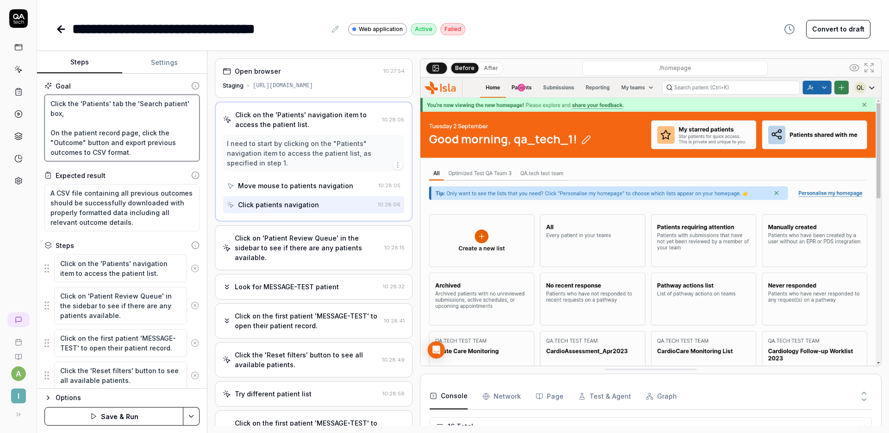
type textarea "Click the 'Patients' tab the 'Search patient' box, On the patient record page, …"
type textarea "*"
type textarea "Click the 'Patients' tab a the 'Search patient' box, On the patient record page…"
type textarea "*"
type textarea "Click the 'Patients' tab at the 'Search patient' box, On the patient record pag…"
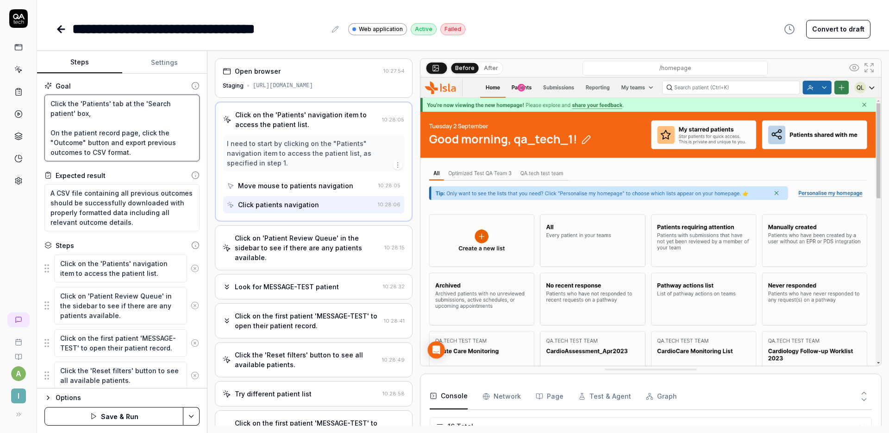
type textarea "*"
type textarea "Click the 'Patients' tab at t the 'Search patient' box, On the patient record p…"
type textarea "*"
type textarea "Click the 'Patients' tab at th the 'Search patient' box, On the patient record …"
type textarea "*"
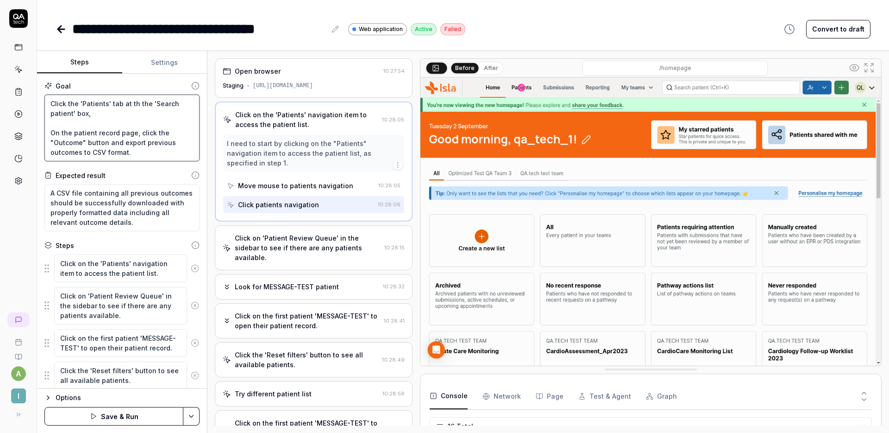
type textarea "Click the 'Patients' tab at the the 'Search patient' box, On the patient record…"
type textarea "*"
type textarea "Click the 'Patients' tab at the t the 'Search patient' box, On the patient reco…"
type textarea "*"
type textarea "Click the 'Patients' tab at the to the 'Search patient' box, On the patient rec…"
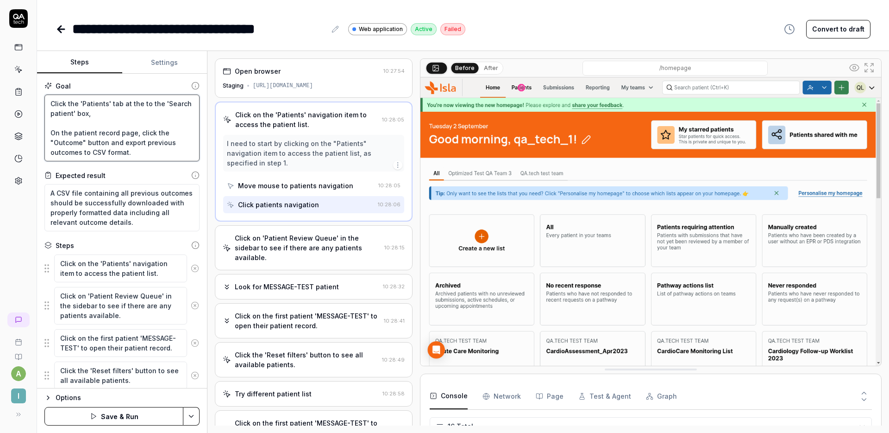
type textarea "*"
type textarea "Click the 'Patients' tab at the top the 'Search patient' box, On the patient re…"
type textarea "*"
type textarea "Click the 'Patients' tab at the top o the 'Search patient' box, On the patient …"
type textarea "*"
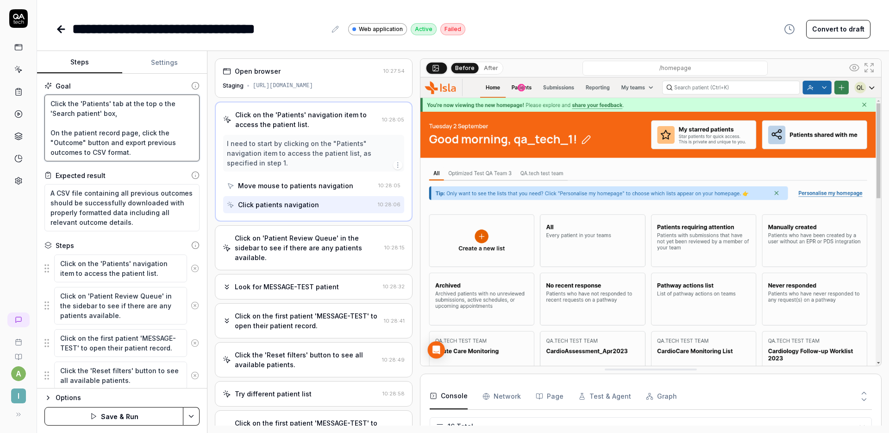
type textarea "Click the 'Patients' tab at the top of the 'Search patient' box, On the patient…"
type textarea "*"
type textarea "Click the 'Patients' tab at the top of the 'Search patient' box, On the patient…"
type textarea "*"
type textarea "Click the 'Patients' tab at the top of t the 'Search patient' box, On the patie…"
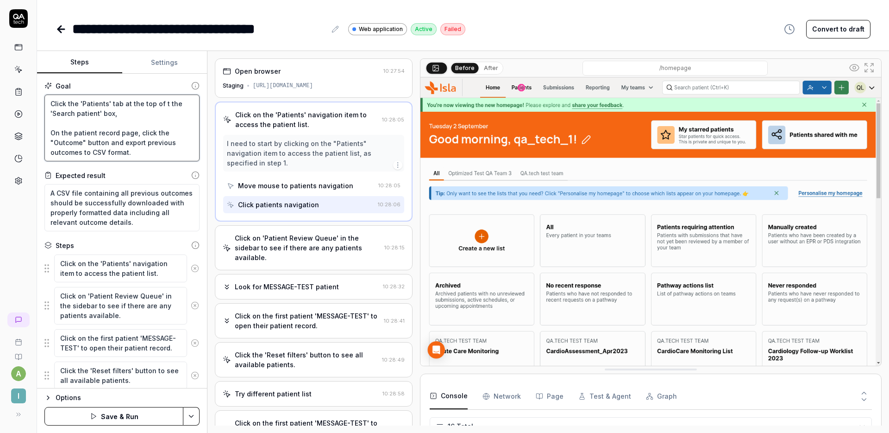
type textarea "*"
type textarea "Click the 'Patients' tab at the top of the the 'Search patient' box, On the pat…"
type textarea "*"
type textarea "Click the 'Patients' tab at the top of the the 'Search patient' box, On the pat…"
type textarea "*"
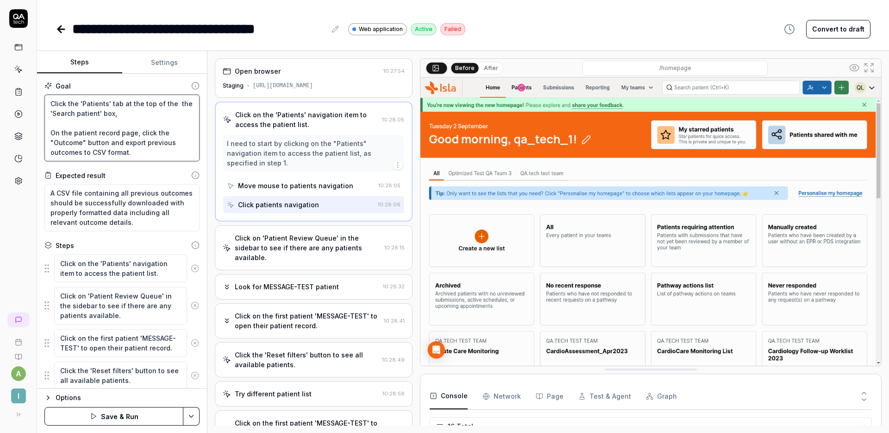
type textarea "Click the 'Patients' tab at the top of the p the 'Search patient' box, On the p…"
type textarea "*"
type textarea "Click the 'Patients' tab at the top of the pa the 'Search patient' box, On the …"
type textarea "*"
type textarea "Click the 'Patients' tab at the top of the pag the 'Search patient' box, On the…"
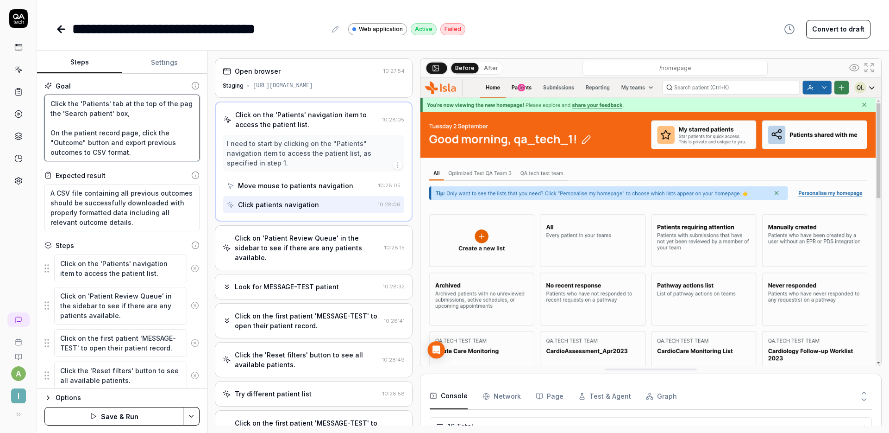
type textarea "*"
type textarea "Click the 'Patients' tab at the top of the pag, the 'Search patient' box, On th…"
type textarea "*"
type textarea "Click the 'Patients' tab at the top of the pag, the 'Search patient' box, On th…"
type textarea "*"
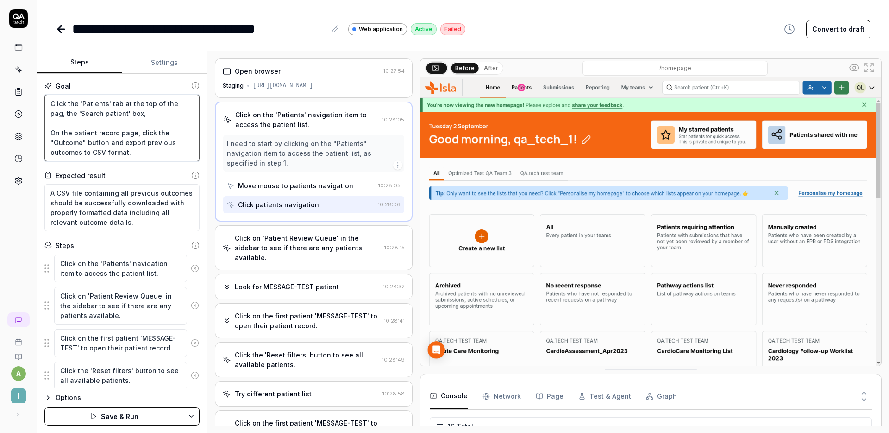
type textarea "Click the 'Patients' tab at the top of the pag the 'Search patient' box, On the…"
type textarea "*"
type textarea "Click the 'Patients' tab at the top of the page the 'Search patient' box, On th…"
type textarea "*"
type textarea "Click the 'Patients' tab at the top of the page, the 'Search patient' box, On t…"
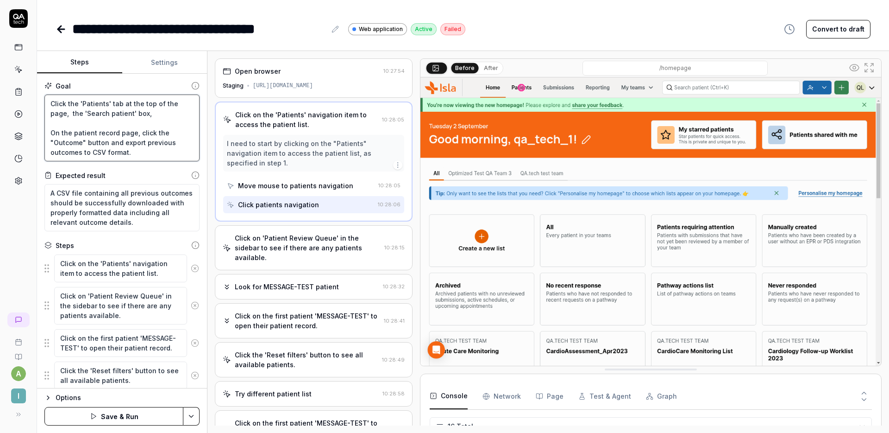
type textarea "*"
type textarea "Click the 'Patients' tab at the top of the page, a the 'Search patient' box, On…"
type textarea "*"
type textarea "Click the 'Patients' tab at the top of the page, an the 'Search patient' box, O…"
type textarea "*"
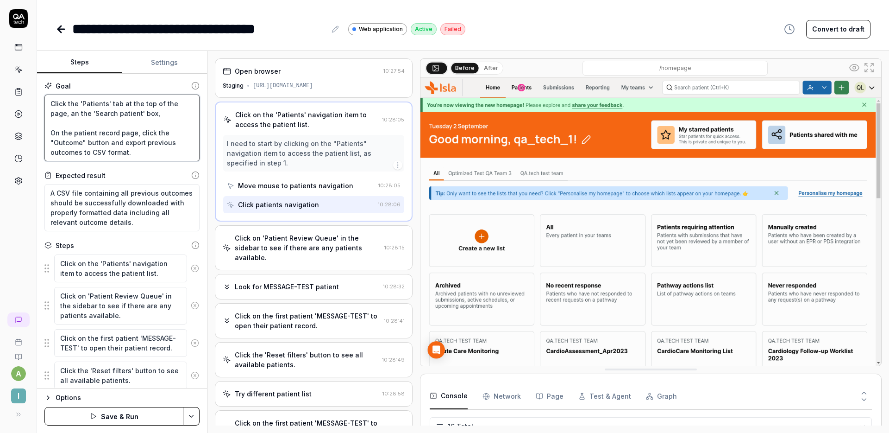
type textarea "Click the 'Patients' tab at the top of the page, and the 'Search patient' box, …"
type textarea "*"
type textarea "Click the 'Patients' tab at the top of the page, the 'Search patient' box, On t…"
type textarea "*"
type textarea "Click the 'Patients' tab at the top of the page, t the 'Search patient' box, On…"
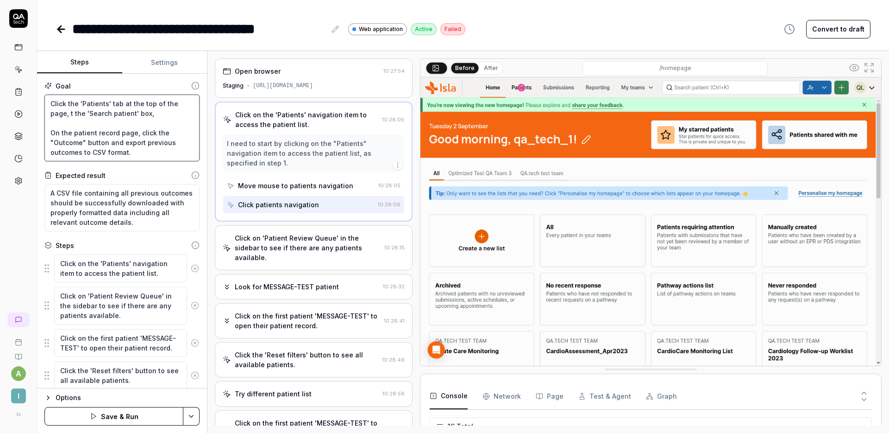
type textarea "*"
type textarea "Click the 'Patients' tab at the top of the page, th the 'Search patient' box, O…"
type textarea "*"
type textarea "Click the 'Patients' tab at the top of the page, the the 'Search patient' box, …"
click at [328, 233] on div "Click on 'Patient Review Queue' in the sidebar to see if there are any patients…" at bounding box center [308, 247] width 146 height 29
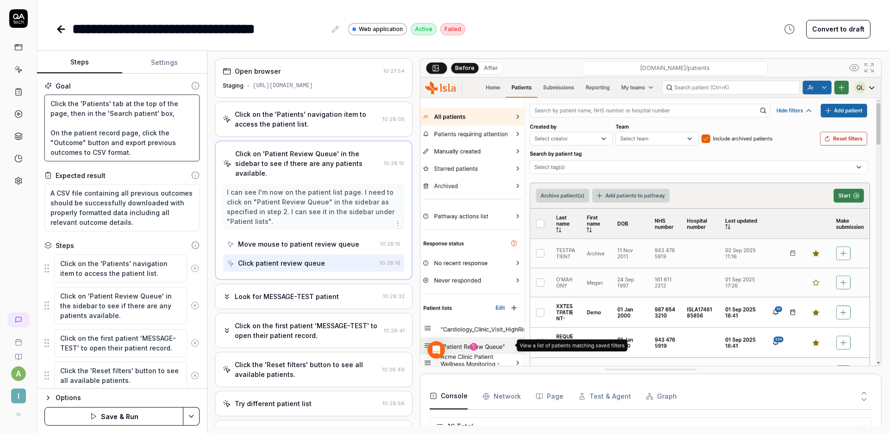
click at [131, 115] on textarea "Click the 'Patients' tab at the top of the page, then in the 'Search patient' b…" at bounding box center [121, 127] width 155 height 67
click at [132, 126] on textarea "Click the 'Patients' tab at the top of the page, then in the 'Search by patient…" at bounding box center [121, 127] width 155 height 67
